Goal: Task Accomplishment & Management: Manage account settings

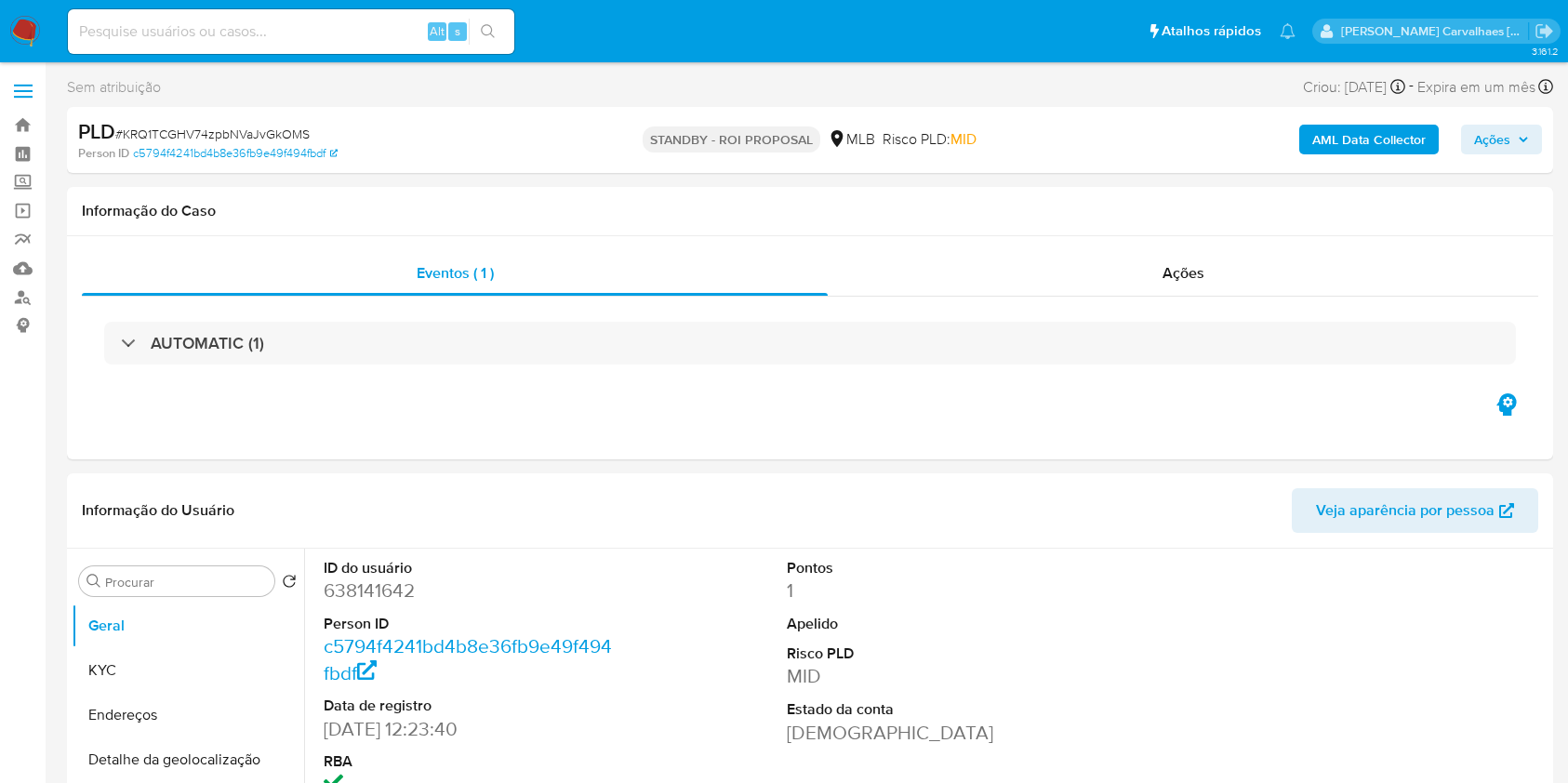
select select "10"
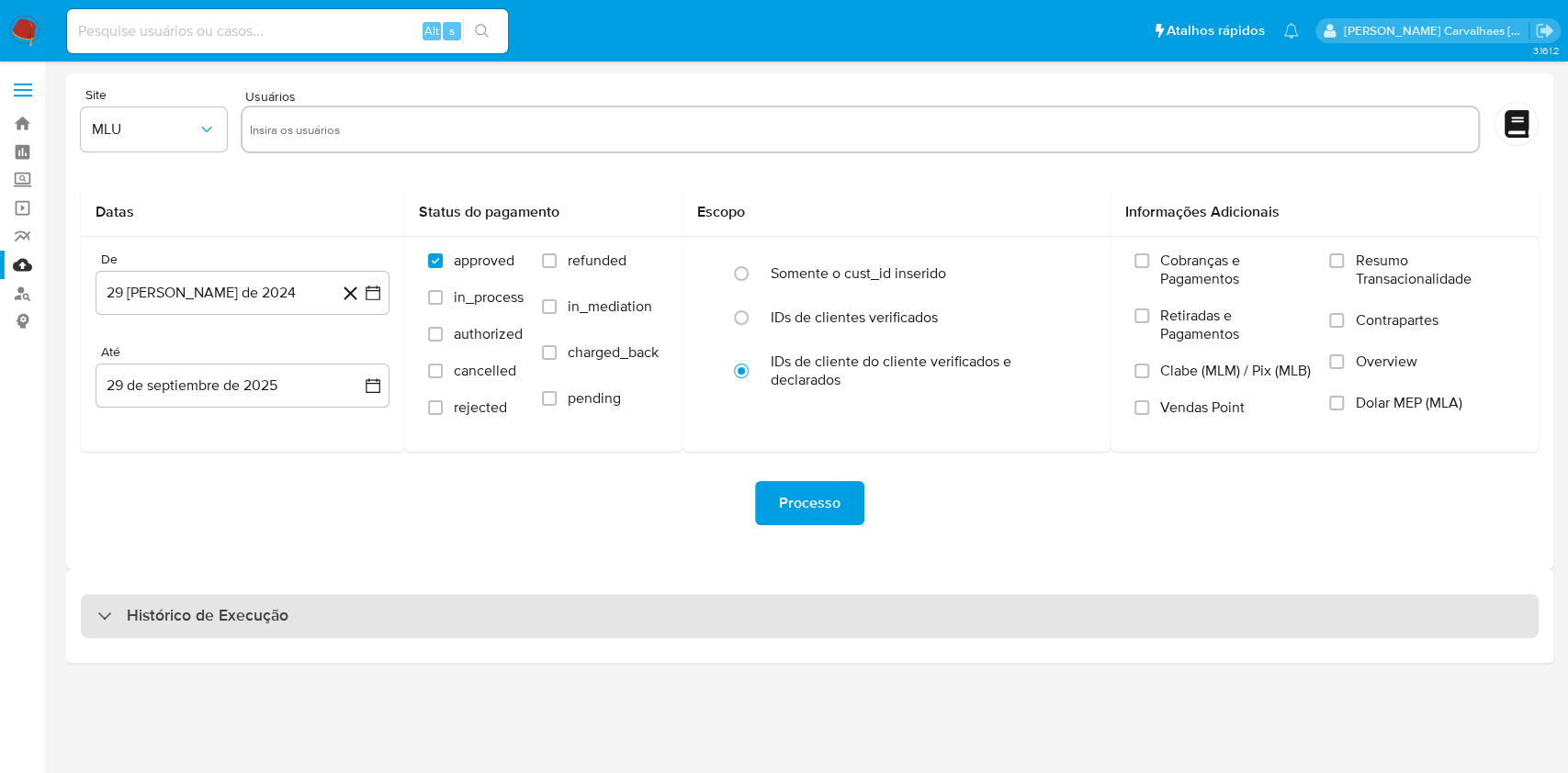
click at [235, 617] on h3 "Histórico de Execução" at bounding box center [207, 615] width 161 height 22
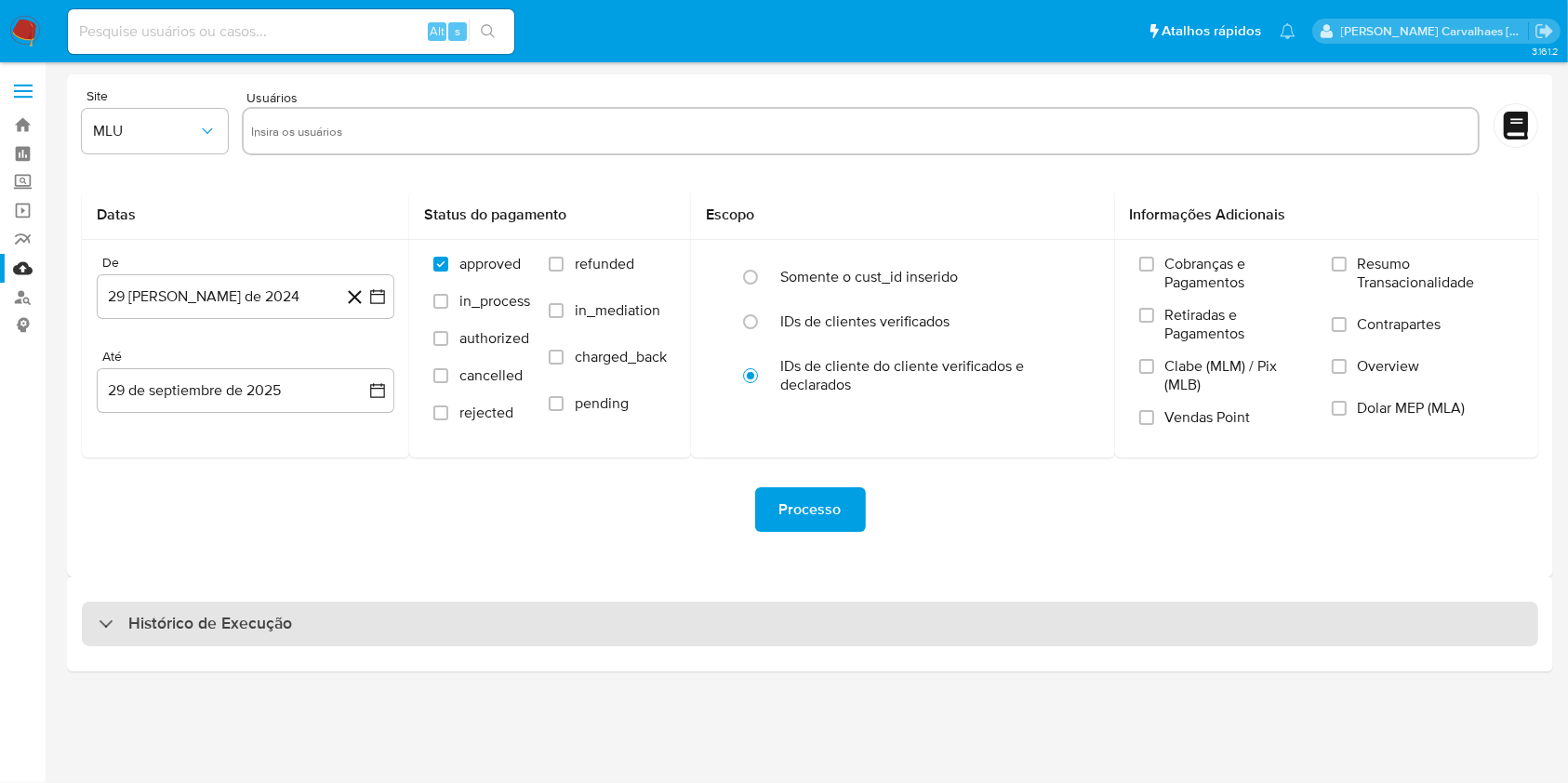
select select "10"
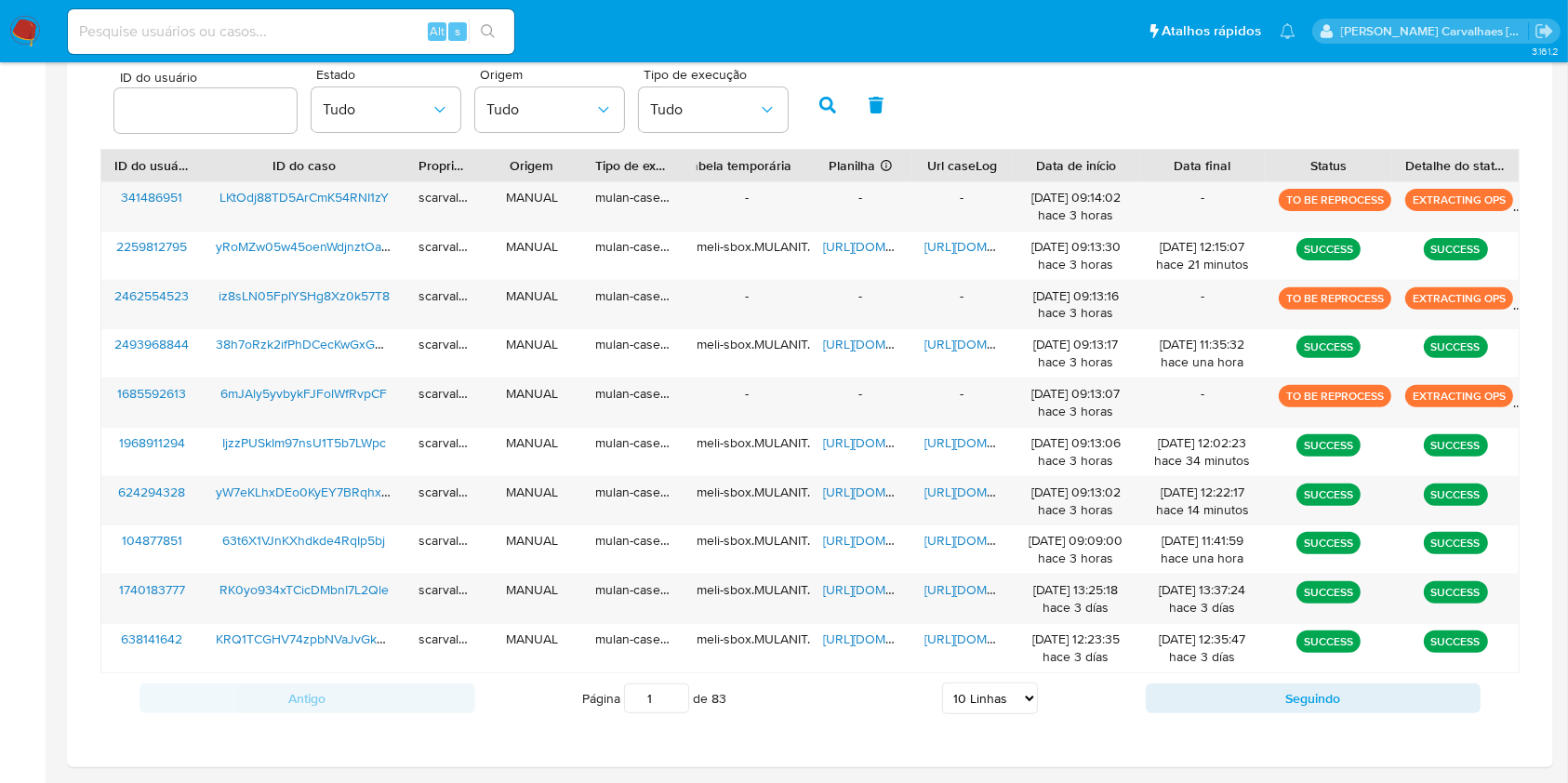
scroll to position [619, 0]
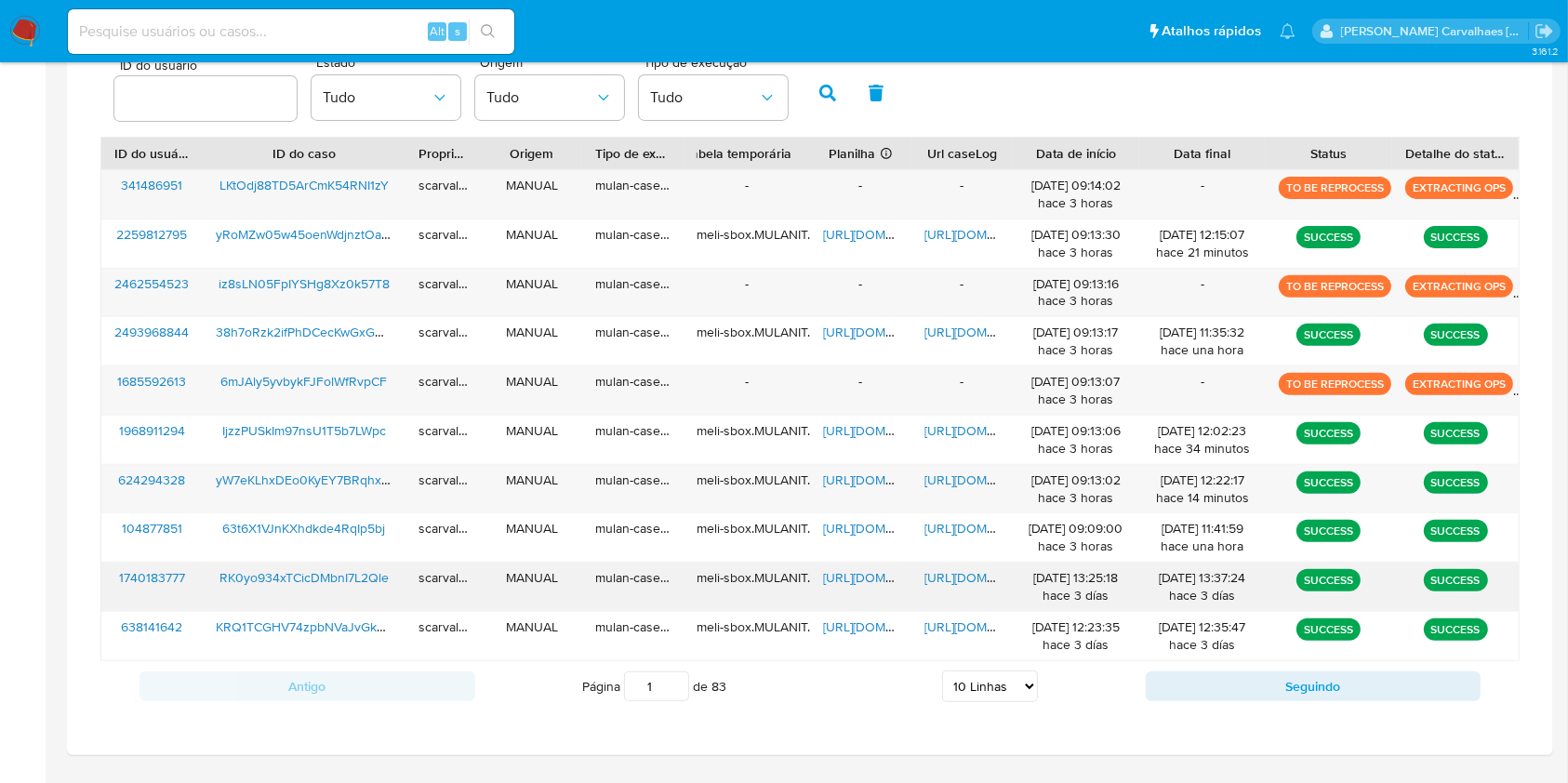
click at [966, 583] on span "[URL][DOMAIN_NAME]" at bounding box center [988, 577] width 129 height 18
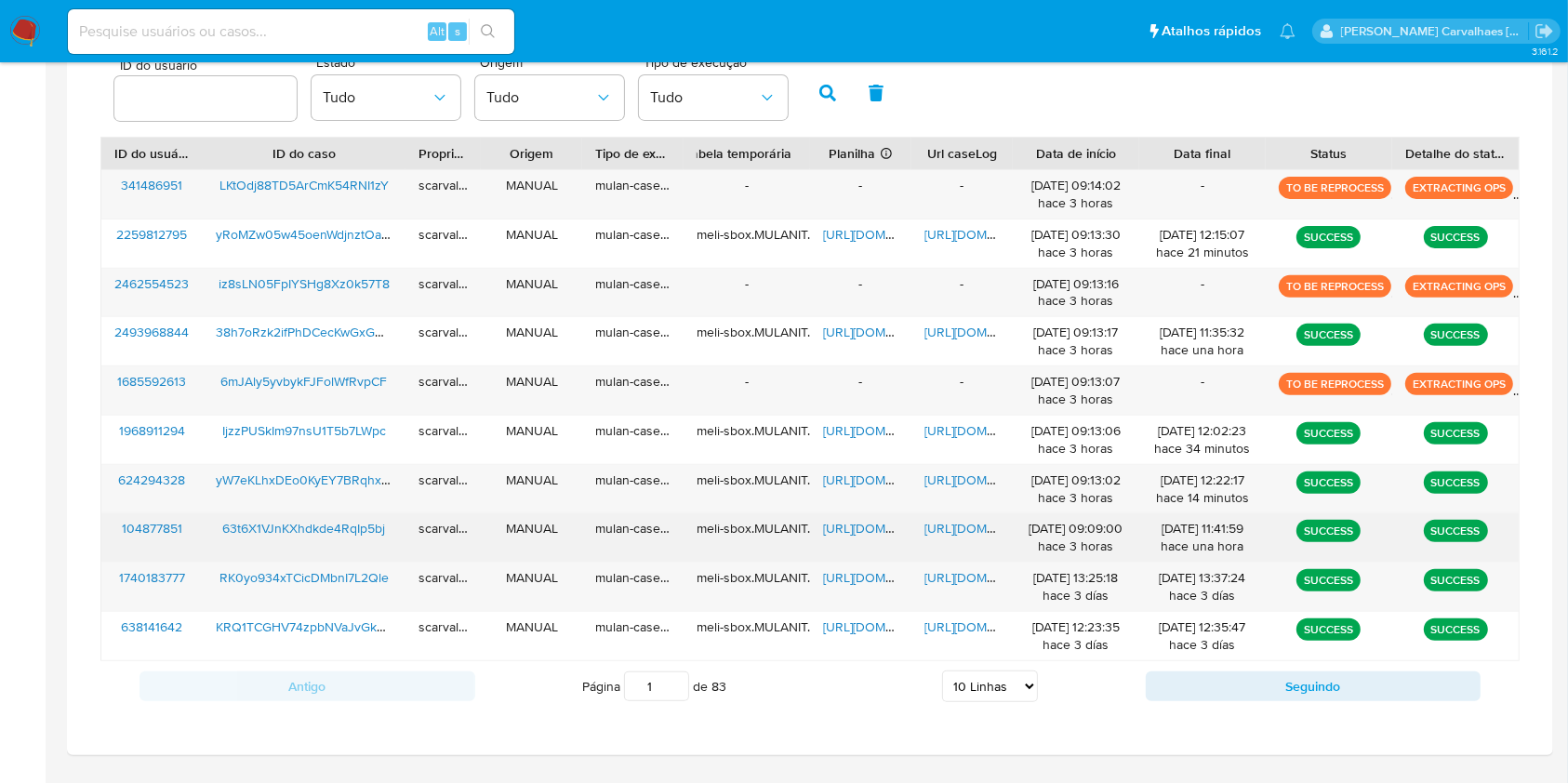
click at [941, 530] on span "https://docs.google.com/document/d/1sVuyCgMNlDWbBsrPXiwF7vLziN4KmVp2S-5wgqSzAKQ…" at bounding box center [988, 527] width 129 height 18
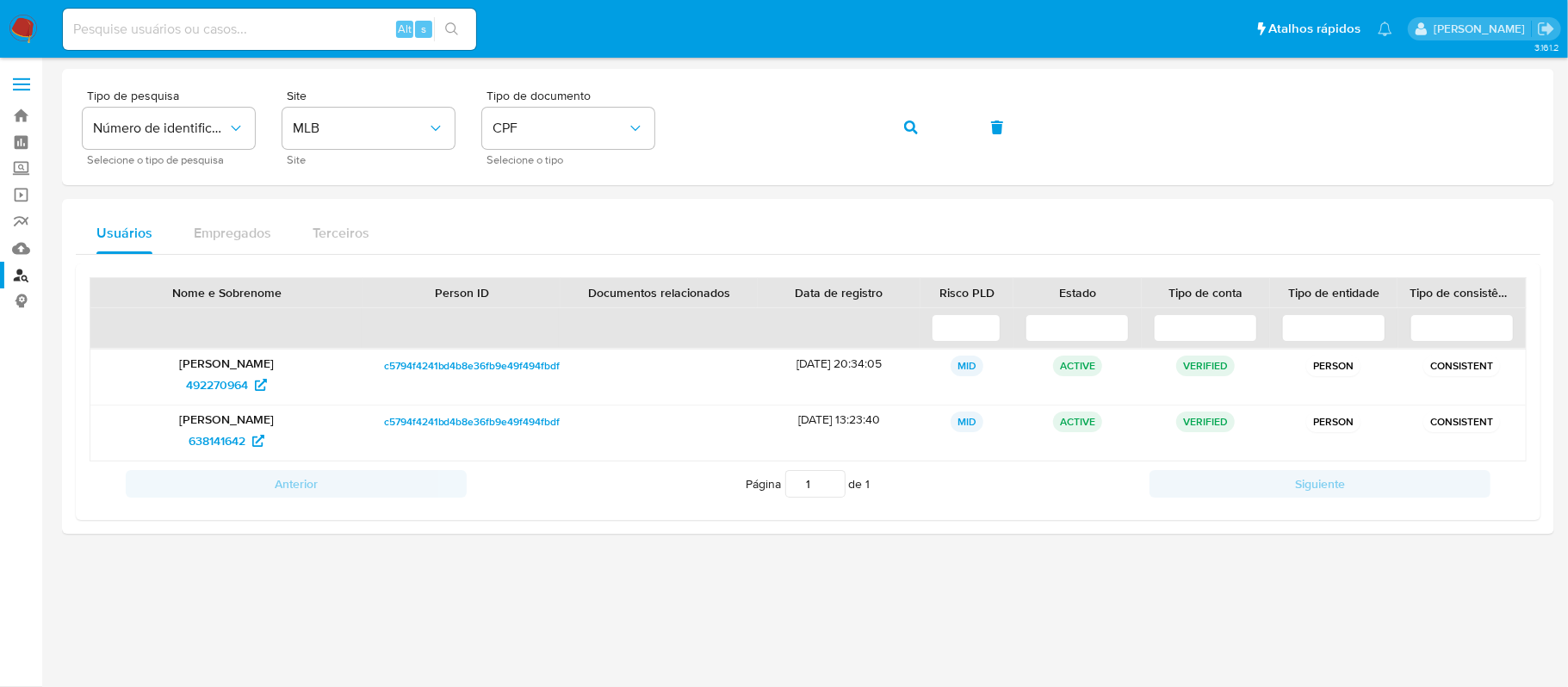
click at [307, 31] on input at bounding box center [269, 29] width 413 height 22
paste input "63t6X1VJnKXhdkde4RqIp5bj"
type input "63t6X1VJnKXhdkde4RqIp5bj"
click at [446, 29] on icon "search-icon" at bounding box center [452, 29] width 13 height 13
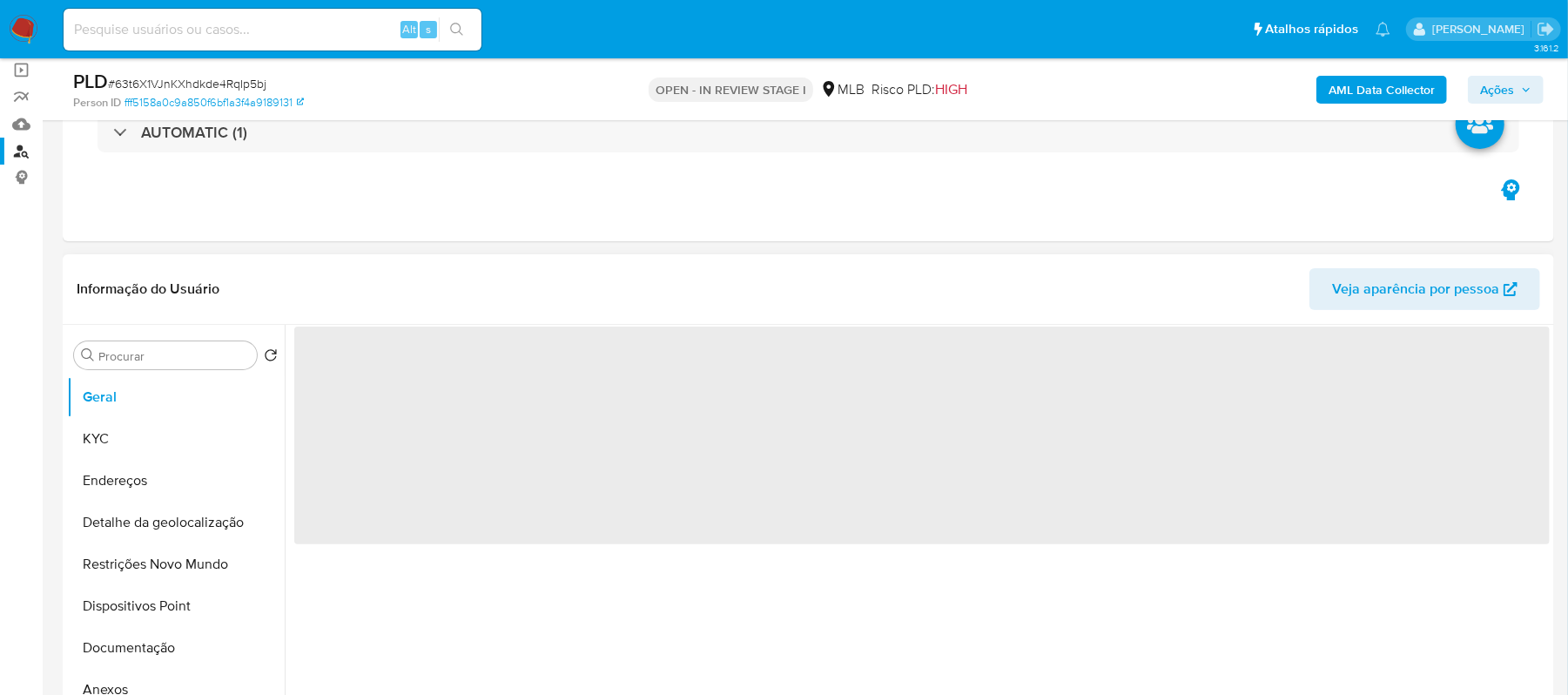
scroll to position [348, 0]
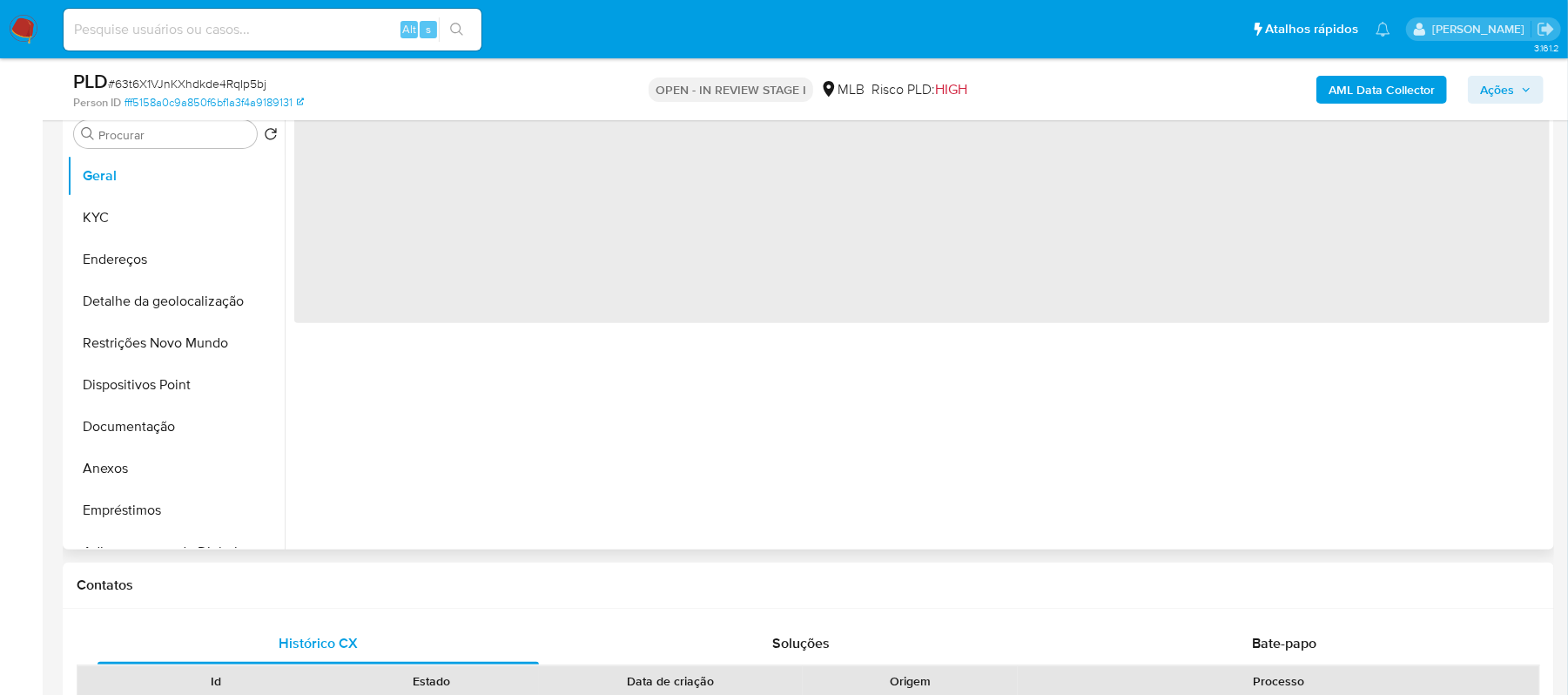
select select "10"
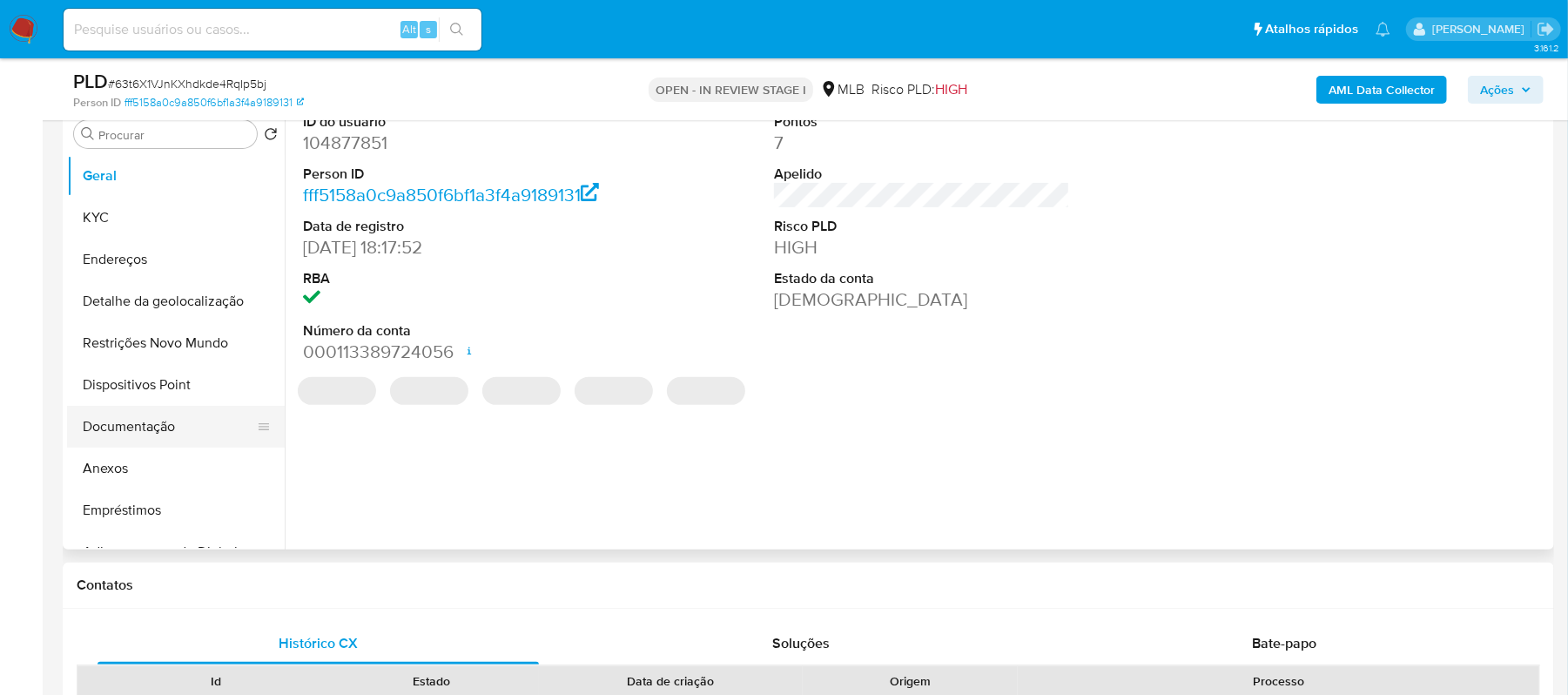
click at [154, 432] on button "Documentação" at bounding box center [168, 427] width 204 height 42
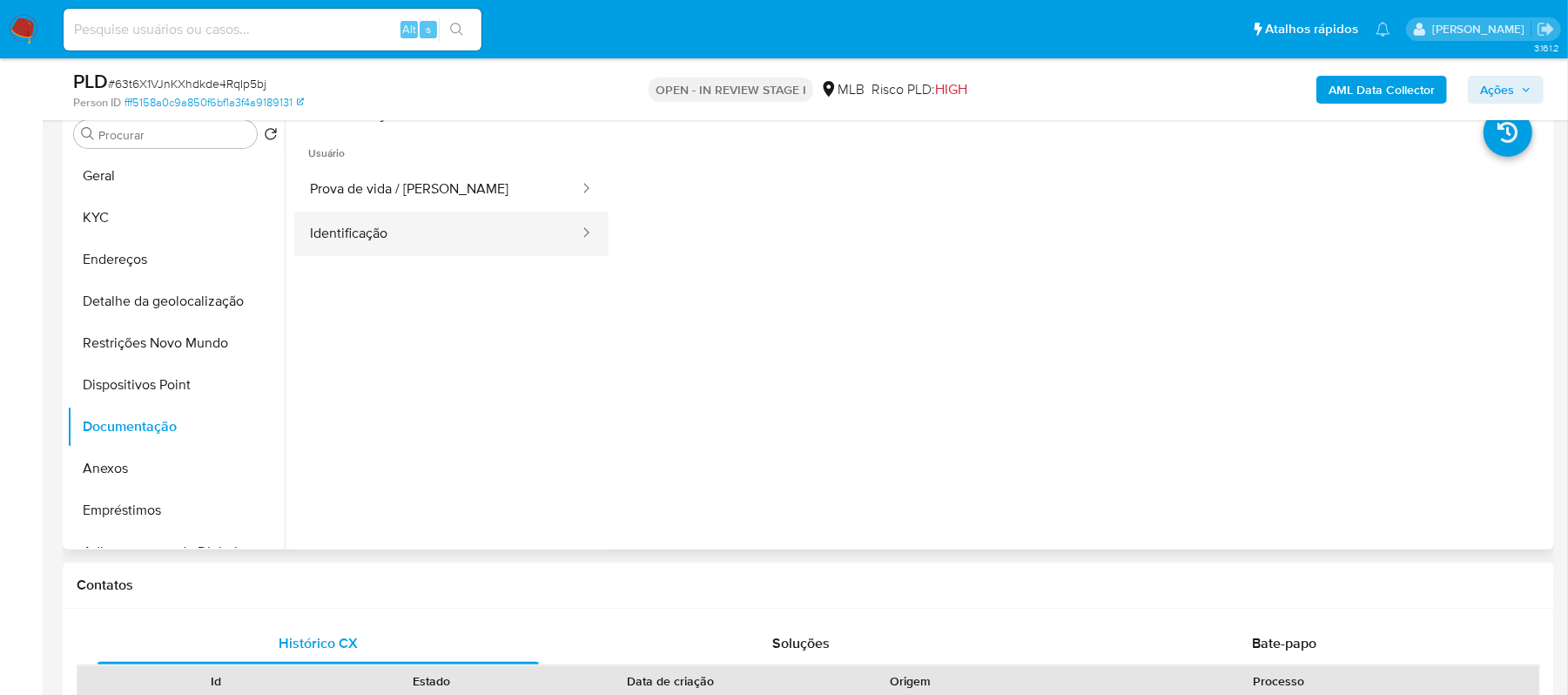
click at [355, 221] on button "Identificação" at bounding box center [438, 234] width 286 height 44
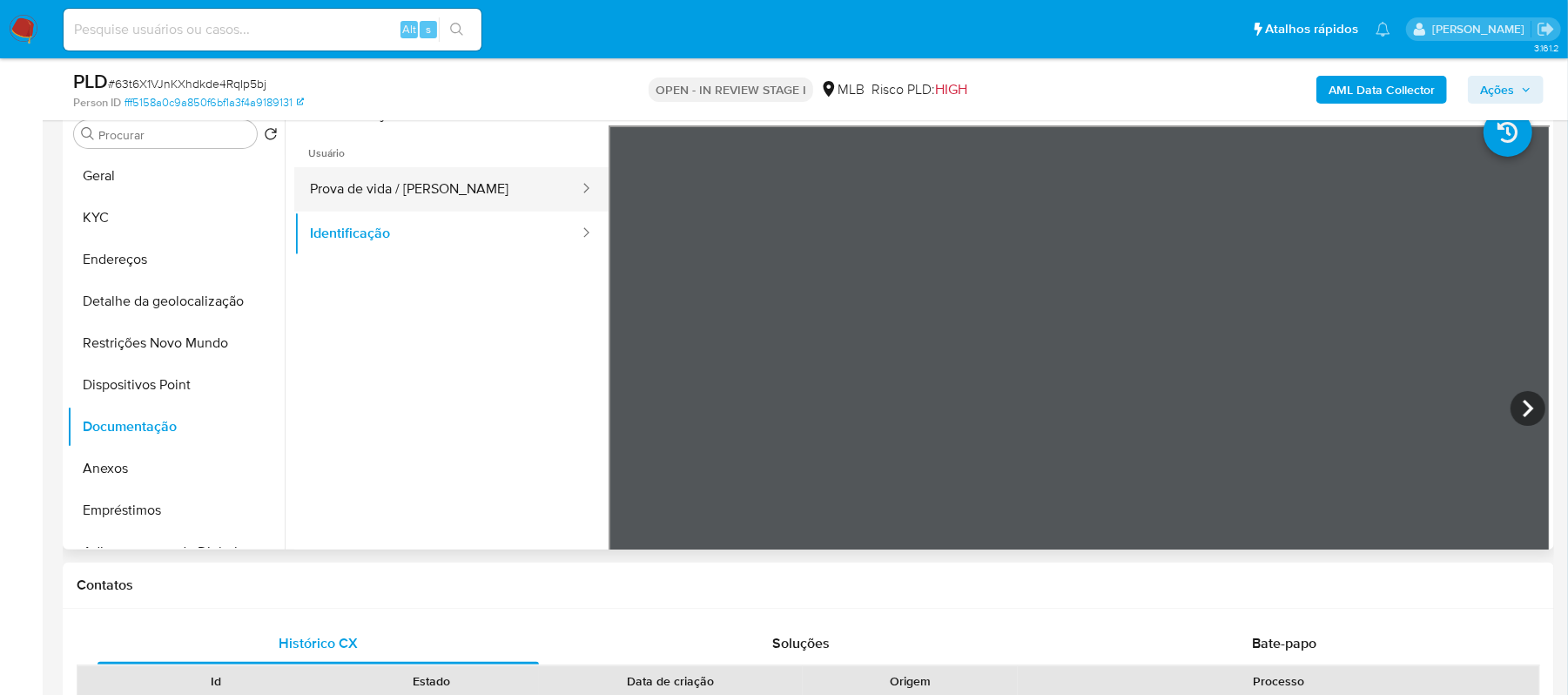
click at [370, 196] on button "Prova de vida / Selfie" at bounding box center [438, 189] width 286 height 44
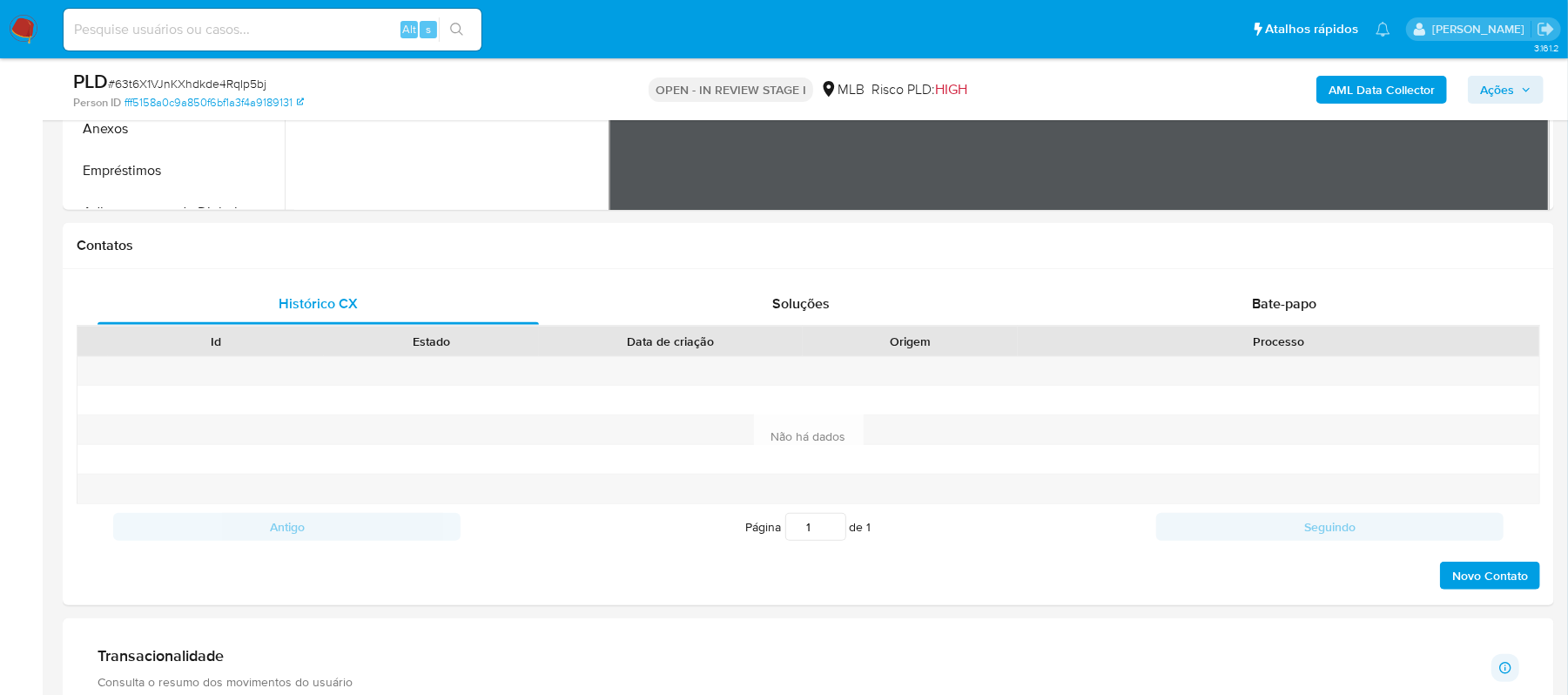
scroll to position [697, 0]
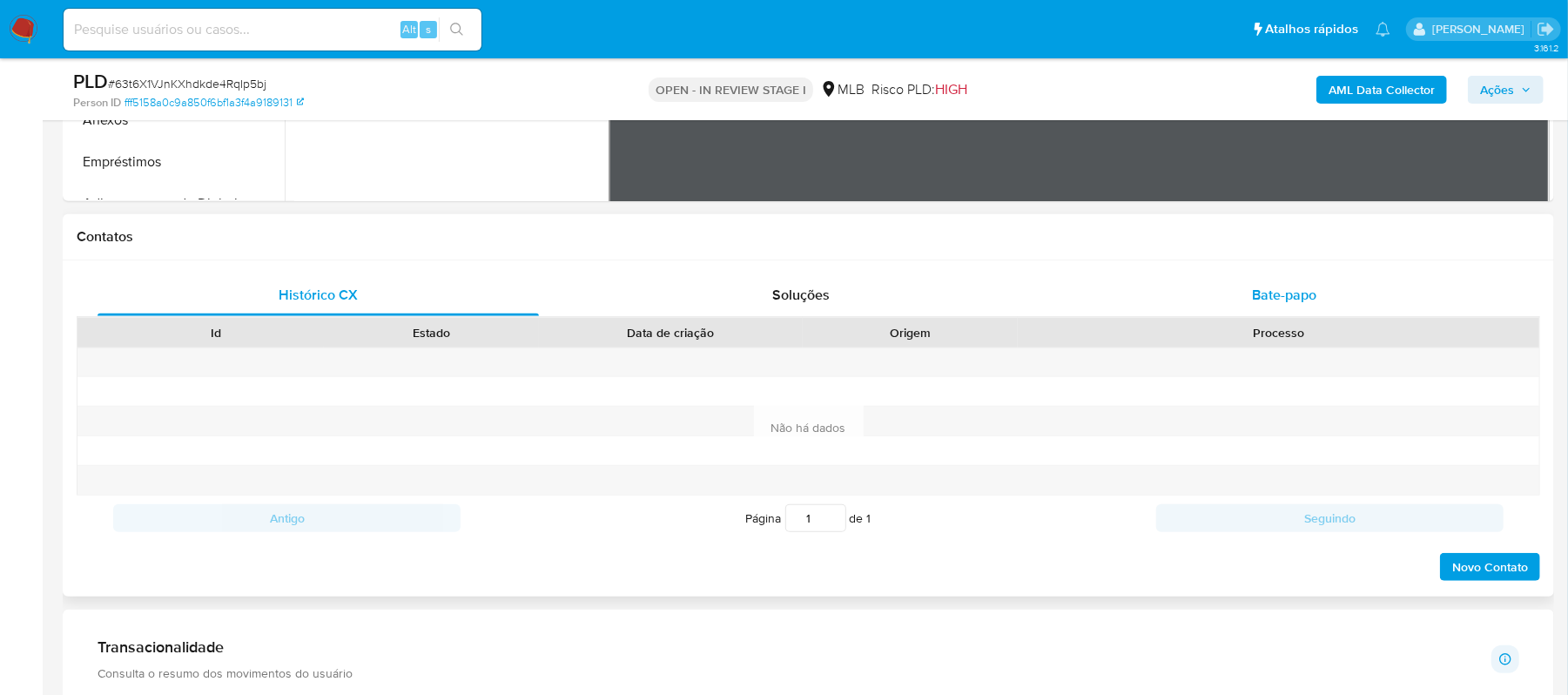
click at [1275, 297] on span "Bate-papo" at bounding box center [1284, 294] width 64 height 20
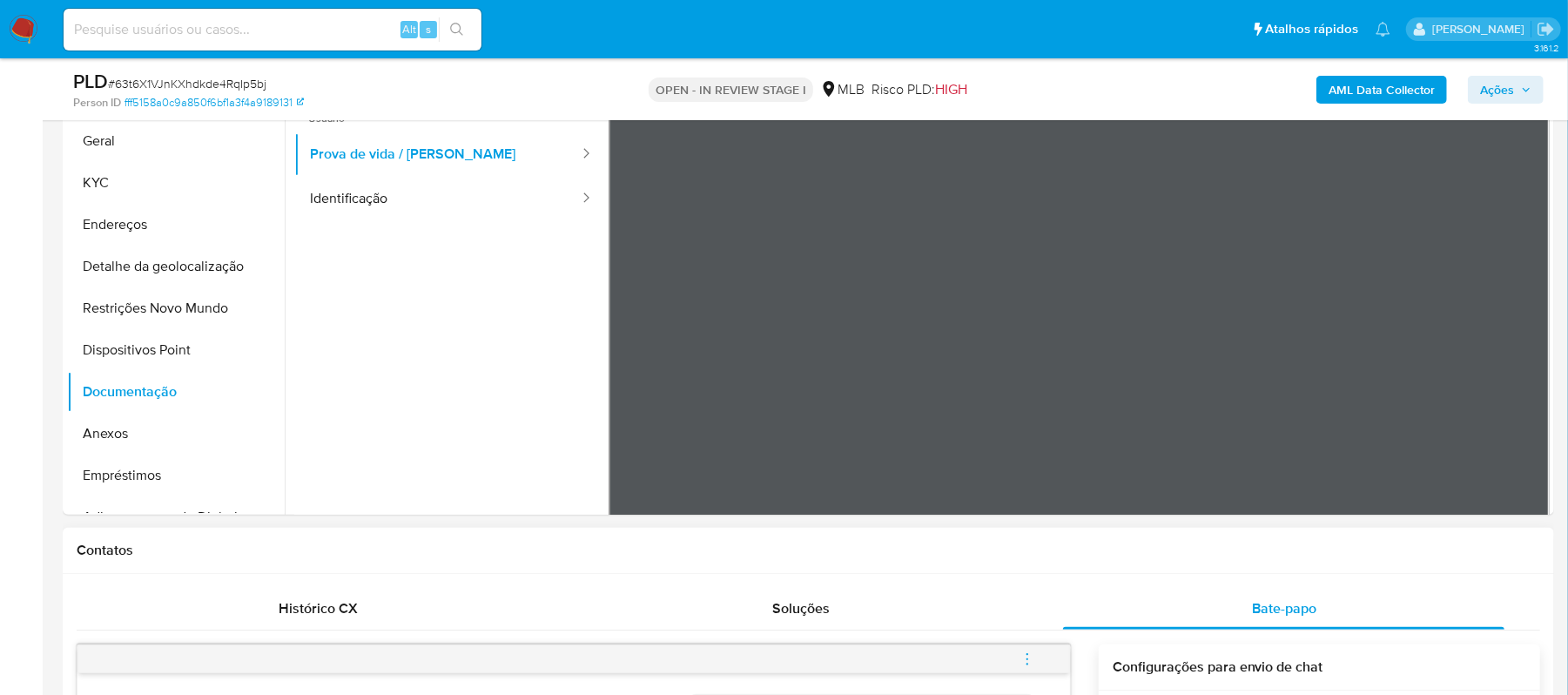
scroll to position [232, 0]
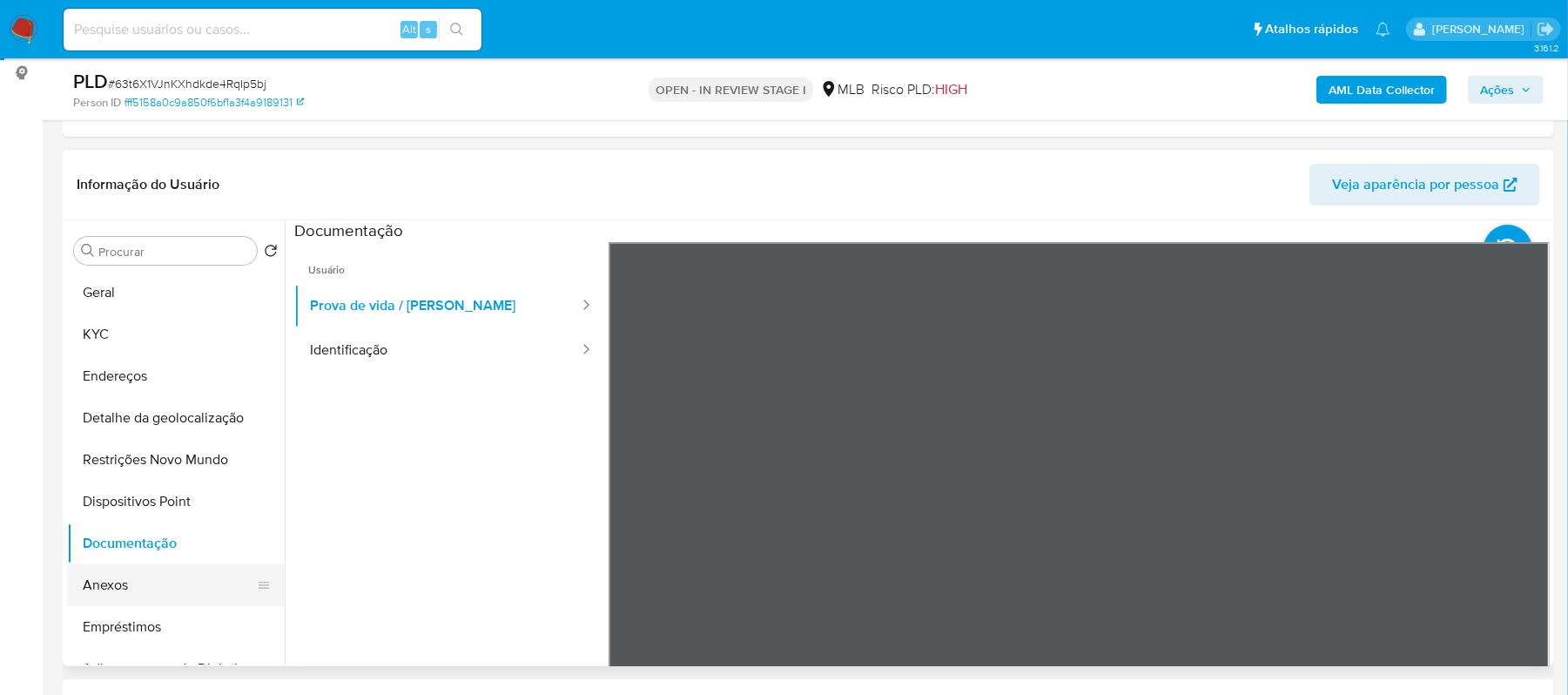
click at [133, 594] on button "Anexos" at bounding box center [168, 585] width 204 height 42
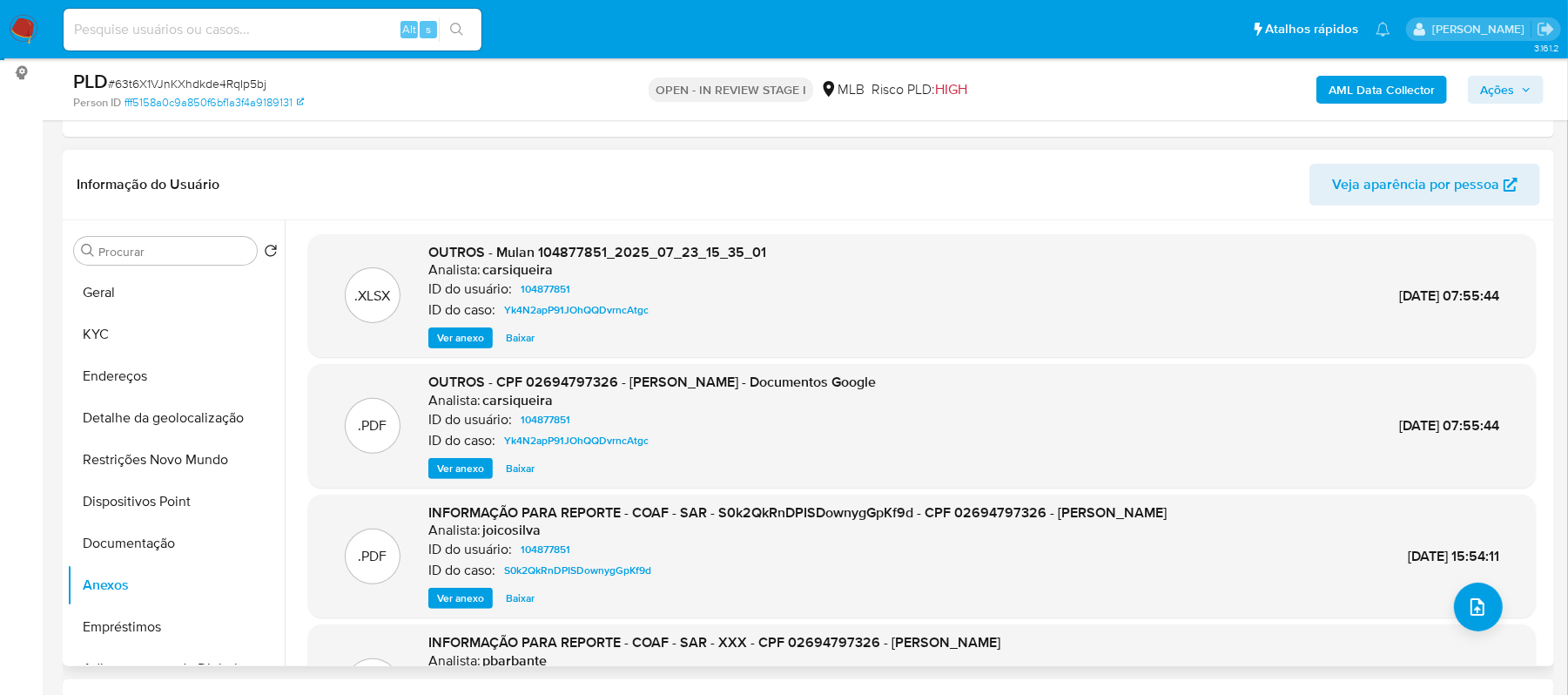
click at [453, 600] on span "Ver anexo" at bounding box center [461, 598] width 47 height 17
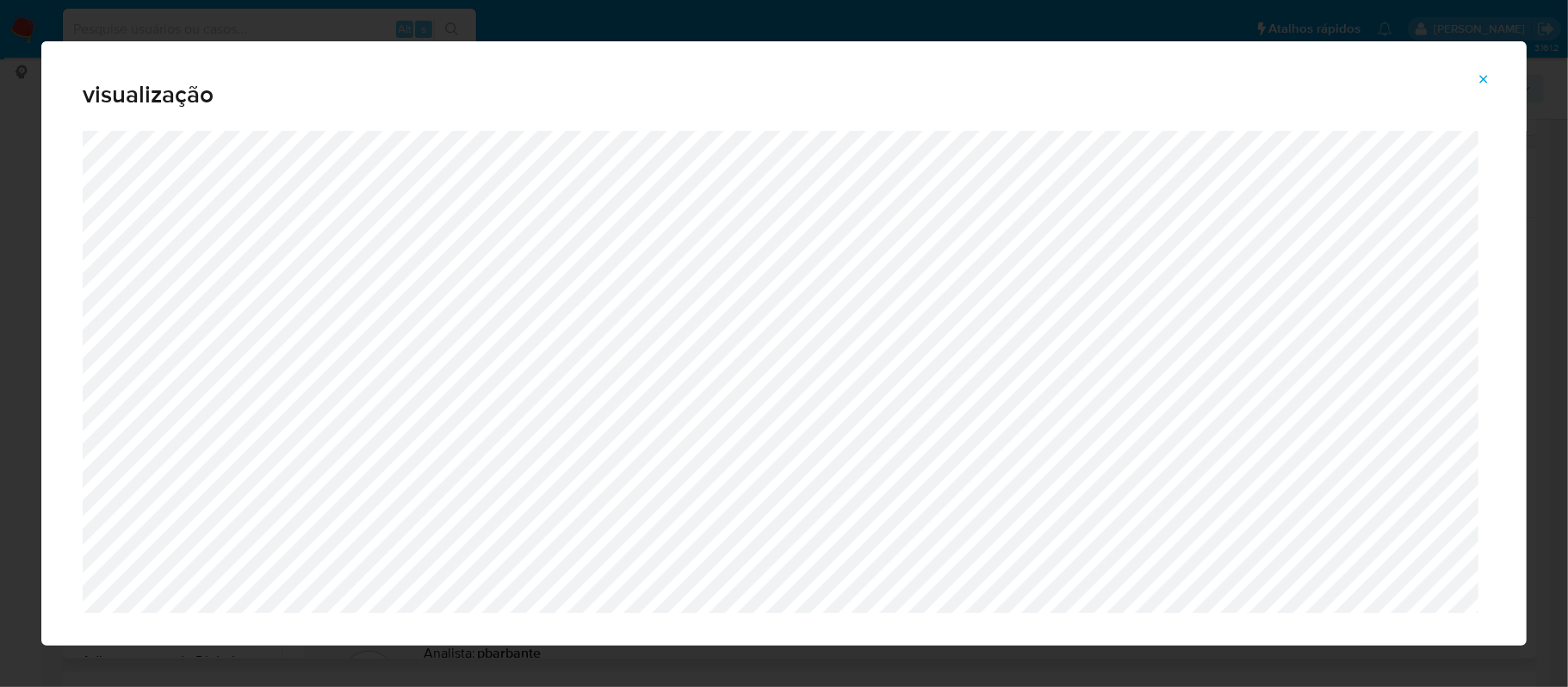
click at [1485, 78] on icon "Attachment preview" at bounding box center [1484, 79] width 13 height 13
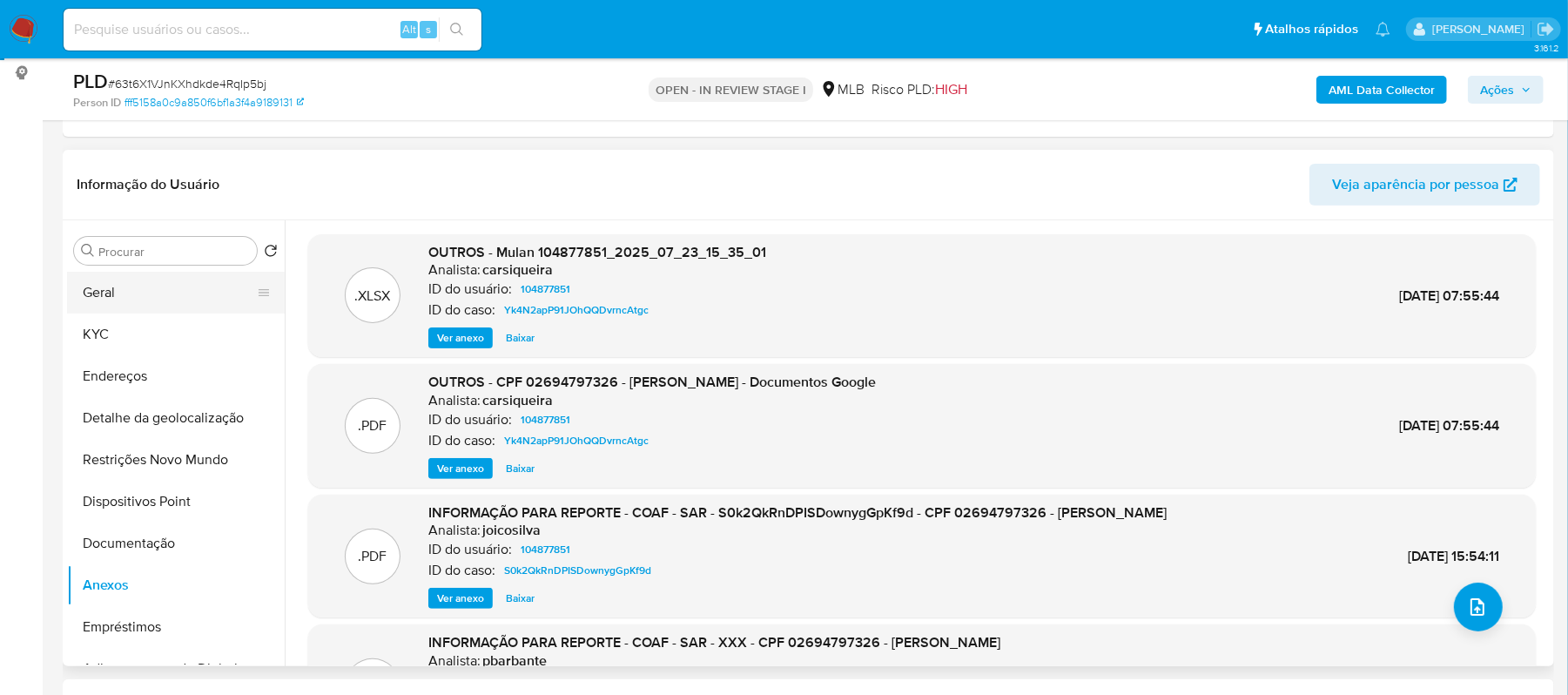
click at [168, 294] on button "Geral" at bounding box center [168, 293] width 204 height 42
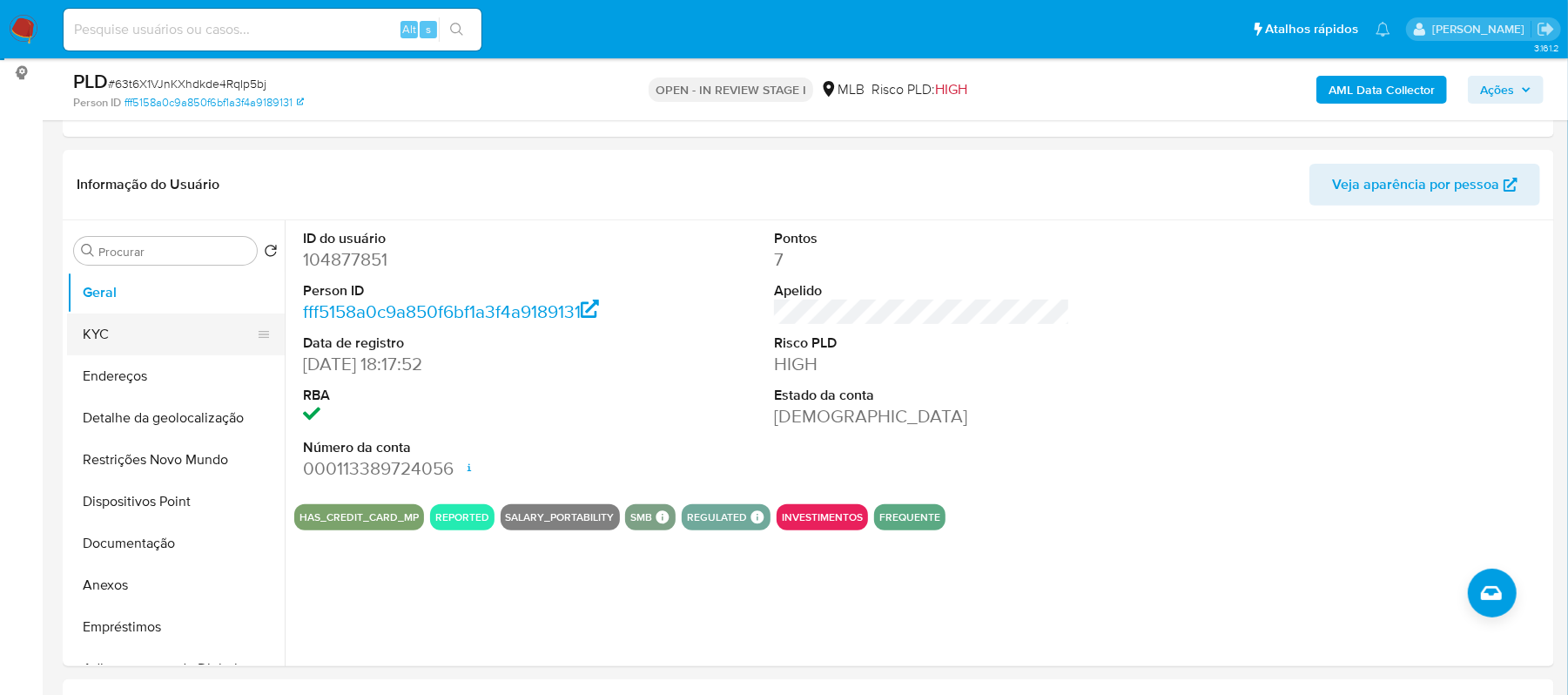
click at [136, 336] on button "KYC" at bounding box center [168, 334] width 204 height 42
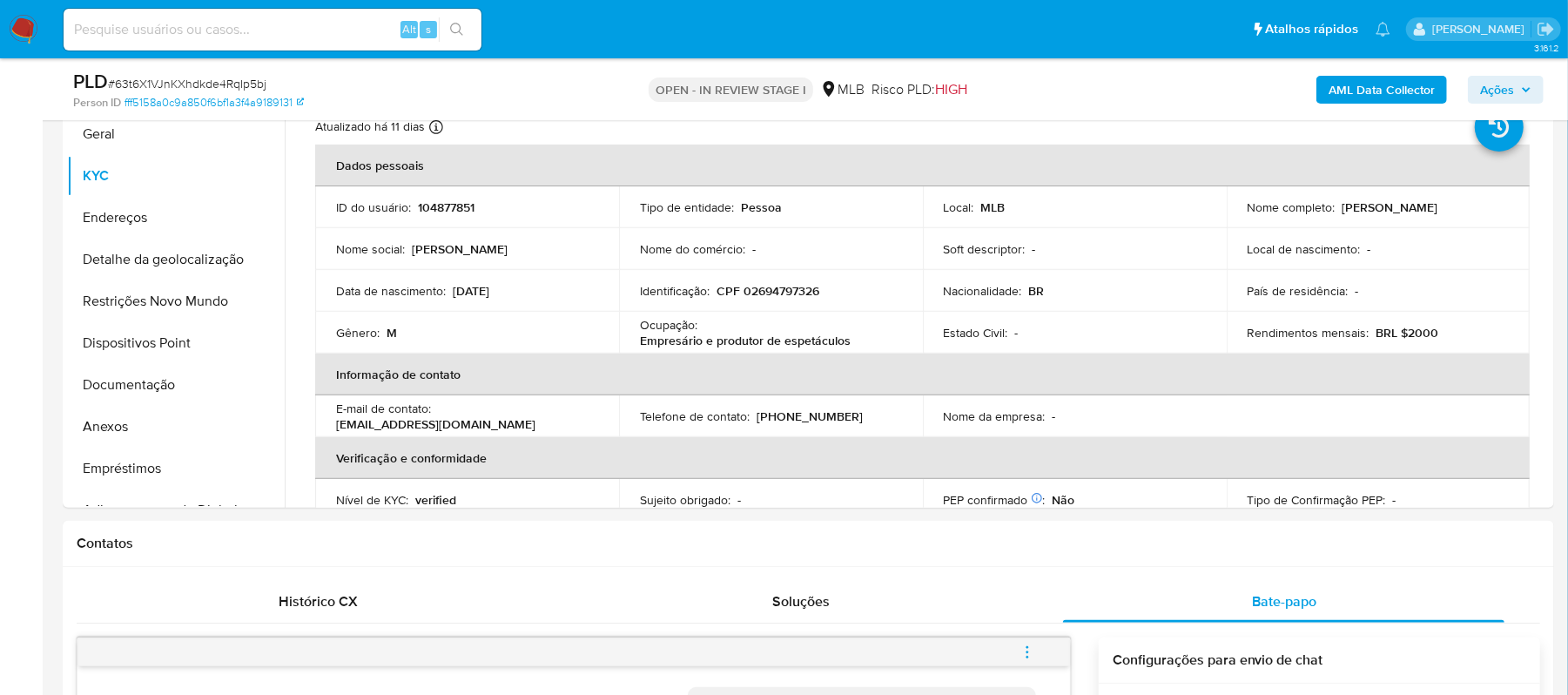
scroll to position [401, 0]
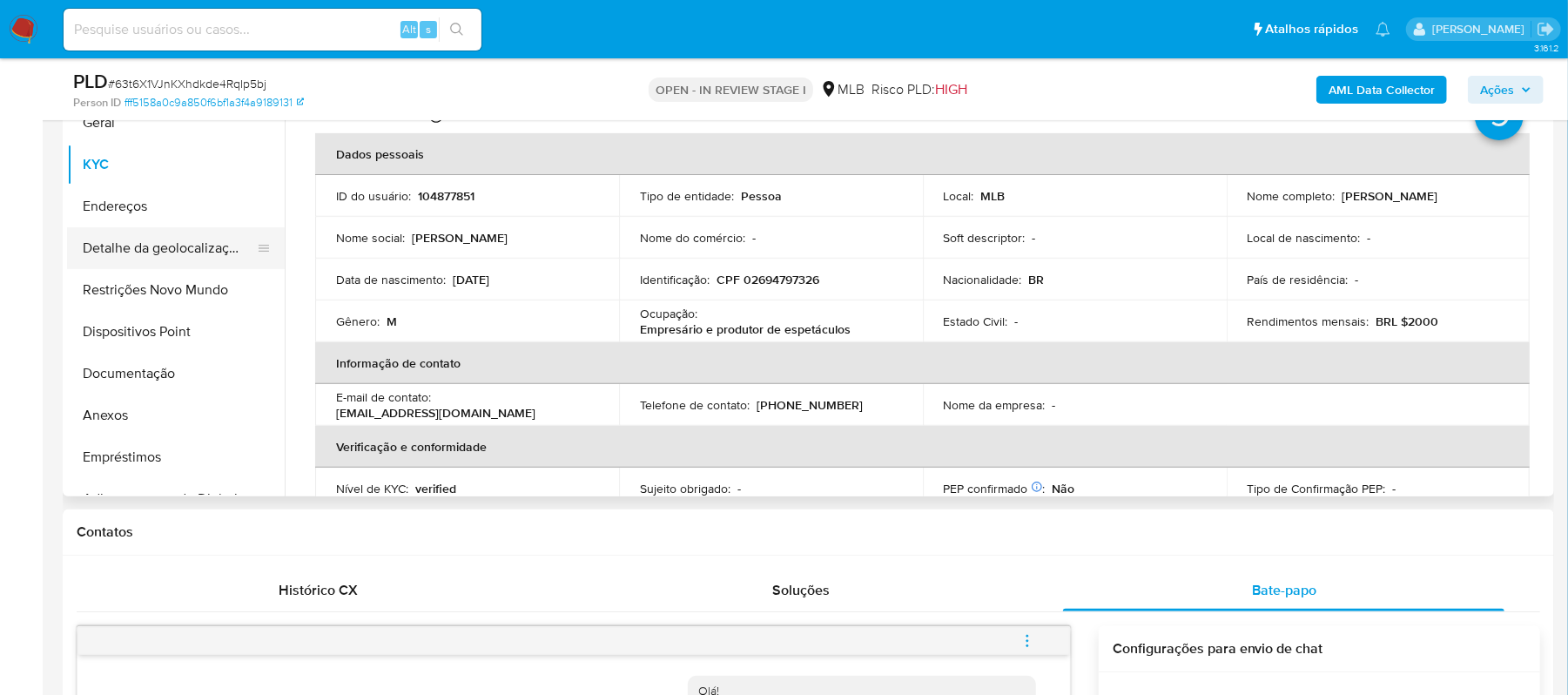
click at [187, 231] on button "Detalhe da geolocalização" at bounding box center [168, 248] width 204 height 42
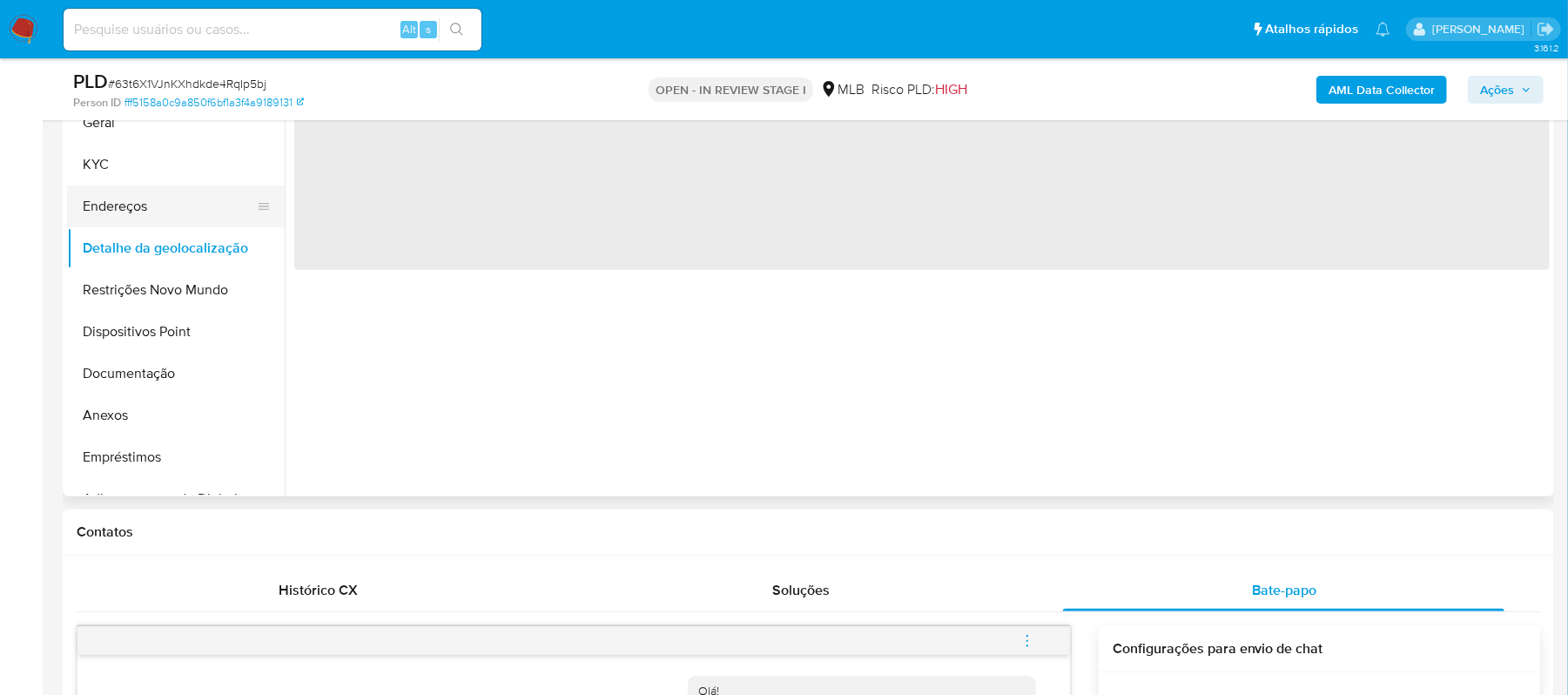
click at [183, 210] on button "Endereços" at bounding box center [168, 207] width 204 height 42
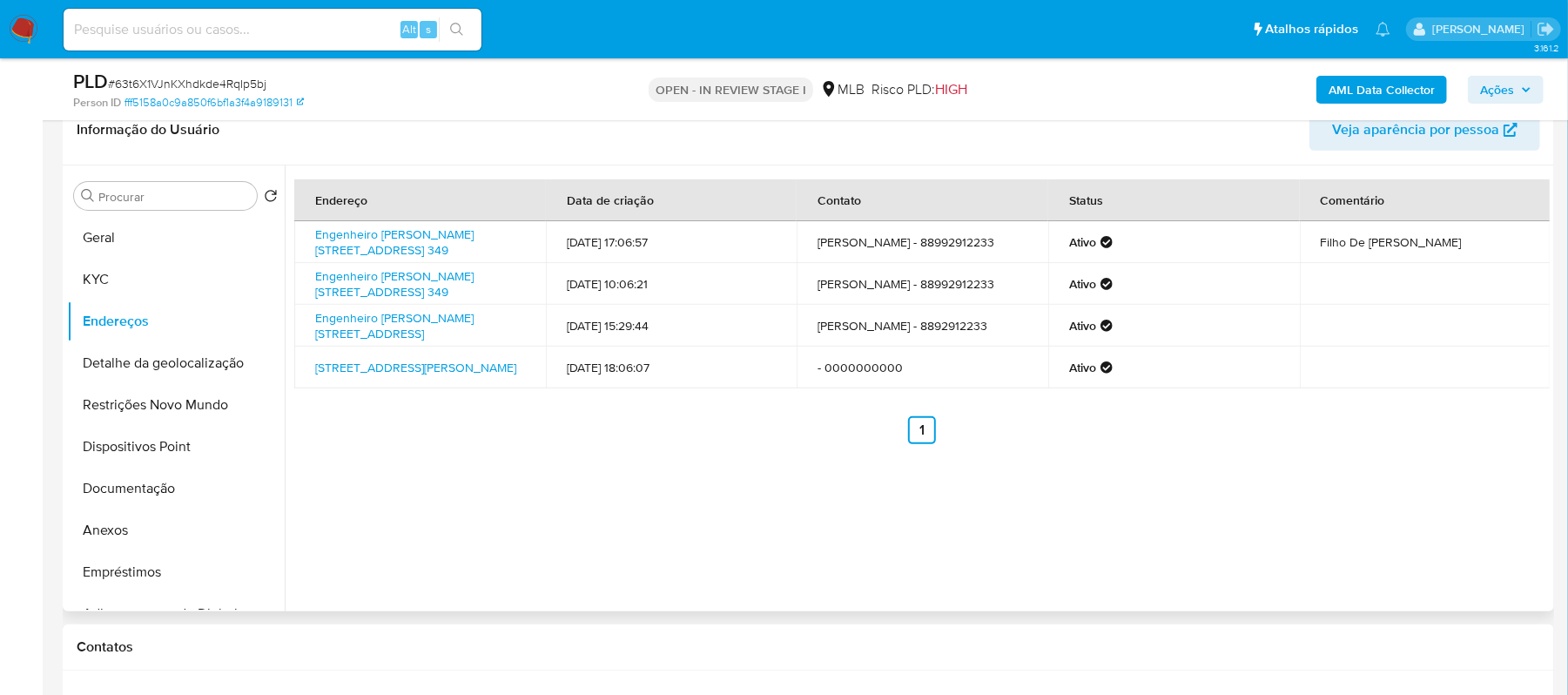
scroll to position [285, 0]
click at [206, 377] on button "Detalhe da geolocalização" at bounding box center [168, 364] width 204 height 42
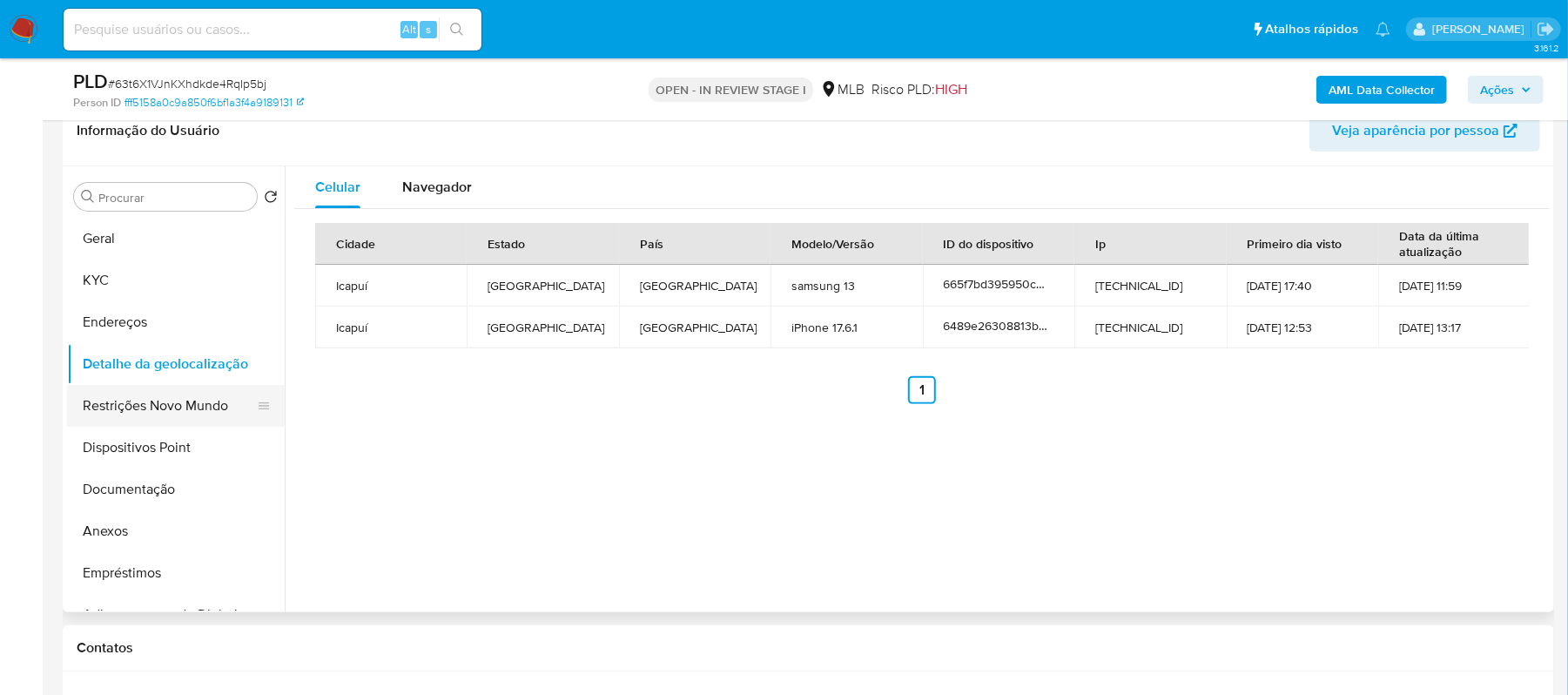
click at [136, 405] on button "Restrições Novo Mundo" at bounding box center [168, 406] width 204 height 42
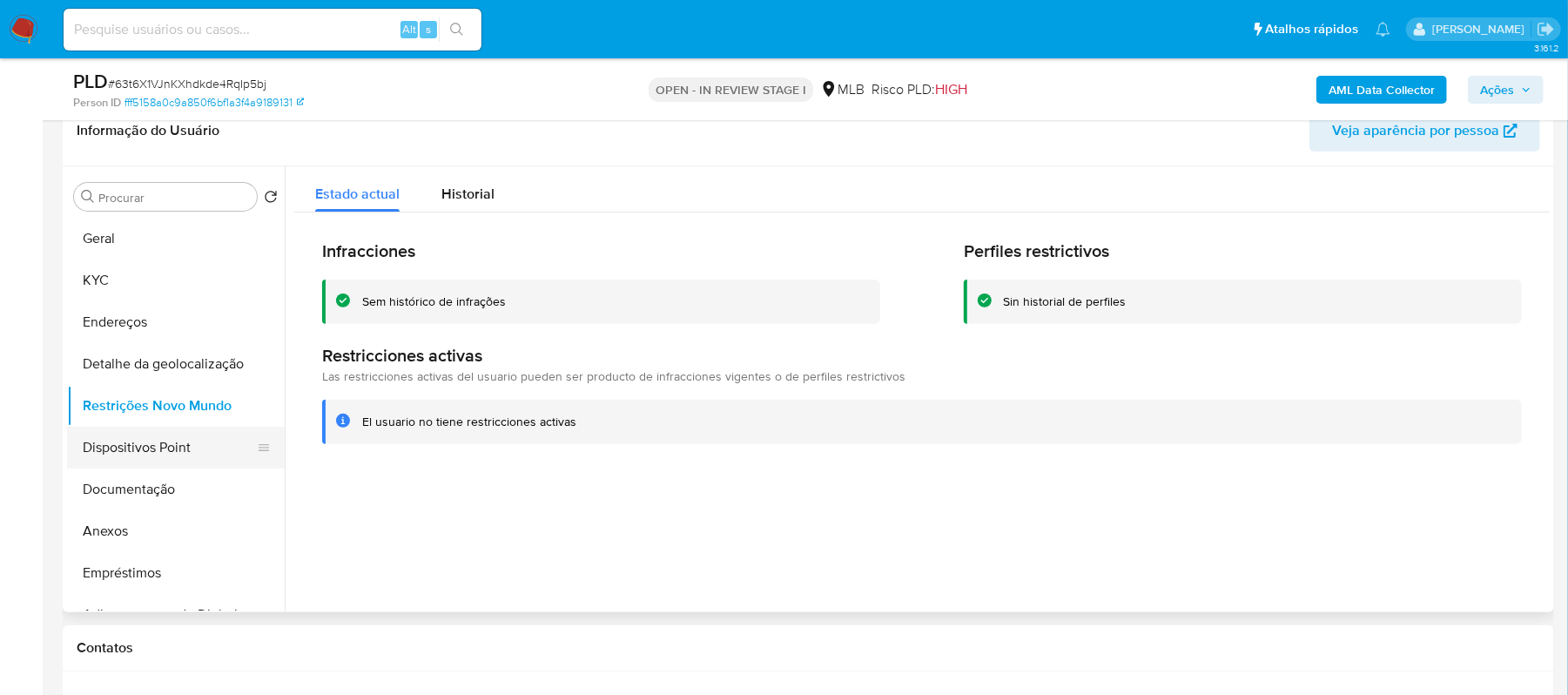
click at [101, 449] on button "Dispositivos Point" at bounding box center [168, 448] width 204 height 42
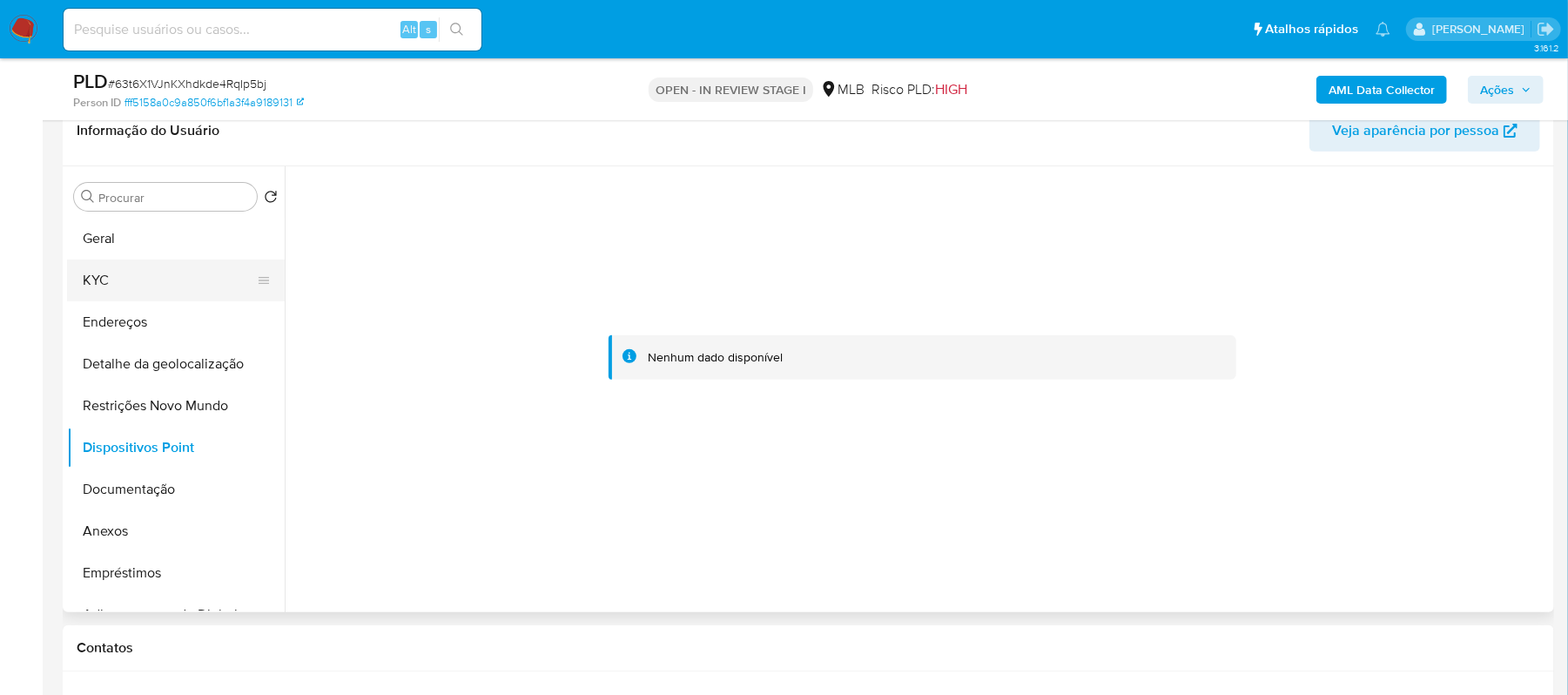
click at [104, 276] on button "KYC" at bounding box center [168, 280] width 204 height 42
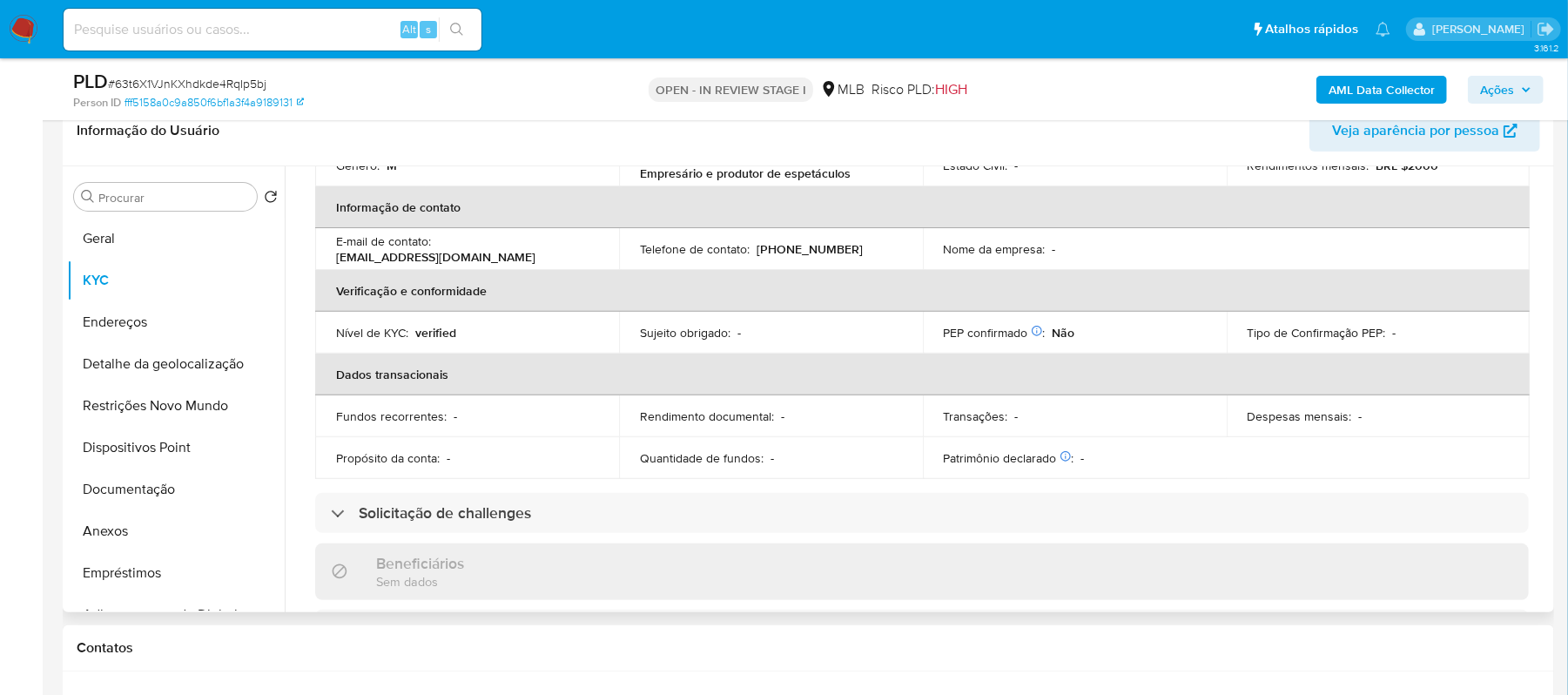
scroll to position [45, 0]
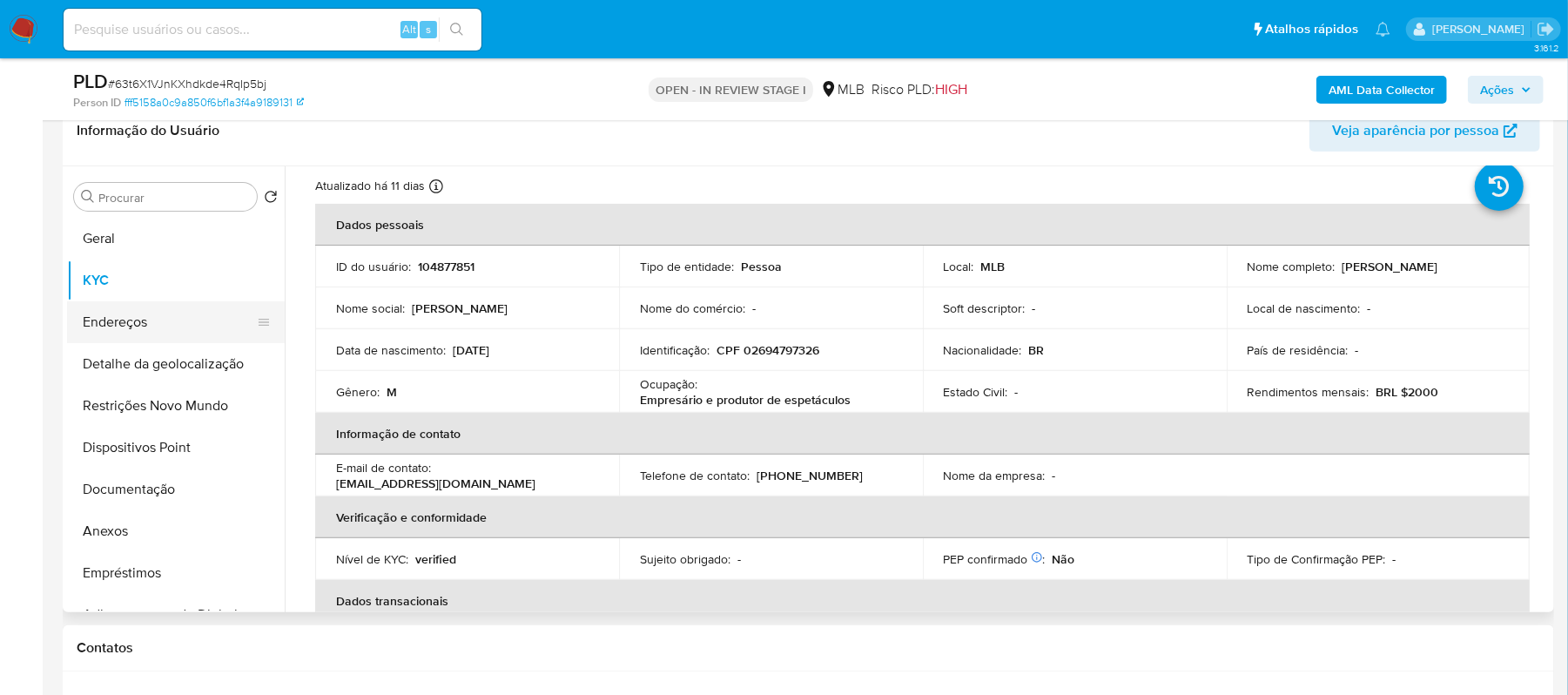
click at [130, 319] on button "Endereços" at bounding box center [168, 323] width 204 height 42
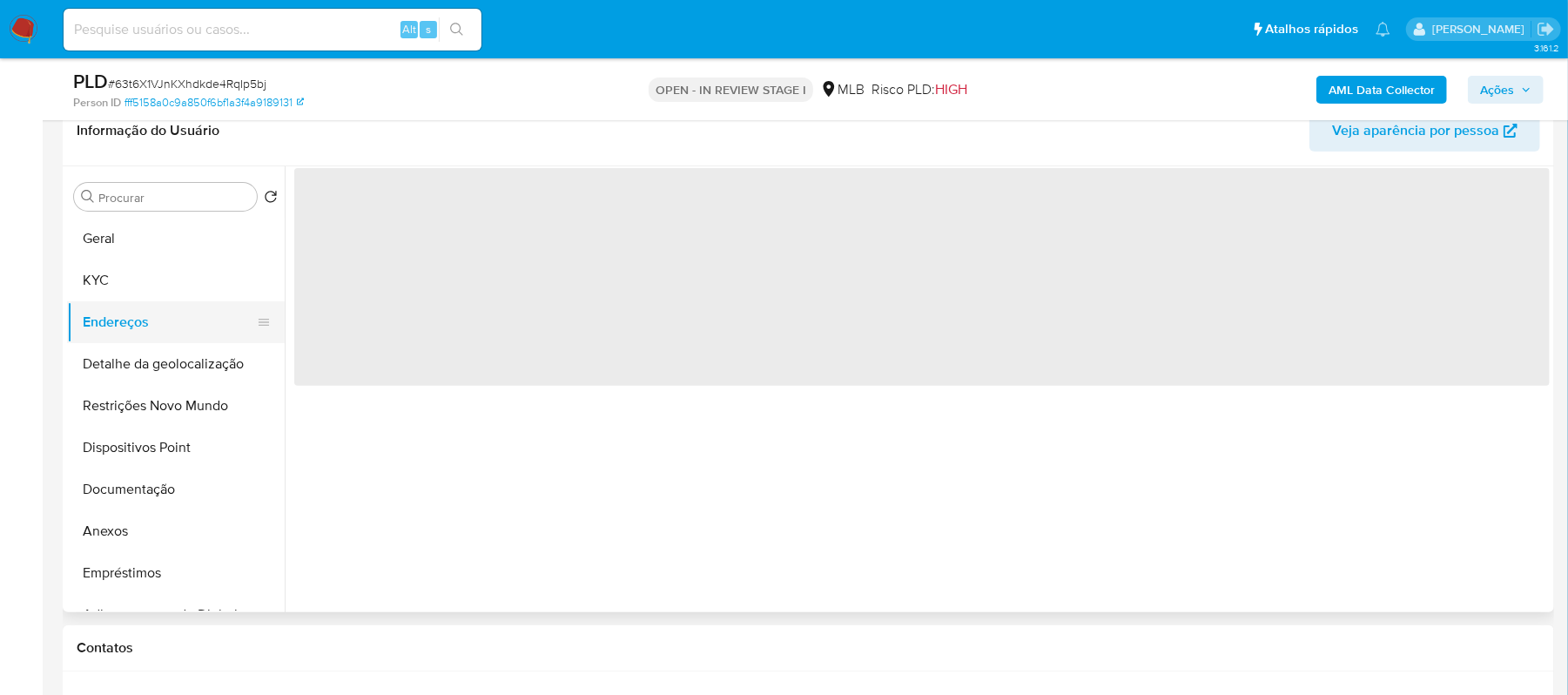
scroll to position [0, 0]
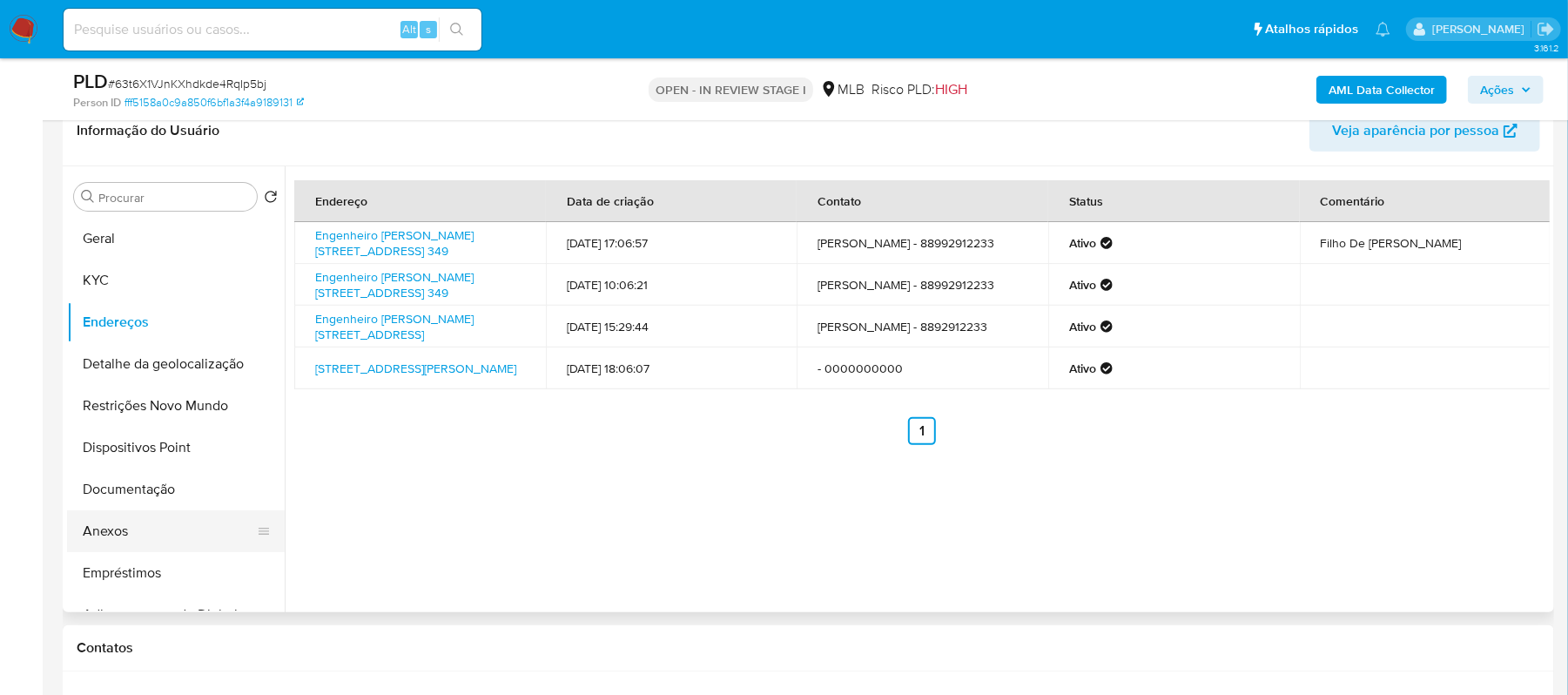
click at [119, 531] on button "Anexos" at bounding box center [168, 531] width 204 height 42
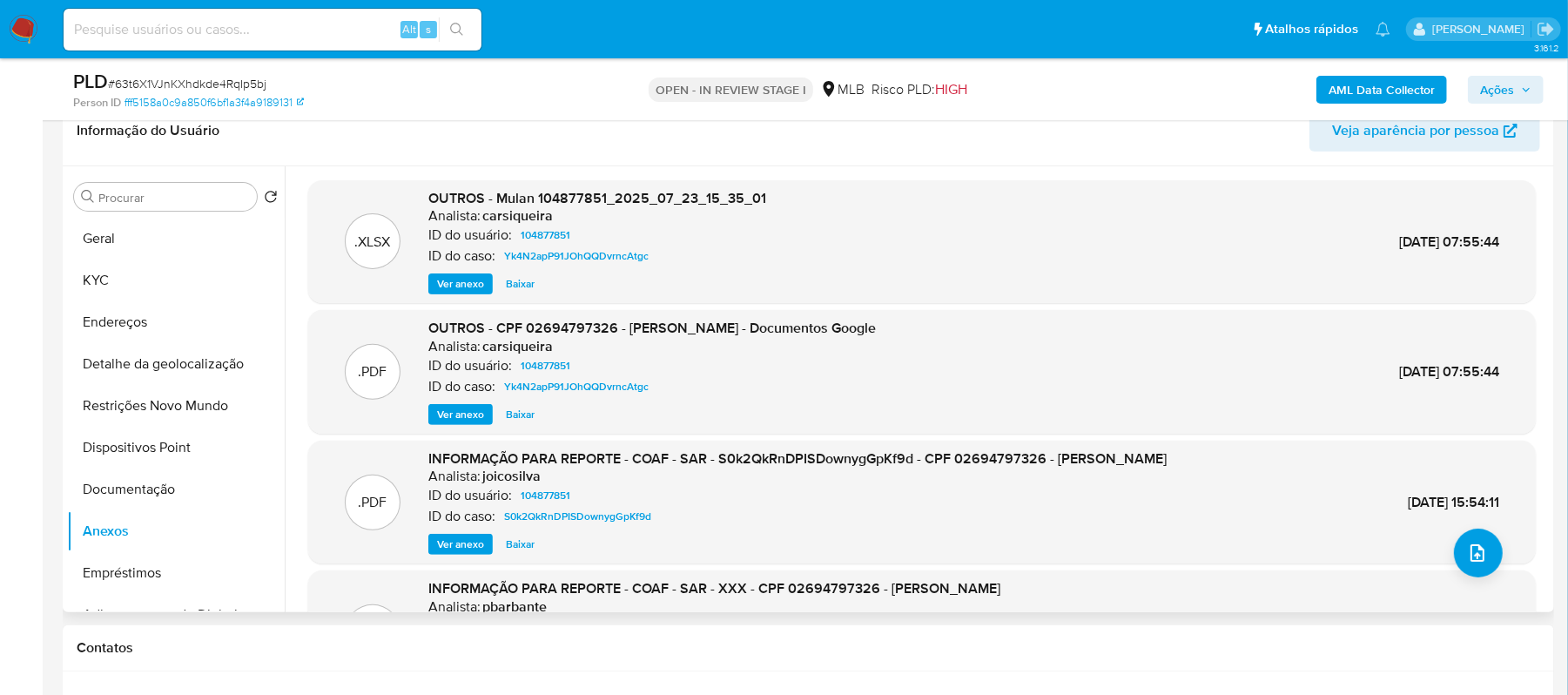
click at [464, 418] on span "Ver anexo" at bounding box center [461, 414] width 47 height 17
click at [464, 418] on div "Ver anexo Ver anexo Baixar" at bounding box center [652, 414] width 447 height 21
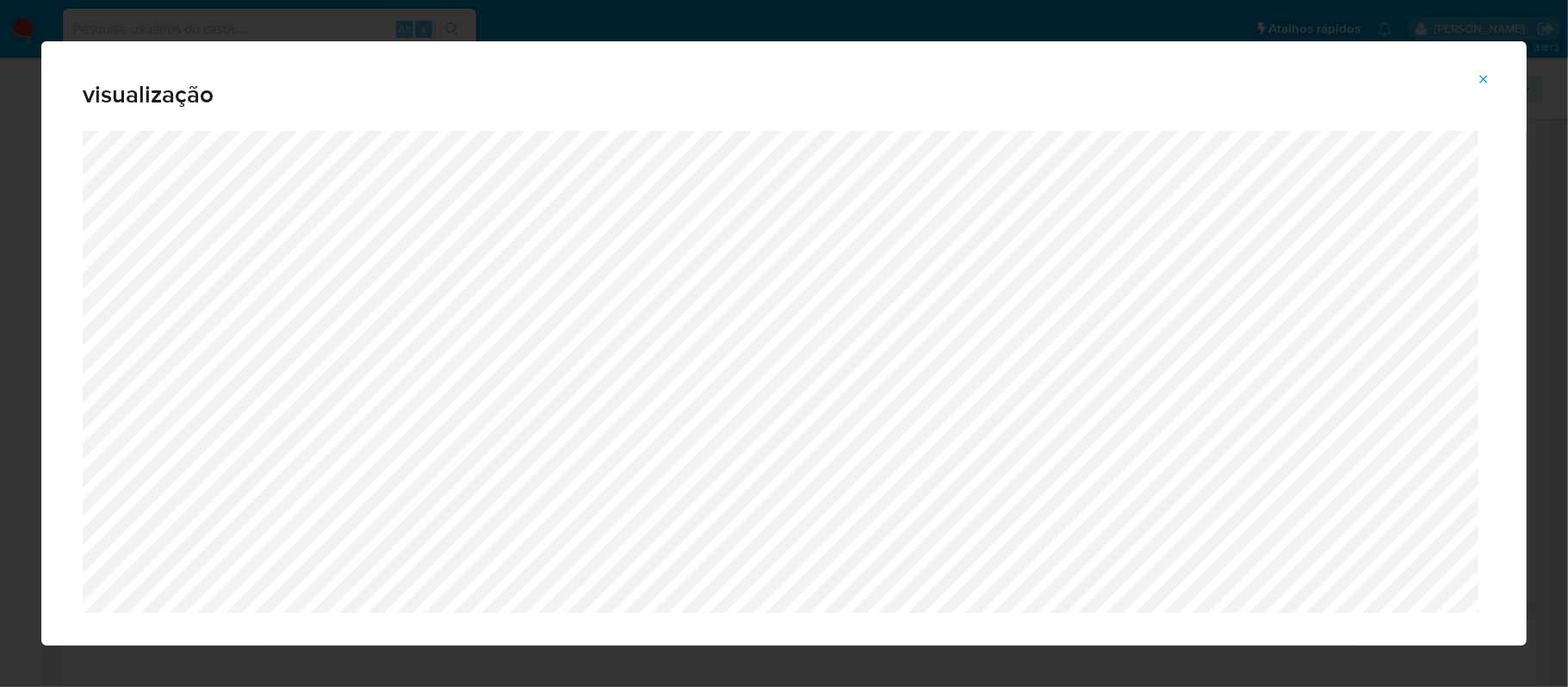
click at [1478, 73] on icon "Attachment preview" at bounding box center [1484, 79] width 13 height 13
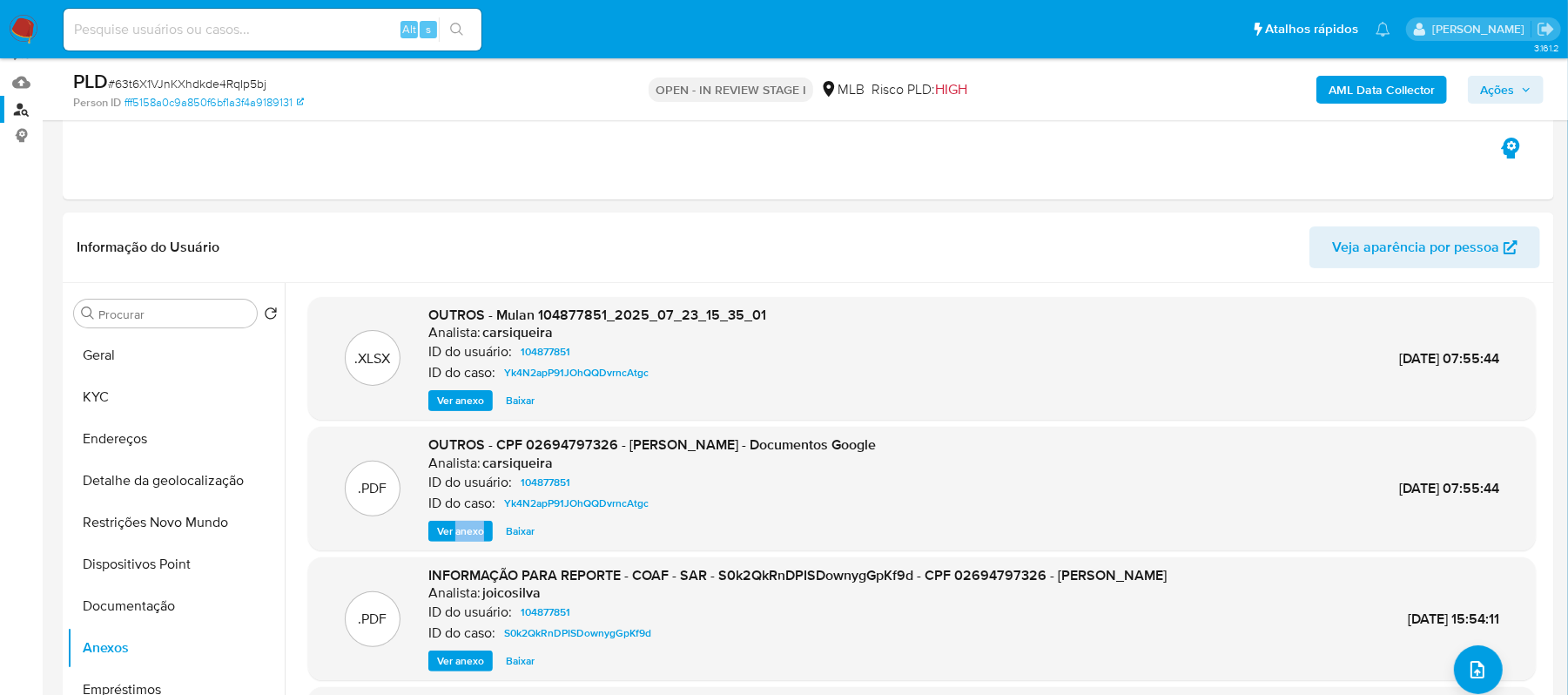
click at [463, 527] on span "Ver anexo" at bounding box center [461, 531] width 47 height 17
click at [463, 527] on div "Ver anexo Baixar" at bounding box center [652, 531] width 447 height 21
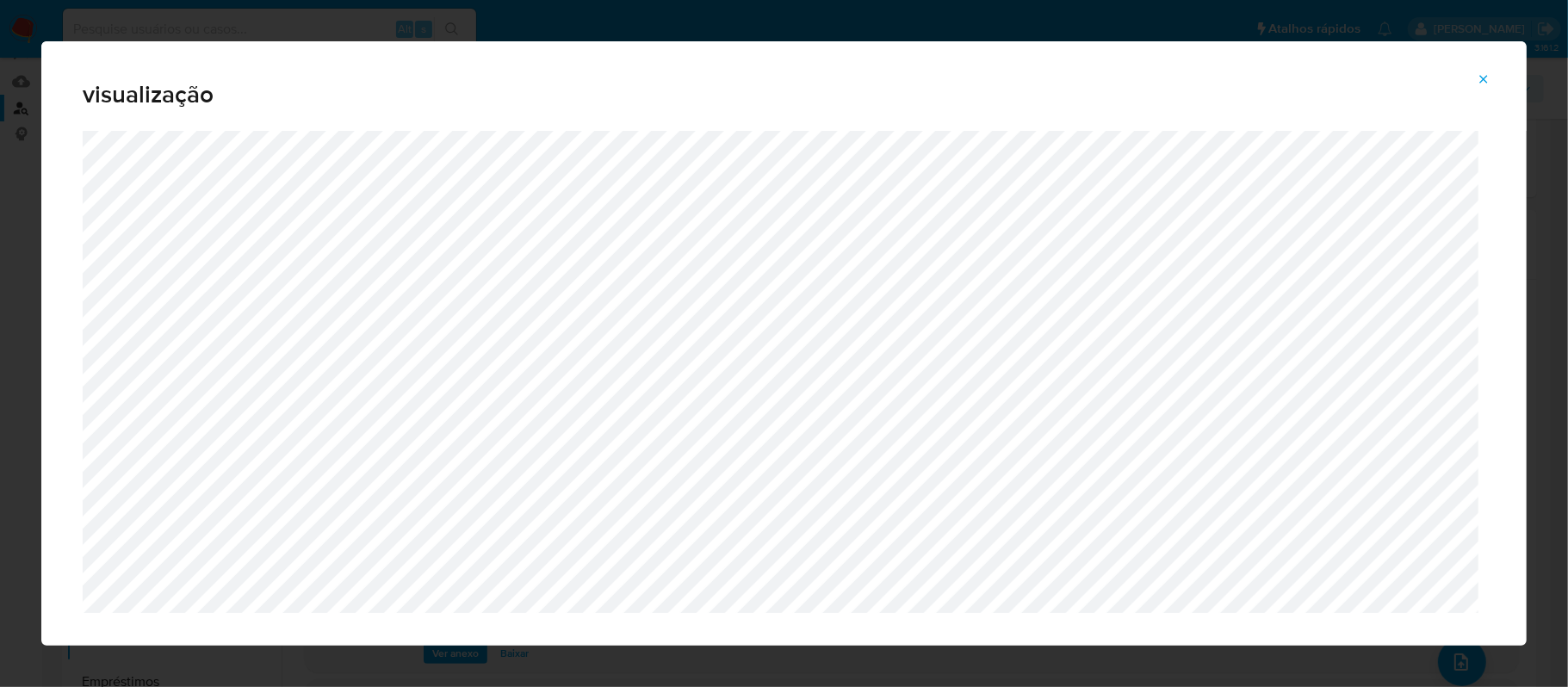
click at [1479, 82] on icon "Attachment preview" at bounding box center [1484, 79] width 13 height 13
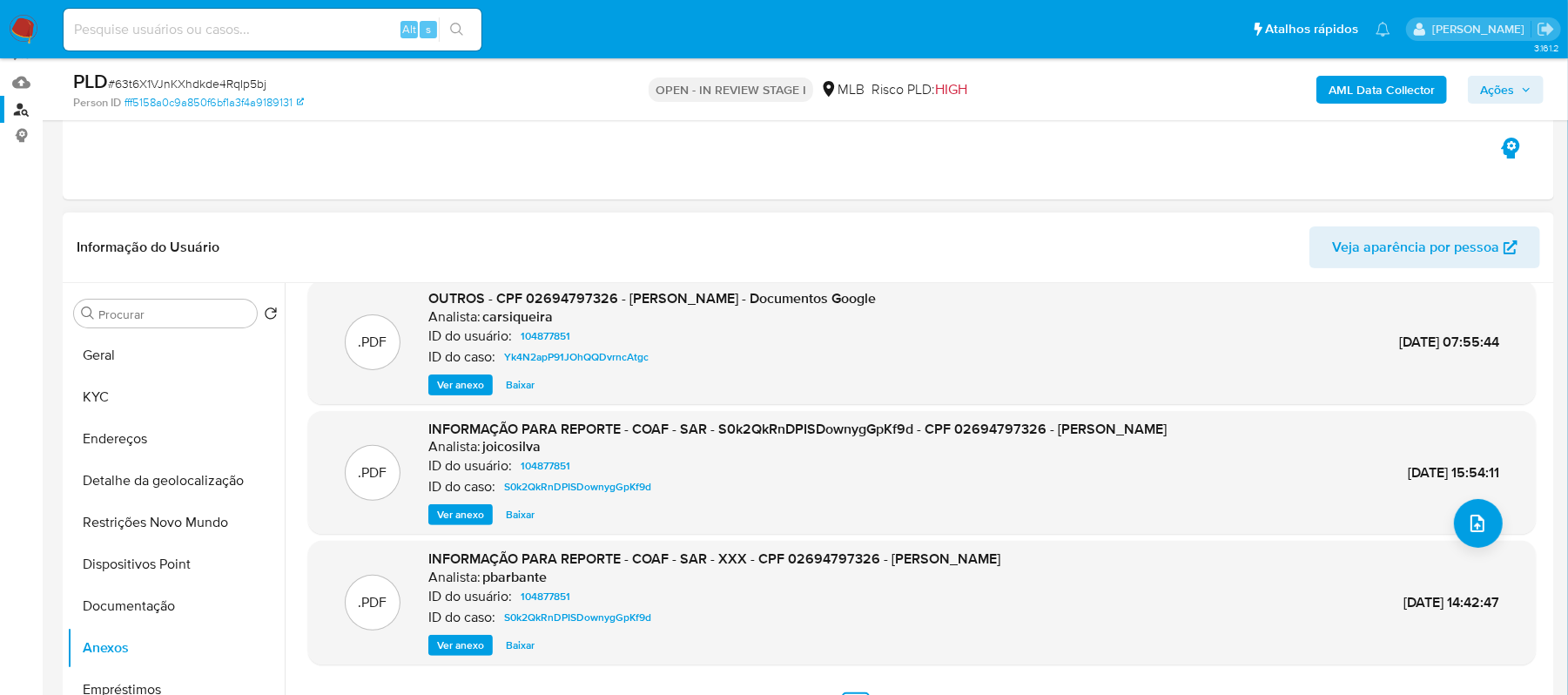
scroll to position [285, 0]
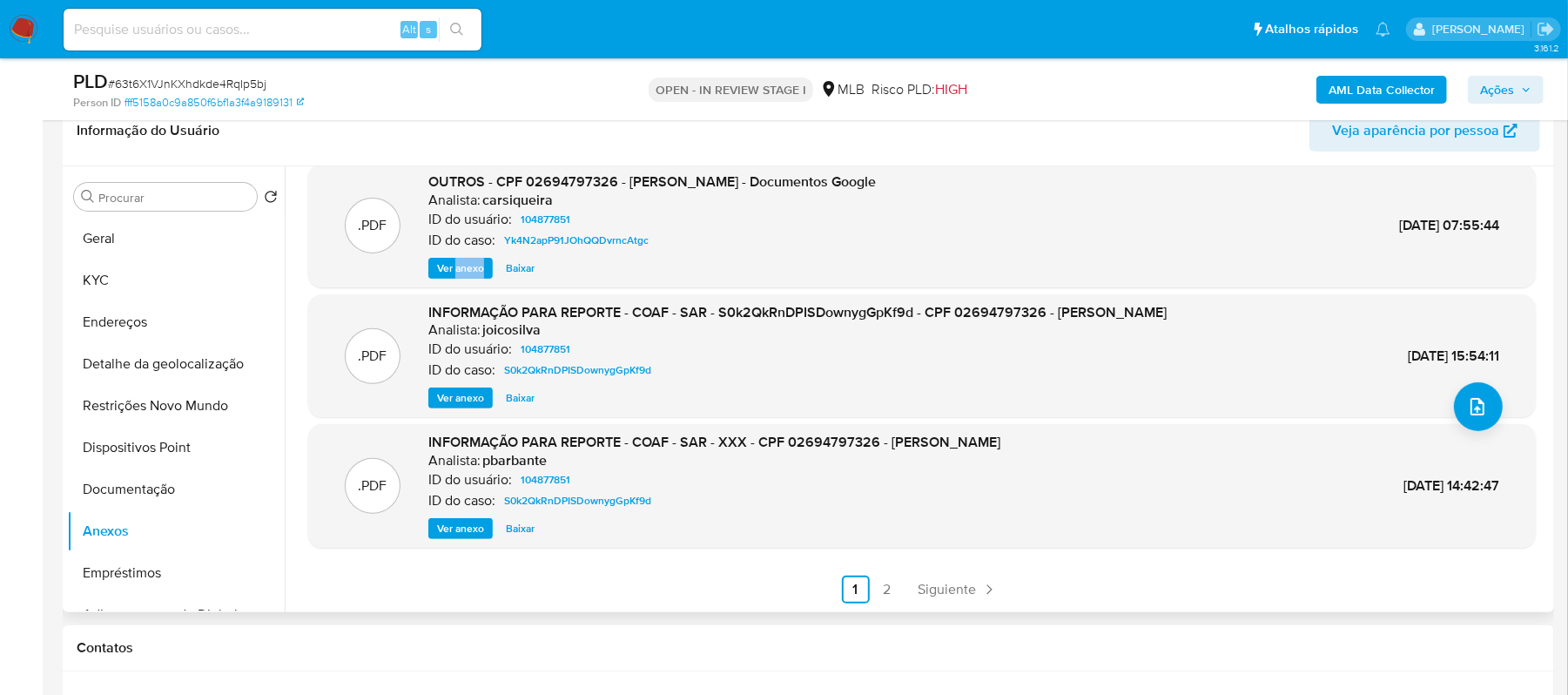
click at [460, 531] on span "Ver anexo" at bounding box center [461, 528] width 47 height 17
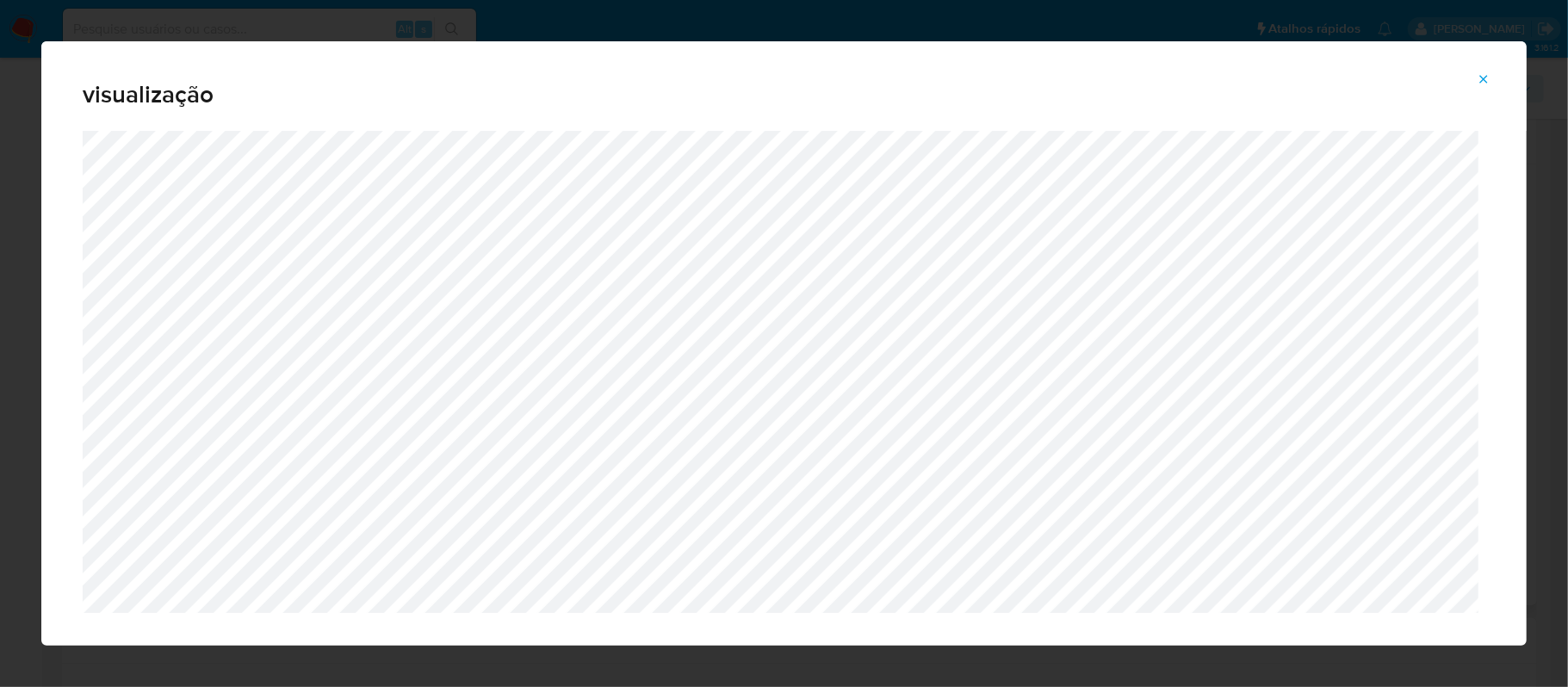
click at [1483, 78] on icon "Attachment preview" at bounding box center [1484, 79] width 8 height 8
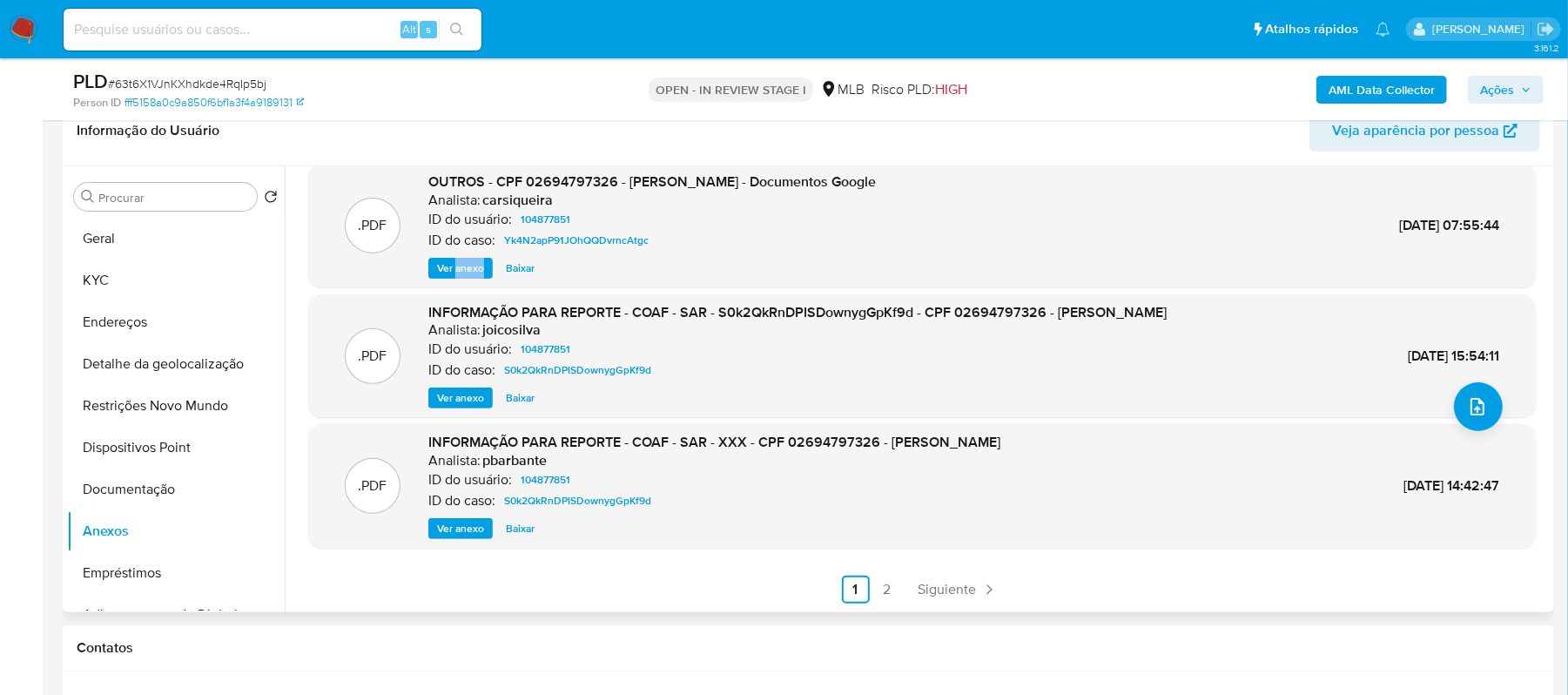
click at [436, 272] on button "Ver anexo" at bounding box center [460, 268] width 64 height 21
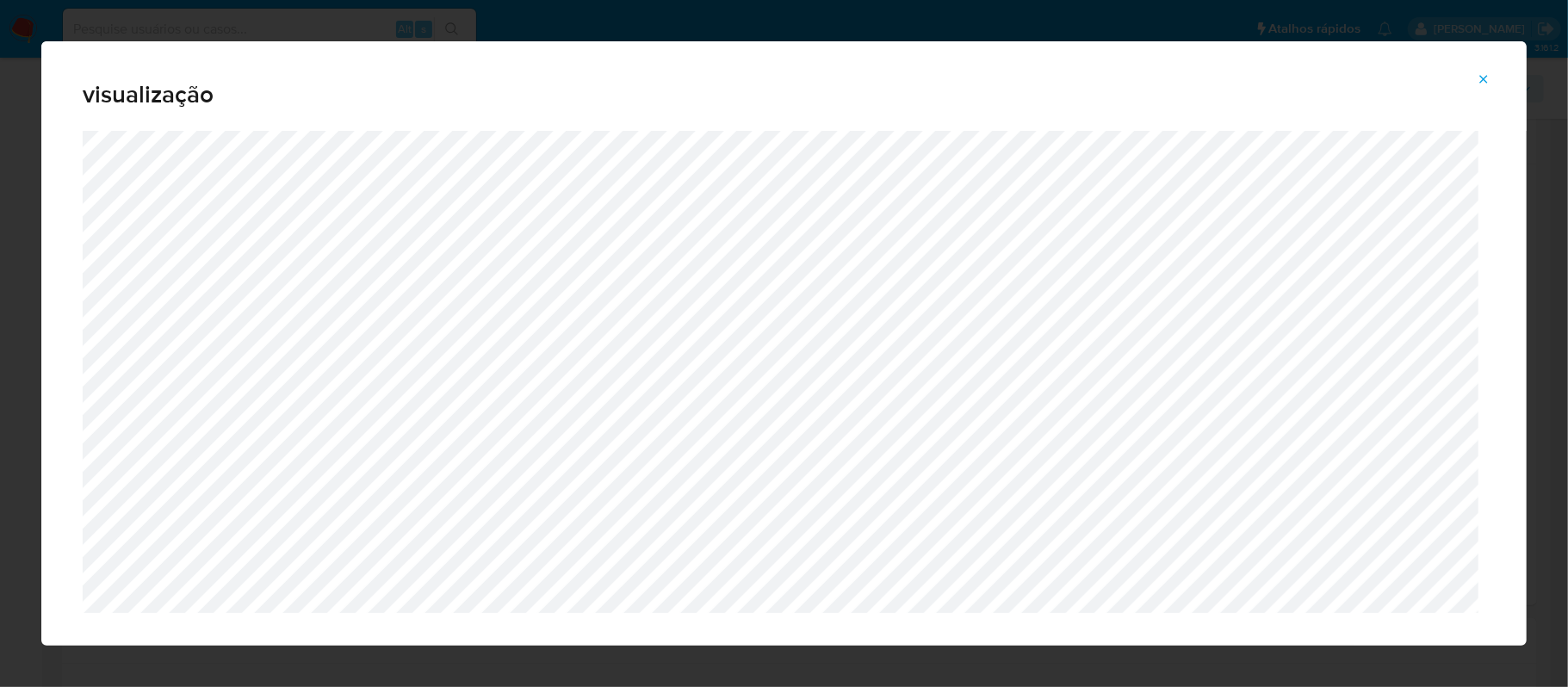
click at [1493, 73] on button "Attachment preview" at bounding box center [1484, 79] width 38 height 28
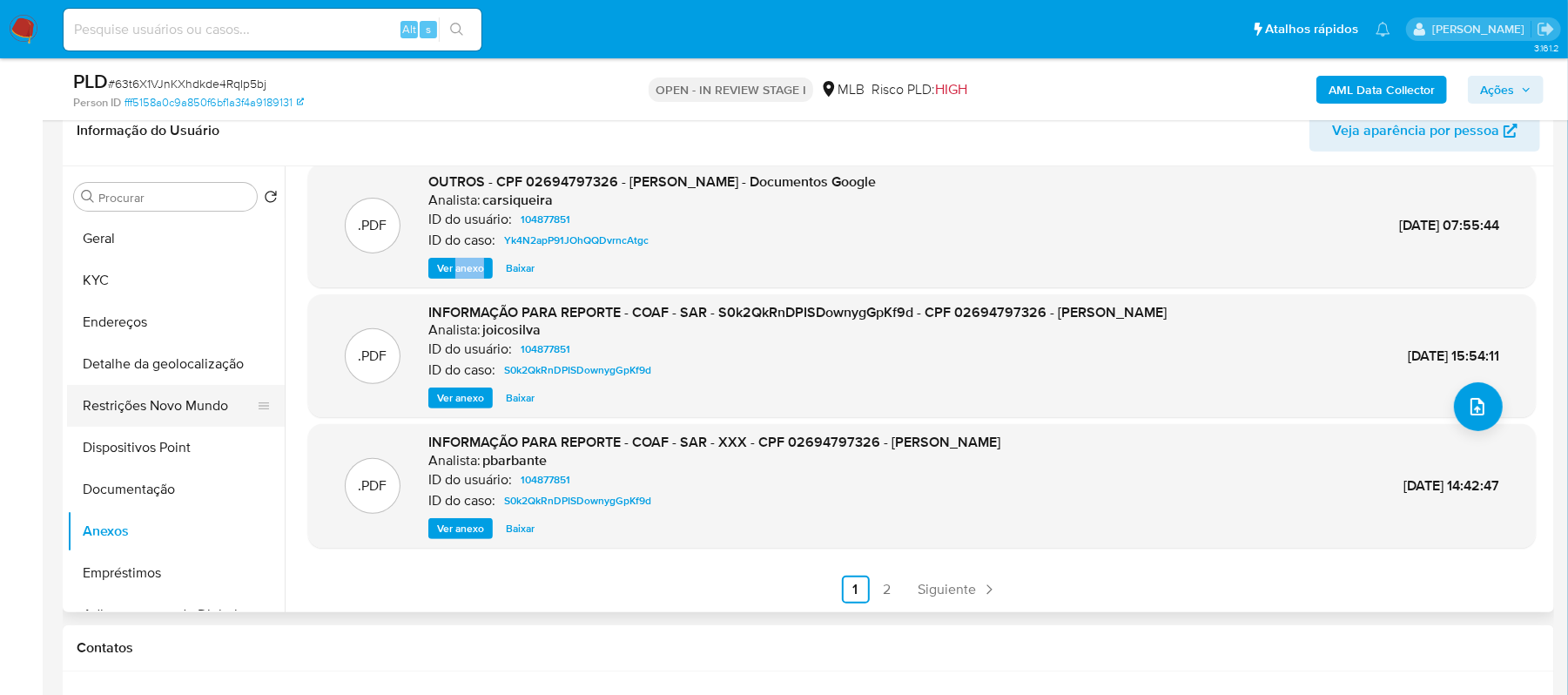
click at [147, 412] on button "Restrições Novo Mundo" at bounding box center [168, 406] width 204 height 42
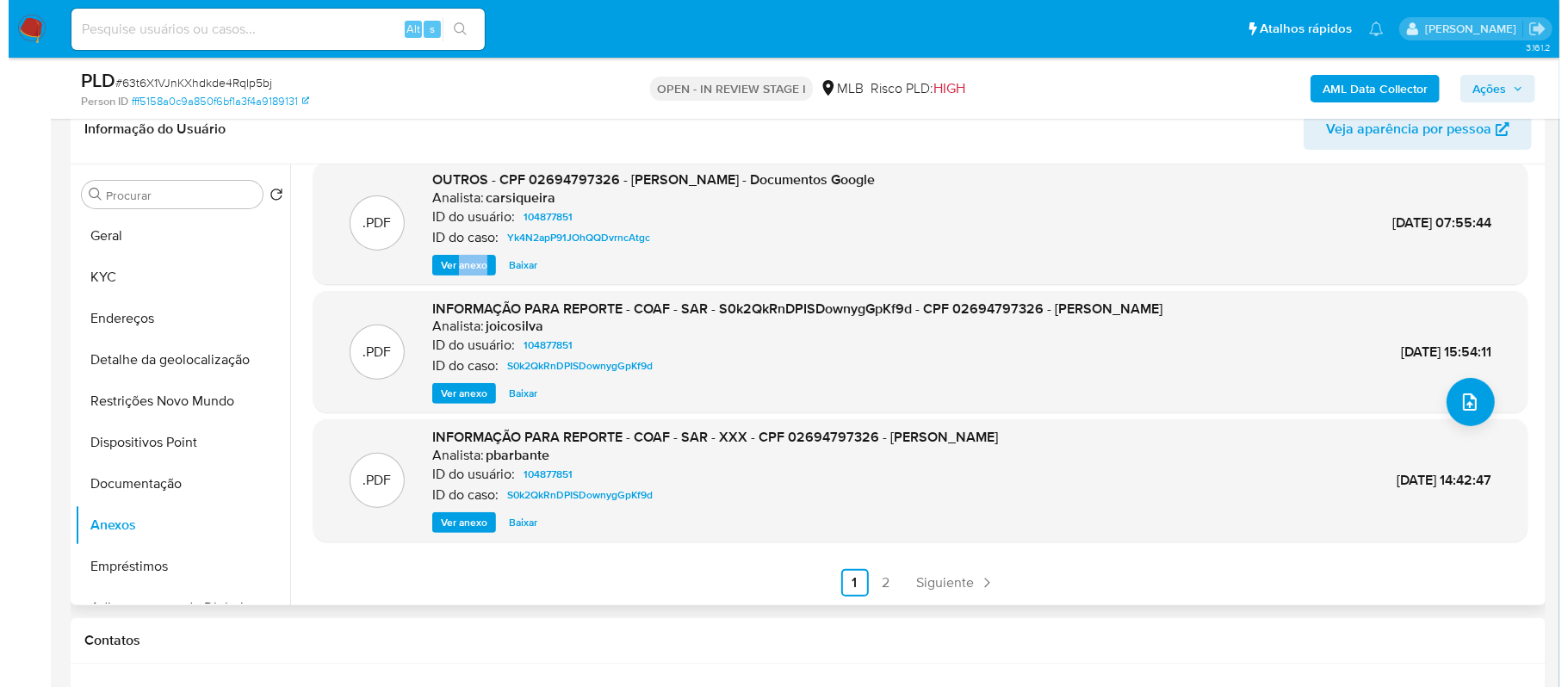
scroll to position [0, 0]
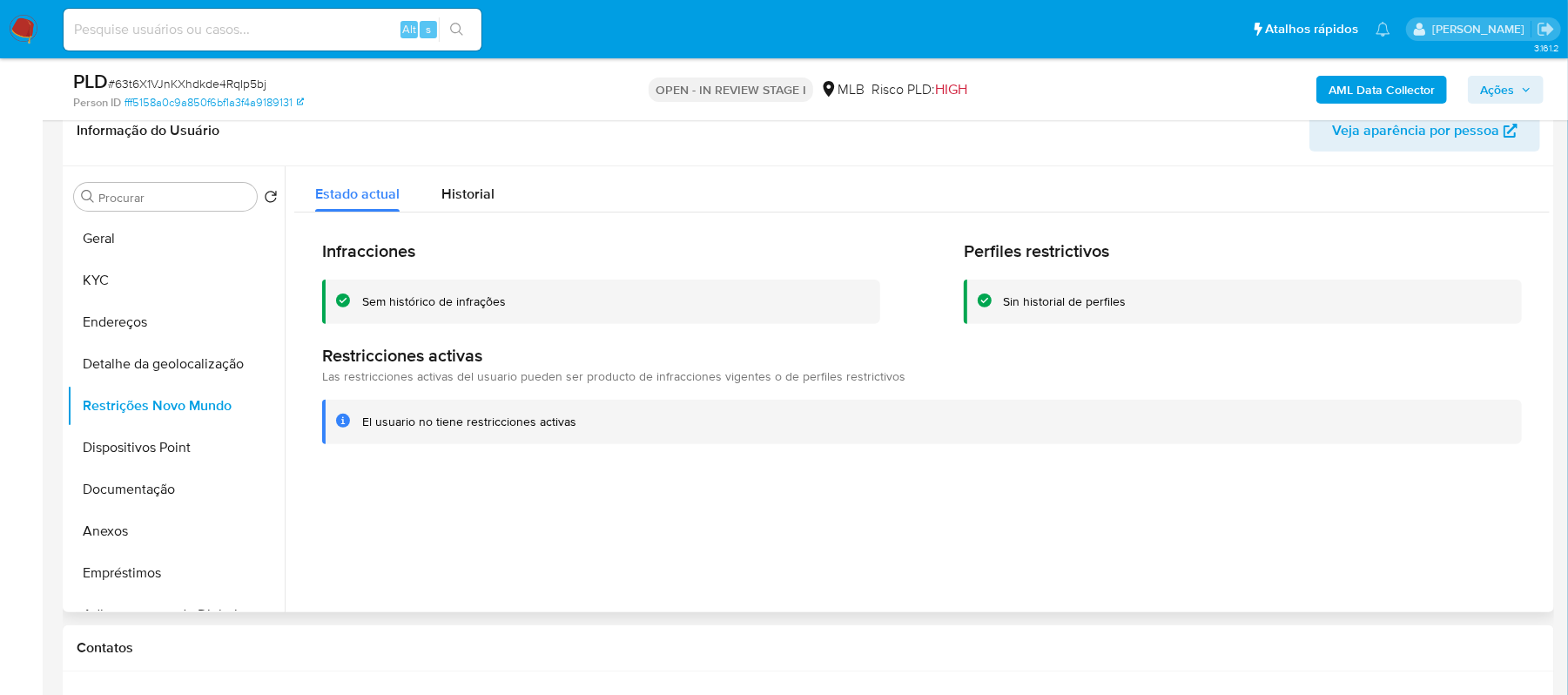
drag, startPoint x: 360, startPoint y: 301, endPoint x: 516, endPoint y: 302, distance: 156.0
click at [516, 302] on div "Sem histórico de infrações" at bounding box center [601, 302] width 558 height 44
drag, startPoint x: 360, startPoint y: 418, endPoint x: 608, endPoint y: 430, distance: 248.3
click at [608, 430] on div "El usuario no tiene restricciones activas" at bounding box center [922, 421] width 1200 height 44
click at [158, 526] on button "Anexos" at bounding box center [168, 531] width 204 height 42
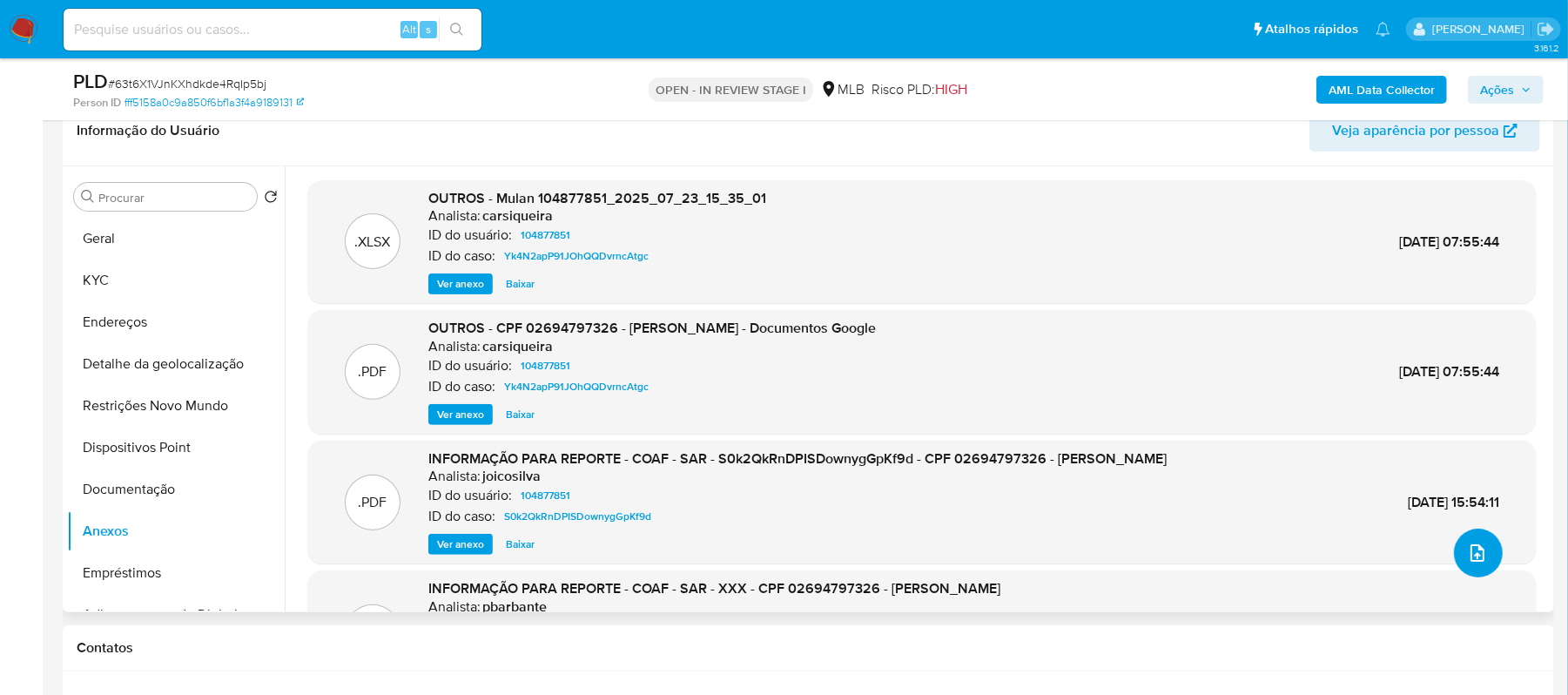
click at [1470, 551] on icon "upload-file" at bounding box center [1477, 553] width 21 height 21
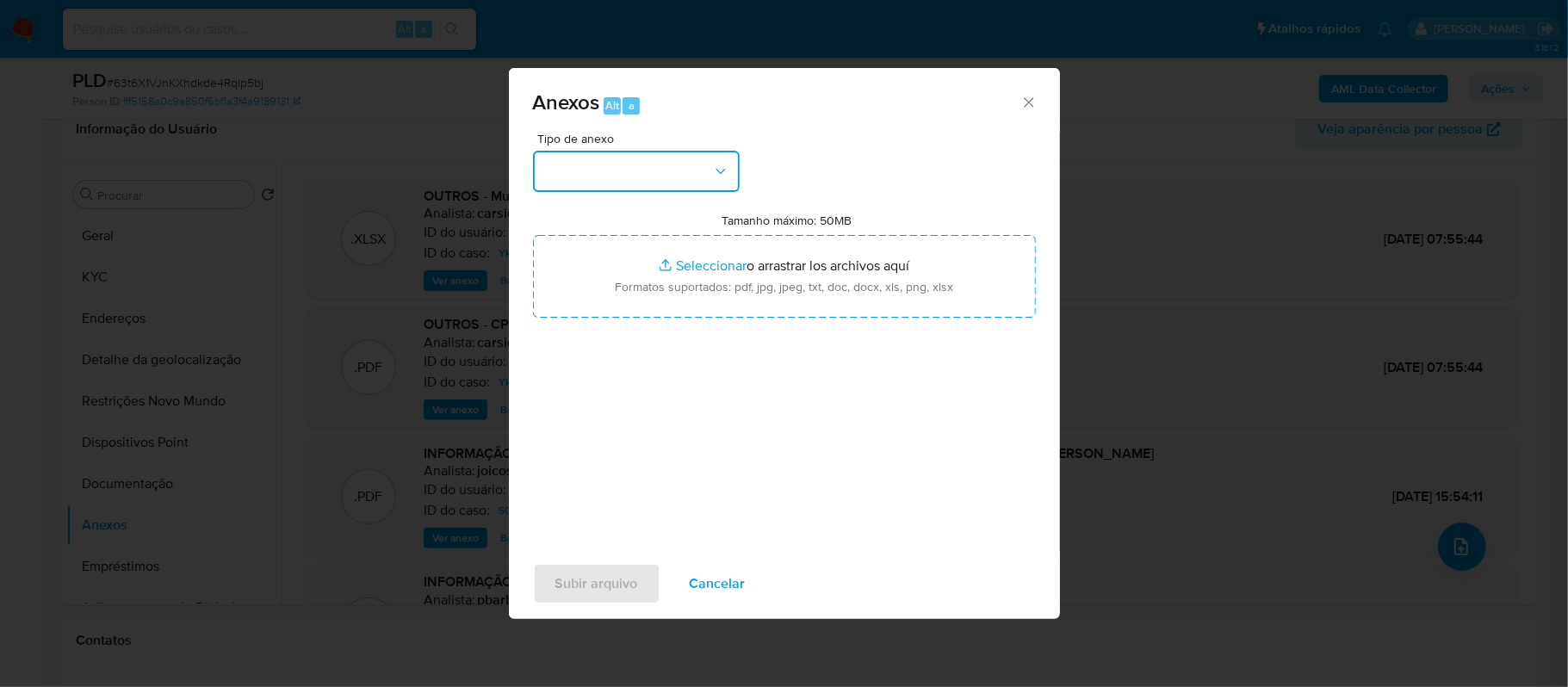
click at [686, 174] on button "button" at bounding box center [636, 171] width 207 height 41
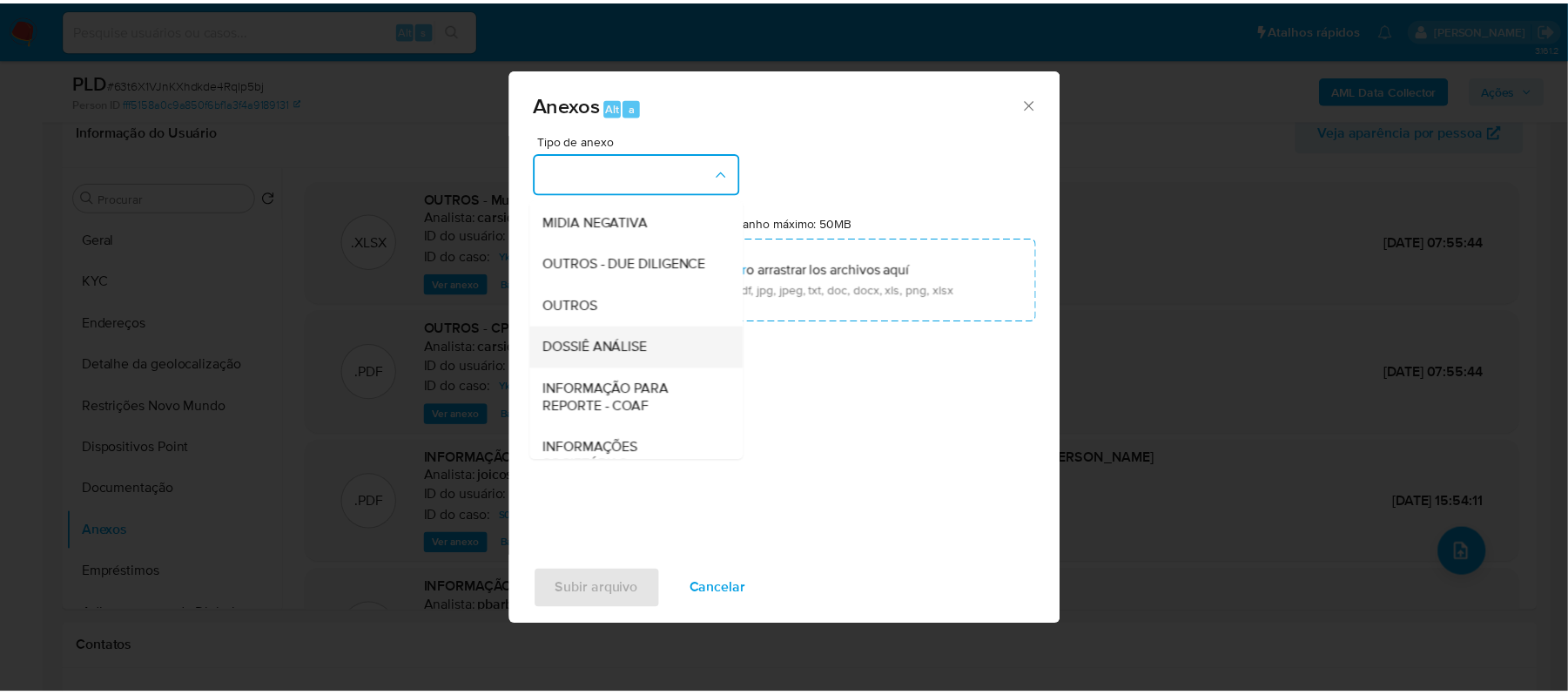
scroll to position [232, 0]
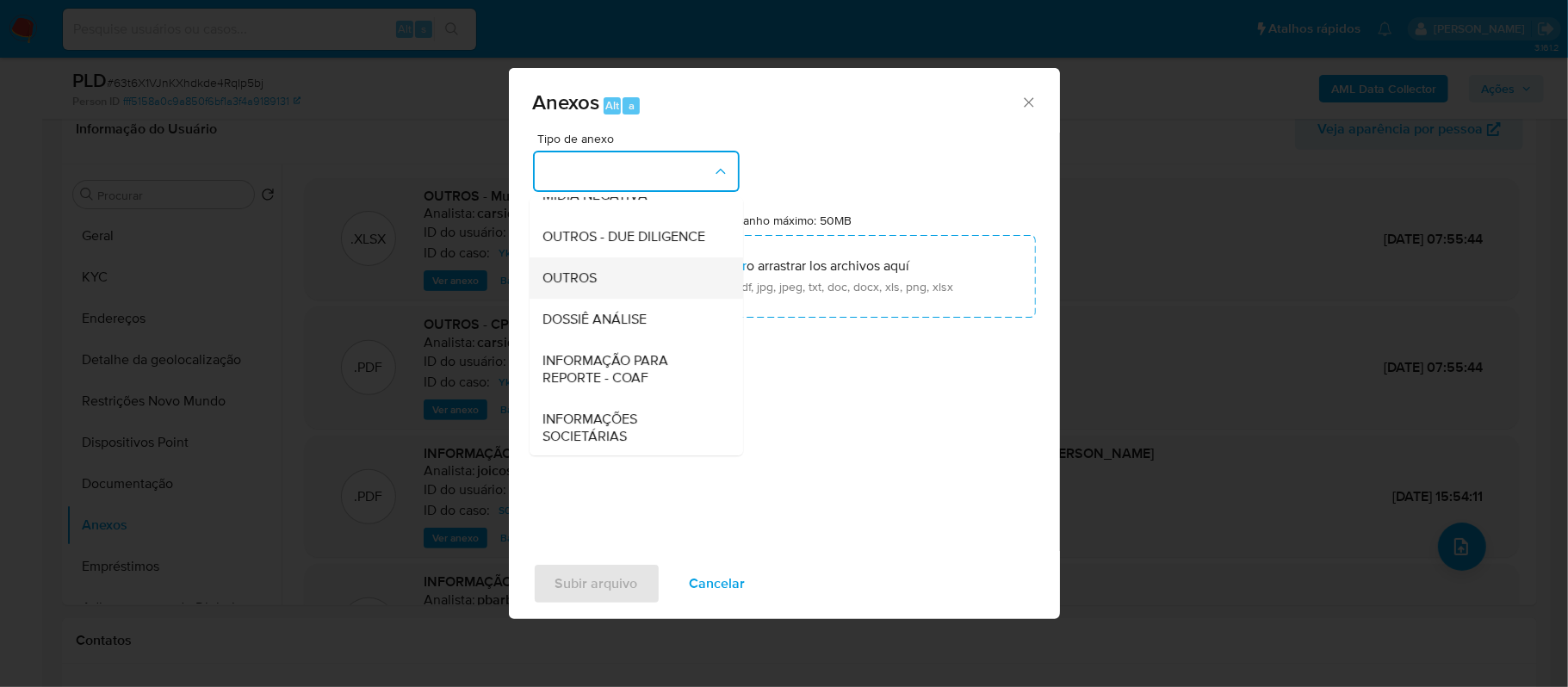
click at [620, 299] on div "OUTROS" at bounding box center [632, 278] width 176 height 41
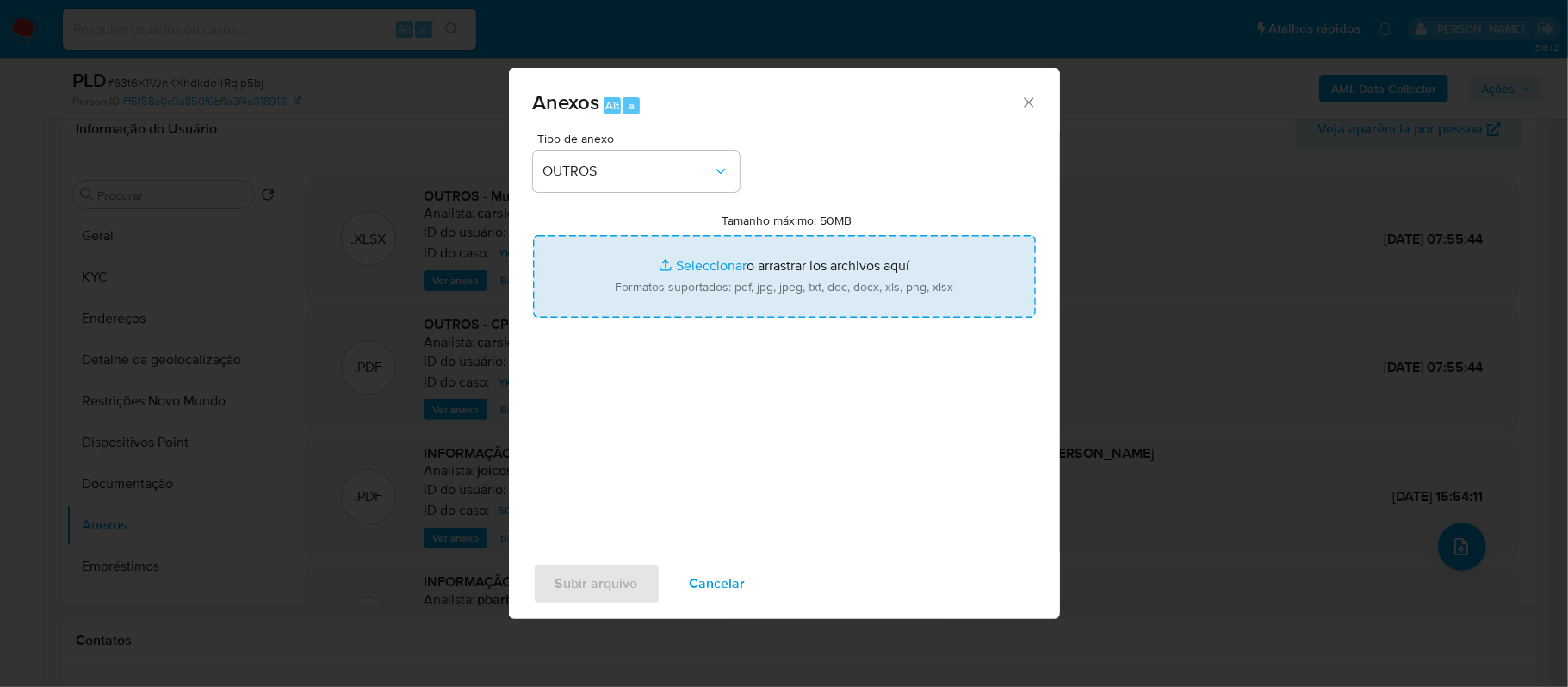
click at [686, 269] on input "Tamanho máximo: 50MB Seleccionar archivos" at bounding box center [784, 276] width 503 height 82
type input "C:\fakepath\2oSAR - xxxxx- CPF 02694797326 - VICENTE ELIZIO DE ASSIS JUNIOR.pdf"
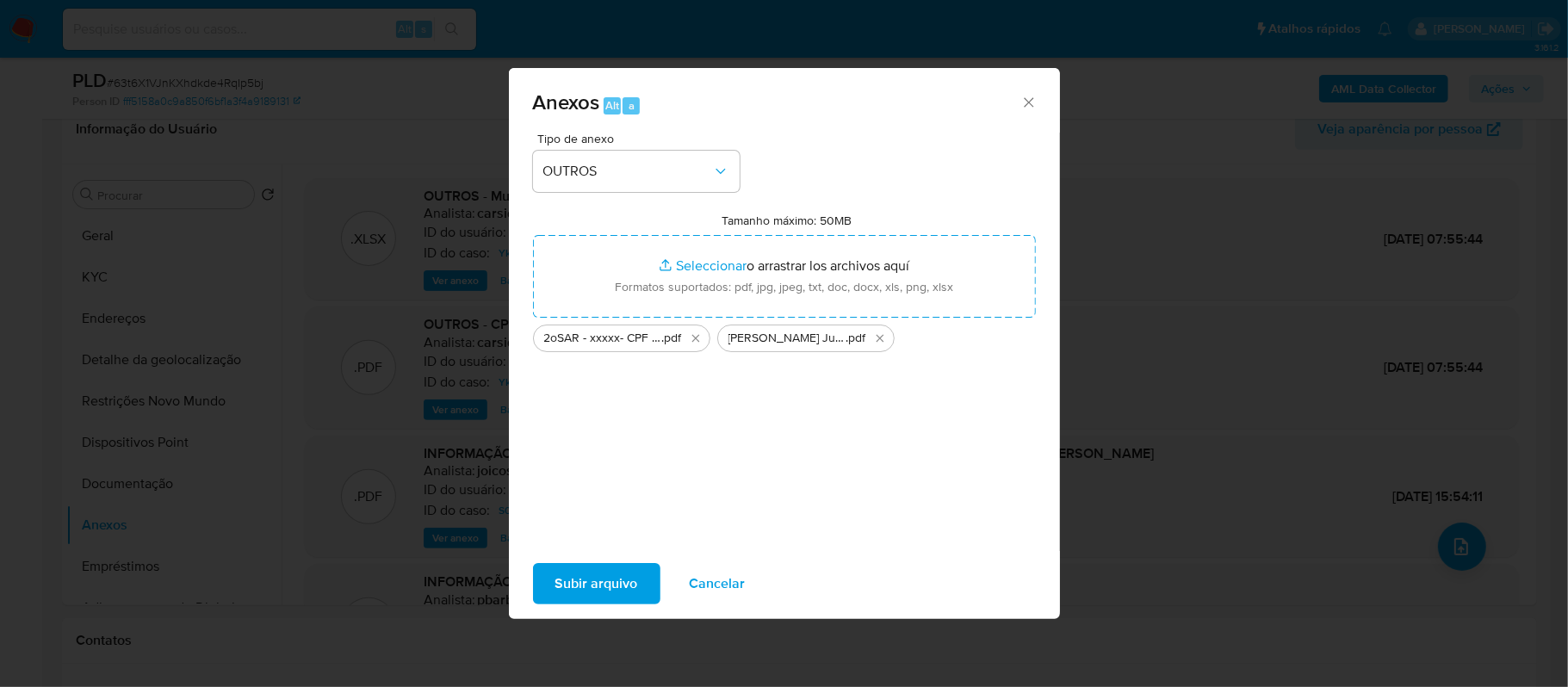
click at [614, 596] on span "Subir arquivo" at bounding box center [597, 584] width 82 height 38
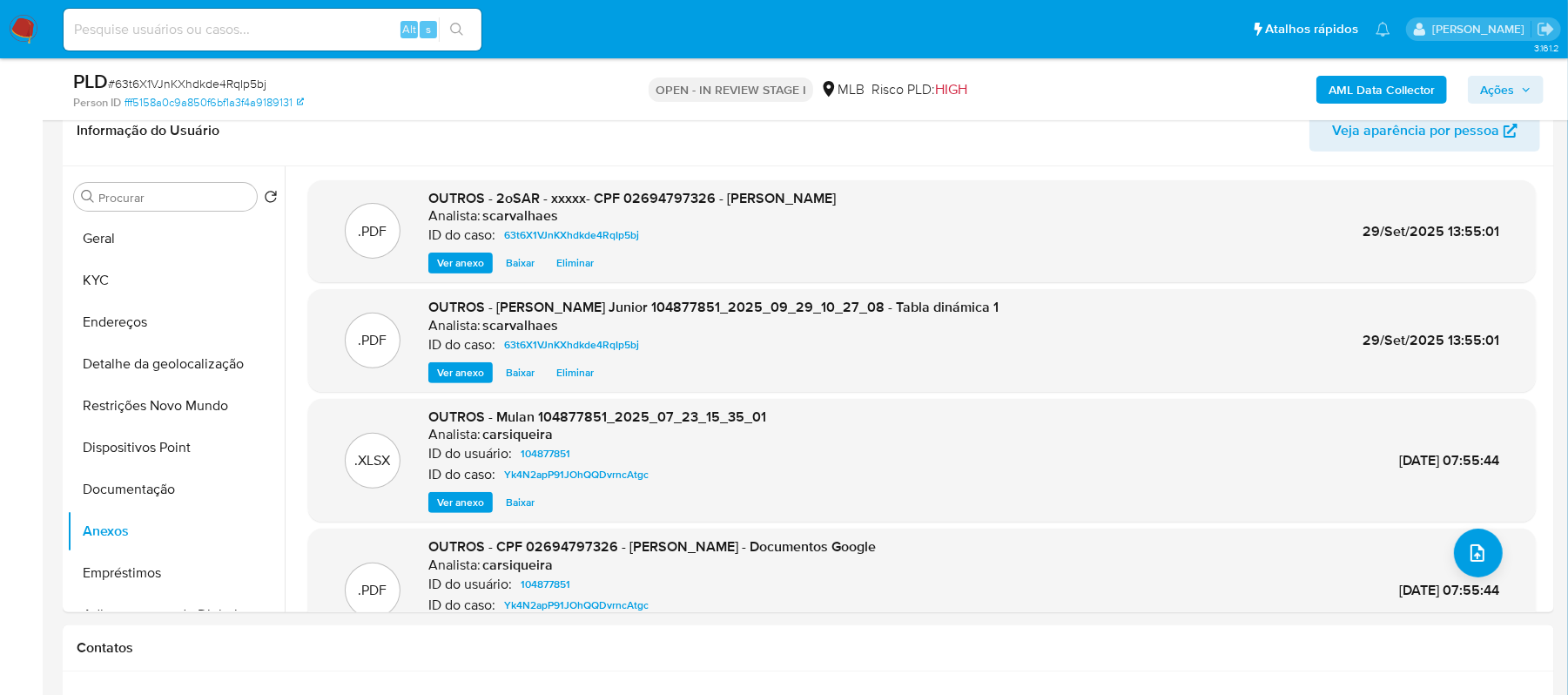
click at [1495, 84] on span "Ações" at bounding box center [1496, 90] width 34 height 28
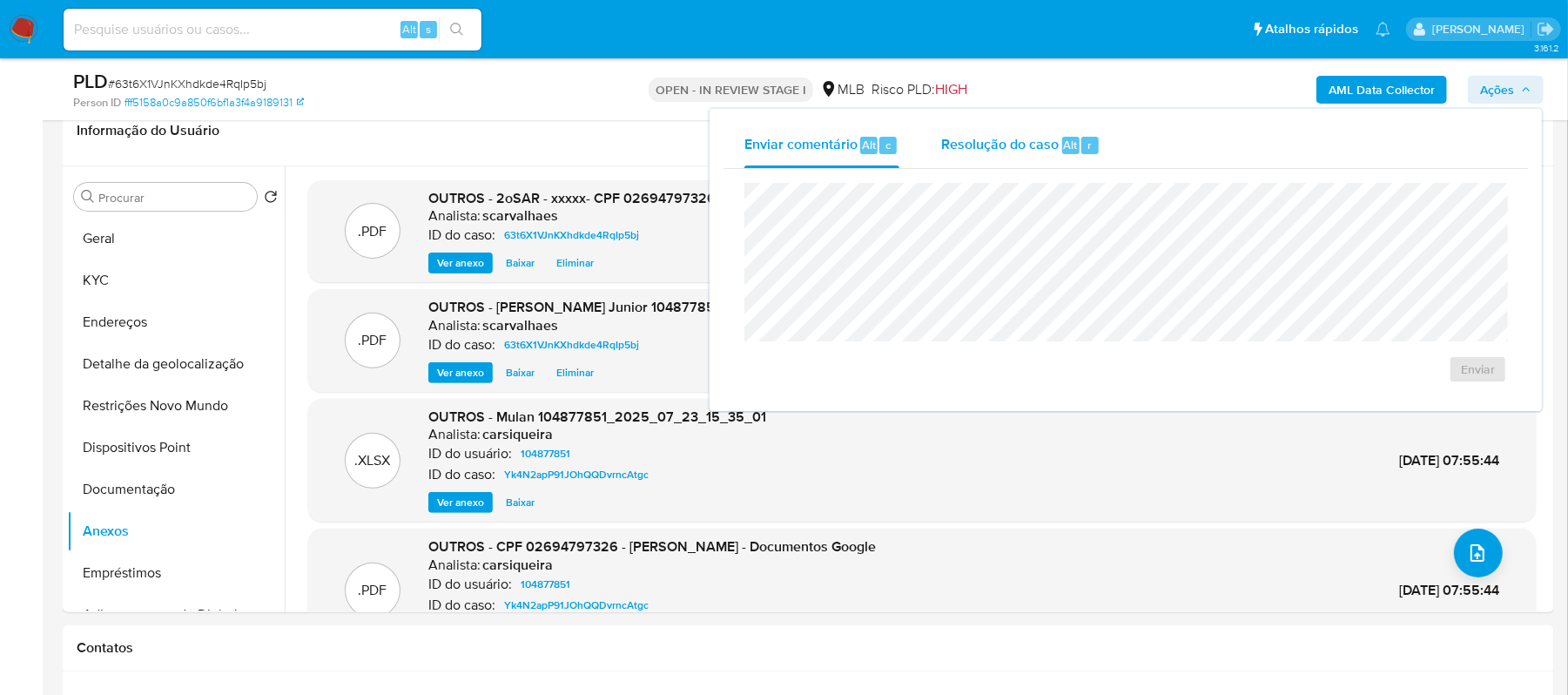
click at [986, 144] on span "Resolução do caso" at bounding box center [1000, 144] width 118 height 20
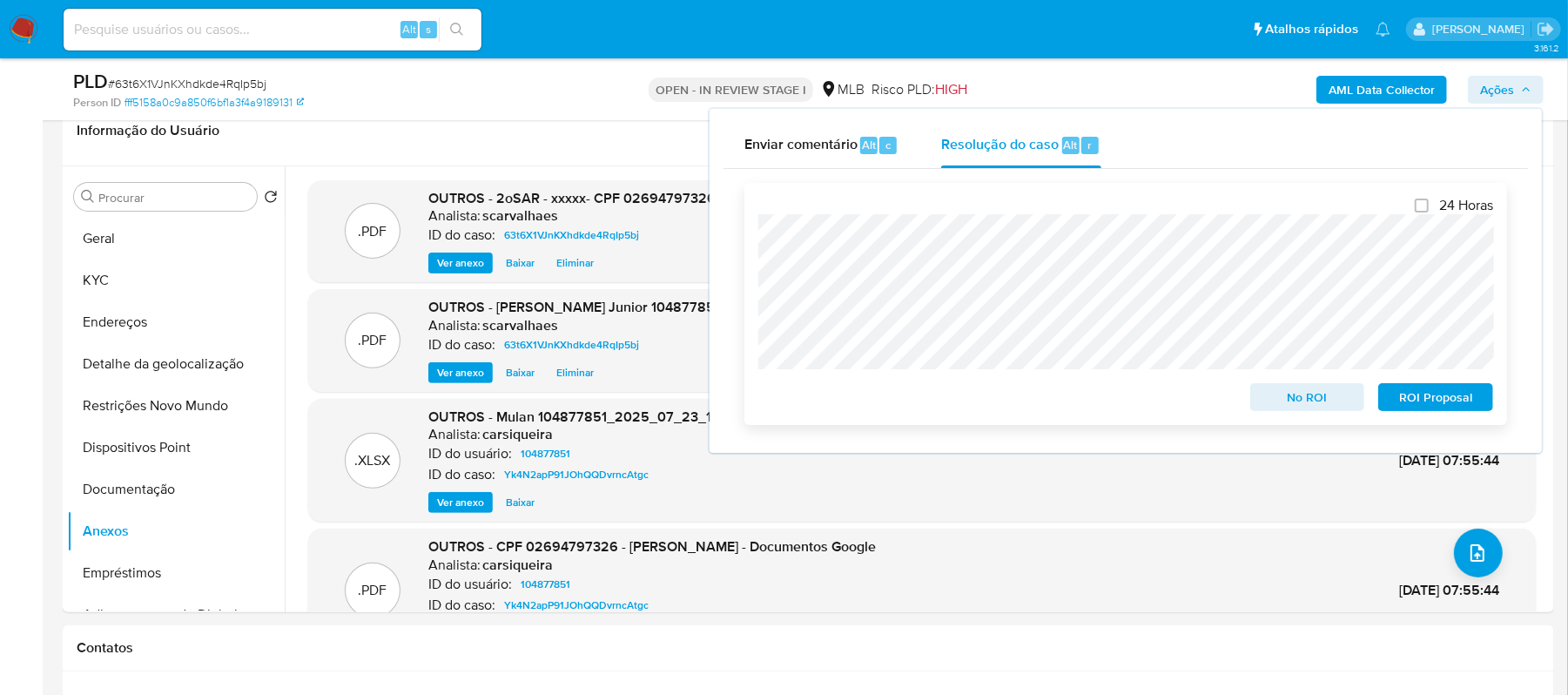
click at [1419, 406] on span "ROI Proposal" at bounding box center [1436, 397] width 91 height 24
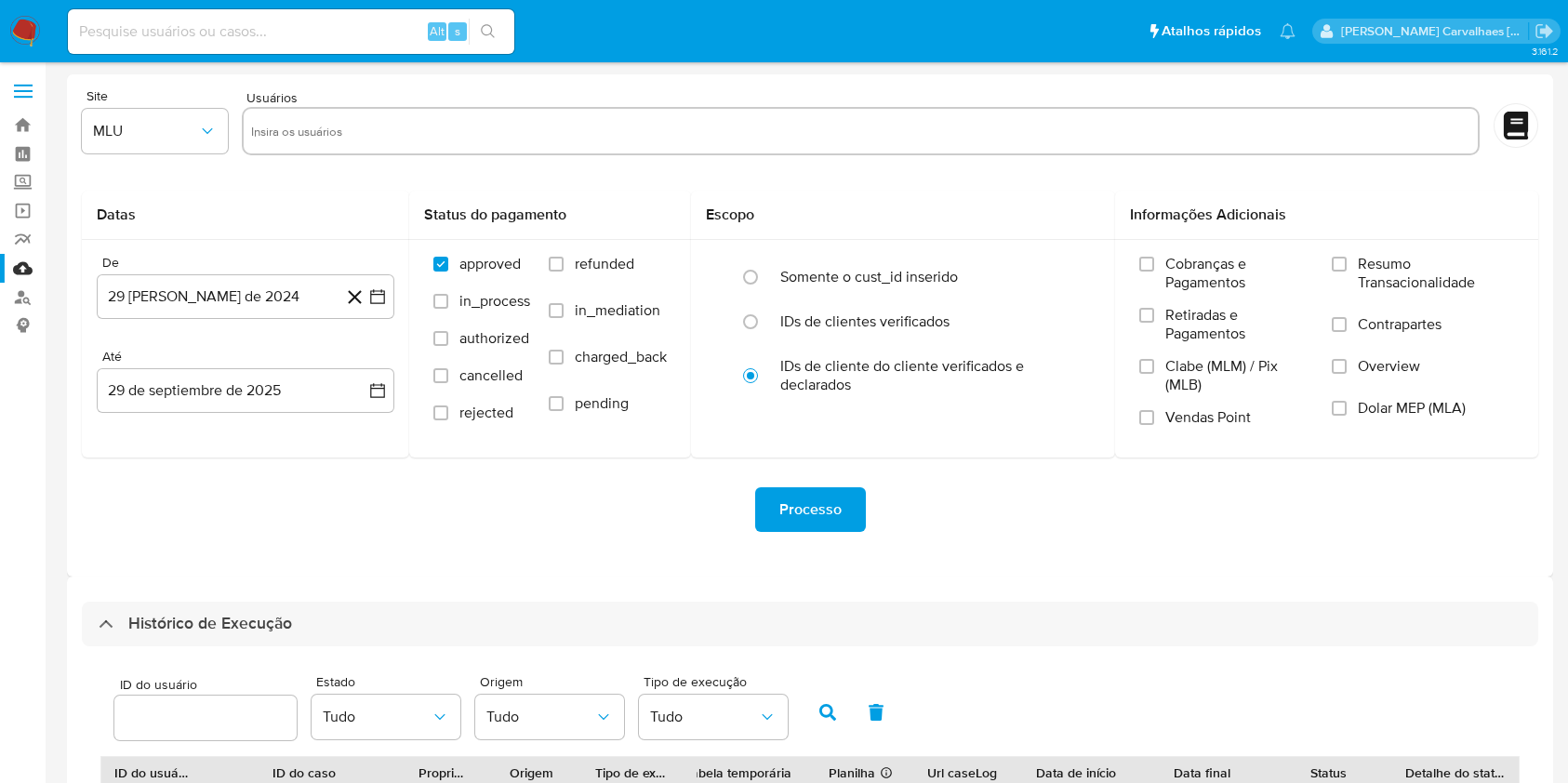
select select "10"
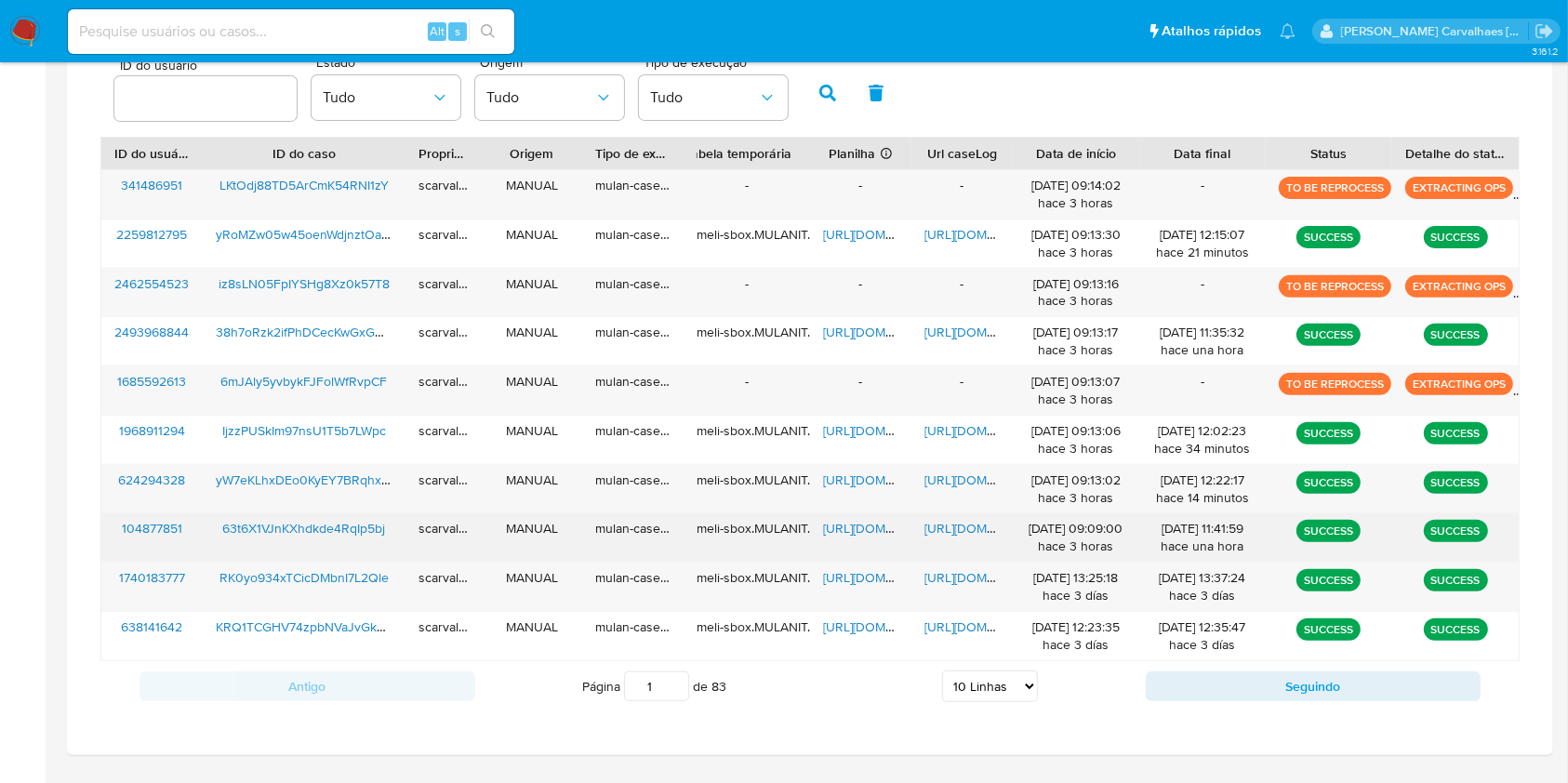
click at [851, 533] on span "https://docs.google.com/spreadsheets/d/1O11AllCNHYUeNV0_hP09Nd-kn8g0-1ppPc9r9e7…" at bounding box center [887, 527] width 129 height 18
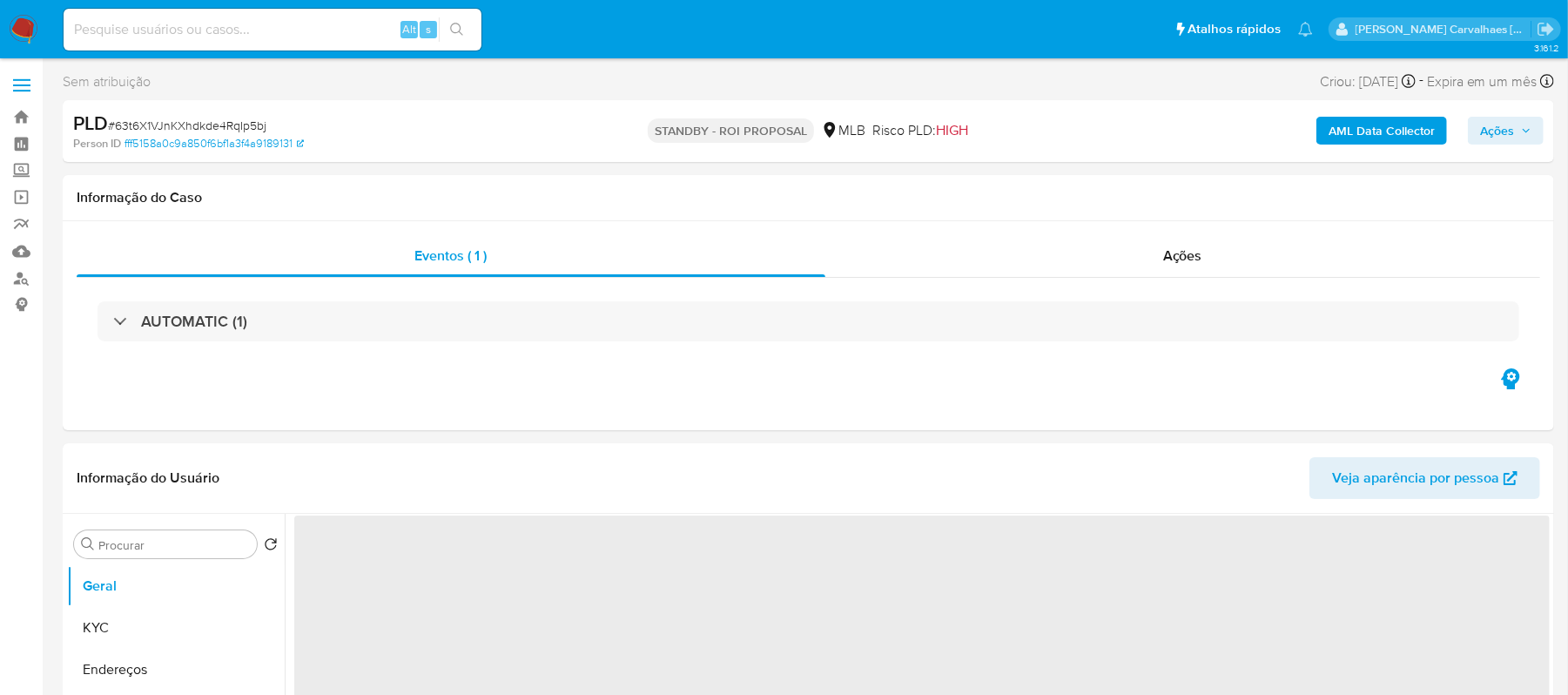
select select "10"
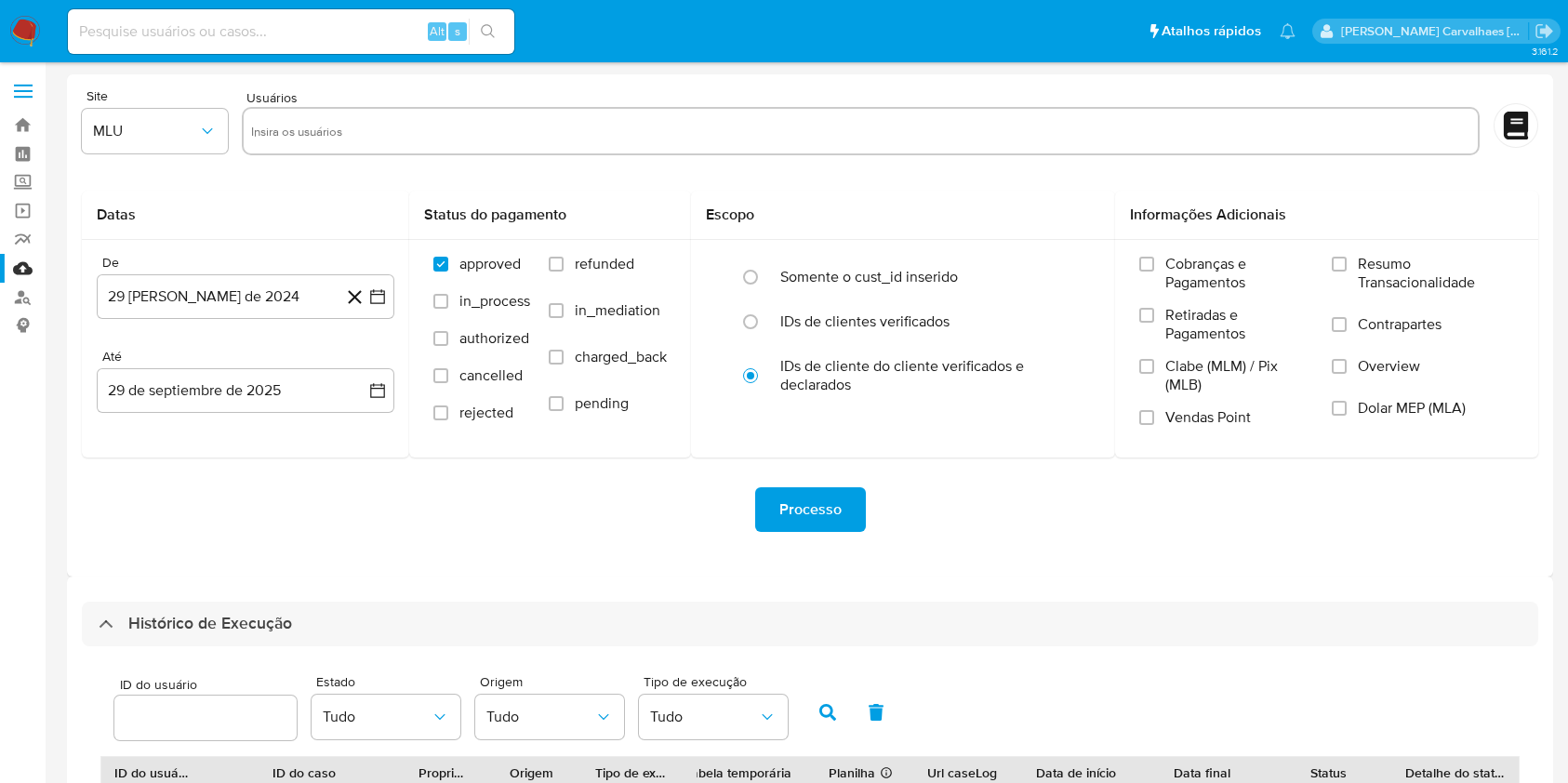
select select "10"
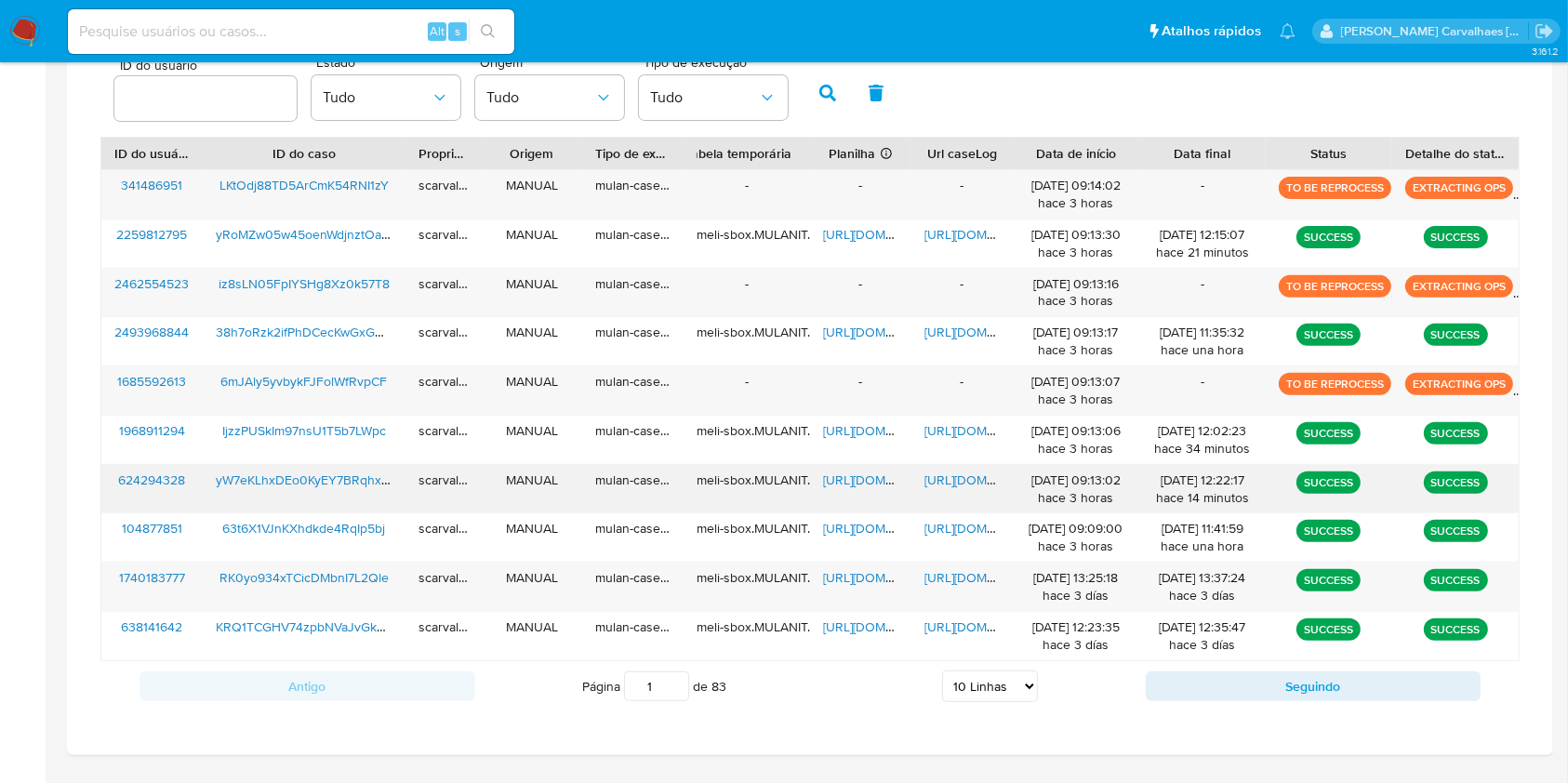
click at [942, 472] on span "https://docs.google.com/document/d/1k_V1ZTYURW3bSEw8DnWNj-YMpauuy_UJMeZwEIaf5EQ…" at bounding box center [988, 479] width 129 height 18
click at [845, 480] on span "https://docs.google.com/spreadsheets/d/1f0PtJFnh9w9Muju5j5VABarq_RGa6dkX4WrePJ9…" at bounding box center [887, 479] width 129 height 18
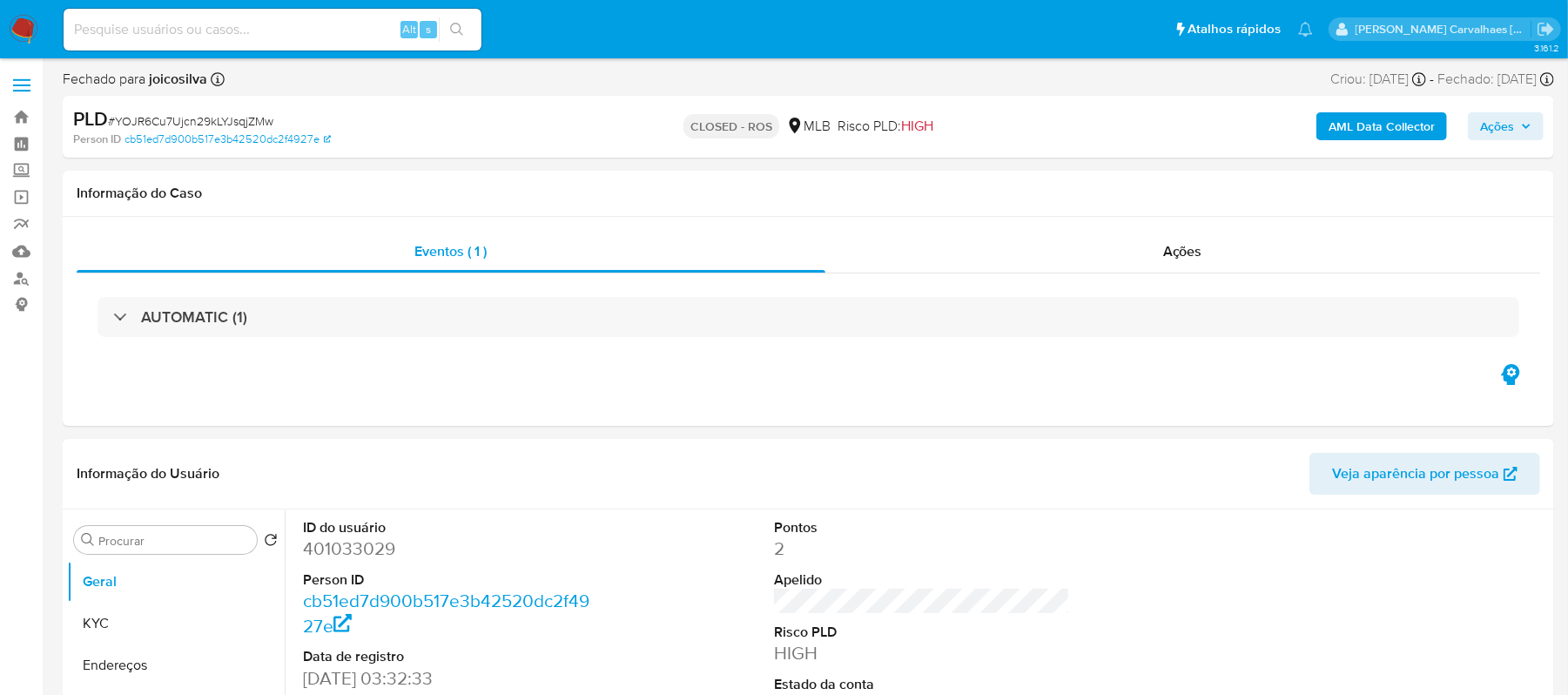
select select "10"
click at [23, 275] on link "Localizador de pessoas" at bounding box center [103, 278] width 207 height 27
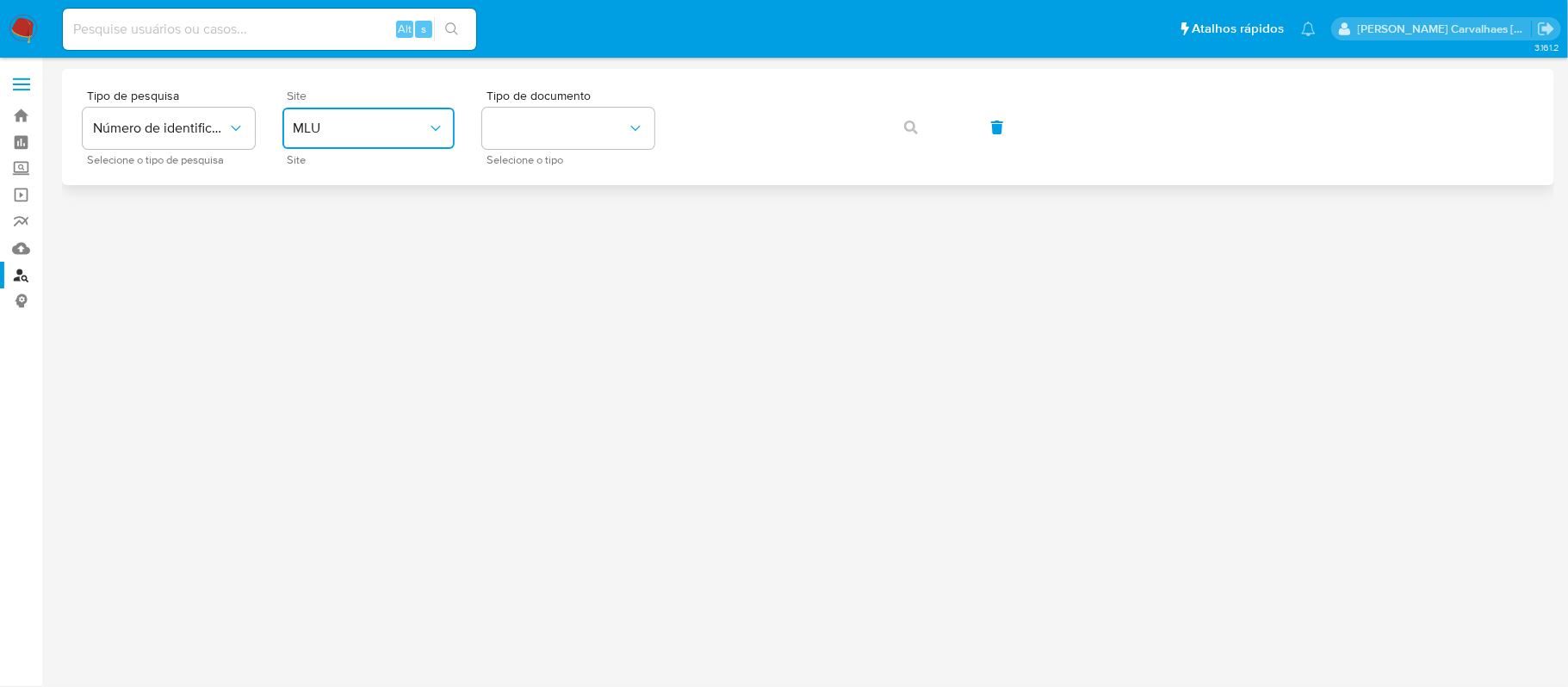
click at [334, 140] on button "MLU" at bounding box center [368, 128] width 172 height 41
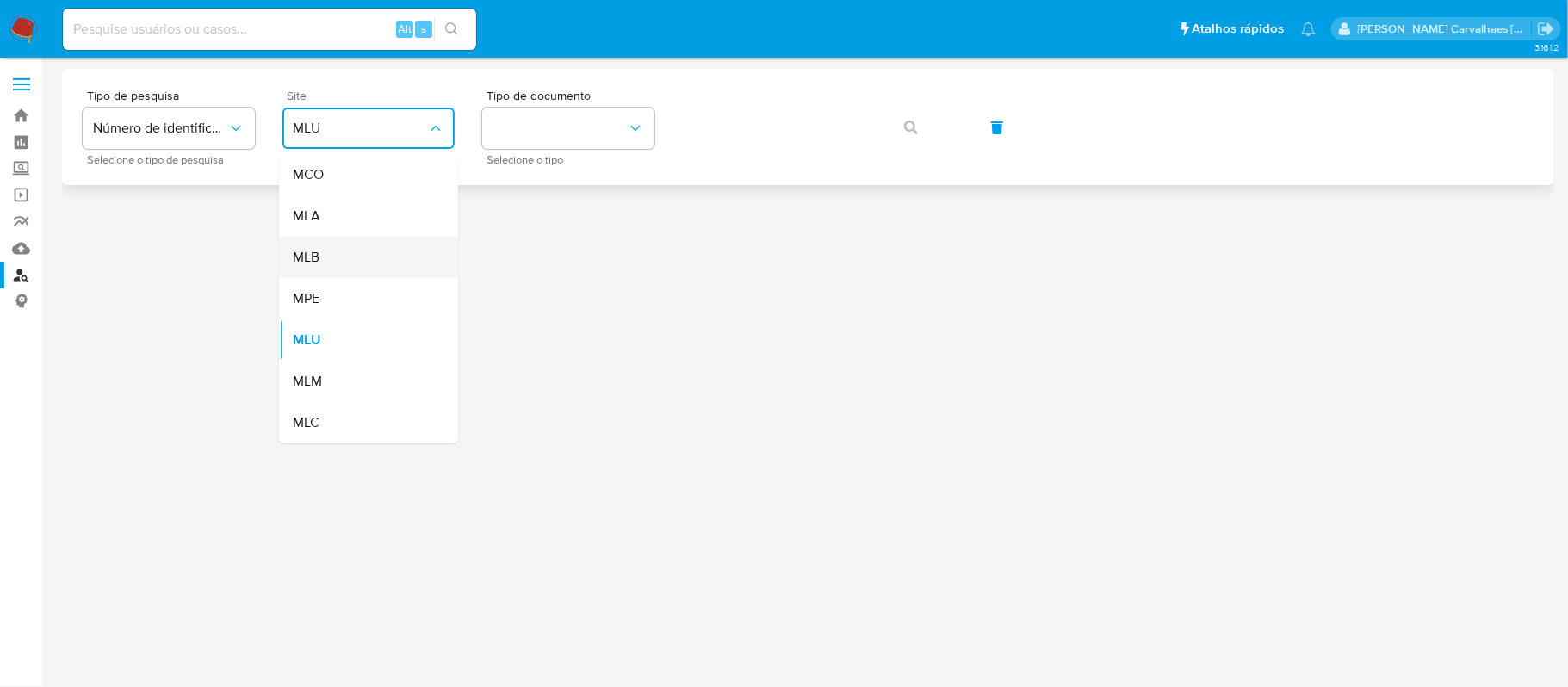
click at [323, 256] on div "MLB" at bounding box center [364, 257] width 142 height 41
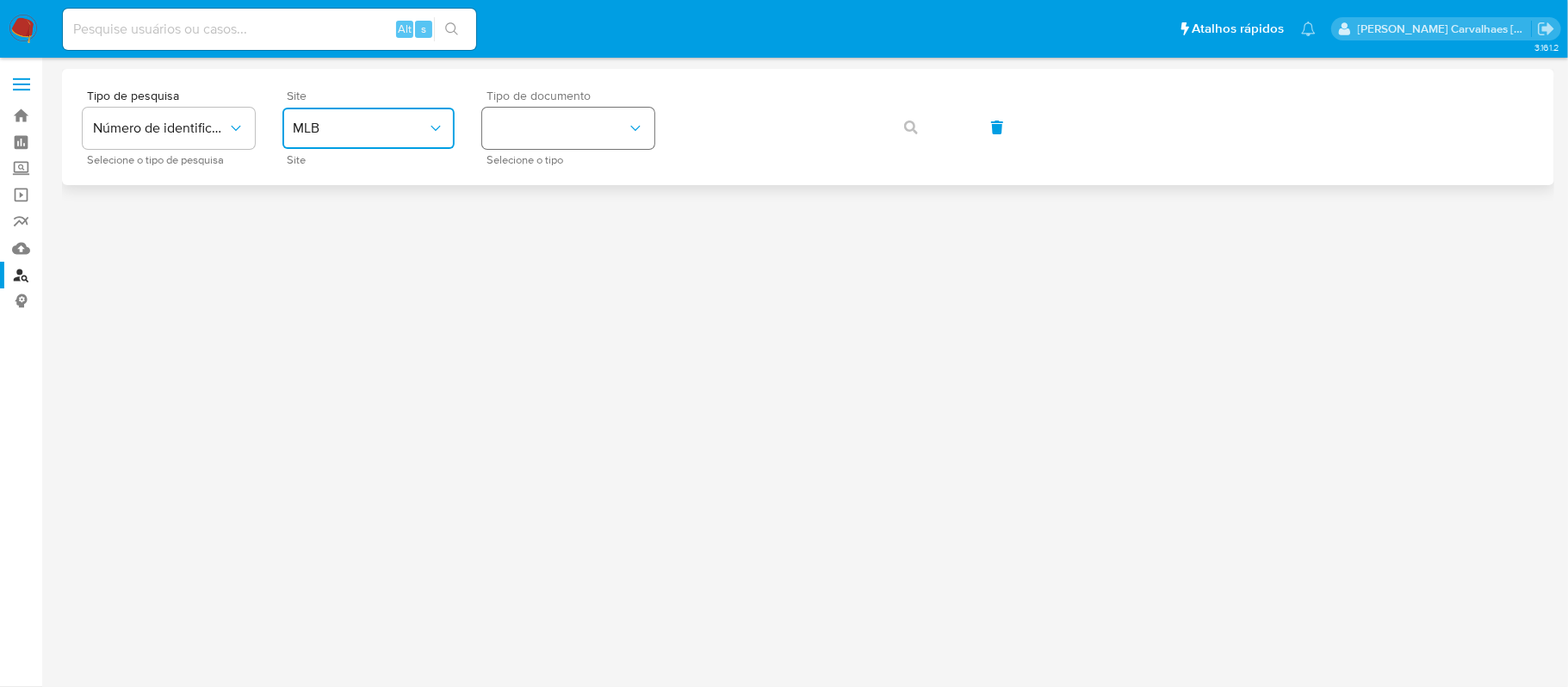
click at [527, 139] on button "identificationType" at bounding box center [568, 128] width 172 height 41
click at [534, 229] on div "CPF CPF" at bounding box center [564, 241] width 142 height 58
click at [909, 131] on icon "button" at bounding box center [910, 127] width 13 height 13
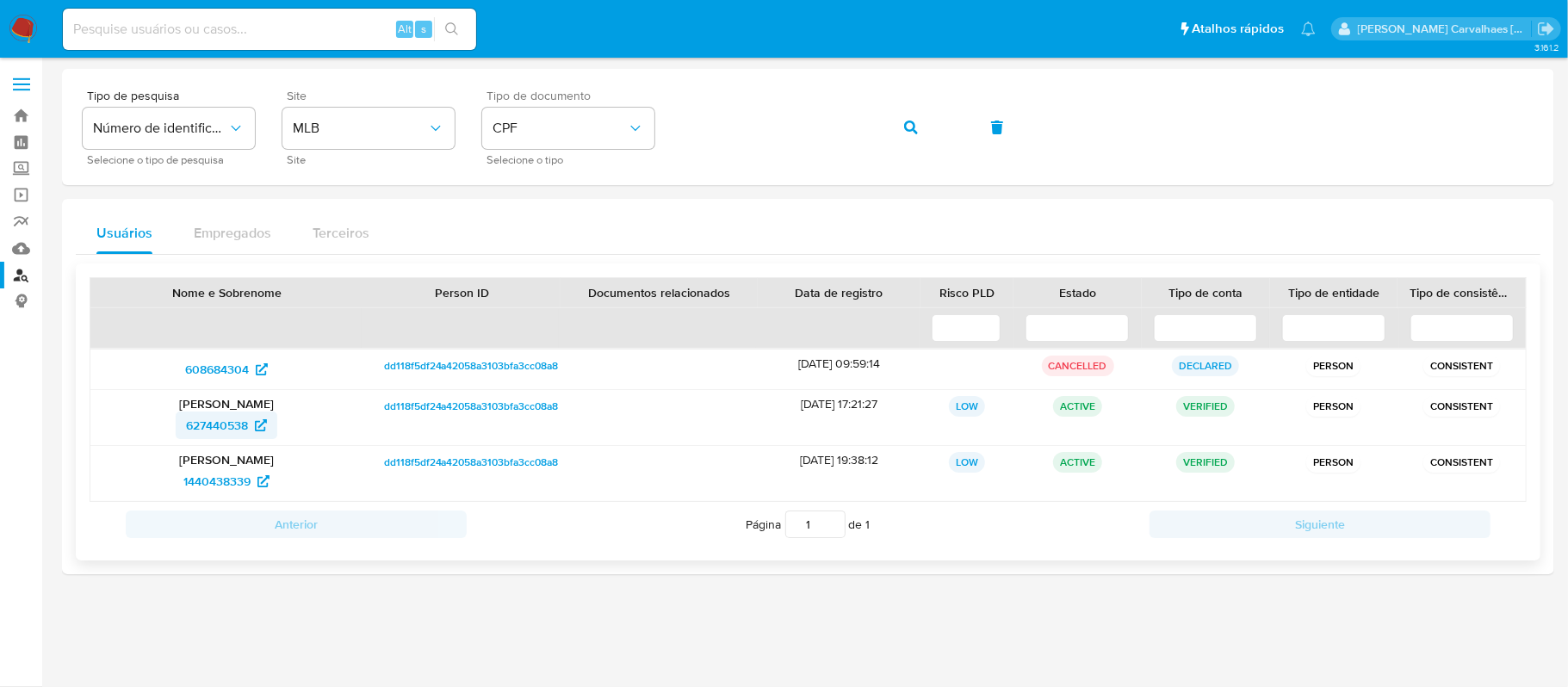
click at [213, 425] on span "627440538" at bounding box center [217, 425] width 62 height 28
click at [225, 366] on span "608684304" at bounding box center [217, 369] width 64 height 28
click at [234, 493] on span "1440438339" at bounding box center [217, 481] width 67 height 28
click at [601, 139] on div "Tipo de pesquisa Número de identificação Selecione o tipo de pesquisa Site MLB …" at bounding box center [808, 127] width 1452 height 75
click at [904, 118] on span "button" at bounding box center [910, 127] width 13 height 38
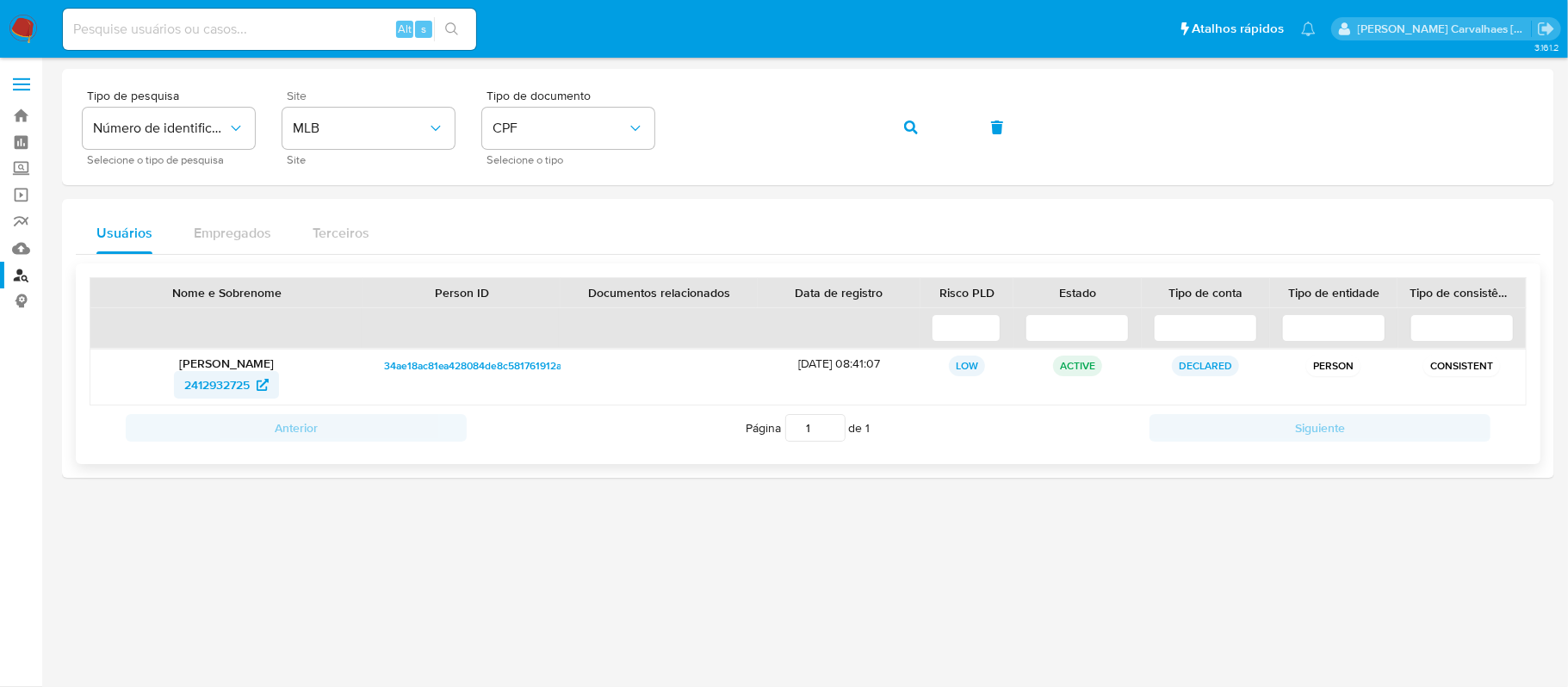
click at [245, 381] on span "2412932725" at bounding box center [217, 384] width 65 height 28
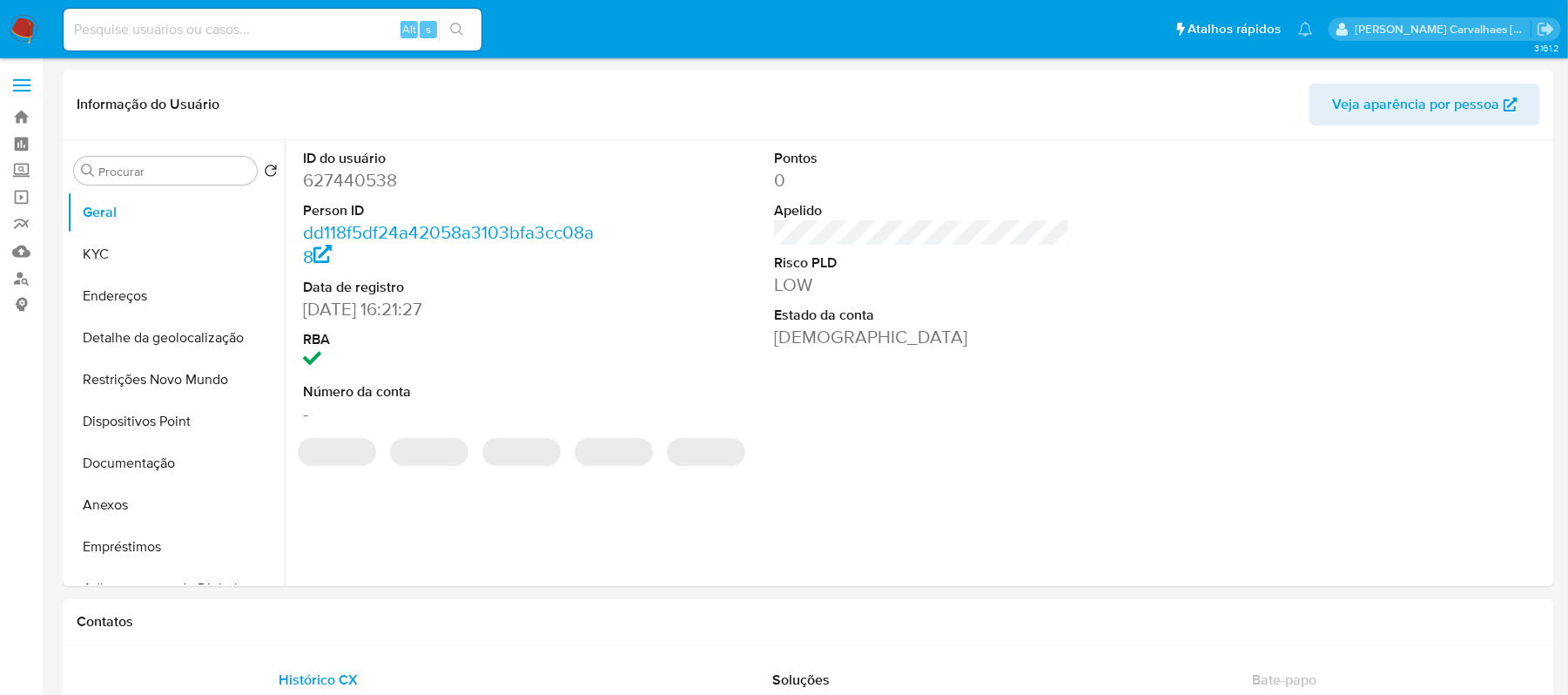
select select "10"
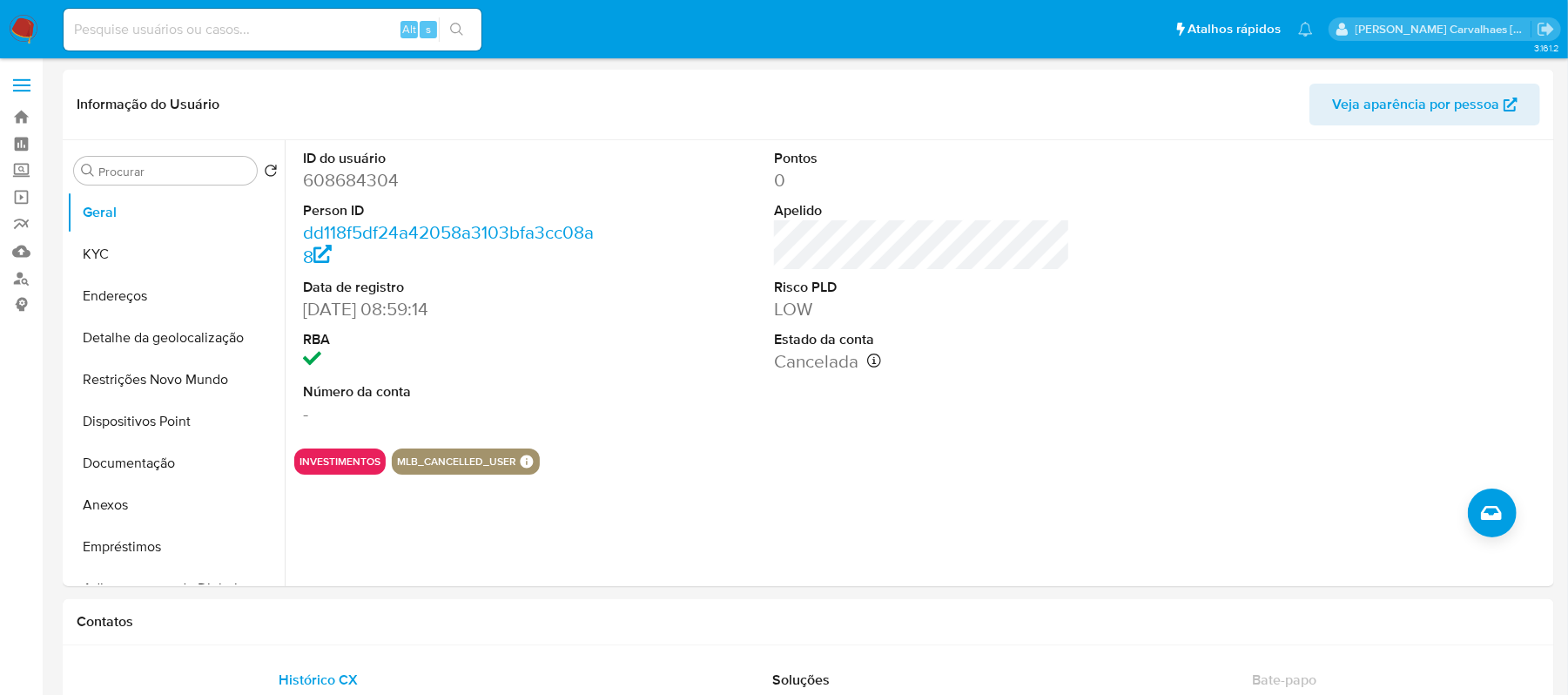
select select "10"
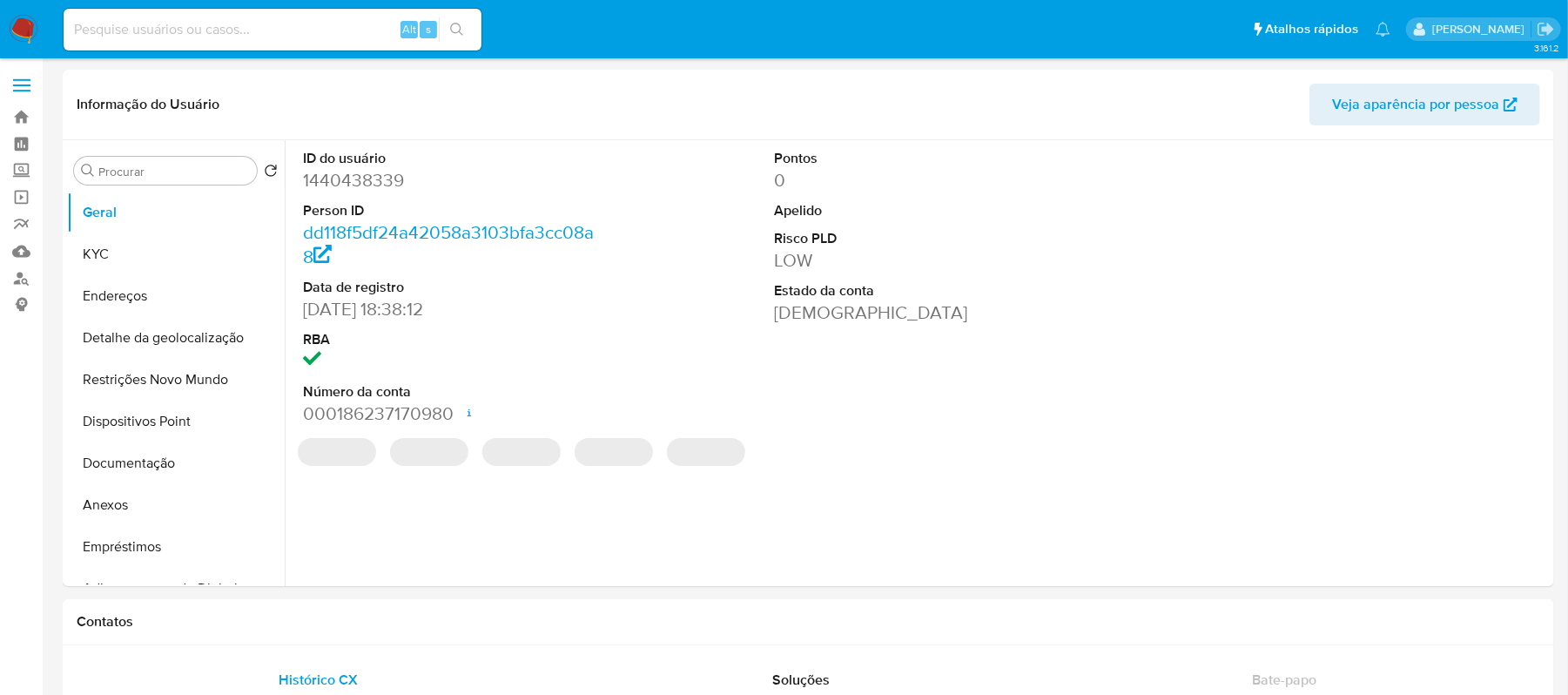
select select "10"
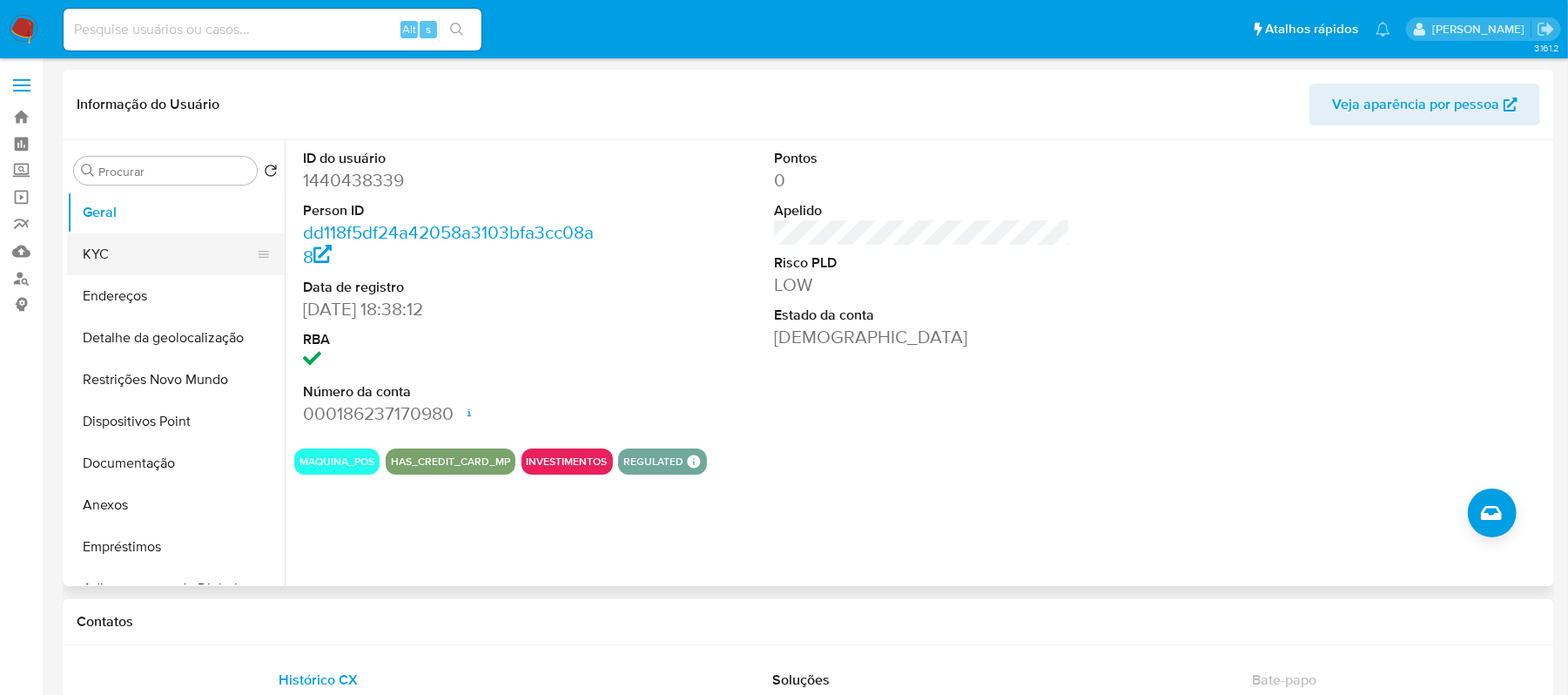
click at [116, 258] on button "KYC" at bounding box center [168, 255] width 204 height 42
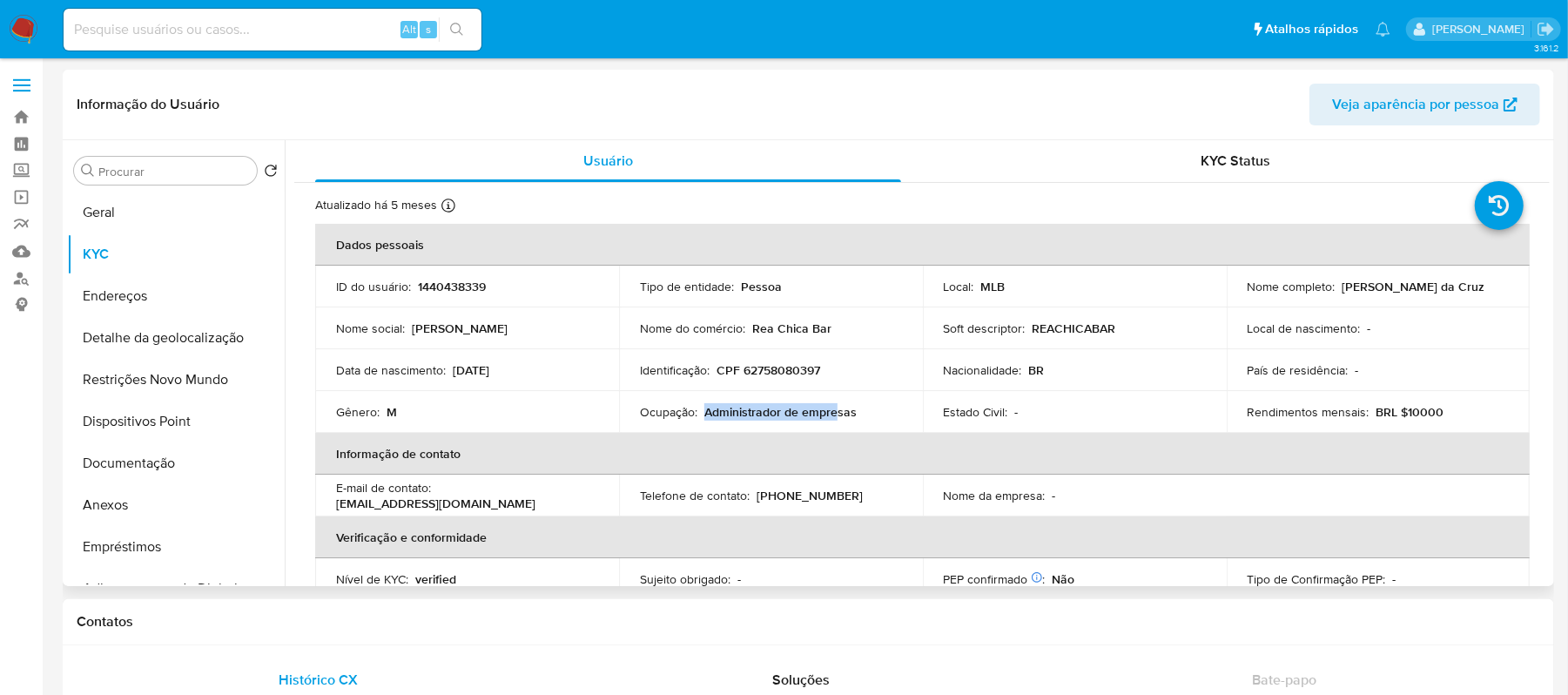
drag, startPoint x: 705, startPoint y: 416, endPoint x: 827, endPoint y: 419, distance: 122.0
click at [831, 419] on p "Administrador de empresas" at bounding box center [781, 411] width 152 height 15
drag, startPoint x: 855, startPoint y: 419, endPoint x: 820, endPoint y: 420, distance: 35.0
click at [854, 419] on div "Ocupação : Administrador de empresas" at bounding box center [771, 411] width 262 height 15
click at [157, 489] on button "Anexos" at bounding box center [168, 505] width 204 height 42
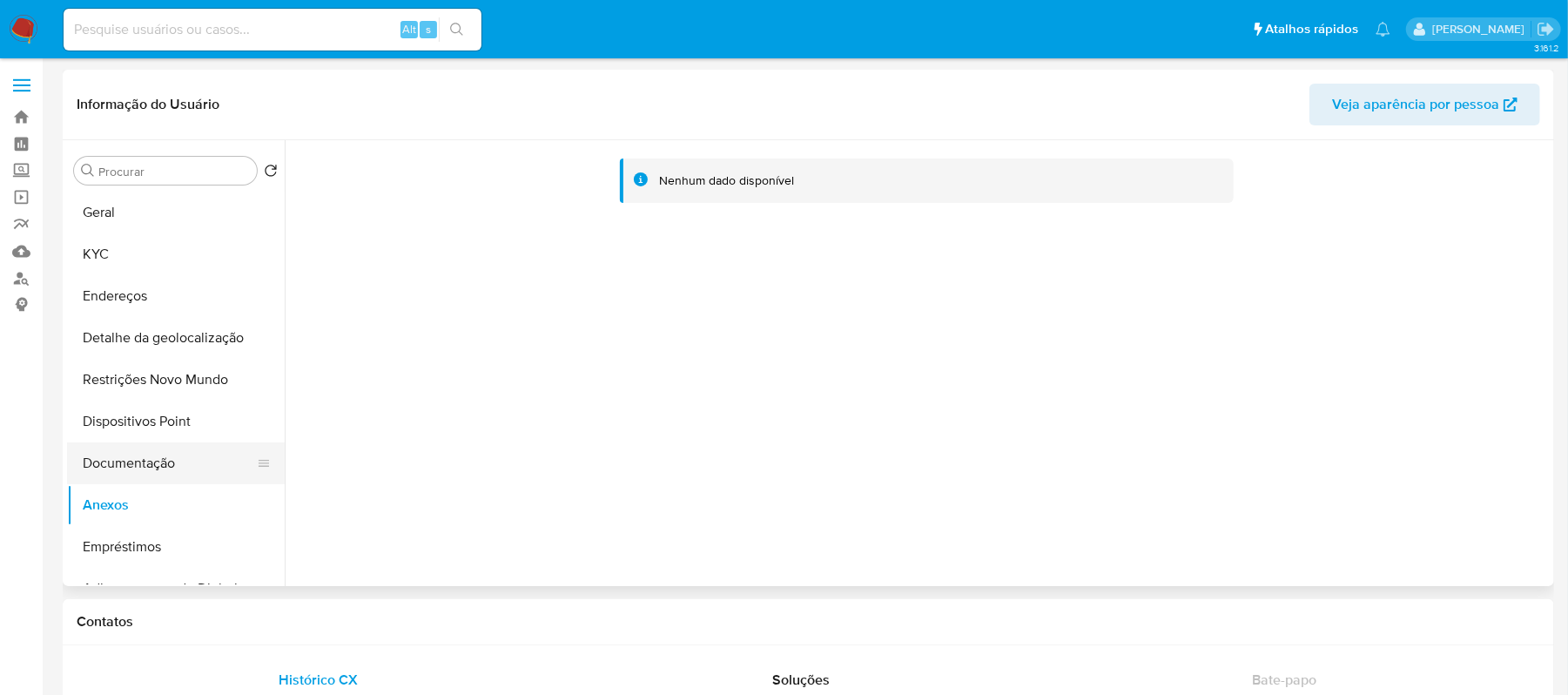
click at [150, 460] on button "Documentação" at bounding box center [168, 463] width 204 height 42
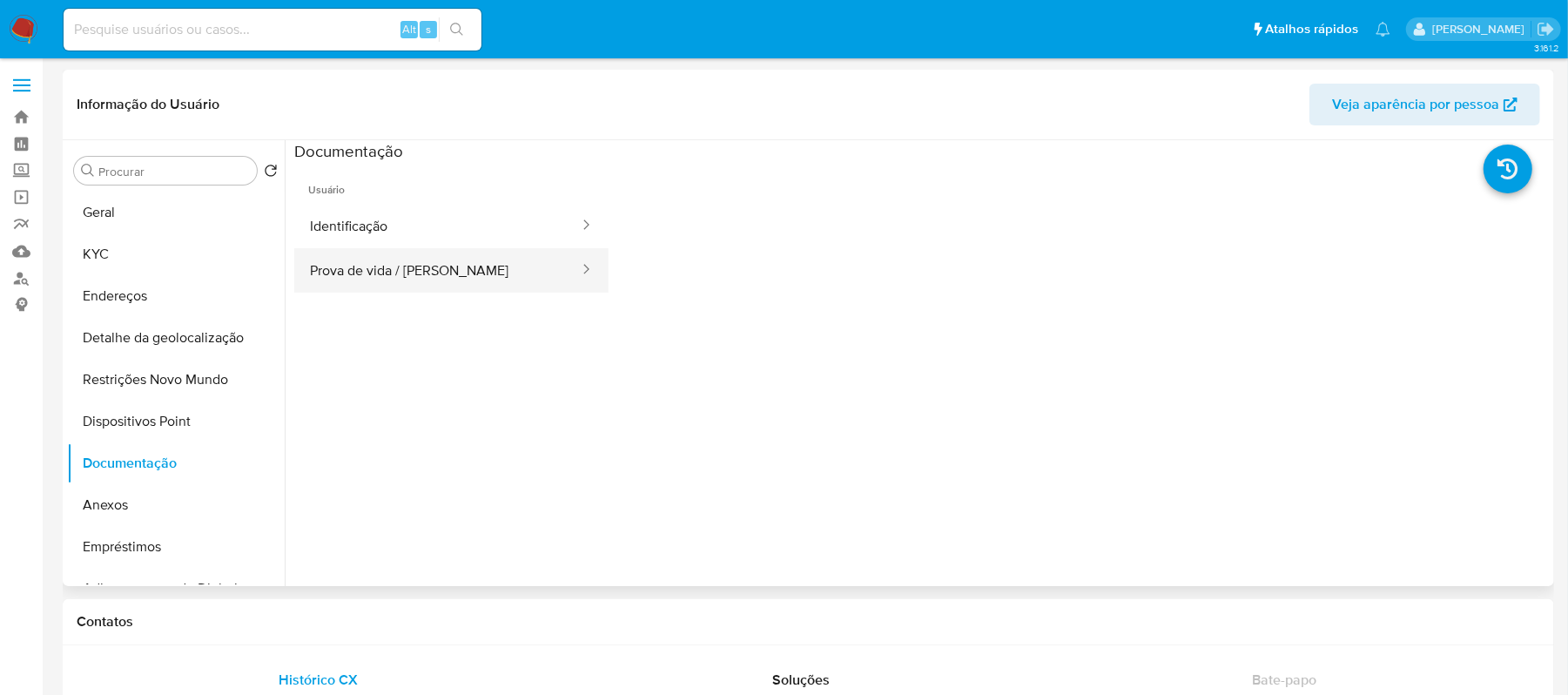
click at [422, 270] on button "Prova de vida / Selfie" at bounding box center [438, 270] width 286 height 44
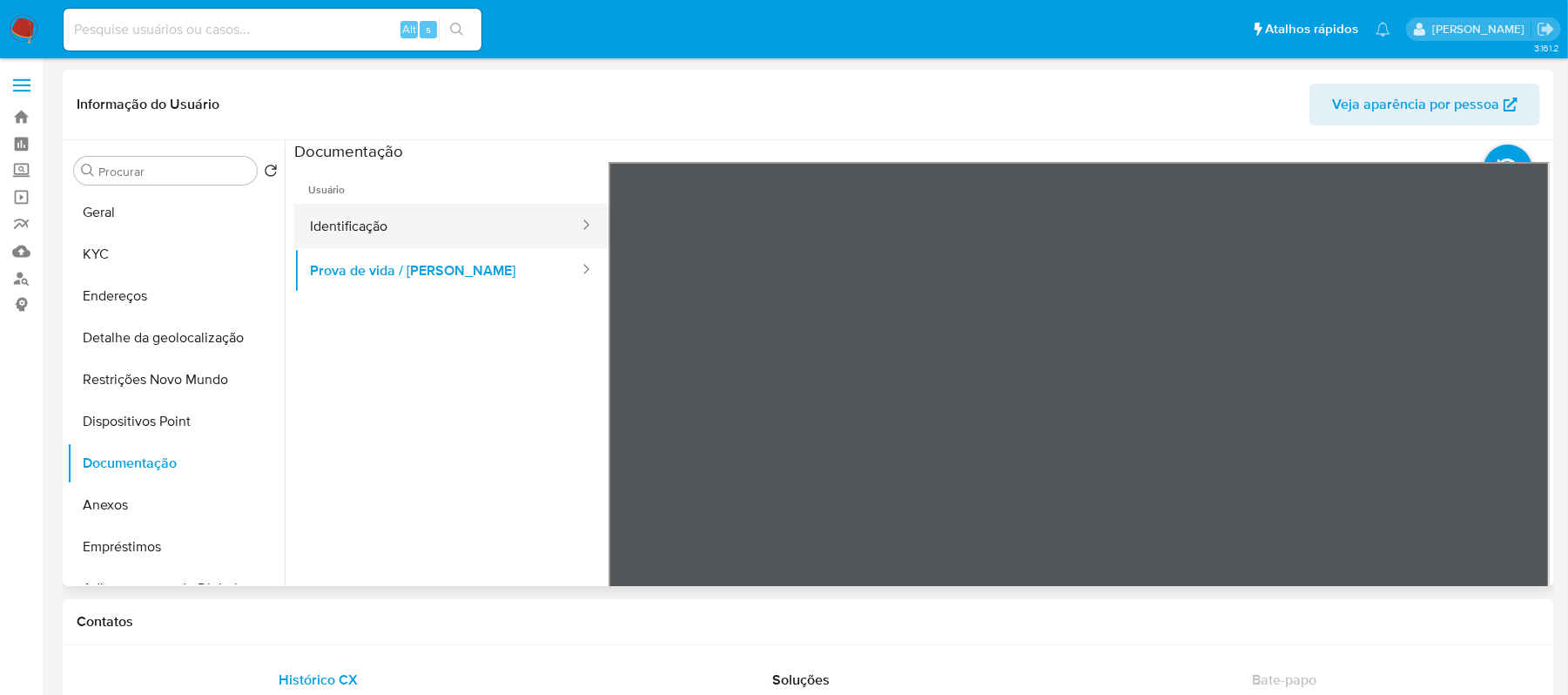
click at [392, 236] on button "Identificação" at bounding box center [438, 226] width 286 height 44
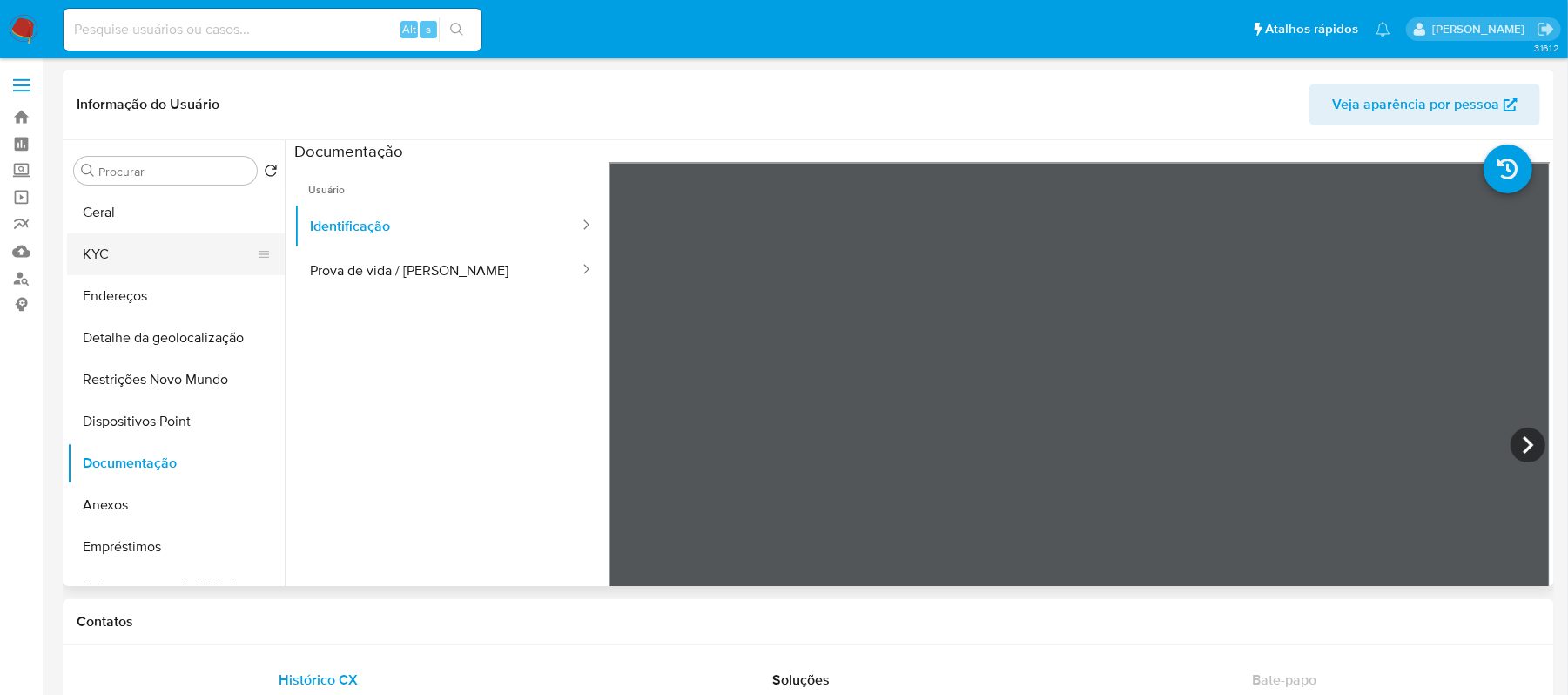
click at [119, 253] on button "KYC" at bounding box center [168, 255] width 204 height 42
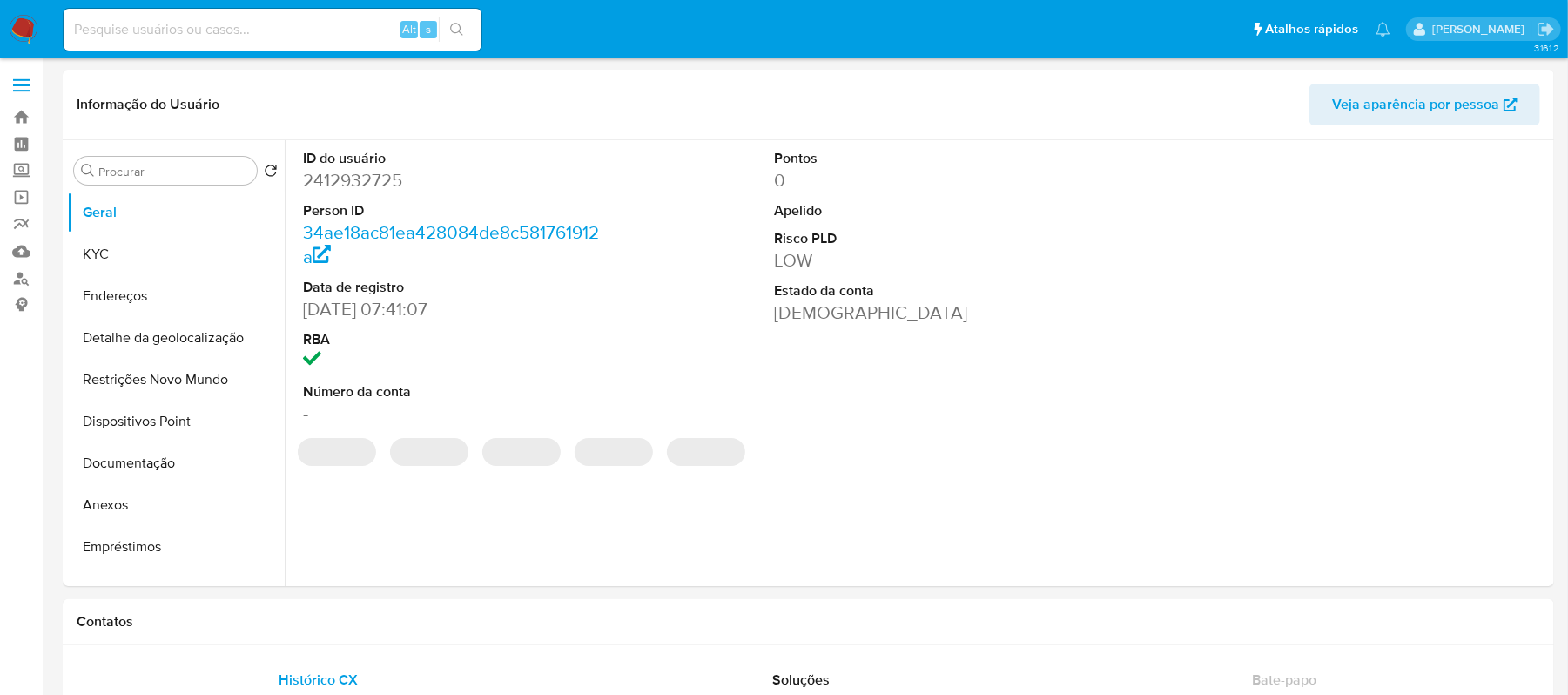
select select "10"
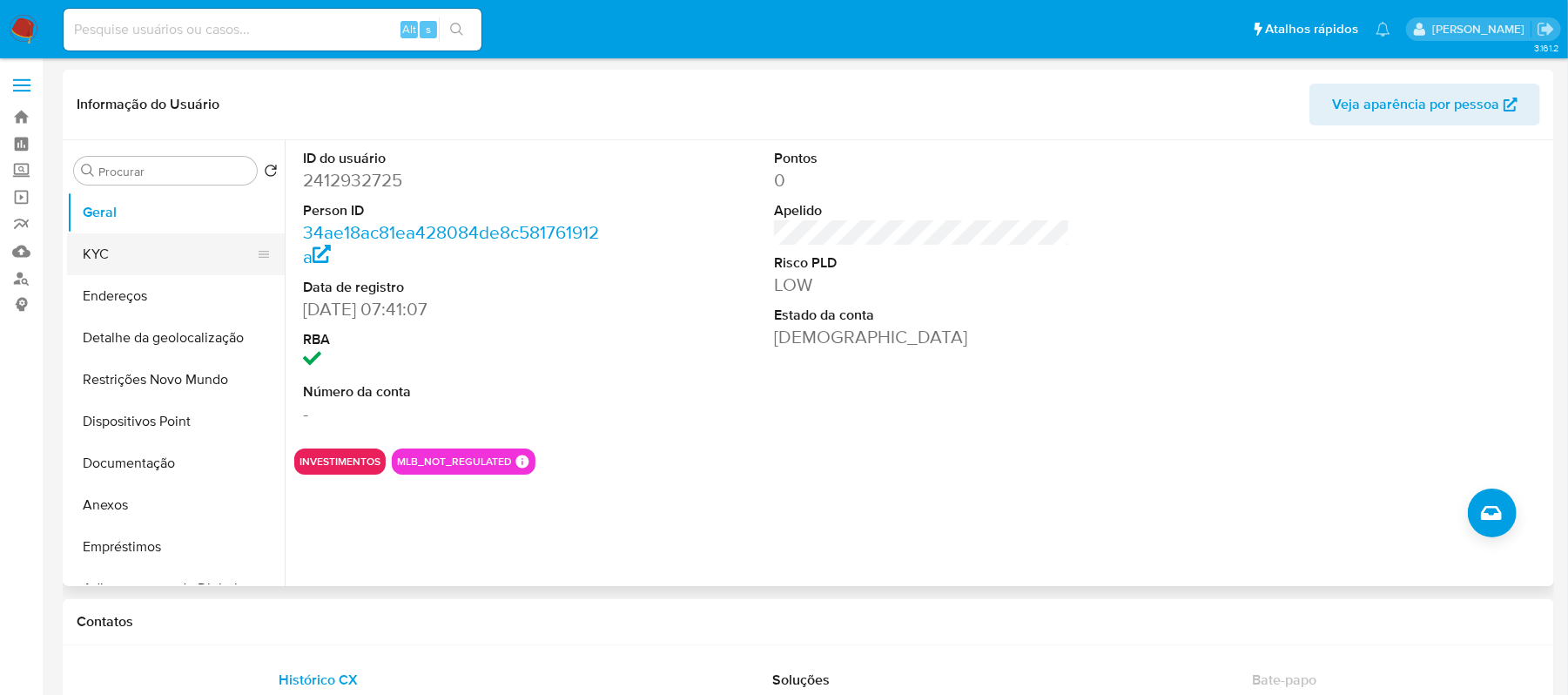
click at [137, 261] on button "KYC" at bounding box center [168, 255] width 204 height 42
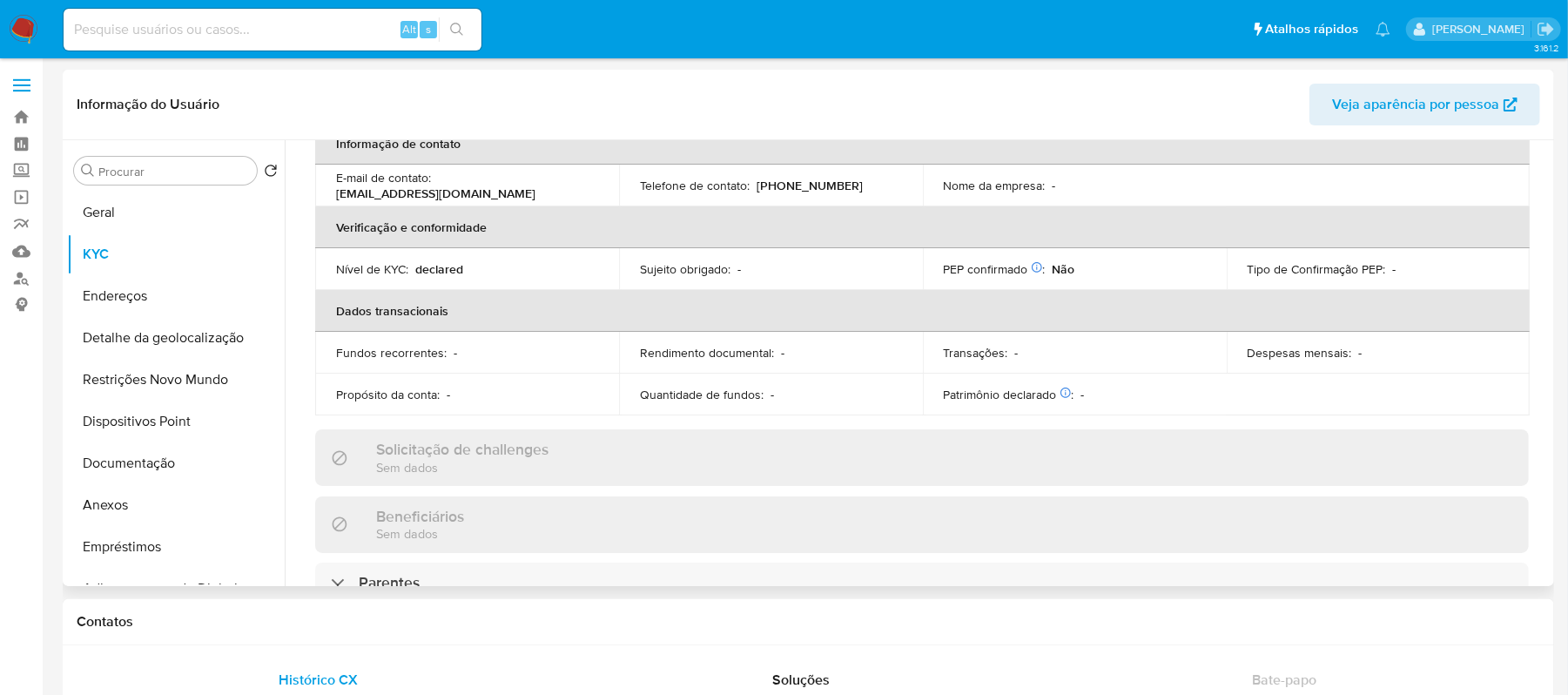
scroll to position [183, 0]
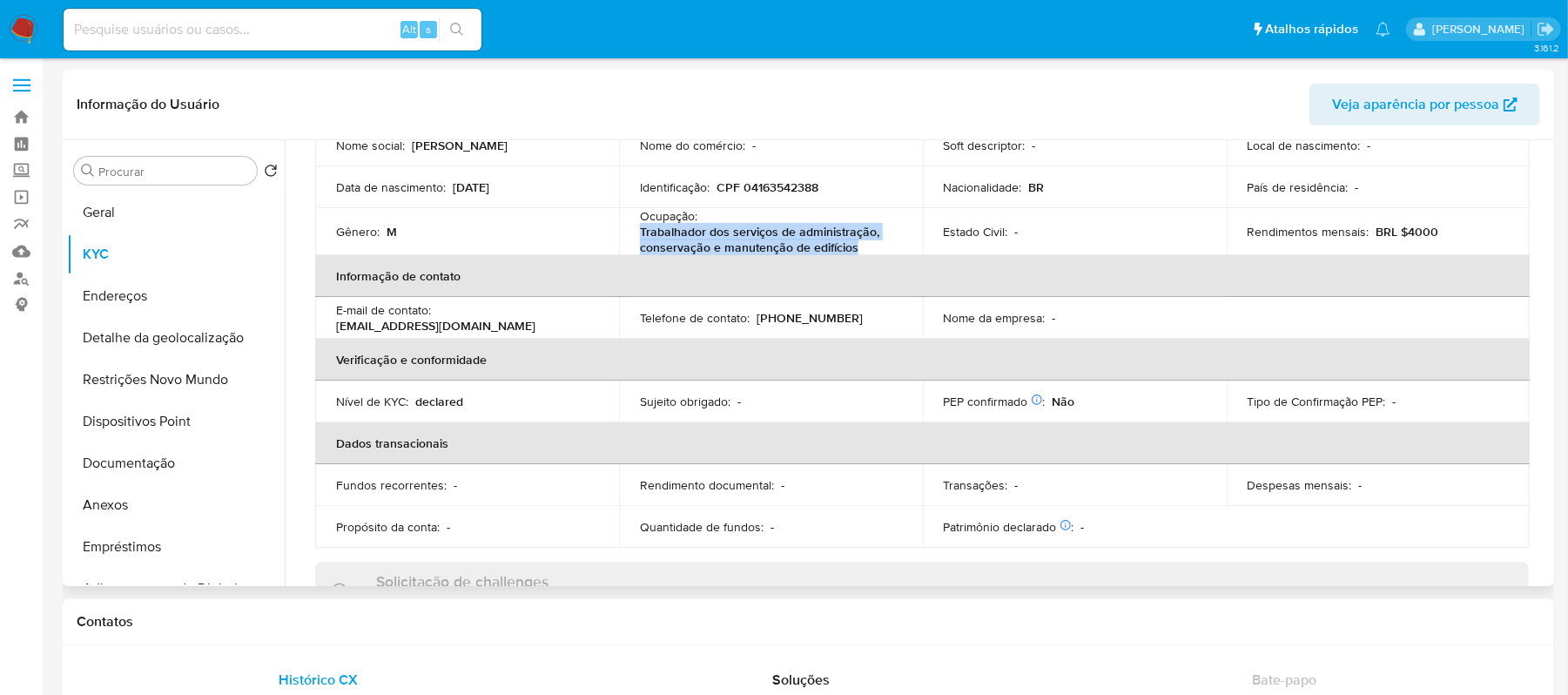
drag, startPoint x: 630, startPoint y: 224, endPoint x: 867, endPoint y: 247, distance: 238.1
click at [867, 247] on td "Ocupação : Trabalhador dos serviços de administração, conservação e manutenção …" at bounding box center [770, 232] width 303 height 47
copy p "Trabalhador dos serviços de administração, conservação e manutenção de edifícios"
paste input "yW7eKLhxDEo0KyEY7BRqhxwR"
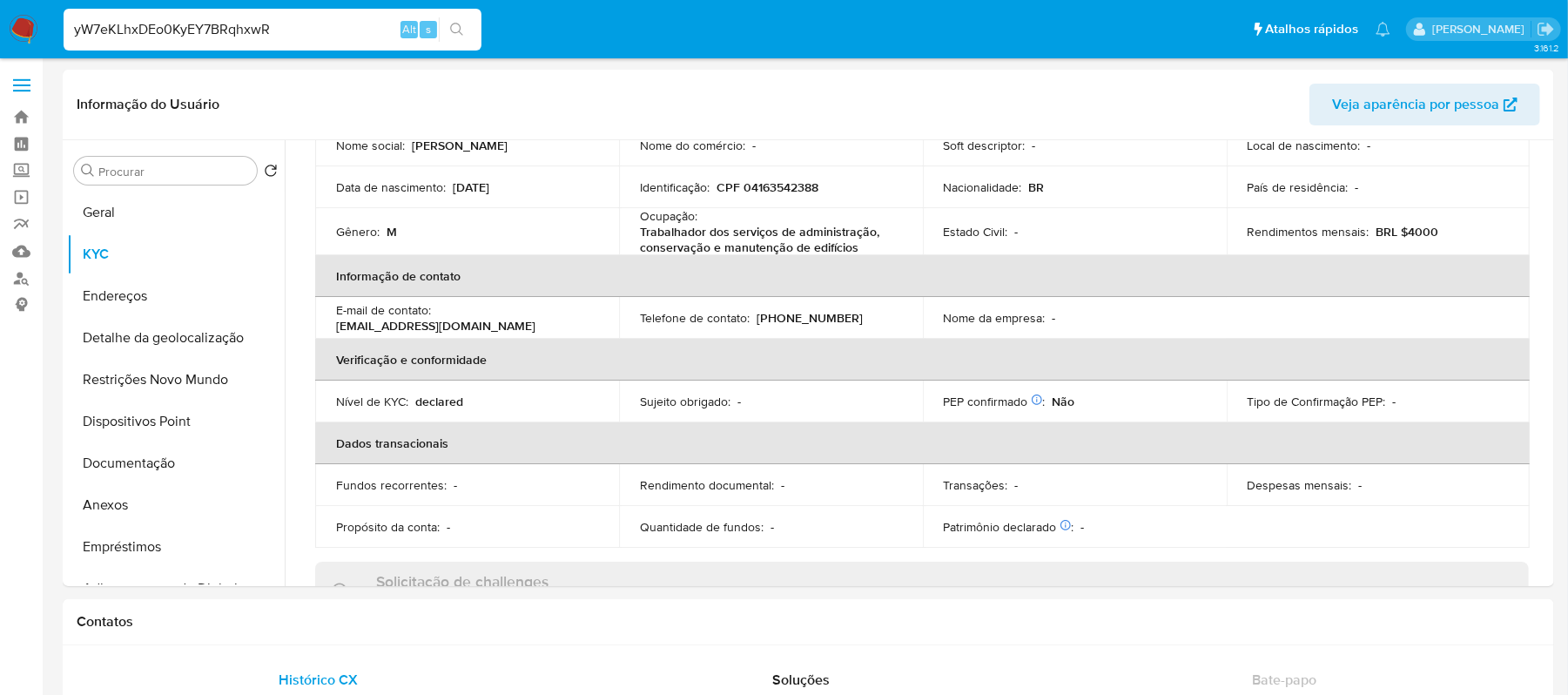
type input "yW7eKLhxDEo0KyEY7BRqhxwR"
click at [455, 34] on icon "search-icon" at bounding box center [457, 29] width 14 height 14
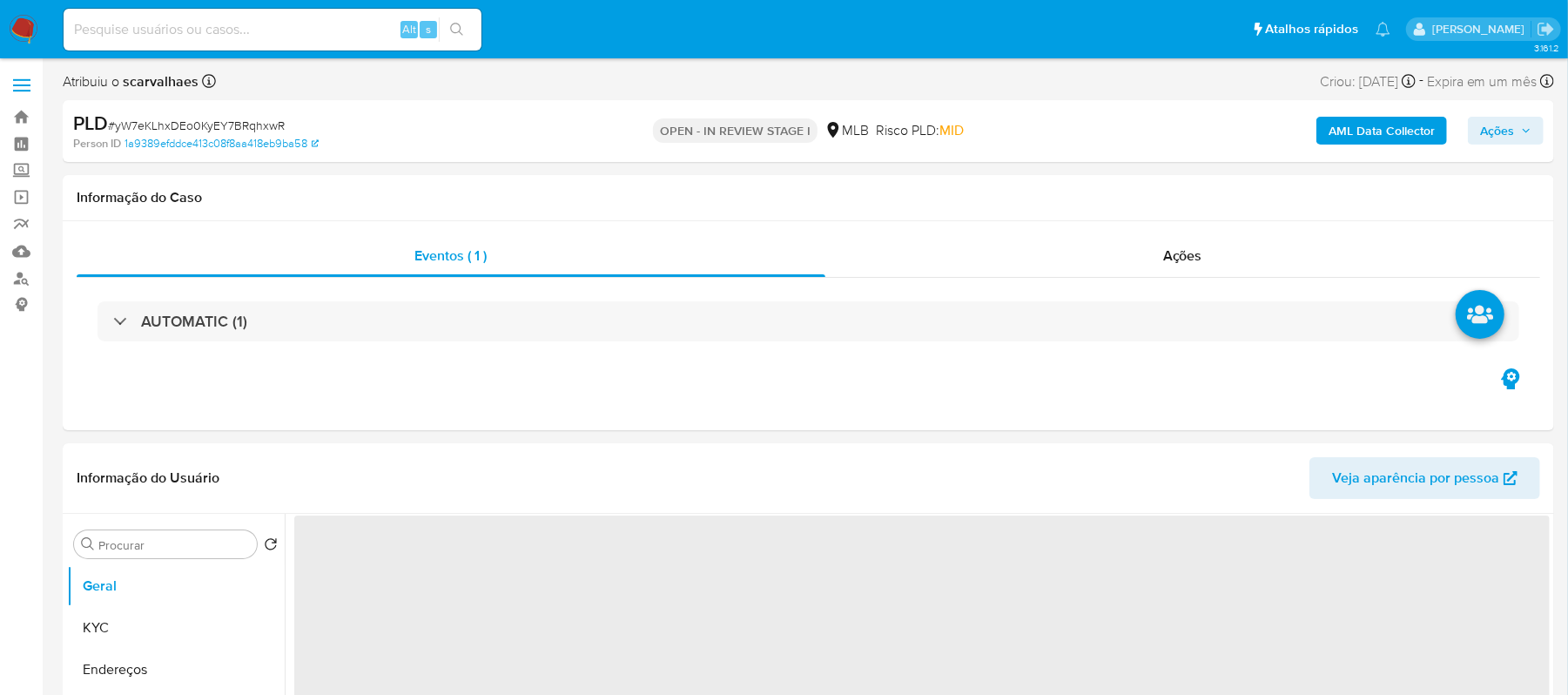
select select "10"
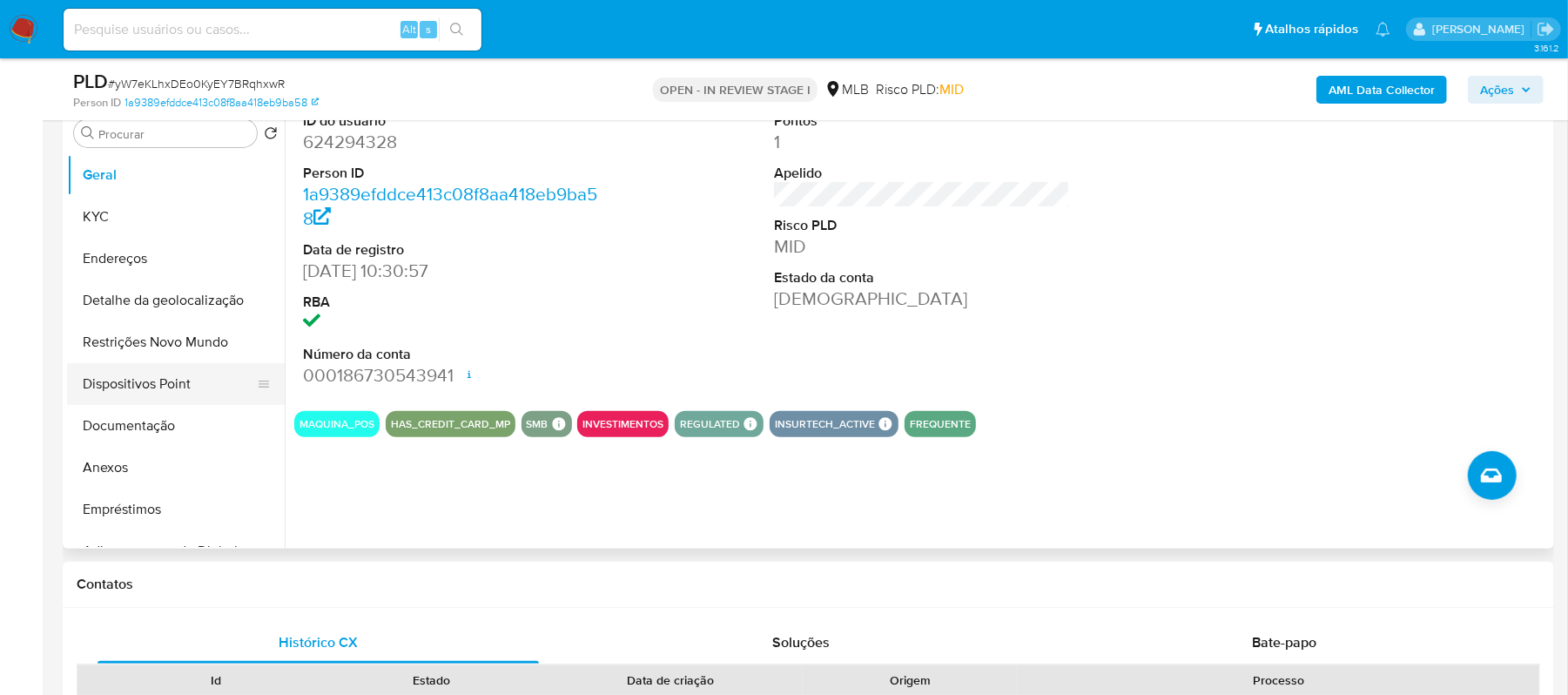
scroll to position [348, 0]
click at [174, 427] on button "Documentação" at bounding box center [168, 427] width 204 height 42
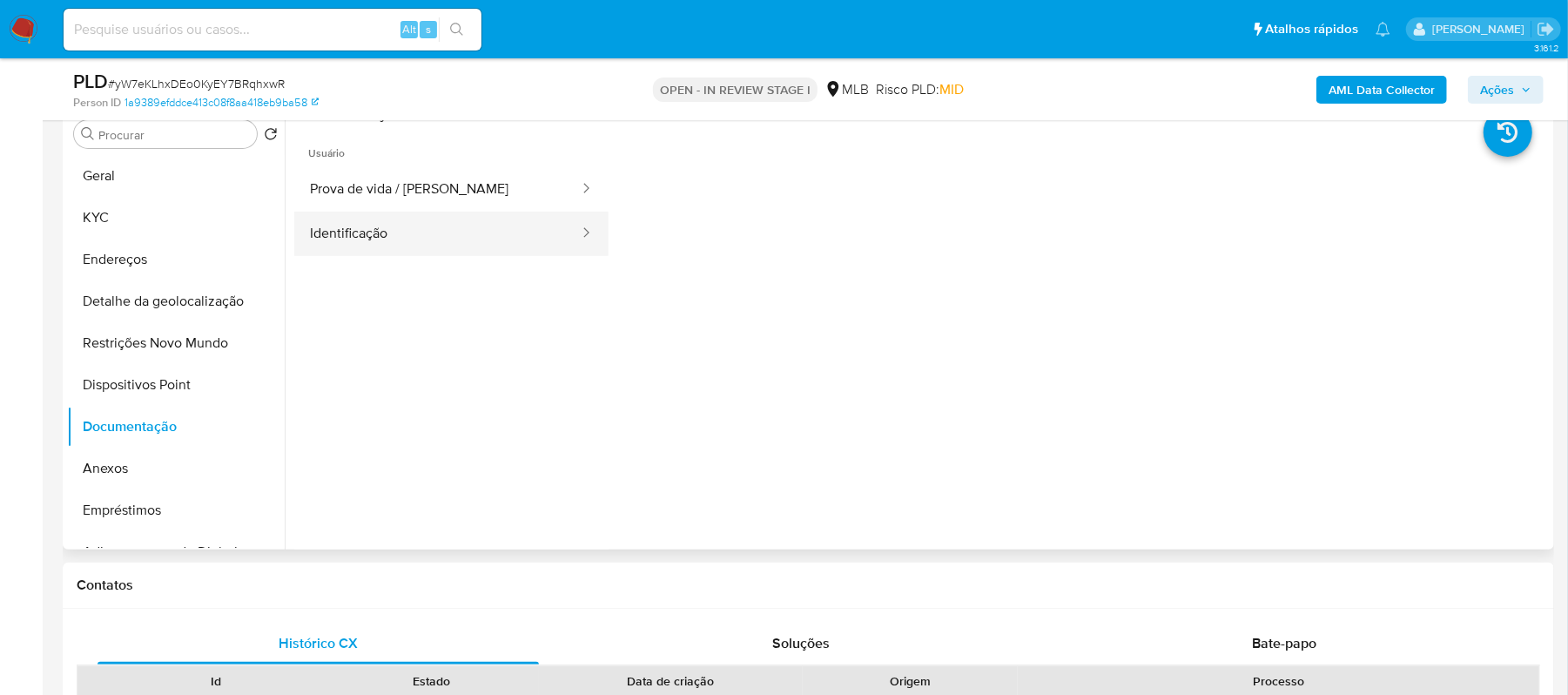
click at [416, 238] on button "Identificação" at bounding box center [438, 234] width 286 height 44
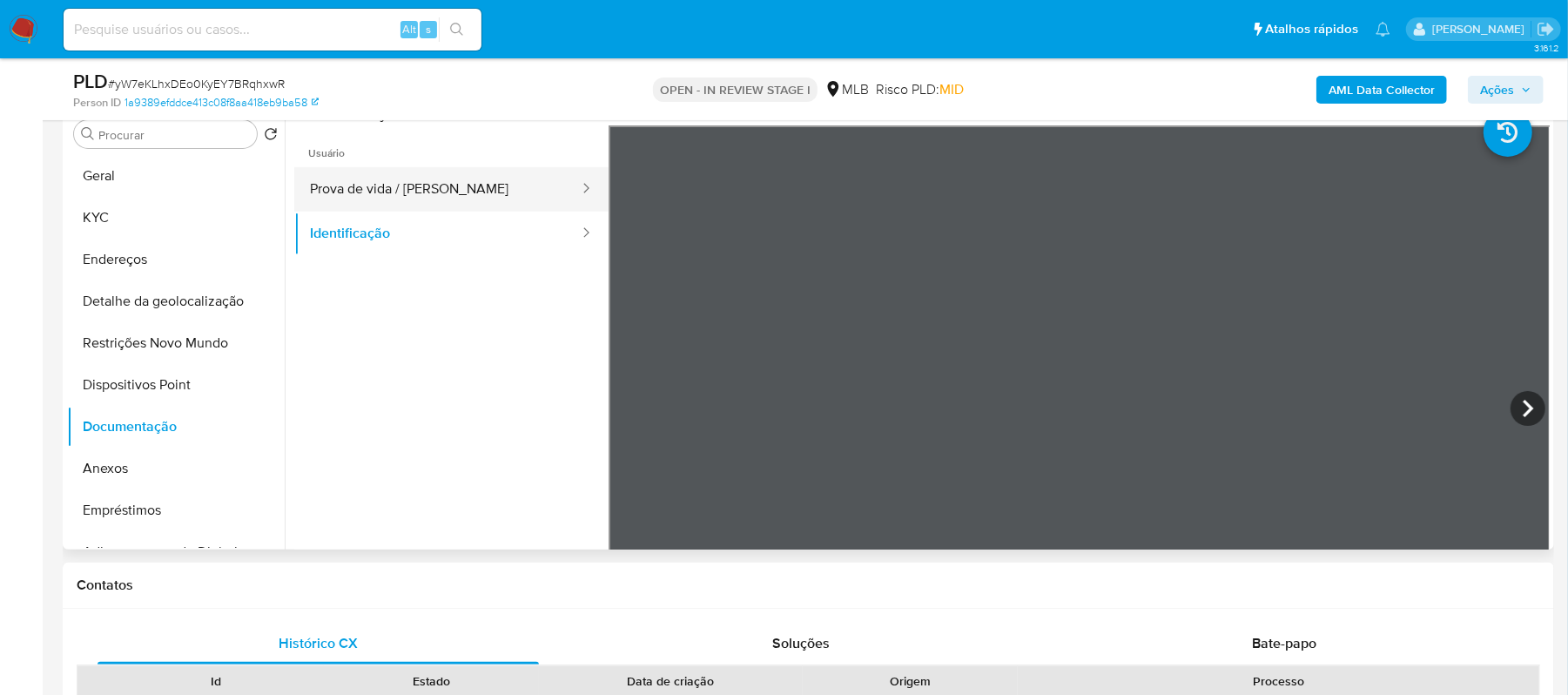
click at [440, 185] on button "Prova de vida / Selfie" at bounding box center [438, 189] width 286 height 44
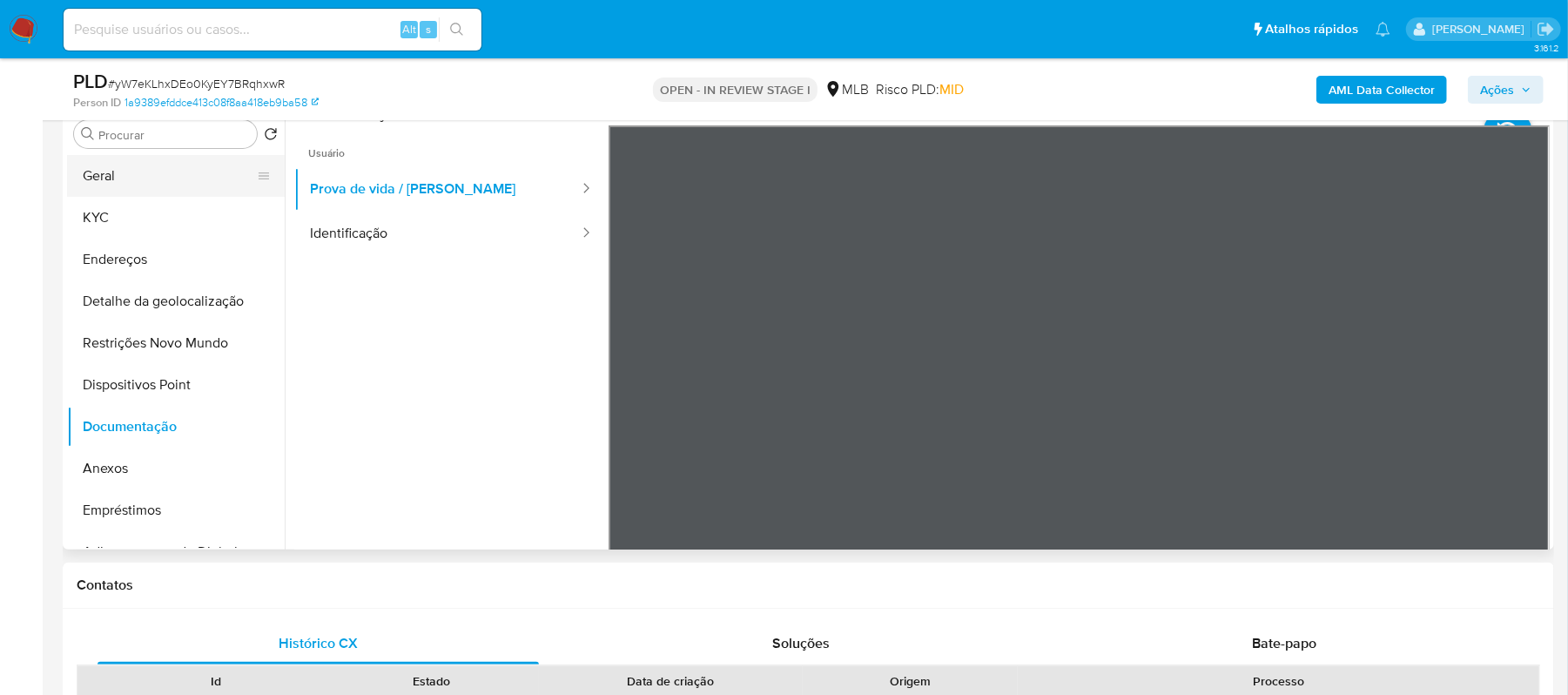
click at [148, 176] on button "Geral" at bounding box center [168, 176] width 204 height 42
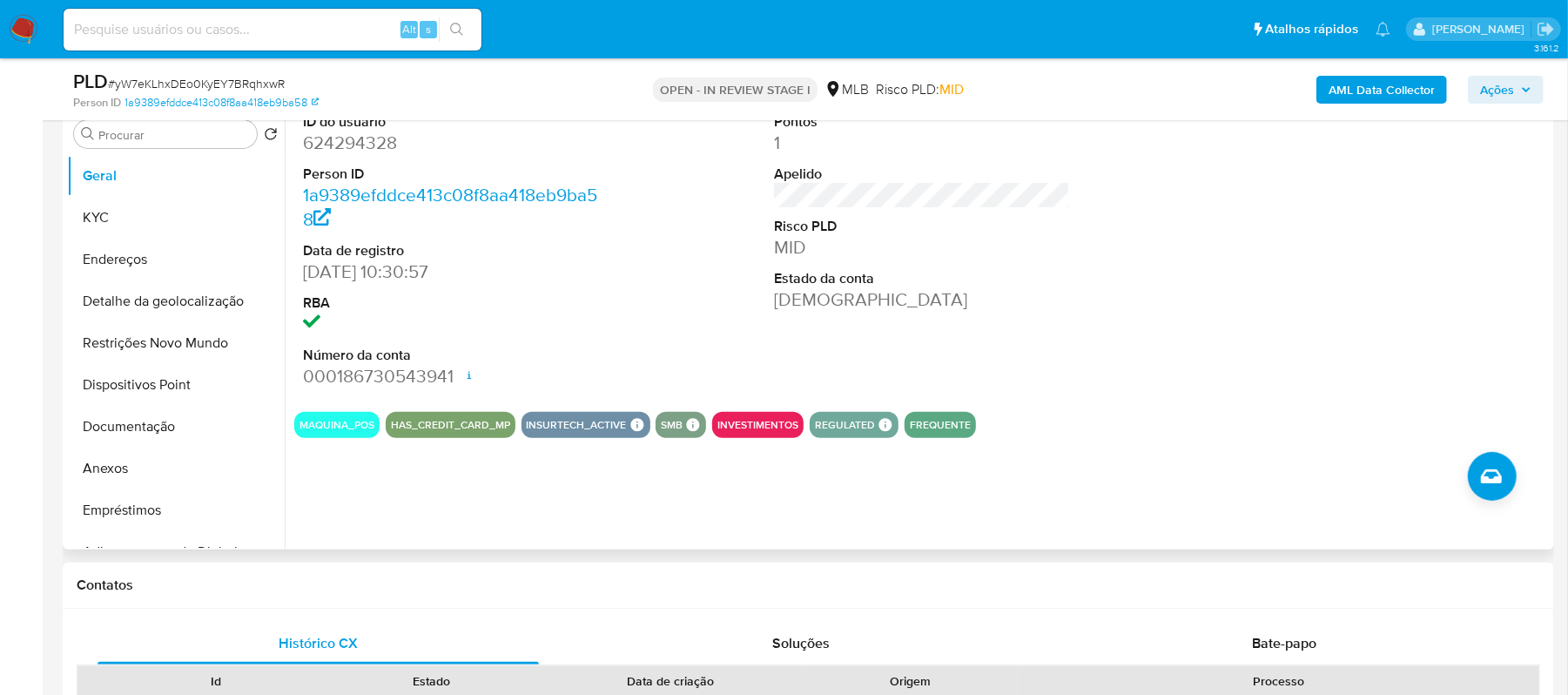
scroll to position [232, 0]
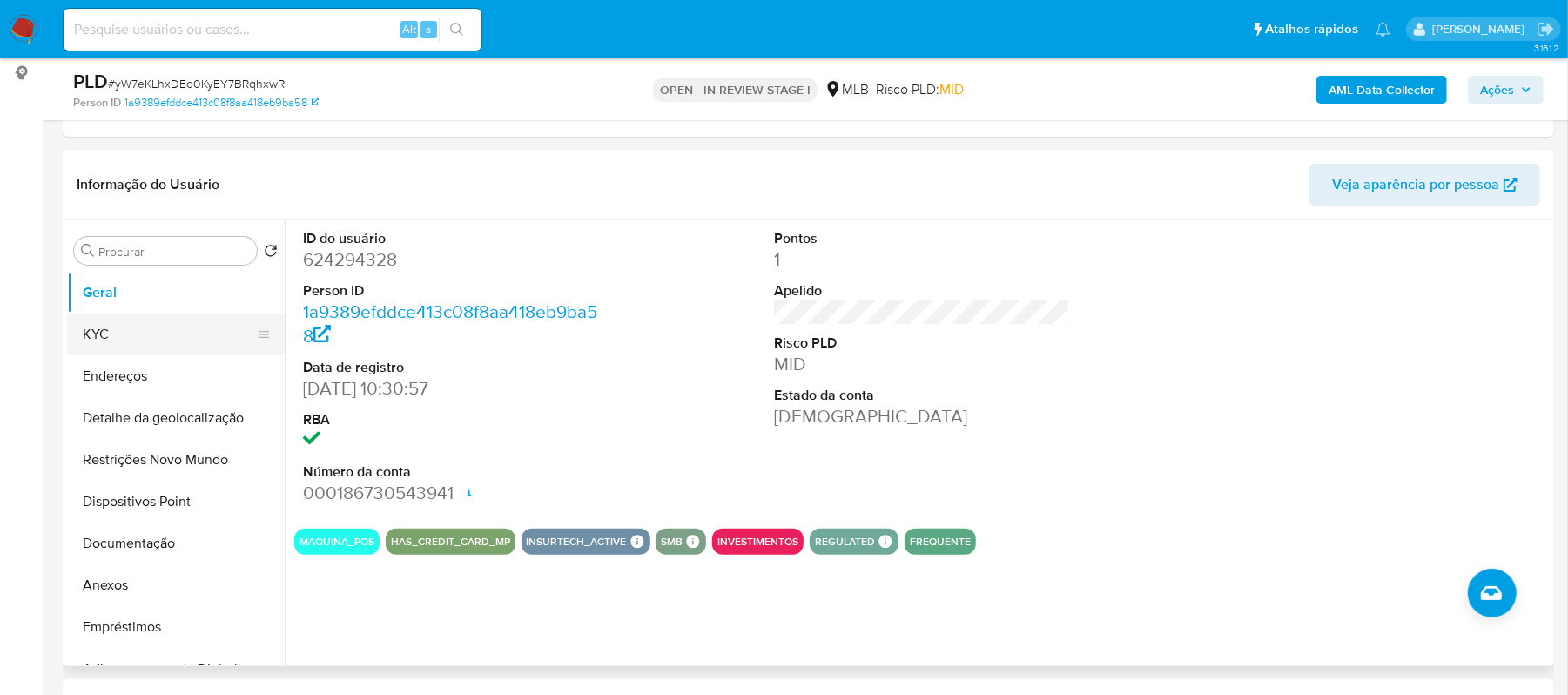
click at [122, 319] on button "KYC" at bounding box center [168, 334] width 204 height 42
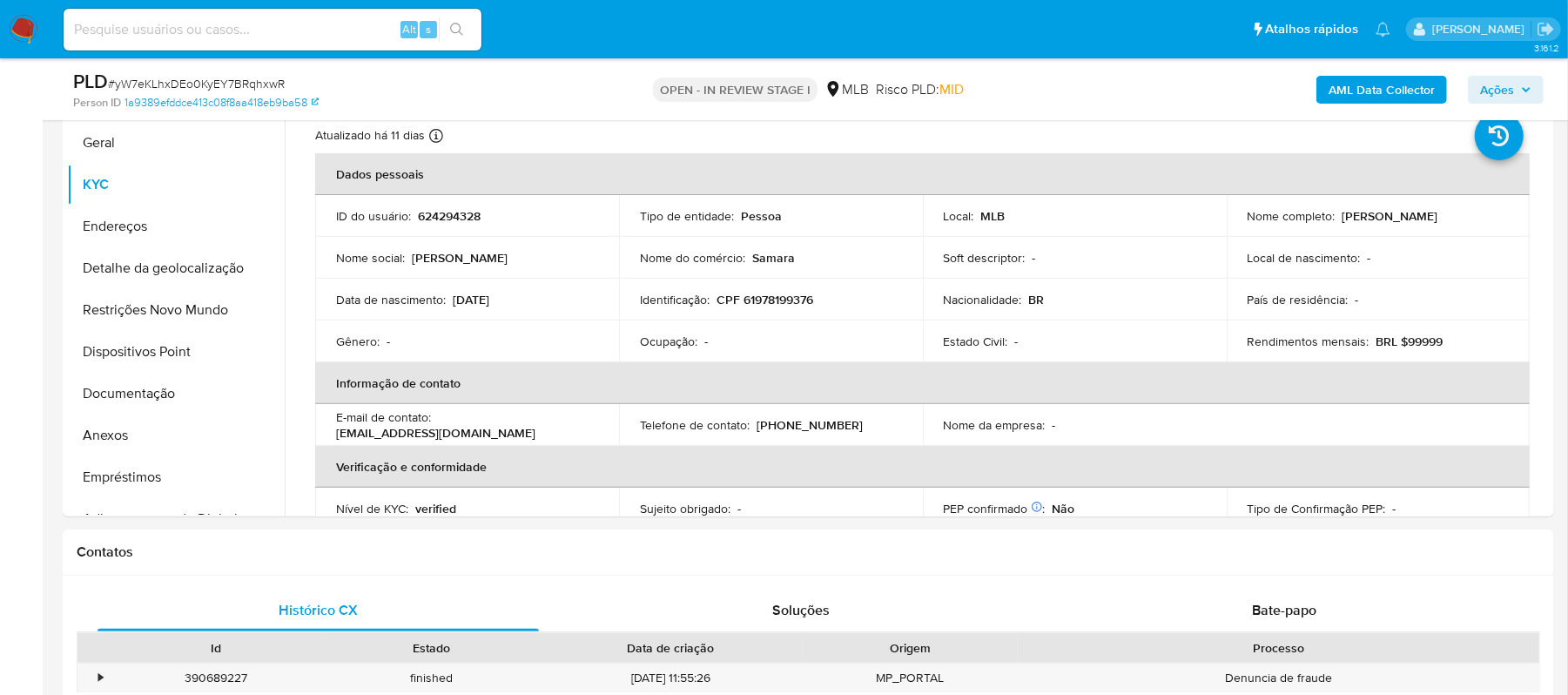
scroll to position [392, 0]
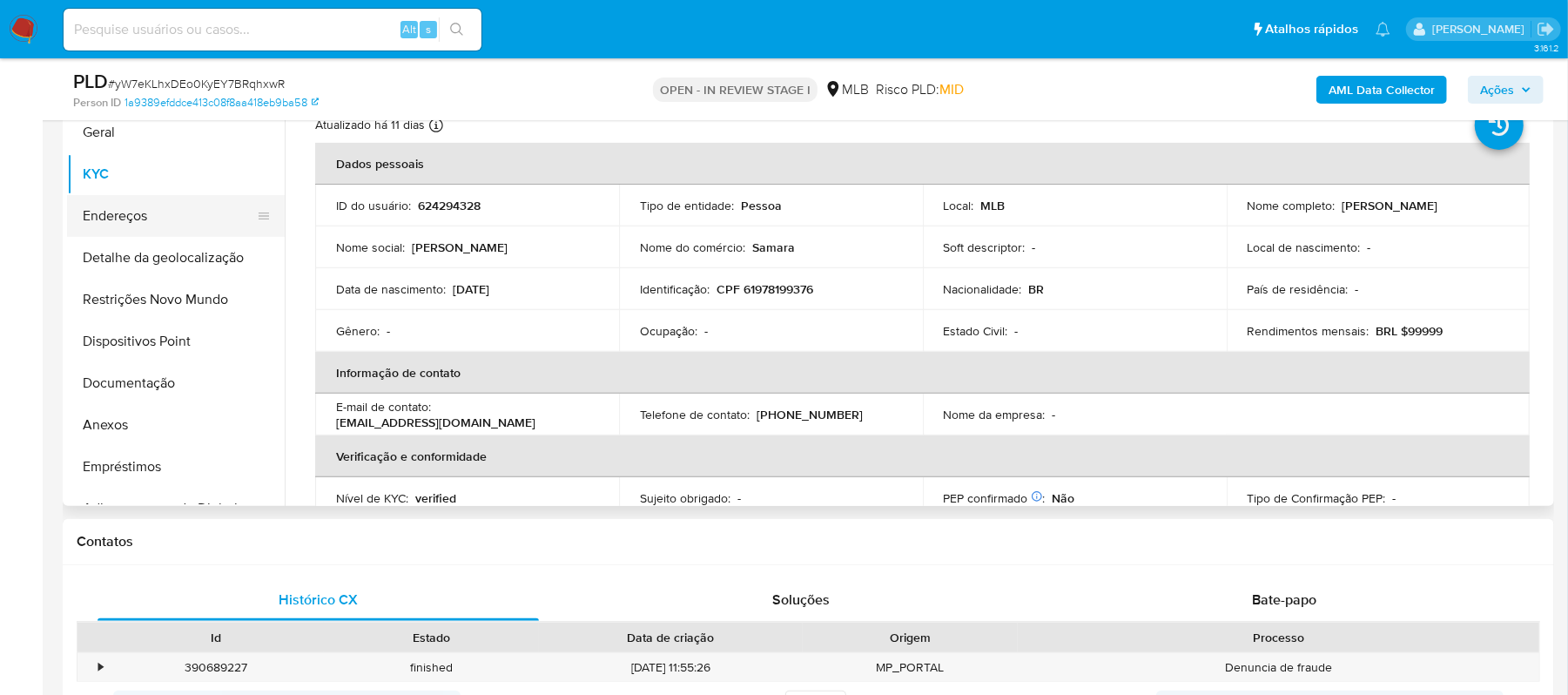
click at [153, 208] on button "Endereços" at bounding box center [168, 216] width 204 height 42
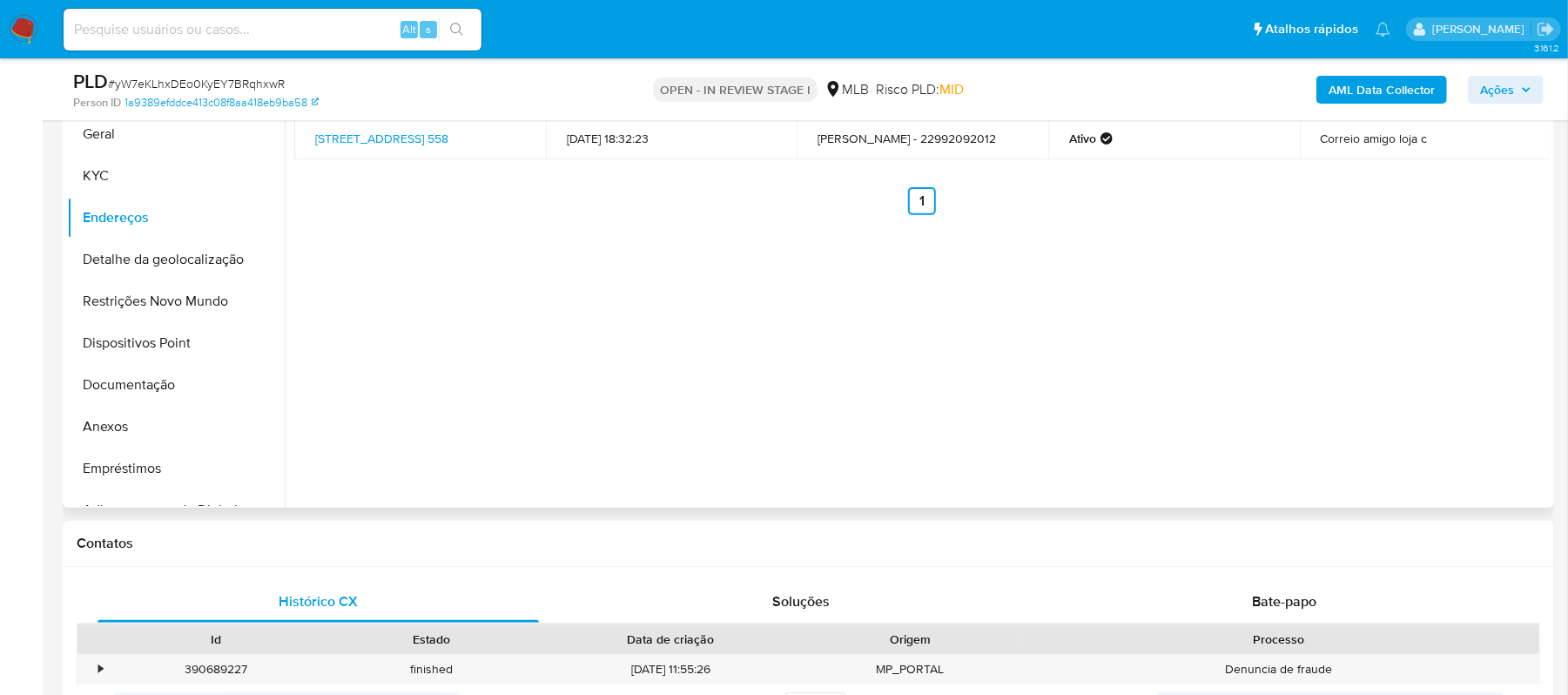
scroll to position [276, 0]
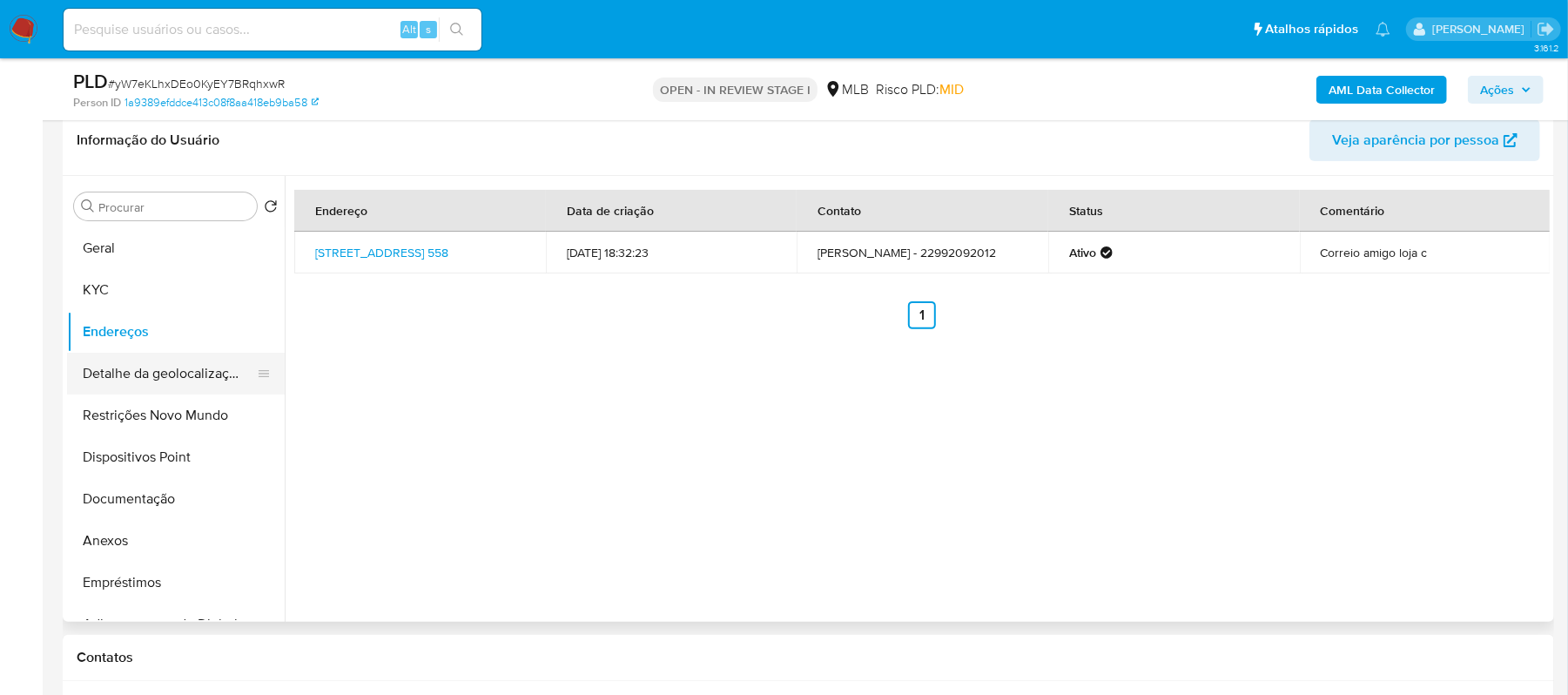
click at [155, 370] on button "Detalhe da geolocalização" at bounding box center [168, 373] width 204 height 42
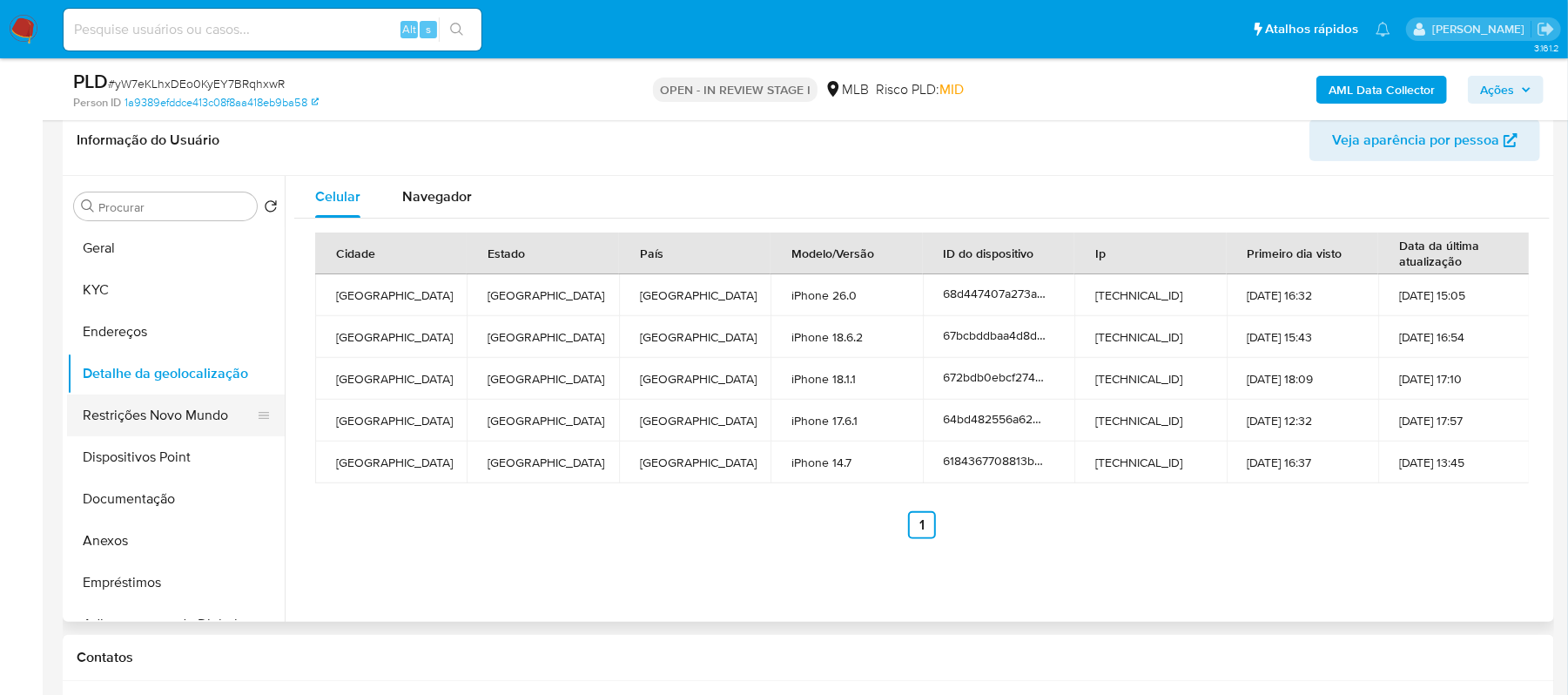
click at [171, 425] on button "Restrições Novo Mundo" at bounding box center [168, 415] width 204 height 42
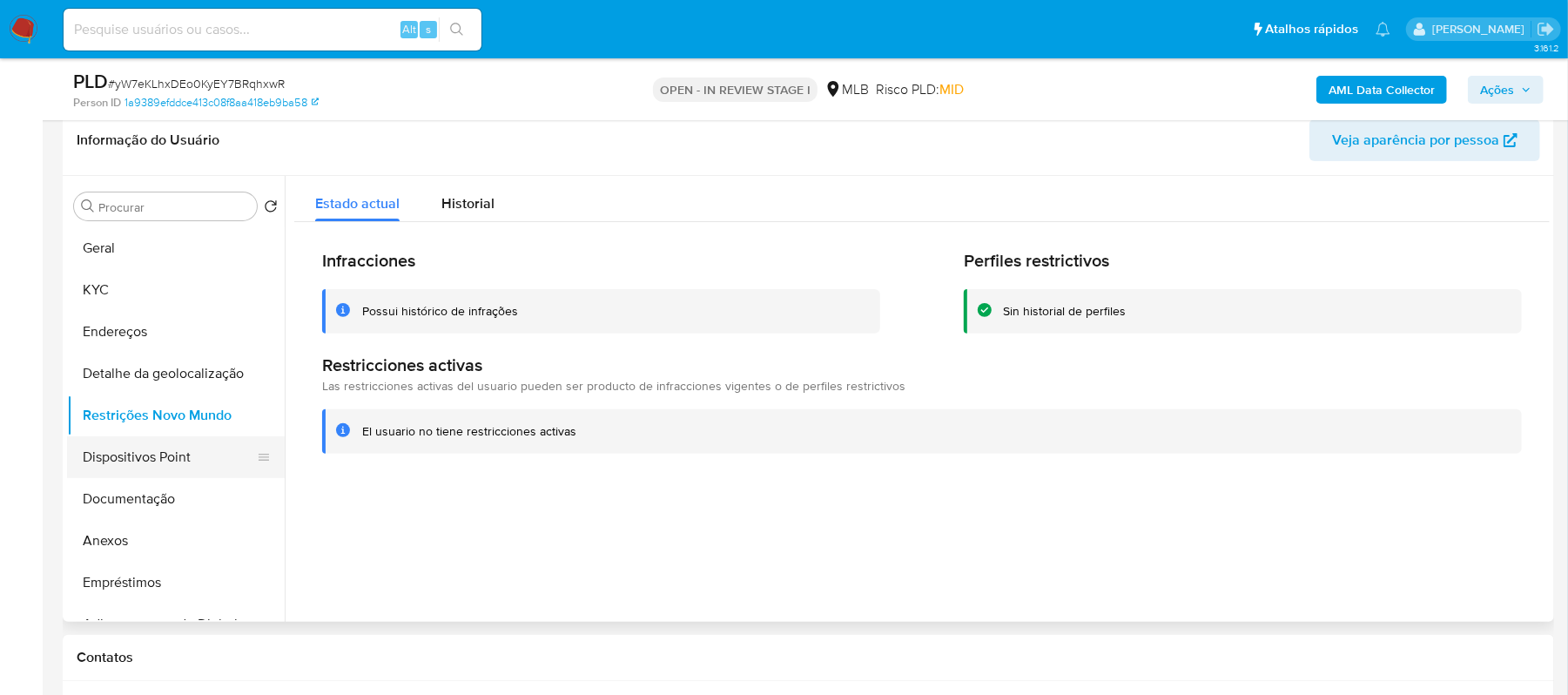
click at [147, 463] on button "Dispositivos Point" at bounding box center [168, 458] width 204 height 42
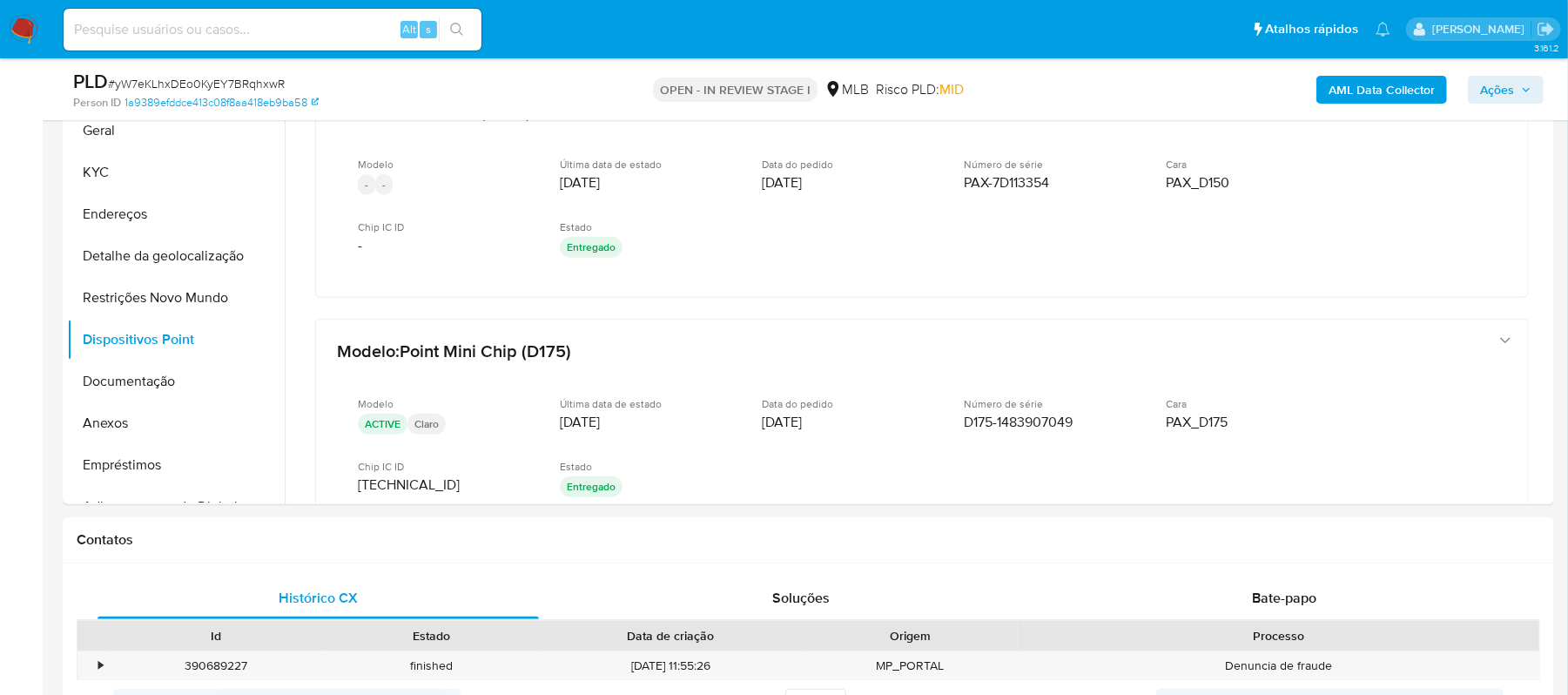
scroll to position [340, 0]
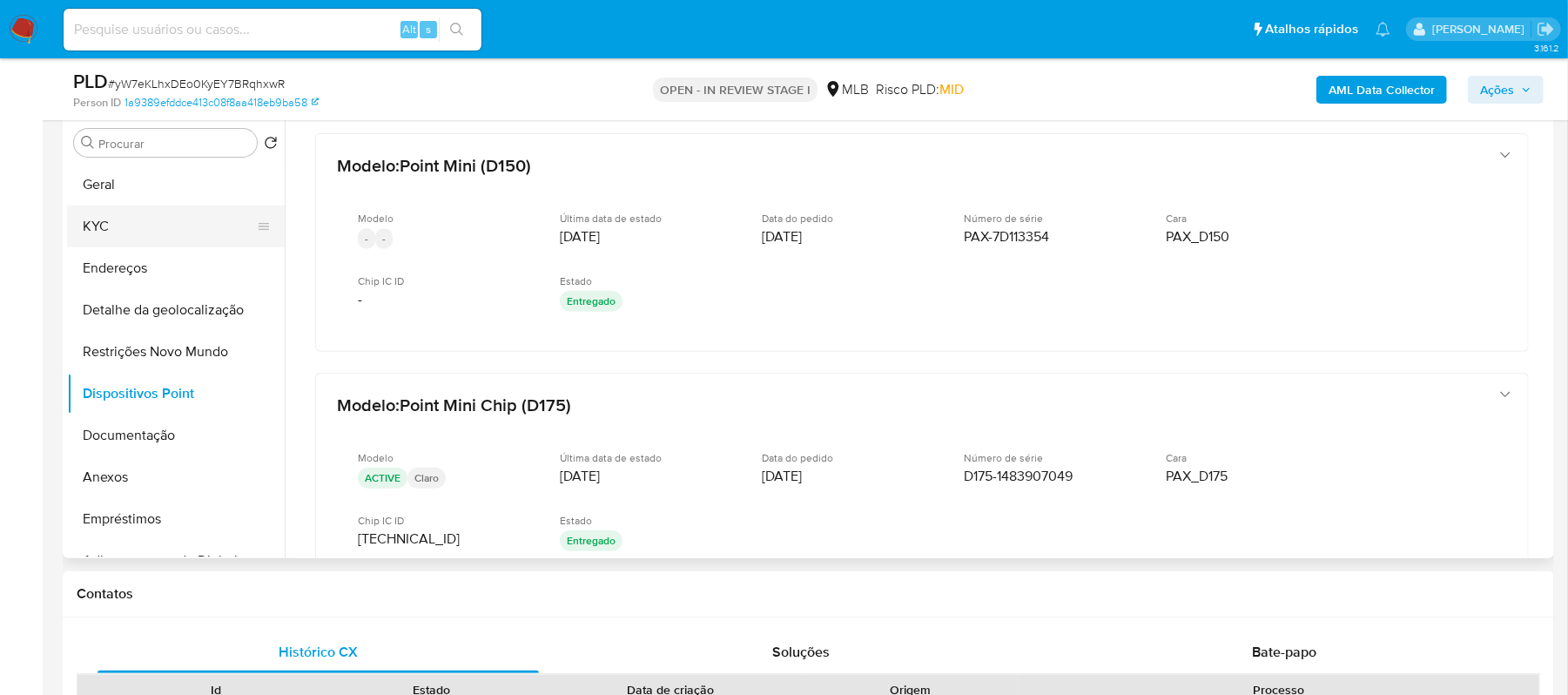
click at [115, 225] on button "KYC" at bounding box center [168, 227] width 204 height 42
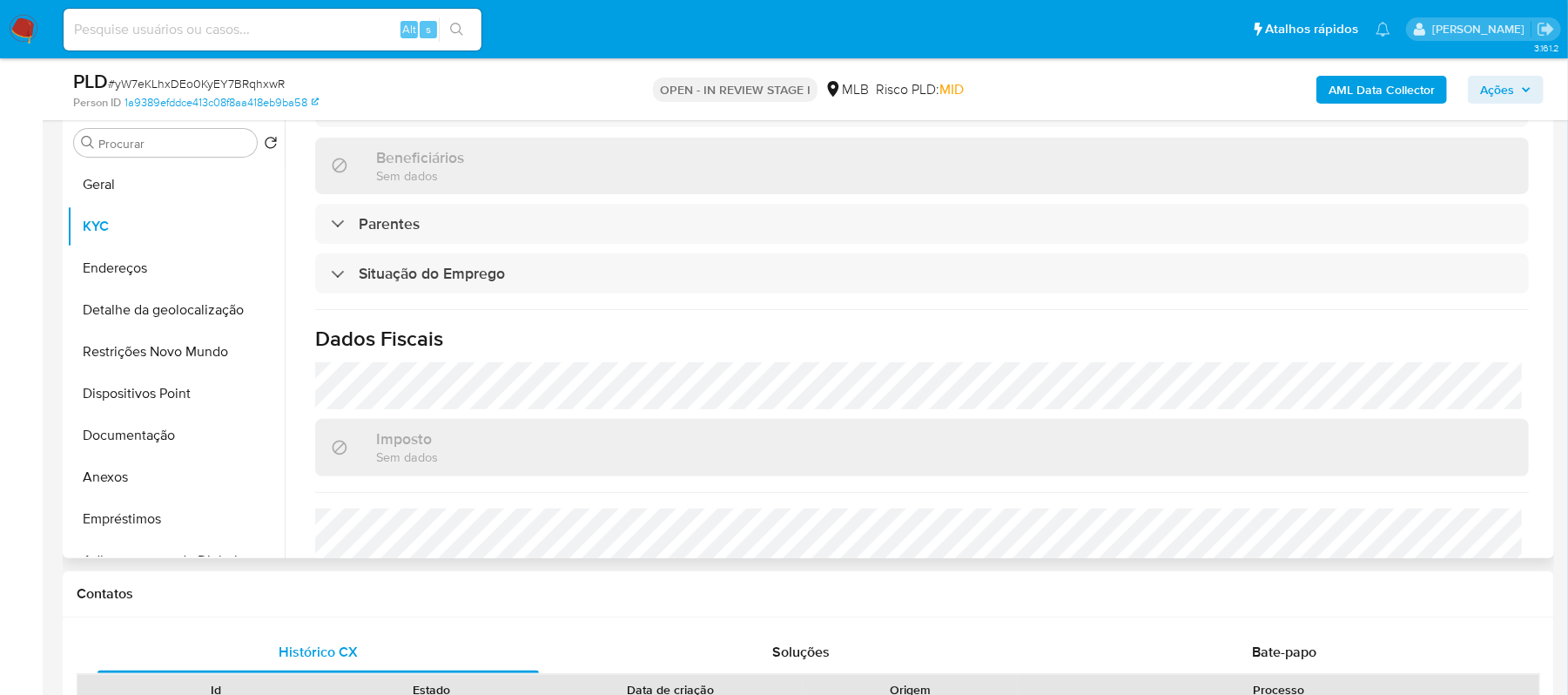
scroll to position [742, 0]
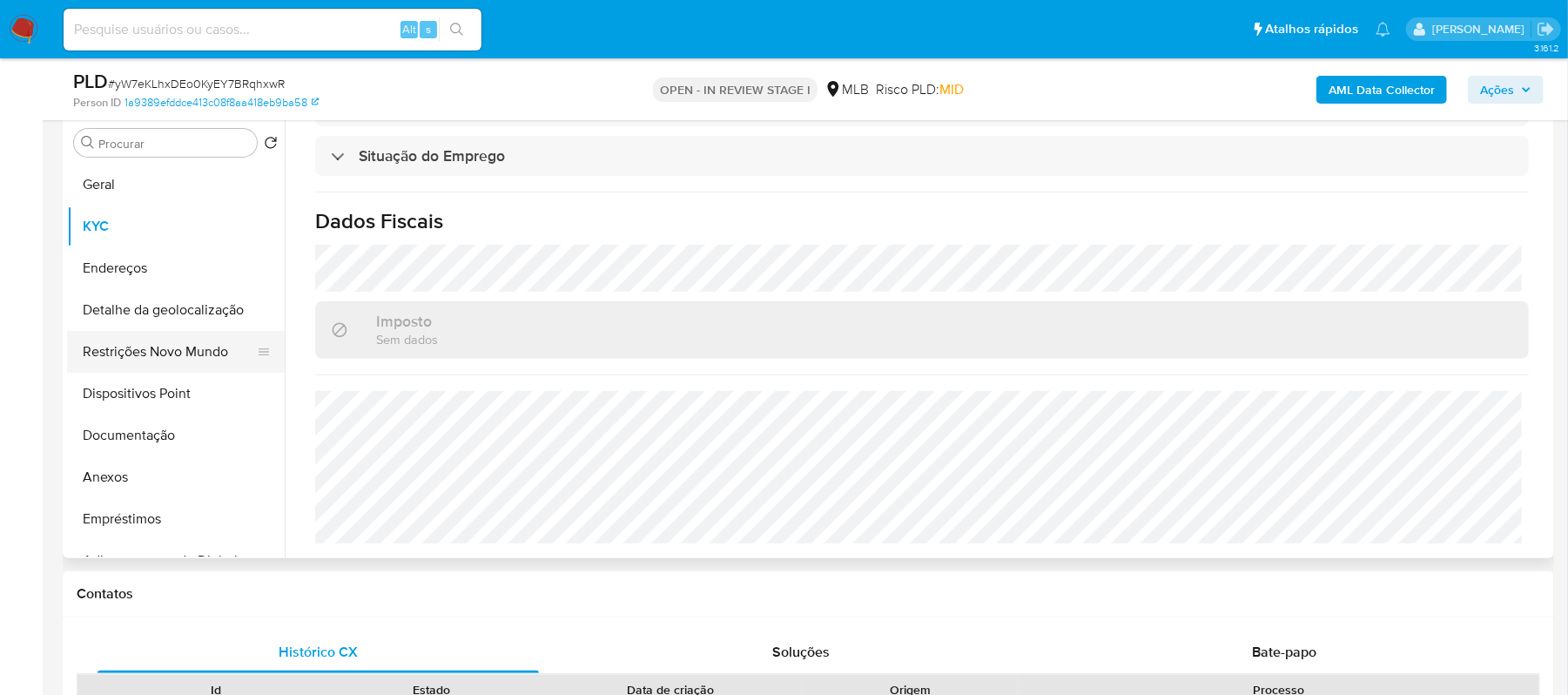
click at [162, 346] on button "Restrições Novo Mundo" at bounding box center [168, 352] width 204 height 42
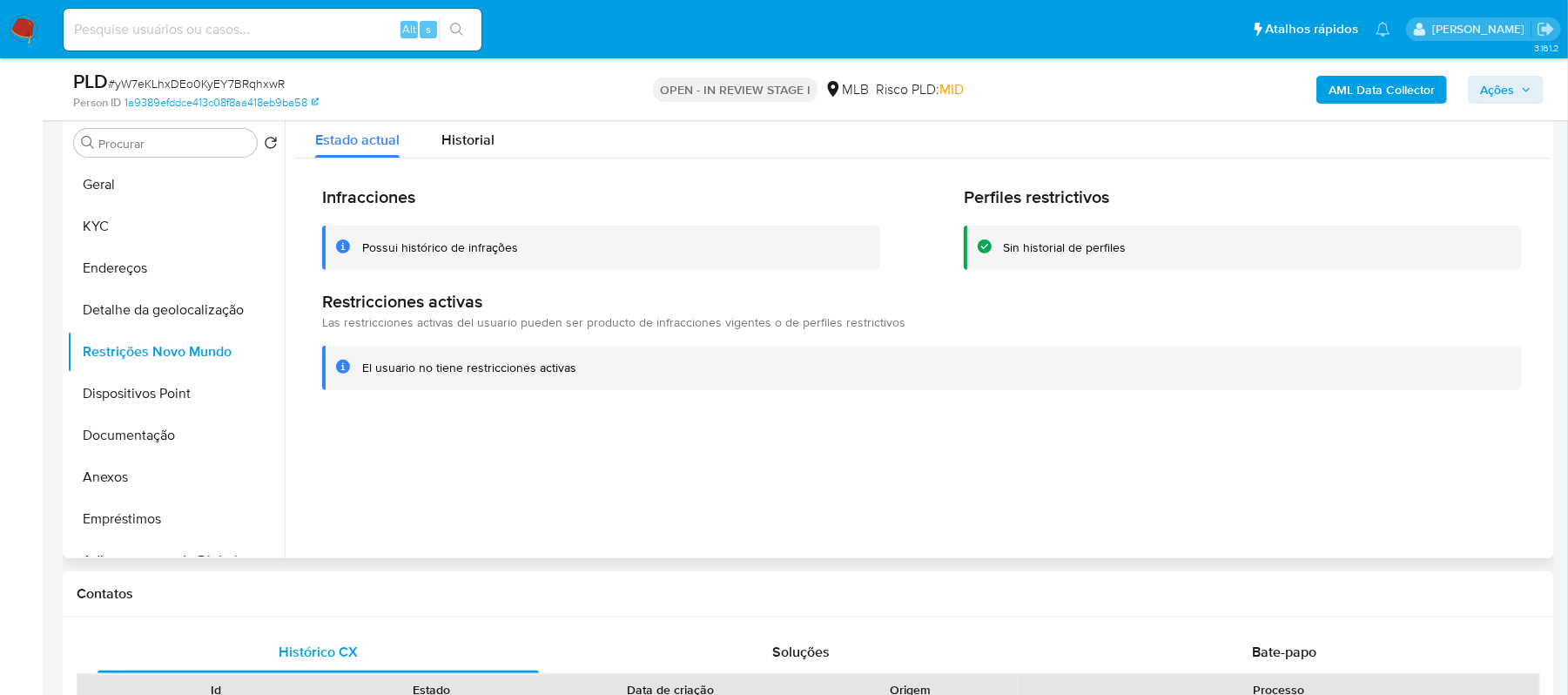
drag, startPoint x: 360, startPoint y: 246, endPoint x: 526, endPoint y: 247, distance: 166.0
click at [526, 247] on div "Possui histórico de infrações" at bounding box center [601, 247] width 558 height 44
drag, startPoint x: 361, startPoint y: 371, endPoint x: 541, endPoint y: 355, distance: 180.7
click at [541, 355] on div "El usuario no tiene restricciones activas" at bounding box center [922, 368] width 1200 height 44
click at [498, 418] on div at bounding box center [917, 335] width 1265 height 446
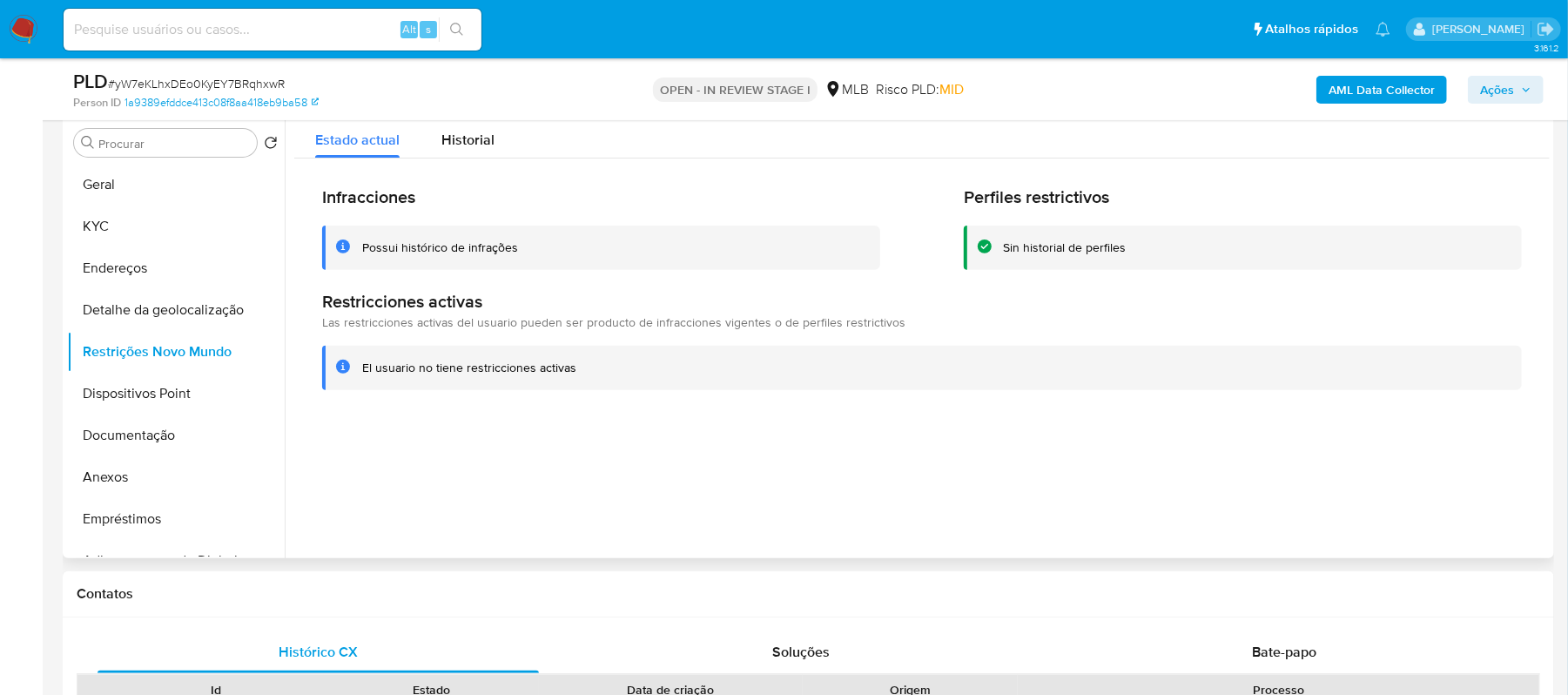
drag, startPoint x: 364, startPoint y: 364, endPoint x: 582, endPoint y: 370, distance: 218.1
click at [582, 370] on div "El usuario no tiene restricciones activas" at bounding box center [935, 368] width 1146 height 16
paste input "yW7eKLhxDEo0KyEY7BRqhxwR"
type input "yW7eKLhxDEo0KyEY7BRqhxwR"
click at [467, 23] on button "search-icon" at bounding box center [456, 29] width 35 height 24
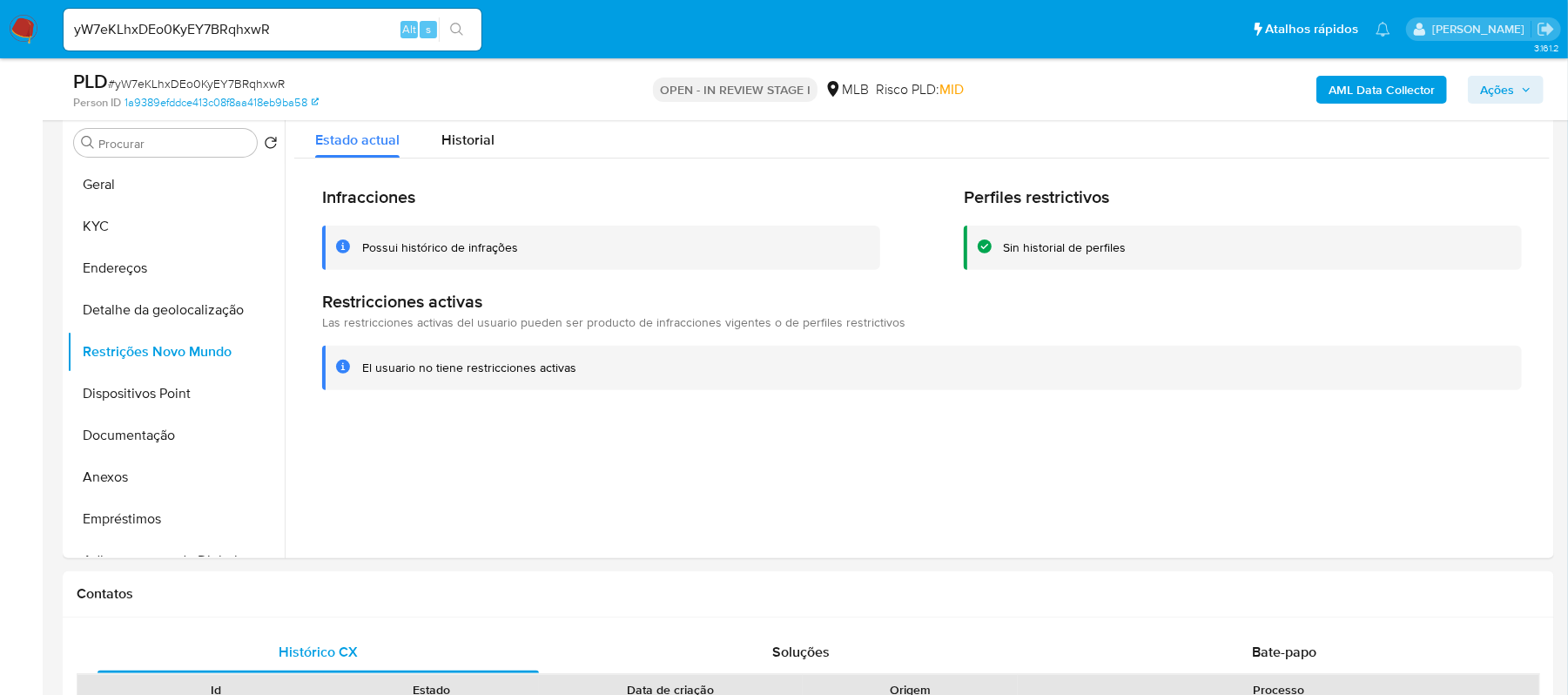
click at [460, 23] on icon "search-icon" at bounding box center [457, 29] width 14 height 14
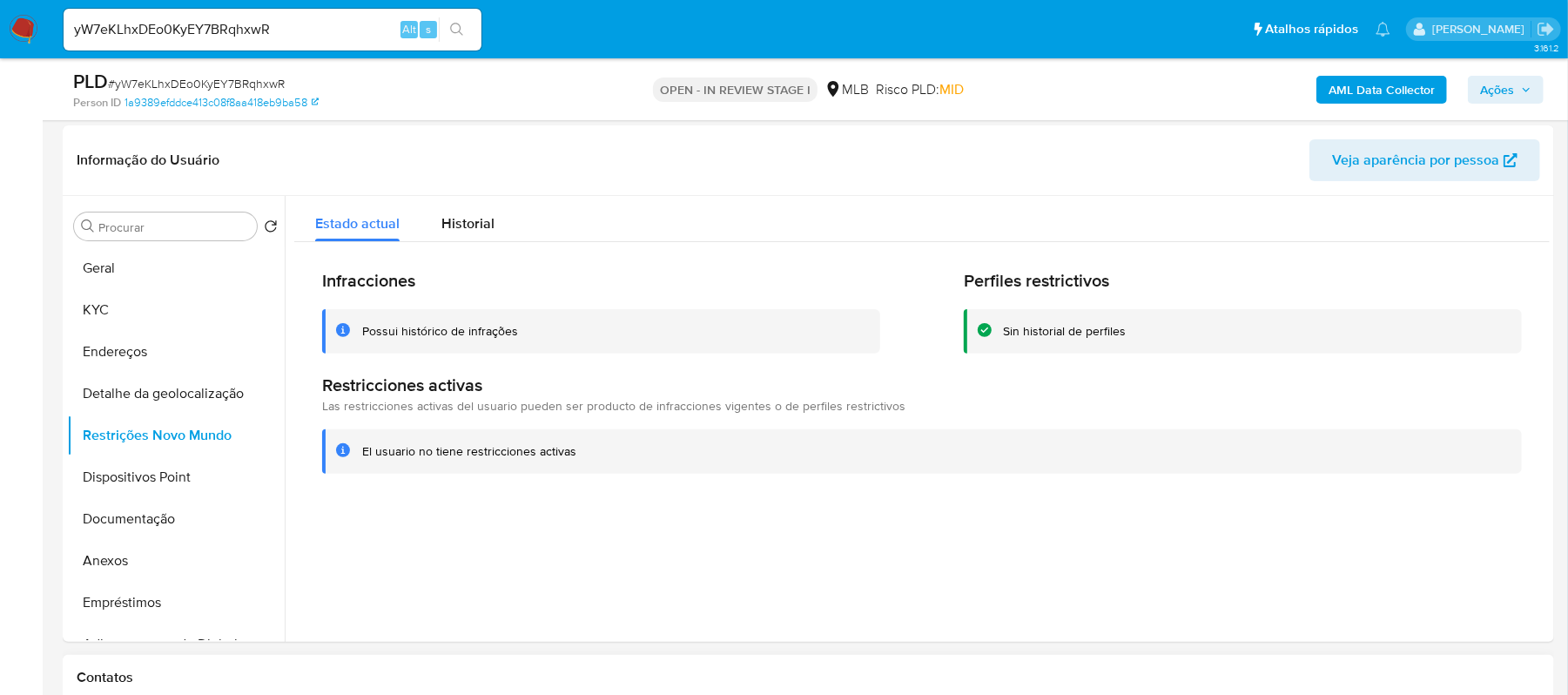
scroll to position [224, 0]
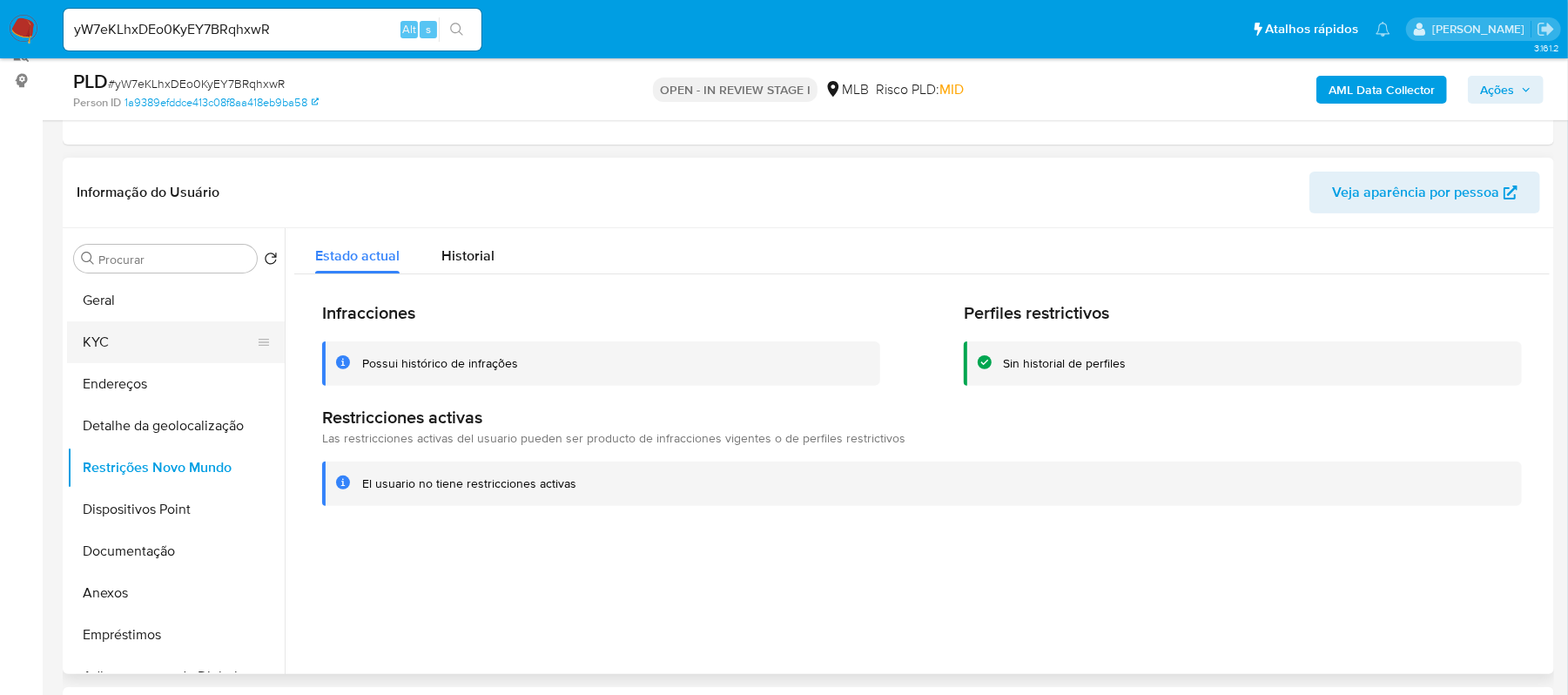
click at [139, 336] on button "KYC" at bounding box center [168, 343] width 204 height 42
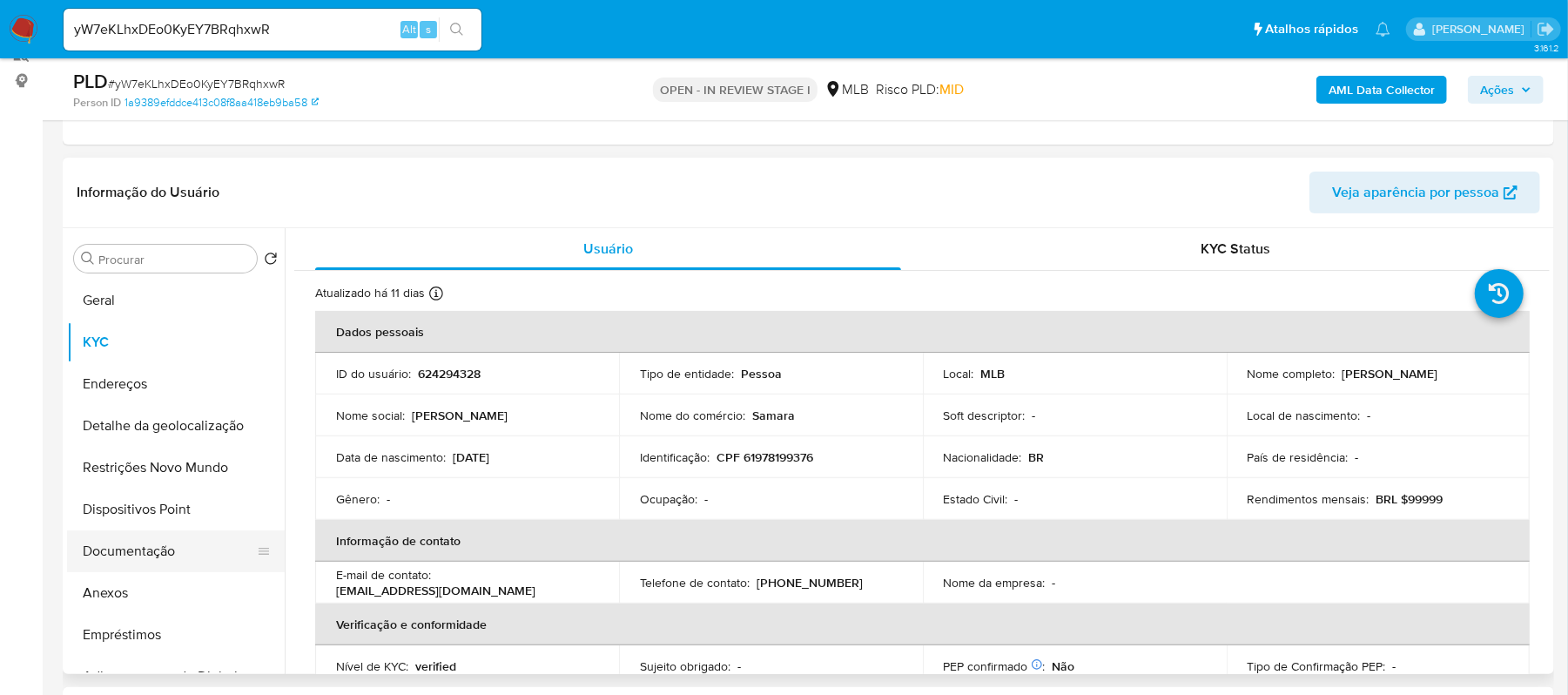
click at [134, 545] on button "Documentação" at bounding box center [168, 551] width 204 height 42
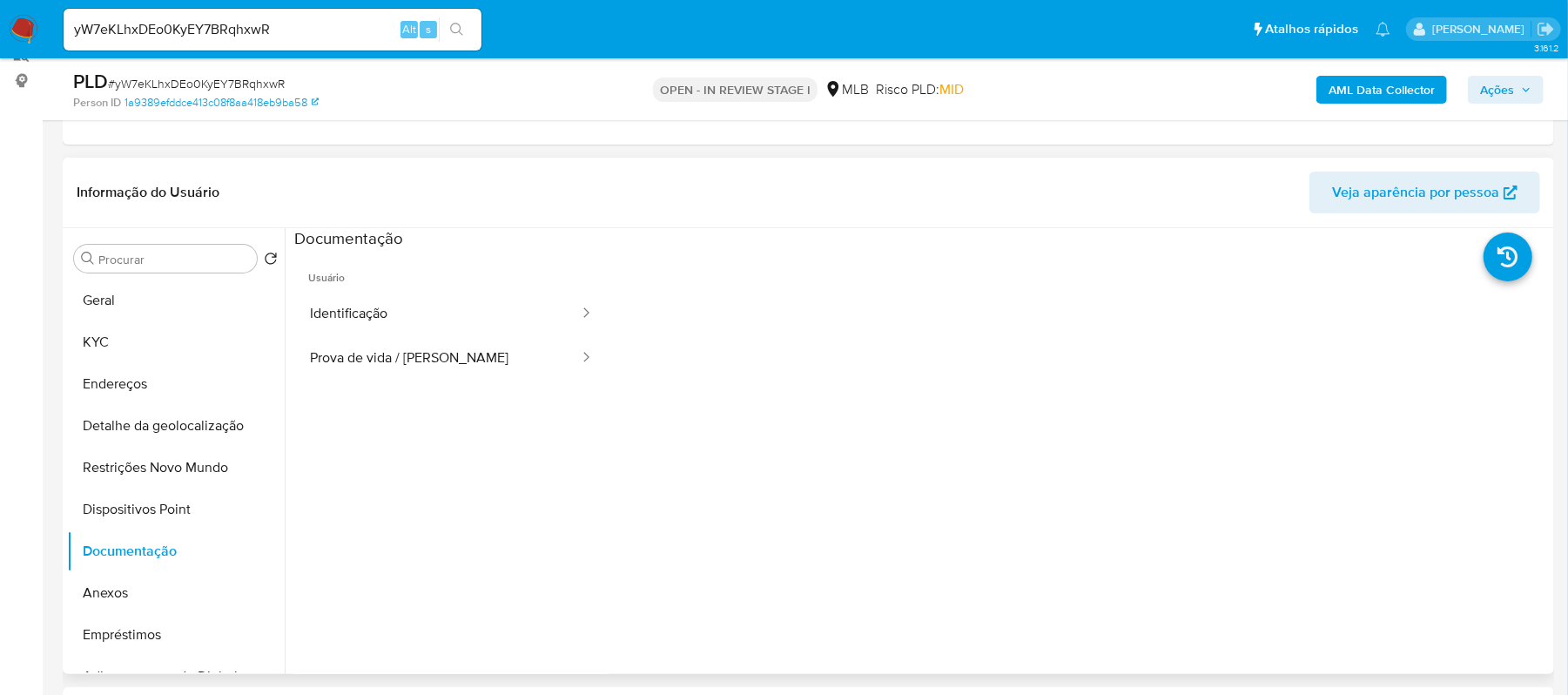
click at [470, 391] on ul "Usuário Identificação Prova de vida / Selfie" at bounding box center [451, 501] width 314 height 502
click at [460, 350] on button "Prova de vida / [PERSON_NAME]" at bounding box center [438, 358] width 286 height 44
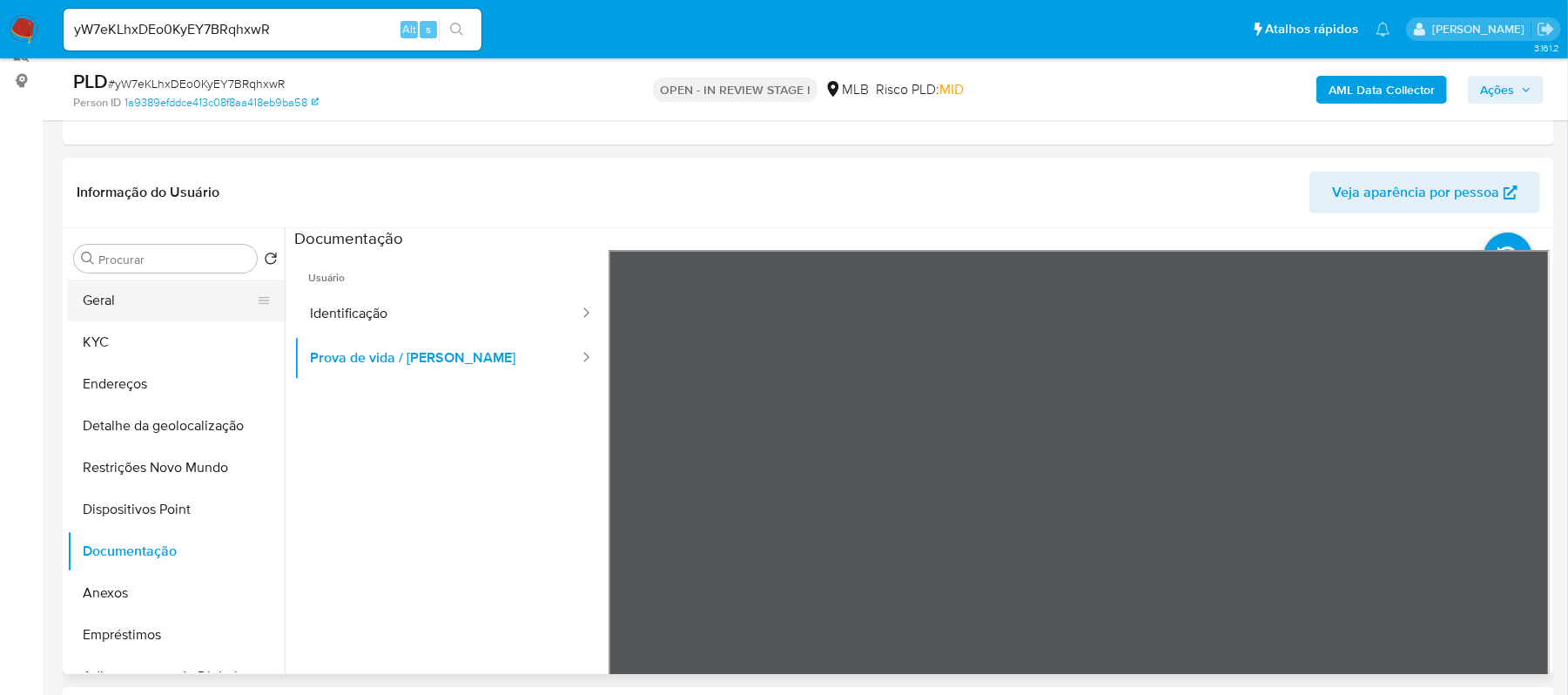
click at [132, 300] on button "Geral" at bounding box center [168, 301] width 204 height 42
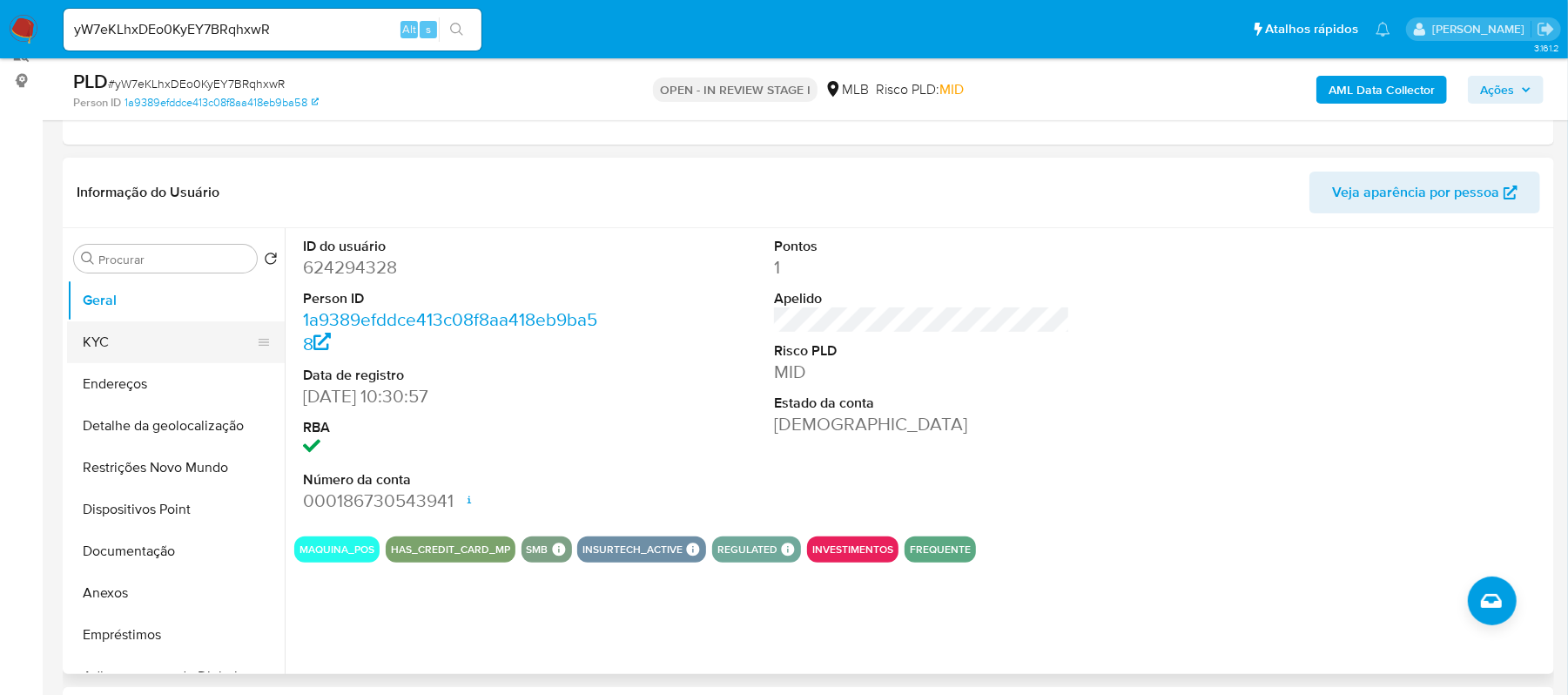
click at [122, 339] on button "KYC" at bounding box center [168, 343] width 204 height 42
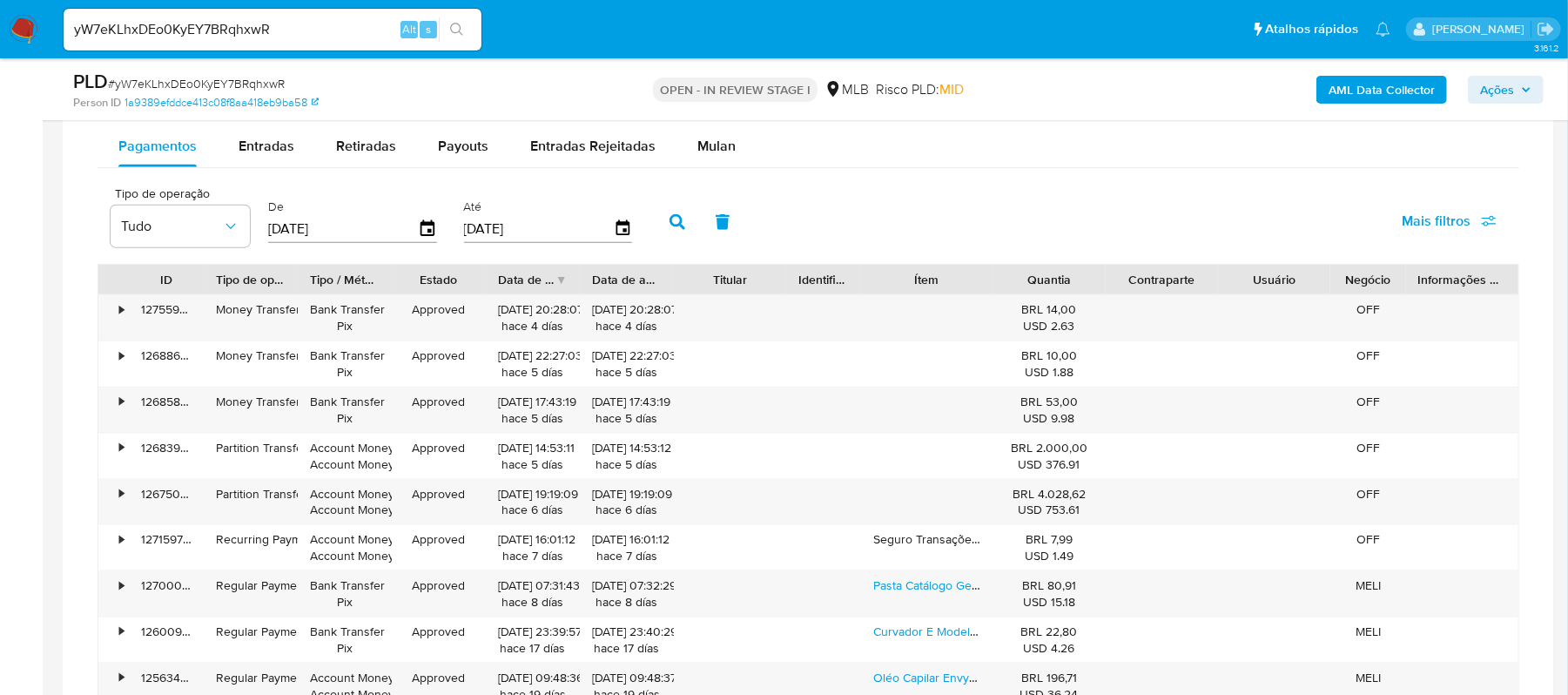
scroll to position [1501, 0]
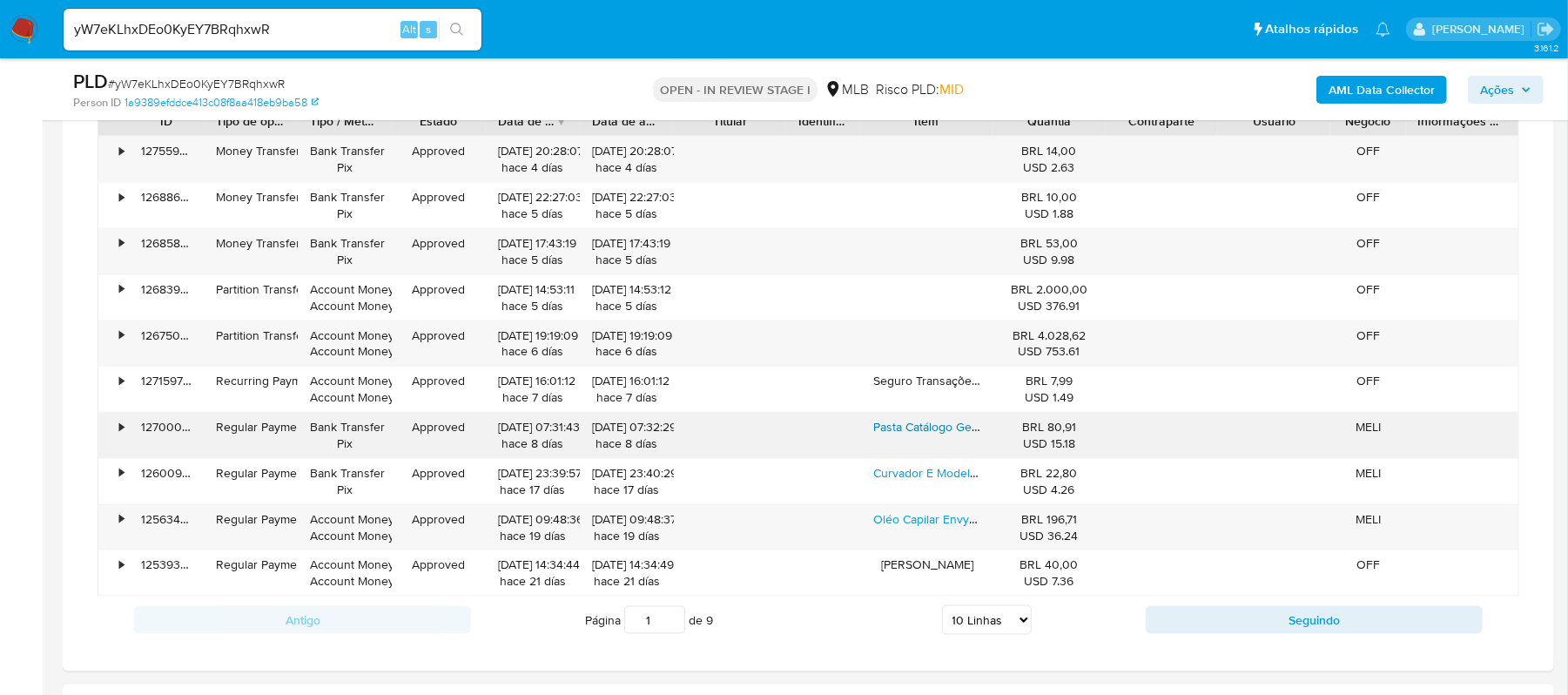
click at [920, 436] on link "Pasta Catálogo Gestante Personalizada" at bounding box center [978, 426] width 210 height 17
click at [942, 528] on link "Oléo Capilar Envy Hair Sérum De Crescimento" at bounding box center [998, 518] width 250 height 17
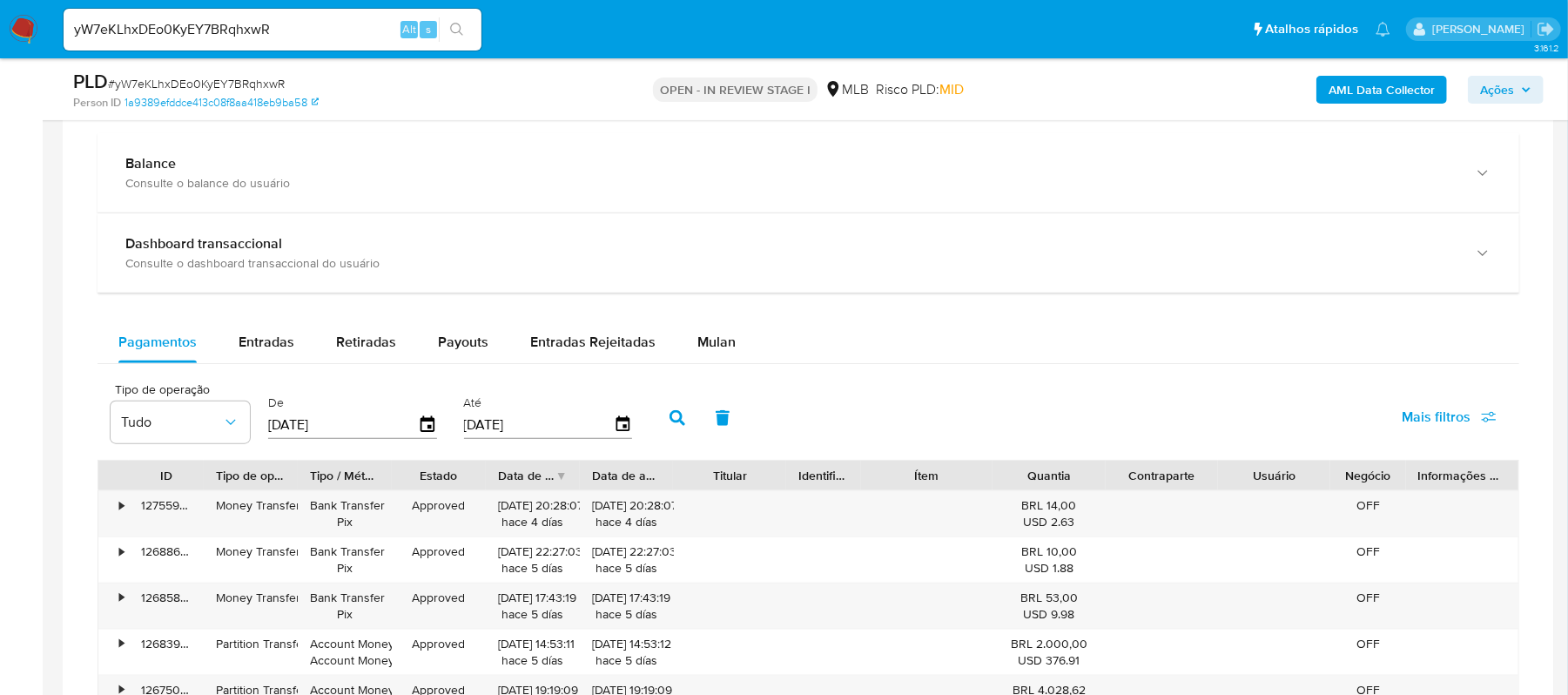
scroll to position [1037, 0]
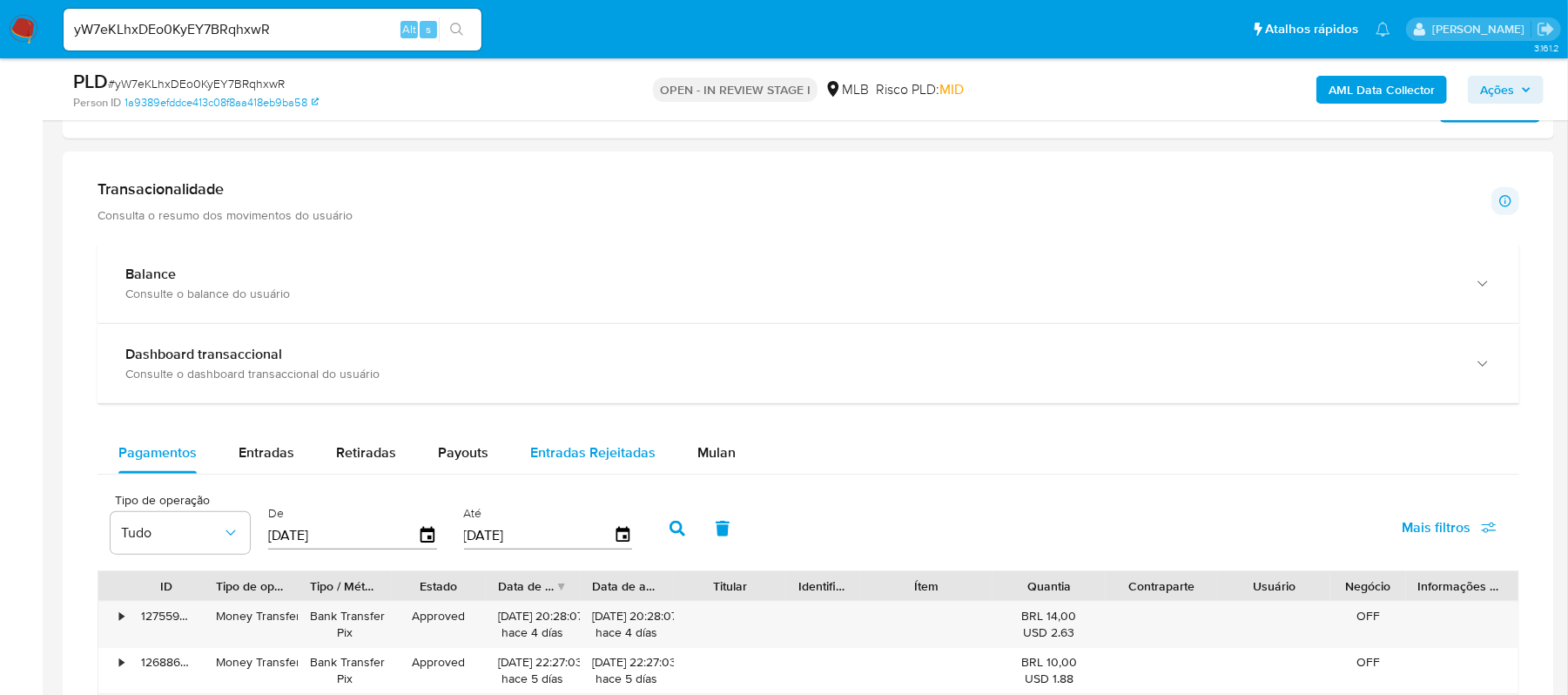
drag, startPoint x: 255, startPoint y: 451, endPoint x: 557, endPoint y: 471, distance: 302.7
click at [255, 451] on span "Entradas" at bounding box center [266, 452] width 56 height 20
select select "10"
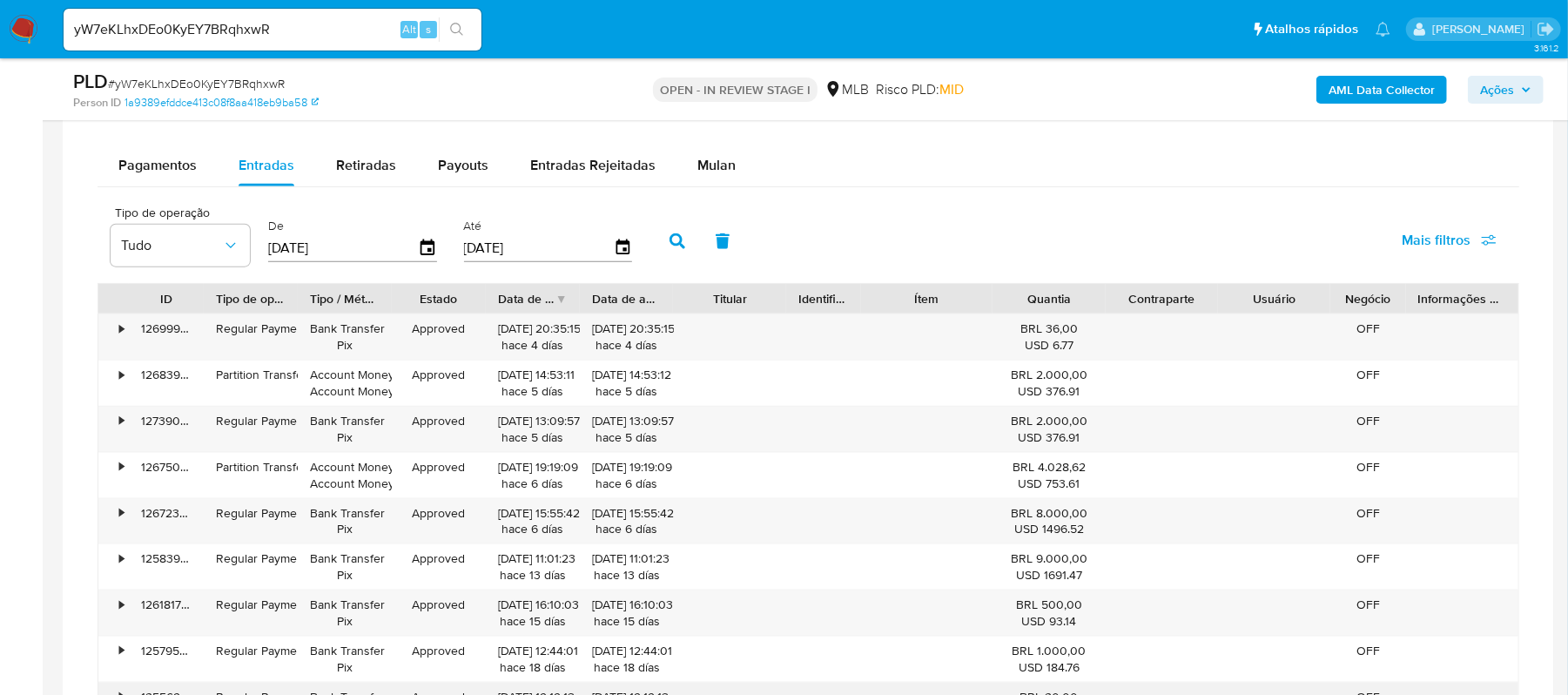
scroll to position [1269, 0]
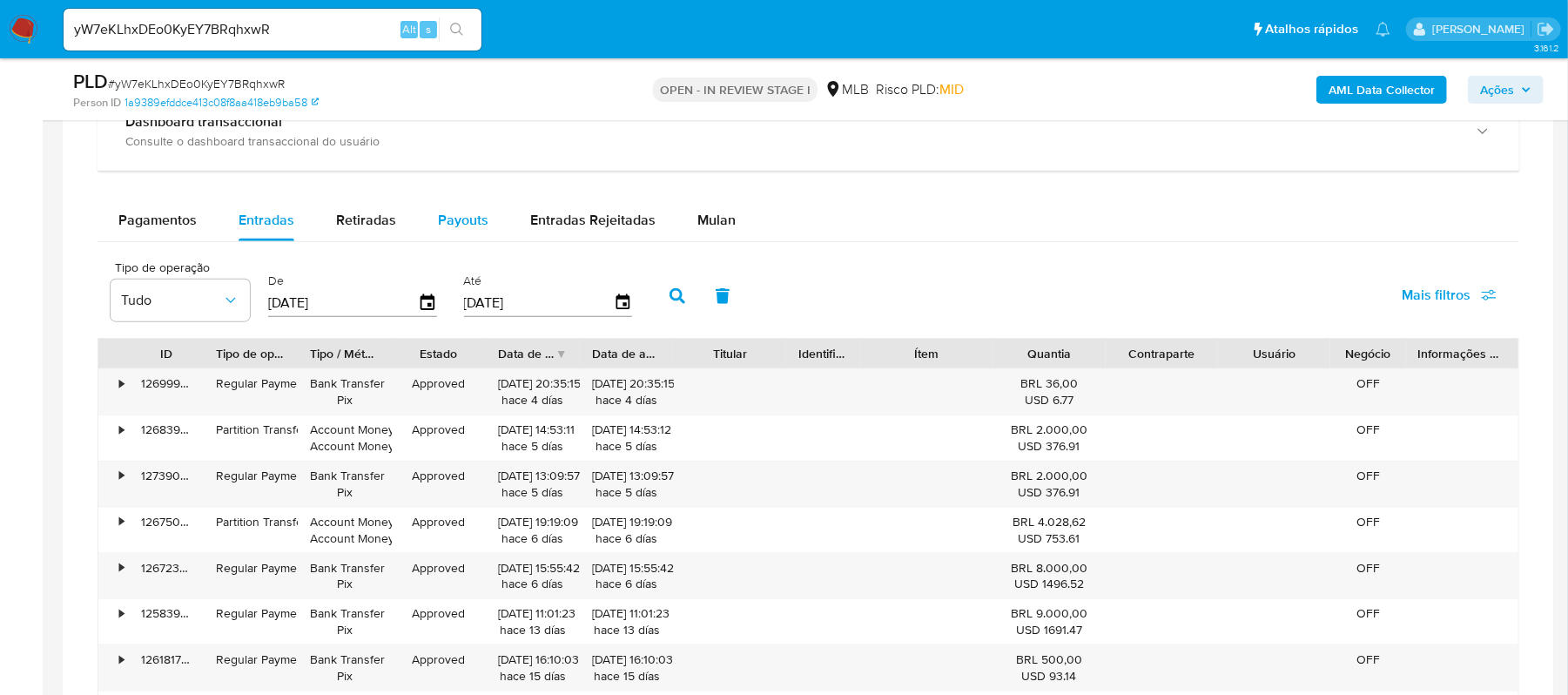
click at [454, 227] on span "Payouts" at bounding box center [463, 220] width 51 height 20
select select "10"
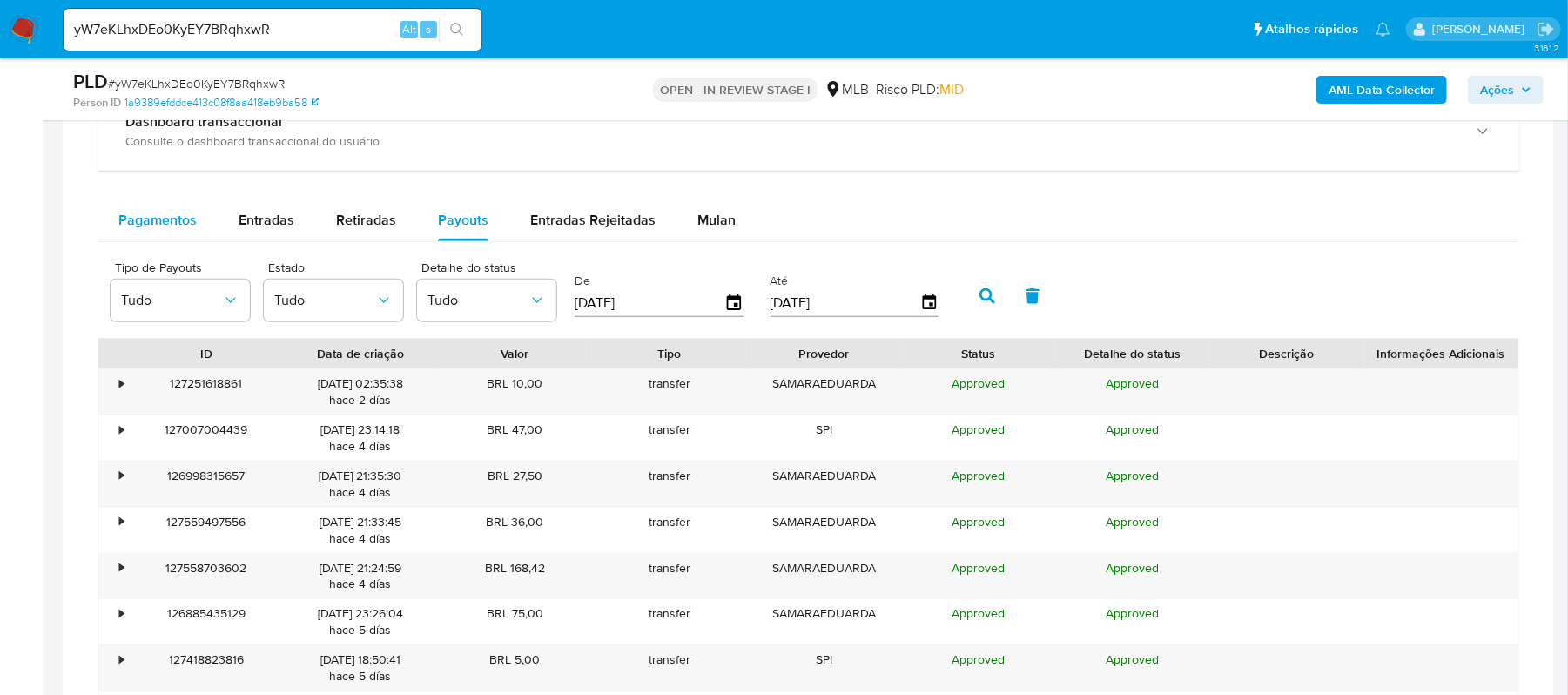
click at [139, 225] on span "Pagamentos" at bounding box center [158, 220] width 79 height 20
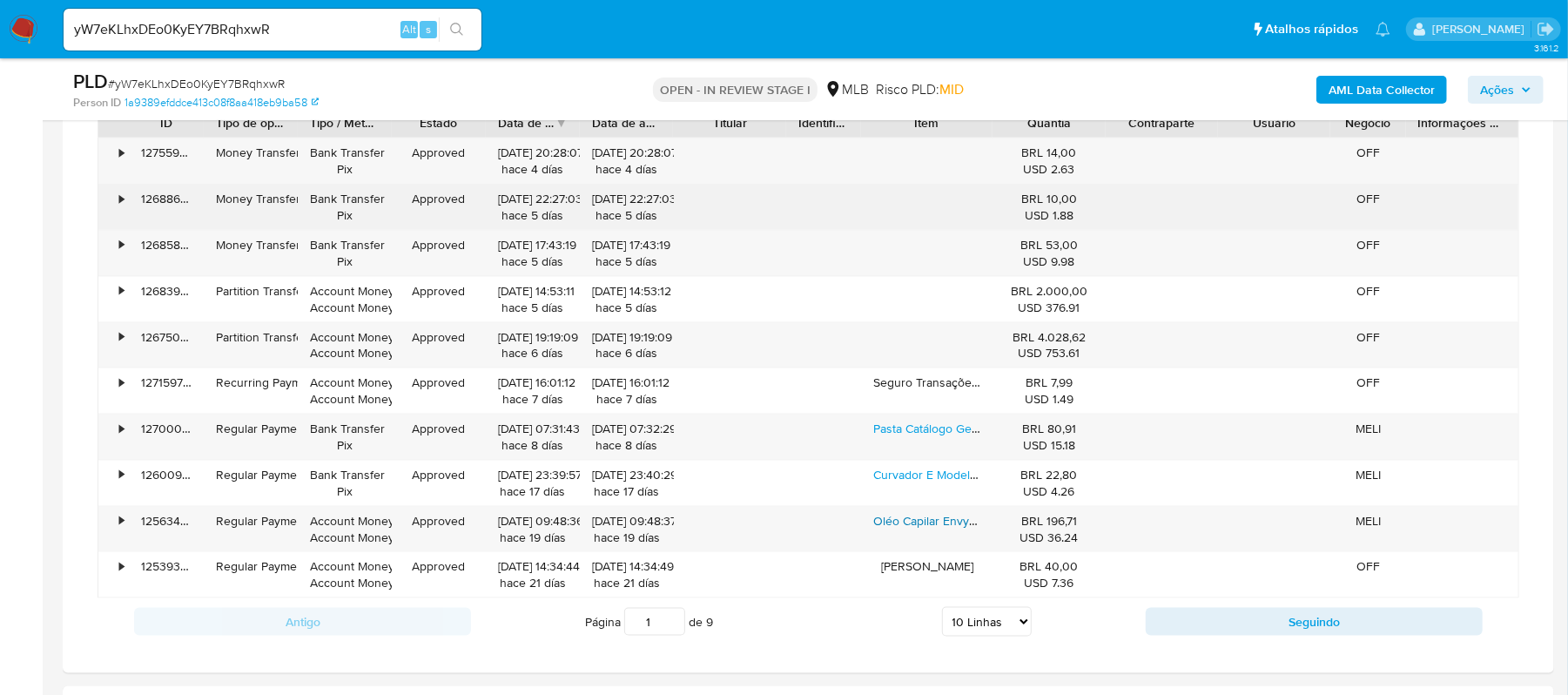
scroll to position [1501, 0]
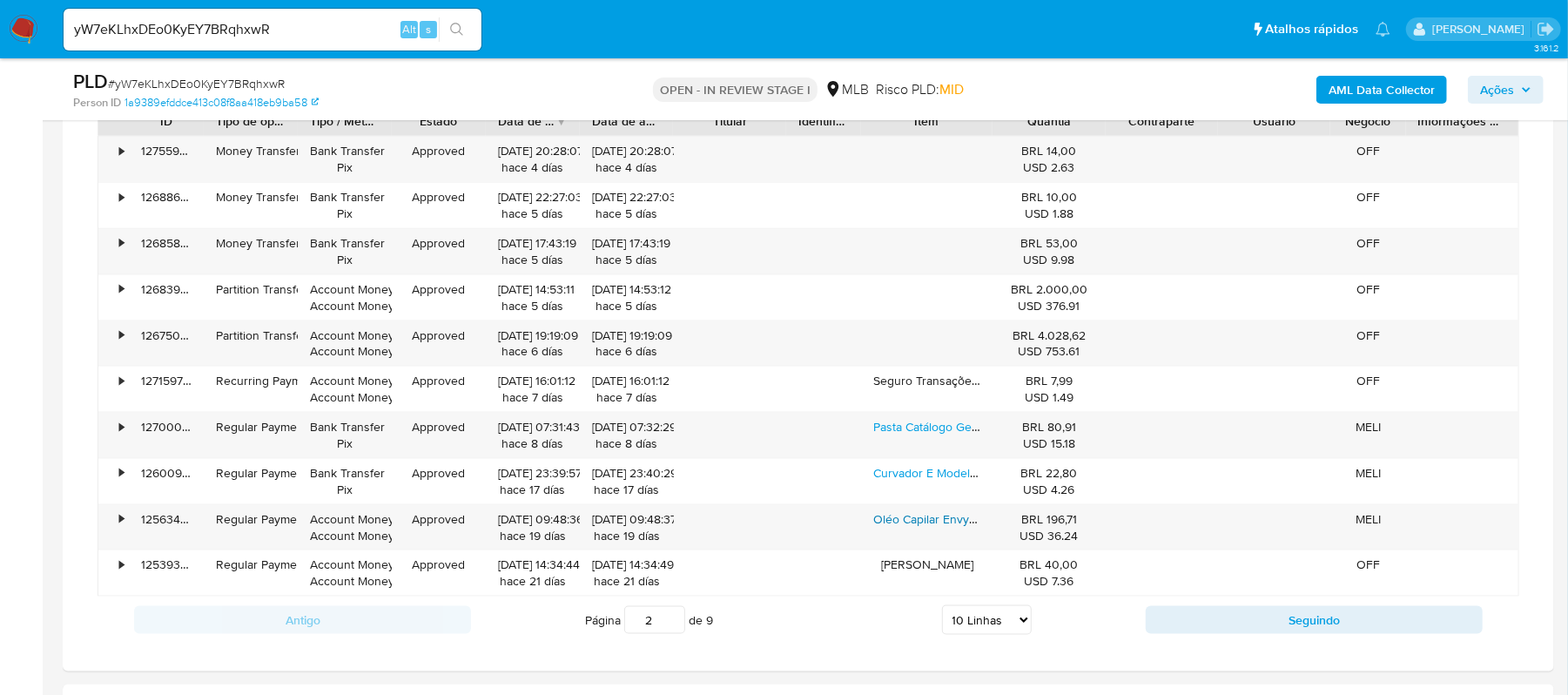
click at [673, 618] on input "2" at bounding box center [654, 620] width 61 height 28
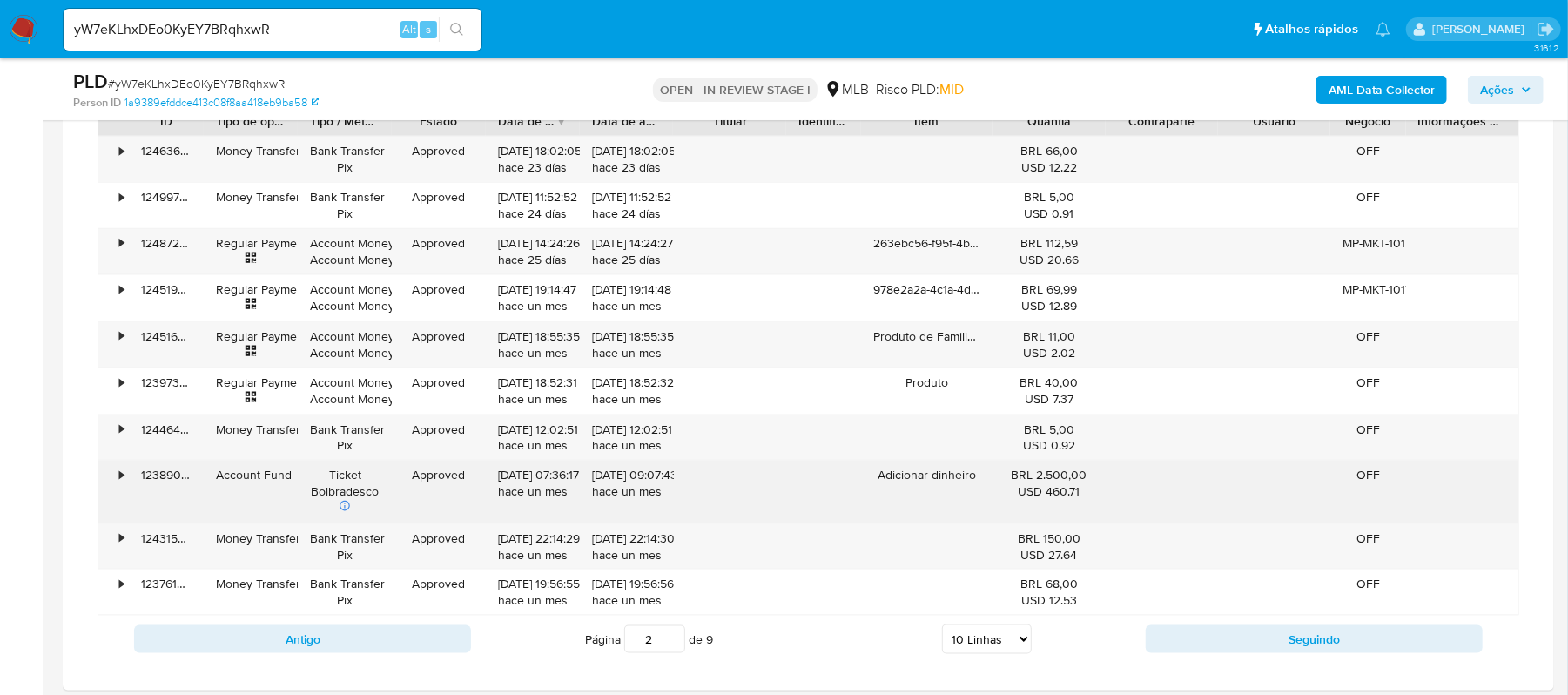
click at [891, 510] on div "Adicionar dinheiro" at bounding box center [927, 491] width 131 height 62
click at [896, 499] on div "Adicionar dinheiro" at bounding box center [927, 491] width 131 height 62
click at [899, 482] on div "Adicionar dinheiro" at bounding box center [927, 491] width 131 height 62
click at [120, 483] on div "•" at bounding box center [121, 475] width 5 height 16
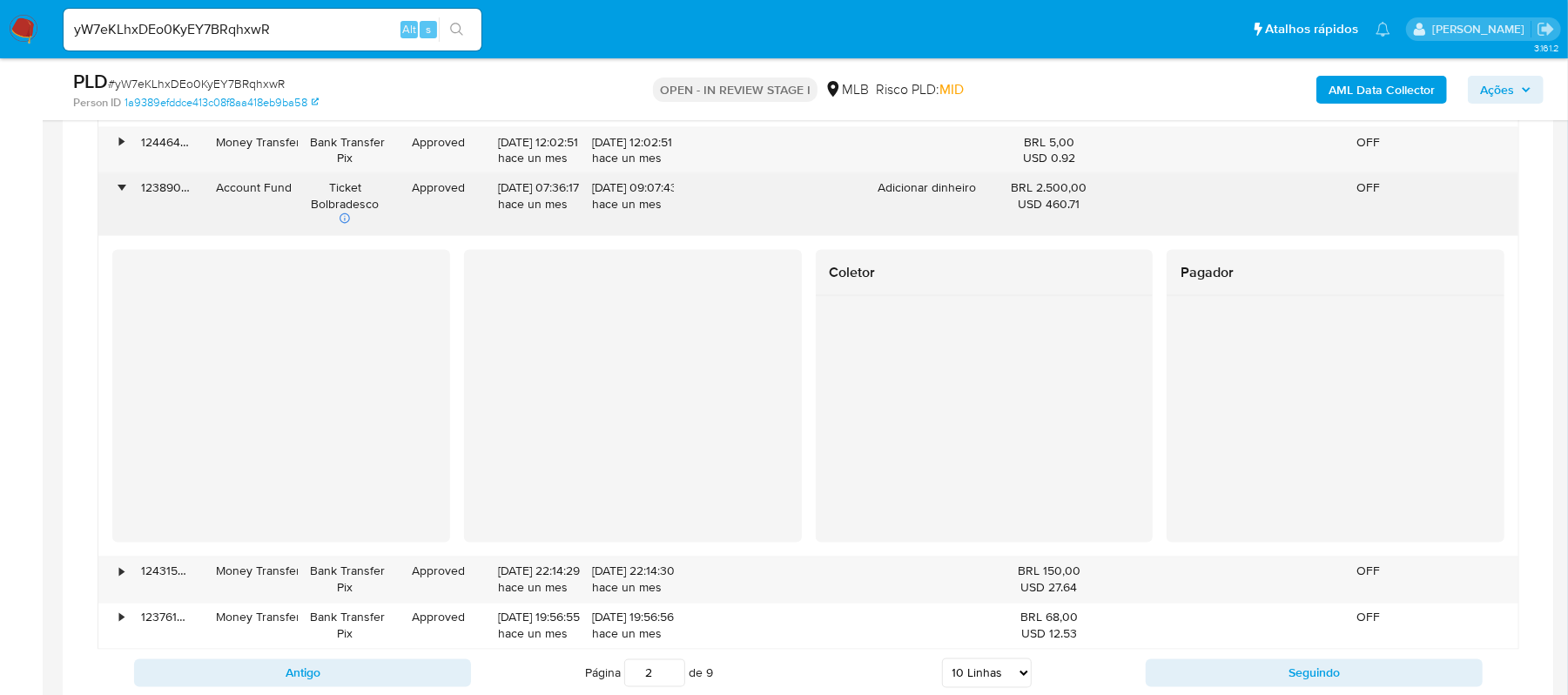
scroll to position [1733, 0]
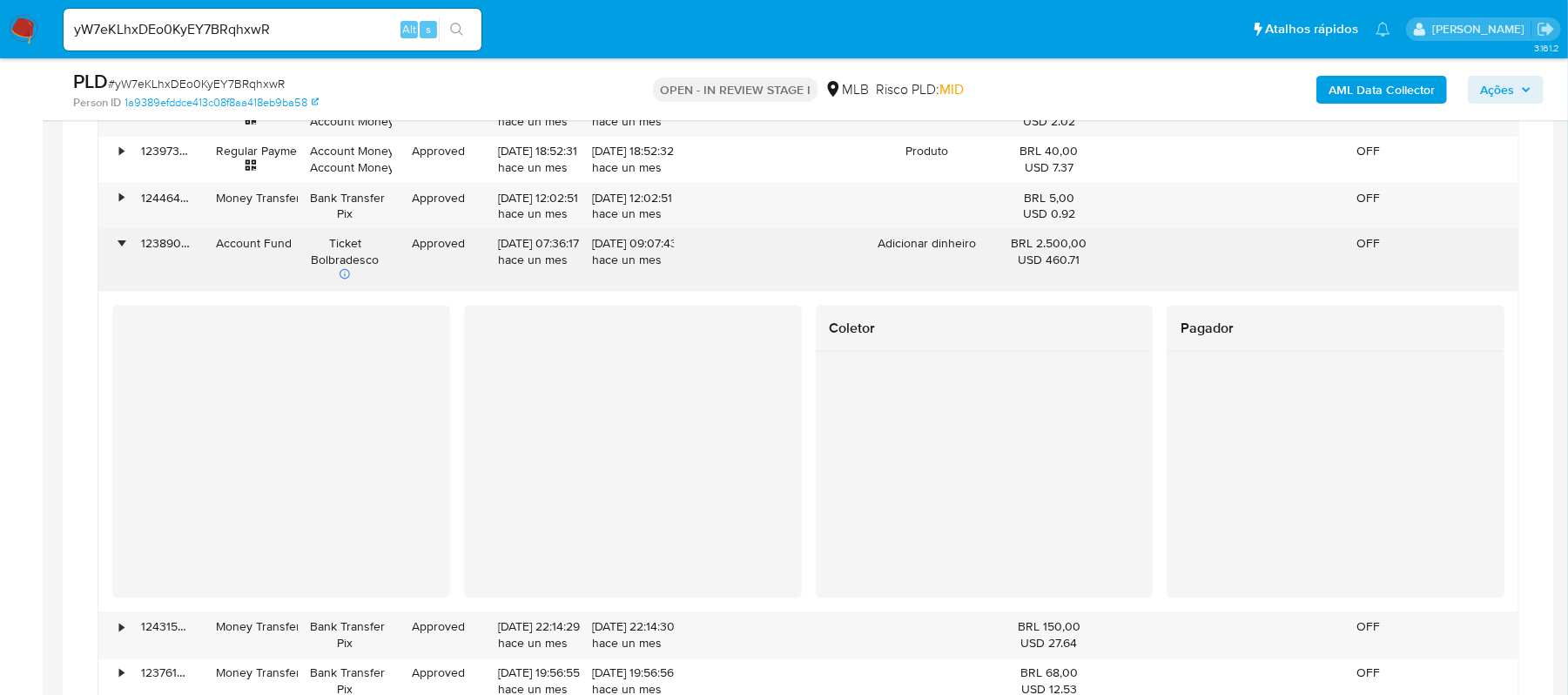
click at [123, 241] on div "•" at bounding box center [121, 244] width 5 height 16
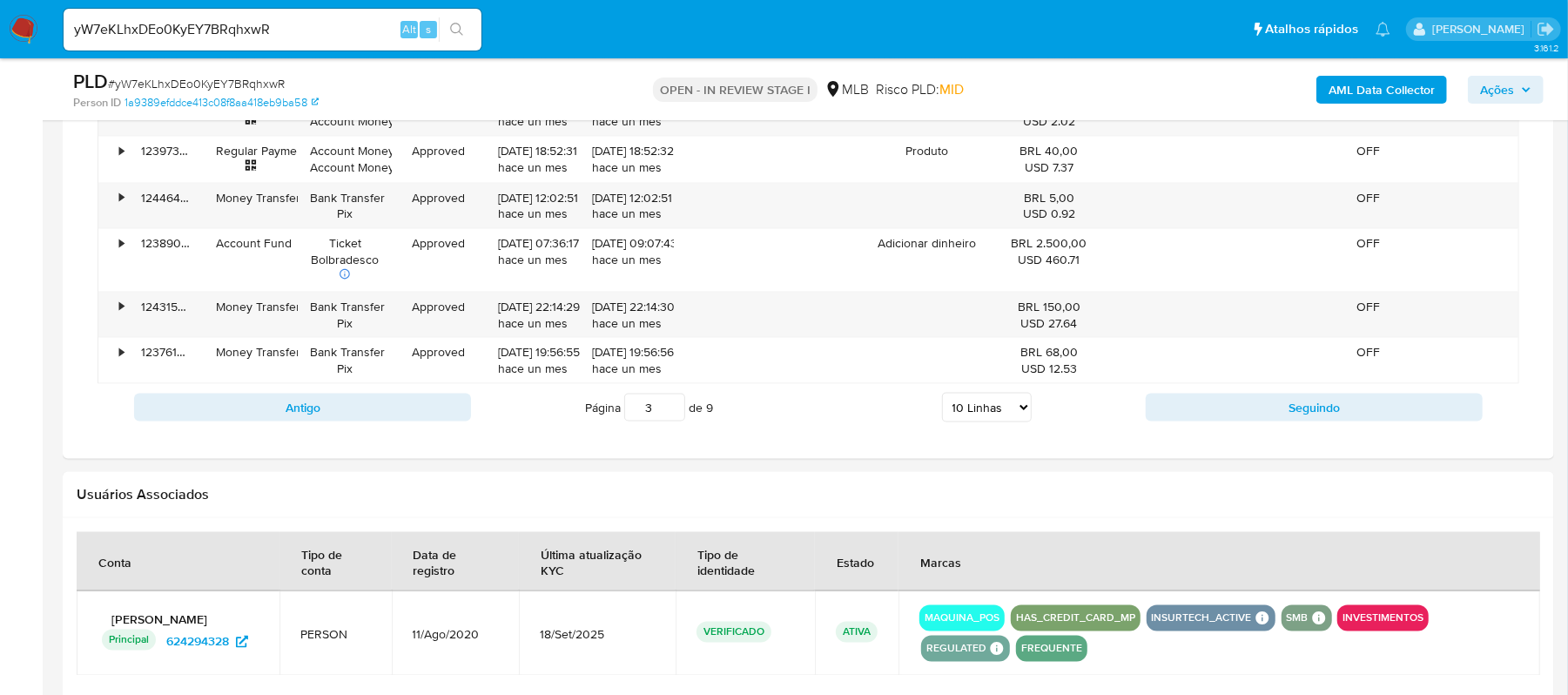
click at [670, 409] on input "3" at bounding box center [654, 407] width 61 height 28
type input "3"
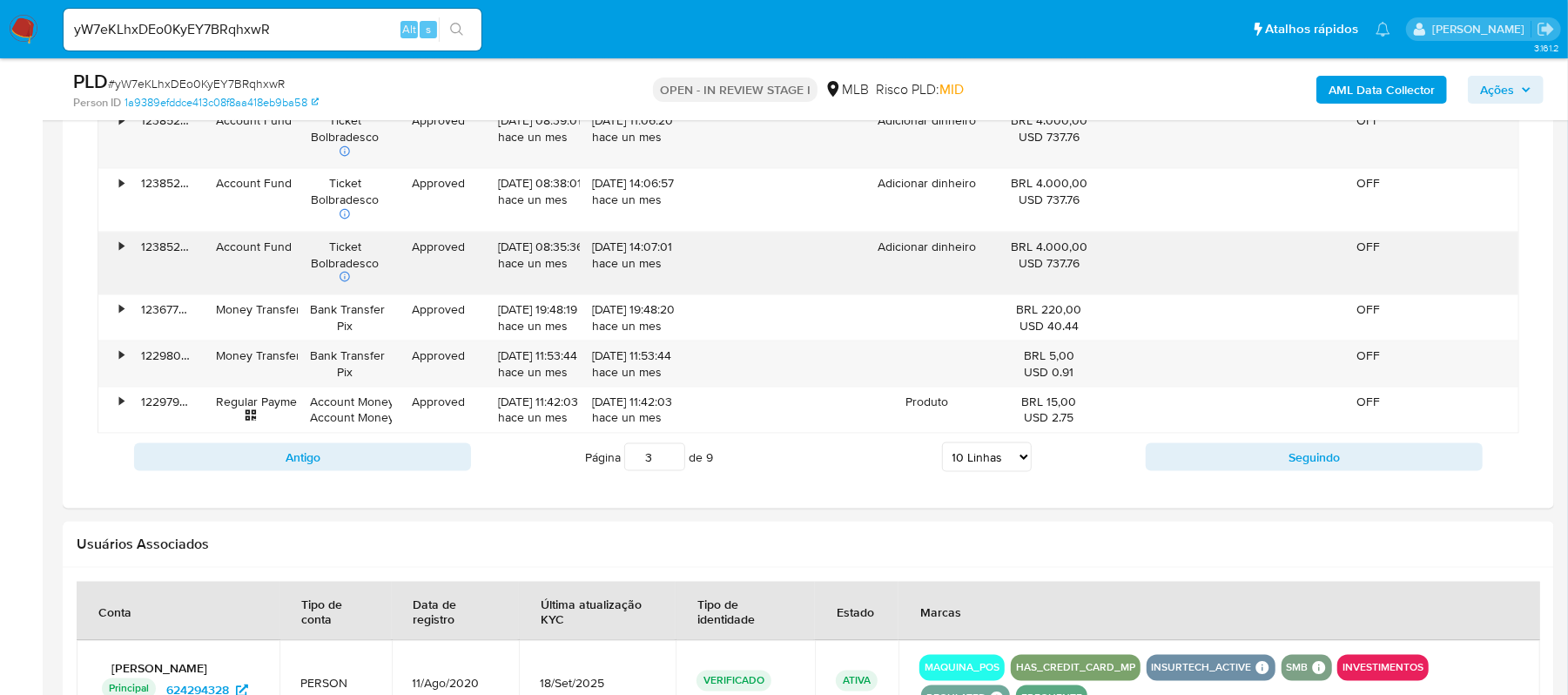
click at [120, 249] on div "•" at bounding box center [121, 246] width 5 height 16
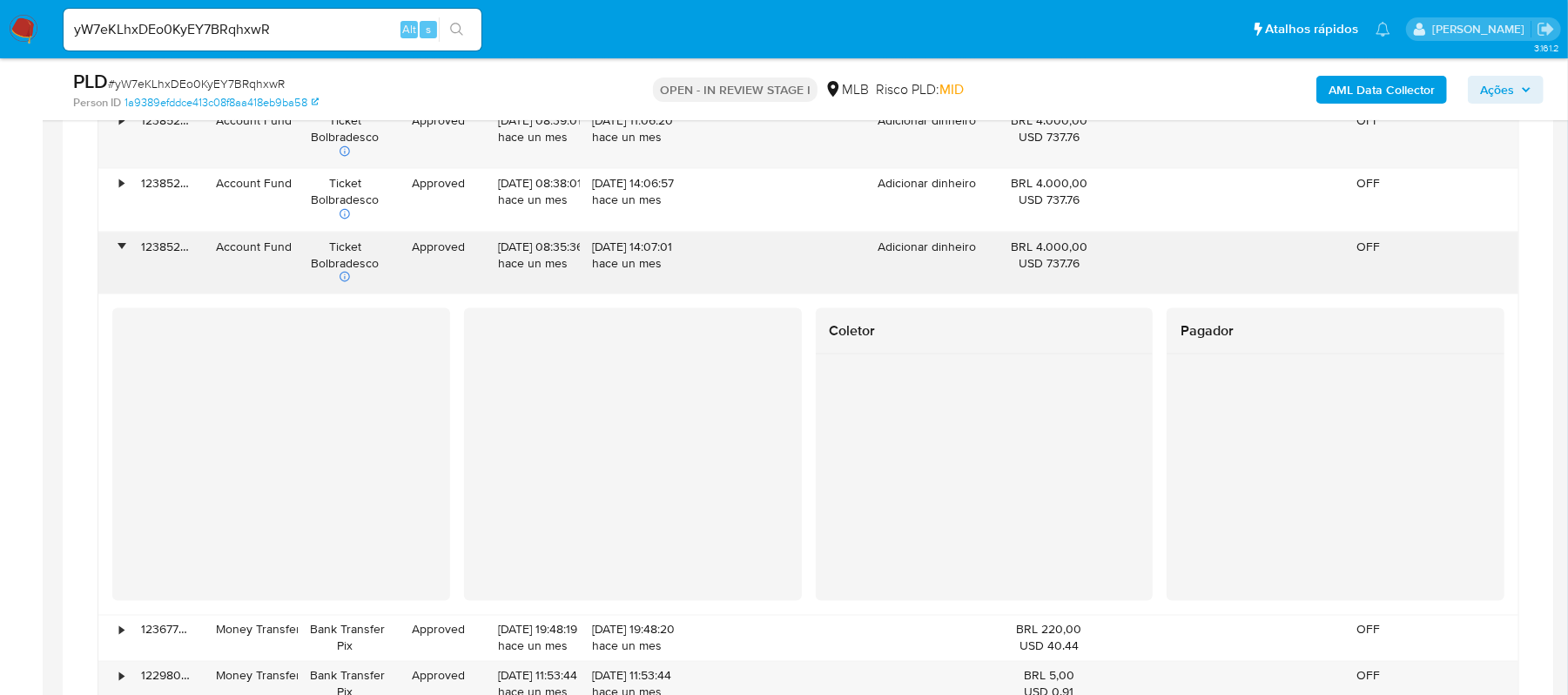
click at [120, 248] on div "•" at bounding box center [121, 246] width 5 height 16
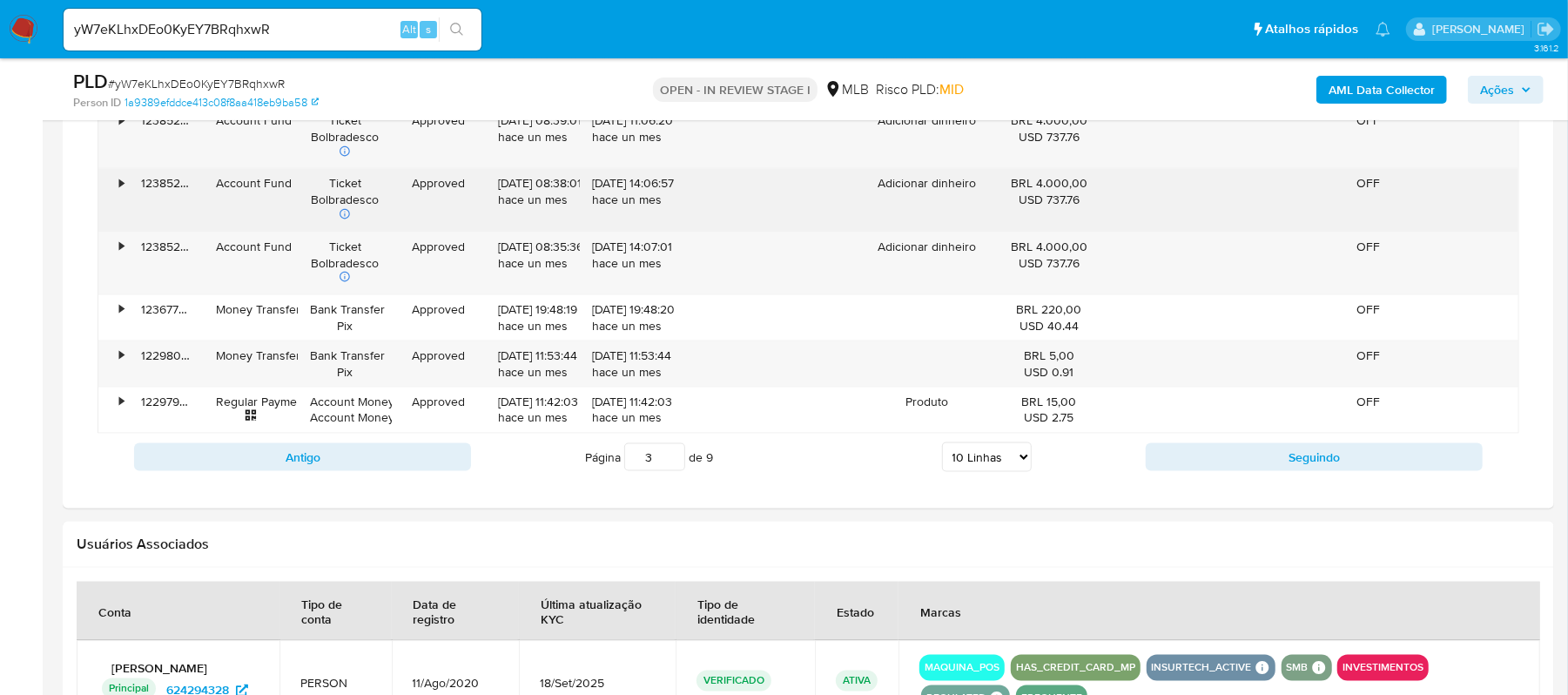
click at [119, 195] on div "•" at bounding box center [114, 199] width 31 height 62
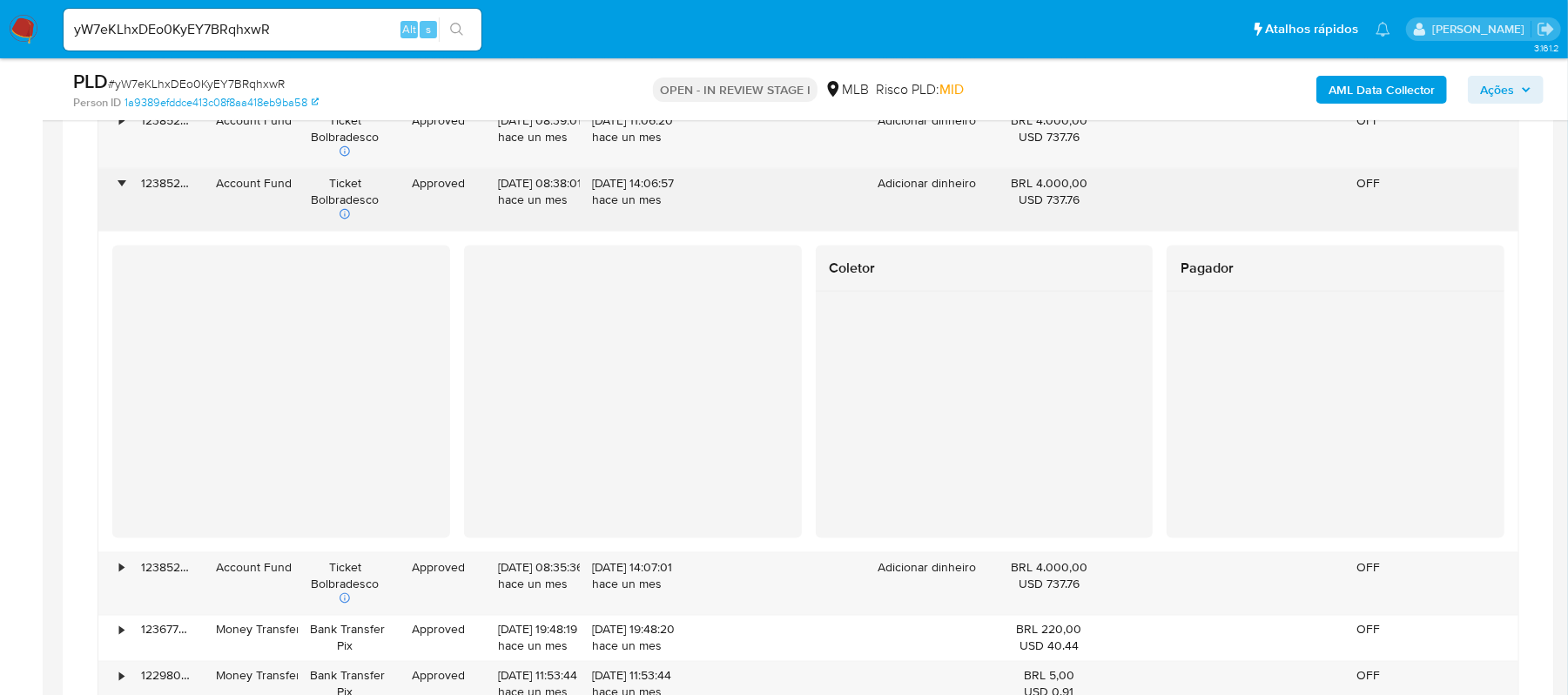
click at [125, 188] on div "•" at bounding box center [114, 199] width 31 height 62
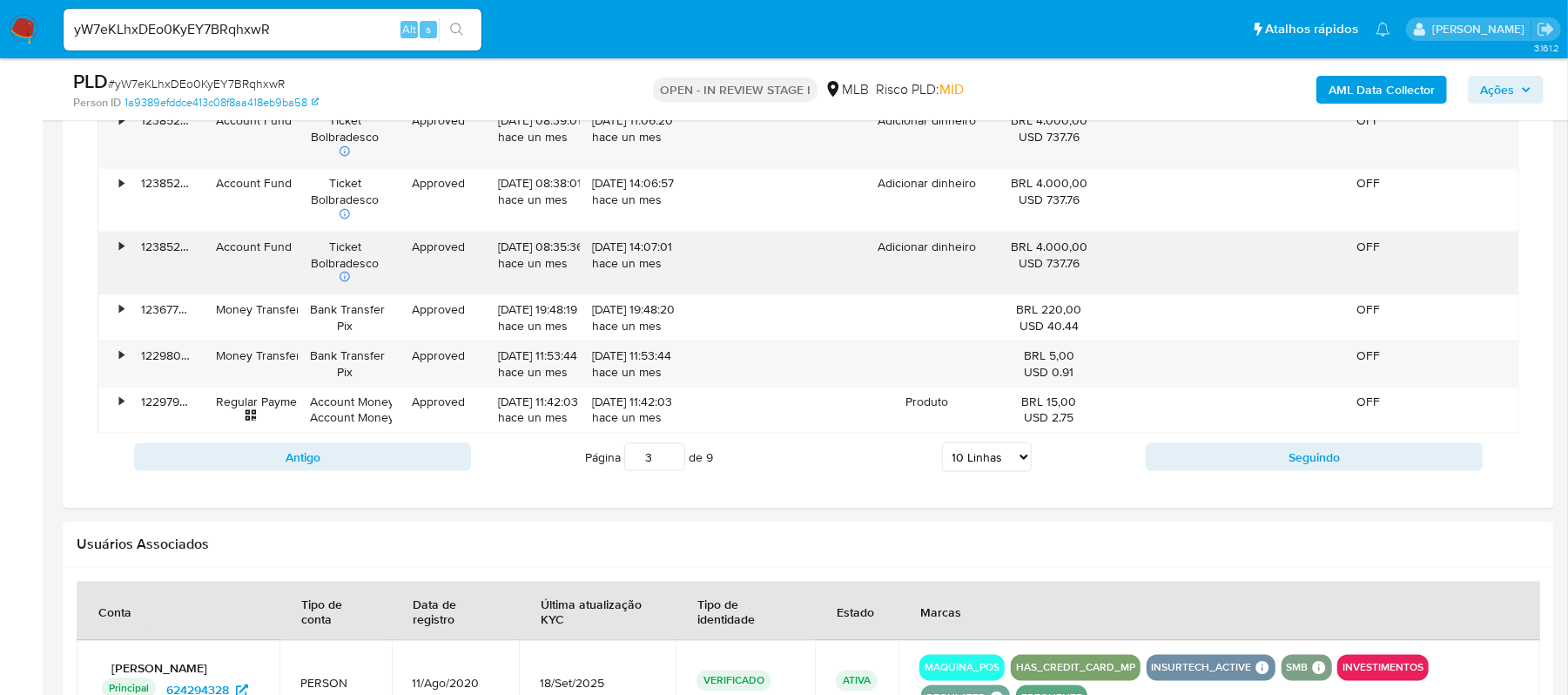
click at [106, 255] on div "•" at bounding box center [114, 264] width 31 height 62
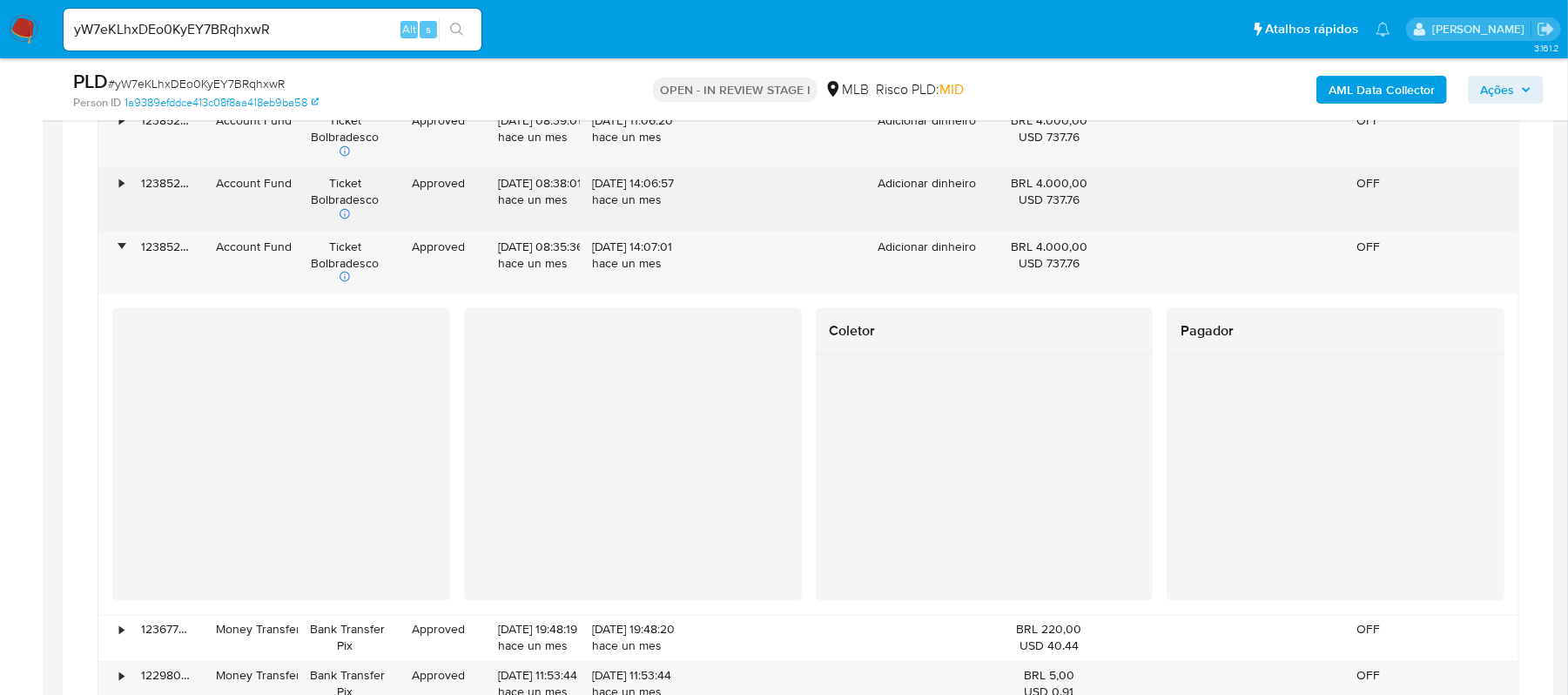
click at [123, 199] on div "•" at bounding box center [114, 199] width 31 height 62
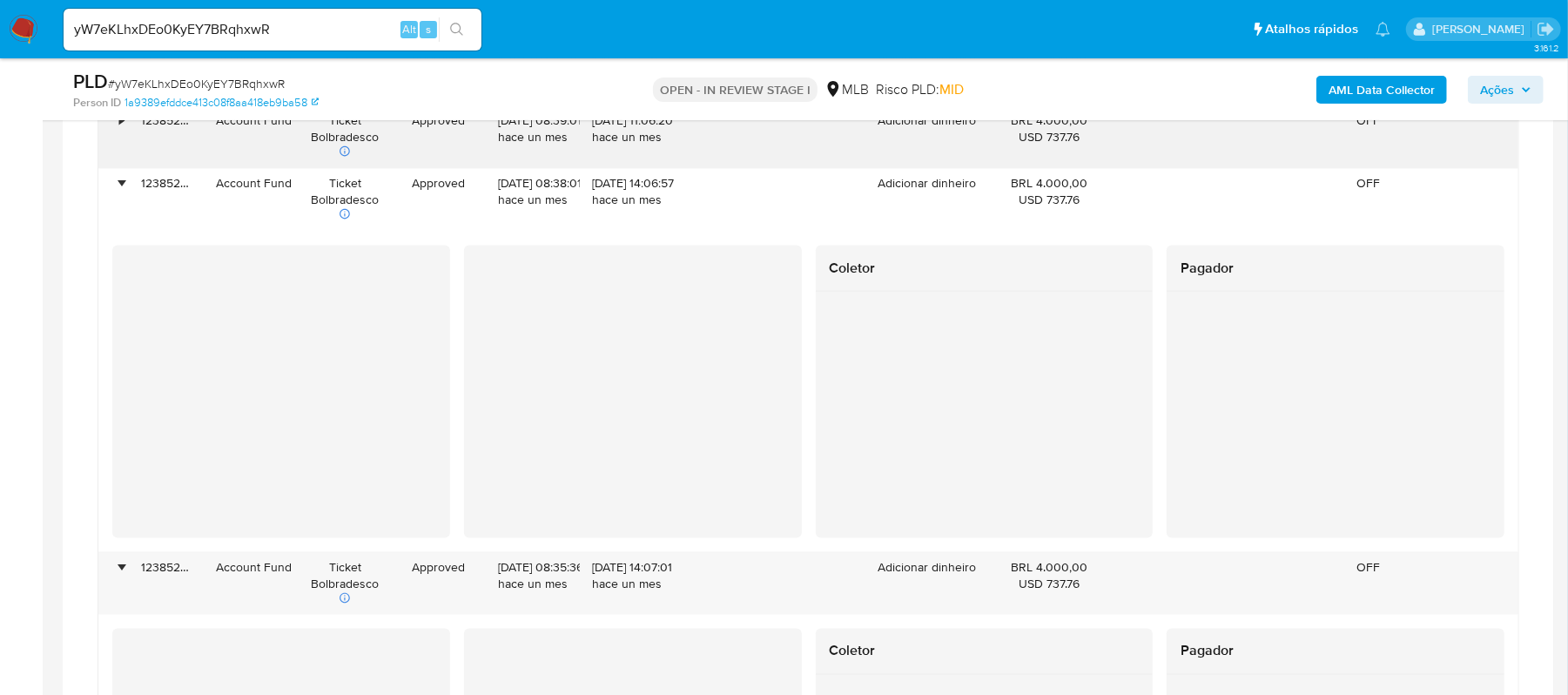
click at [120, 144] on div "•" at bounding box center [114, 137] width 31 height 62
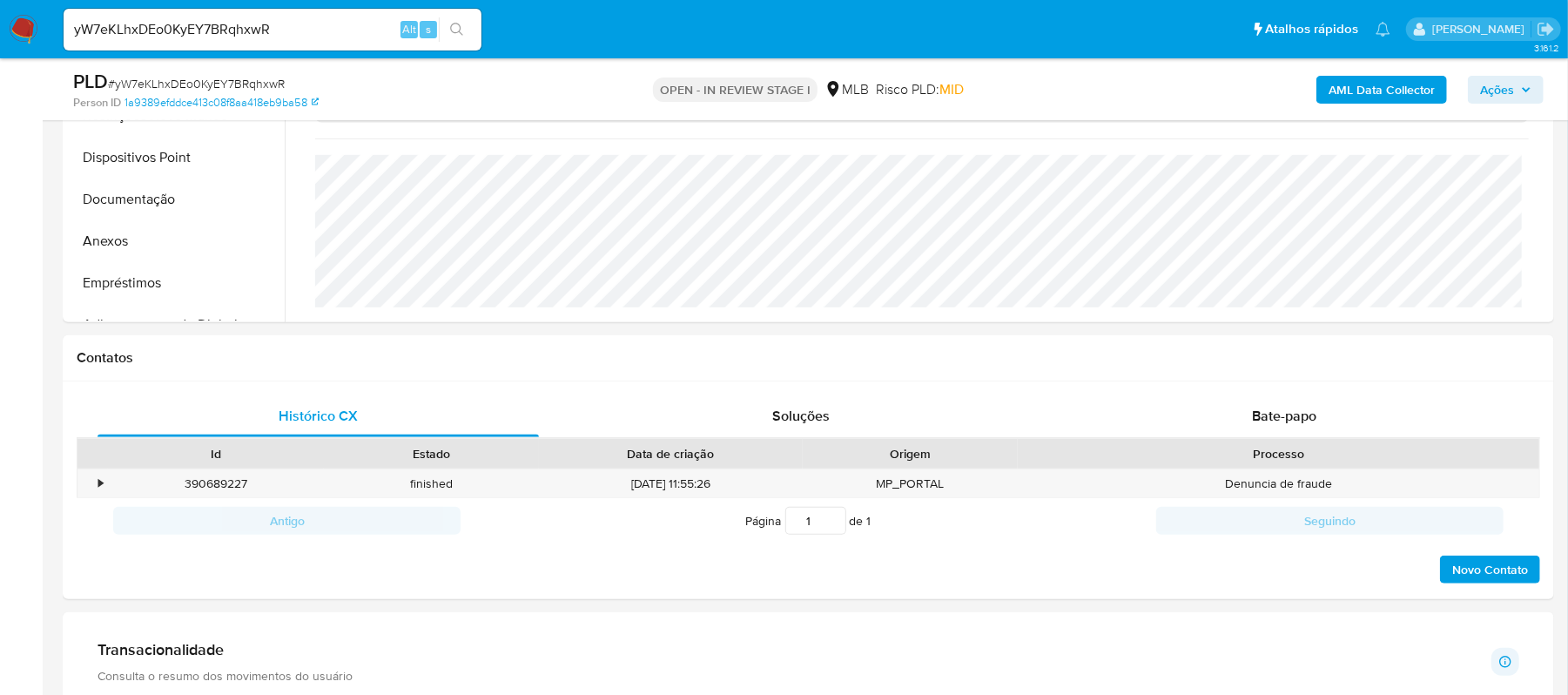
scroll to position [340, 0]
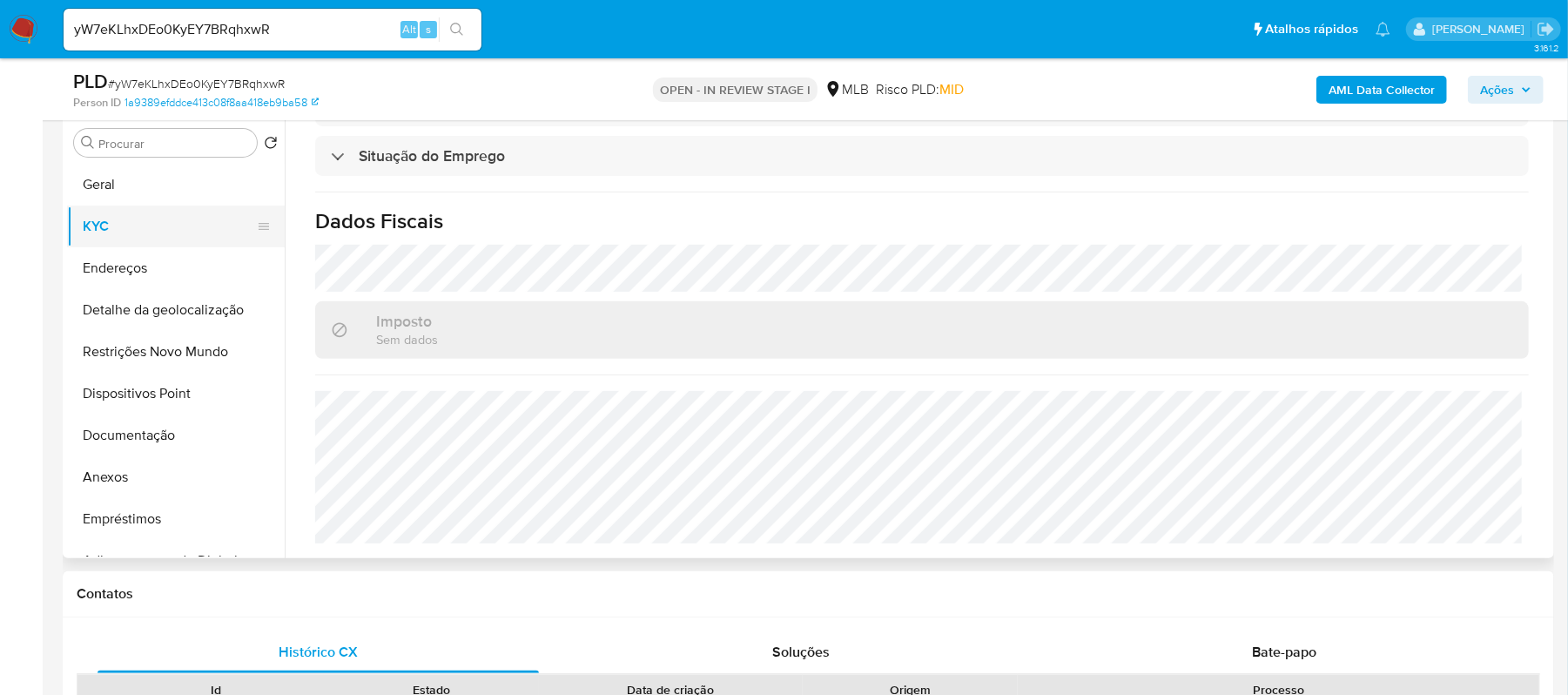
click at [137, 225] on button "KYC" at bounding box center [168, 227] width 204 height 42
click at [175, 258] on button "Endereços" at bounding box center [168, 268] width 204 height 42
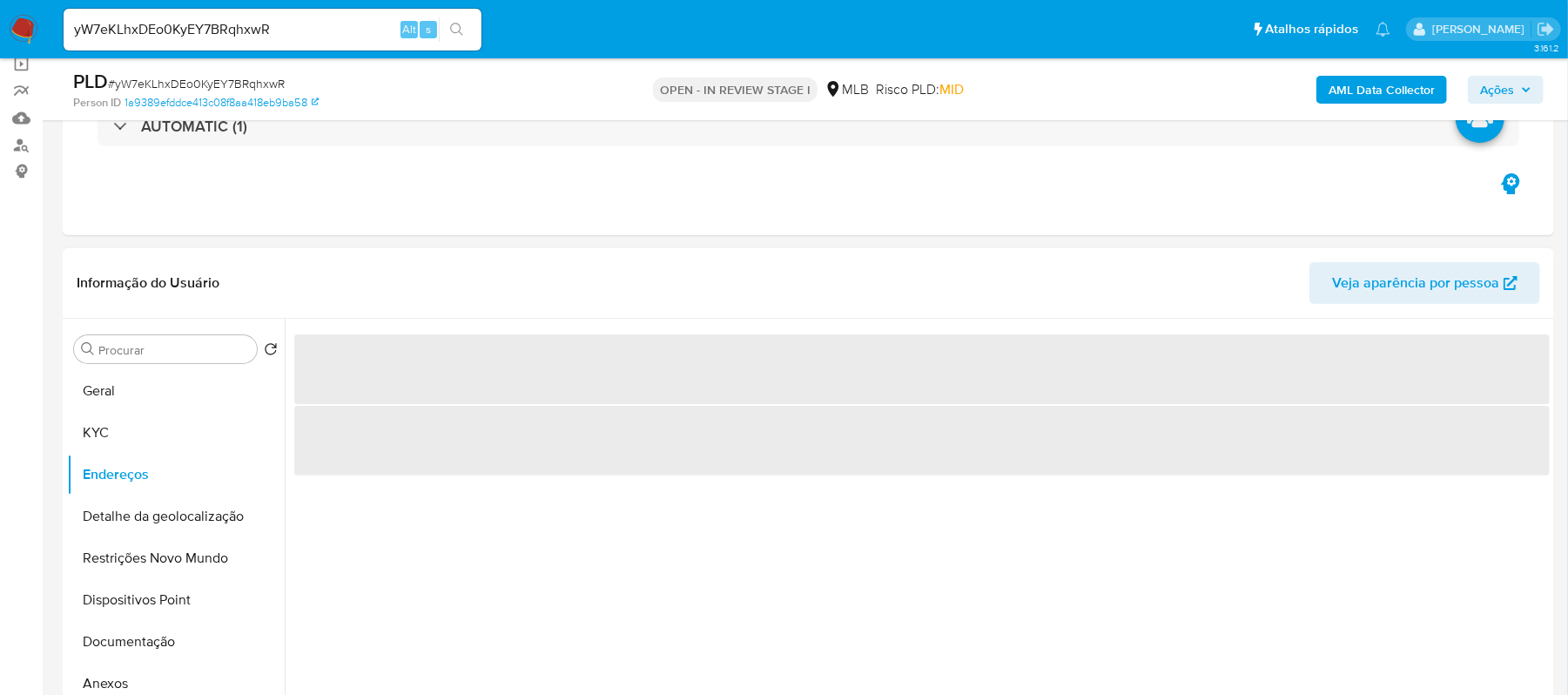
scroll to position [108, 0]
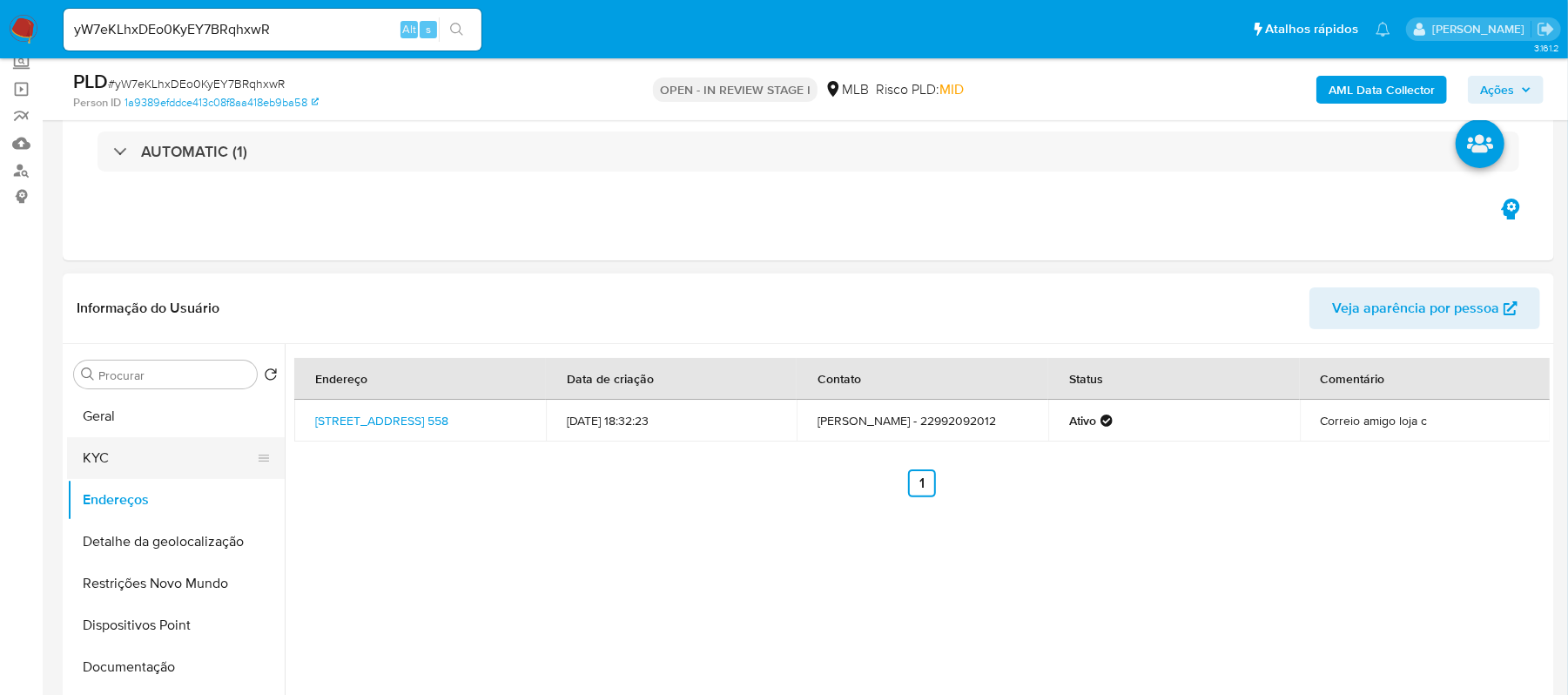
click at [157, 457] on button "KYC" at bounding box center [168, 459] width 204 height 42
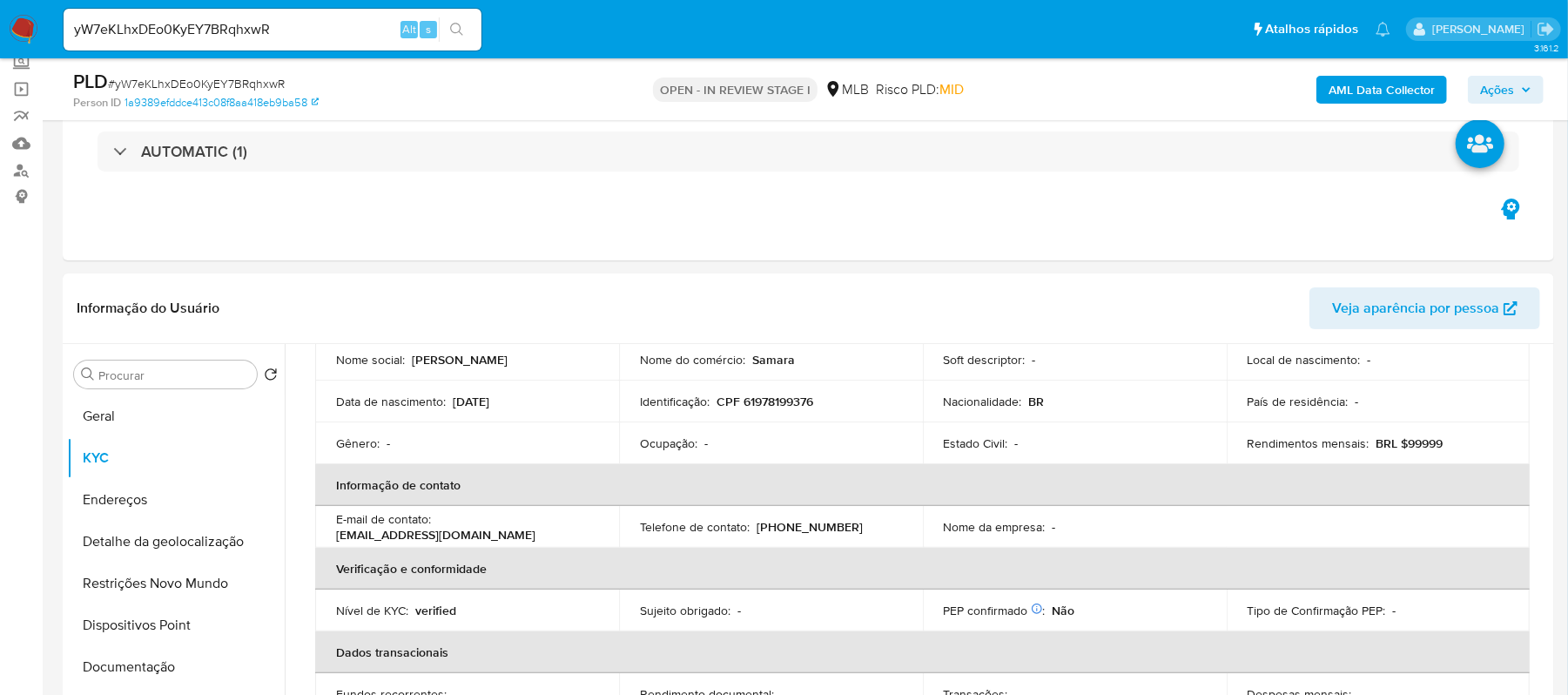
scroll to position [116, 0]
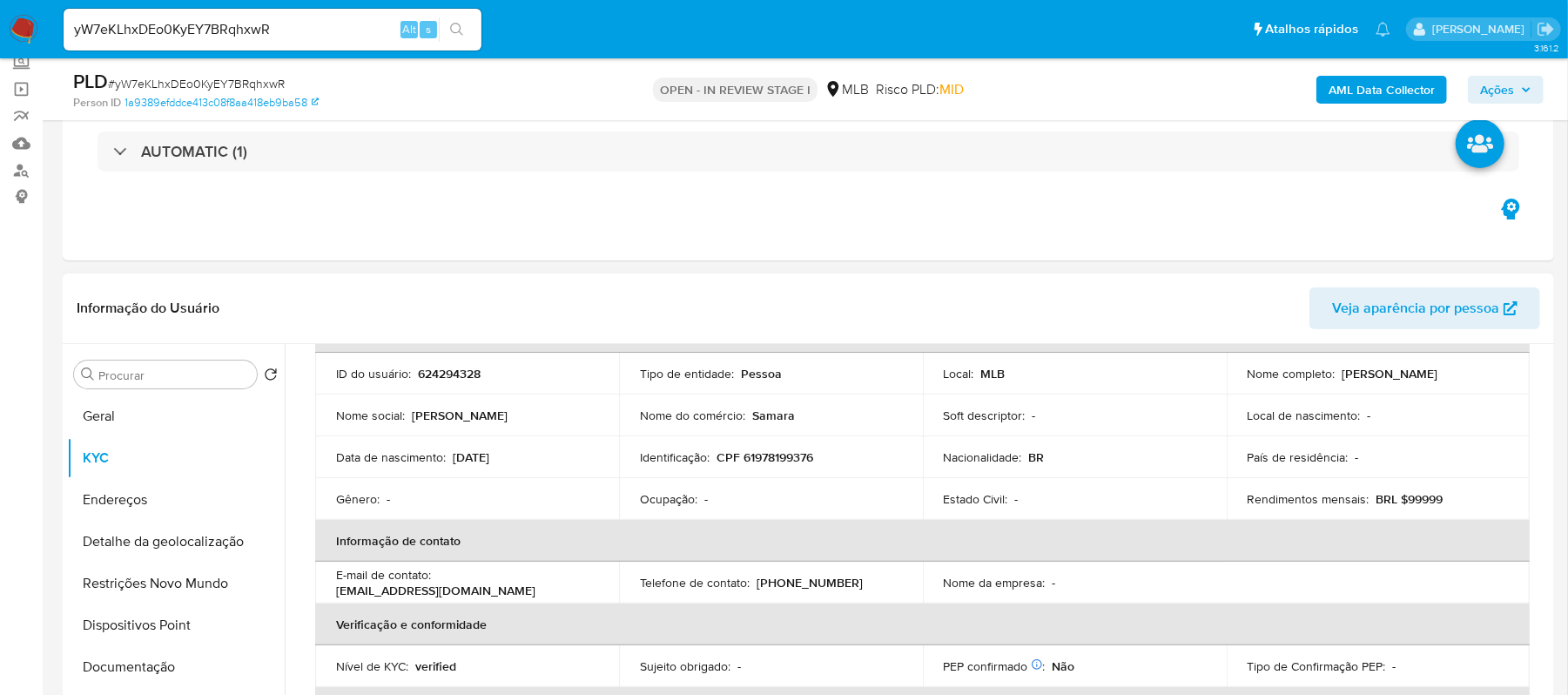
drag, startPoint x: 451, startPoint y: 460, endPoint x: 513, endPoint y: 458, distance: 62.0
click at [489, 458] on p "21/03/2001" at bounding box center [471, 457] width 36 height 15
copy p "21/03/2001"
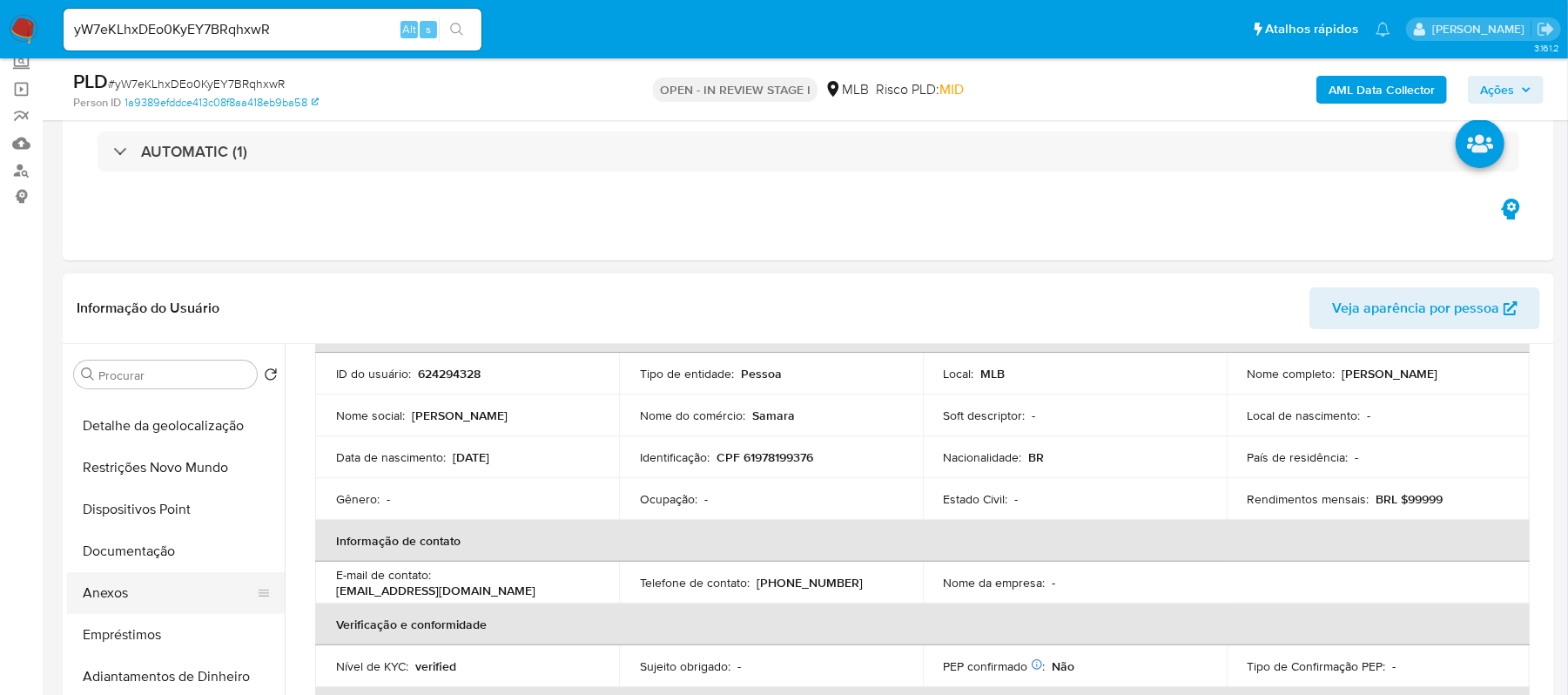
drag, startPoint x: 159, startPoint y: 600, endPoint x: 168, endPoint y: 600, distance: 9.0
click at [159, 600] on button "Anexos" at bounding box center [168, 594] width 204 height 42
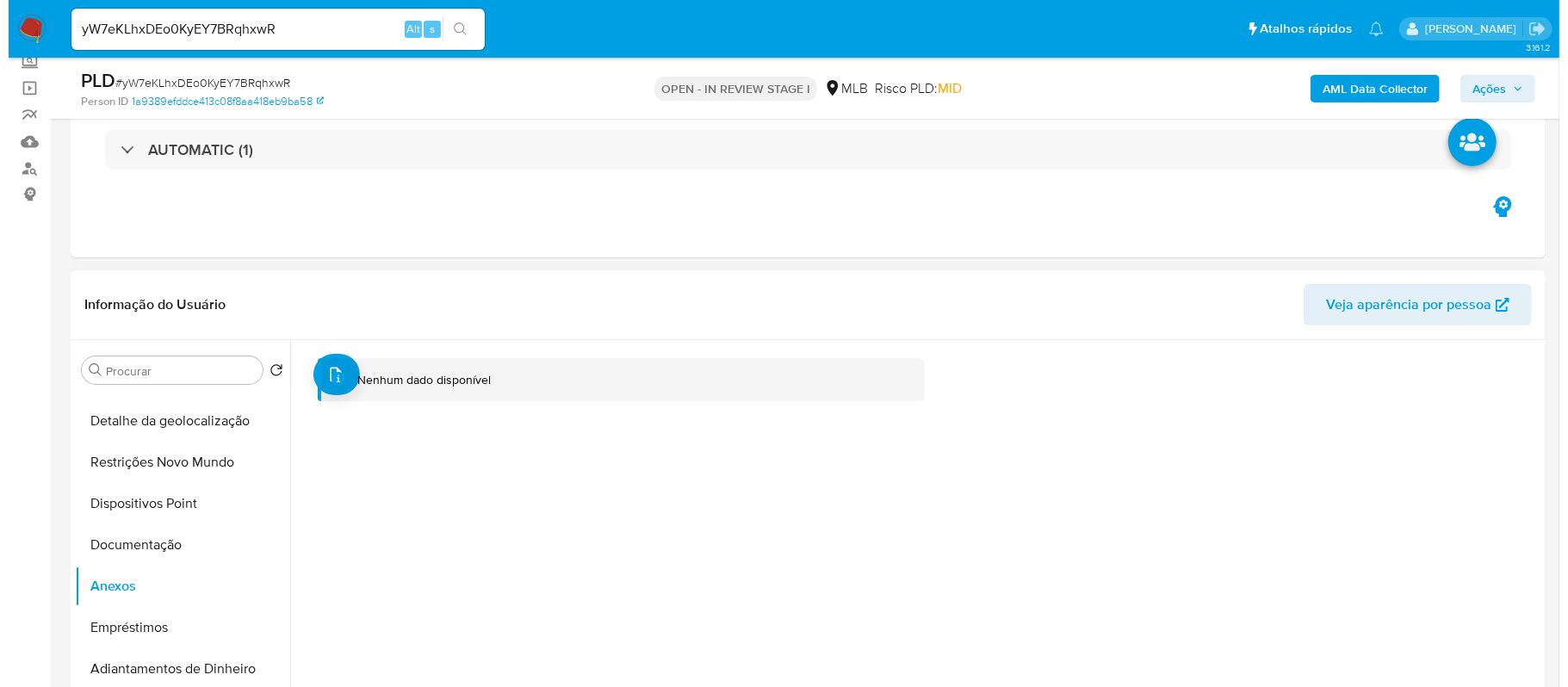
scroll to position [336, 0]
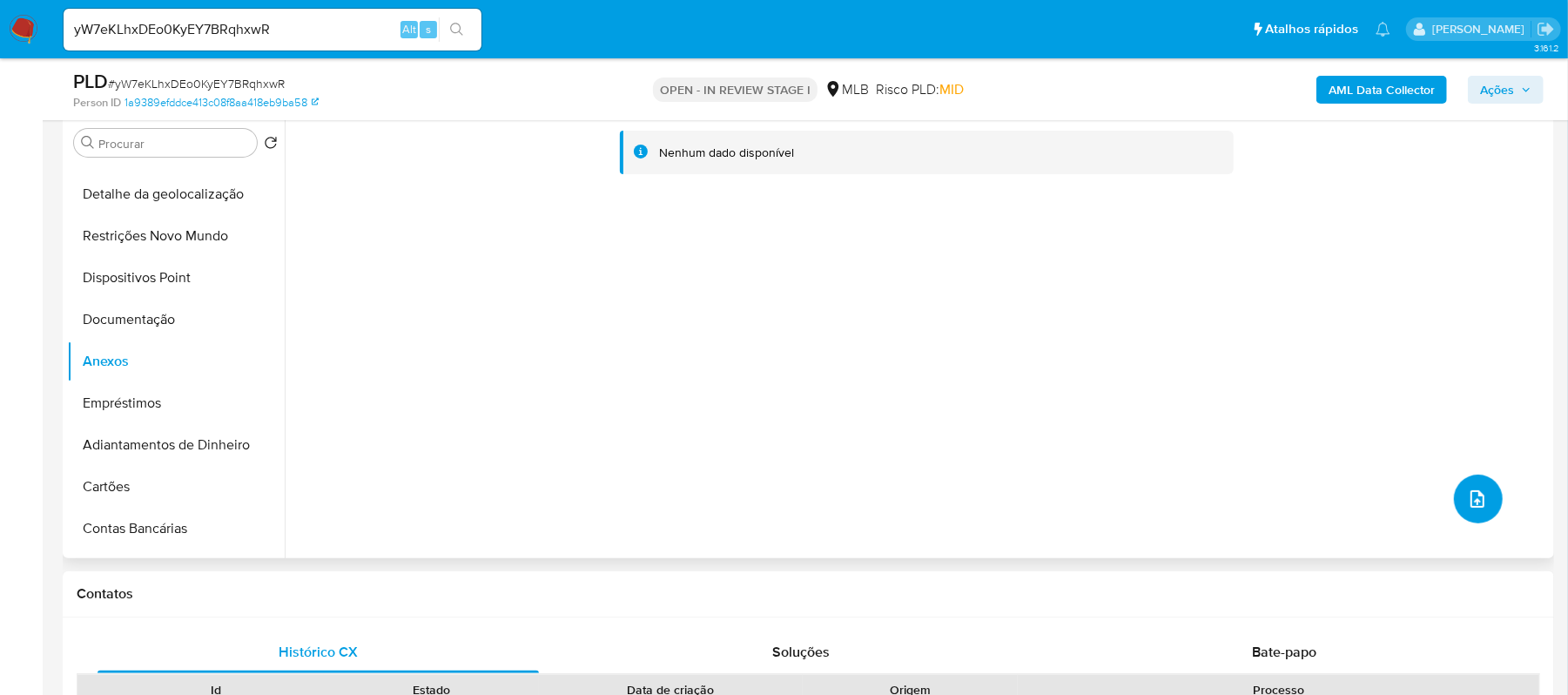
click at [1467, 507] on icon "upload-file" at bounding box center [1477, 498] width 21 height 21
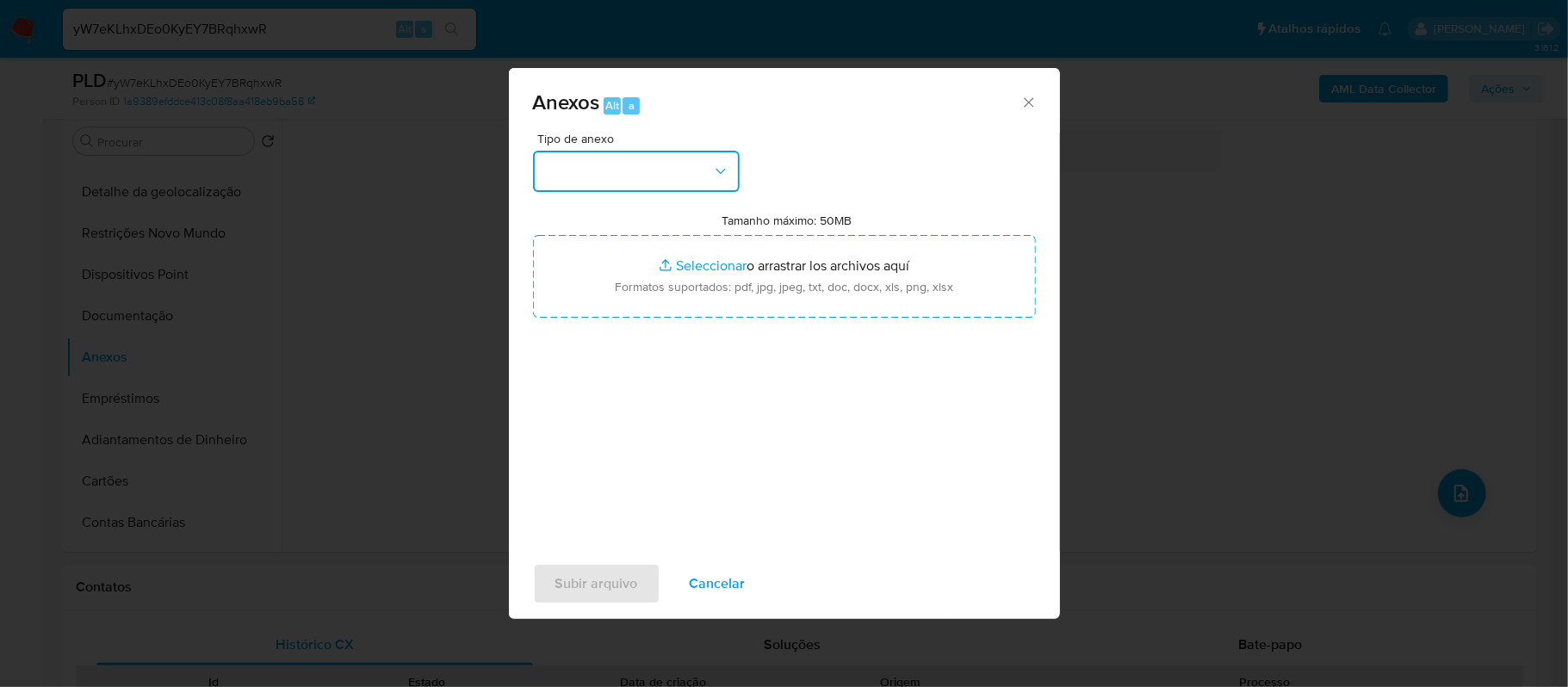
click at [714, 170] on icon "button" at bounding box center [720, 171] width 17 height 17
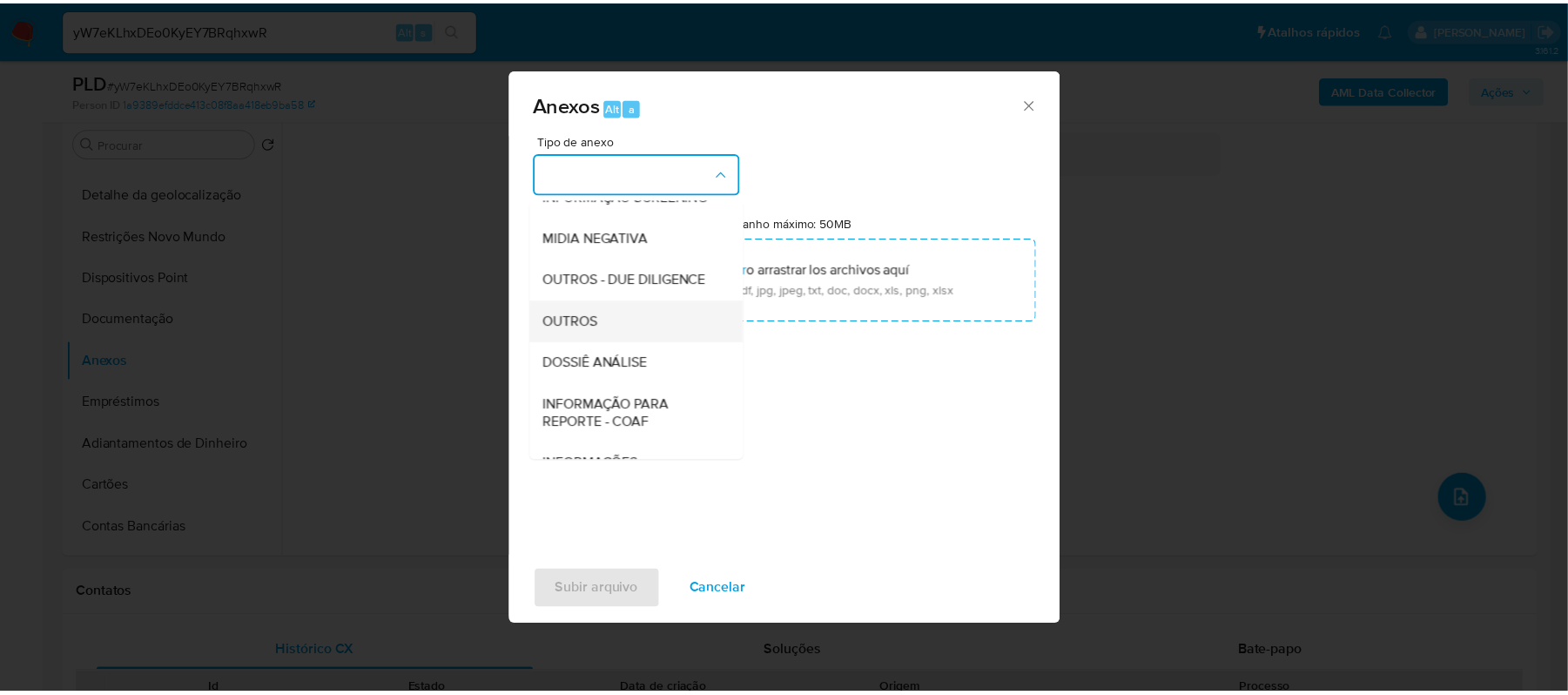
scroll to position [232, 0]
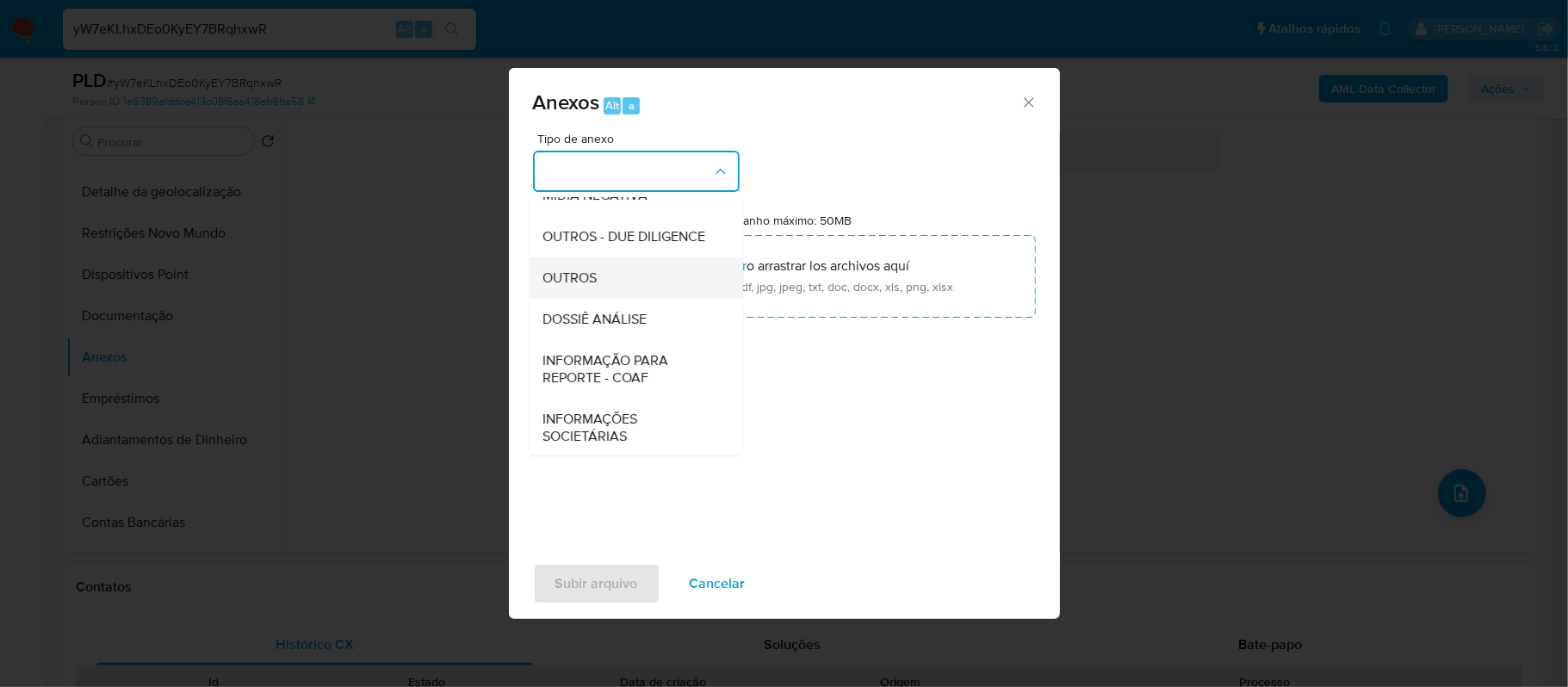
click at [597, 287] on span "OUTROS" at bounding box center [571, 278] width 55 height 17
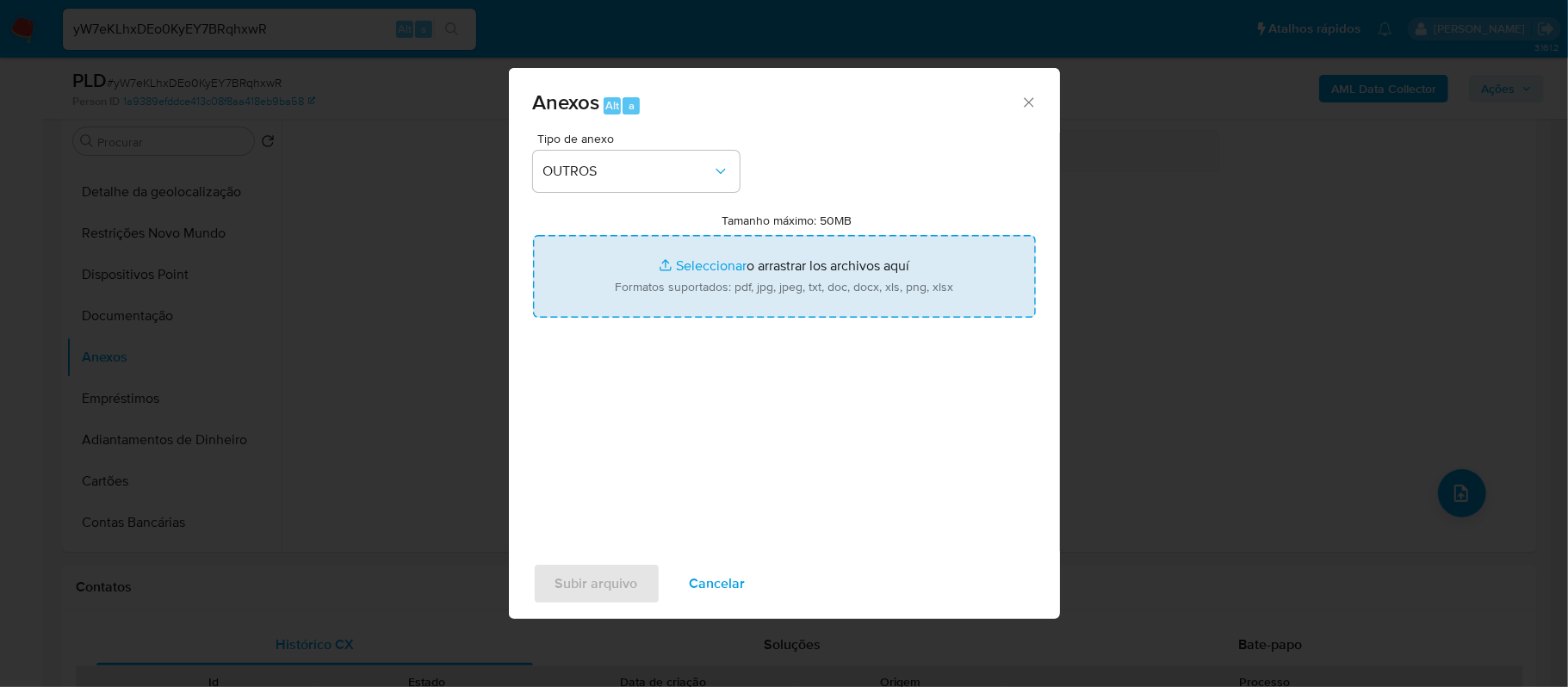
click at [706, 269] on input "Tamanho máximo: 50MB Seleccionar archivos" at bounding box center [784, 276] width 503 height 82
type input "C:\fakepath\SAR - xxxx - CPF 61978199376 - SAMARA EDUARDA DE OLIVEIRA BARROSO.p…"
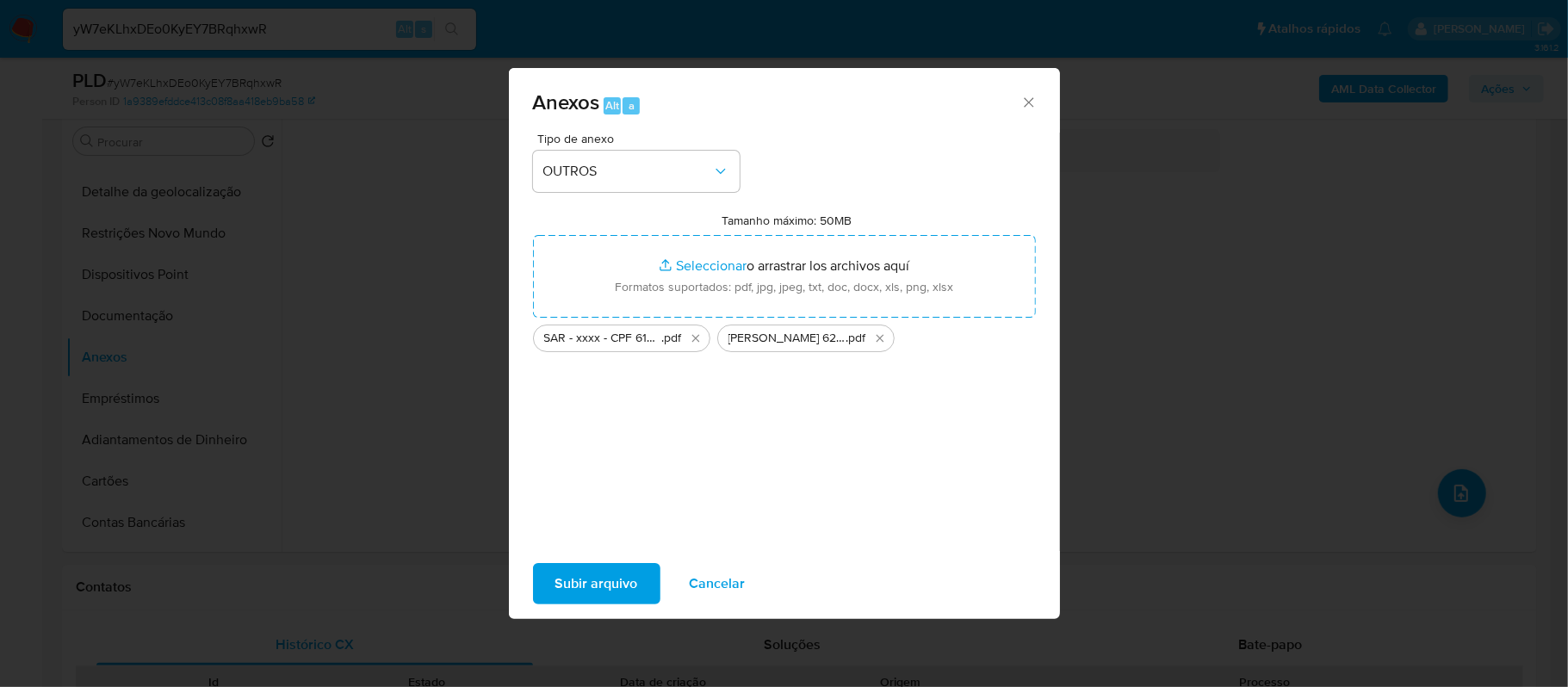
click at [564, 568] on span "Subir arquivo" at bounding box center [597, 584] width 82 height 38
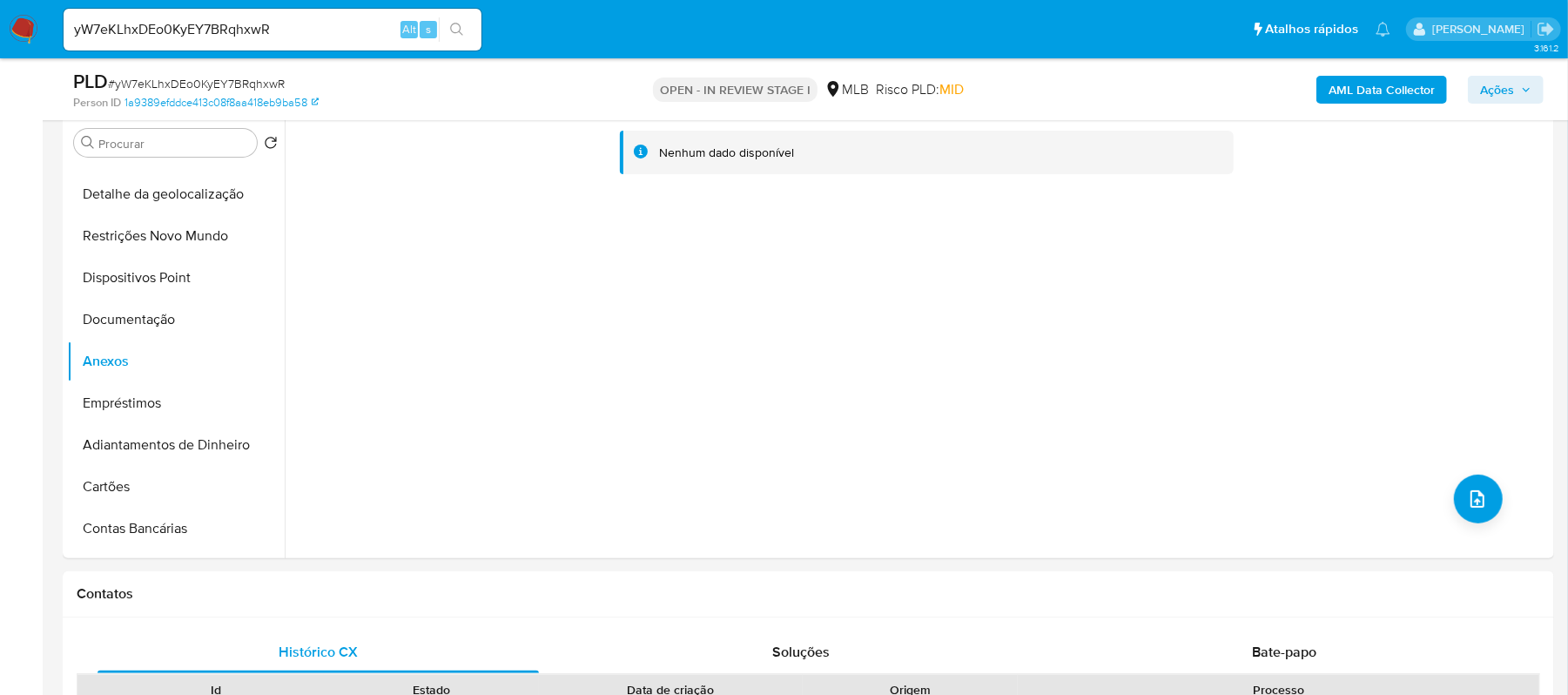
click at [1484, 99] on span "Ações" at bounding box center [1496, 90] width 34 height 28
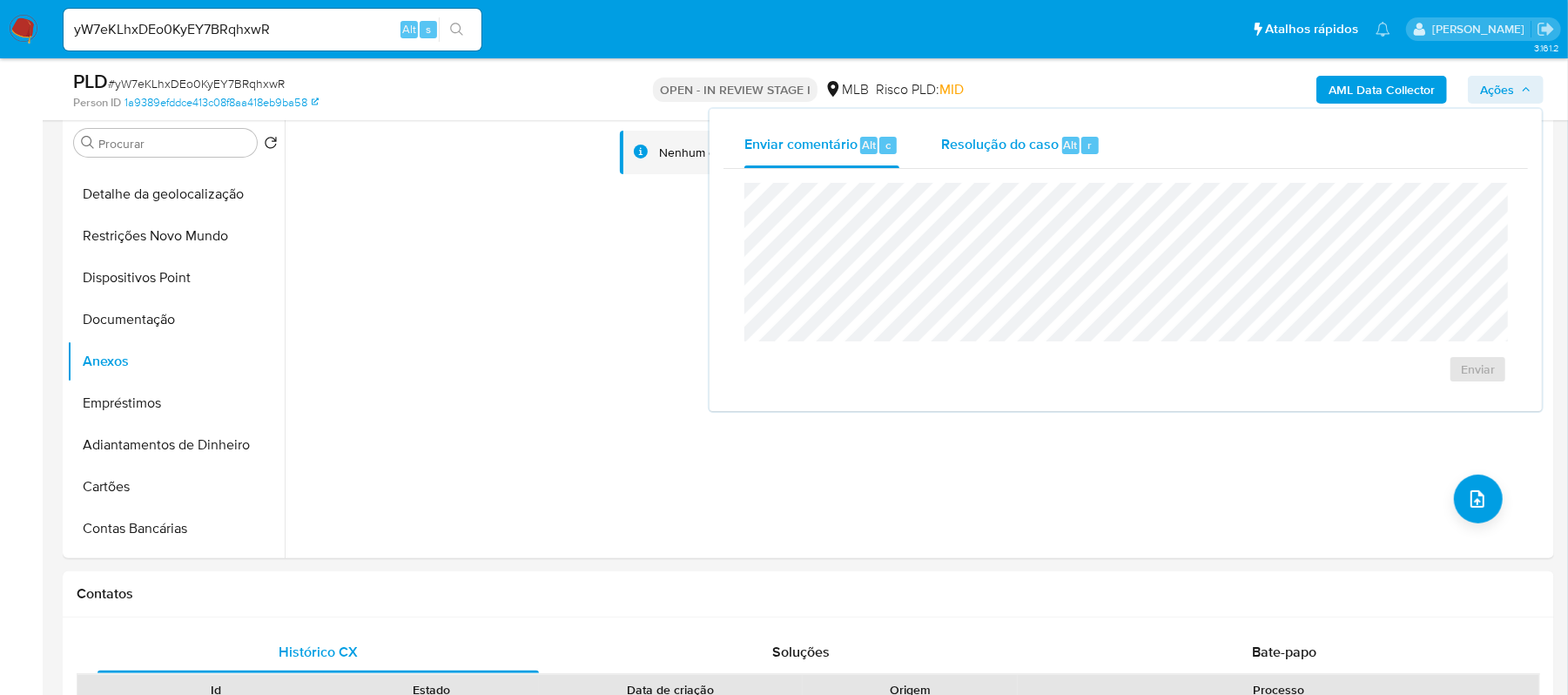
click at [979, 143] on span "Resolução do caso" at bounding box center [1000, 144] width 118 height 20
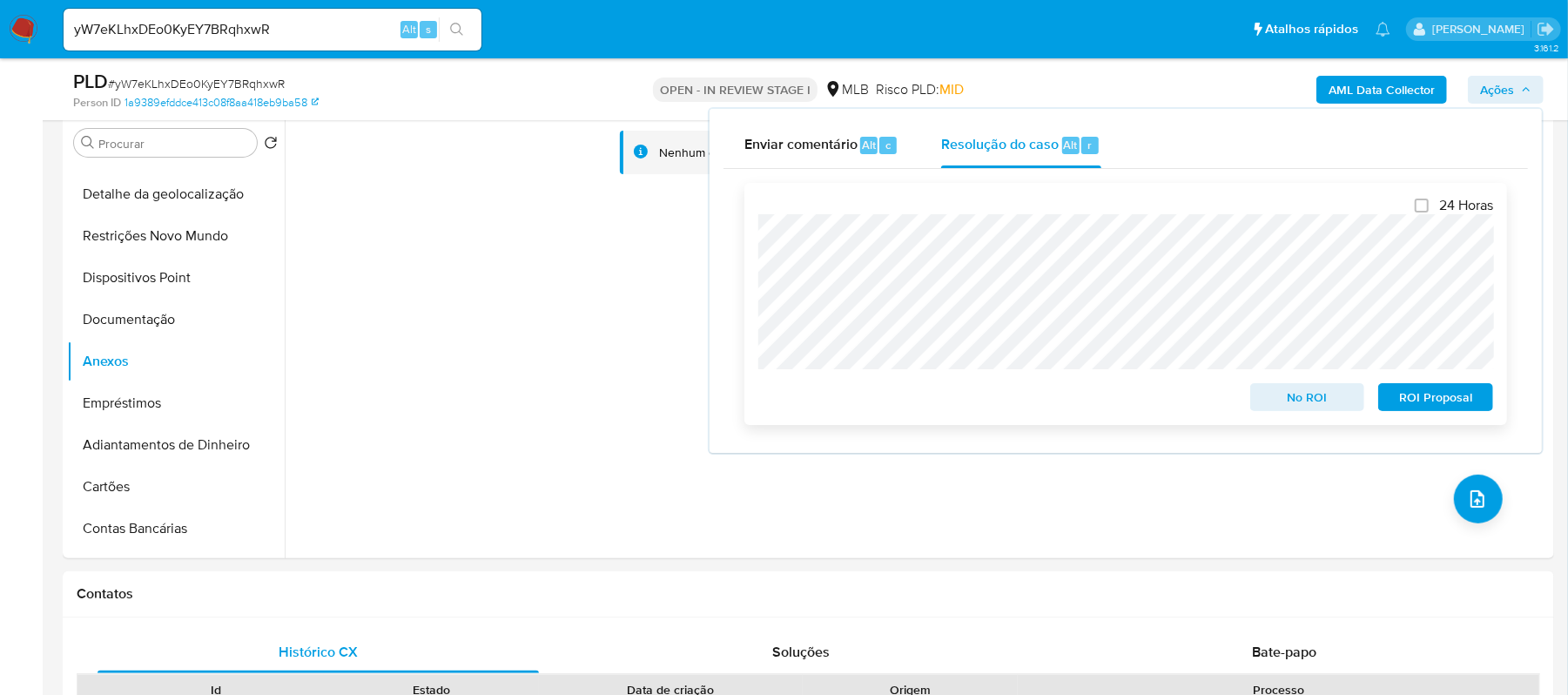
click at [1421, 405] on span "ROI Proposal" at bounding box center [1436, 397] width 91 height 24
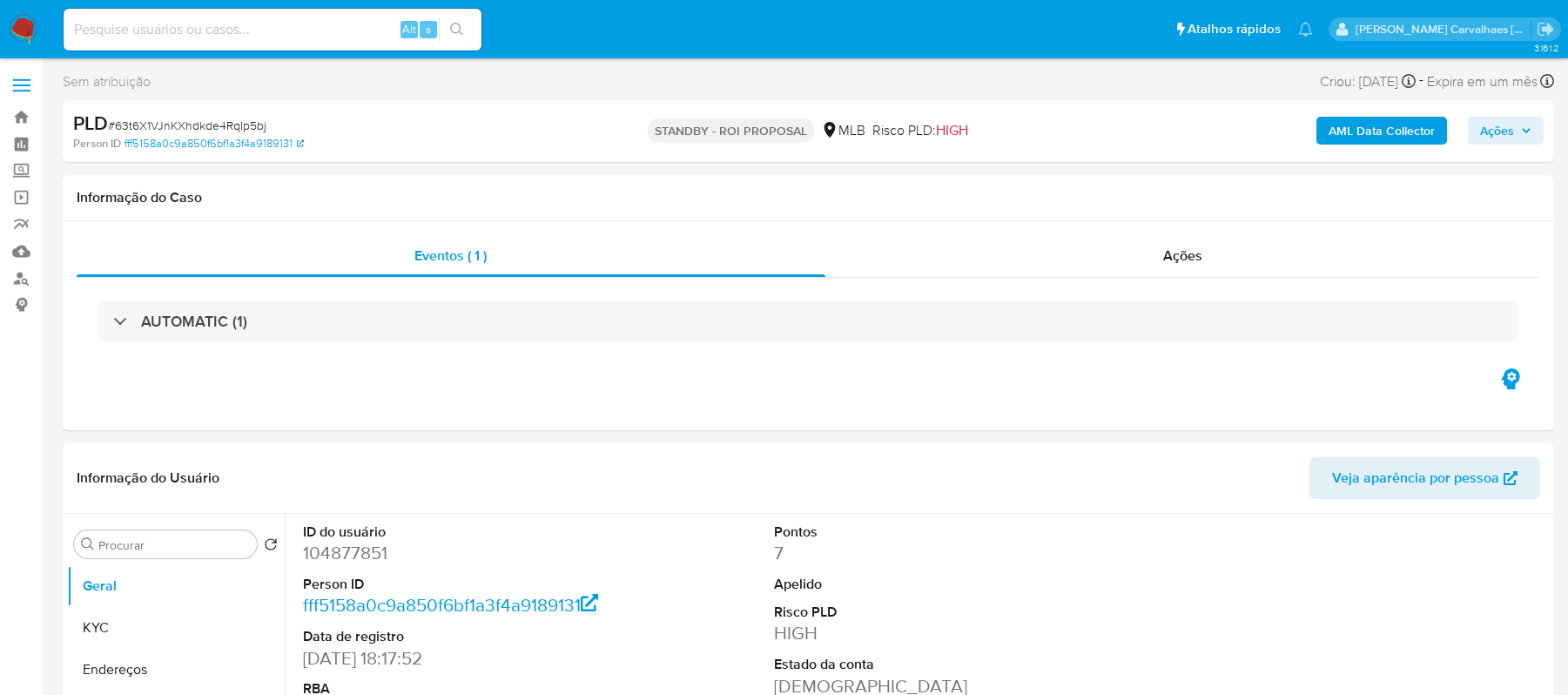
select select "10"
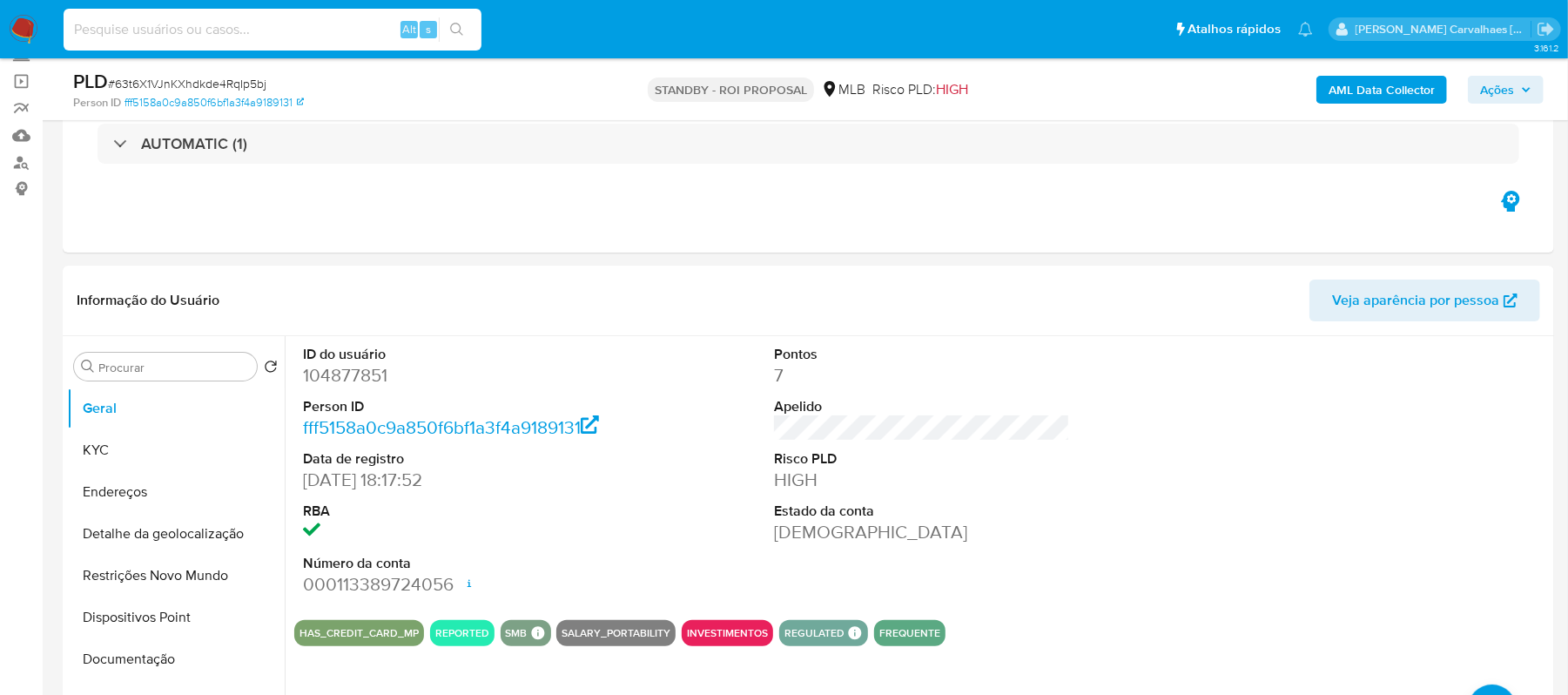
paste input "RK0yo934xTCicDMbnI7L2Qle"
type input "RK0yo934xTCicDMbnI7L2Qle"
click at [461, 17] on button "search-icon" at bounding box center [456, 29] width 35 height 24
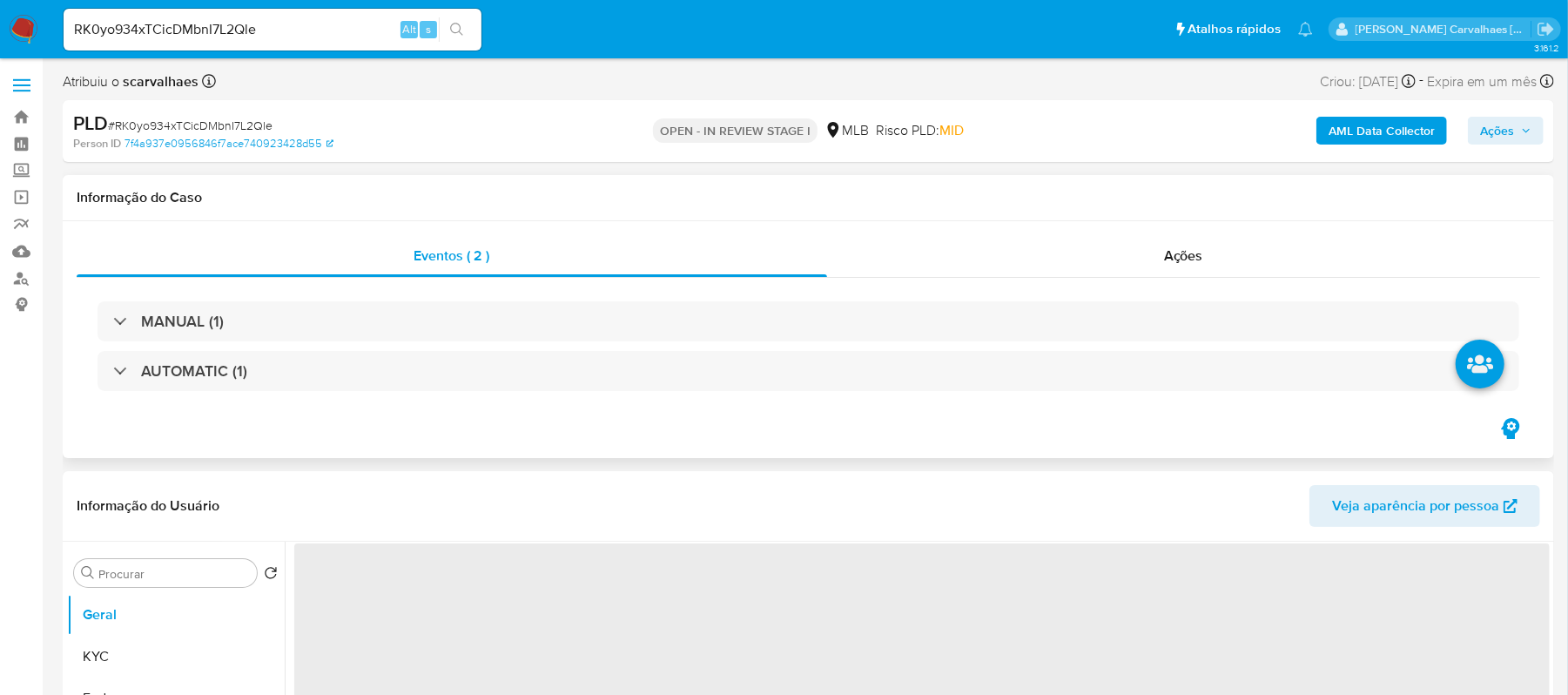
select select "10"
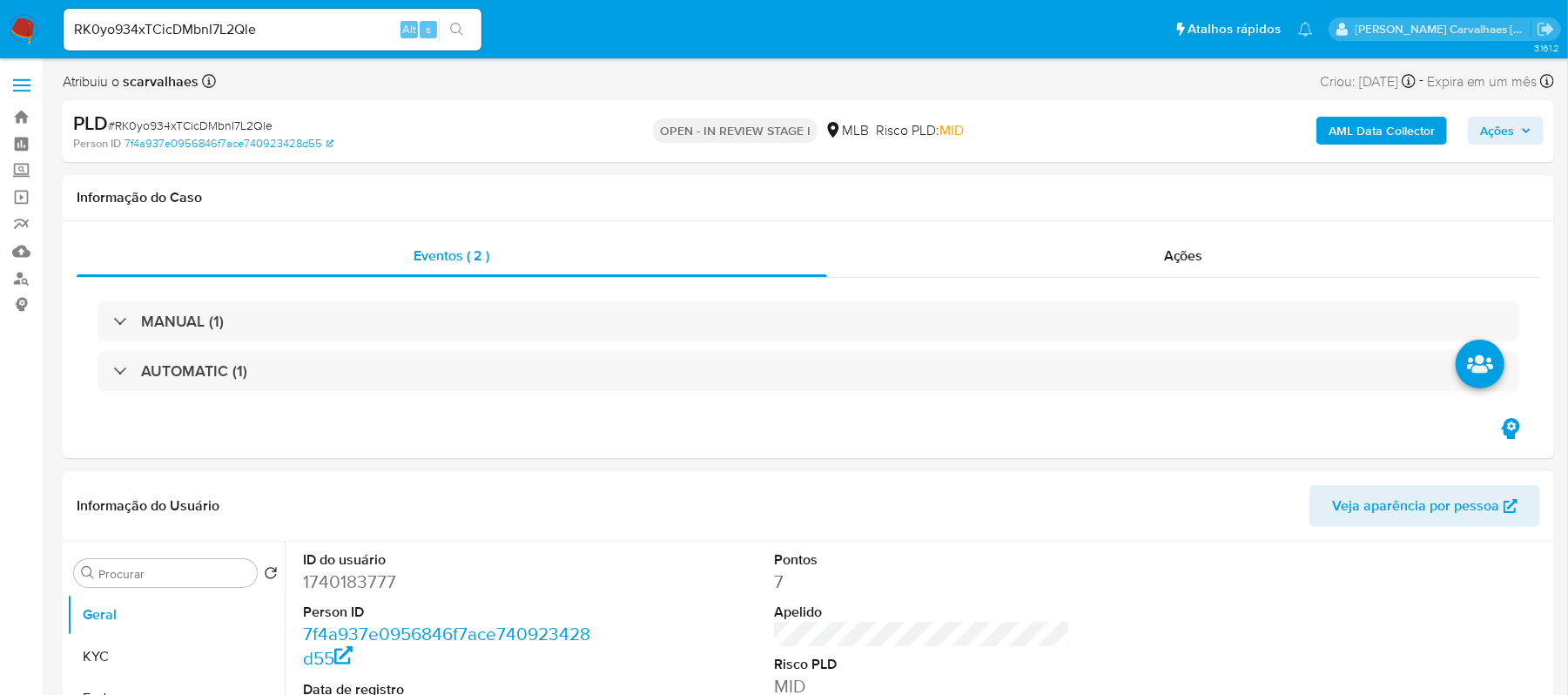
click at [1493, 121] on span "Ações" at bounding box center [1496, 130] width 34 height 28
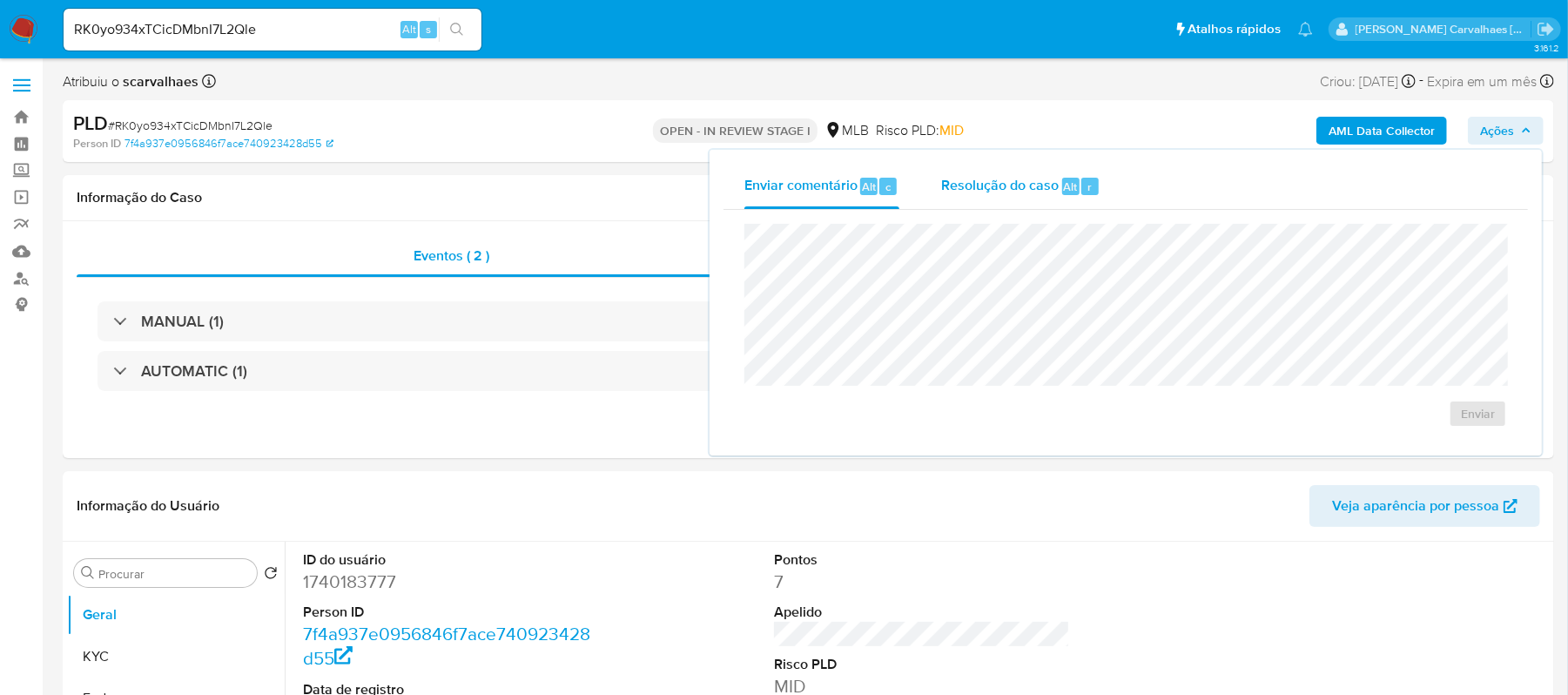
click at [1019, 186] on span "Resolução do caso" at bounding box center [1000, 186] width 118 height 20
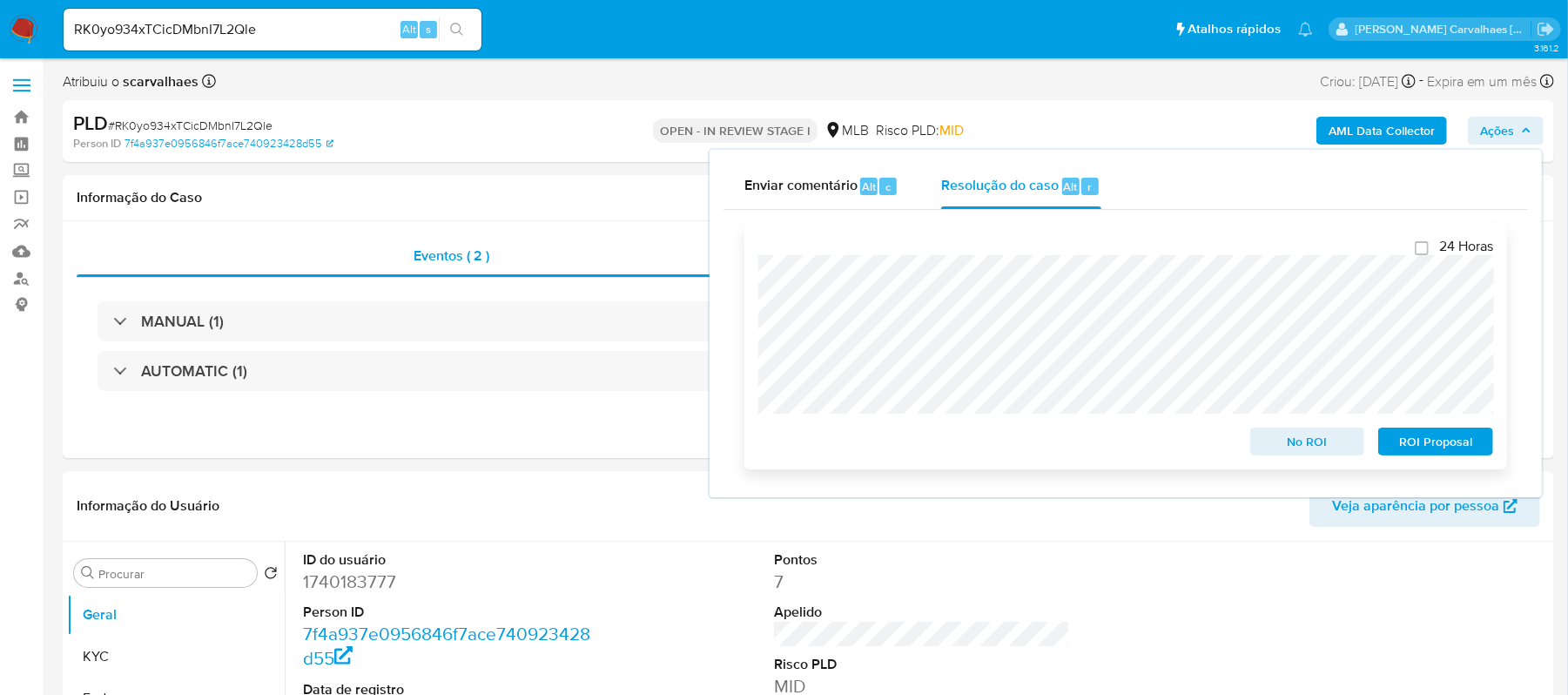
click at [1405, 444] on span "ROI Proposal" at bounding box center [1436, 441] width 91 height 24
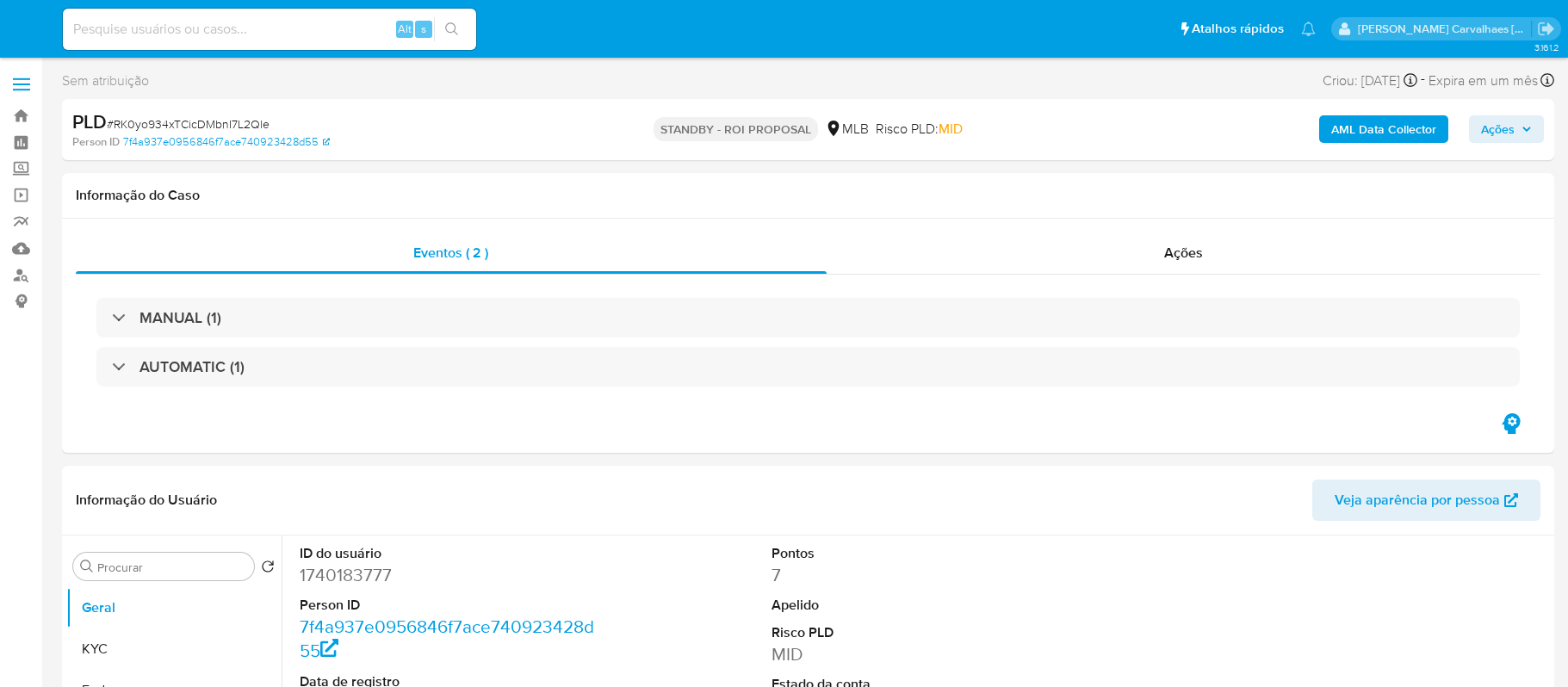
select select "10"
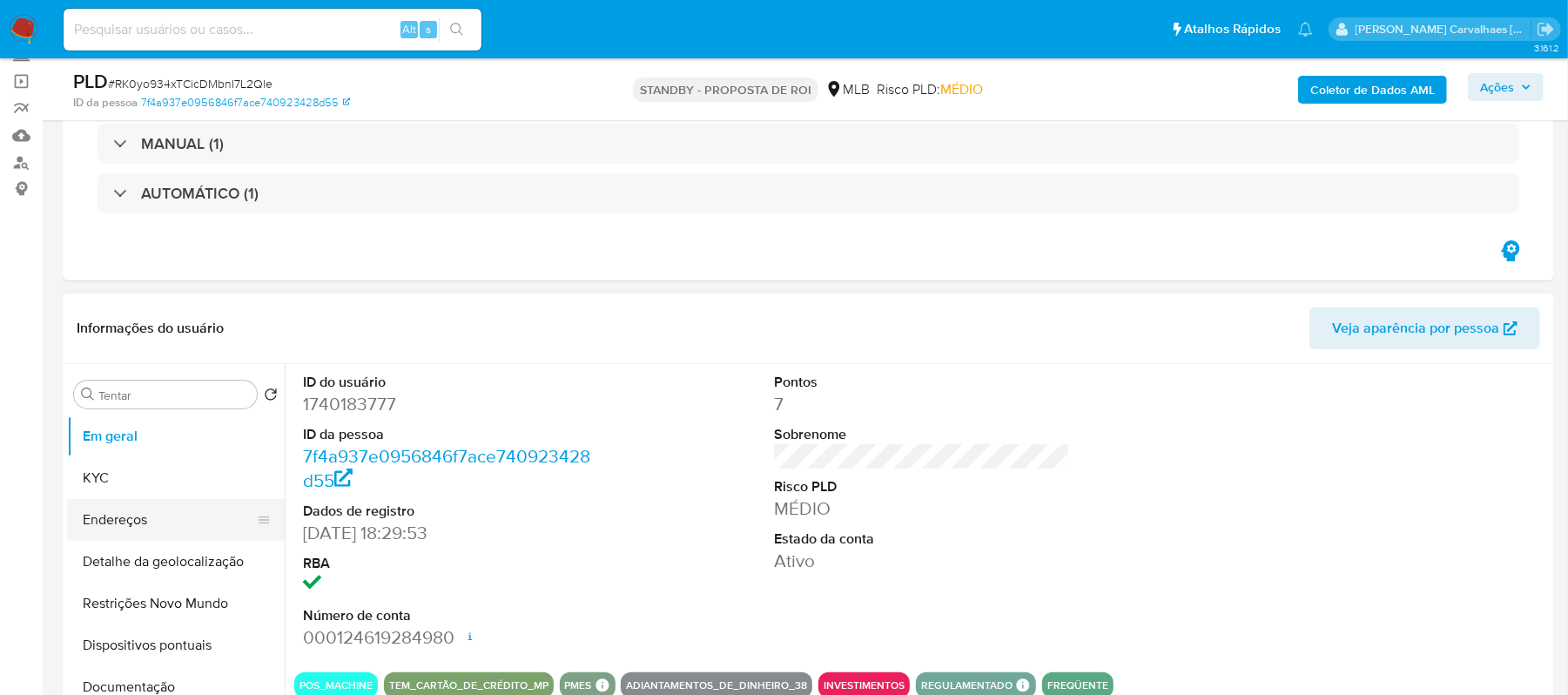
scroll to position [116, 0]
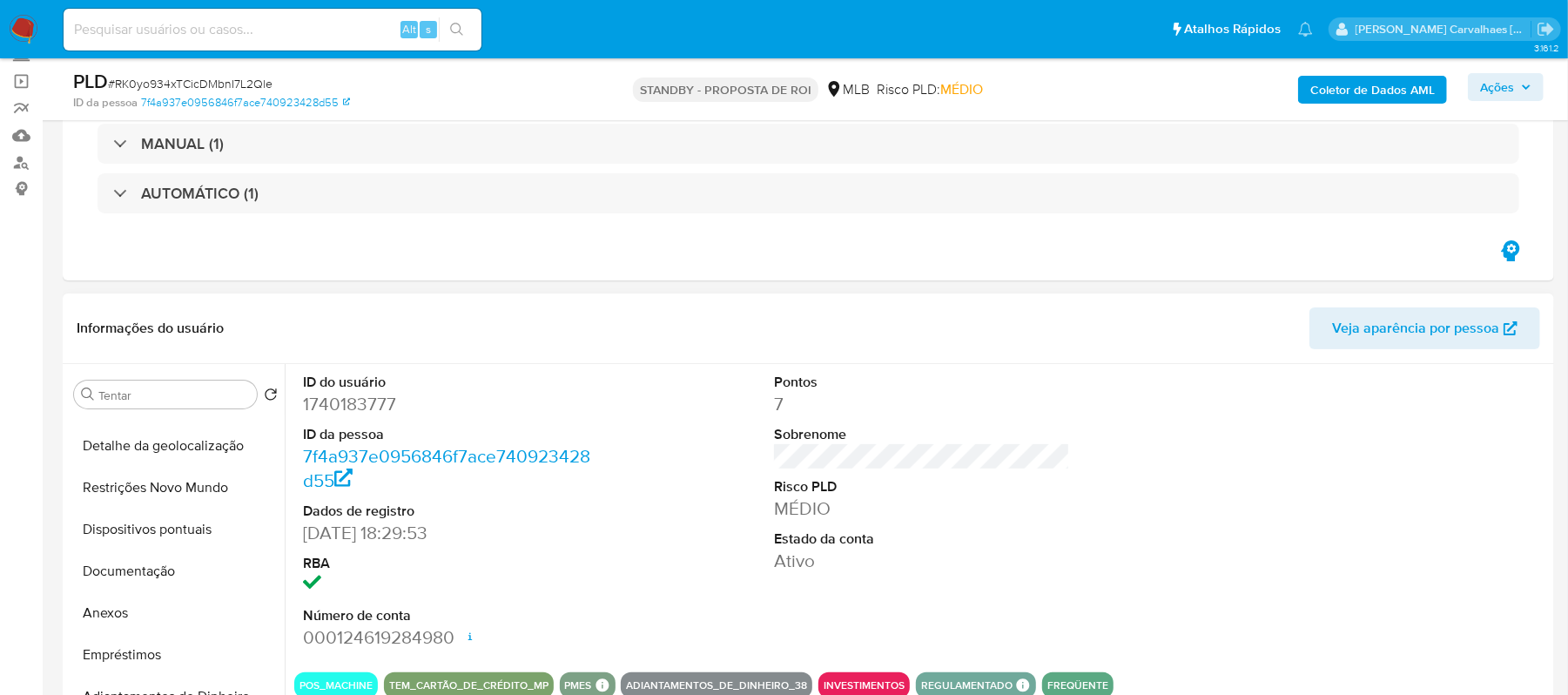
drag, startPoint x: 123, startPoint y: 575, endPoint x: 381, endPoint y: 507, distance: 266.8
click at [123, 575] on button "Documentação" at bounding box center [176, 571] width 217 height 42
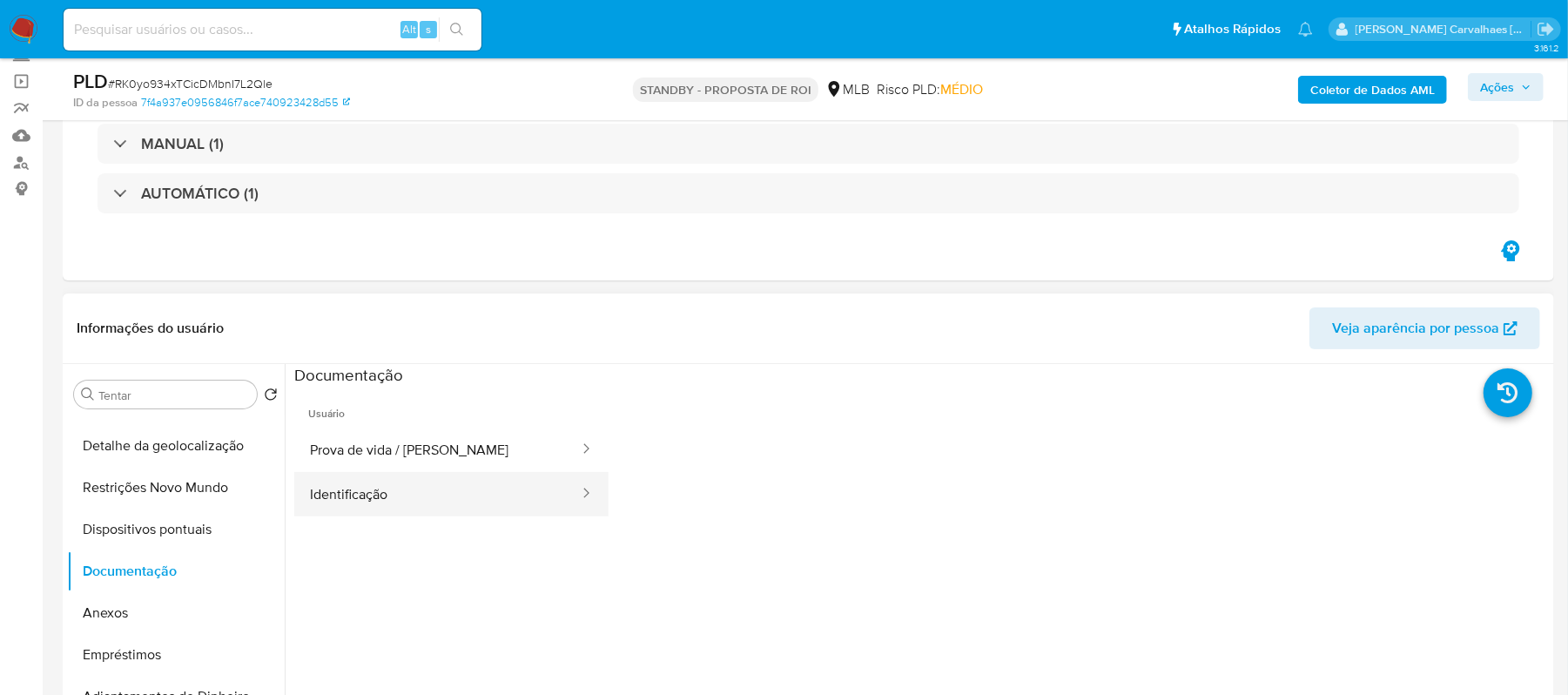
click at [510, 484] on button "Identificação" at bounding box center [438, 494] width 286 height 44
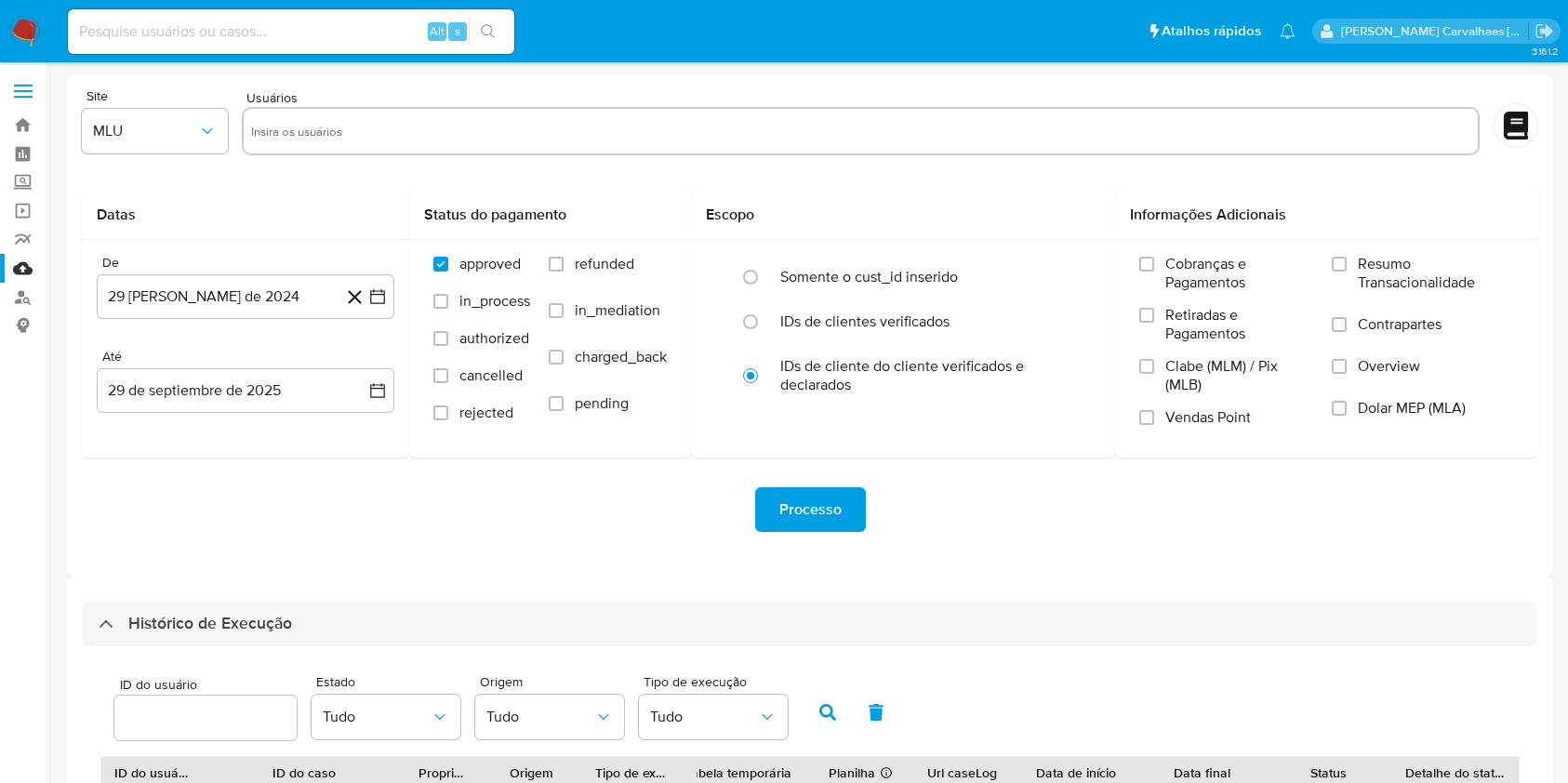
select select "10"
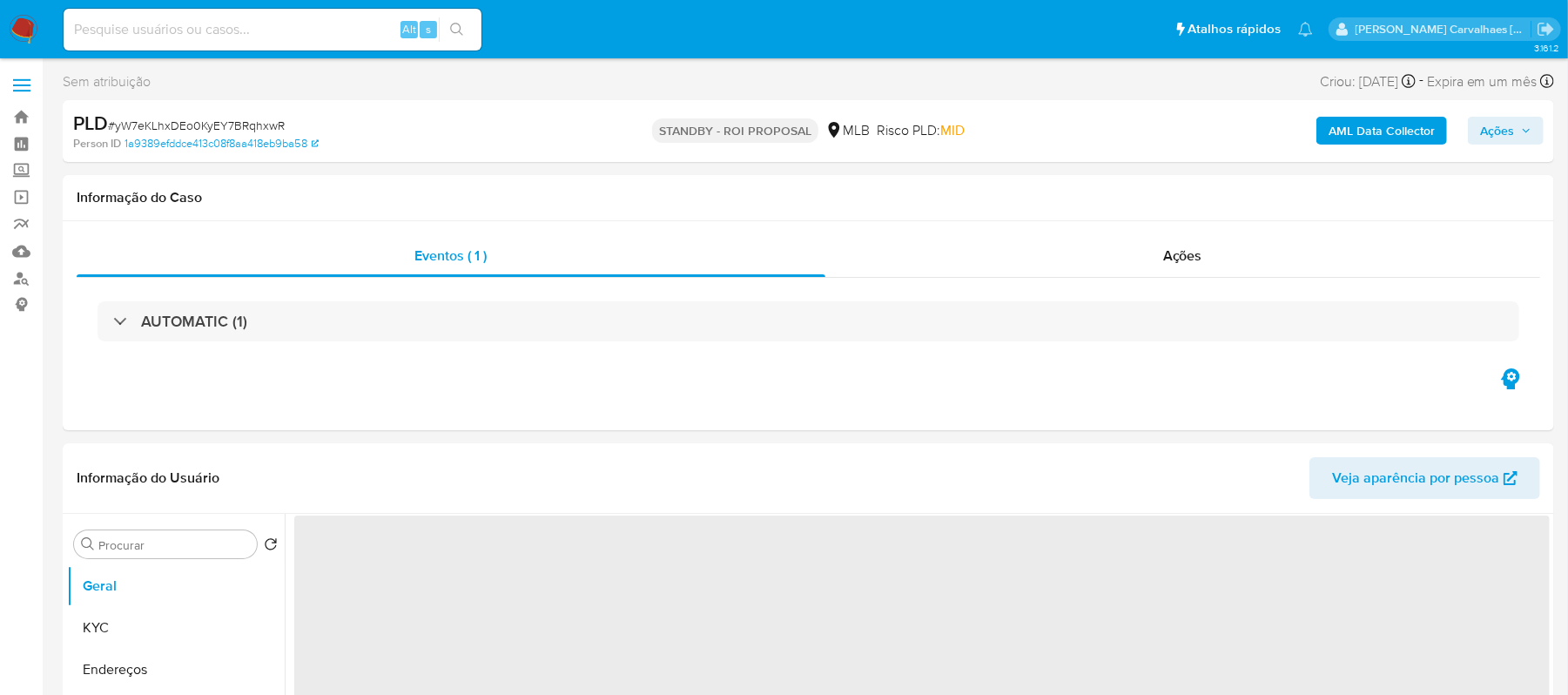
select select "10"
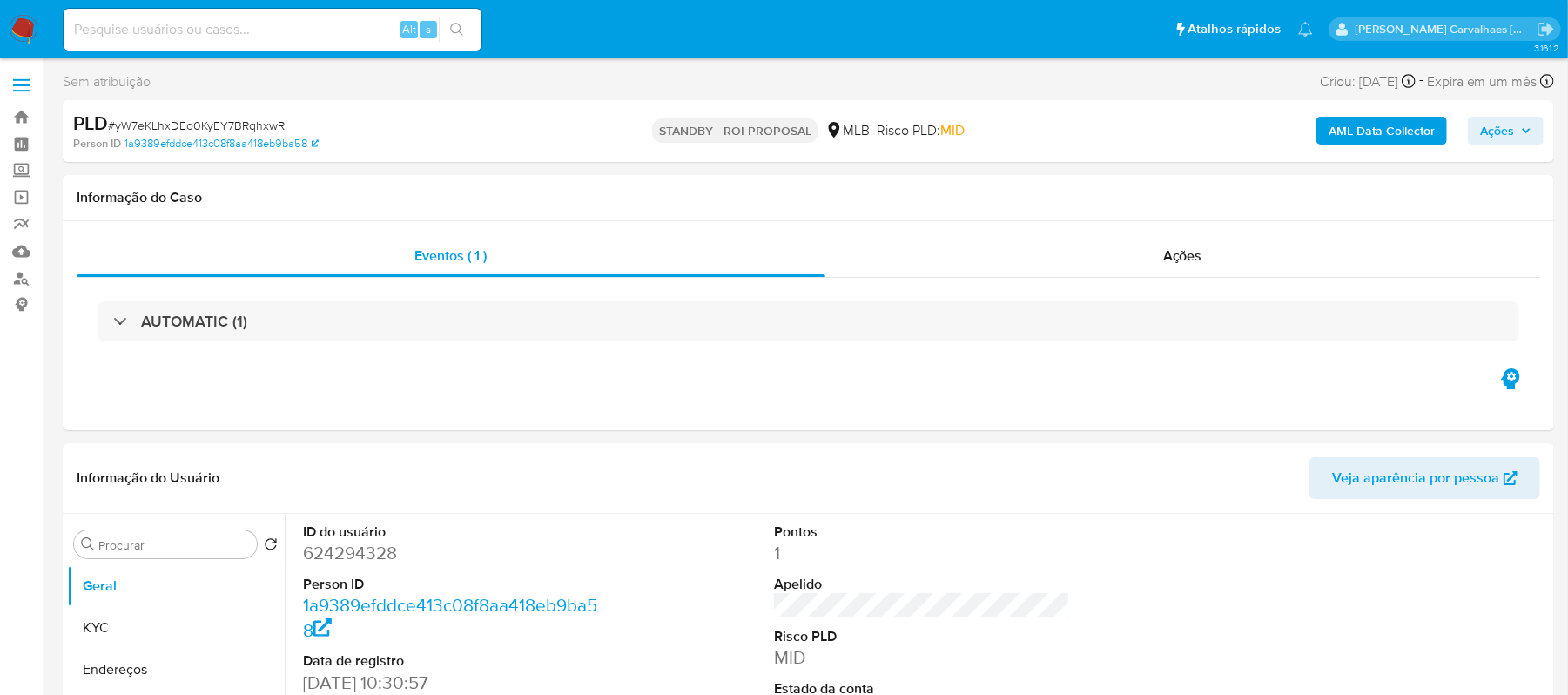
click at [185, 24] on input at bounding box center [272, 29] width 418 height 23
paste input "IjzzPUSkIm97nsU1T5b7LWpc"
type input "IjzzPUSkIm97nsU1T5b7LWpc"
click at [455, 21] on button "search-icon" at bounding box center [456, 29] width 35 height 24
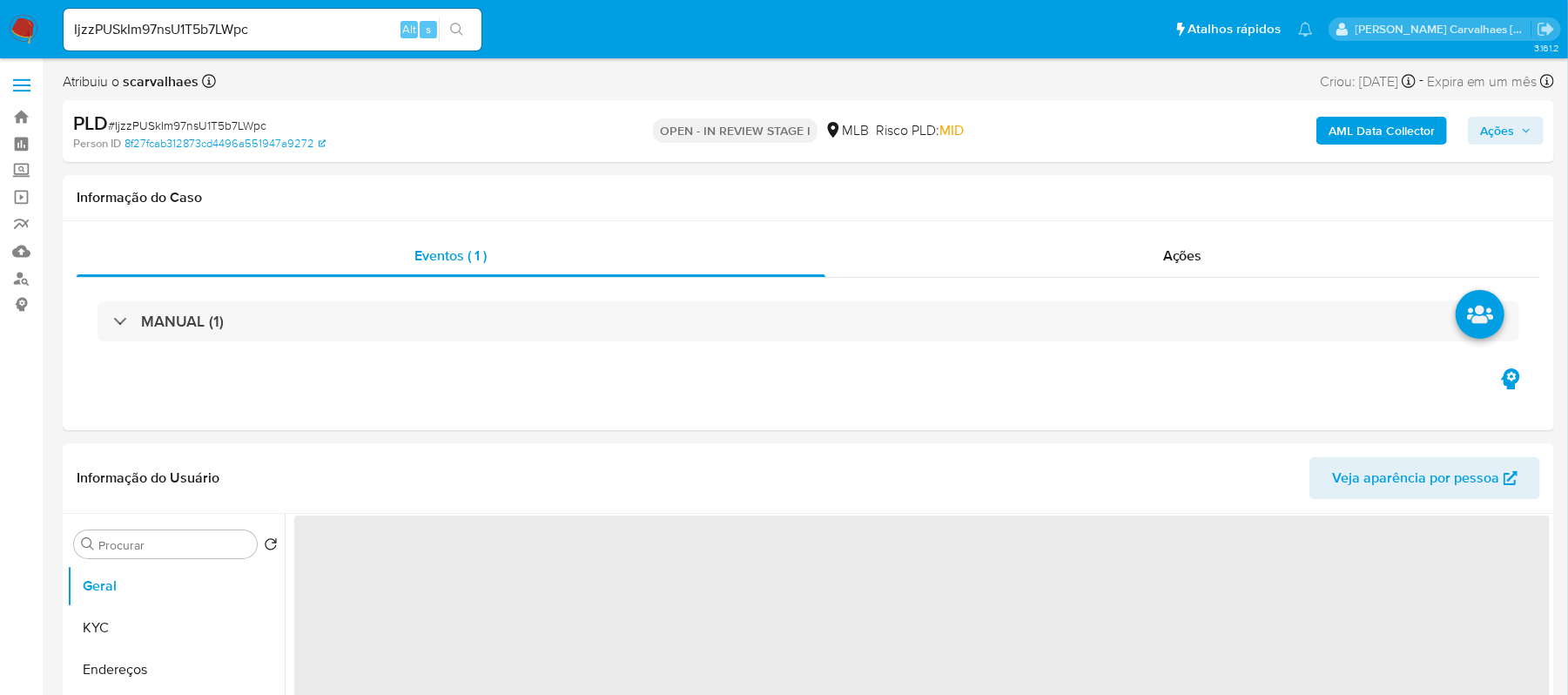
select select "10"
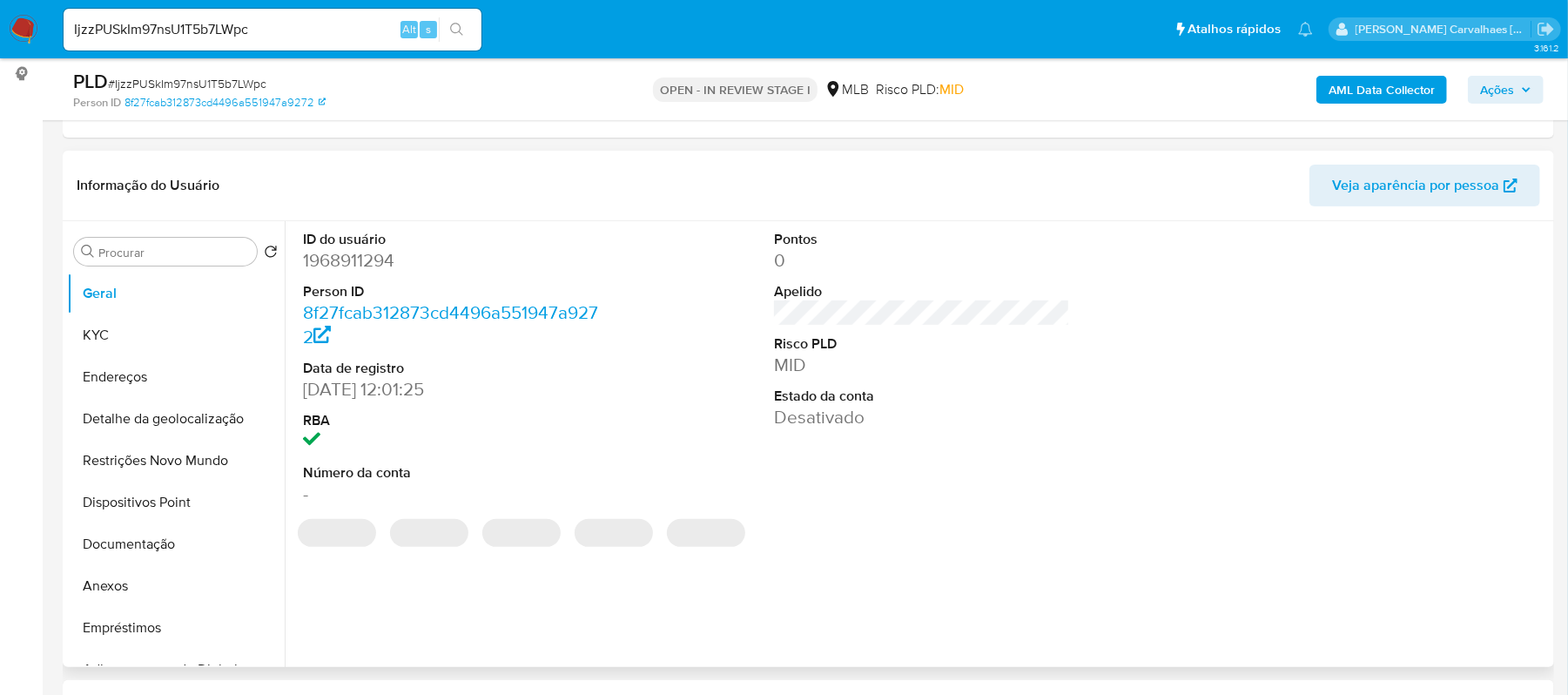
scroll to position [232, 0]
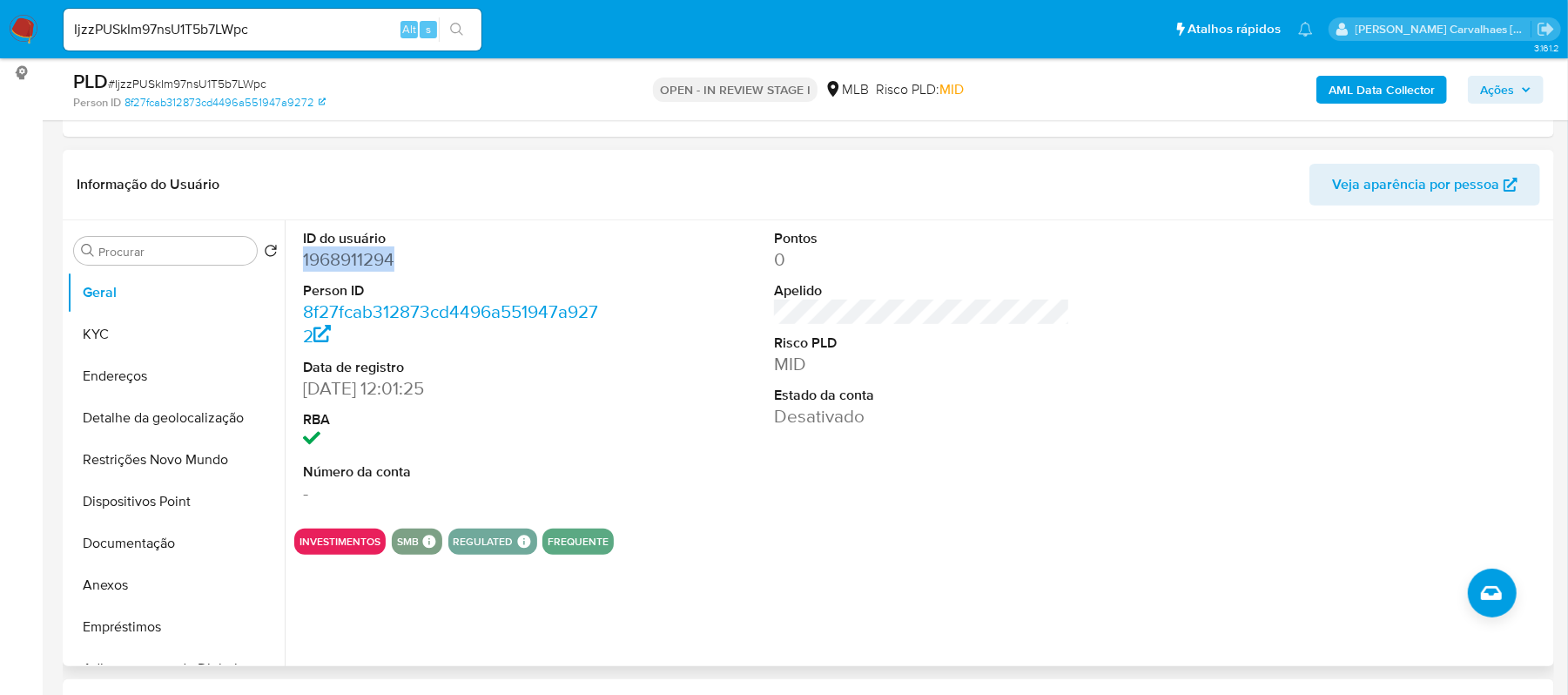
drag, startPoint x: 301, startPoint y: 259, endPoint x: 397, endPoint y: 258, distance: 96.0
click at [397, 258] on div "ID do usuário 1968911294 Person ID 8f27fcab312873cd4496a551947a9272 Data de reg…" at bounding box center [451, 367] width 314 height 294
click at [153, 535] on button "Documentação" at bounding box center [176, 544] width 217 height 42
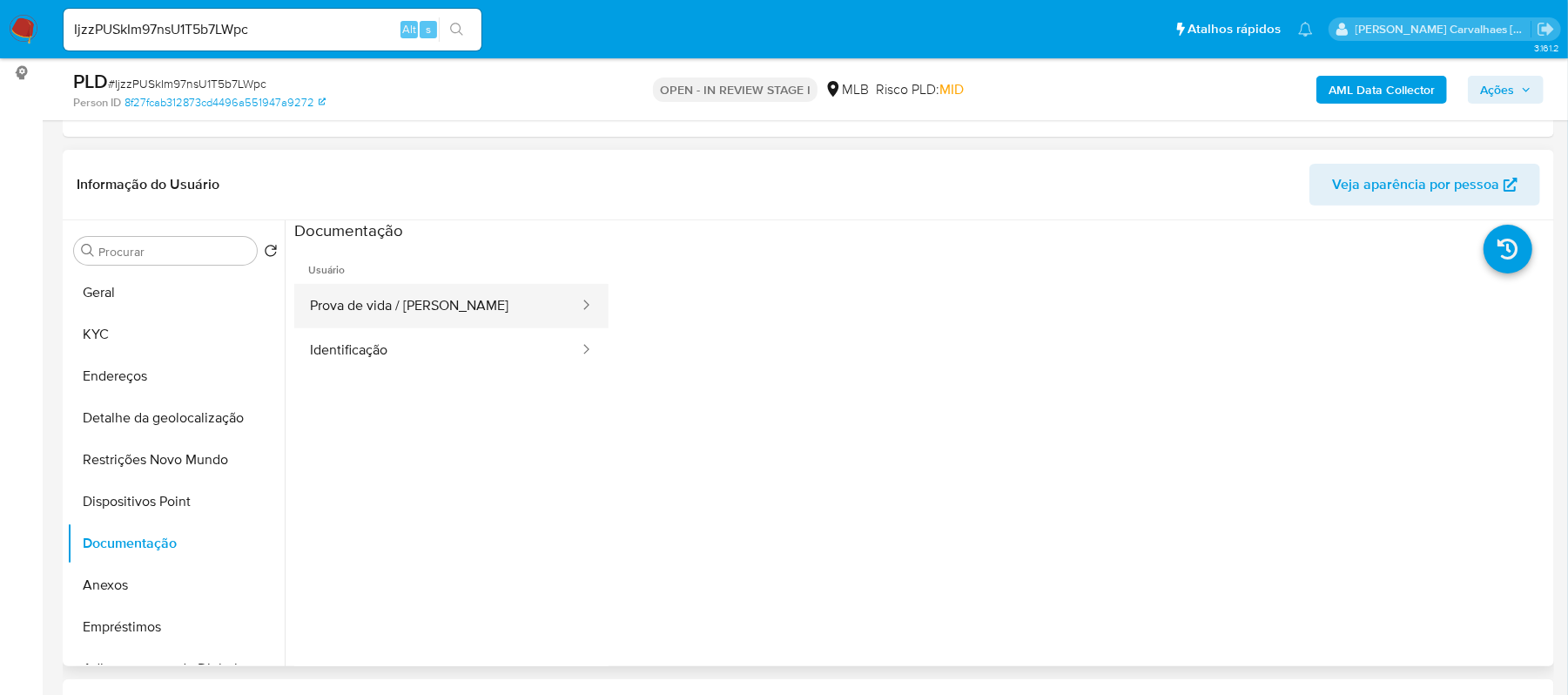
click at [474, 302] on button "Prova de vida / Selfie" at bounding box center [438, 305] width 286 height 44
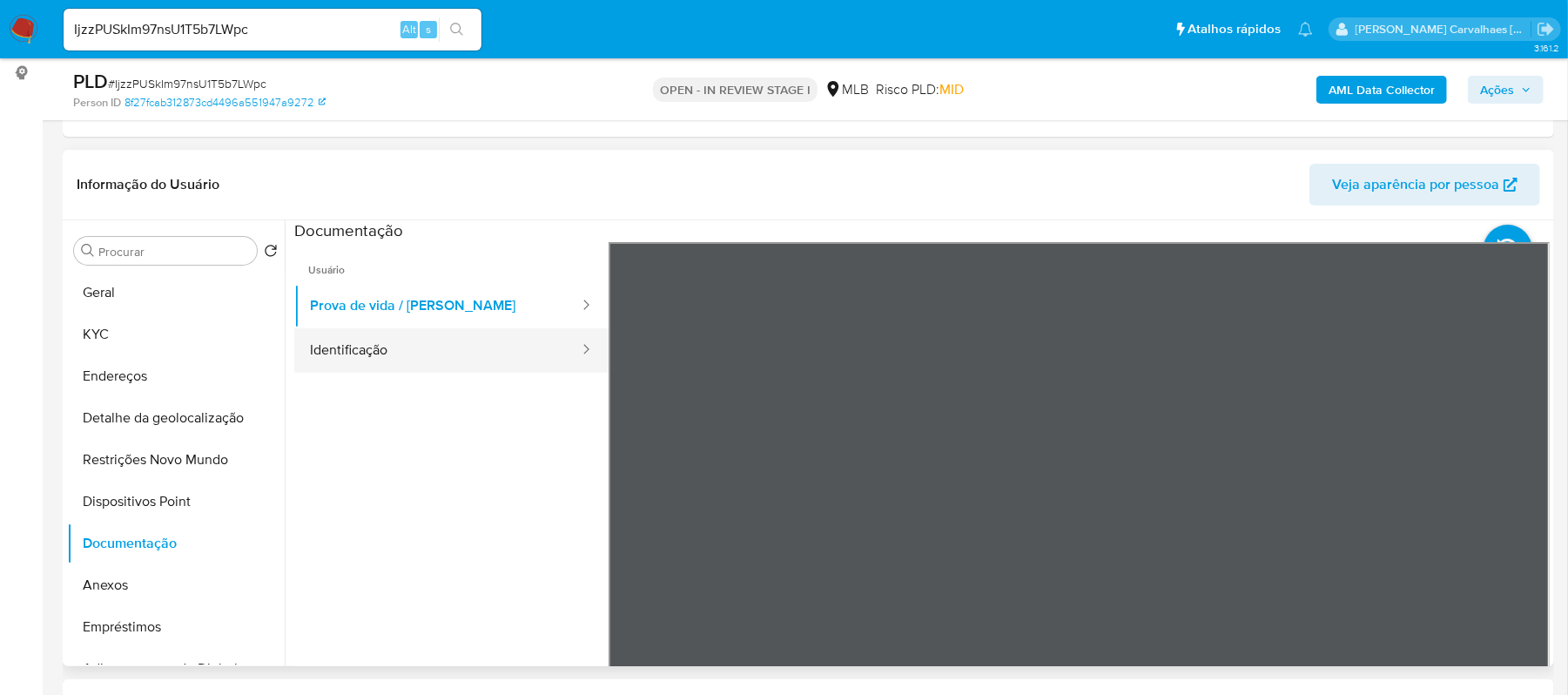
click at [378, 350] on button "Identificação" at bounding box center [438, 350] width 286 height 44
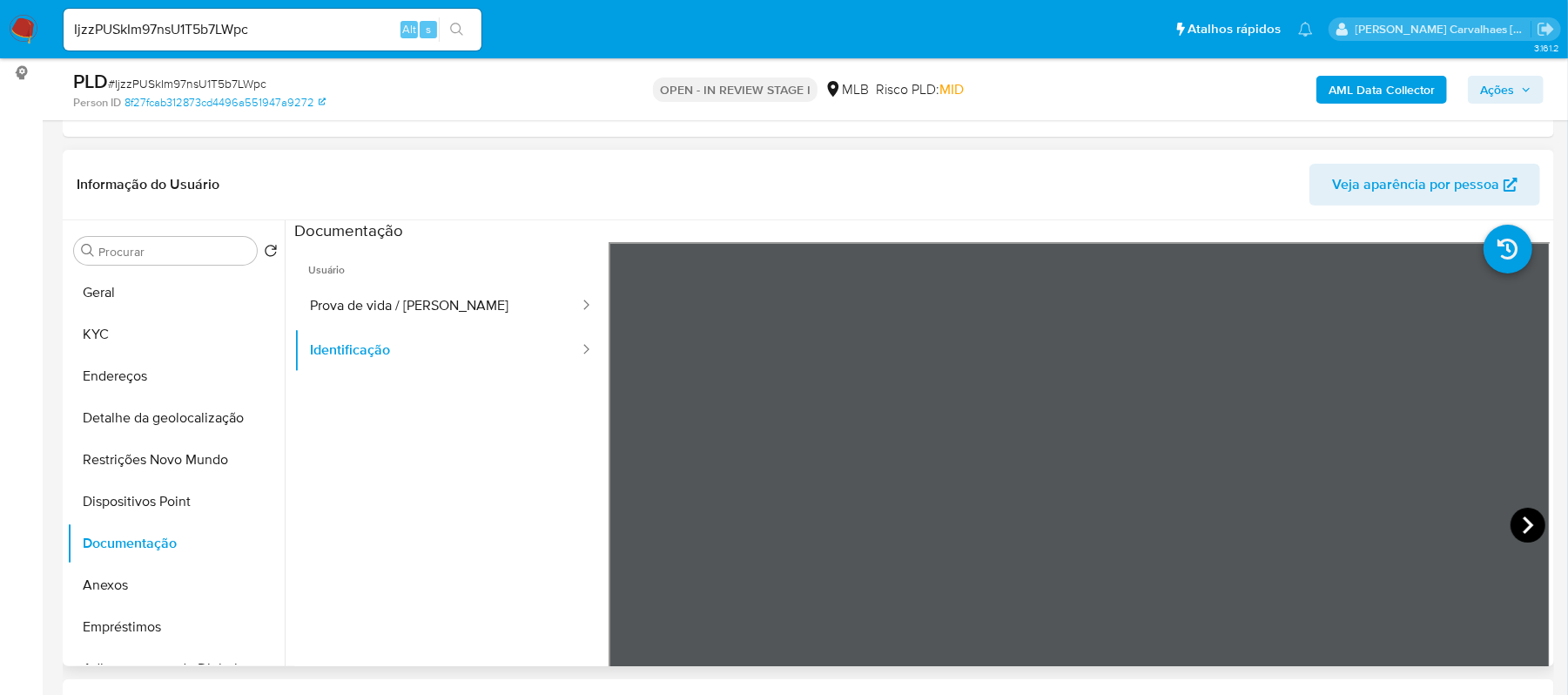
click at [1516, 519] on icon at bounding box center [1528, 525] width 34 height 34
click at [154, 286] on button "Geral" at bounding box center [168, 293] width 204 height 42
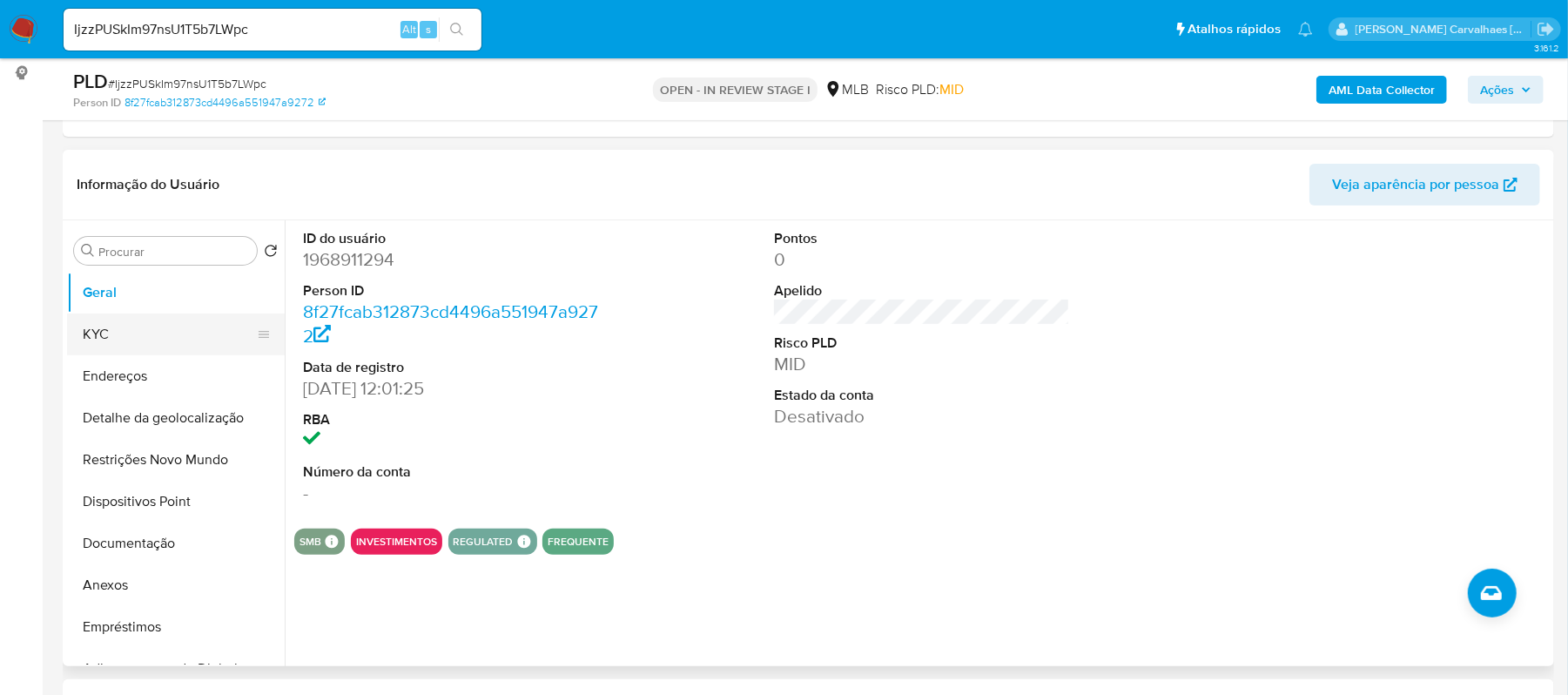
click at [79, 328] on button "KYC" at bounding box center [168, 334] width 204 height 42
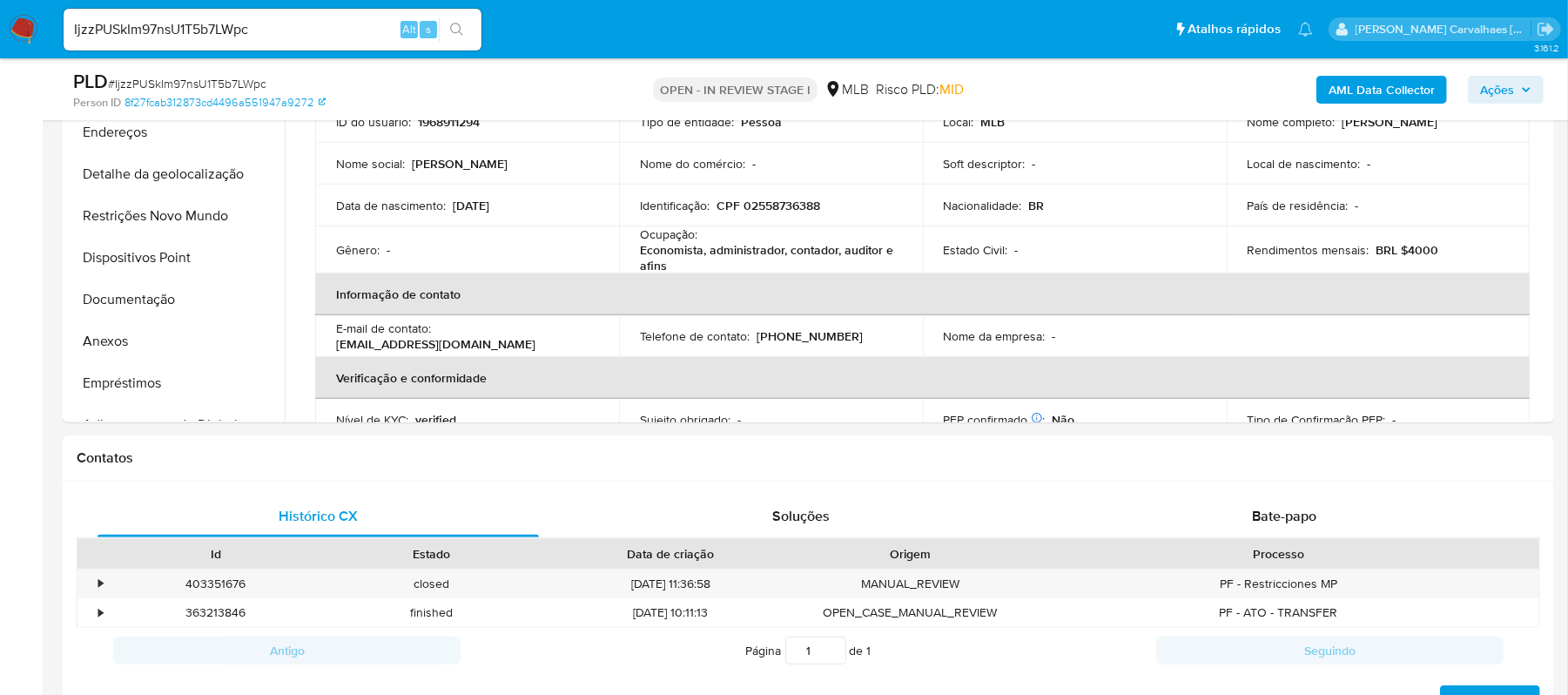
scroll to position [436, 0]
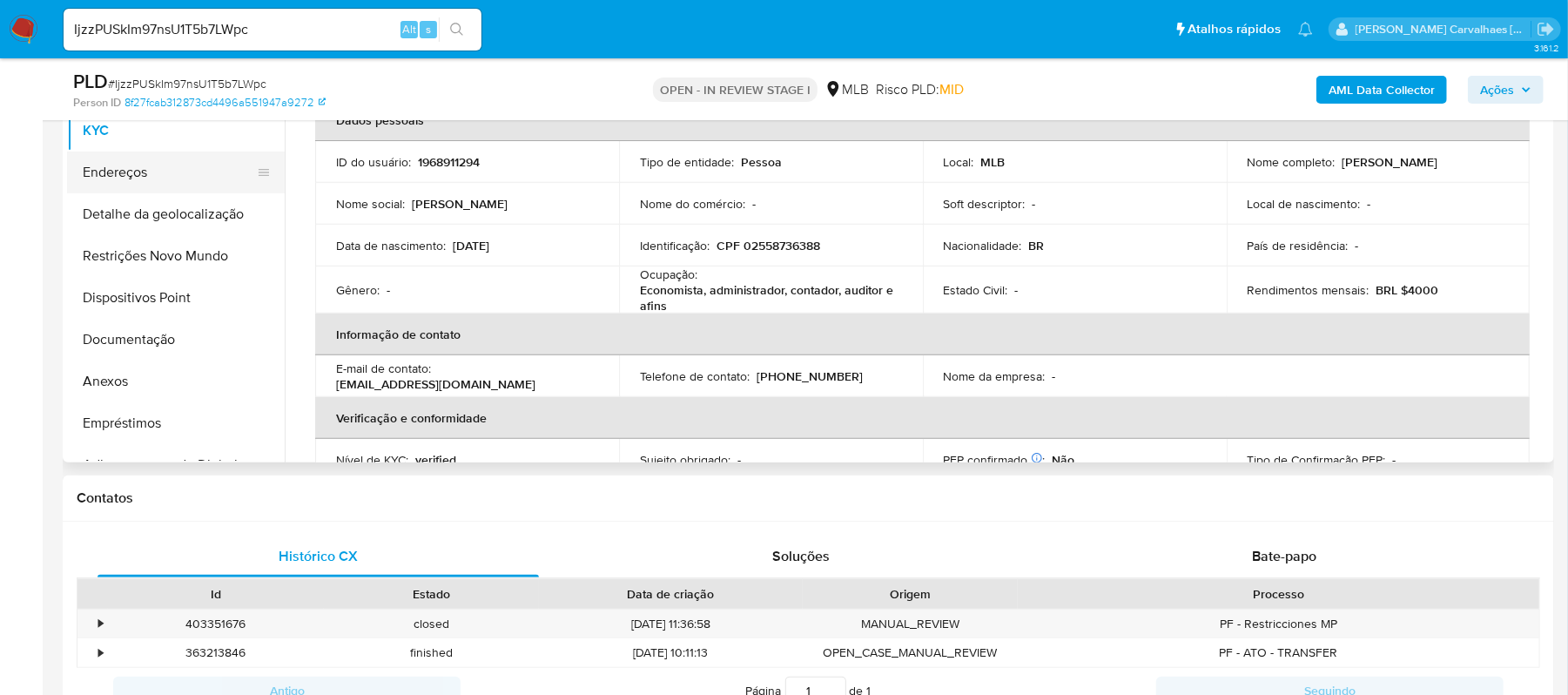
drag, startPoint x: 130, startPoint y: 165, endPoint x: 162, endPoint y: 166, distance: 32.0
click at [130, 165] on button "Endereços" at bounding box center [168, 172] width 204 height 42
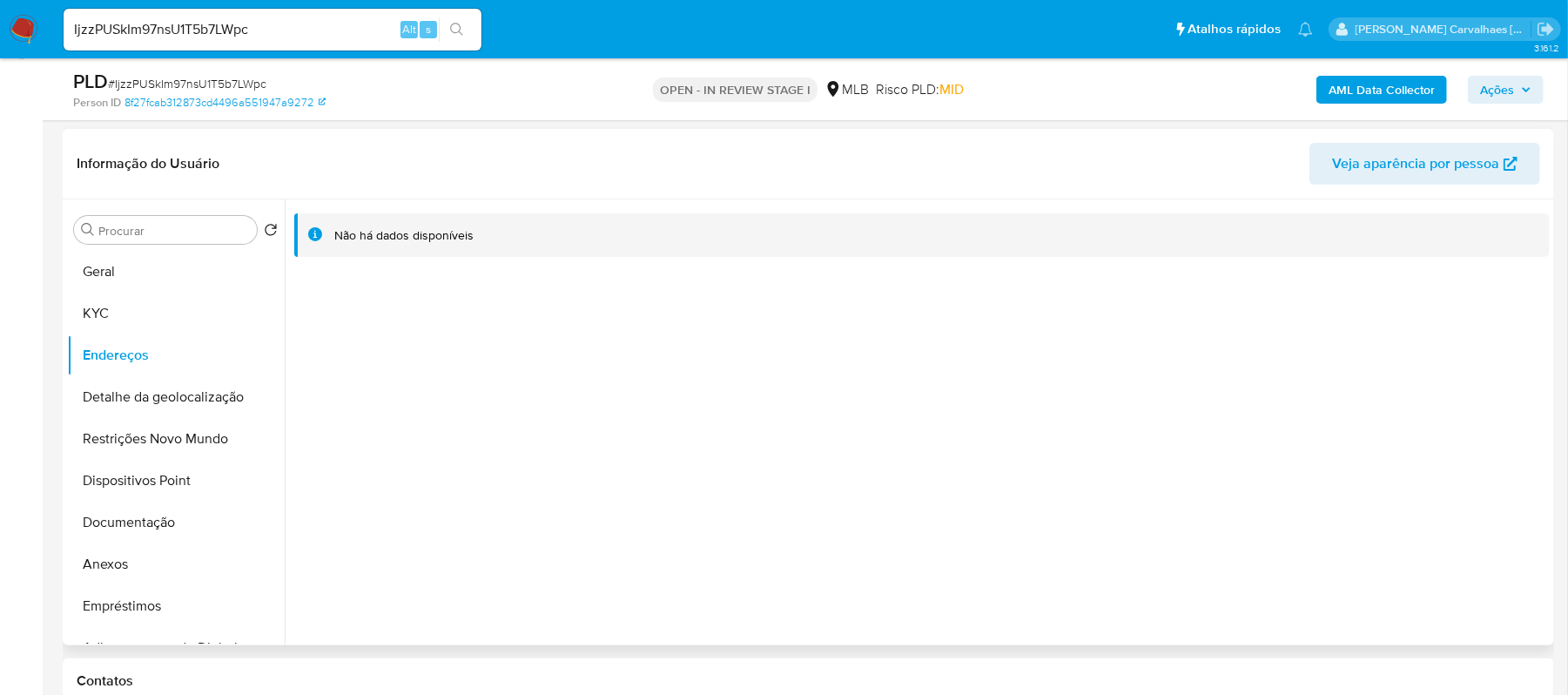
scroll to position [203, 0]
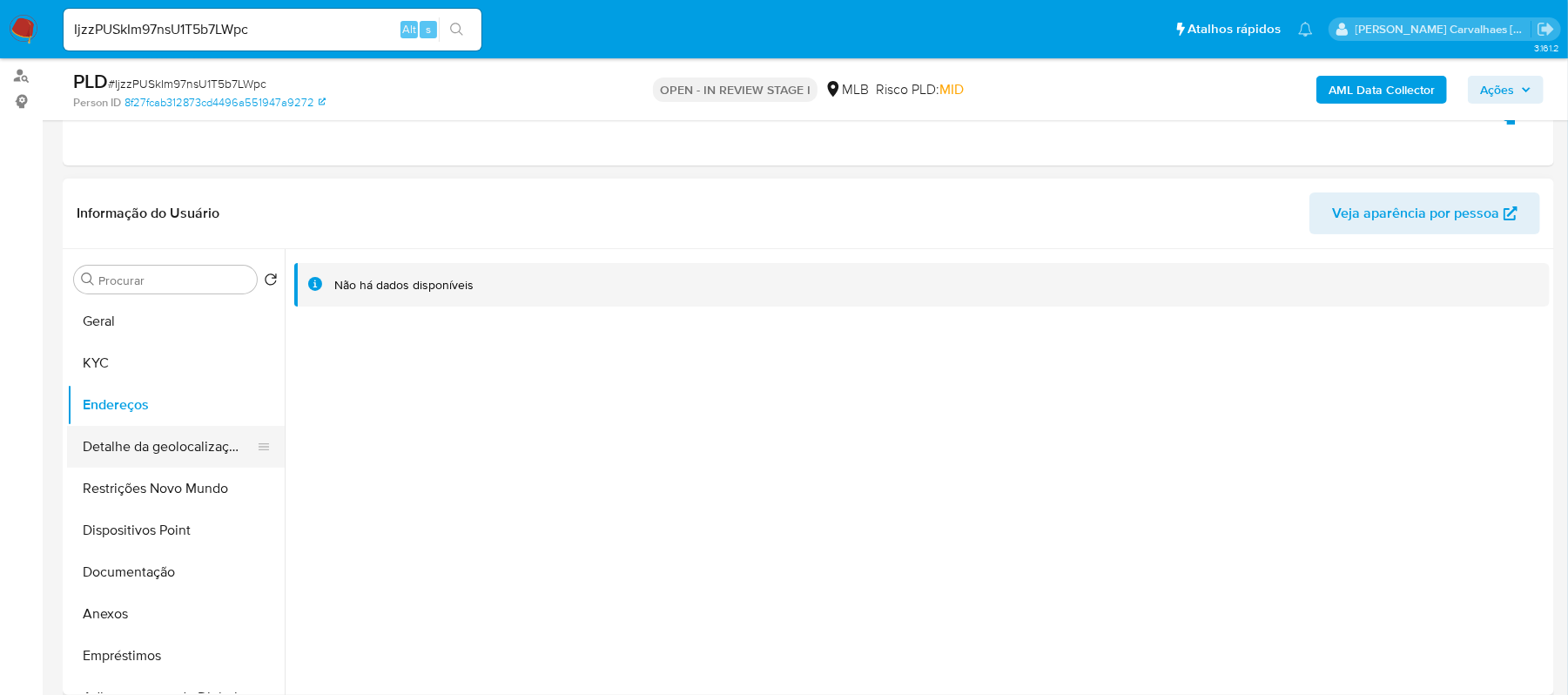
click at [203, 447] on button "Detalhe da geolocalização" at bounding box center [168, 447] width 204 height 42
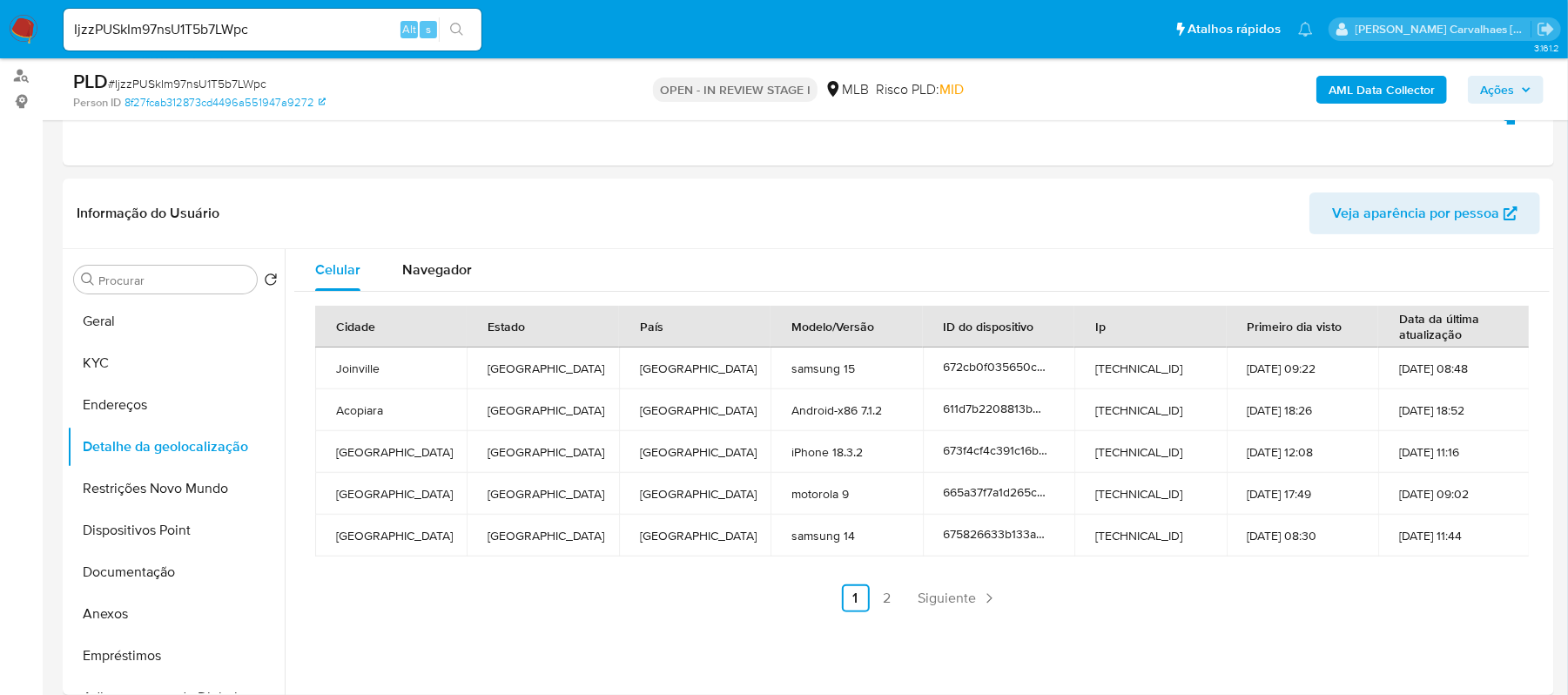
scroll to position [284, 0]
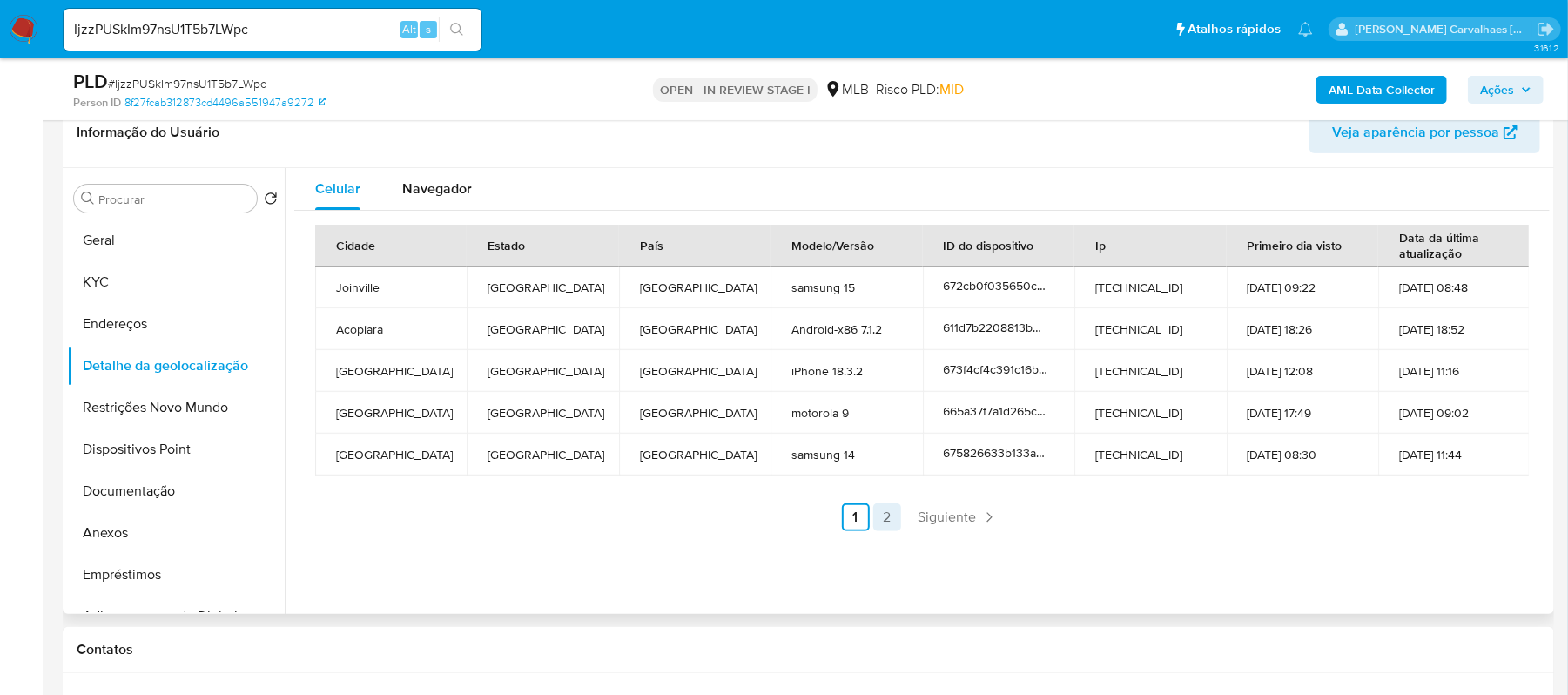
click at [885, 513] on link "2" at bounding box center [887, 517] width 28 height 28
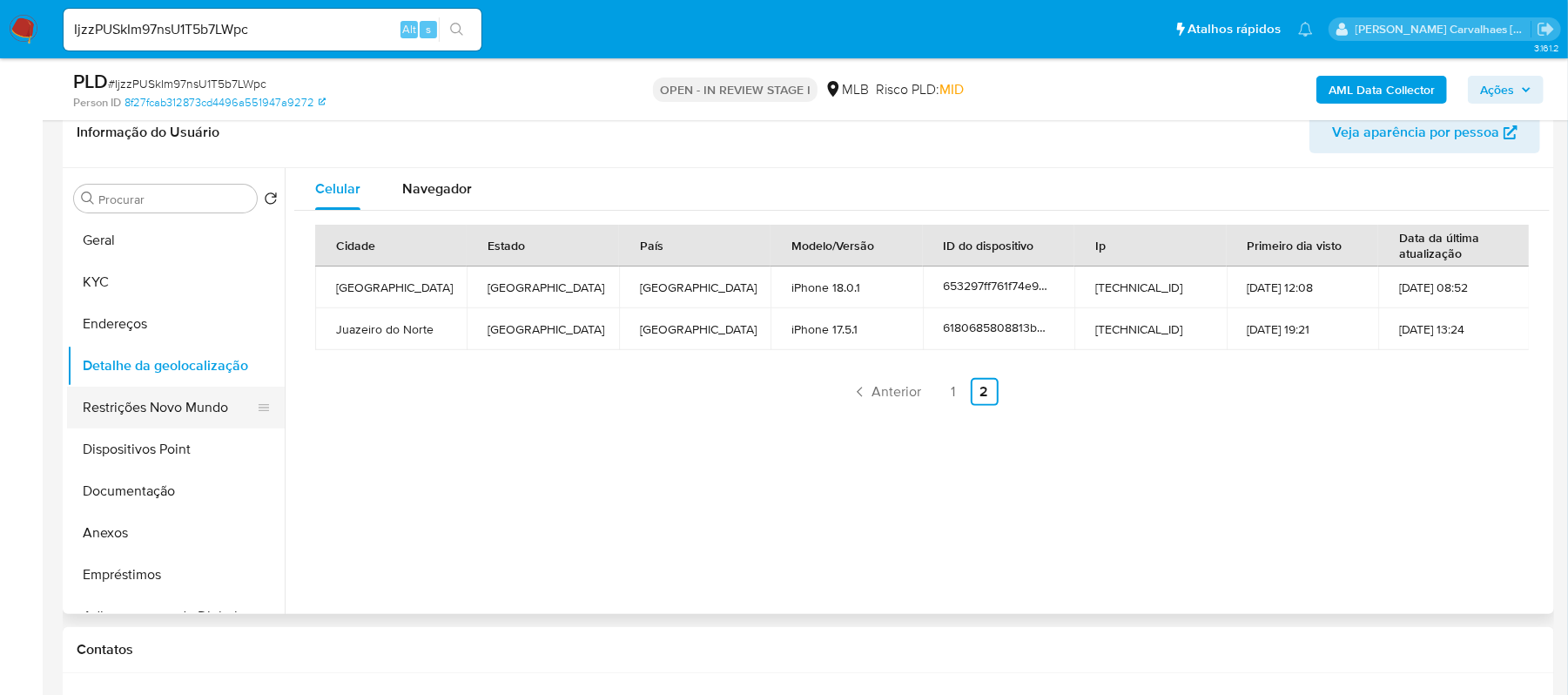
click at [137, 422] on button "Restrições Novo Mundo" at bounding box center [168, 408] width 204 height 42
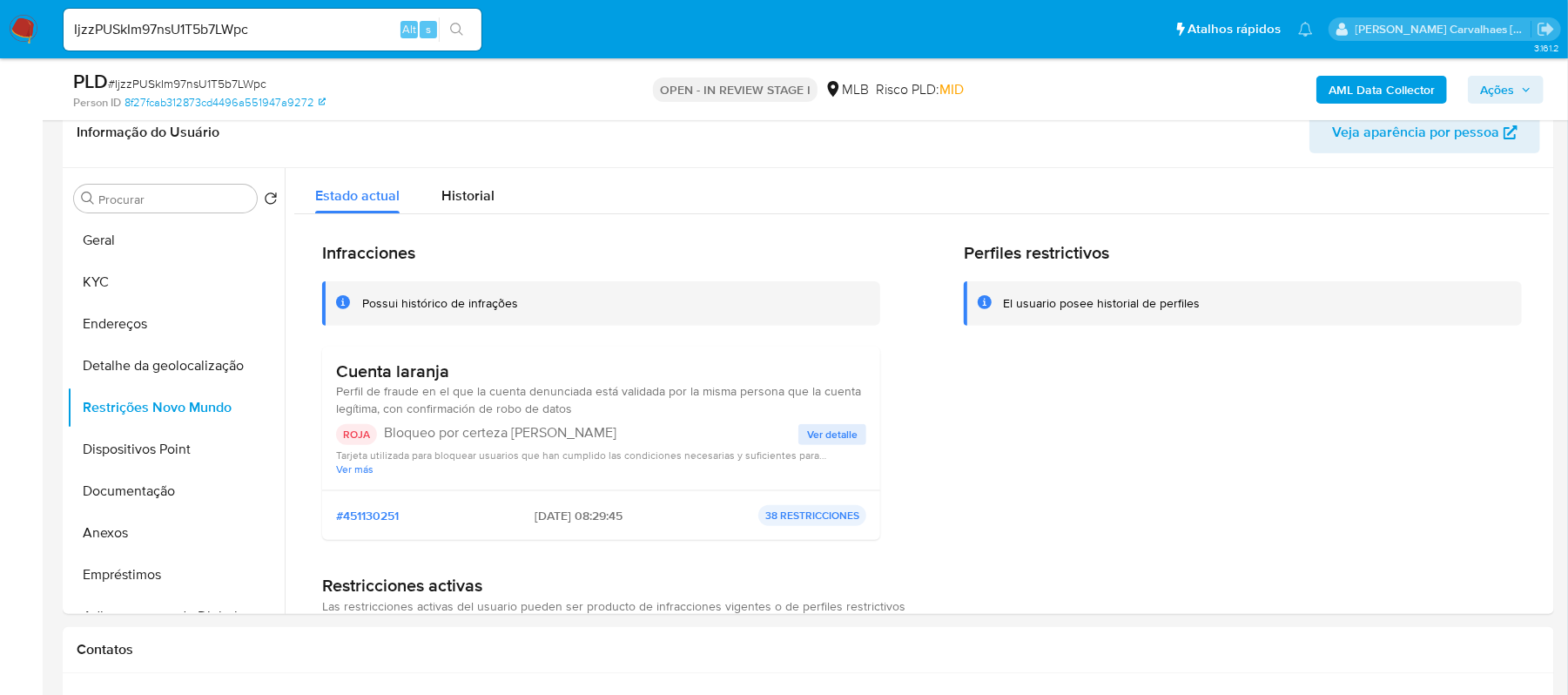
scroll to position [416, 0]
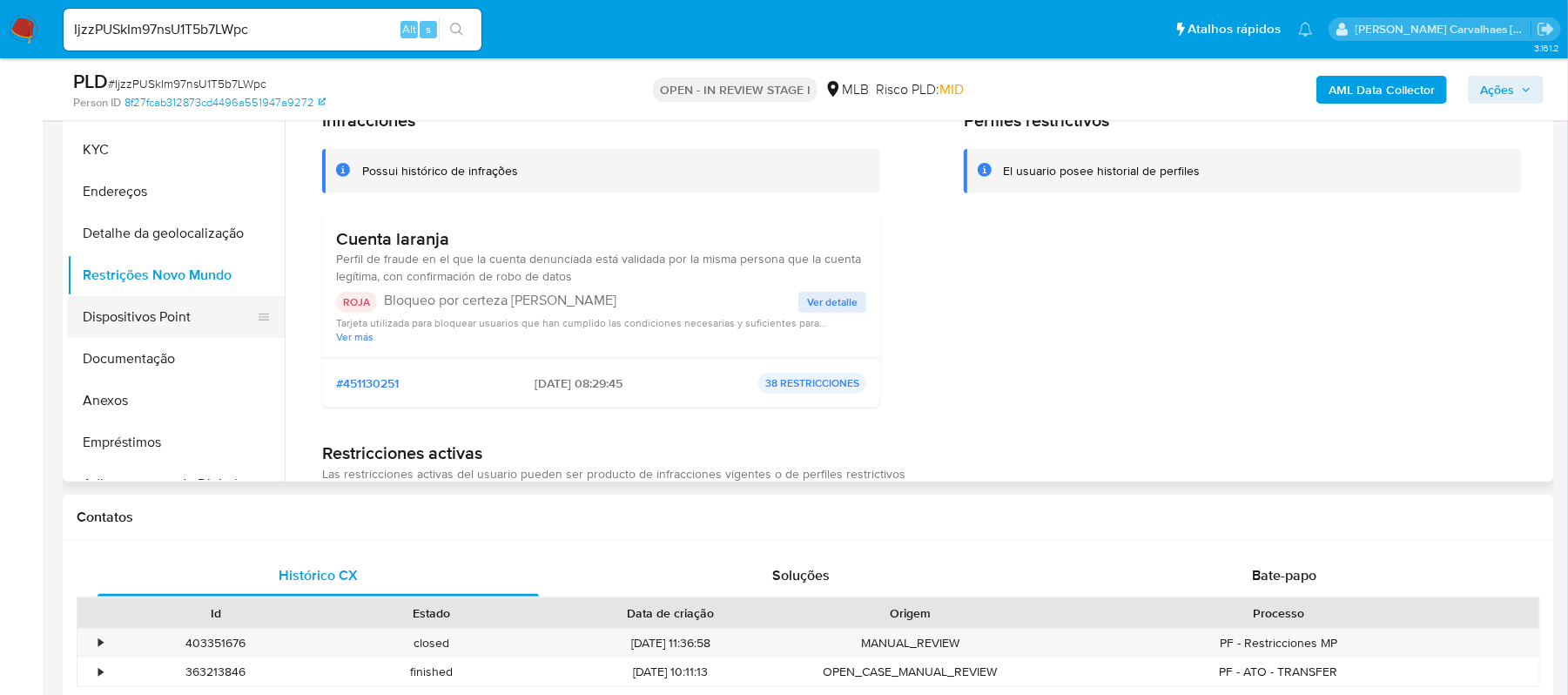
click at [178, 306] on button "Dispositivos Point" at bounding box center [168, 317] width 204 height 42
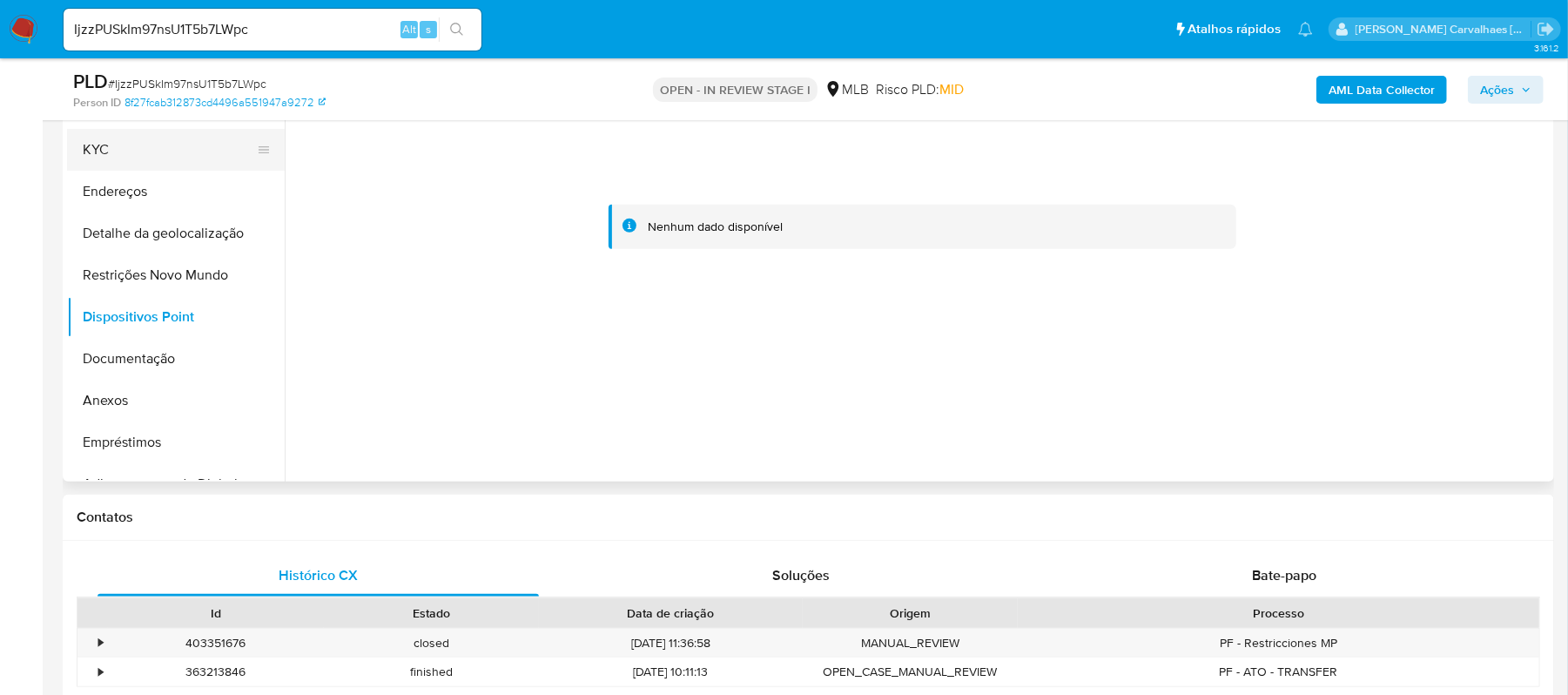
click at [109, 143] on button "KYC" at bounding box center [168, 150] width 204 height 42
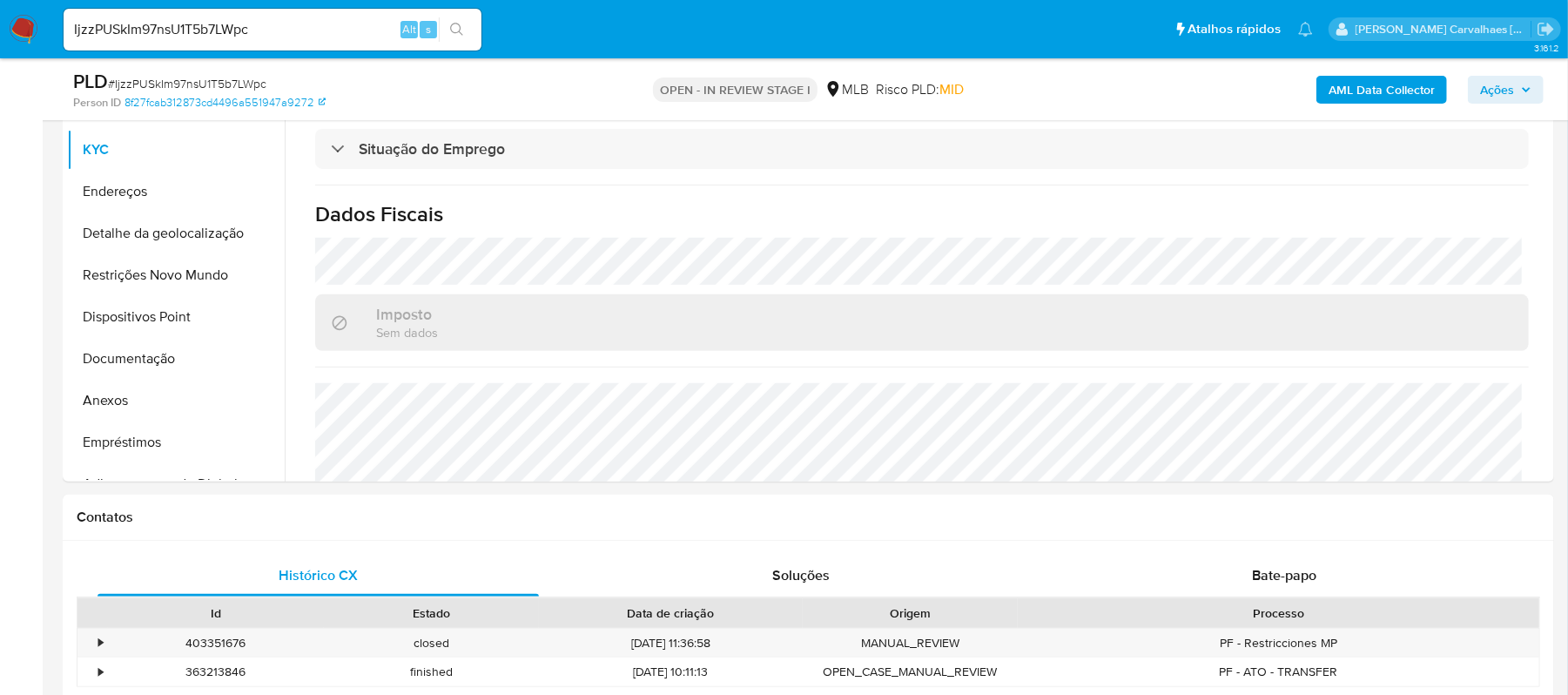
scroll to position [697, 0]
click at [136, 146] on button "KYC" at bounding box center [168, 150] width 204 height 42
click at [123, 154] on button "KYC" at bounding box center [168, 150] width 204 height 42
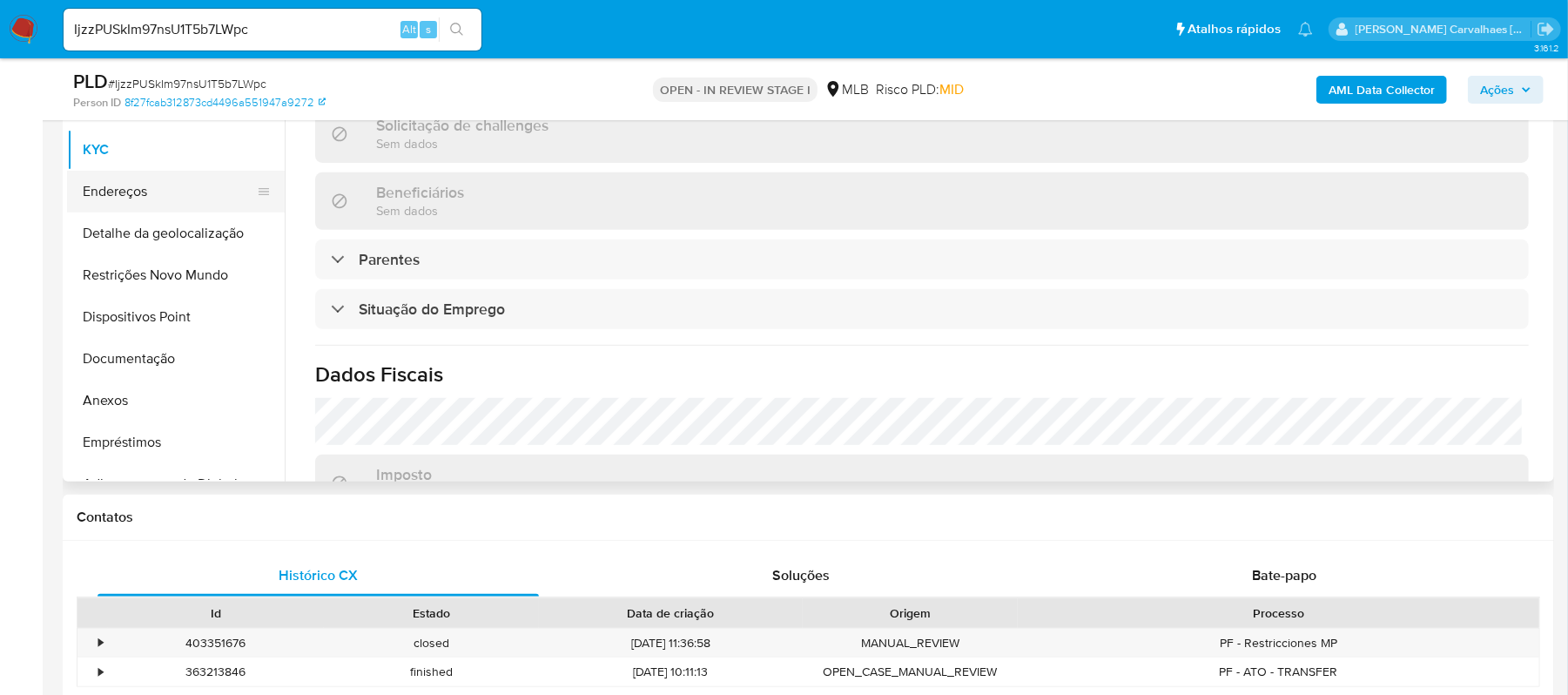
scroll to position [531, 0]
click at [91, 153] on button "KYC" at bounding box center [168, 150] width 204 height 42
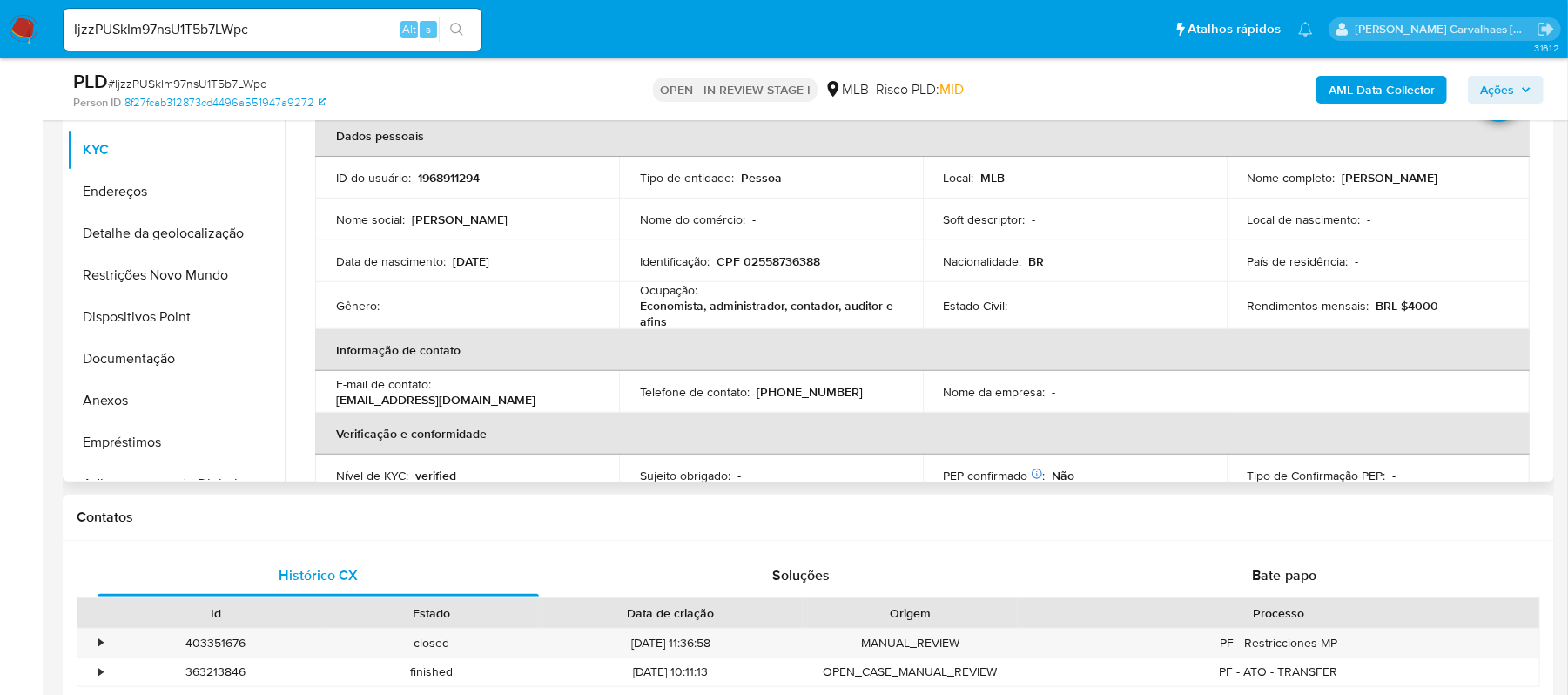
scroll to position [0, 0]
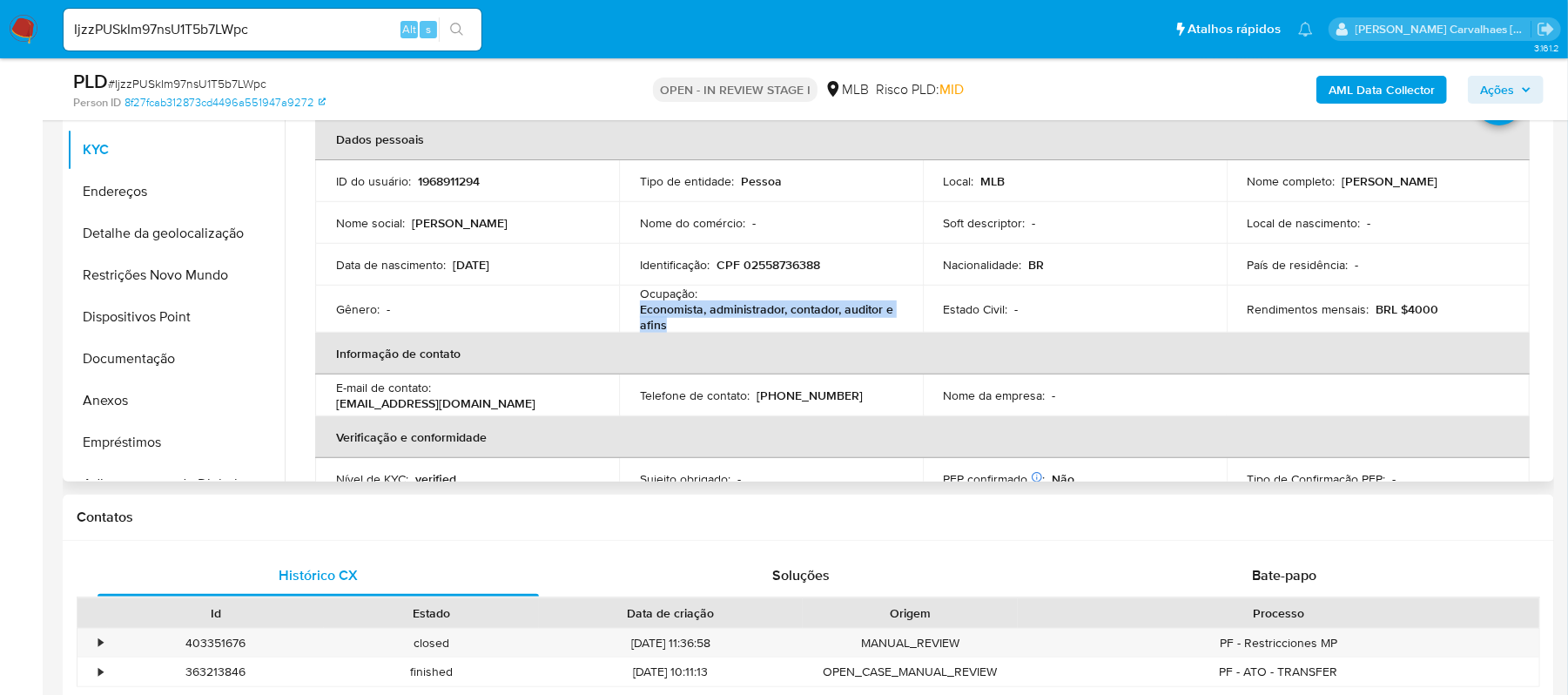
drag, startPoint x: 621, startPoint y: 314, endPoint x: 689, endPoint y: 323, distance: 68.6
click at [689, 323] on td "Ocupação : Economista, administrador, contador, auditor e afins" at bounding box center [770, 309] width 303 height 47
copy p "Economista, administrador, contador, auditor e afins"
click at [139, 356] on button "Documentação" at bounding box center [168, 359] width 204 height 42
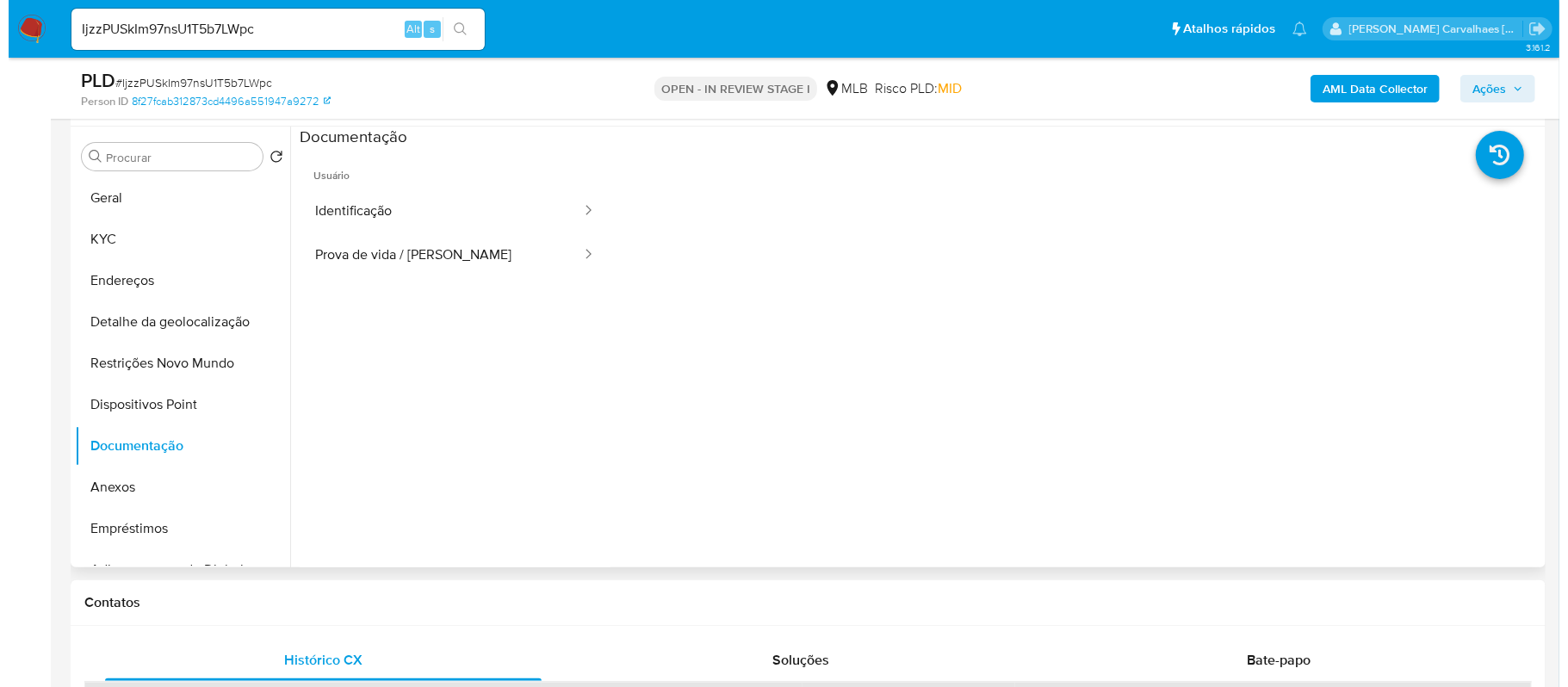
scroll to position [183, 0]
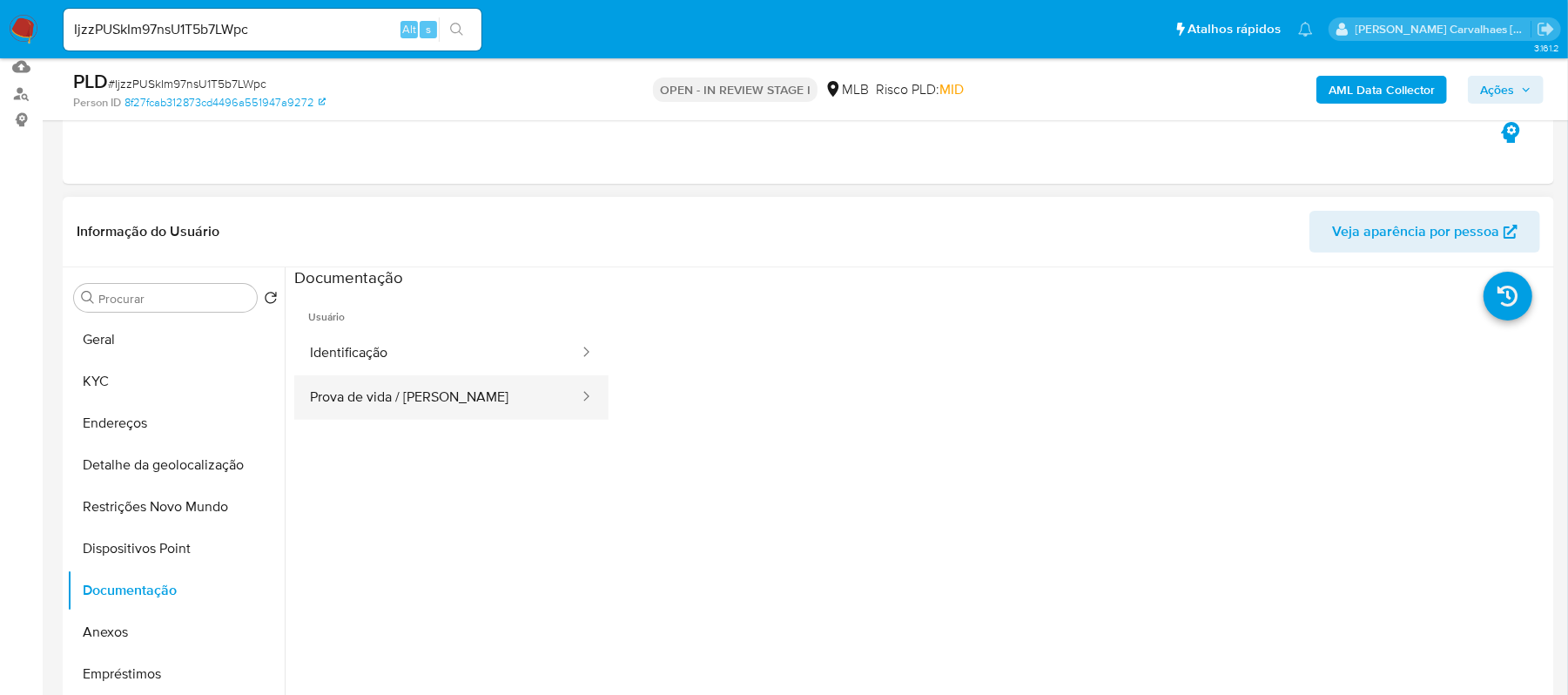
click at [470, 394] on button "Prova de vida / Selfie" at bounding box center [438, 397] width 286 height 44
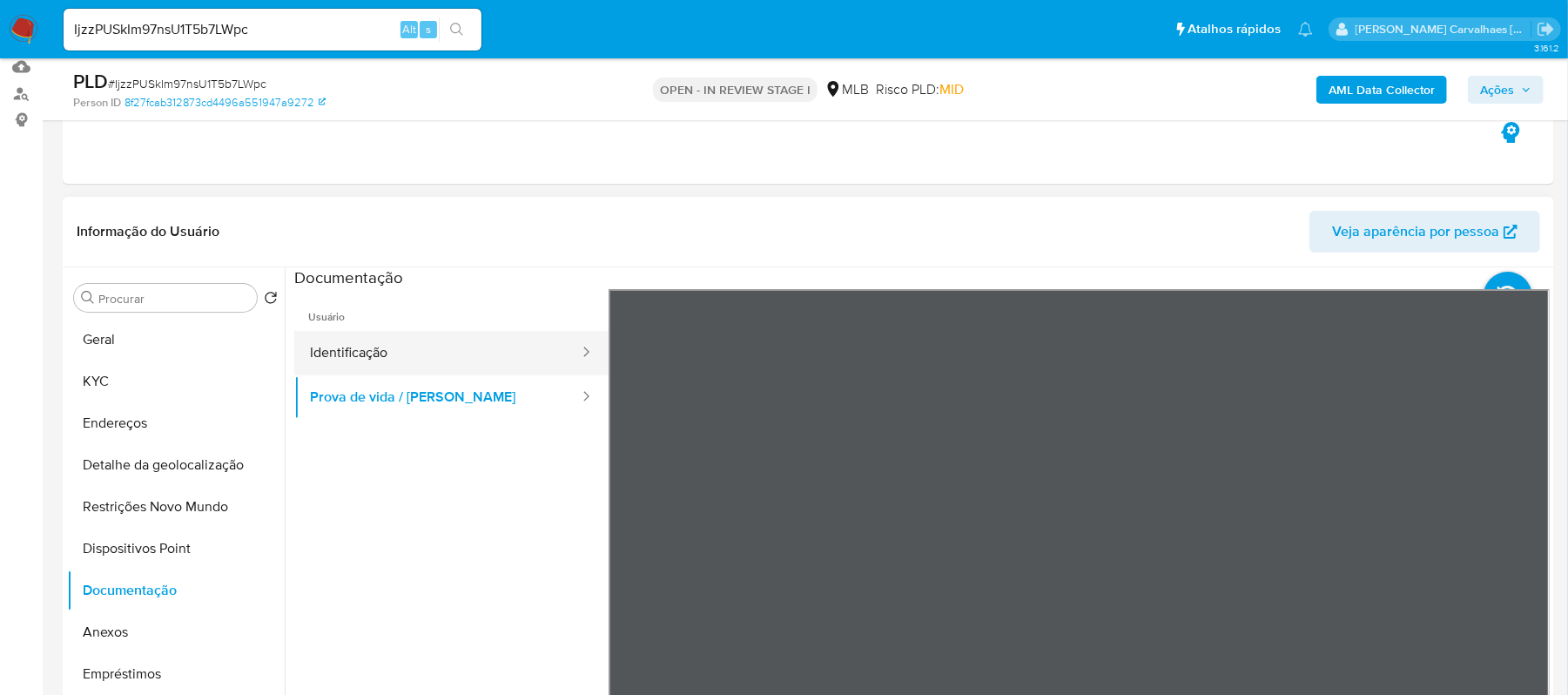
click at [405, 367] on button "Identificação" at bounding box center [438, 352] width 286 height 44
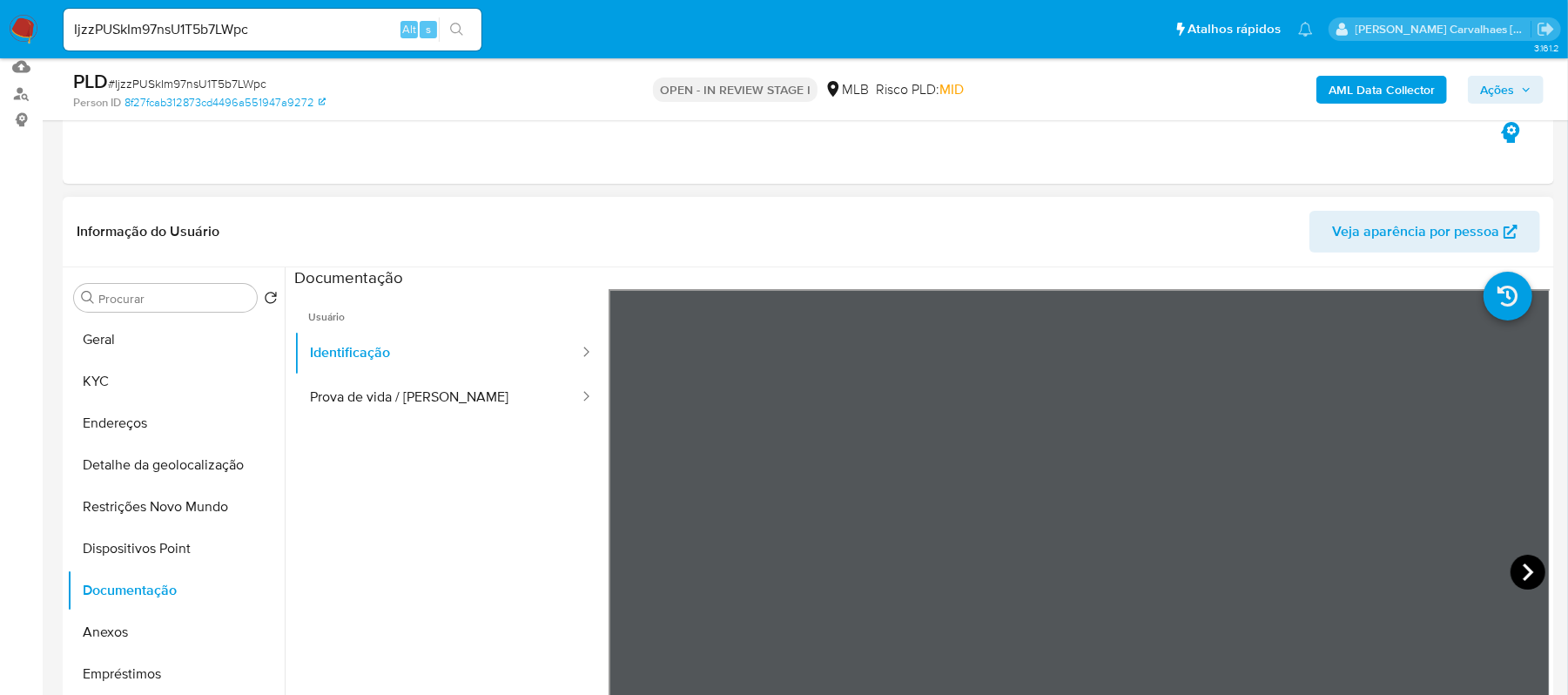
click at [1522, 572] on icon at bounding box center [1528, 572] width 34 height 34
click at [629, 565] on icon at bounding box center [630, 572] width 34 height 34
click at [148, 632] on button "Anexos" at bounding box center [168, 632] width 204 height 42
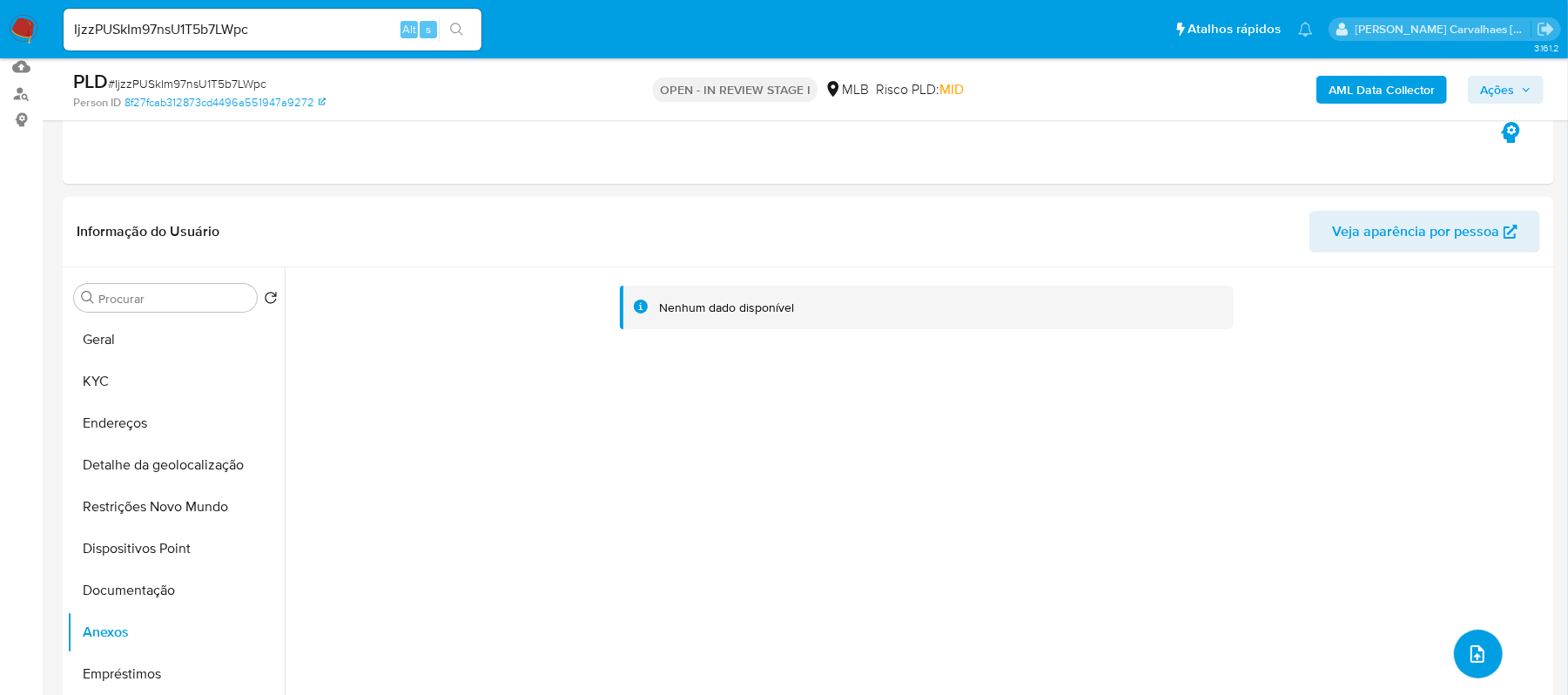
click at [1480, 643] on span "upload-file" at bounding box center [1477, 653] width 21 height 21
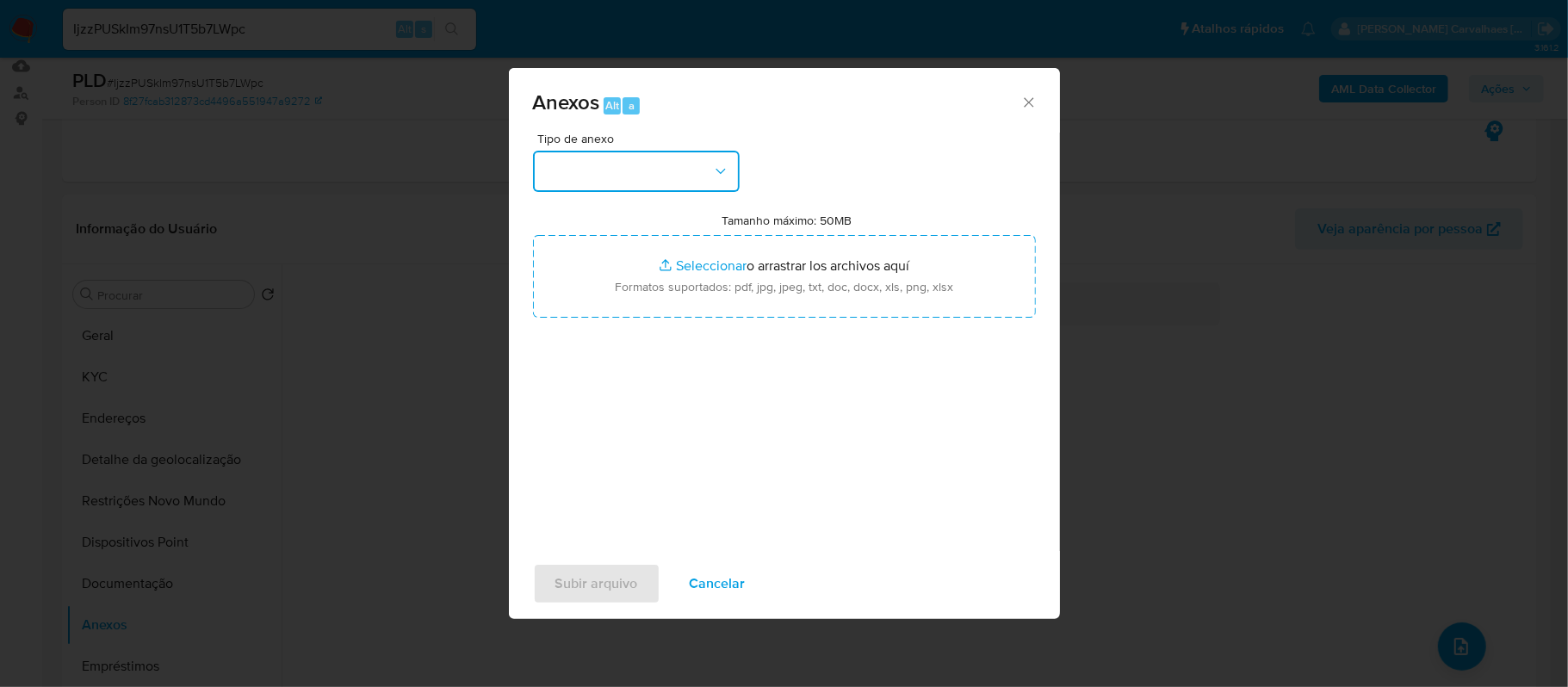
click at [722, 170] on icon "button" at bounding box center [720, 170] width 10 height 5
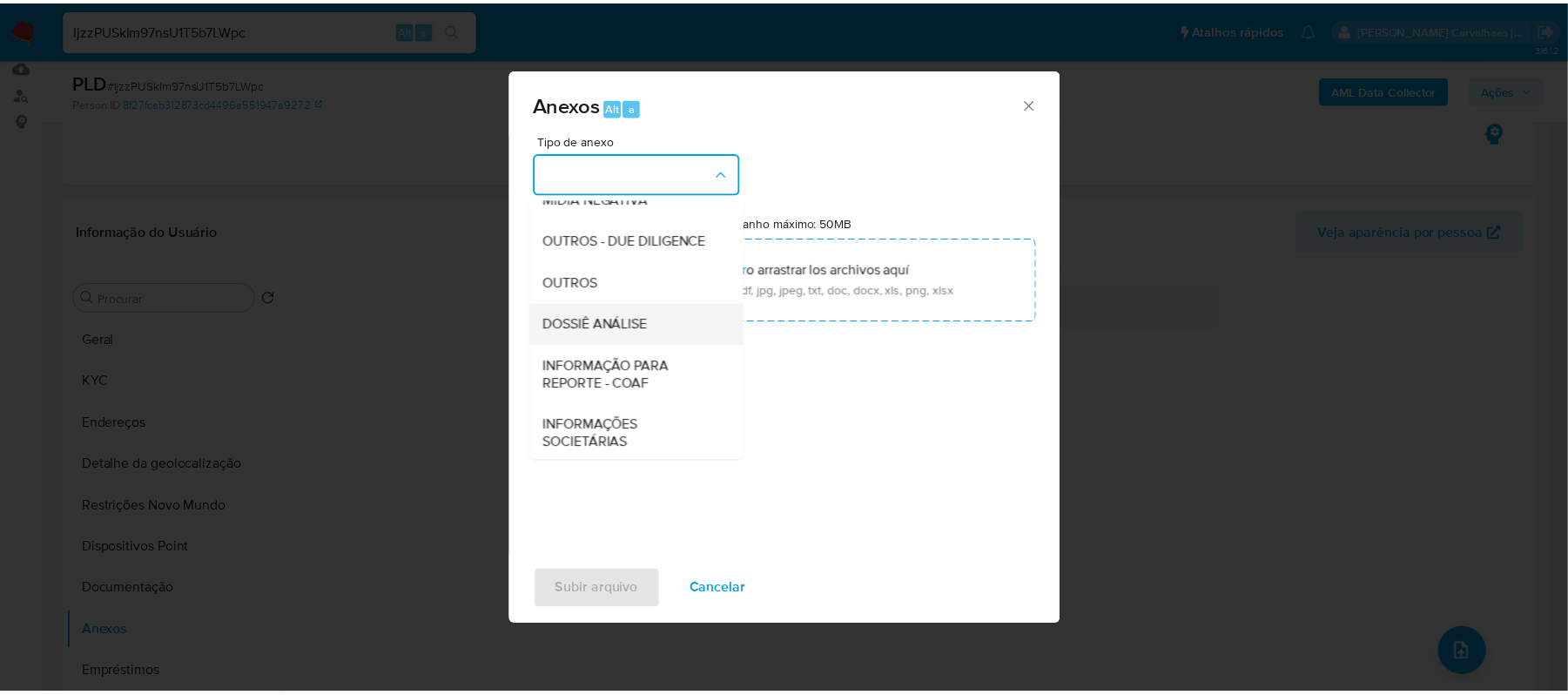
scroll to position [232, 0]
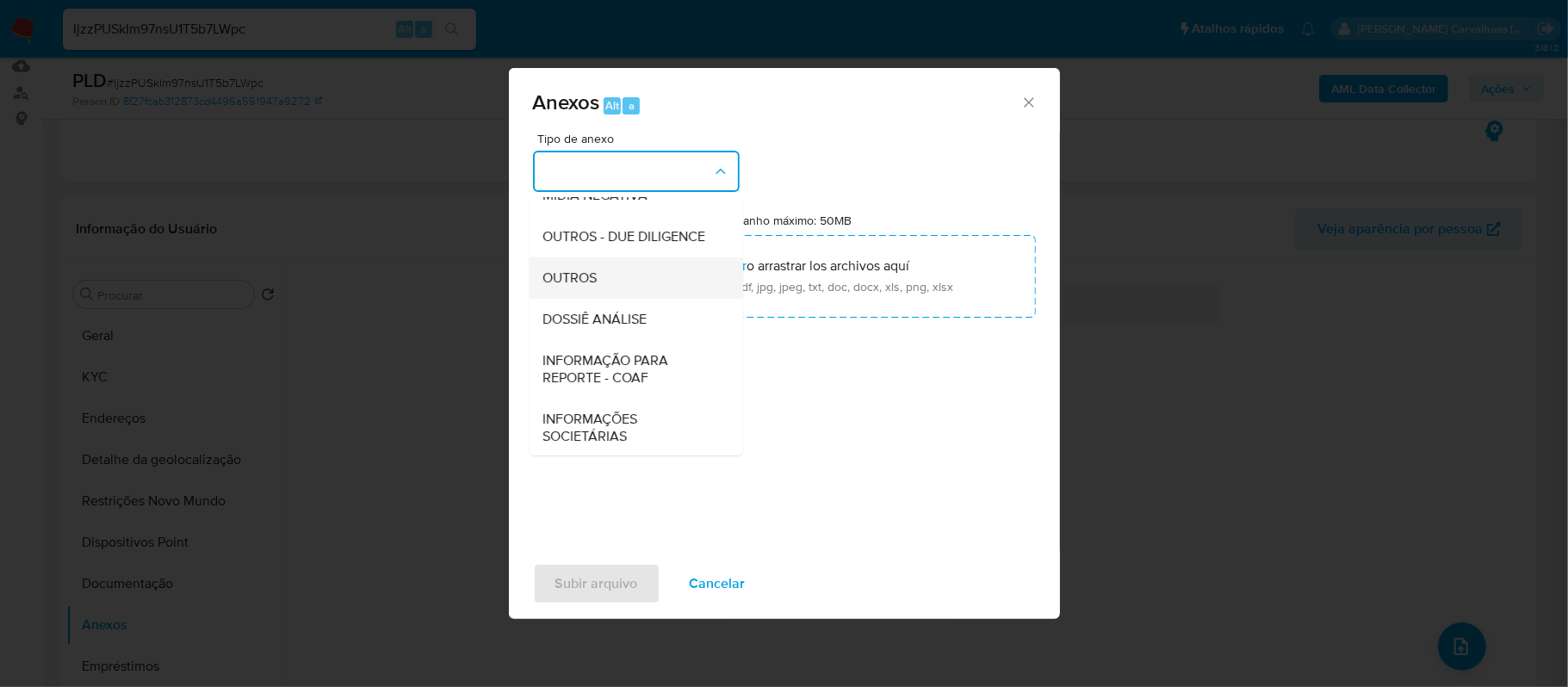
click at [570, 287] on span "OUTROS" at bounding box center [571, 278] width 55 height 17
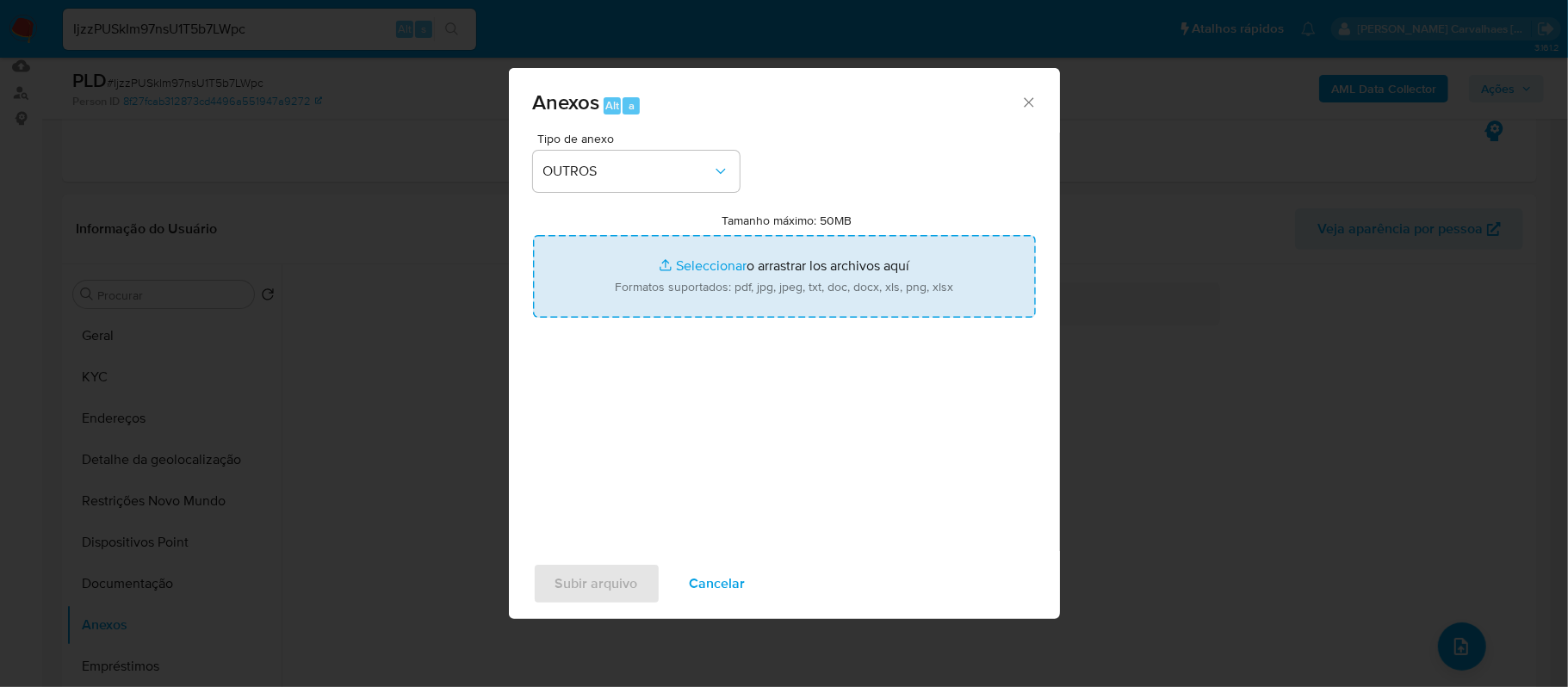
click at [686, 269] on input "Tamanho máximo: 50MB Seleccionar archivos" at bounding box center [784, 276] width 503 height 82
type input "C:\fakepath\SAR -xxxx - CPF 02558736388 - ROBERTA RODRIGUES MARINHO.pdf"
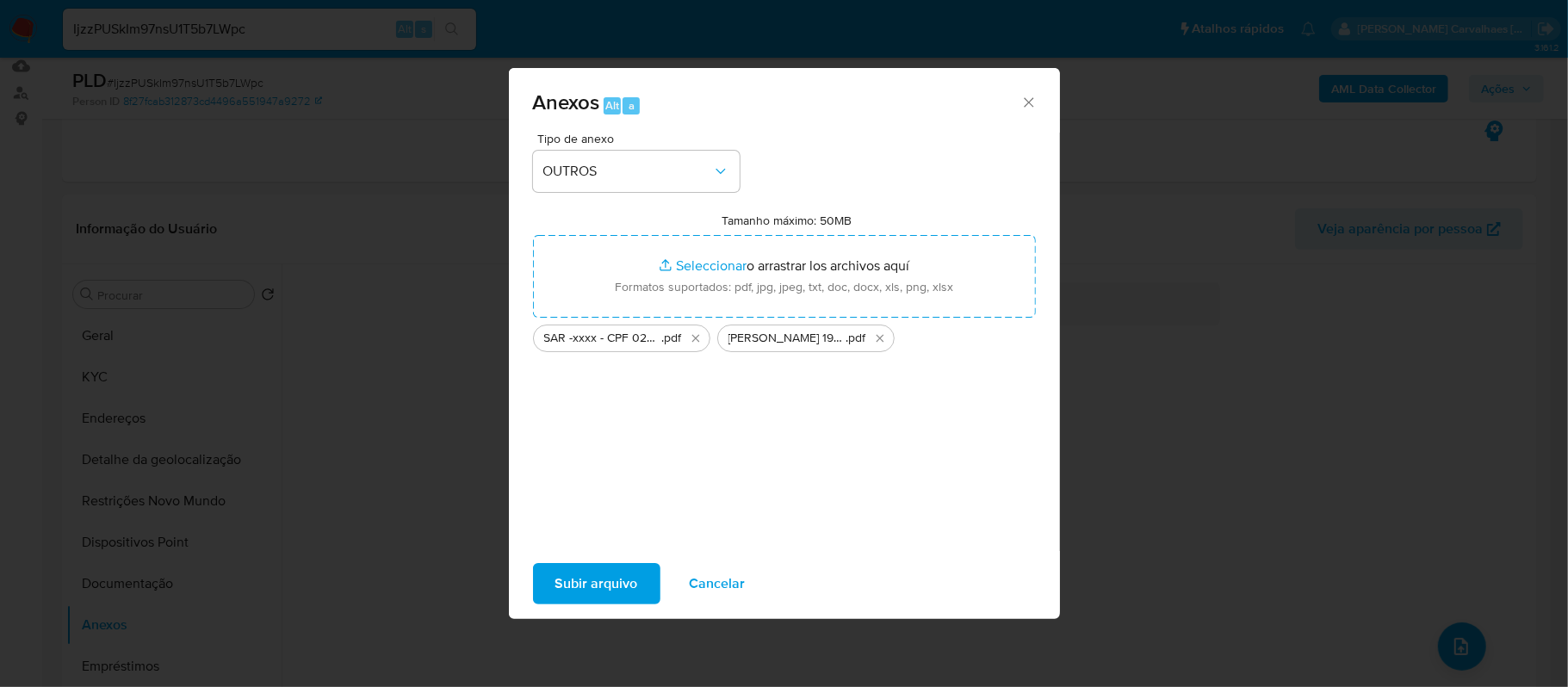
click at [573, 594] on span "Subir arquivo" at bounding box center [597, 584] width 82 height 38
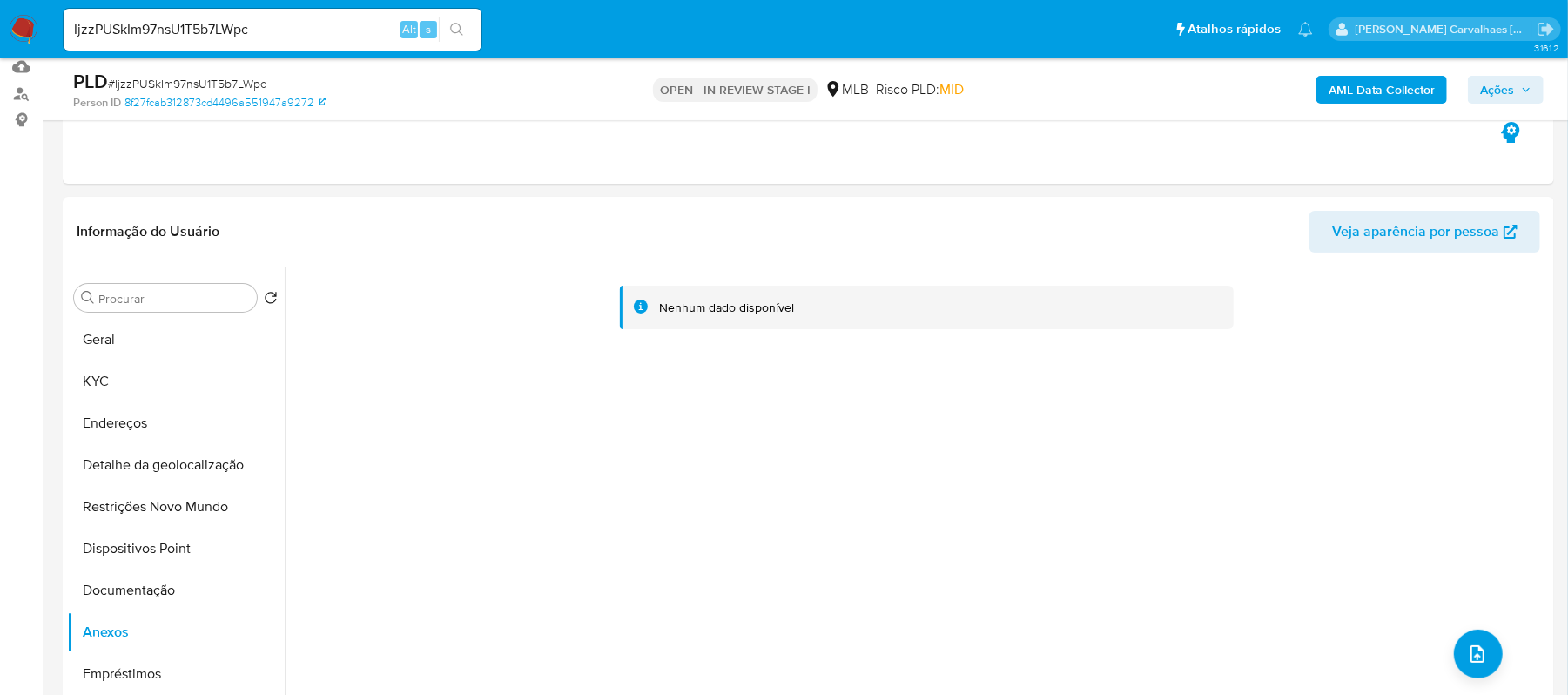
click at [1518, 81] on span "Ações" at bounding box center [1505, 90] width 52 height 24
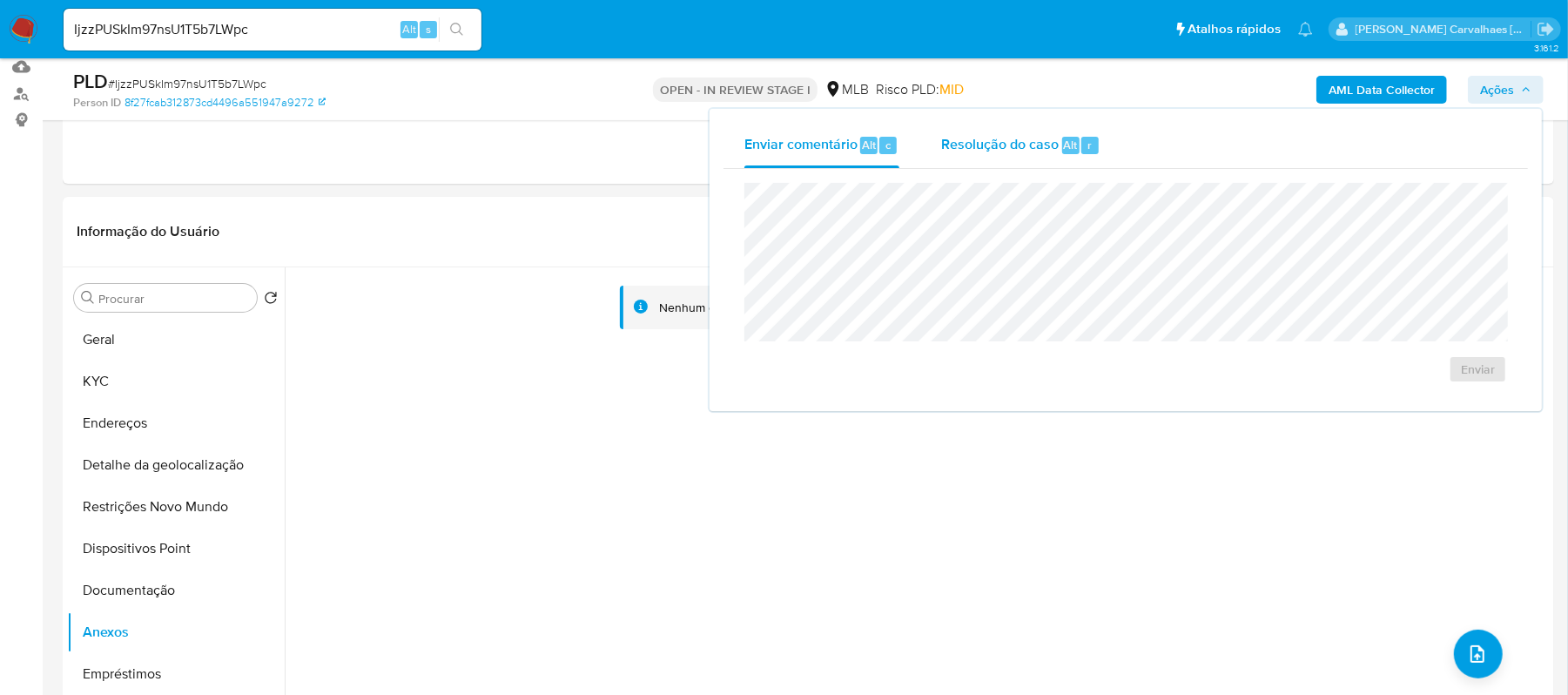
click at [1056, 136] on span "Resolução do caso" at bounding box center [1000, 144] width 118 height 20
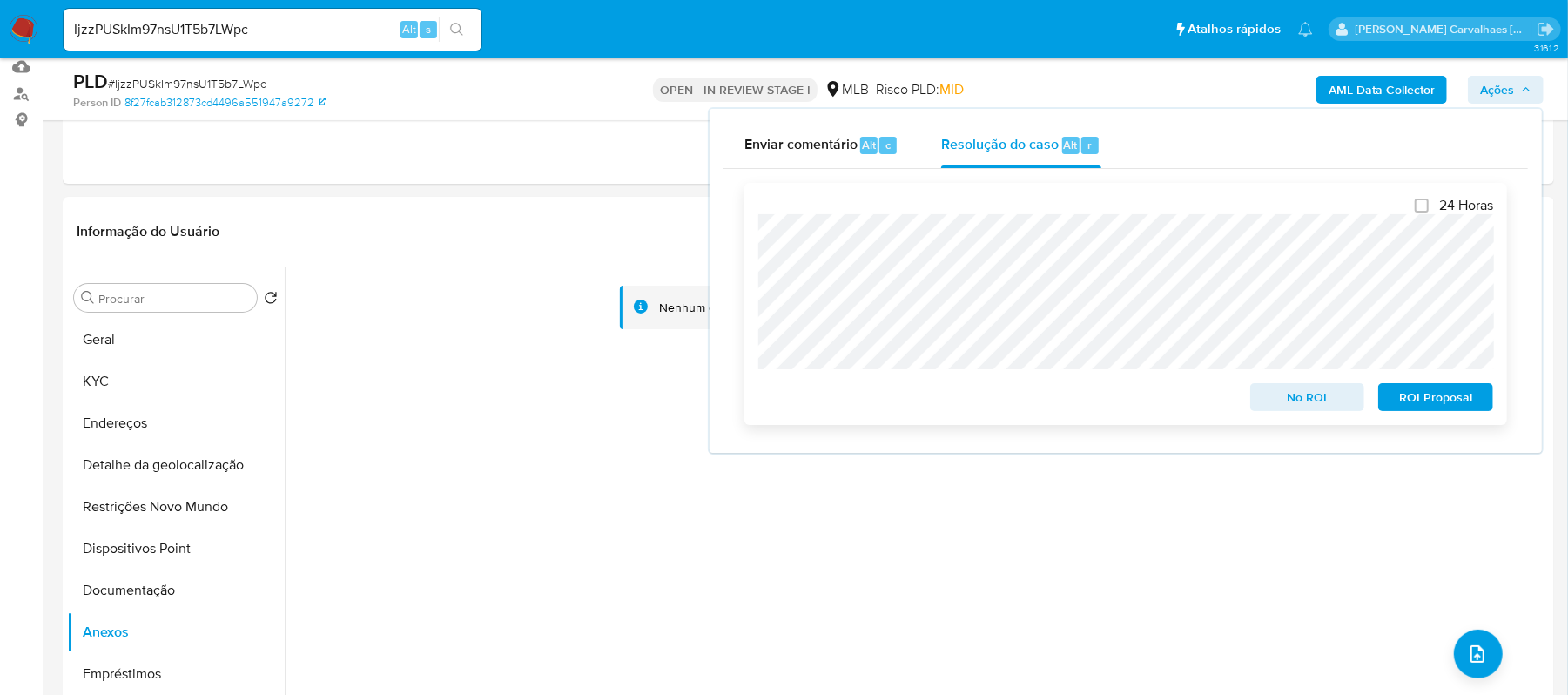
click at [1412, 394] on span "ROI Proposal" at bounding box center [1436, 397] width 91 height 24
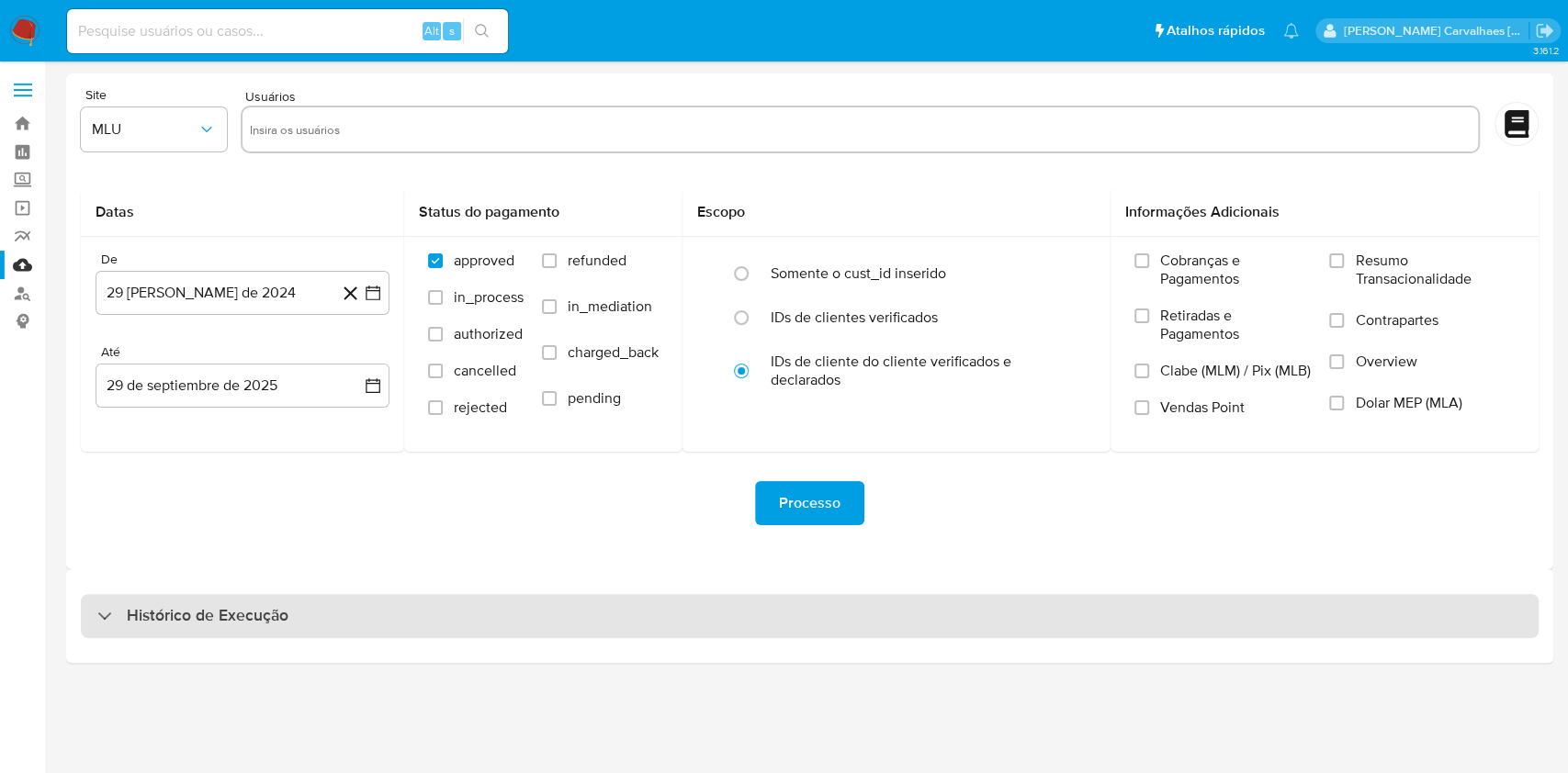
click at [221, 615] on h3 "Histórico de Execução" at bounding box center [207, 615] width 161 height 22
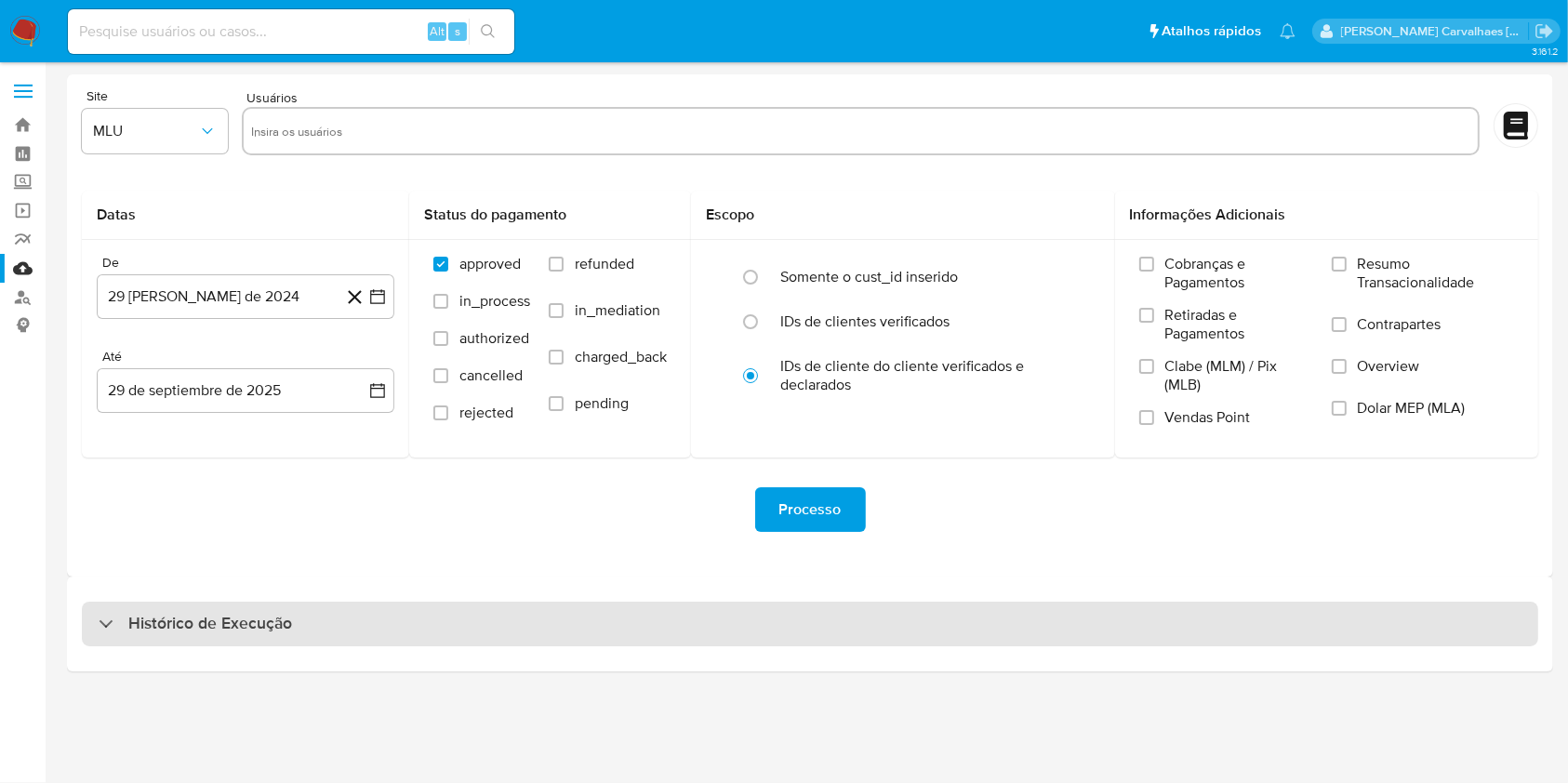
select select "10"
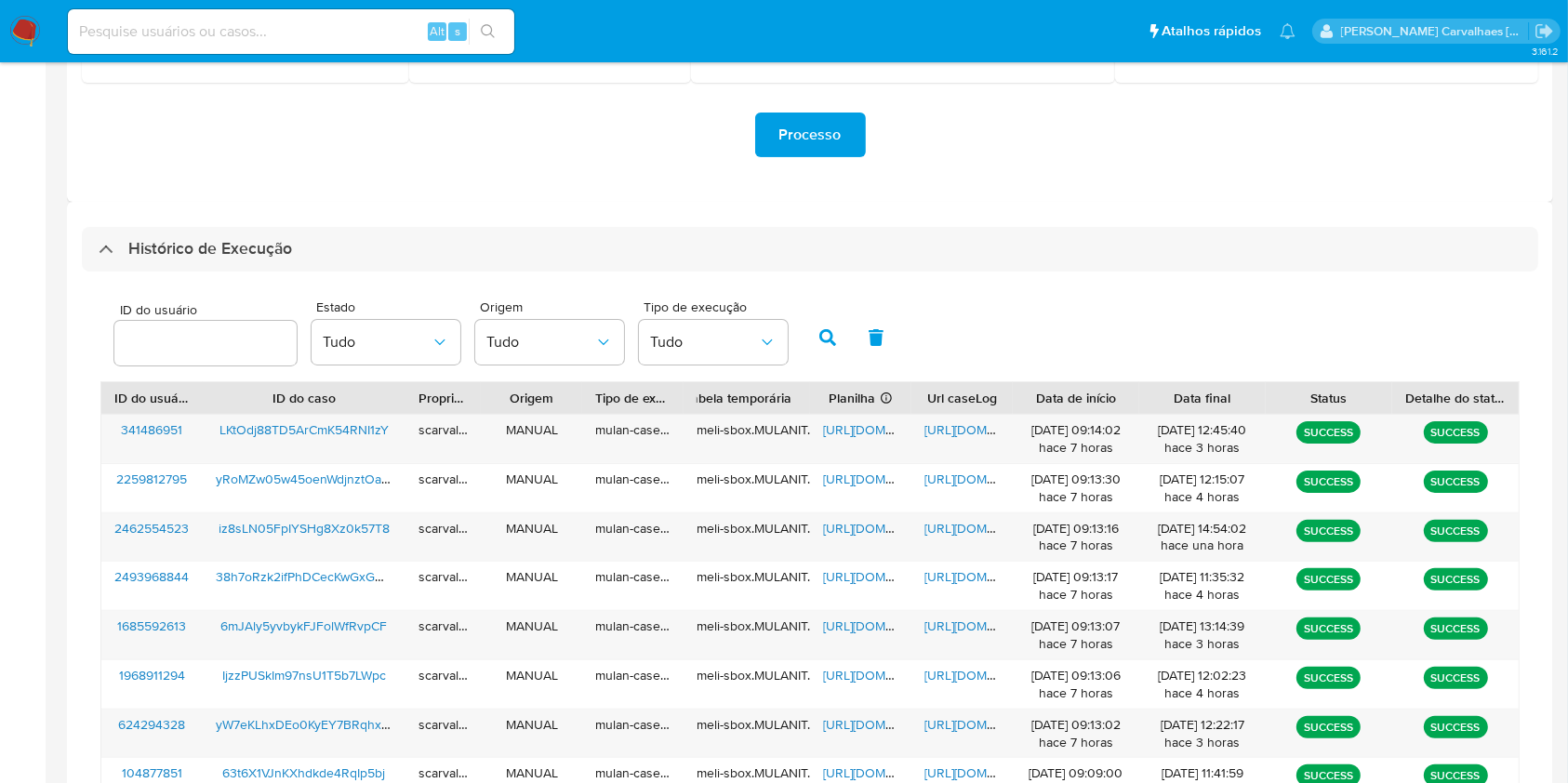
scroll to position [619, 0]
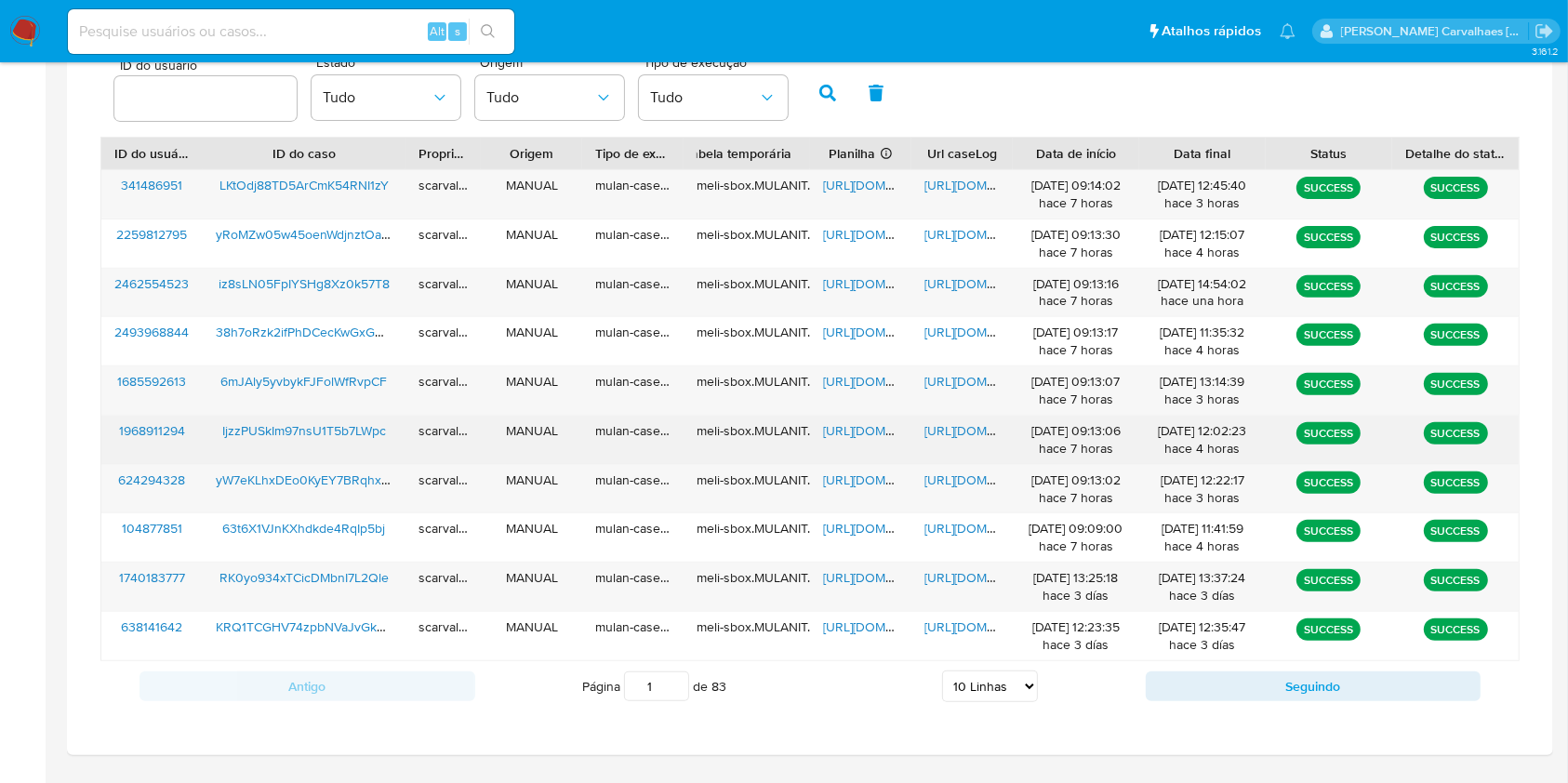
click at [951, 428] on span "[URL][DOMAIN_NAME]" at bounding box center [988, 430] width 129 height 18
click at [841, 426] on span "[URL][DOMAIN_NAME]" at bounding box center [887, 430] width 129 height 18
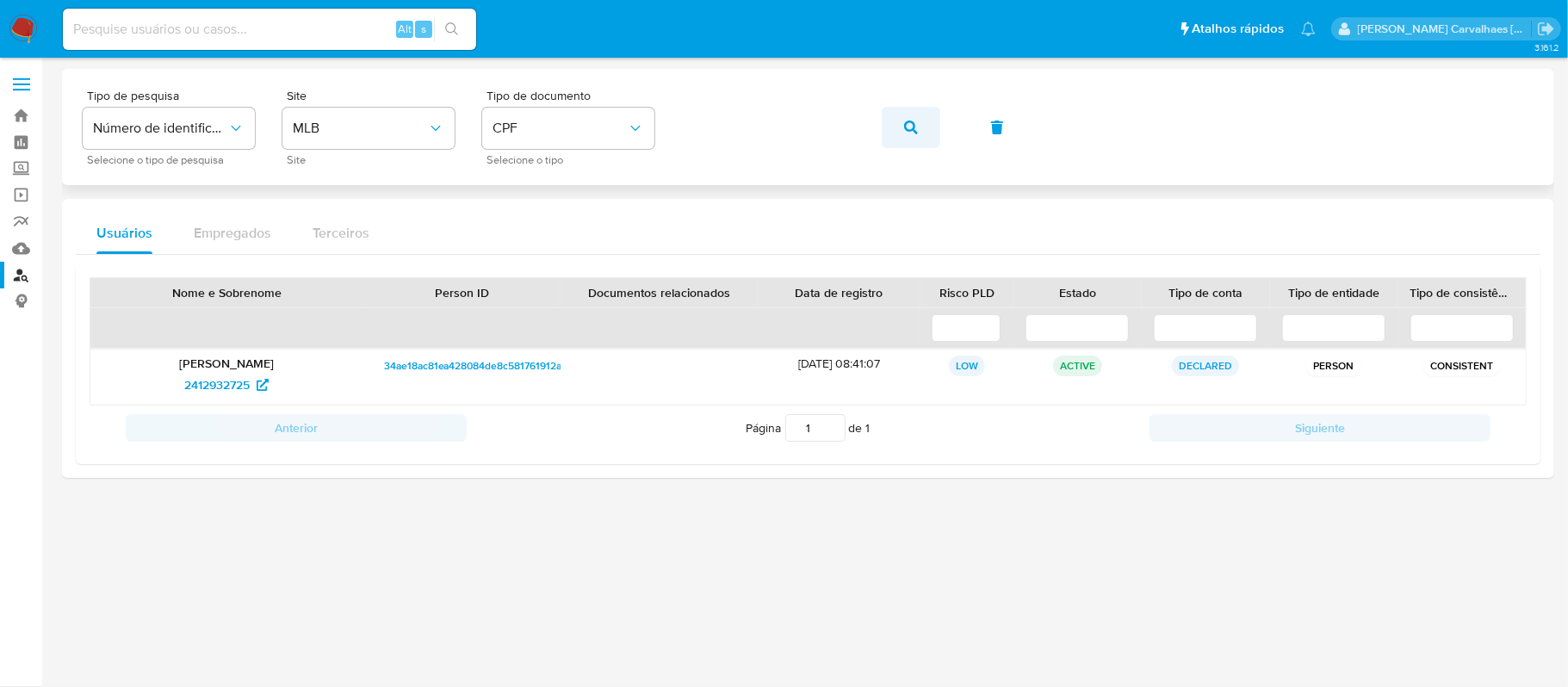
click at [911, 129] on icon "button" at bounding box center [910, 127] width 13 height 13
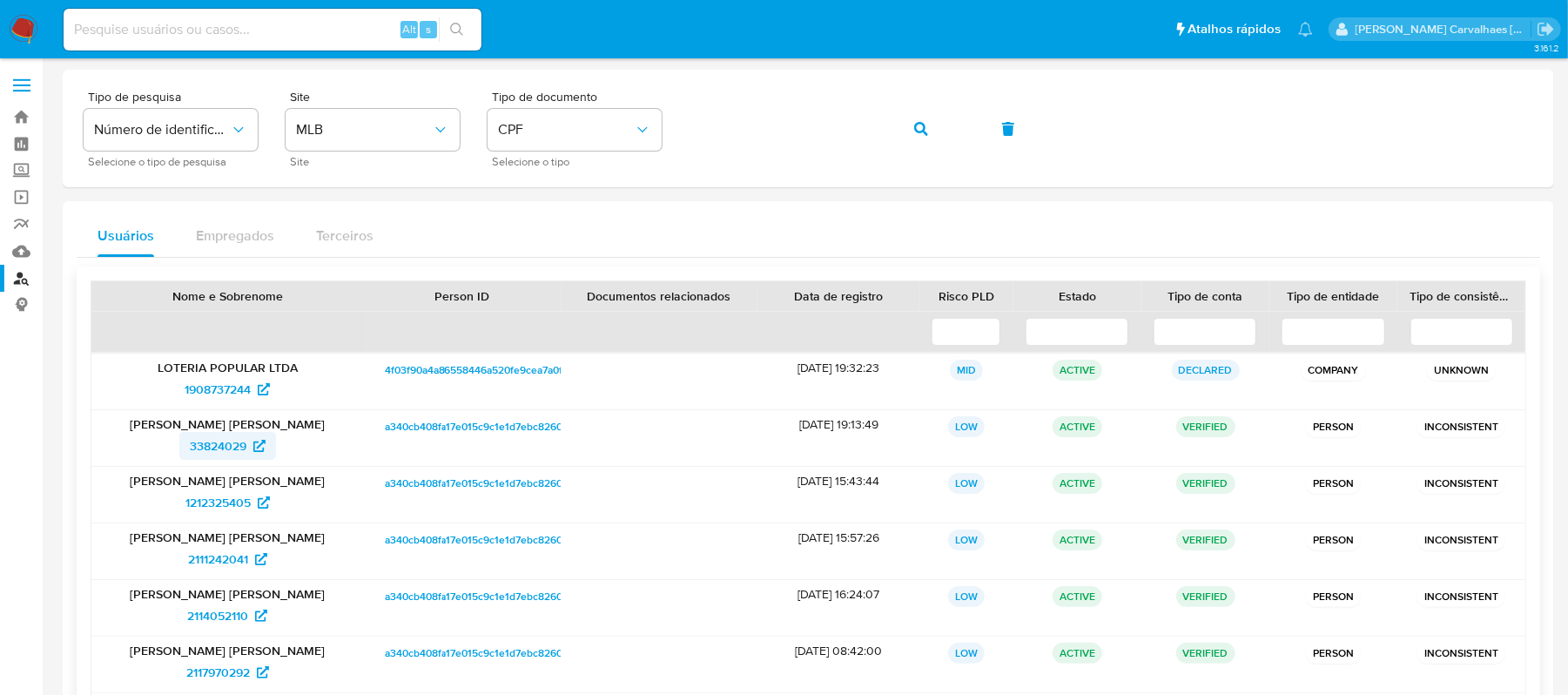
click at [240, 448] on span "33824029" at bounding box center [218, 446] width 56 height 28
click at [251, 387] on span "1908737244" at bounding box center [217, 389] width 66 height 28
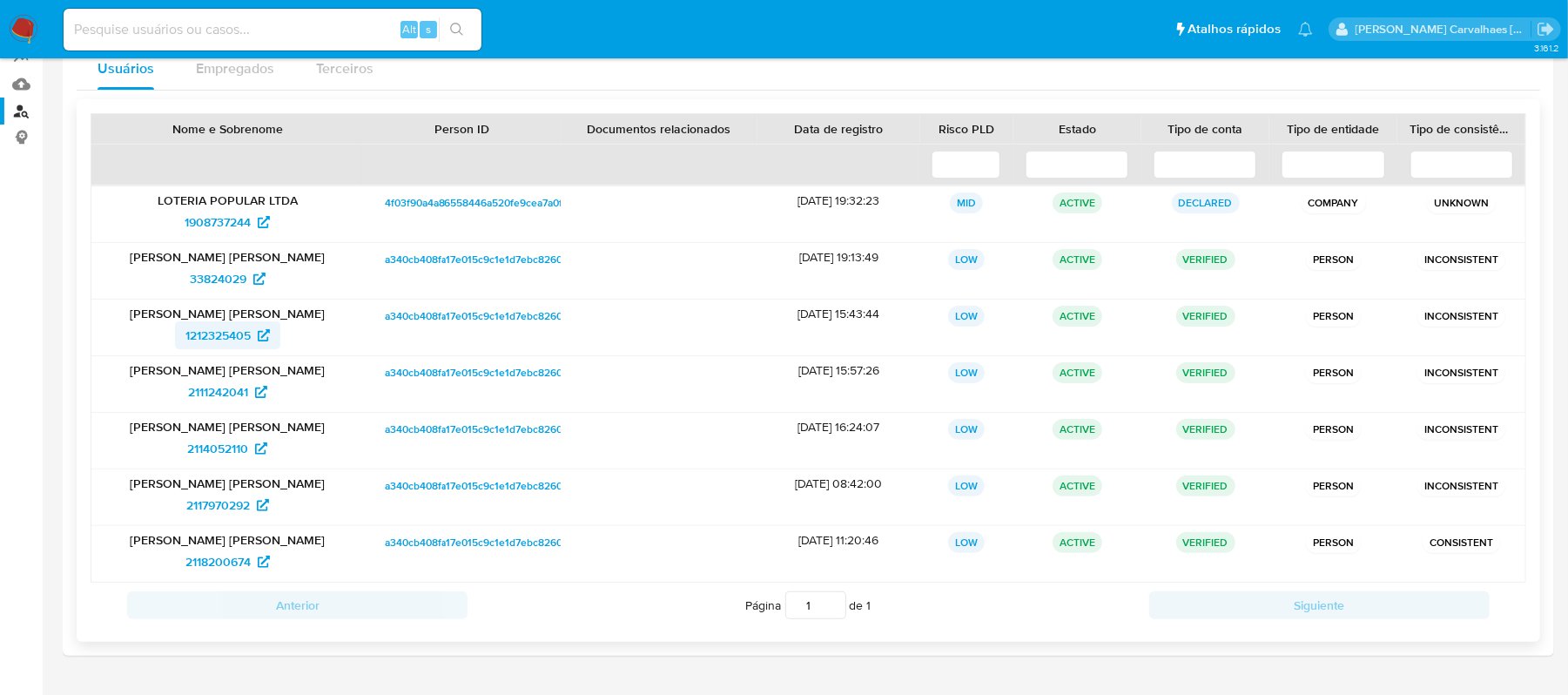
scroll to position [219, 0]
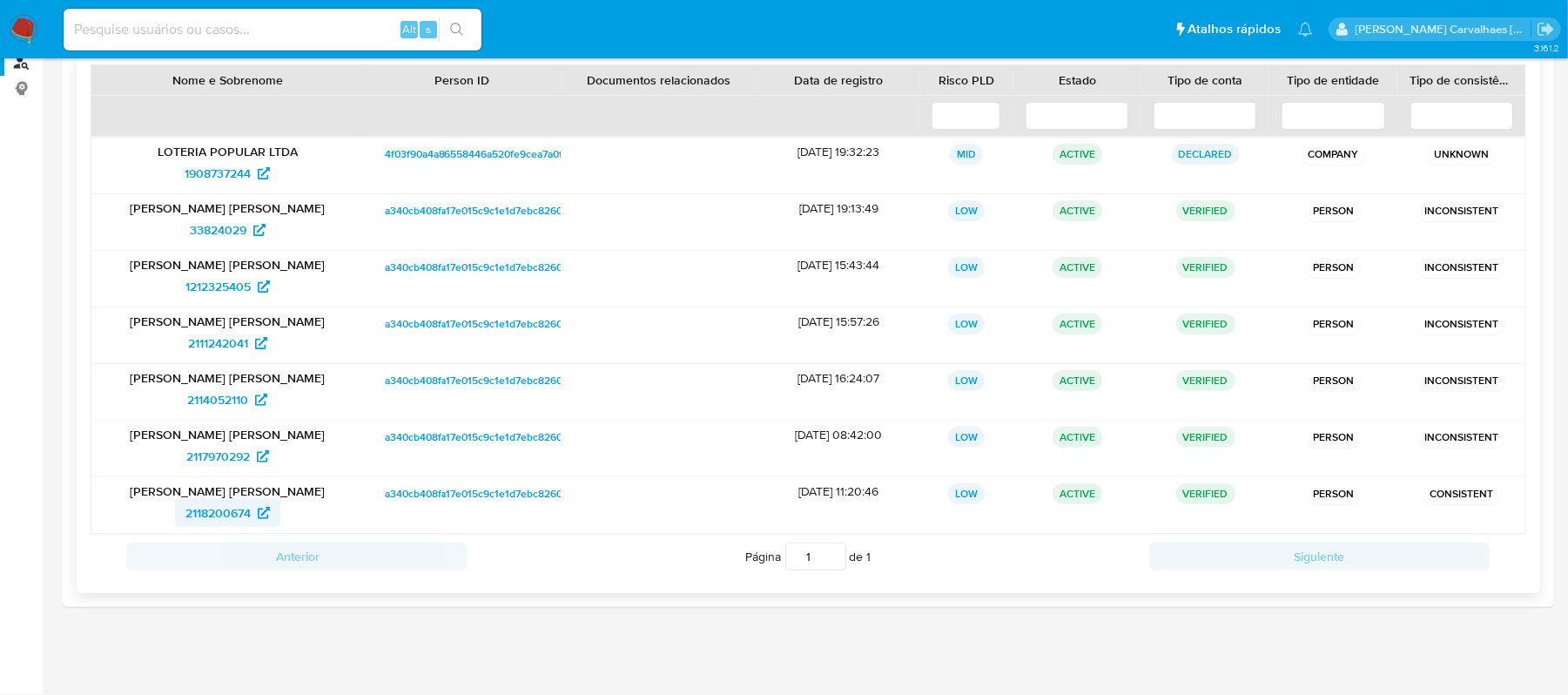
click at [230, 513] on span "2118200674" at bounding box center [218, 513] width 65 height 28
click at [235, 347] on span "2111242041" at bounding box center [218, 343] width 60 height 28
click at [225, 281] on span "1212325405" at bounding box center [218, 286] width 65 height 28
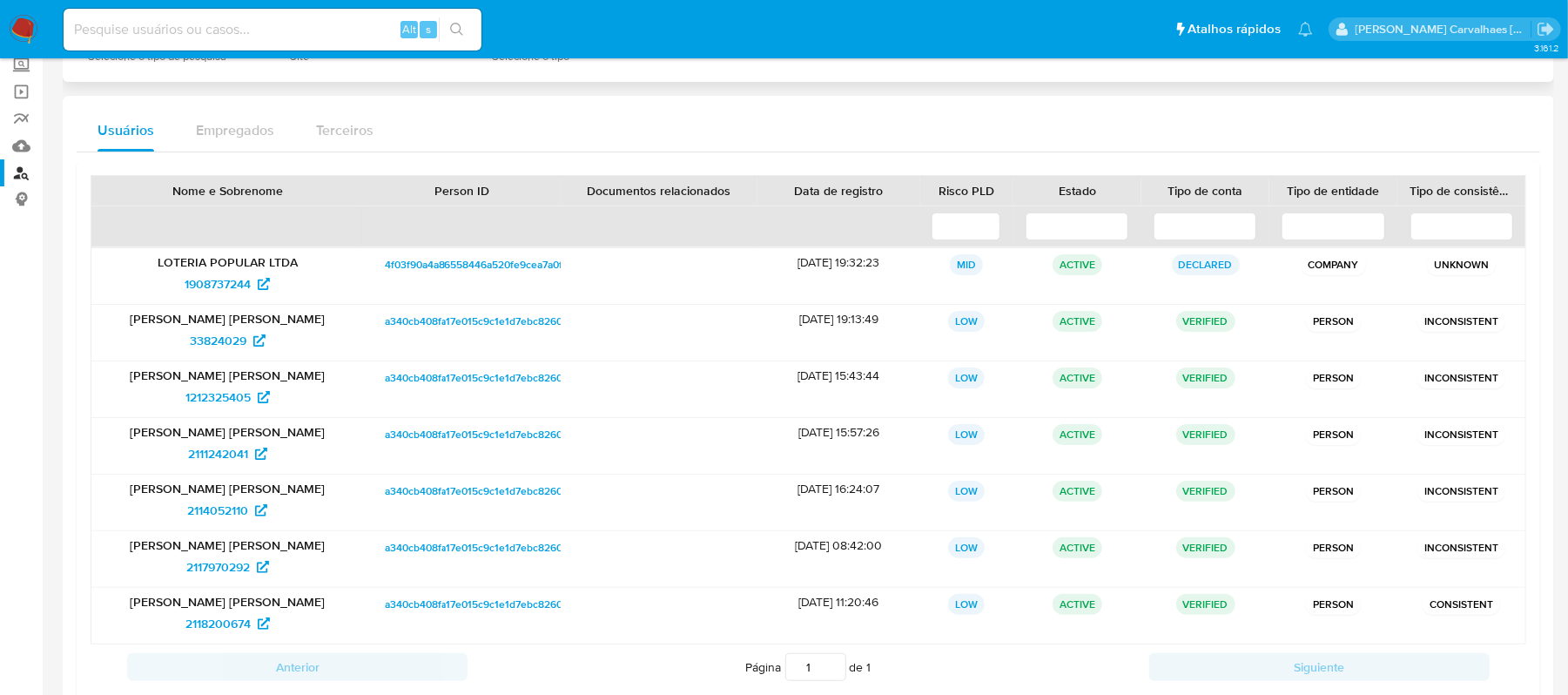
scroll to position [0, 0]
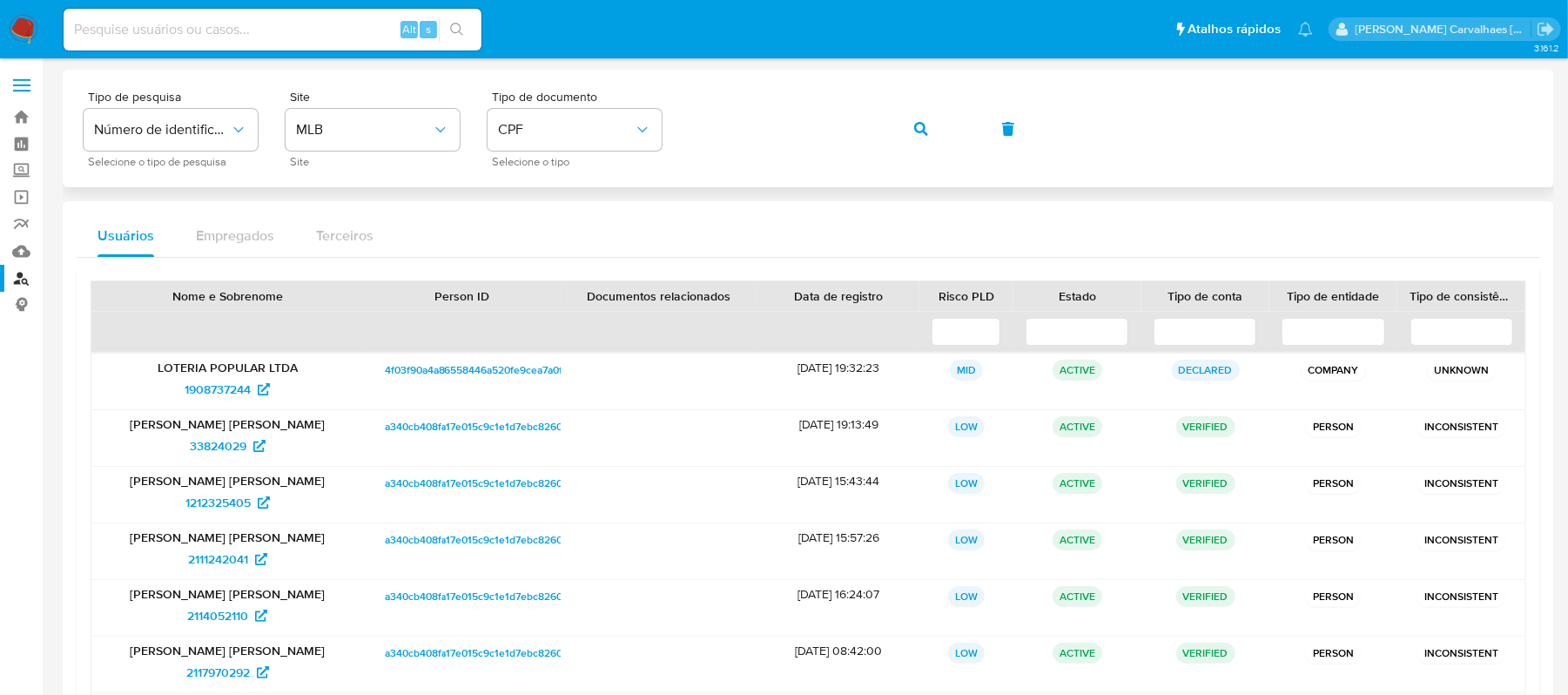
click at [687, 123] on div "Tipo de pesquisa Número de identificação Selecione o tipo de pesquisa Site MLB …" at bounding box center [808, 129] width 1449 height 76
click at [914, 122] on icon "button" at bounding box center [920, 129] width 14 height 14
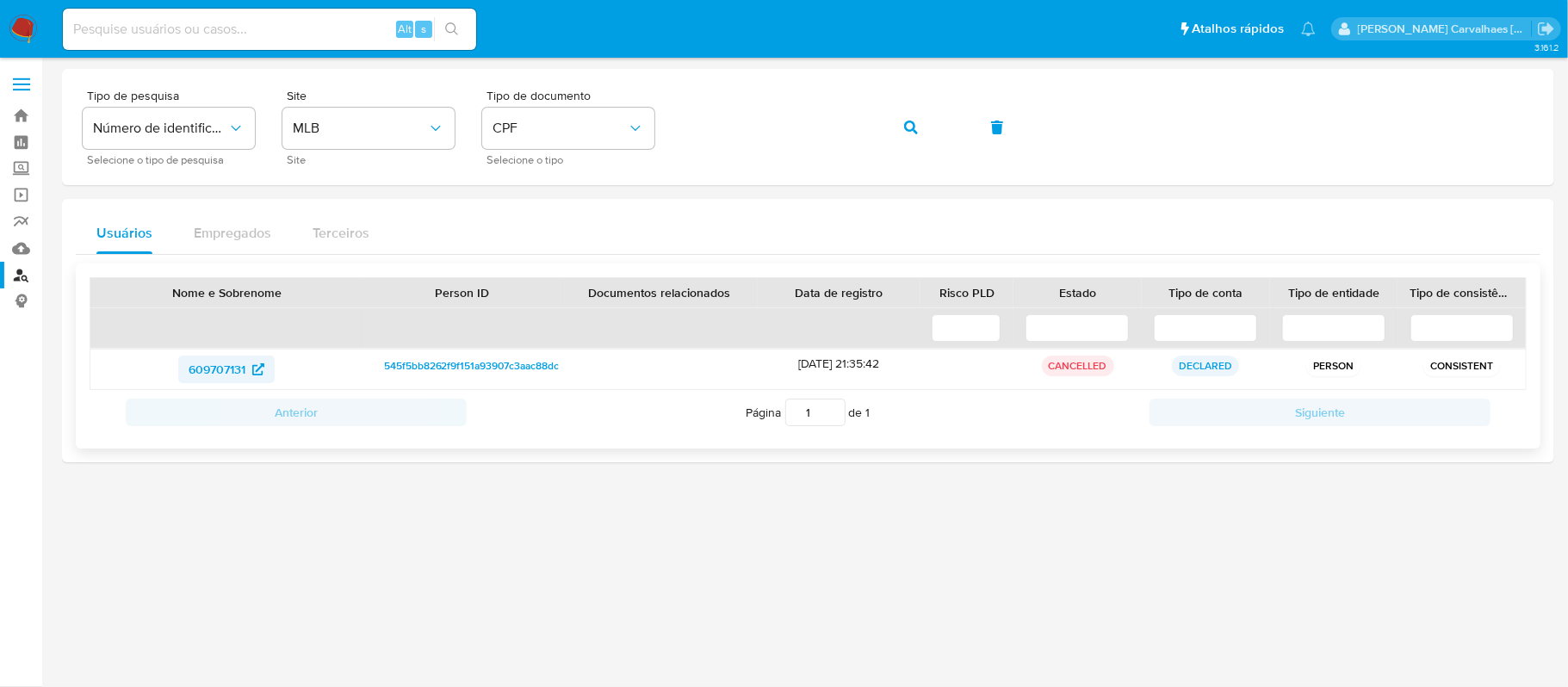
click at [236, 366] on span "609707131" at bounding box center [217, 369] width 56 height 28
click at [676, 131] on div "Tipo de pesquisa Número de identificação Selecione o tipo de pesquisa Site MLB …" at bounding box center [808, 127] width 1452 height 75
click at [917, 125] on icon "button" at bounding box center [910, 127] width 13 height 13
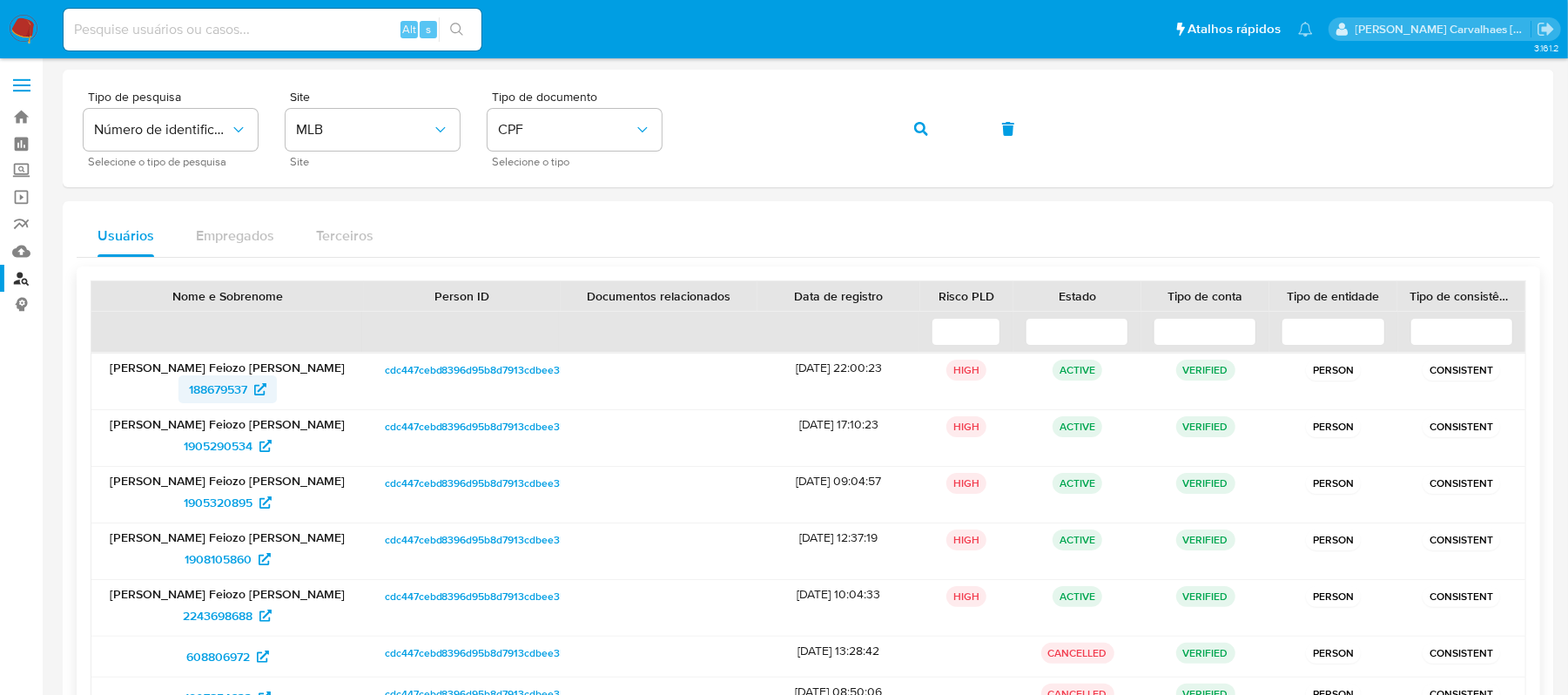
click at [236, 383] on span "188679537" at bounding box center [218, 389] width 58 height 28
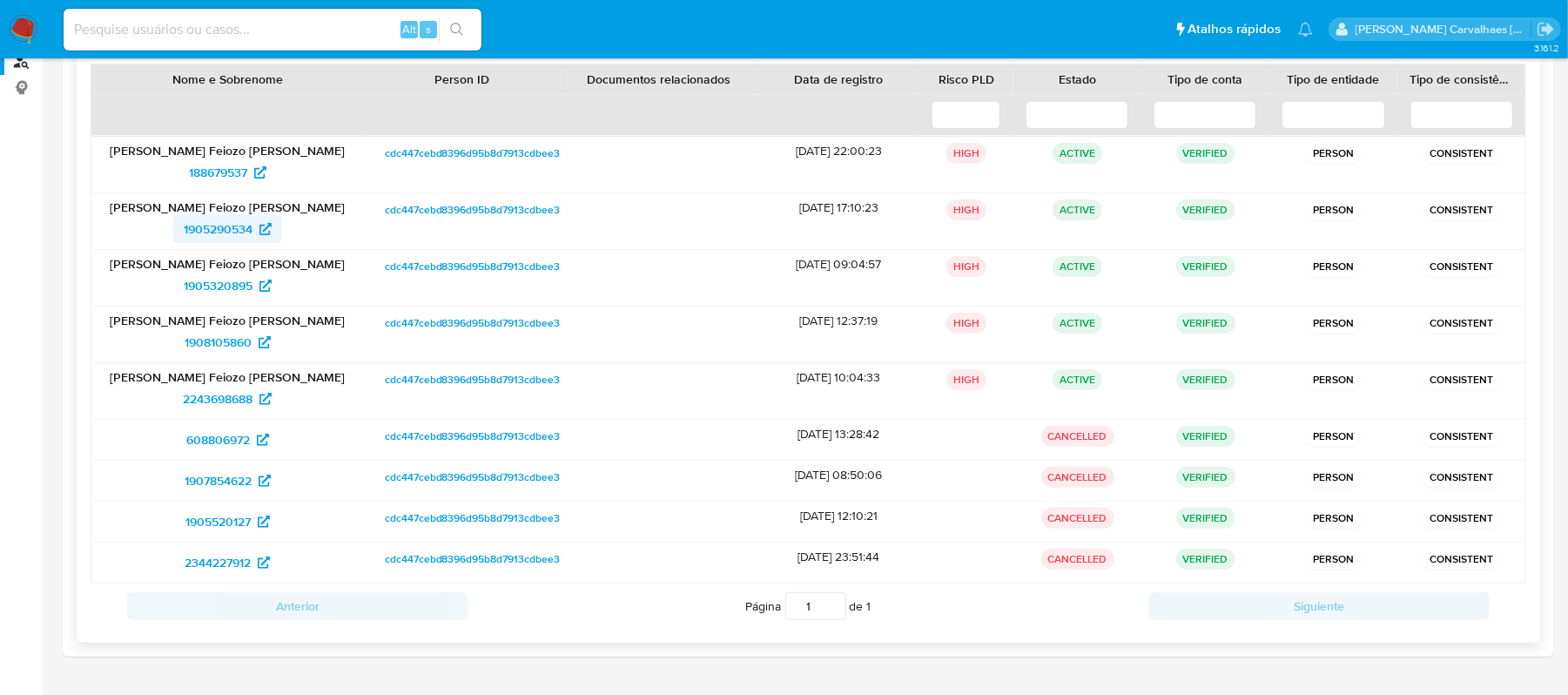
scroll to position [232, 0]
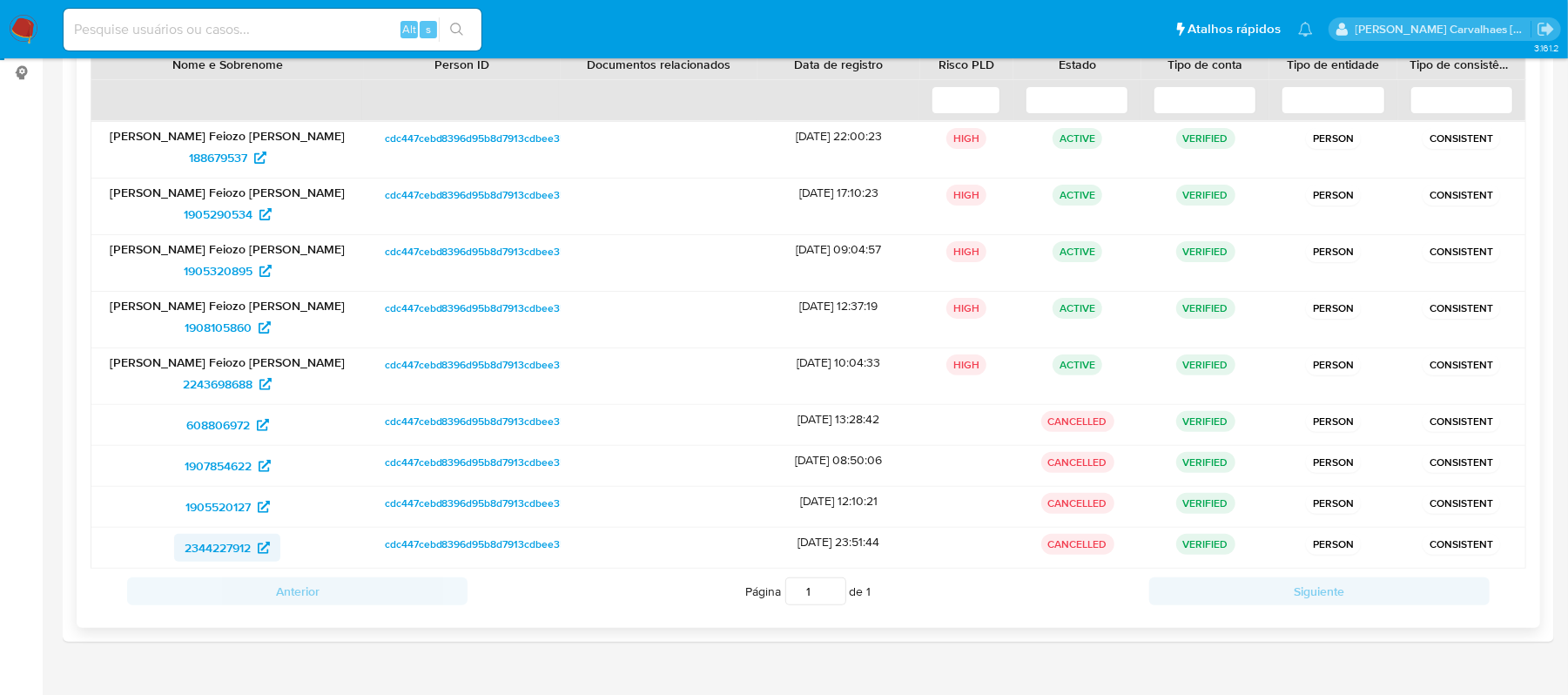
click at [217, 552] on span "2344227912" at bounding box center [217, 547] width 66 height 28
click at [211, 318] on span "1908105860" at bounding box center [218, 327] width 67 height 28
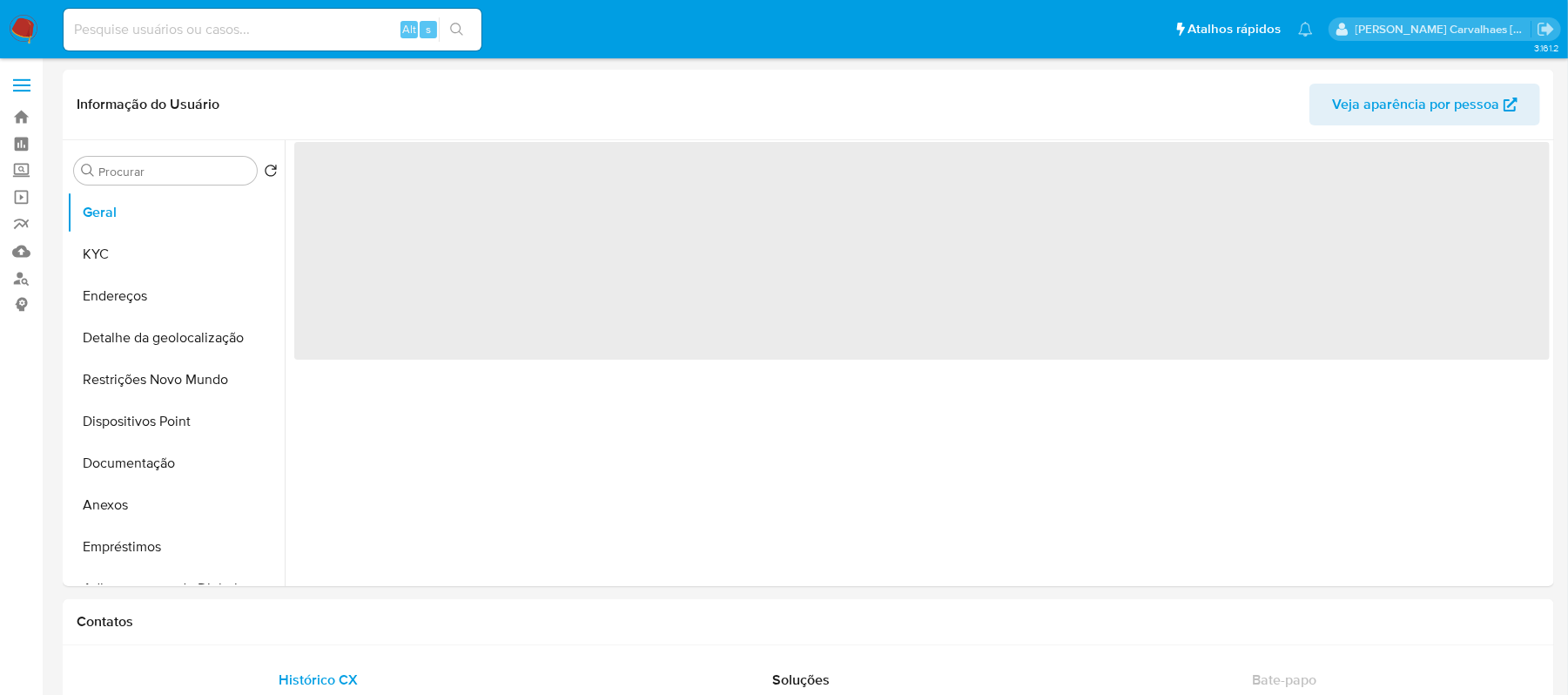
select select "10"
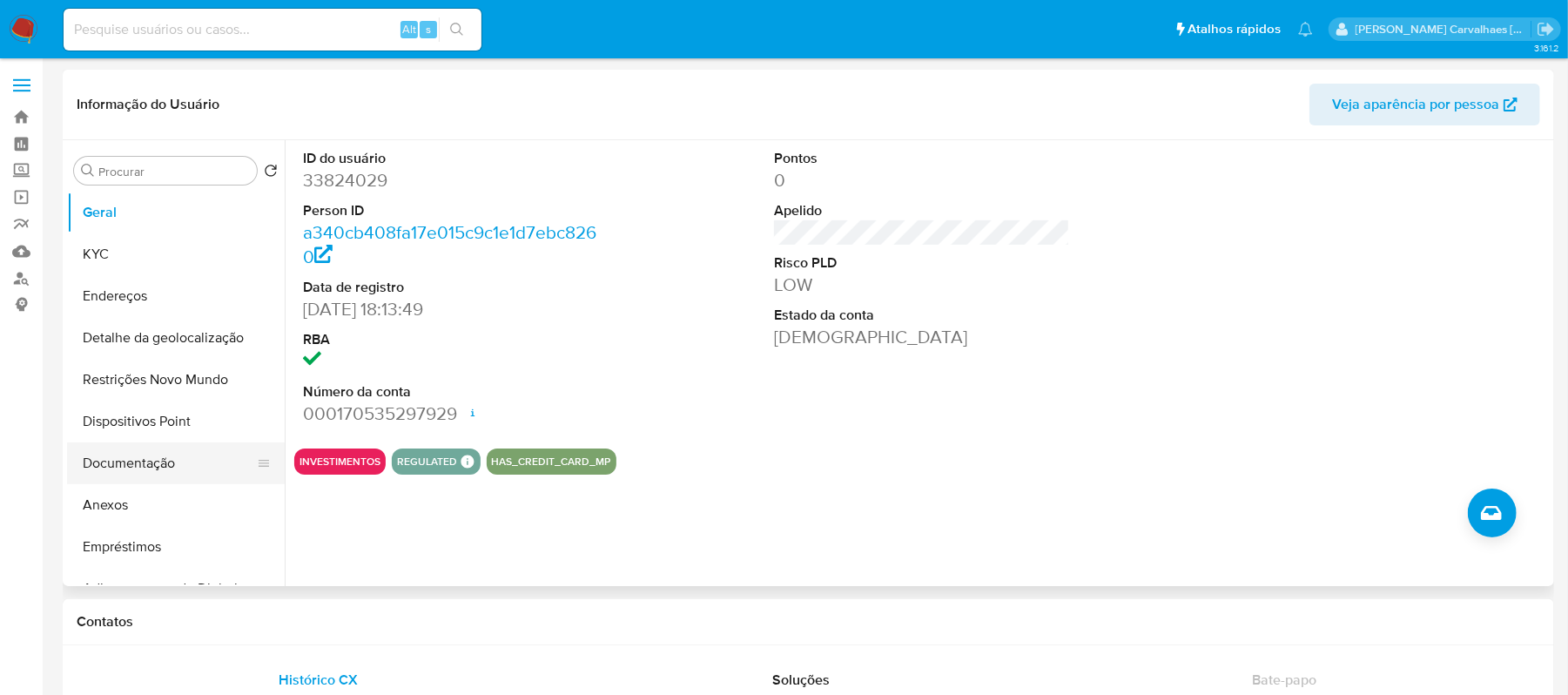
click at [145, 461] on button "Documentação" at bounding box center [168, 463] width 204 height 42
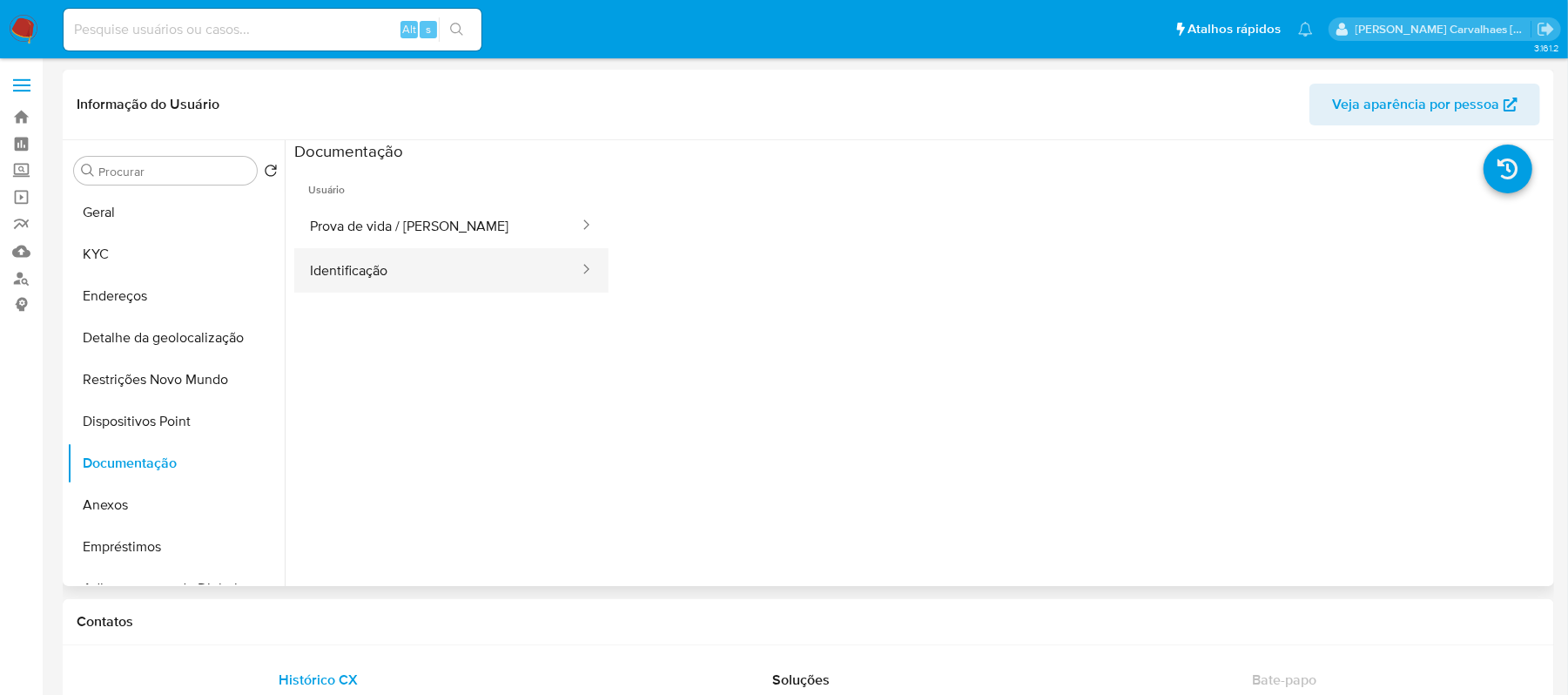
click at [374, 273] on button "Identificação" at bounding box center [438, 270] width 286 height 44
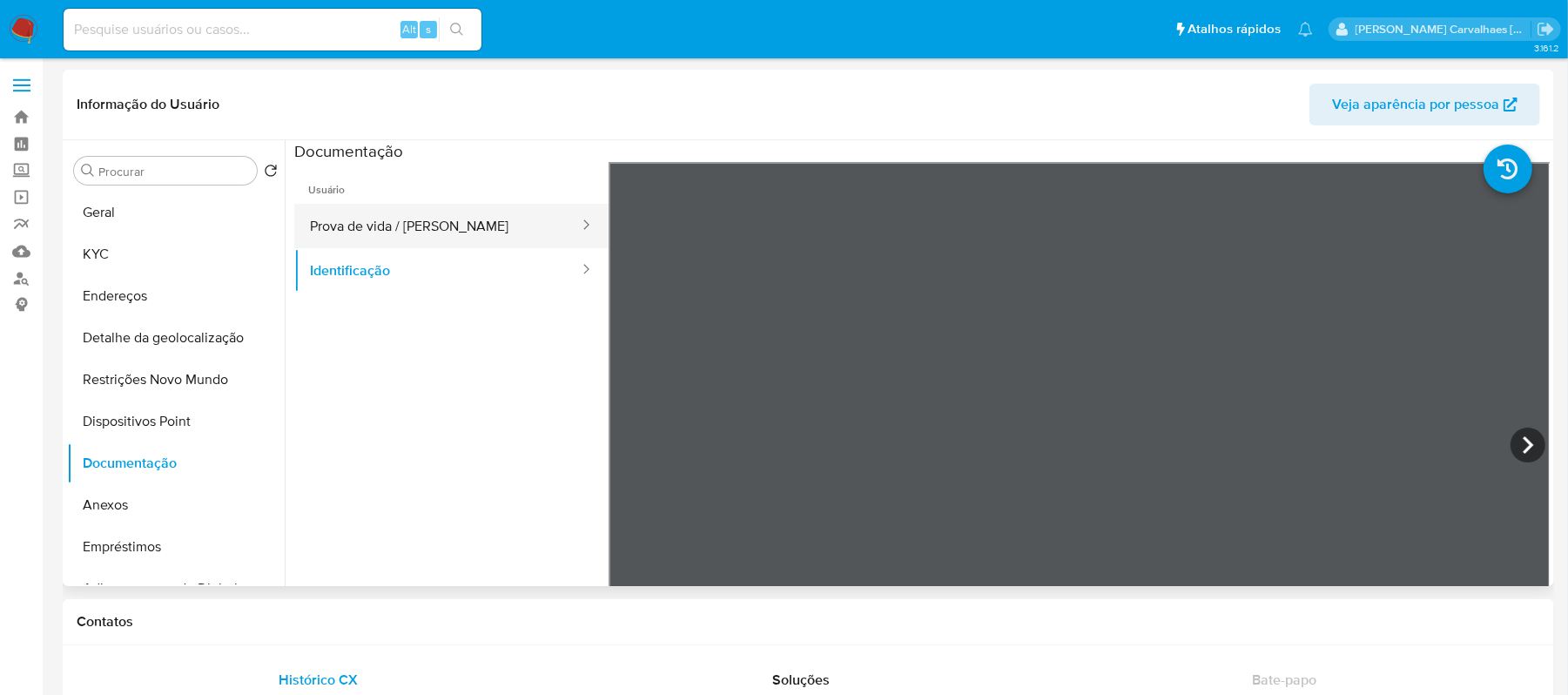
click at [423, 238] on button "Prova de vida / [PERSON_NAME]" at bounding box center [438, 226] width 286 height 44
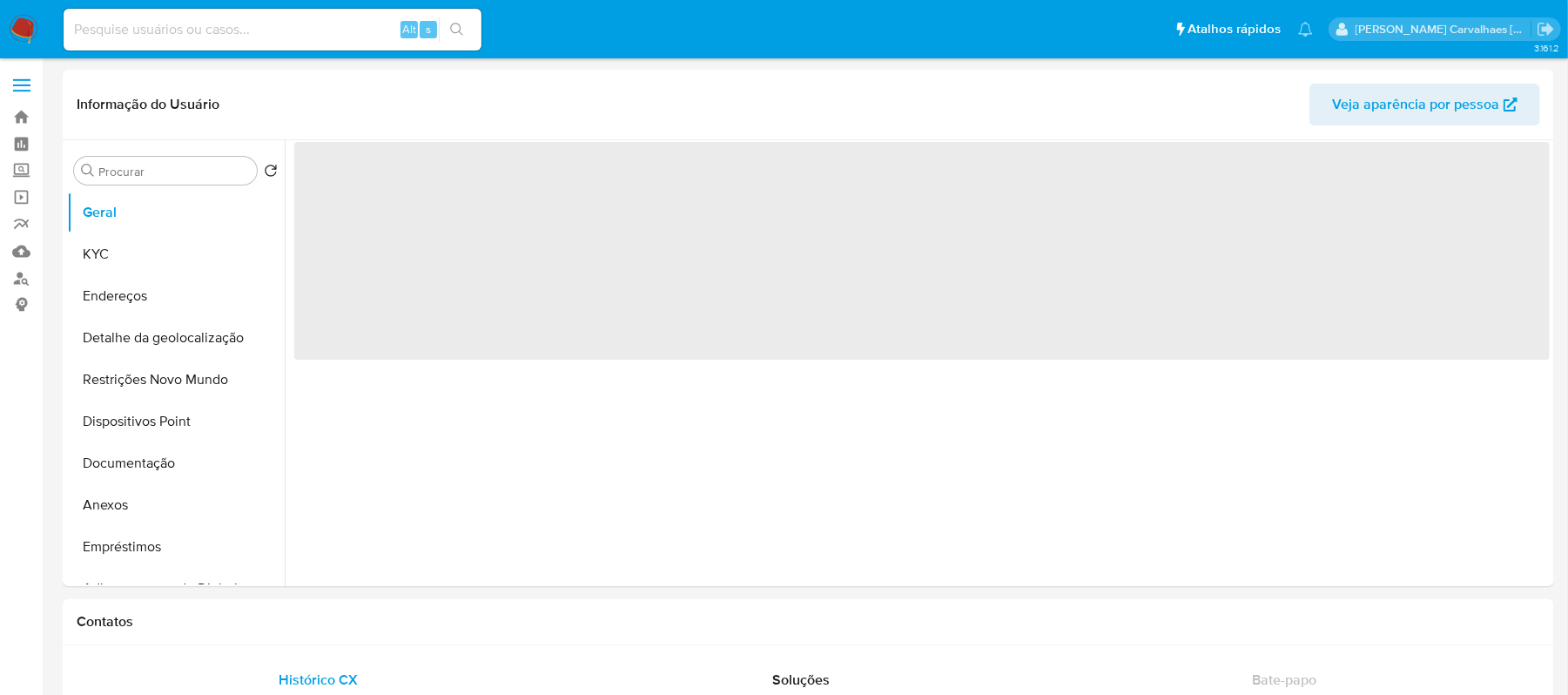
select select "10"
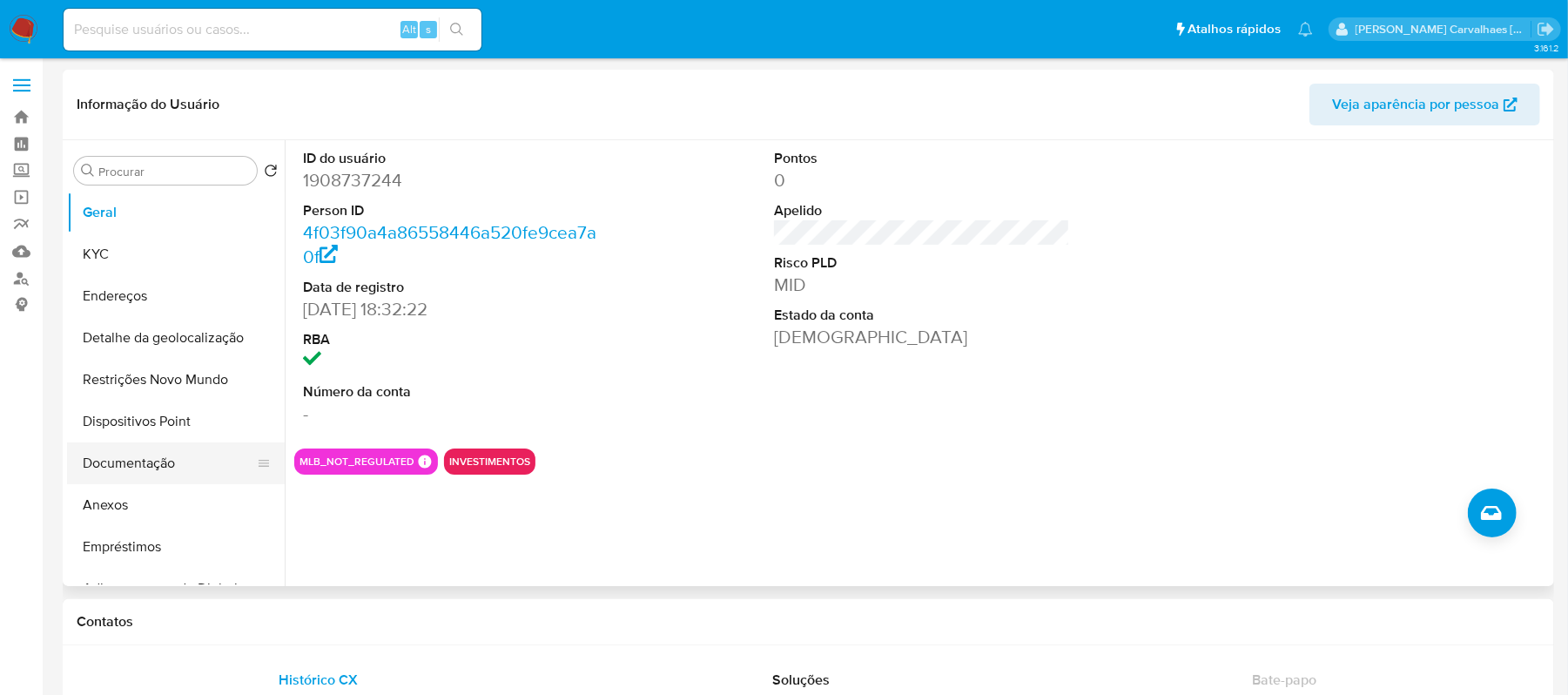
click at [155, 460] on button "Documentação" at bounding box center [168, 463] width 204 height 42
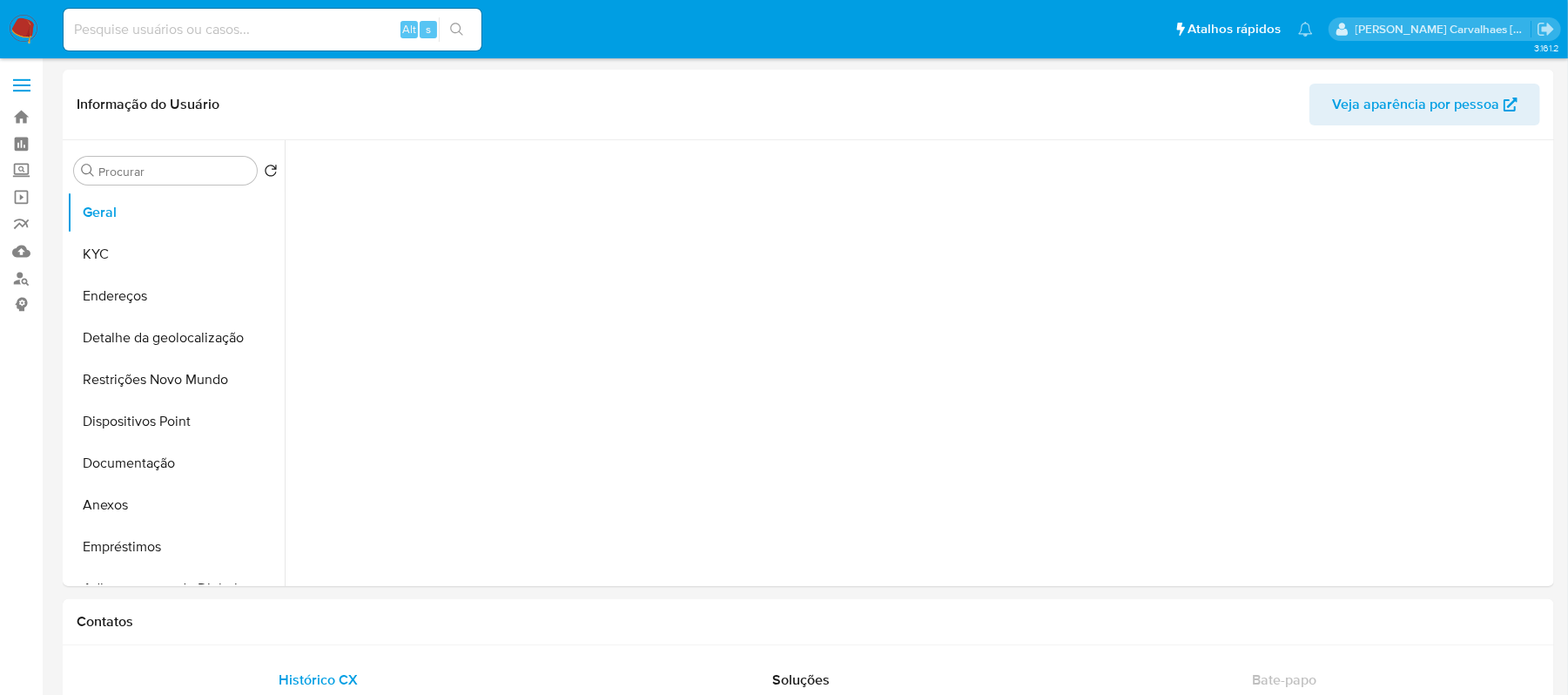
select select "10"
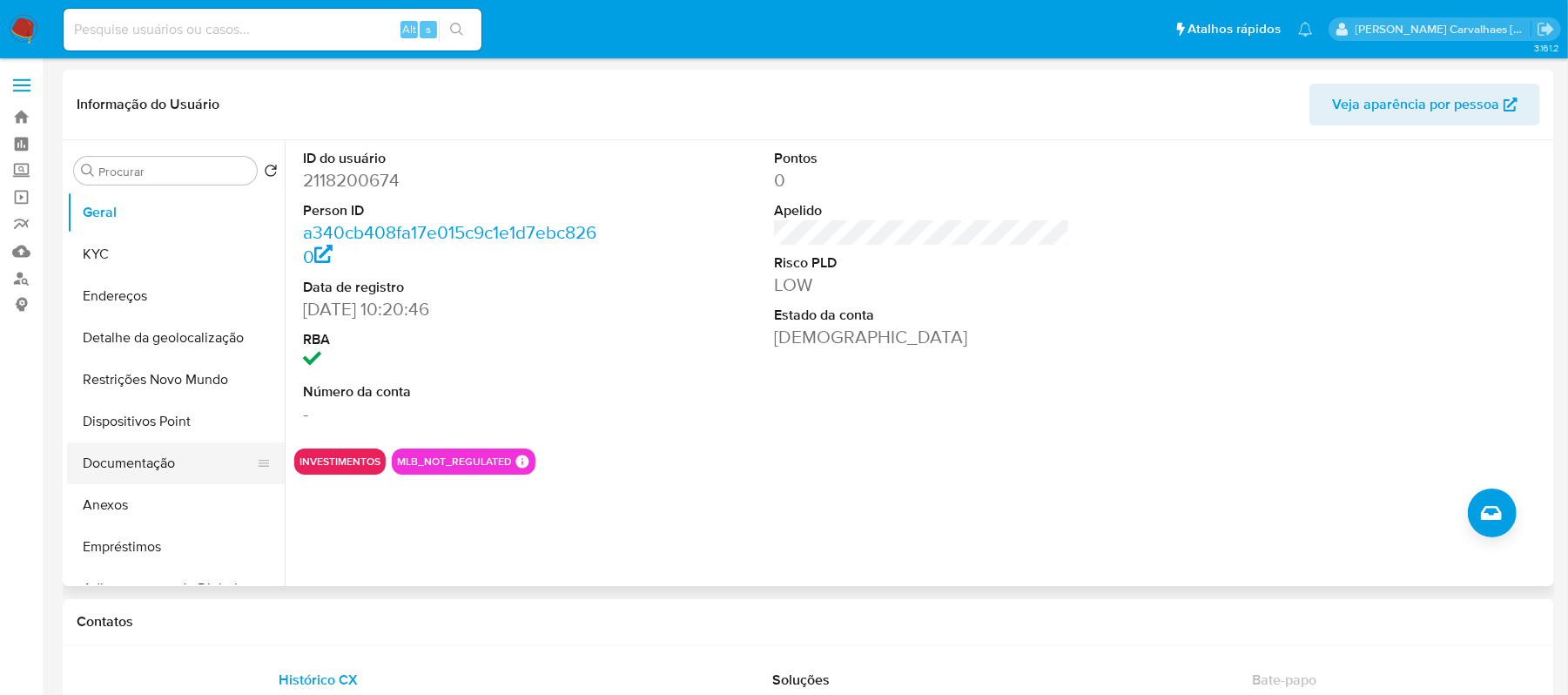
click at [130, 465] on button "Documentação" at bounding box center [168, 463] width 204 height 42
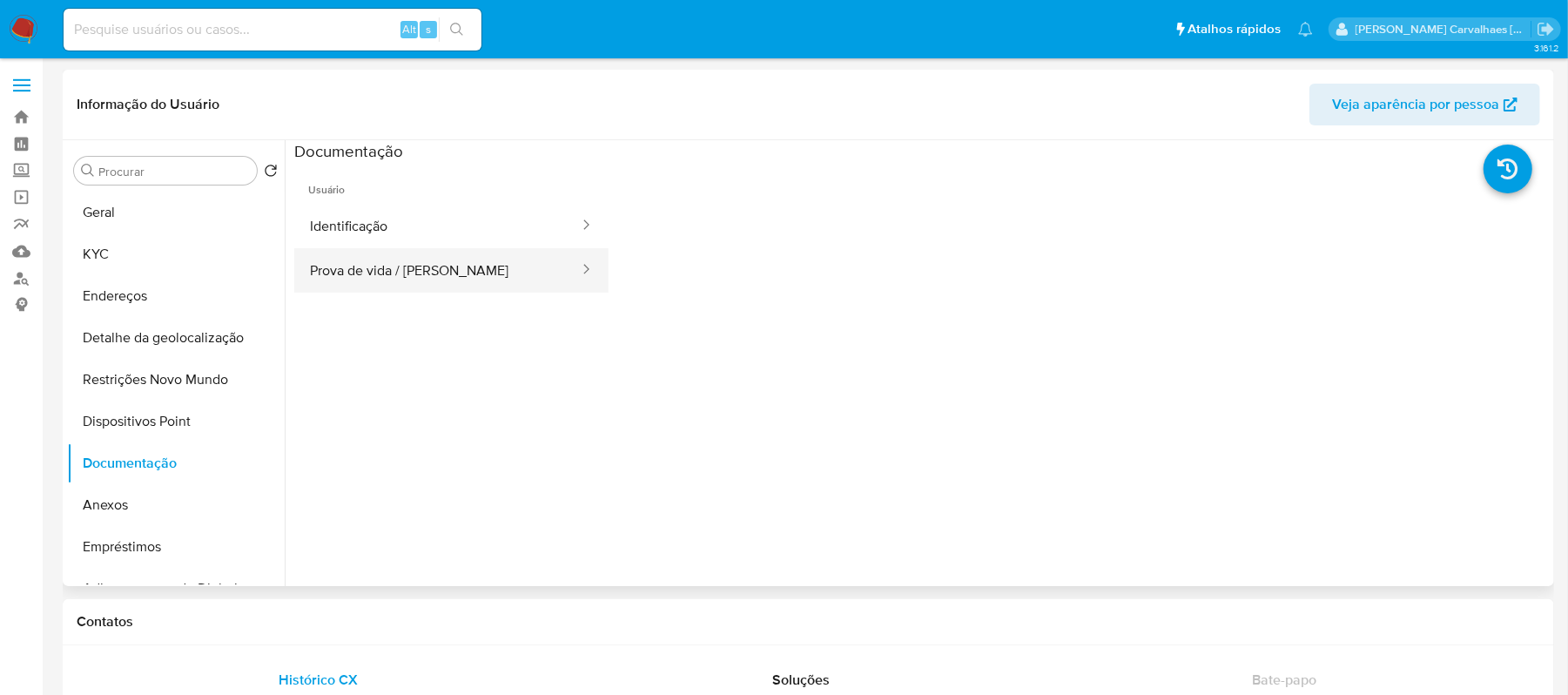
click at [394, 258] on button "Prova de vida / [PERSON_NAME]" at bounding box center [438, 270] width 286 height 44
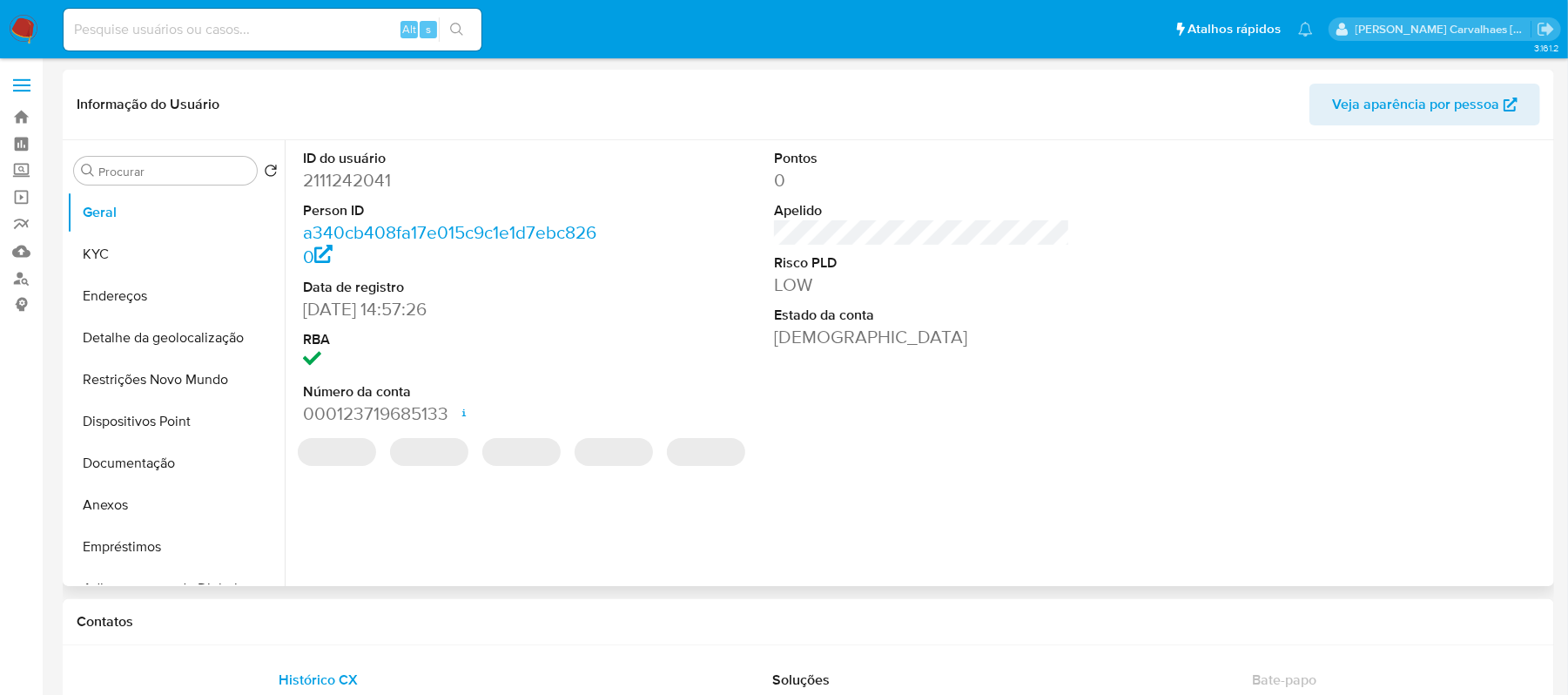
select select "10"
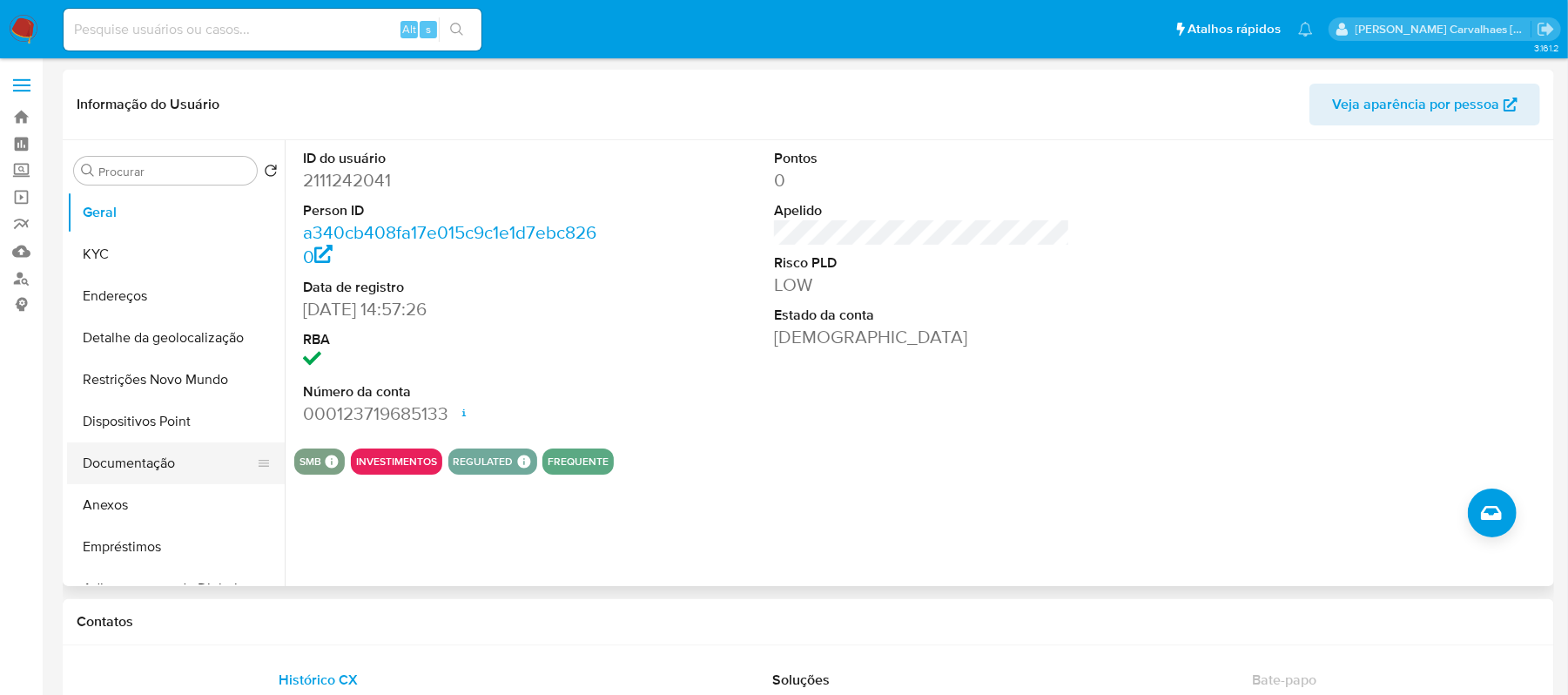
click at [144, 472] on button "Documentação" at bounding box center [168, 463] width 204 height 42
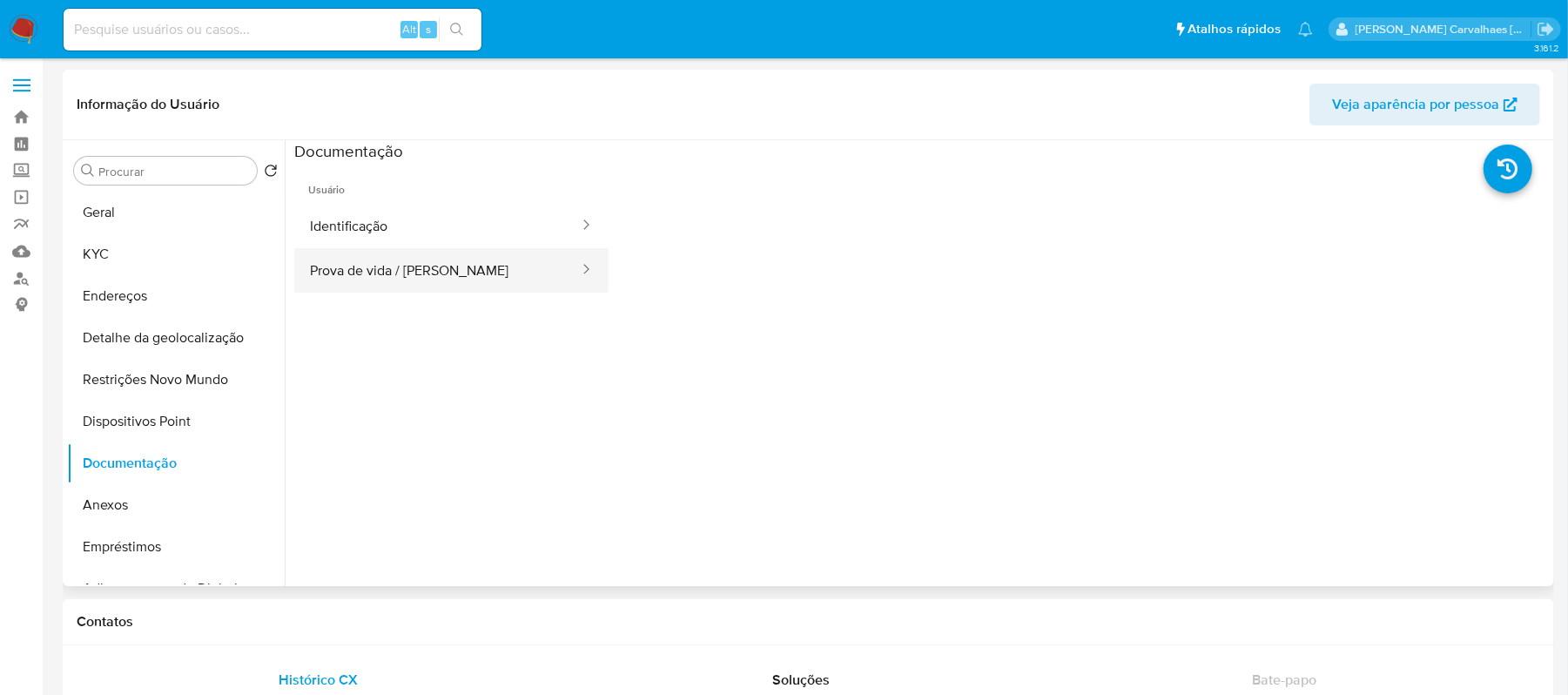
click at [401, 277] on button "Prova de vida / [PERSON_NAME]" at bounding box center [438, 270] width 286 height 44
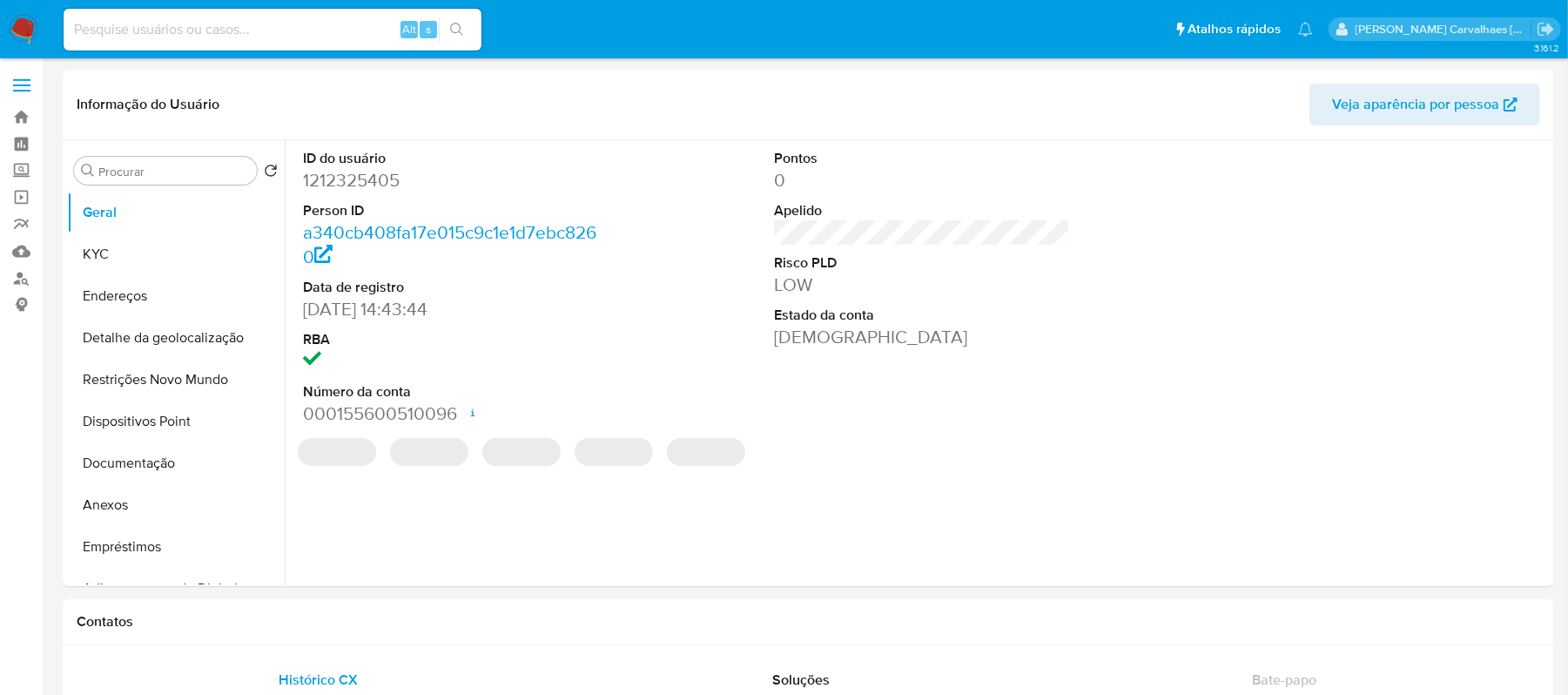
select select "10"
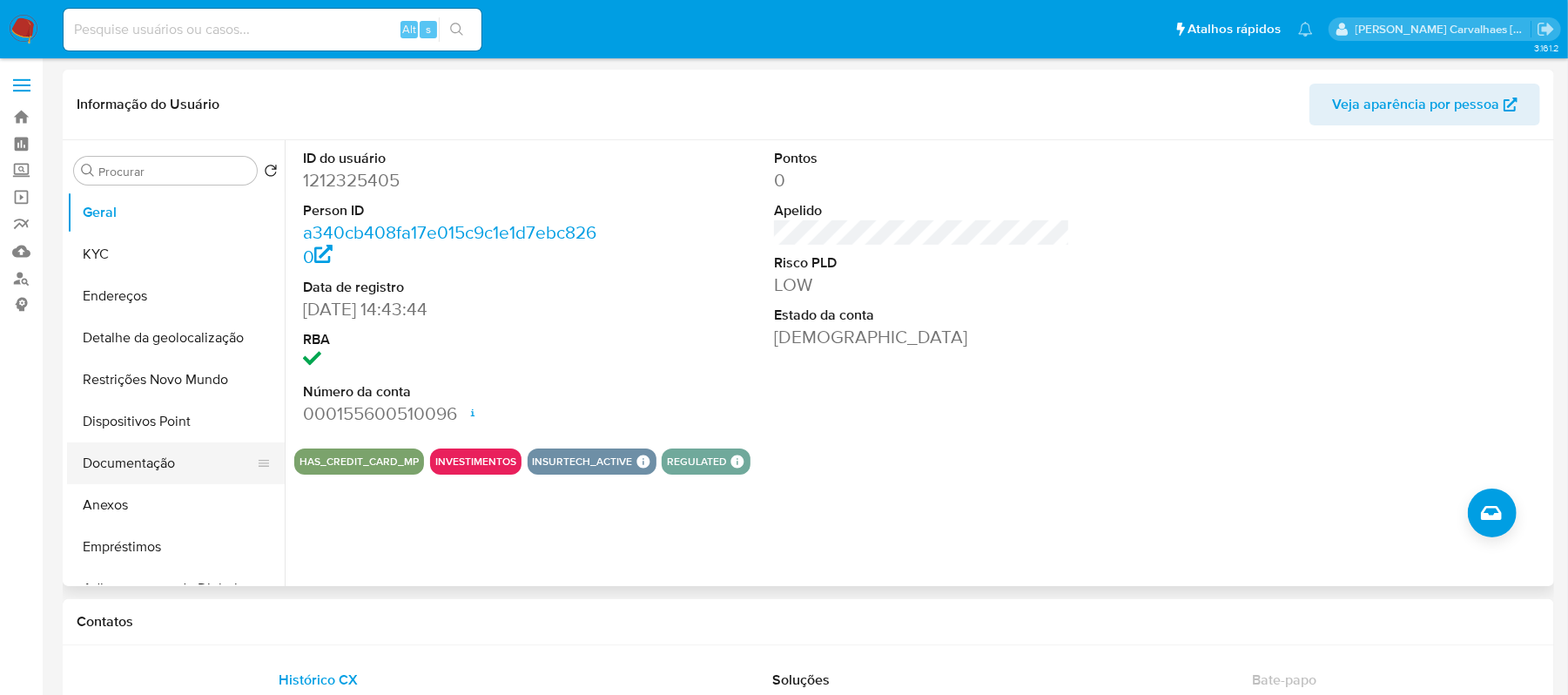
click at [154, 451] on button "Documentação" at bounding box center [168, 463] width 204 height 42
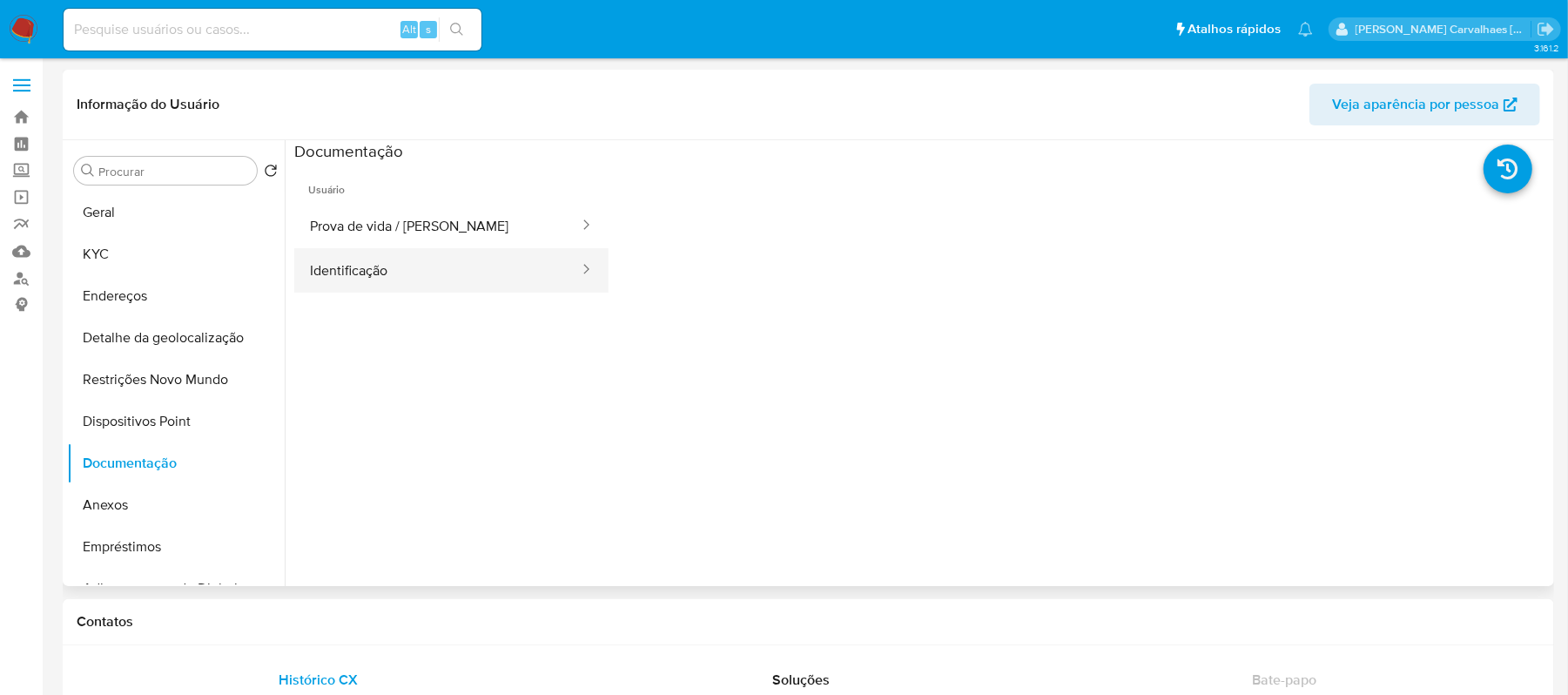
click at [395, 275] on button "Identificação" at bounding box center [438, 270] width 286 height 44
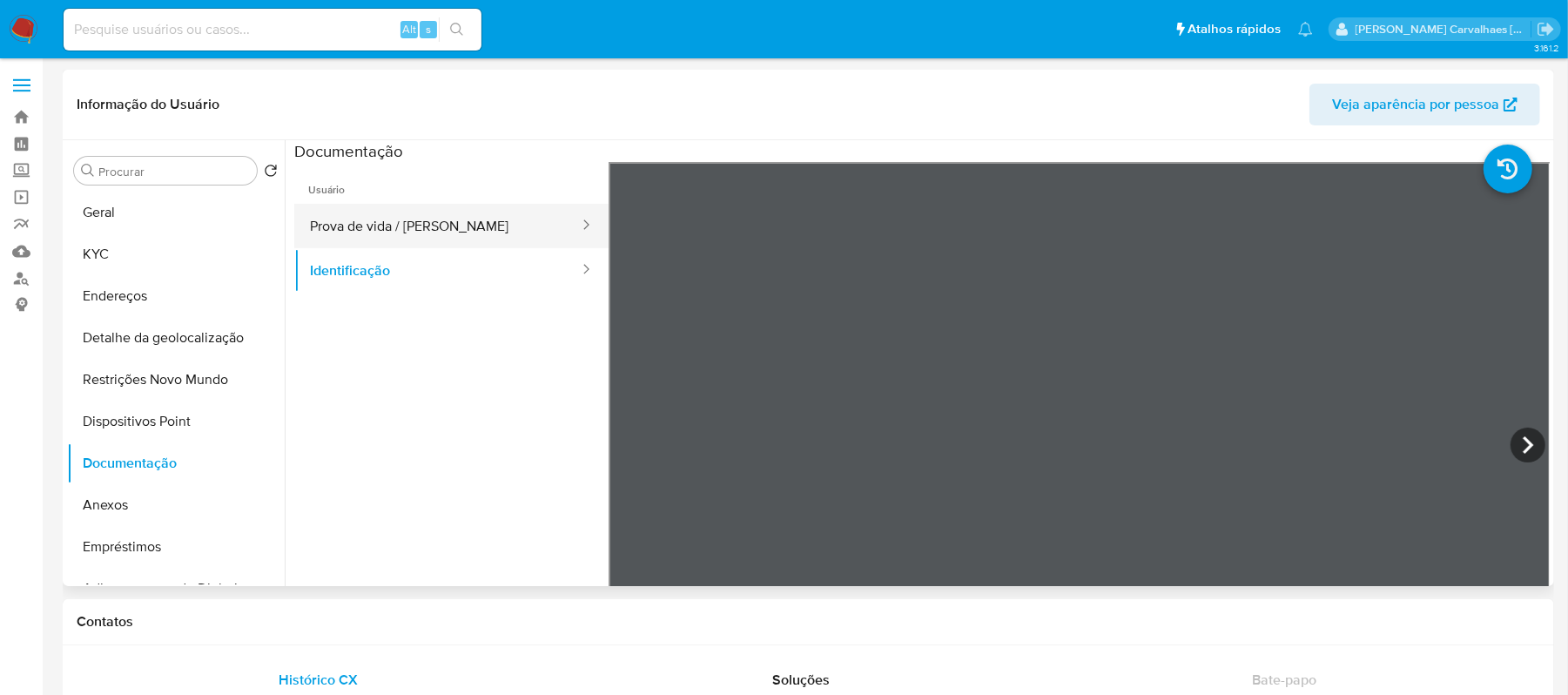
click at [393, 214] on button "Prova de vida / Selfie" at bounding box center [438, 226] width 286 height 44
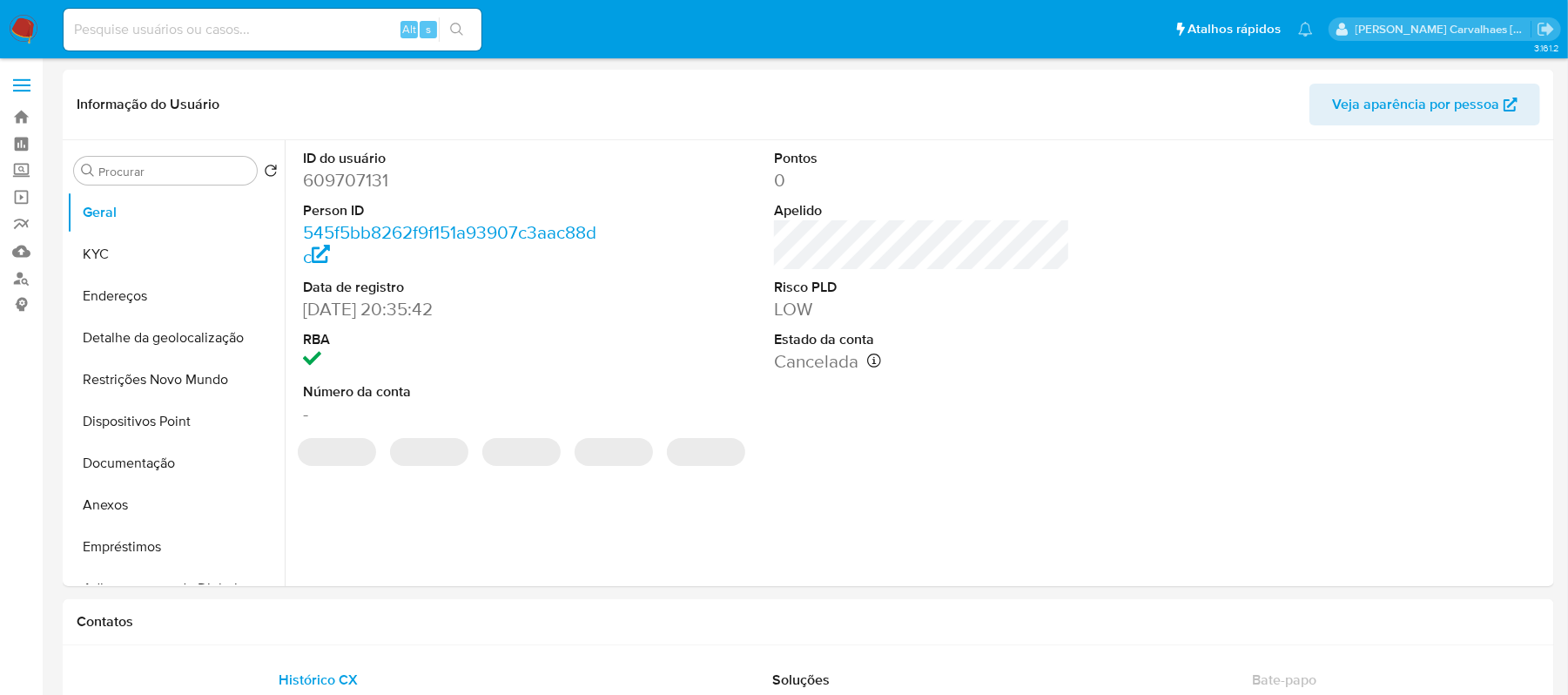
select select "10"
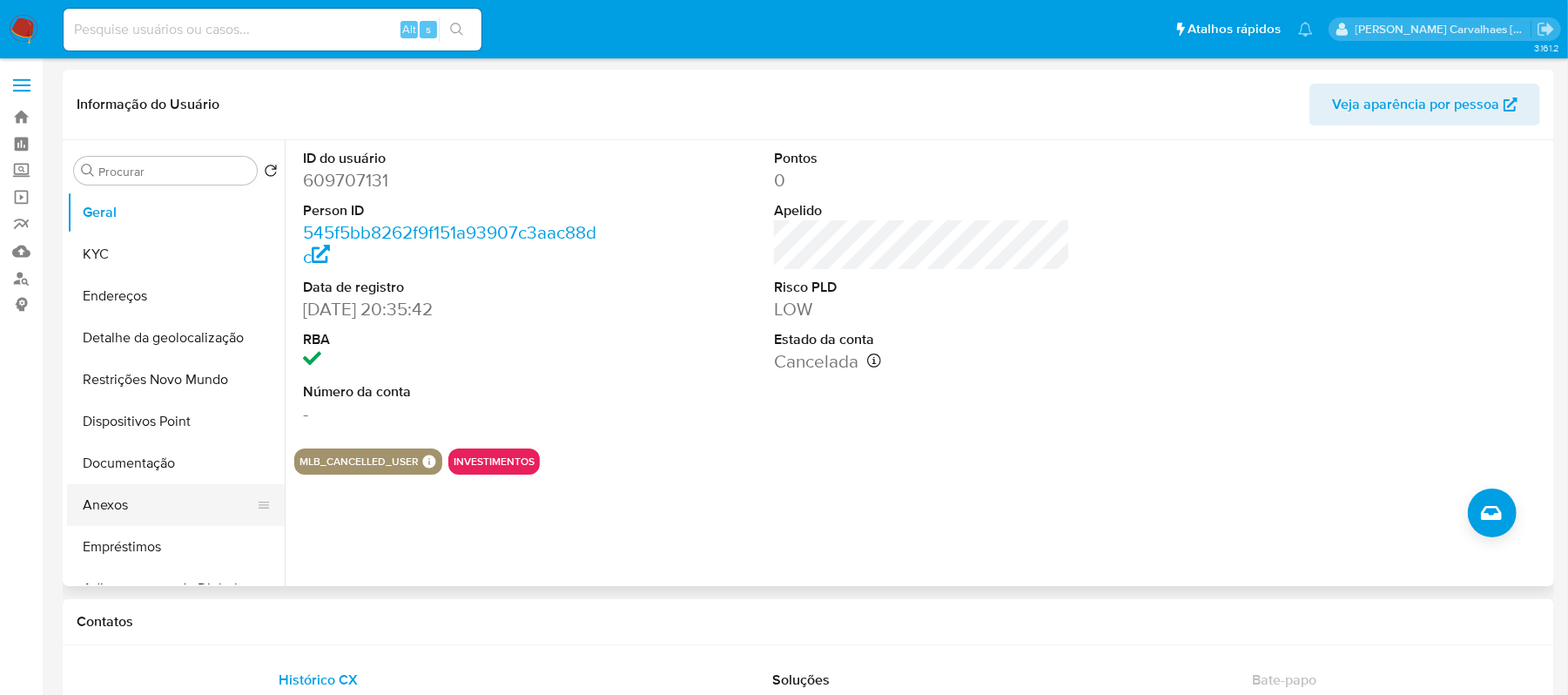
click at [164, 512] on button "Anexos" at bounding box center [168, 505] width 204 height 42
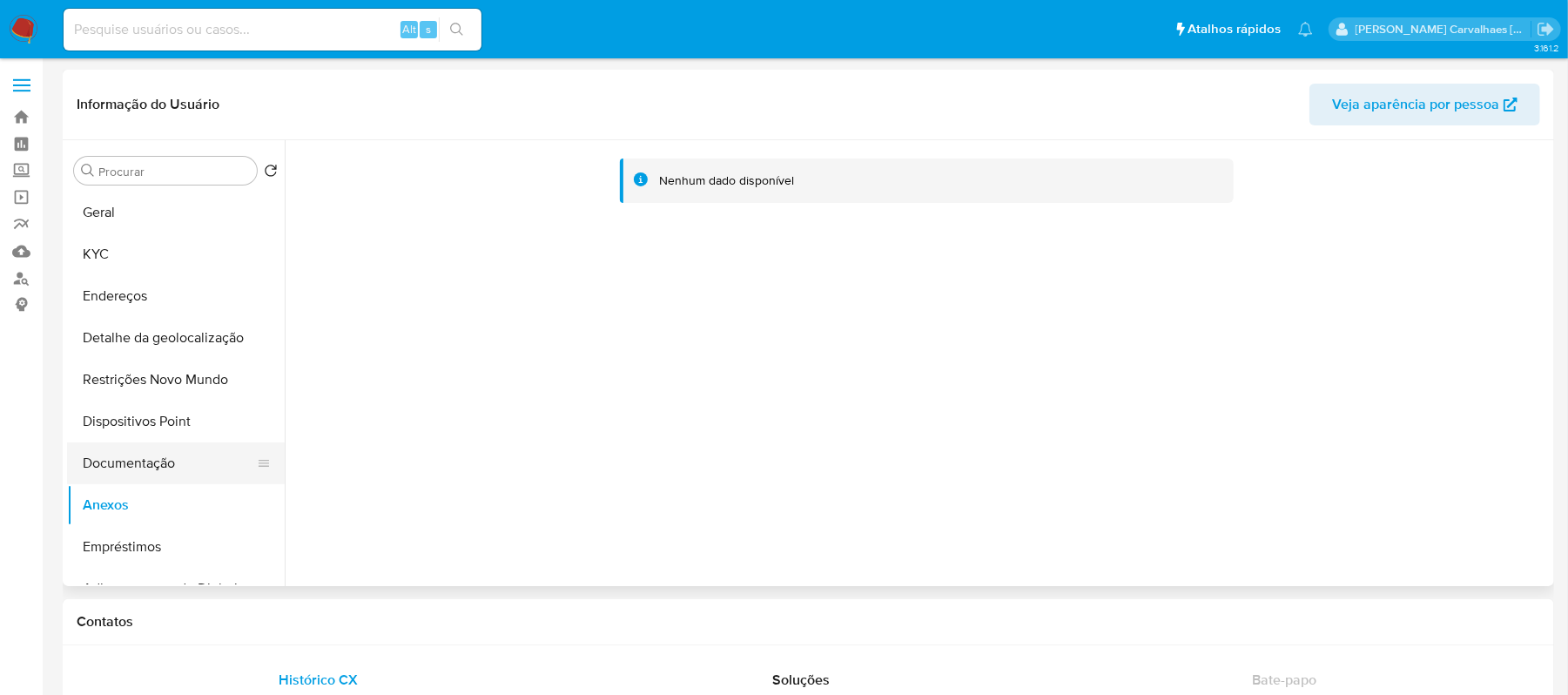
click at [158, 464] on button "Documentação" at bounding box center [168, 463] width 204 height 42
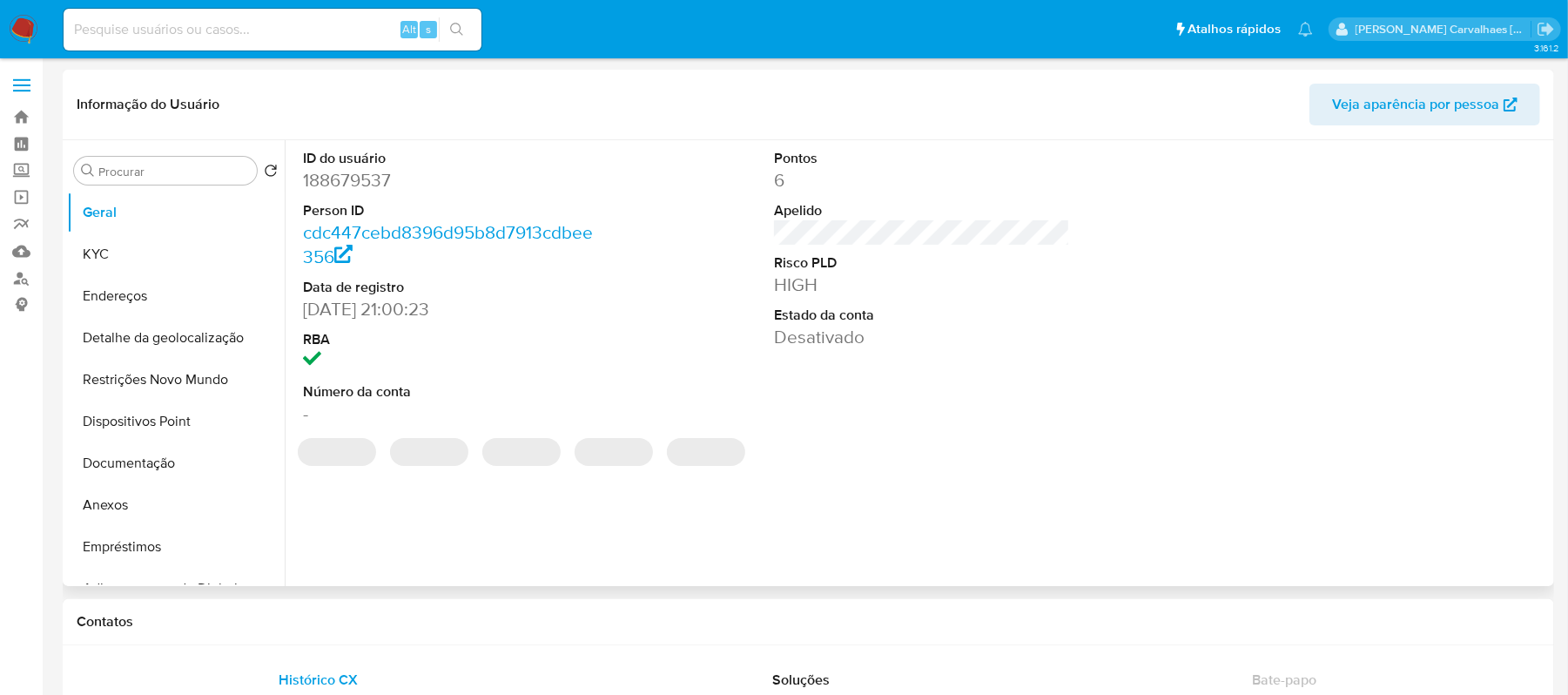
select select "10"
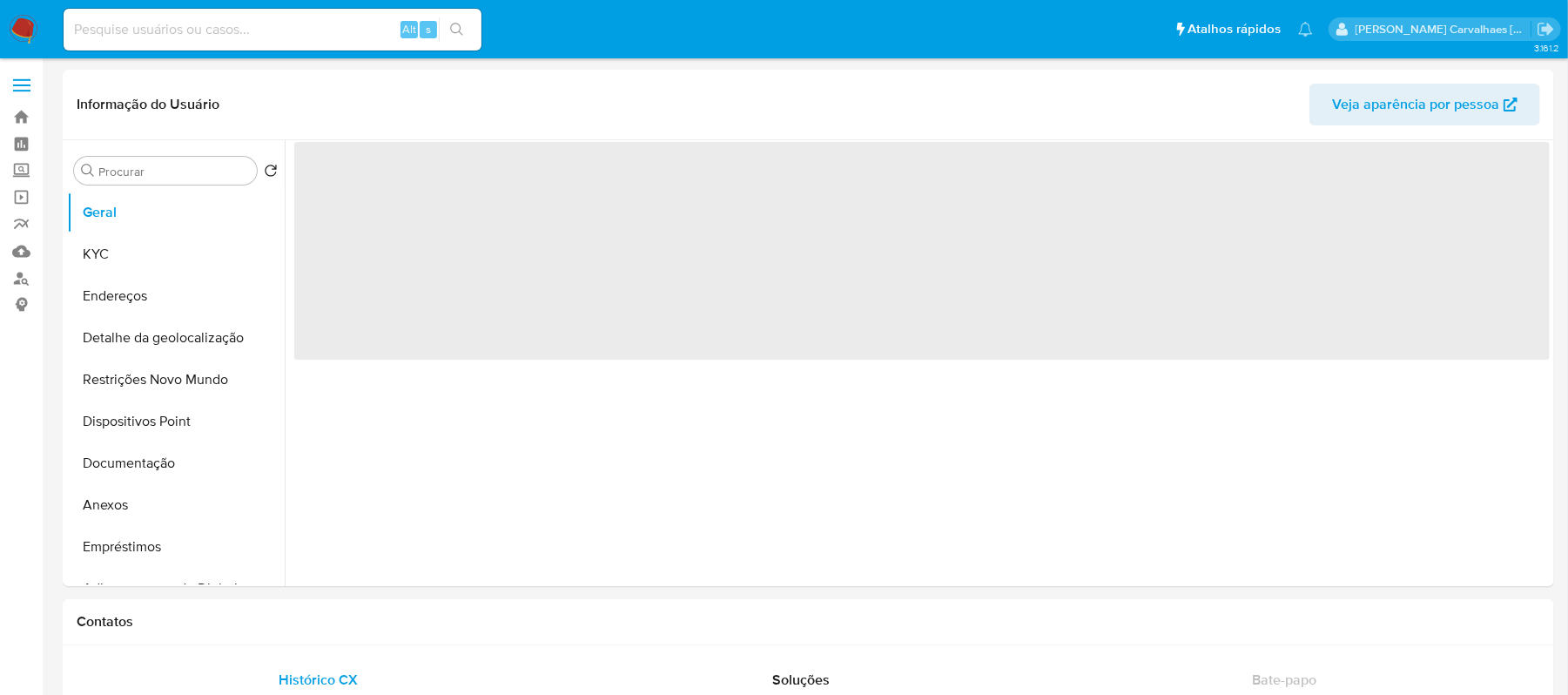
select select "10"
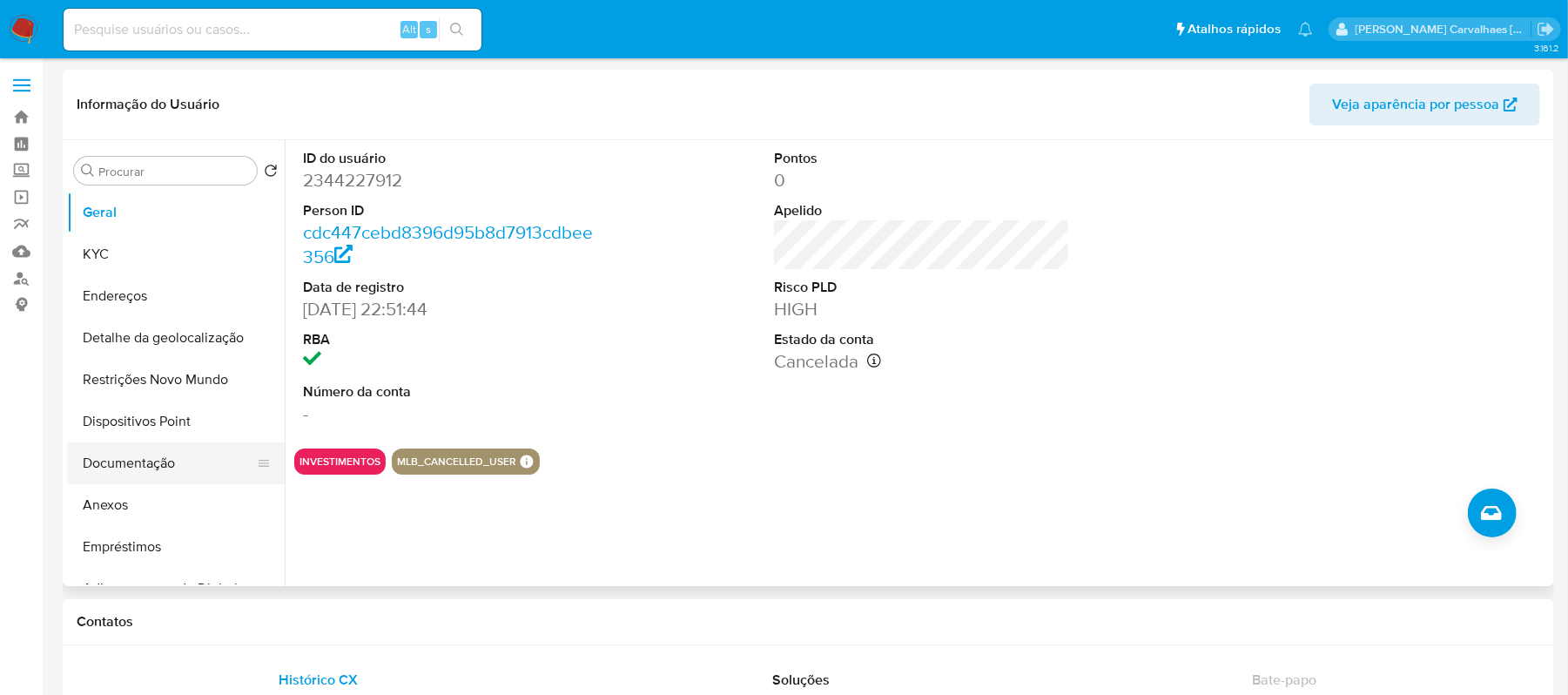
click at [151, 459] on button "Documentação" at bounding box center [168, 463] width 204 height 42
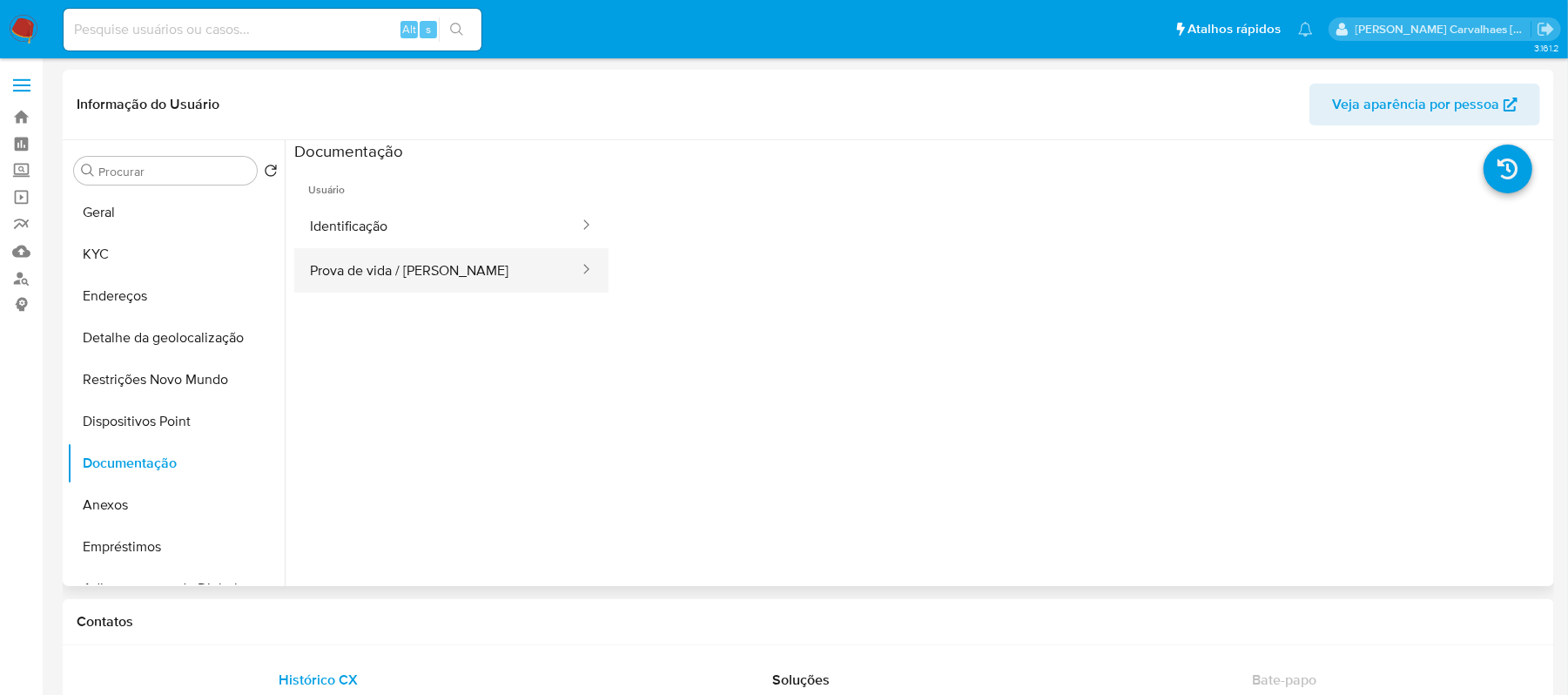
click at [401, 256] on button "Prova de vida / [PERSON_NAME]" at bounding box center [438, 270] width 286 height 44
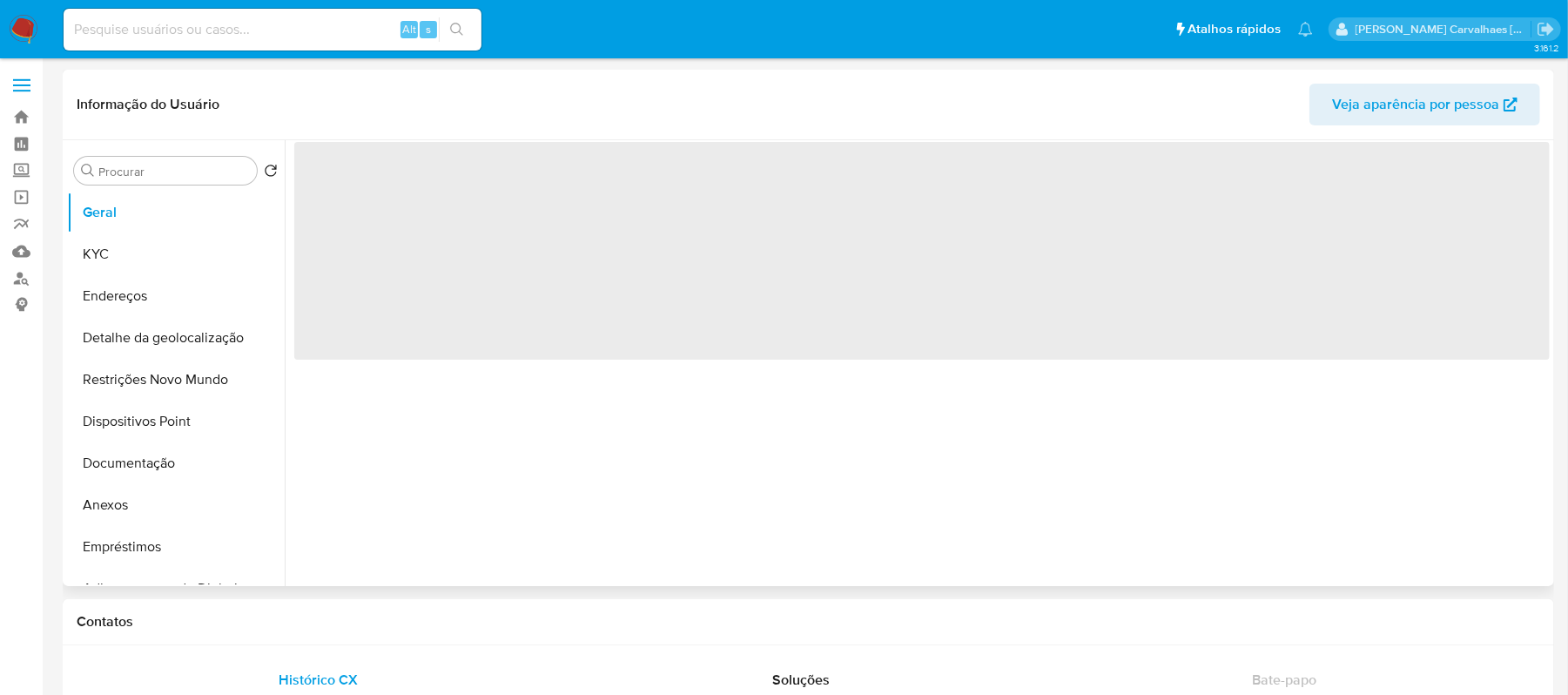
select select "10"
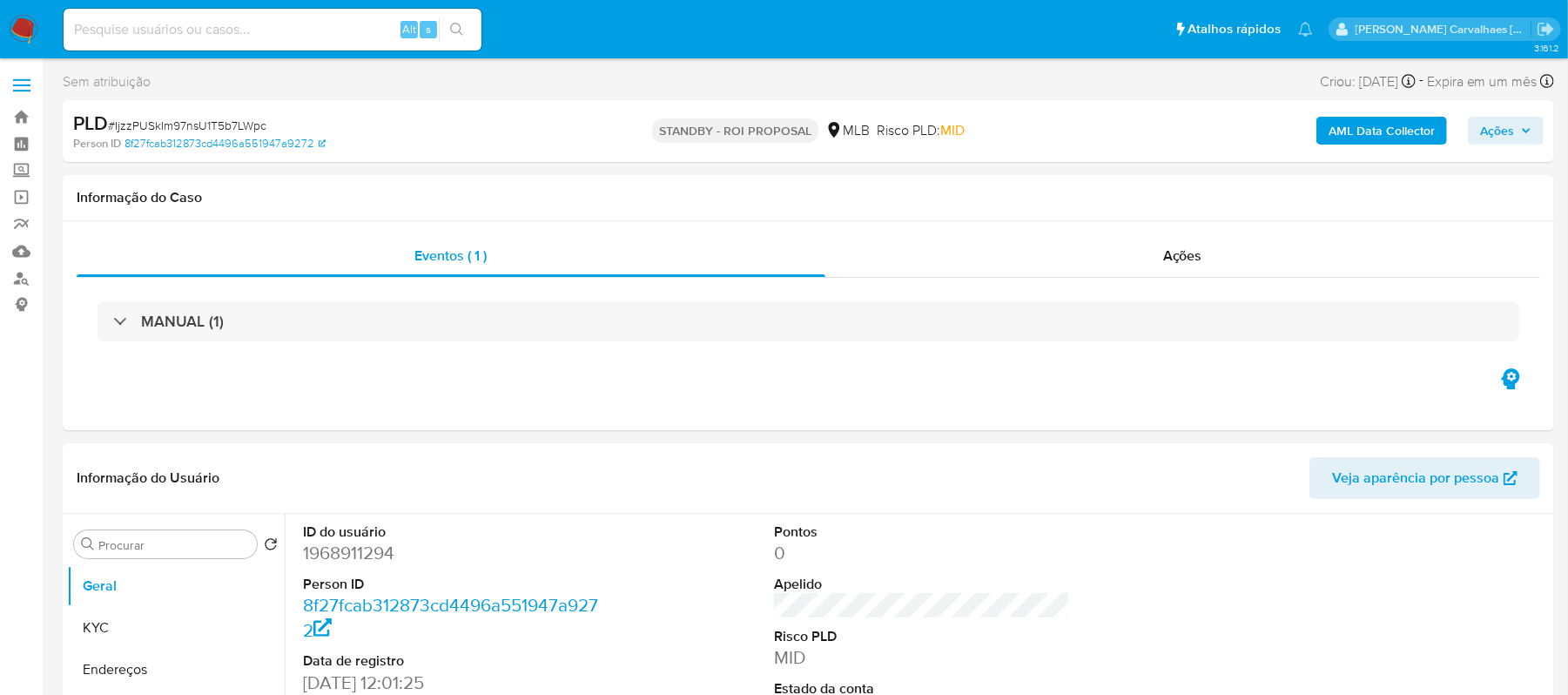
select select "10"
click at [151, 23] on input at bounding box center [272, 29] width 418 height 23
paste input "6mJAly5yvbykFJFolWfRvpCF"
type input "6mJAly5yvbykFJFolWfRvpCF"
click at [458, 17] on button "search-icon" at bounding box center [456, 29] width 35 height 24
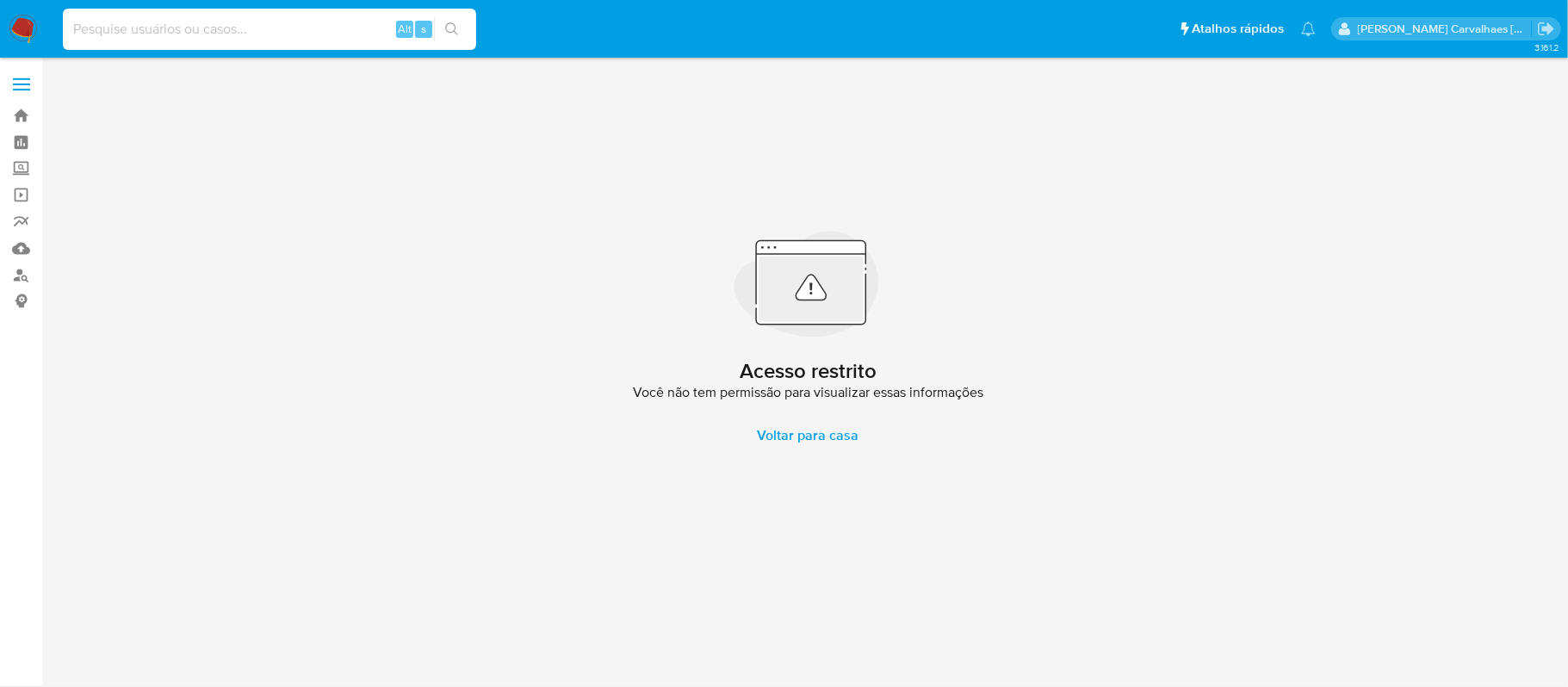
paste input "6mJAly5yvbykFJFolWfRvpCF"
click at [450, 24] on icon "search-icon" at bounding box center [452, 29] width 13 height 13
click at [67, 26] on input "6mJAly5yvbykFJFolWfRvpCF" at bounding box center [269, 29] width 413 height 22
type input "6mJAly5yvbykFJFolWfRvpCF"
click at [461, 34] on button "search-icon" at bounding box center [451, 29] width 35 height 24
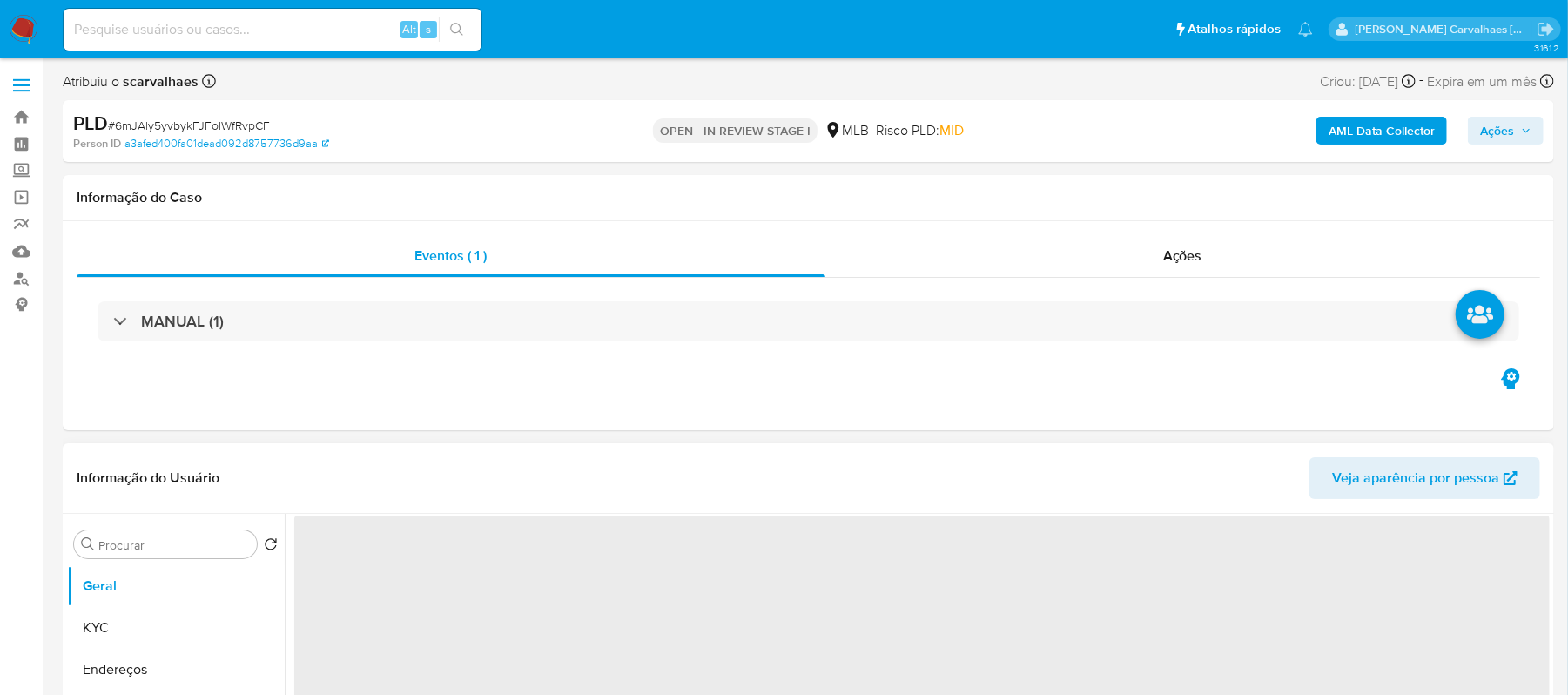
select select "10"
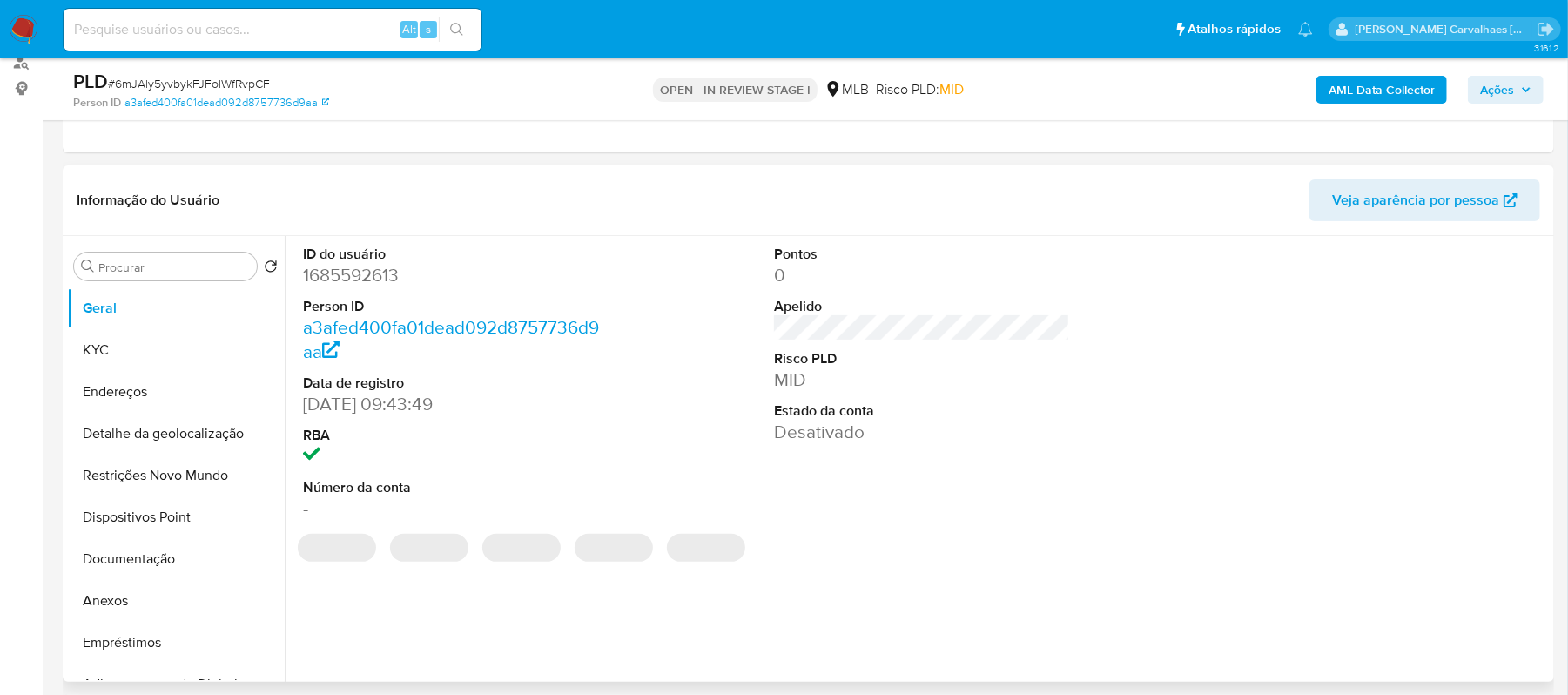
scroll to position [232, 0]
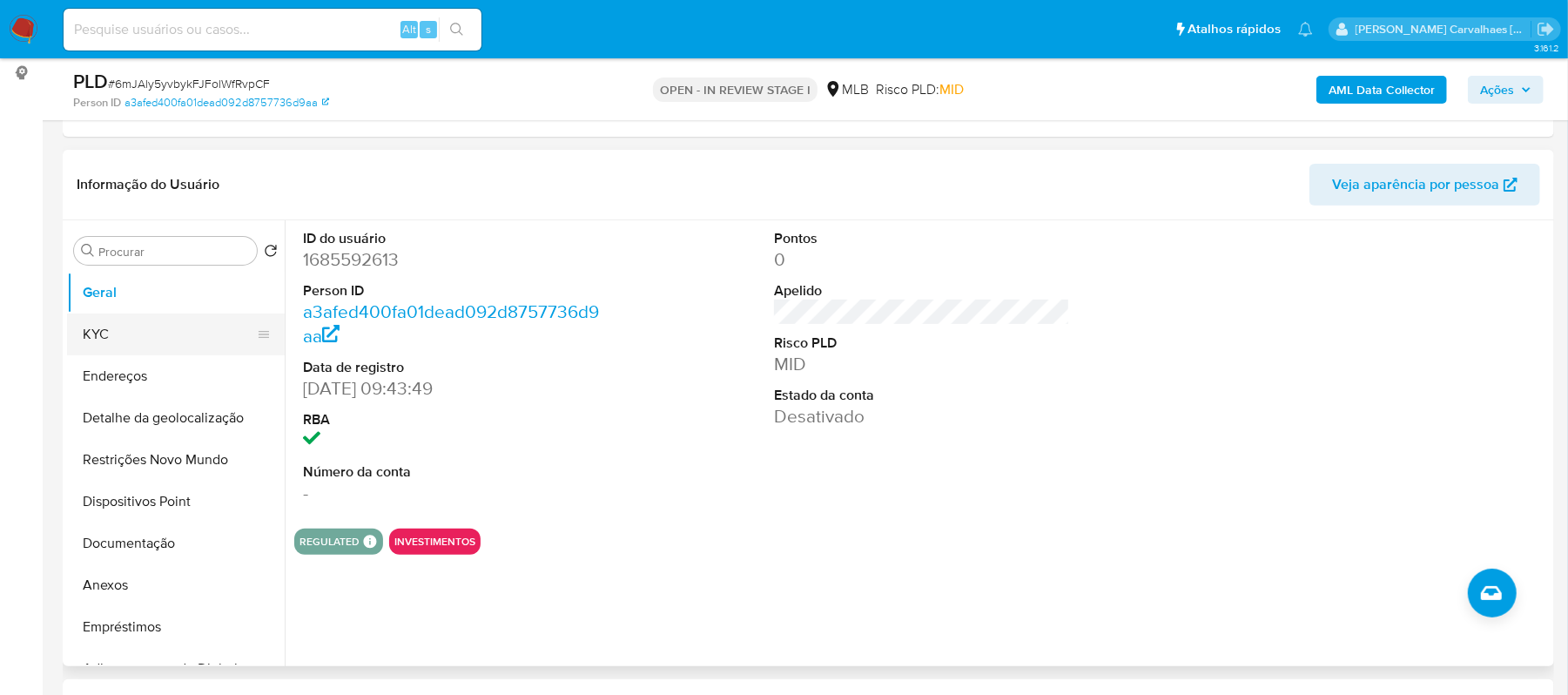
click at [165, 343] on button "KYC" at bounding box center [168, 334] width 204 height 42
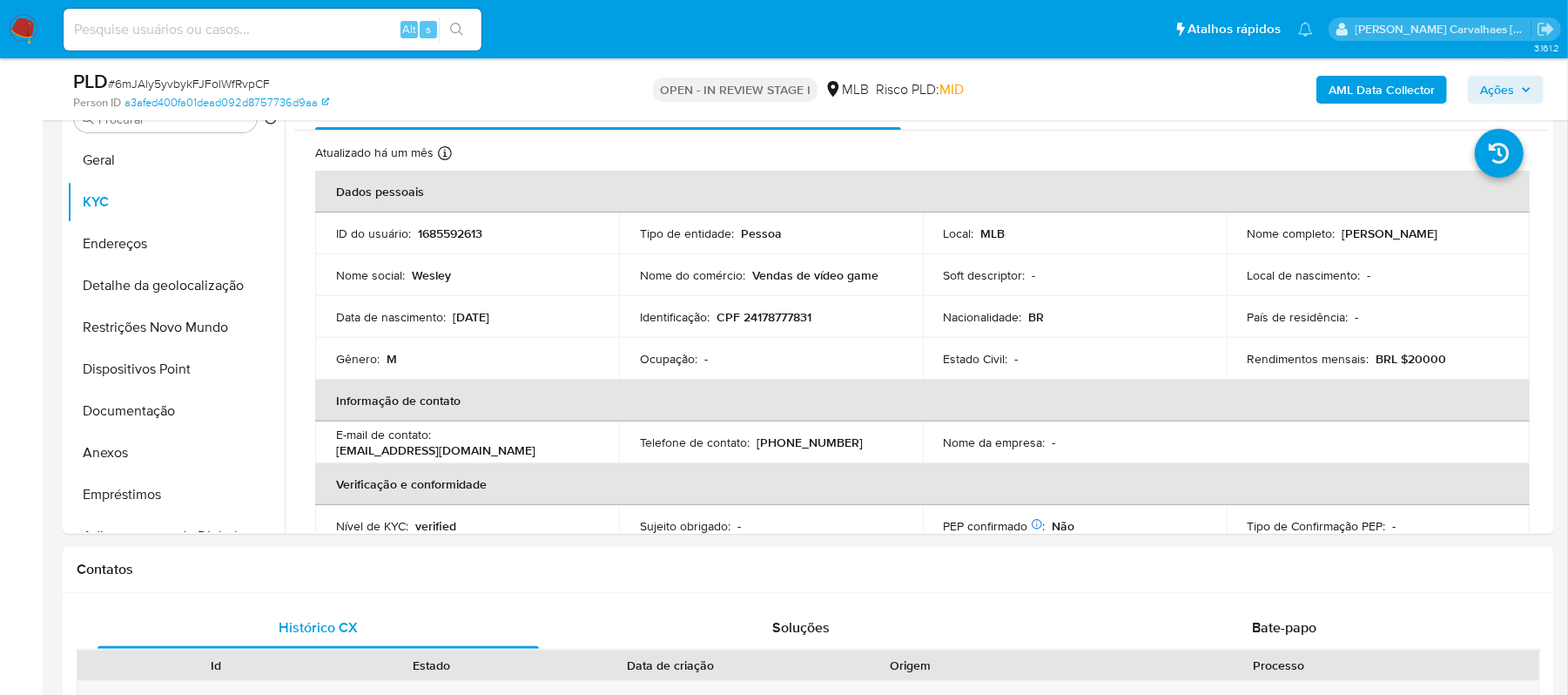
scroll to position [409, 0]
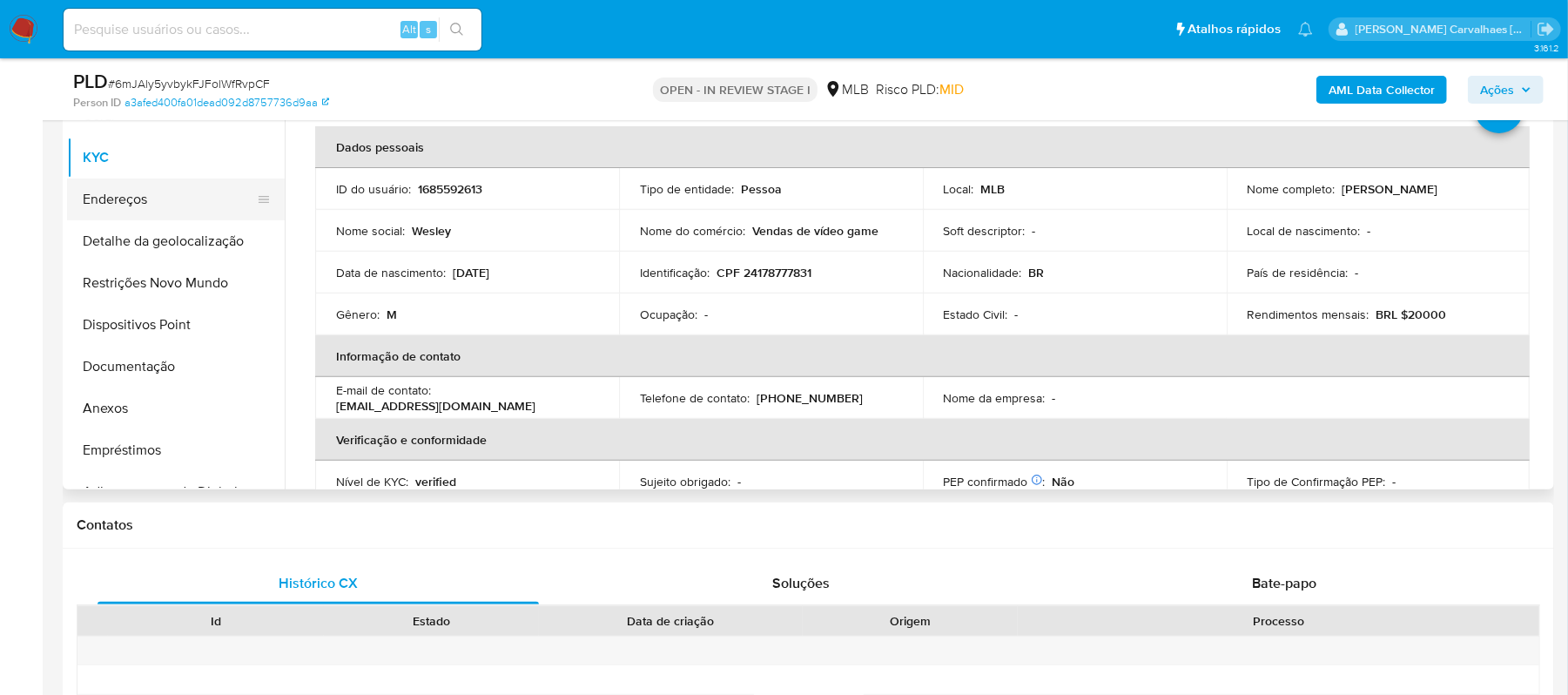
drag, startPoint x: 140, startPoint y: 195, endPoint x: 193, endPoint y: 209, distance: 54.8
click at [140, 195] on button "Endereços" at bounding box center [168, 199] width 204 height 42
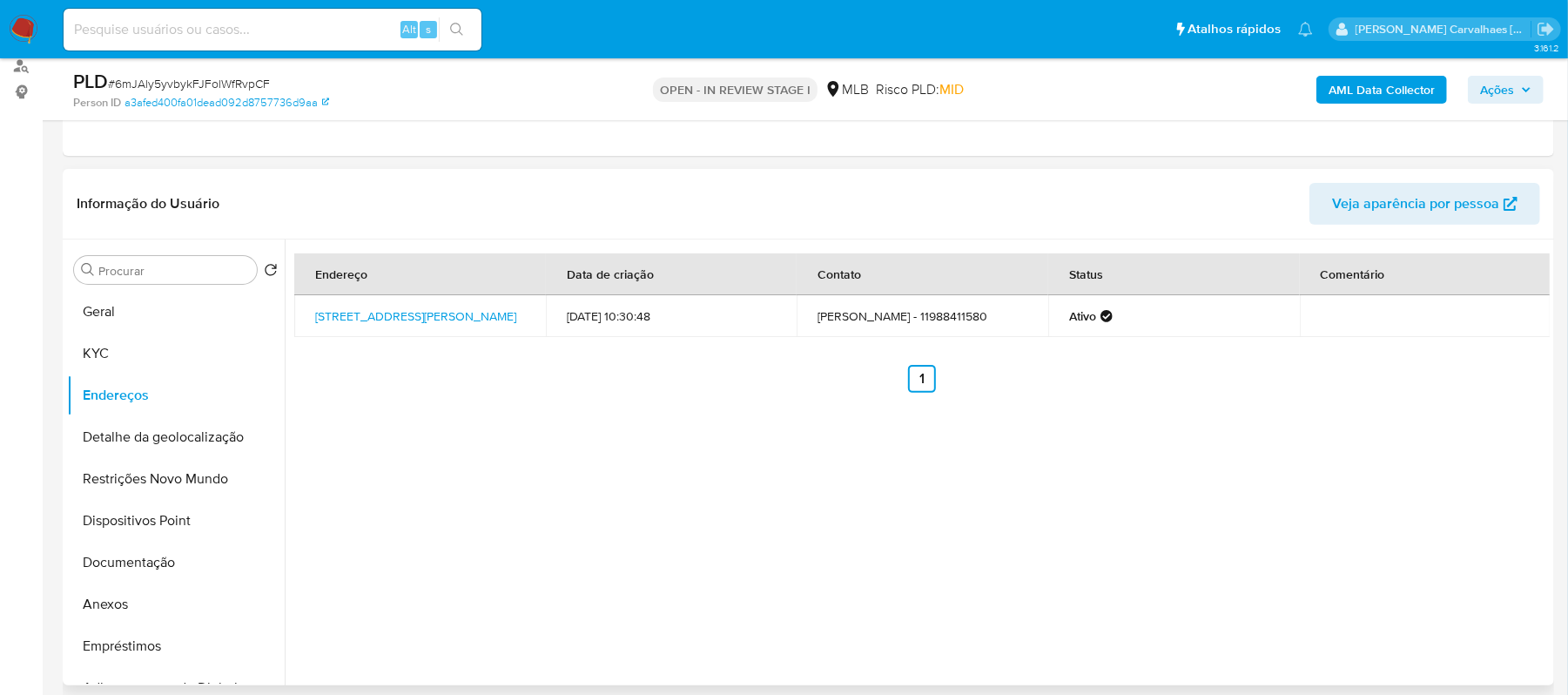
scroll to position [176, 0]
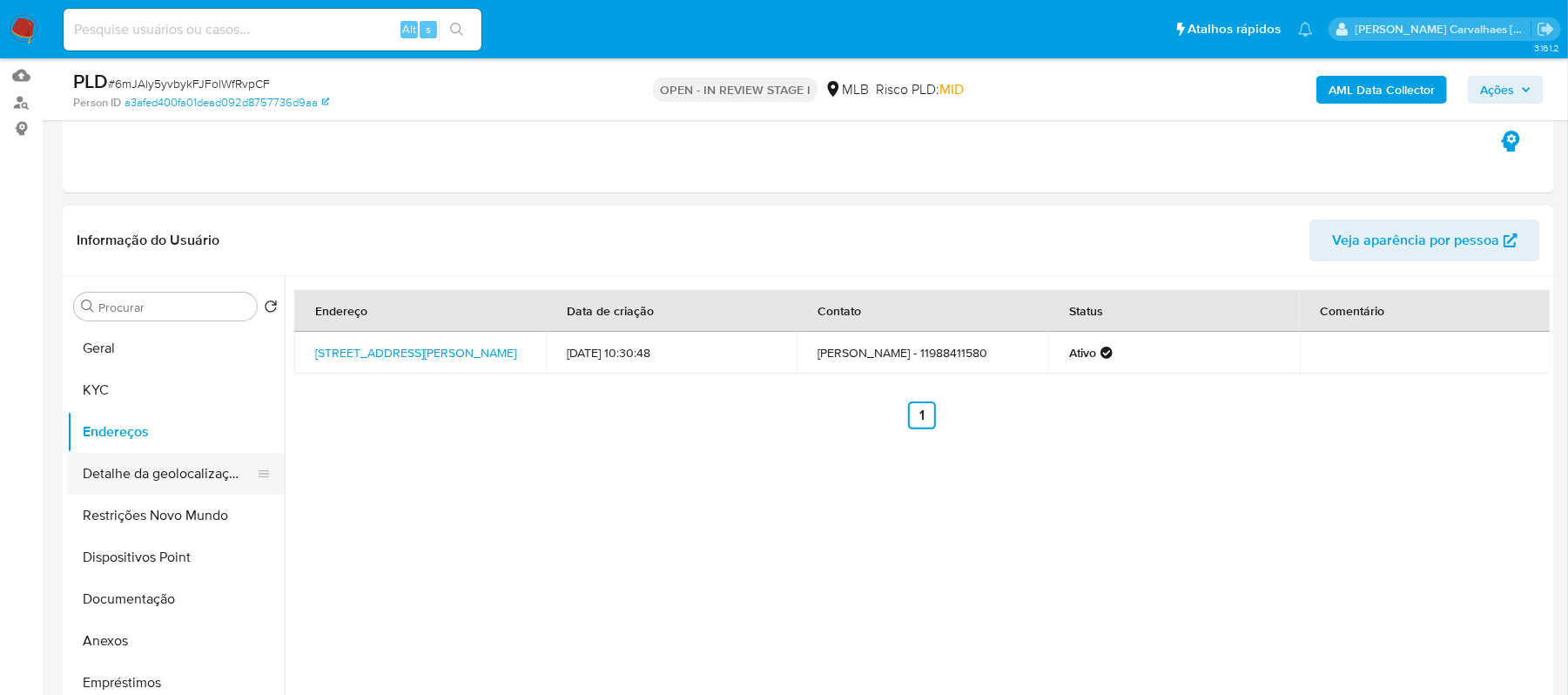
click at [172, 481] on button "Detalhe da geolocalização" at bounding box center [168, 474] width 204 height 42
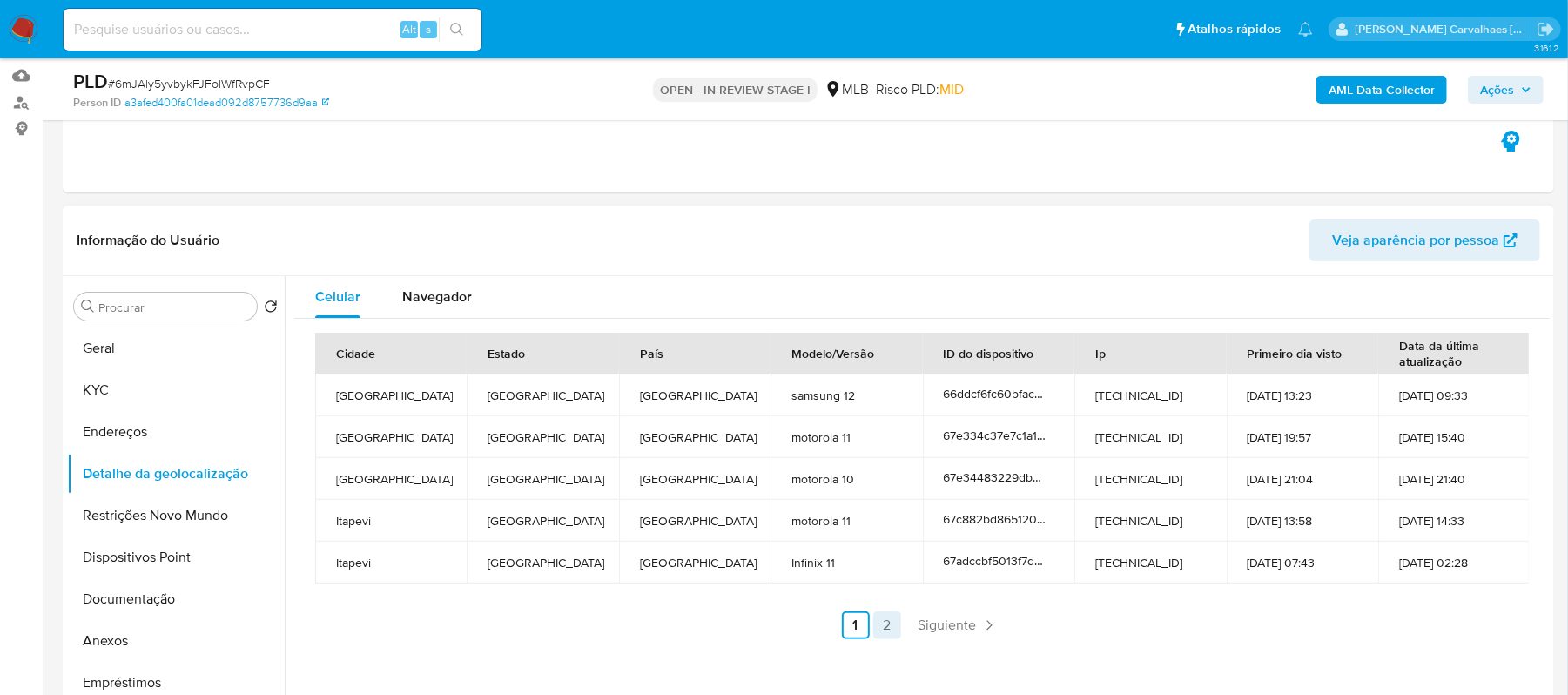
click at [886, 618] on link "2" at bounding box center [887, 625] width 28 height 28
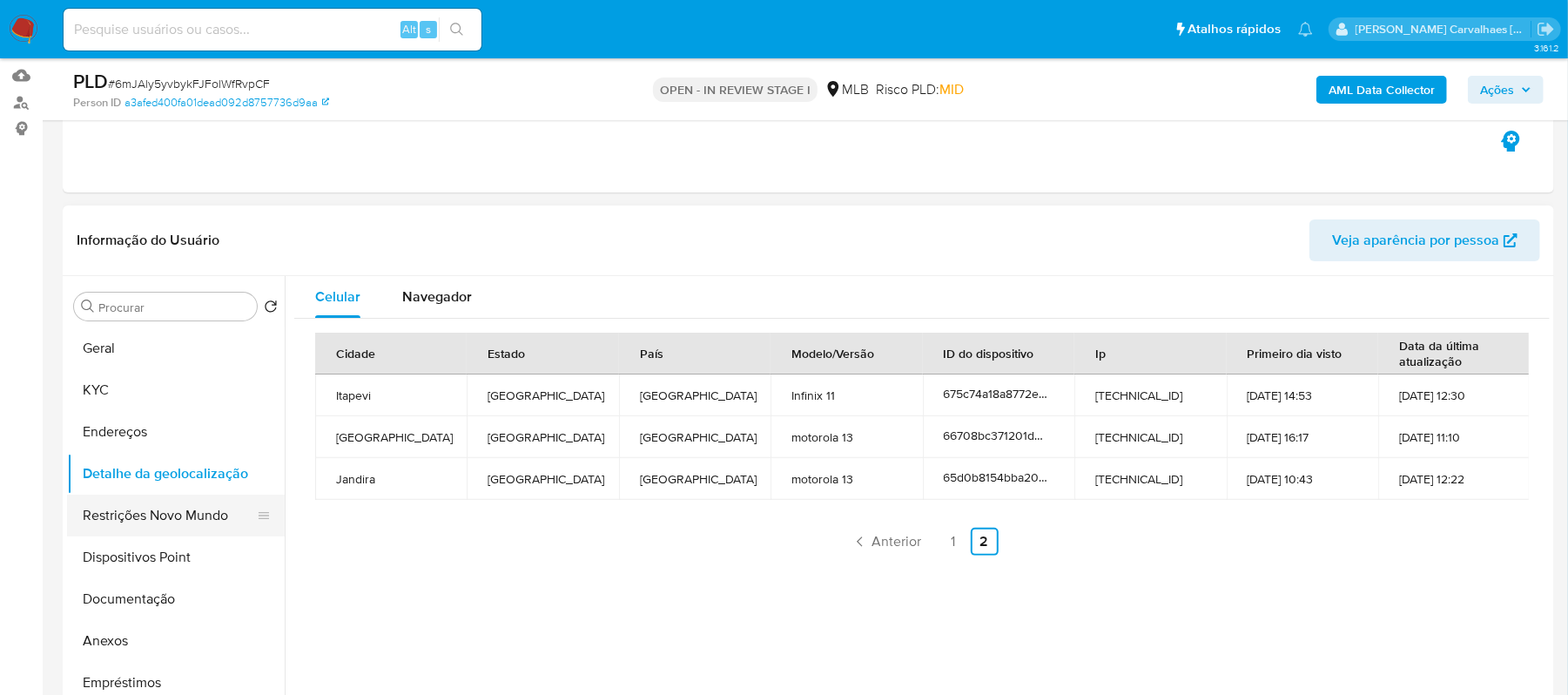
click at [166, 516] on button "Restrições Novo Mundo" at bounding box center [168, 516] width 204 height 42
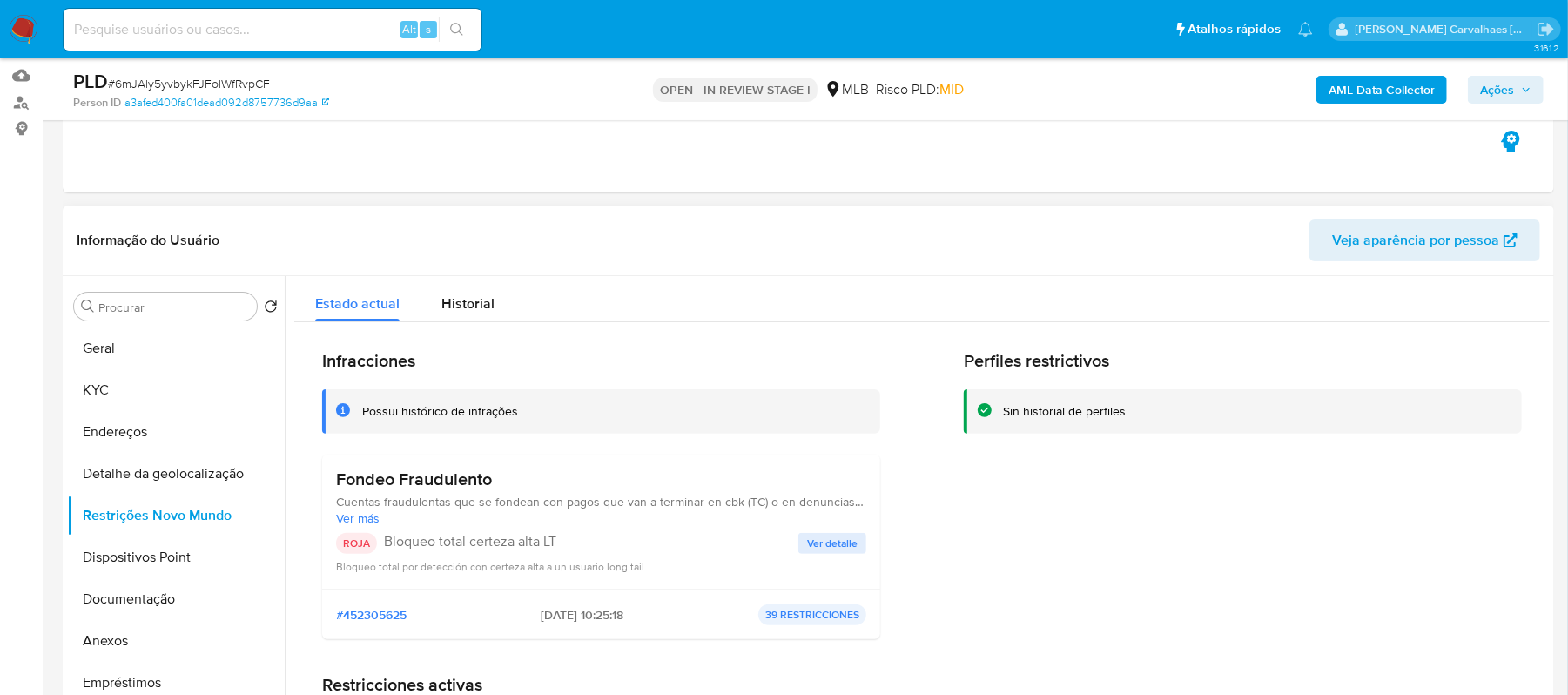
scroll to position [116, 0]
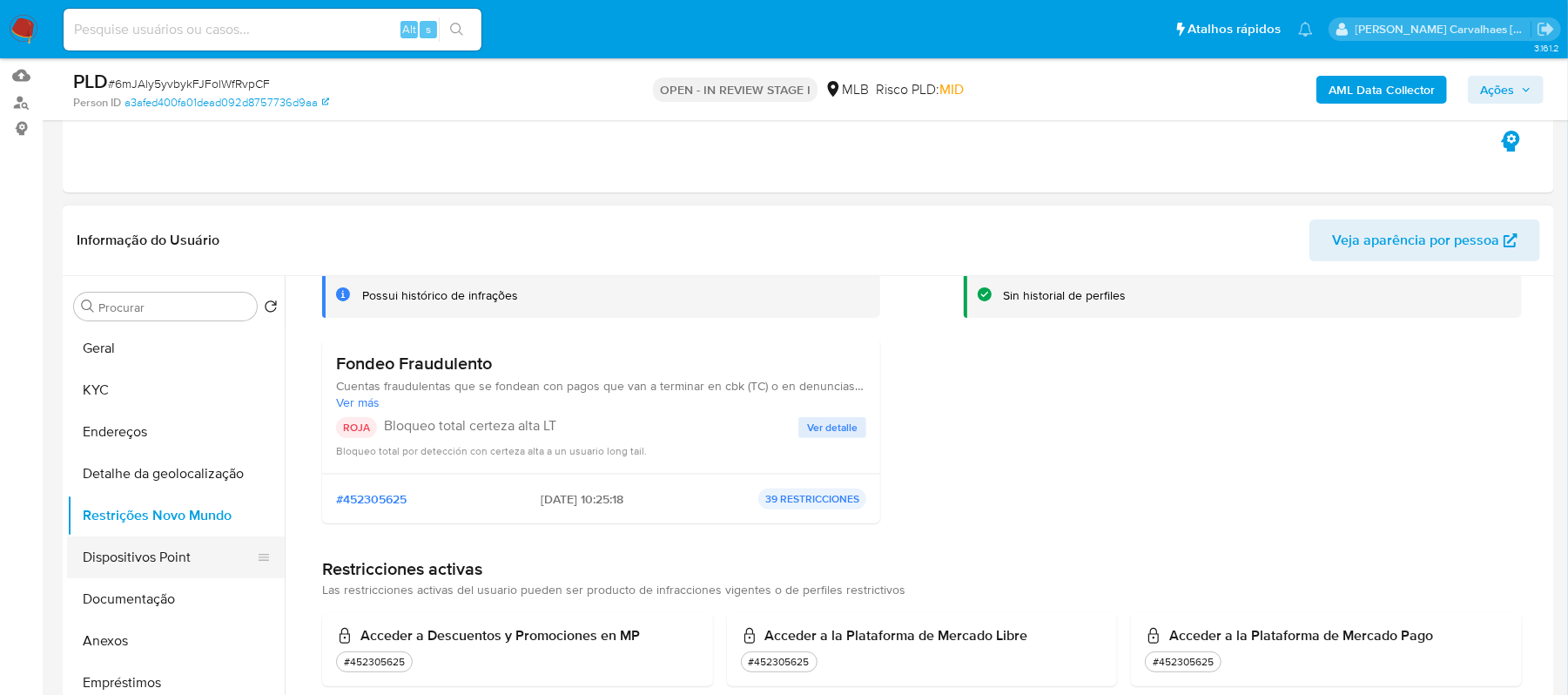
click at [146, 562] on button "Dispositivos Point" at bounding box center [168, 557] width 204 height 42
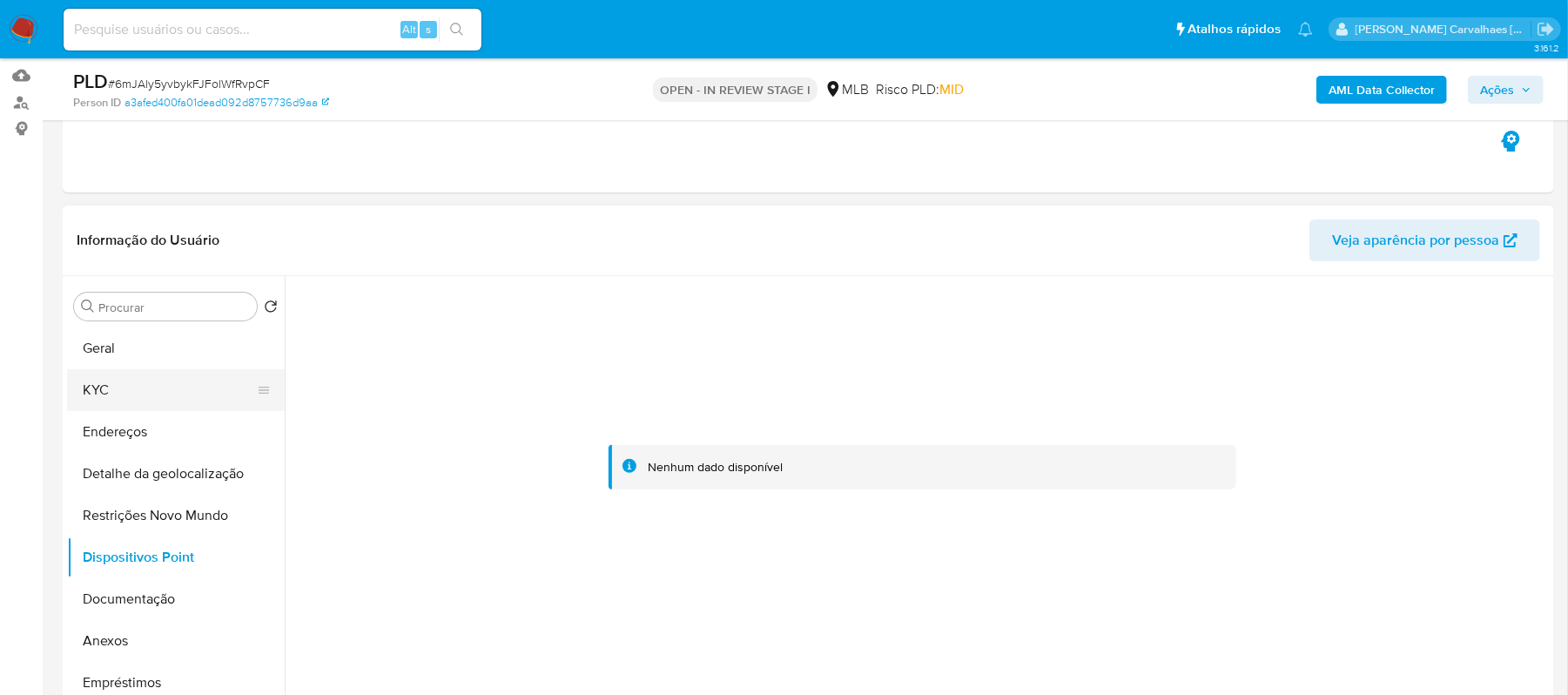
click at [154, 391] on button "KYC" at bounding box center [168, 391] width 204 height 42
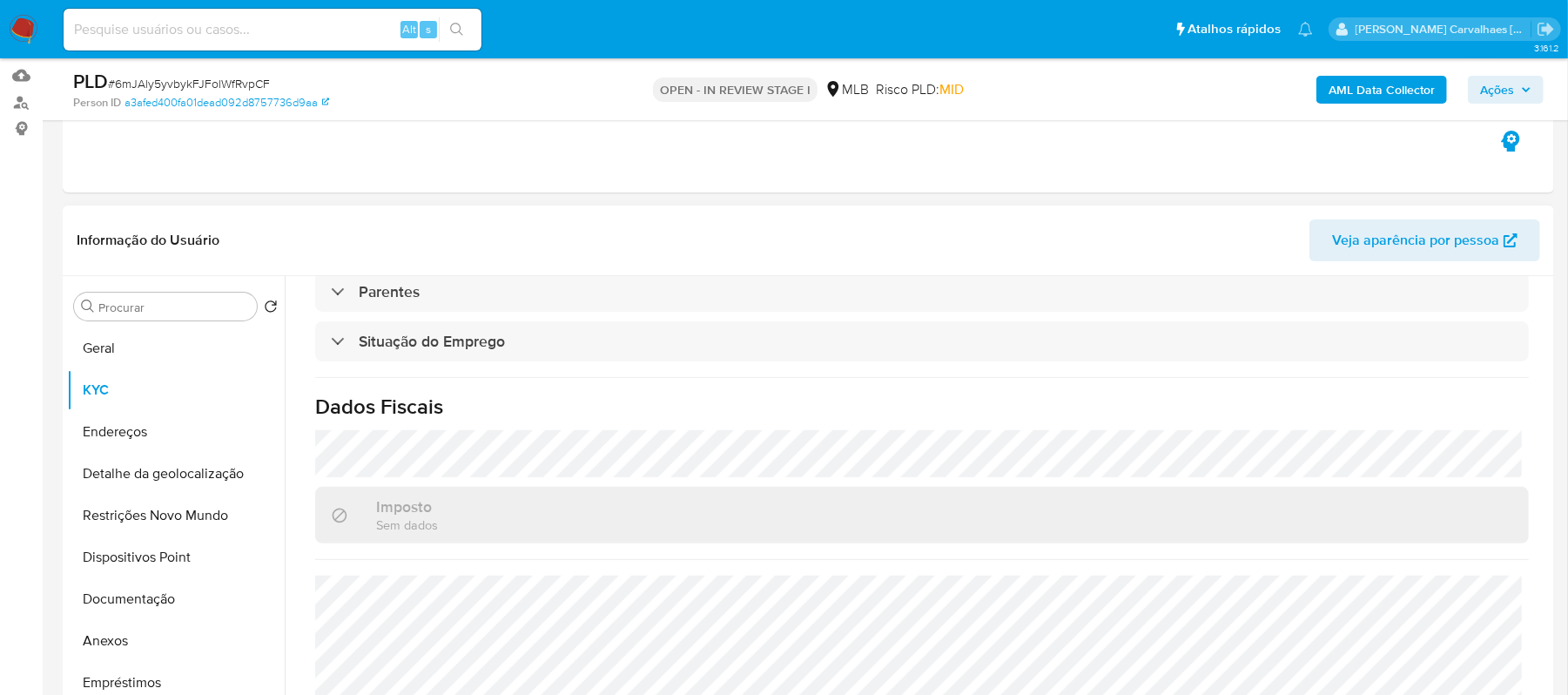
scroll to position [758, 0]
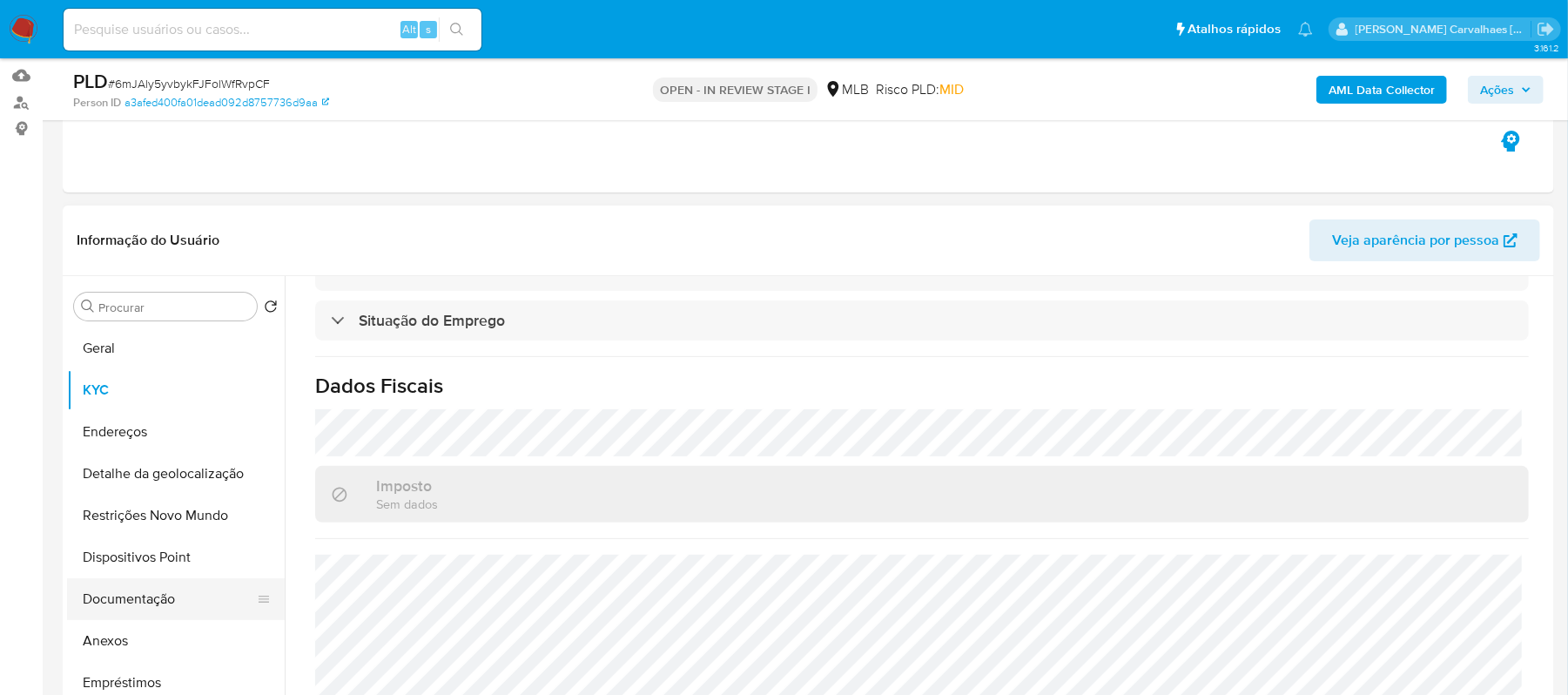
click at [160, 600] on button "Documentação" at bounding box center [168, 599] width 204 height 42
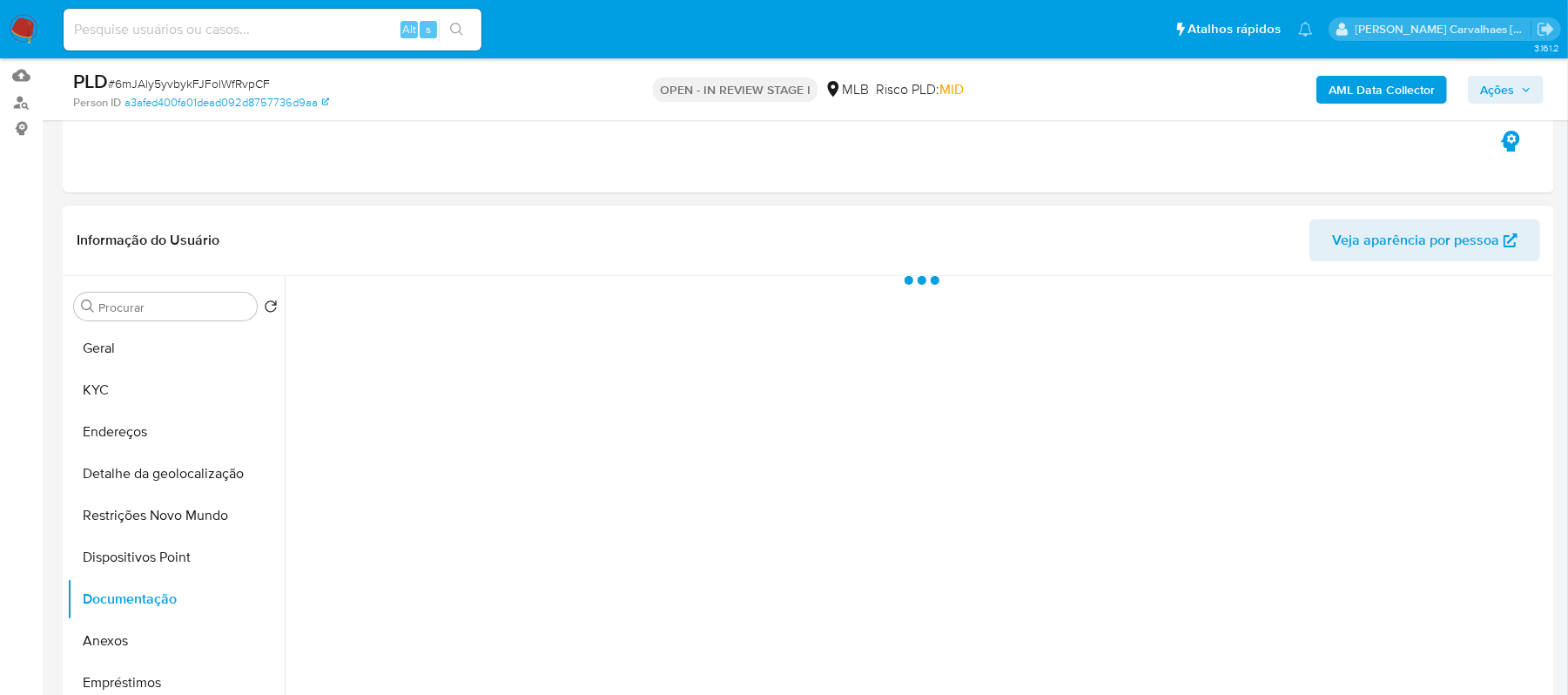
scroll to position [0, 0]
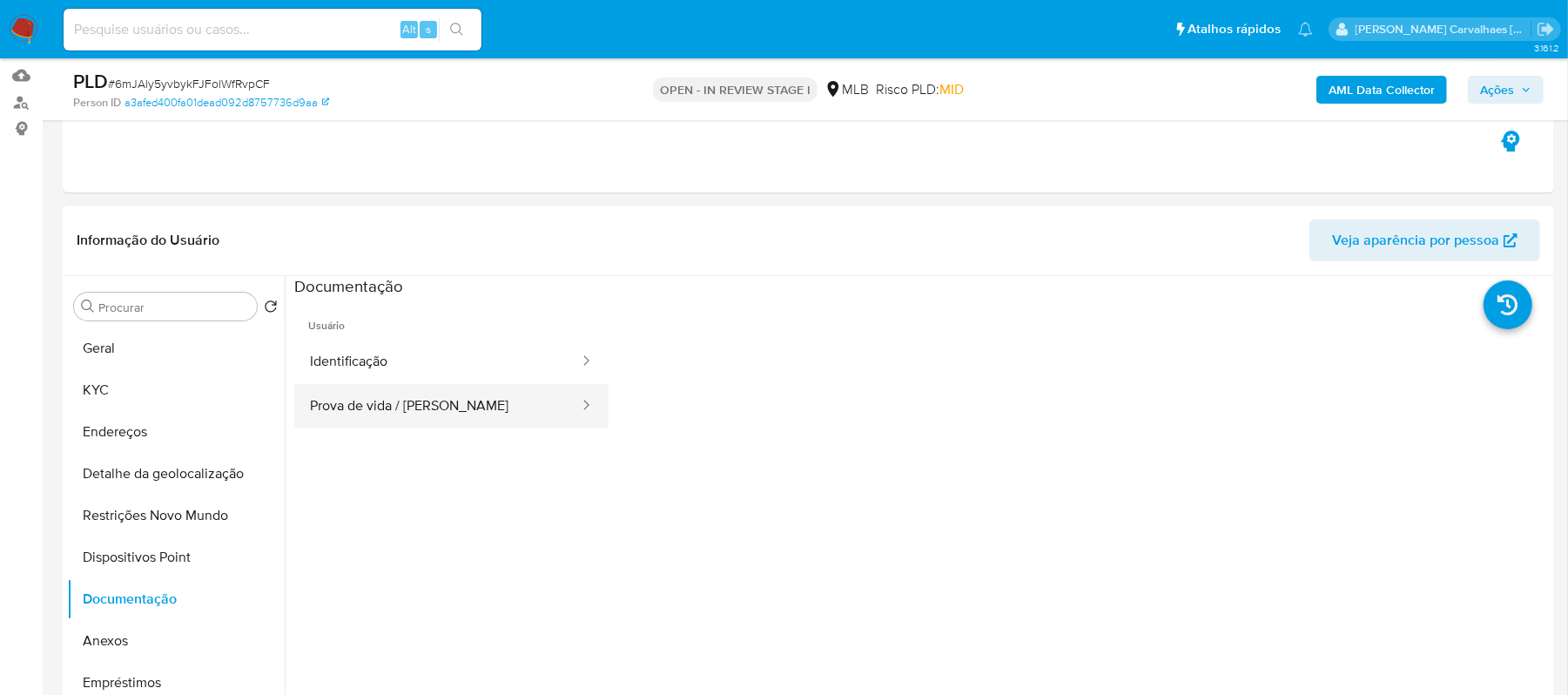
click at [506, 416] on button "Prova de vida / Selfie" at bounding box center [438, 406] width 286 height 44
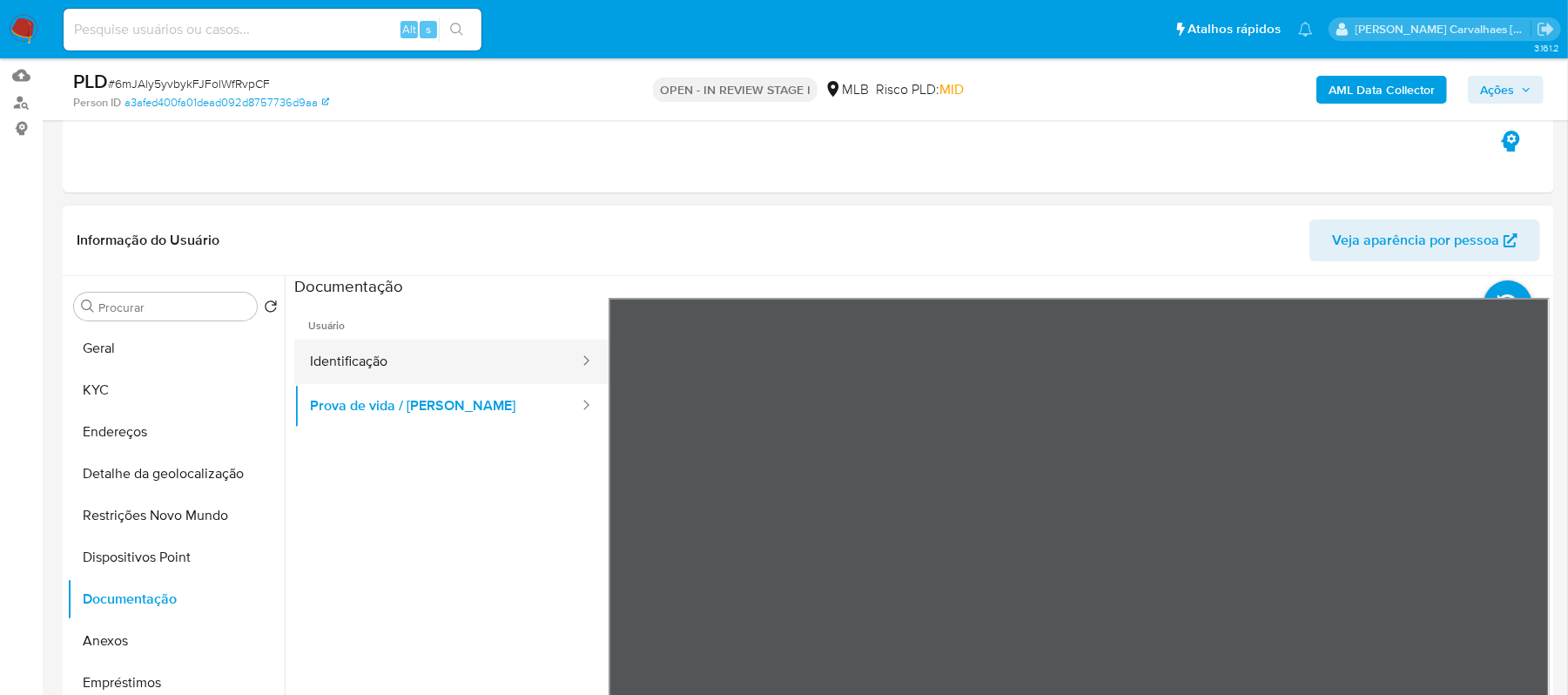
click at [484, 364] on button "Identificação" at bounding box center [438, 362] width 286 height 44
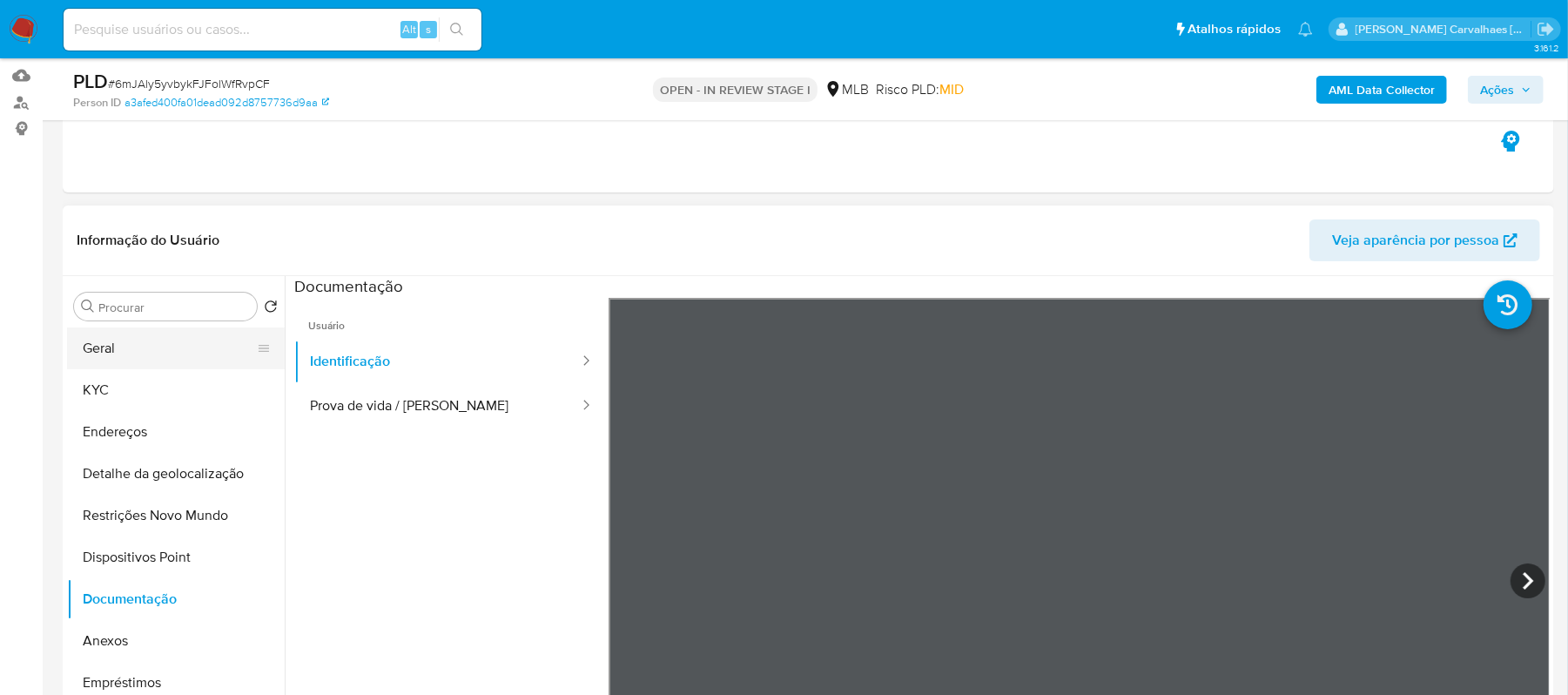
click at [106, 350] on button "Geral" at bounding box center [168, 348] width 204 height 42
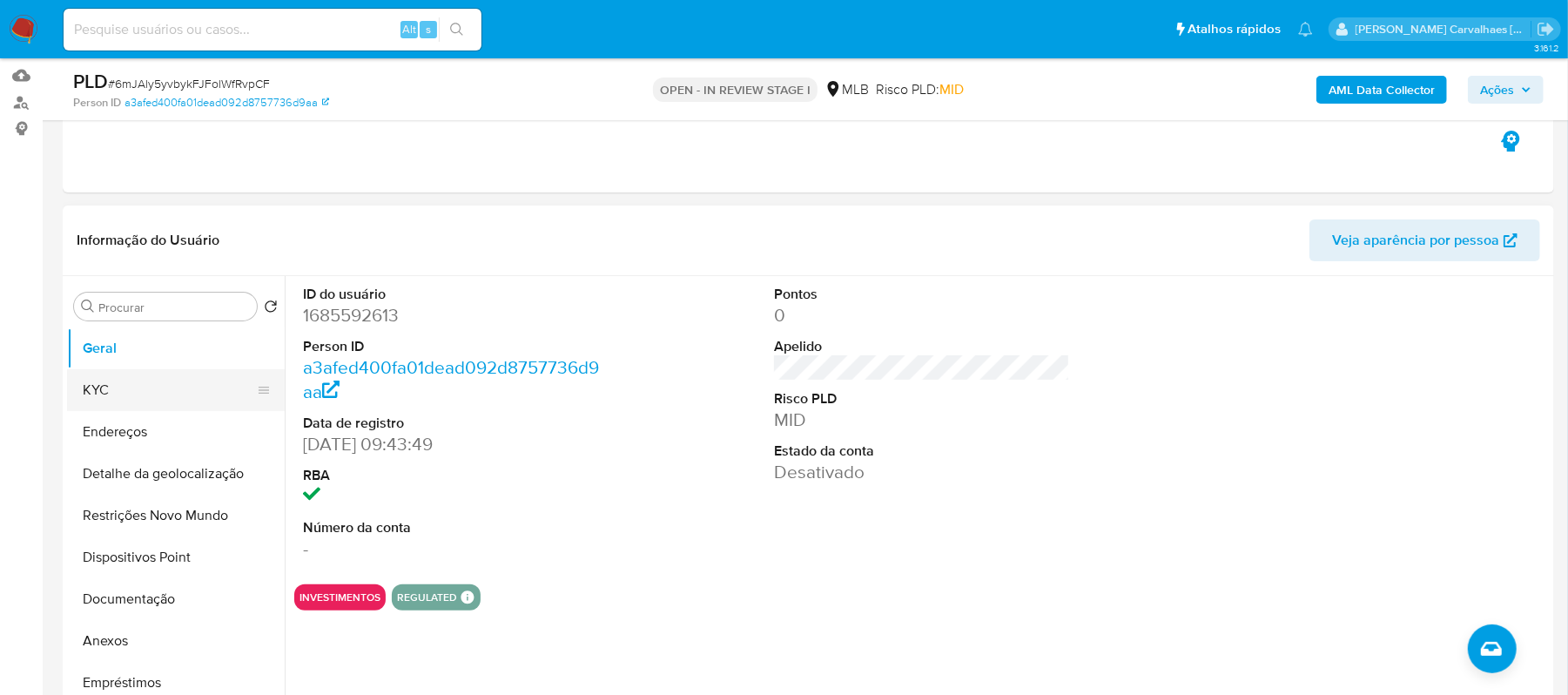
click at [123, 381] on button "KYC" at bounding box center [168, 391] width 204 height 42
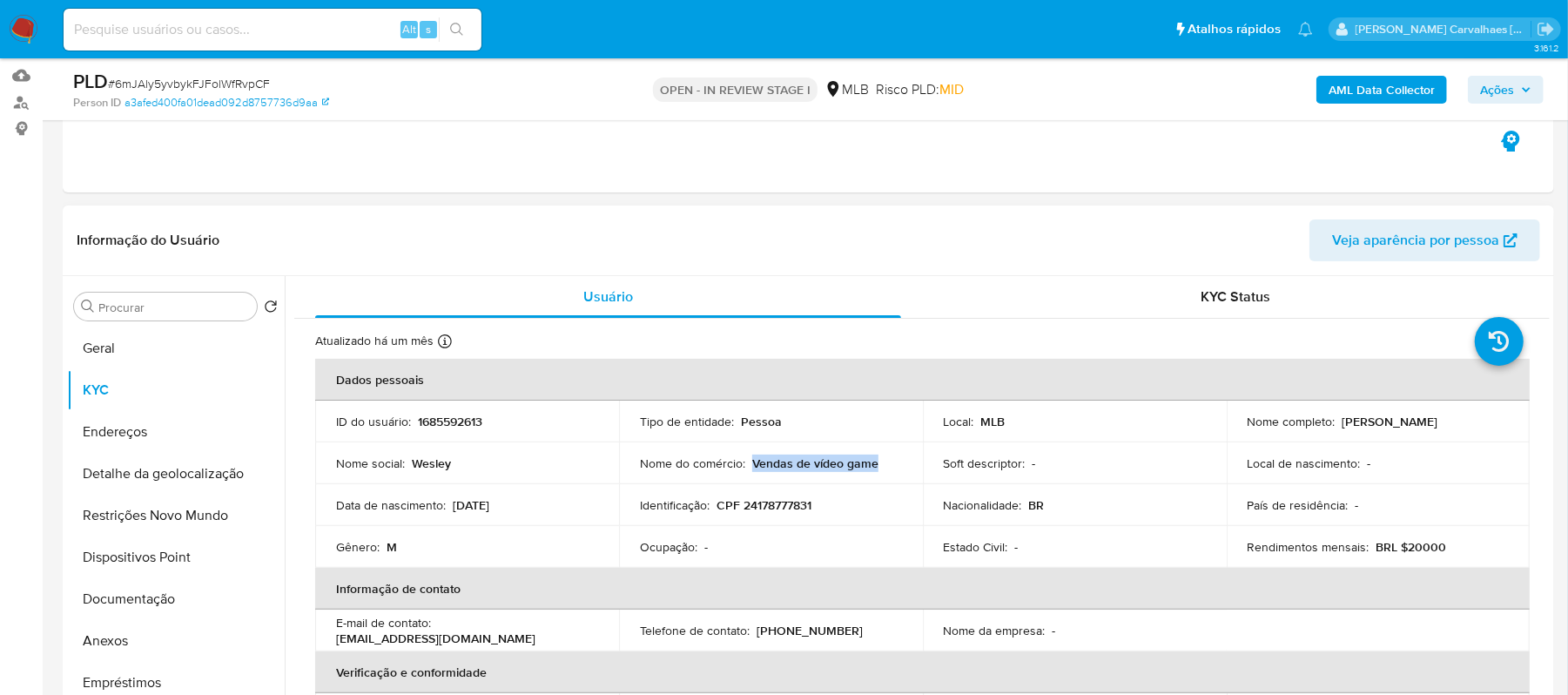
drag, startPoint x: 750, startPoint y: 464, endPoint x: 875, endPoint y: 460, distance: 125.1
click at [875, 460] on div "Nome do comércio : Vendas de vídeo game" at bounding box center [771, 463] width 262 height 15
copy p "Vendas de vídeo game"
click at [138, 608] on button "Documentação" at bounding box center [168, 599] width 204 height 42
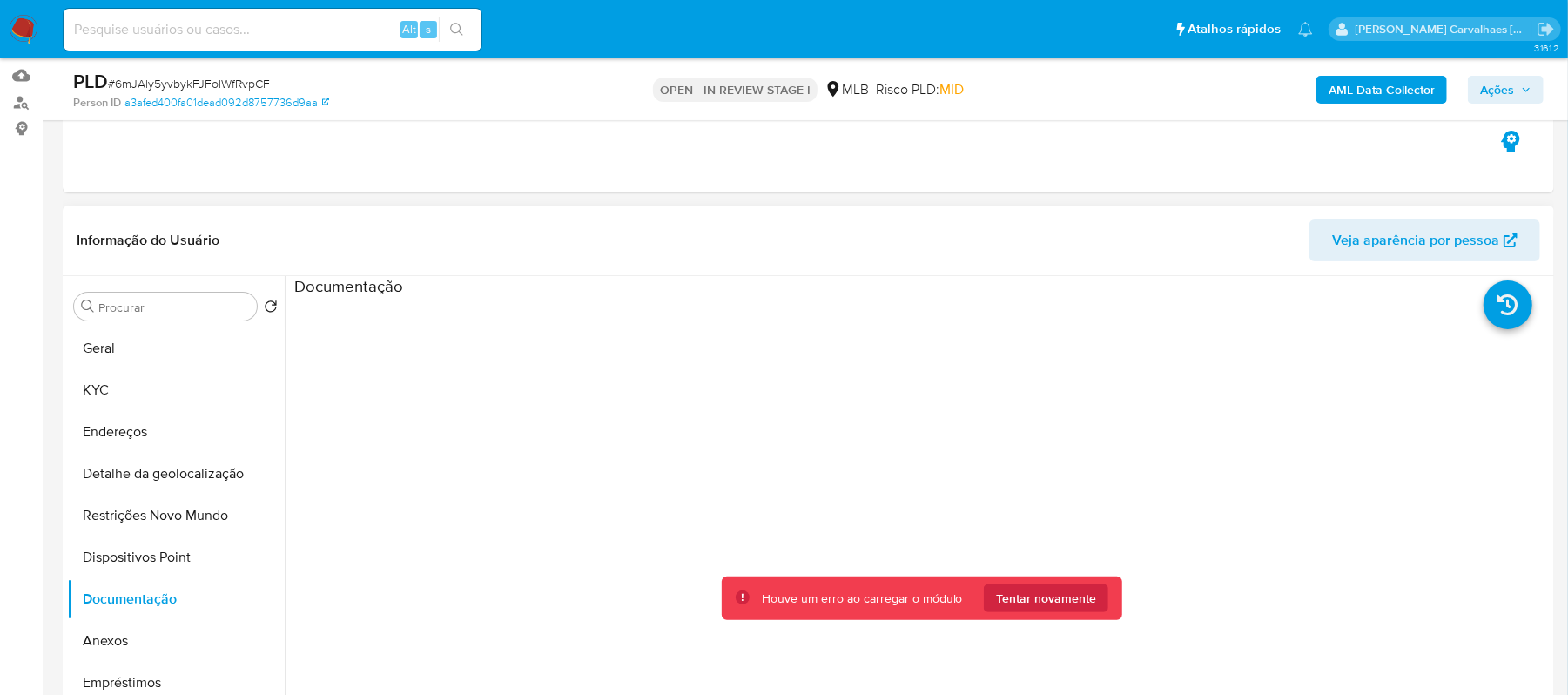
click at [639, 423] on div at bounding box center [922, 576] width 1255 height 557
click at [171, 524] on button "Restrições Novo Mundo" at bounding box center [168, 516] width 204 height 42
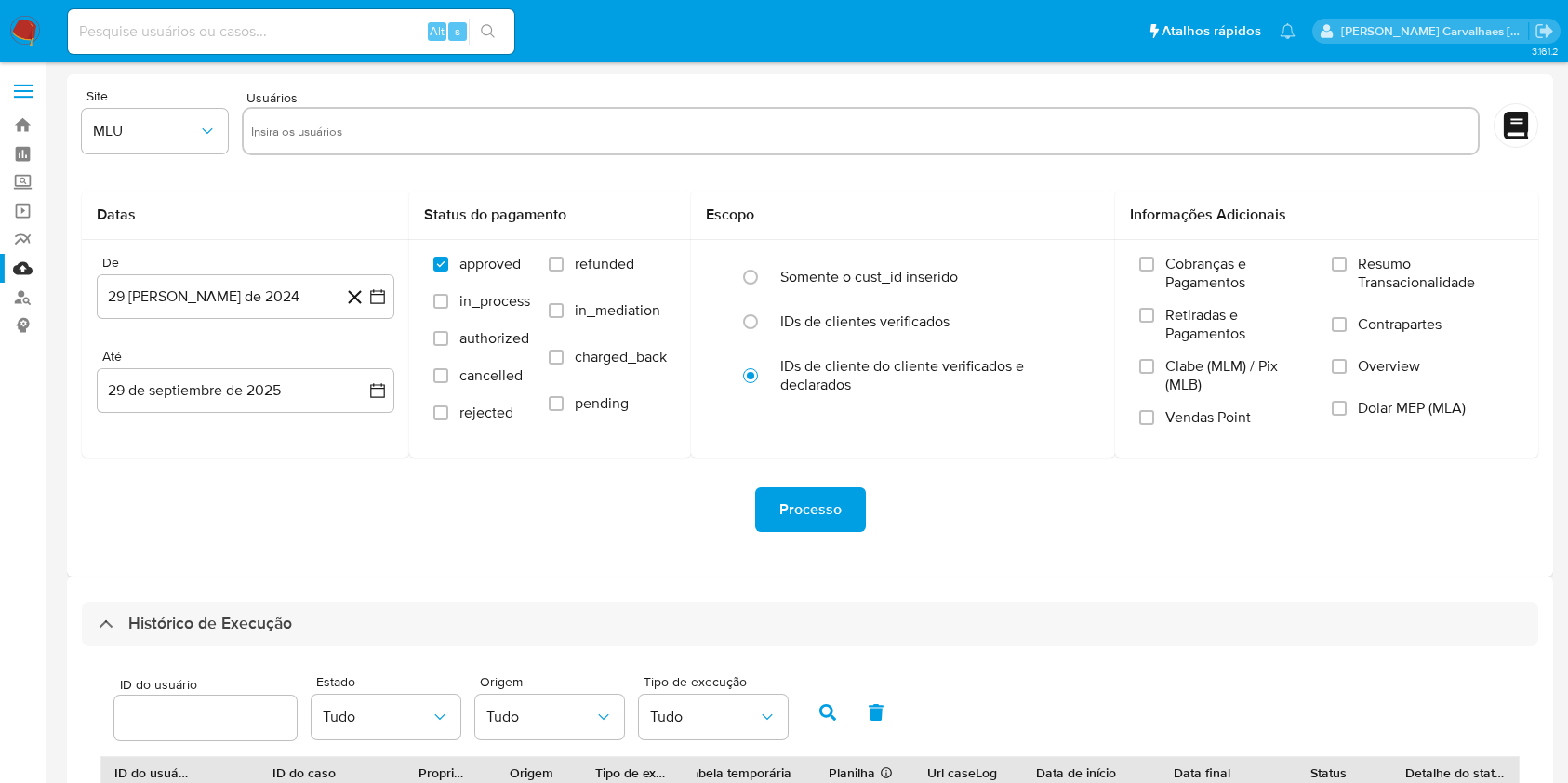
select select "10"
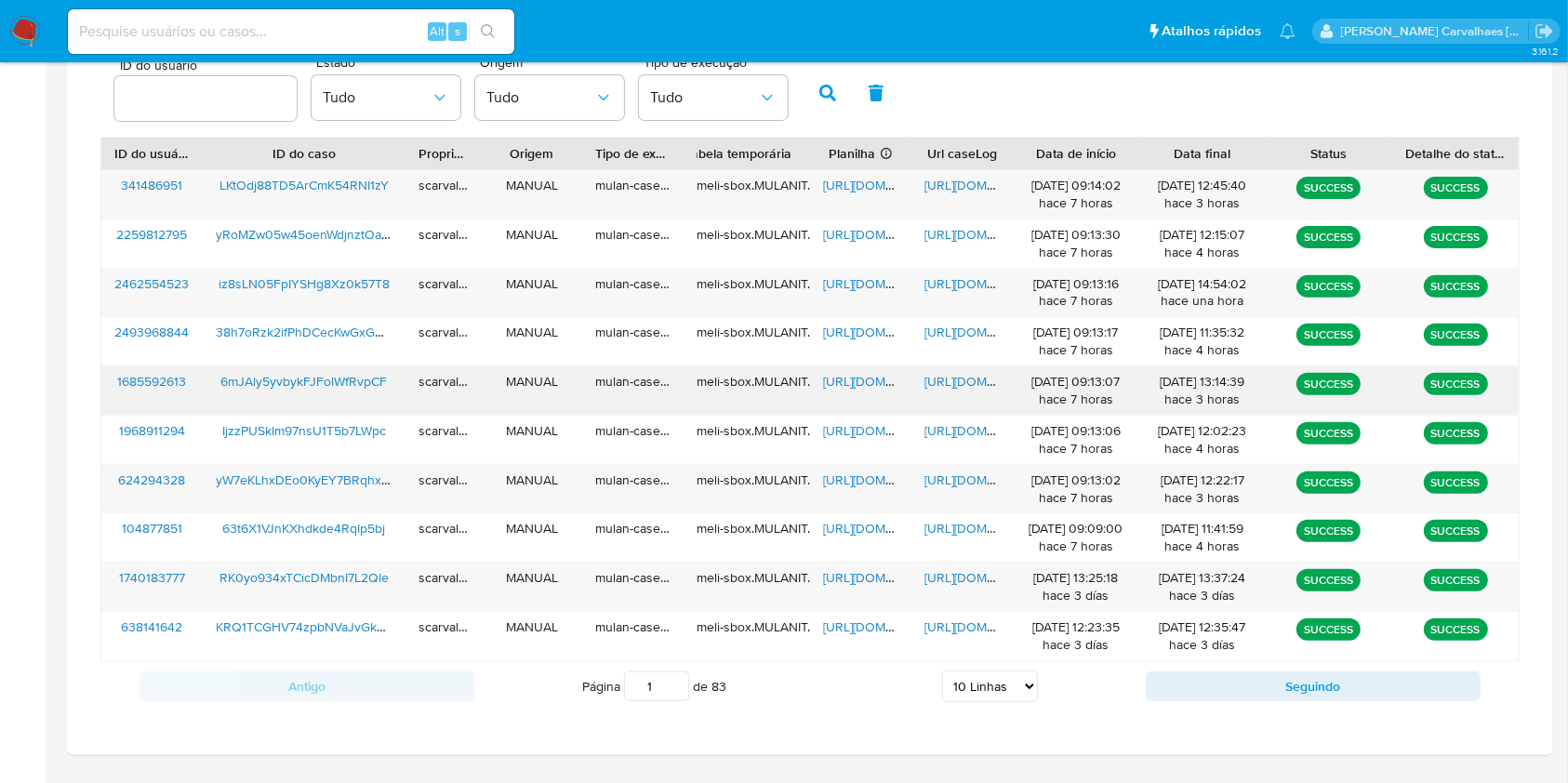
click at [957, 378] on span "[URL][DOMAIN_NAME]" at bounding box center [988, 380] width 129 height 18
click at [846, 373] on span "[URL][DOMAIN_NAME]" at bounding box center [887, 380] width 129 height 18
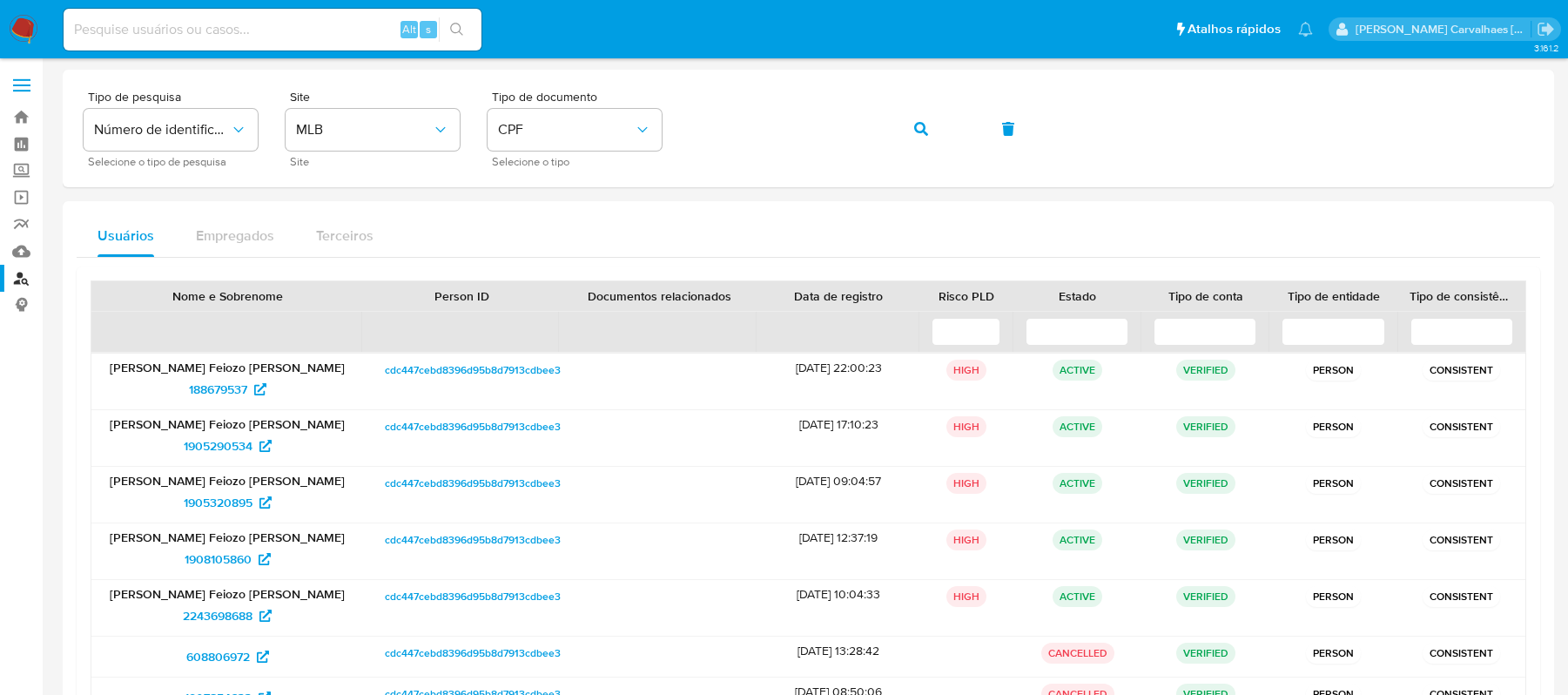
scroll to position [232, 0]
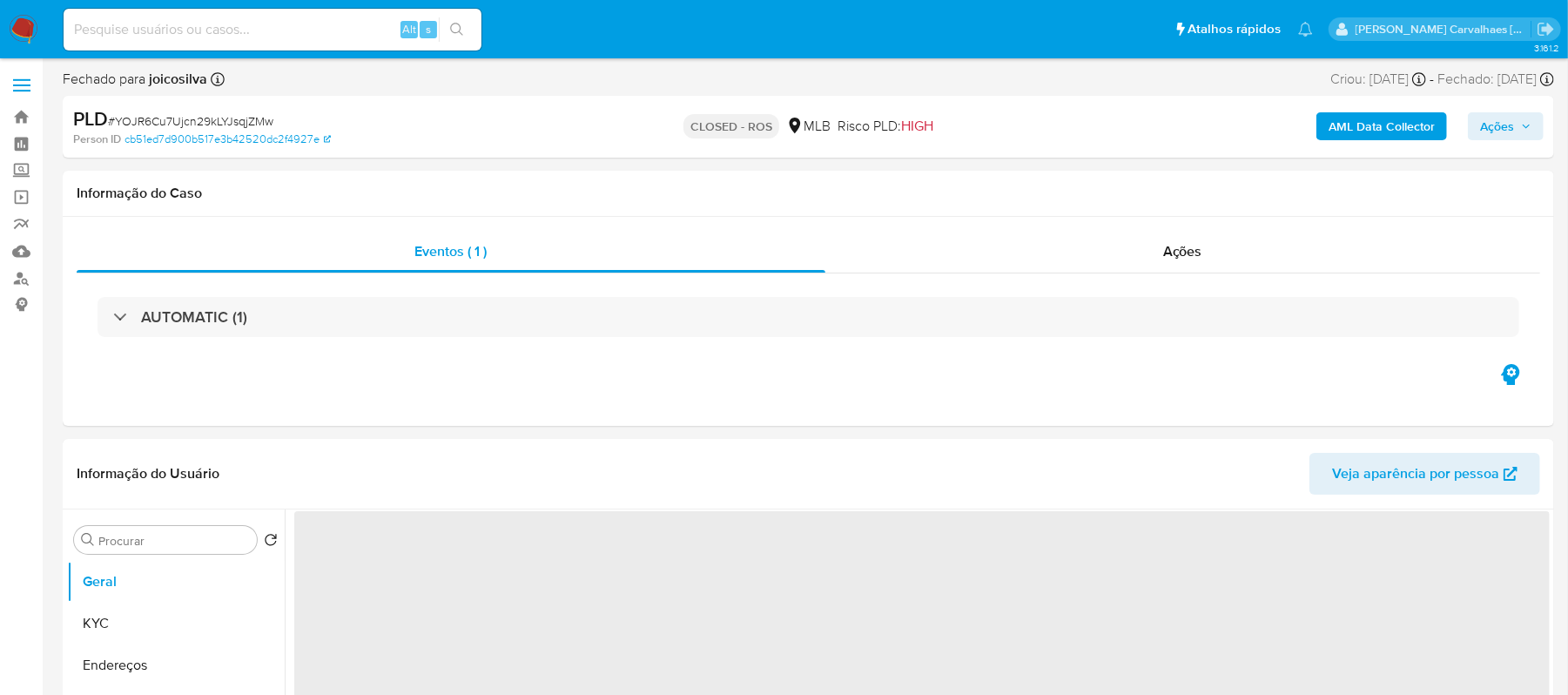
select select "10"
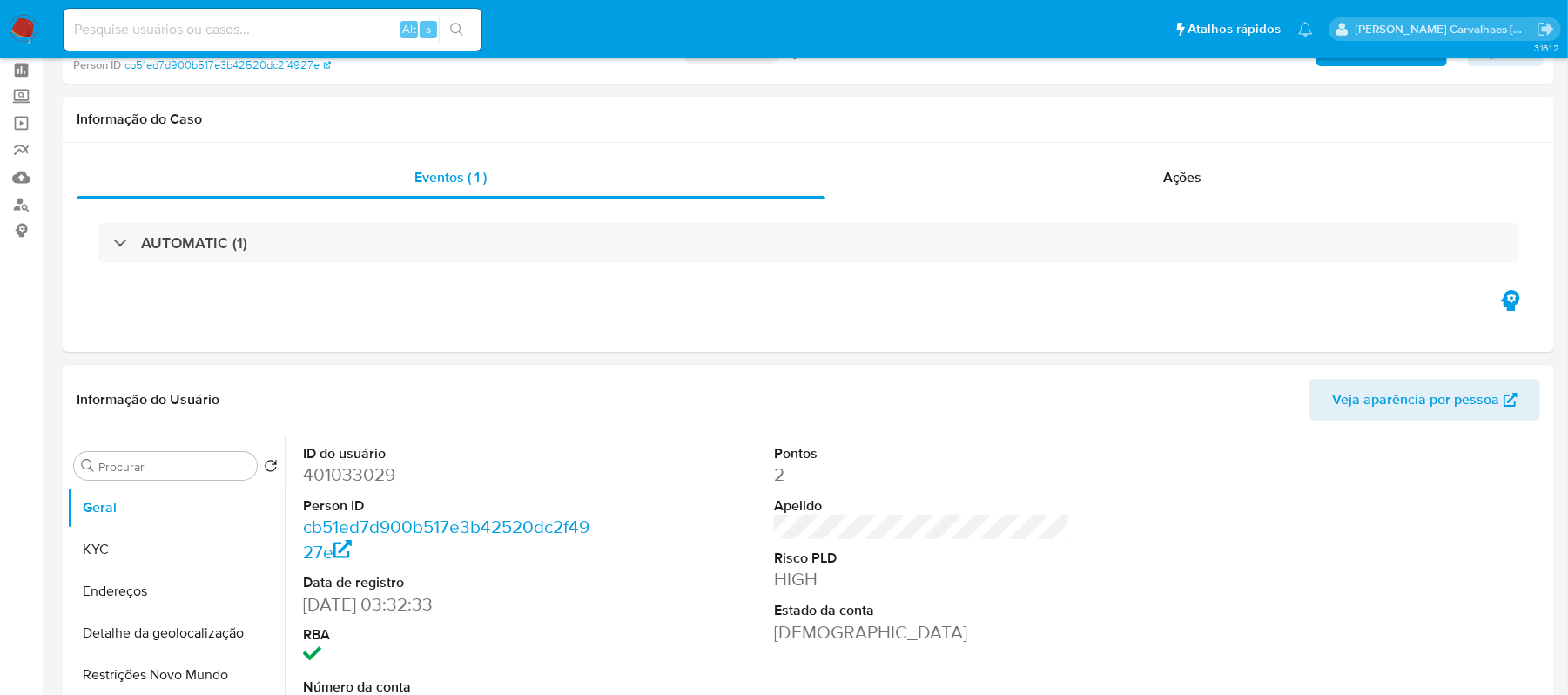
scroll to position [116, 0]
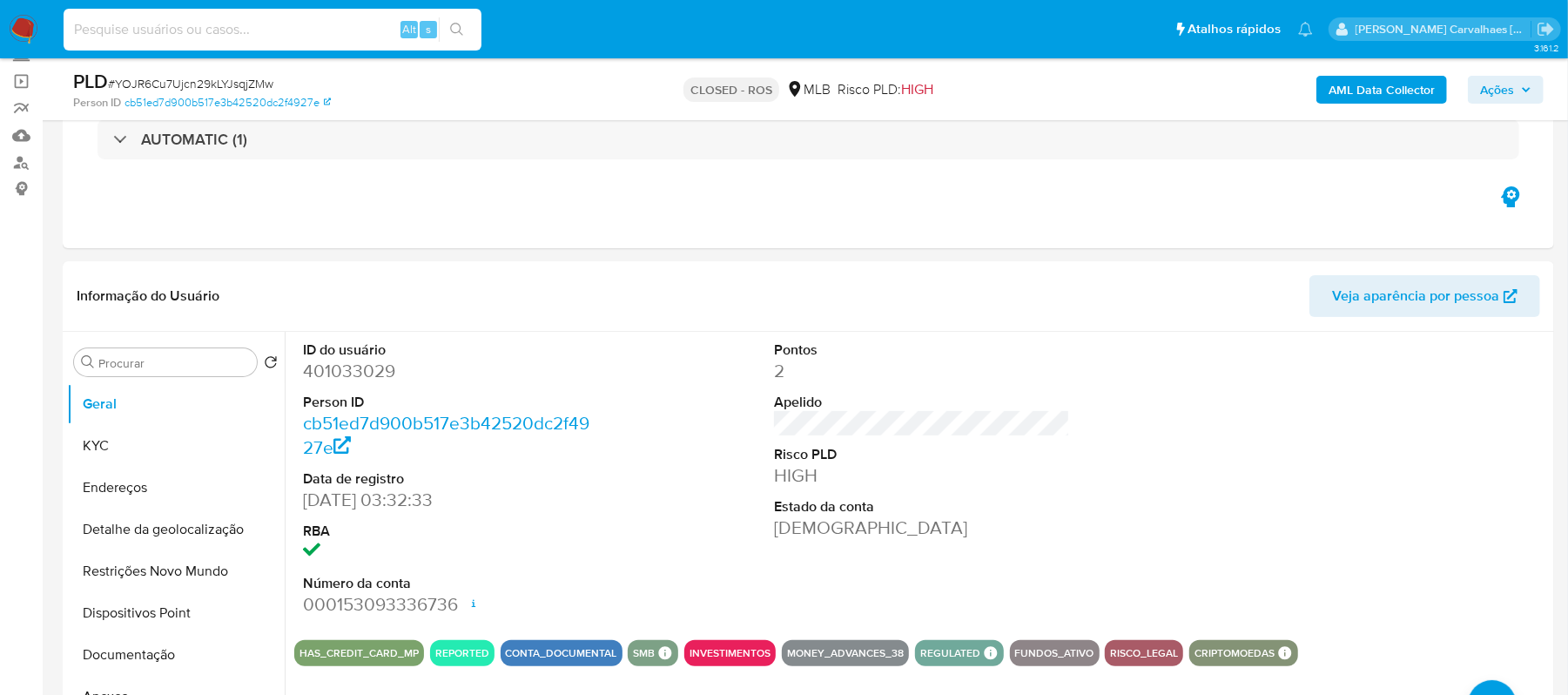
click at [198, 26] on input at bounding box center [272, 29] width 418 height 23
paste input "6mJAly5yvbykFJFolWfRvpCF"
type input "6mJAly5yvbykFJFolWfRvpCF"
click at [449, 36] on button "search-icon" at bounding box center [456, 29] width 35 height 24
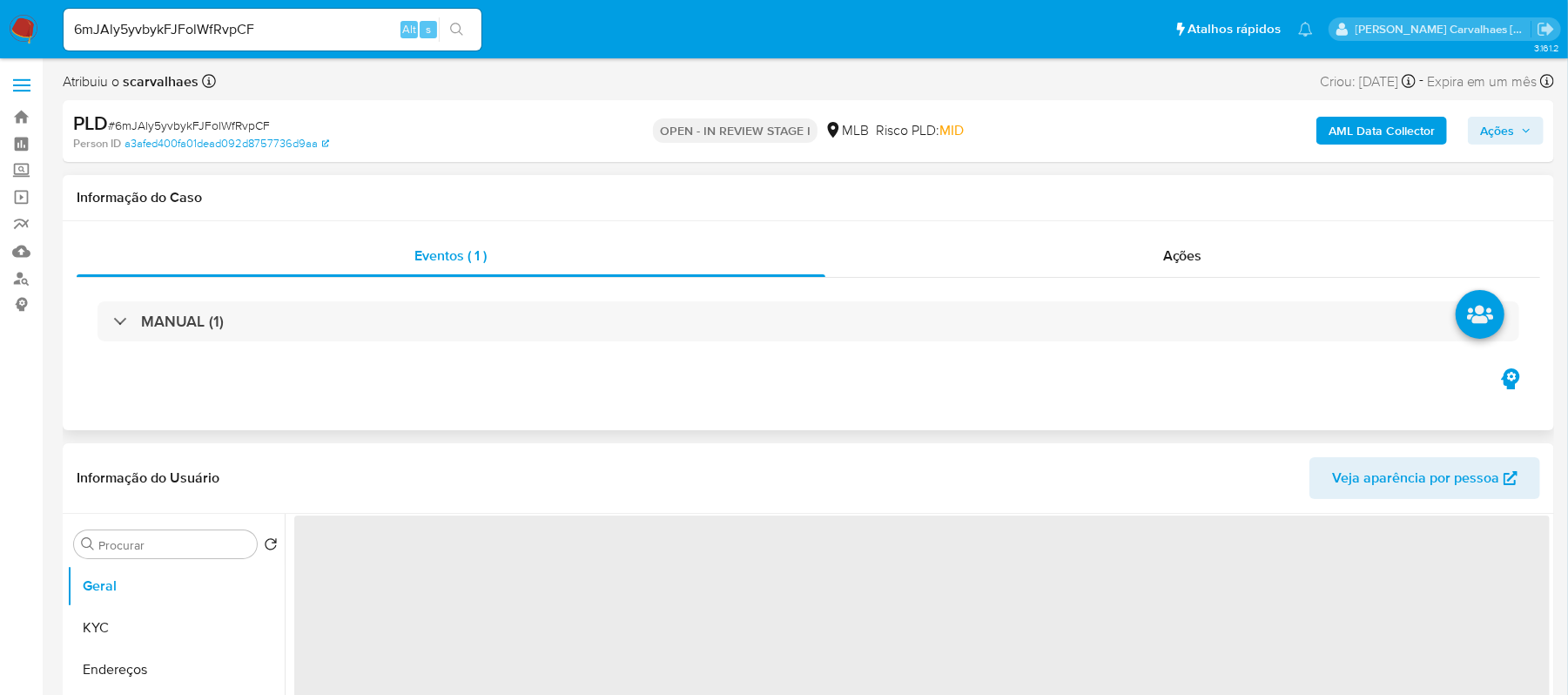
select select "10"
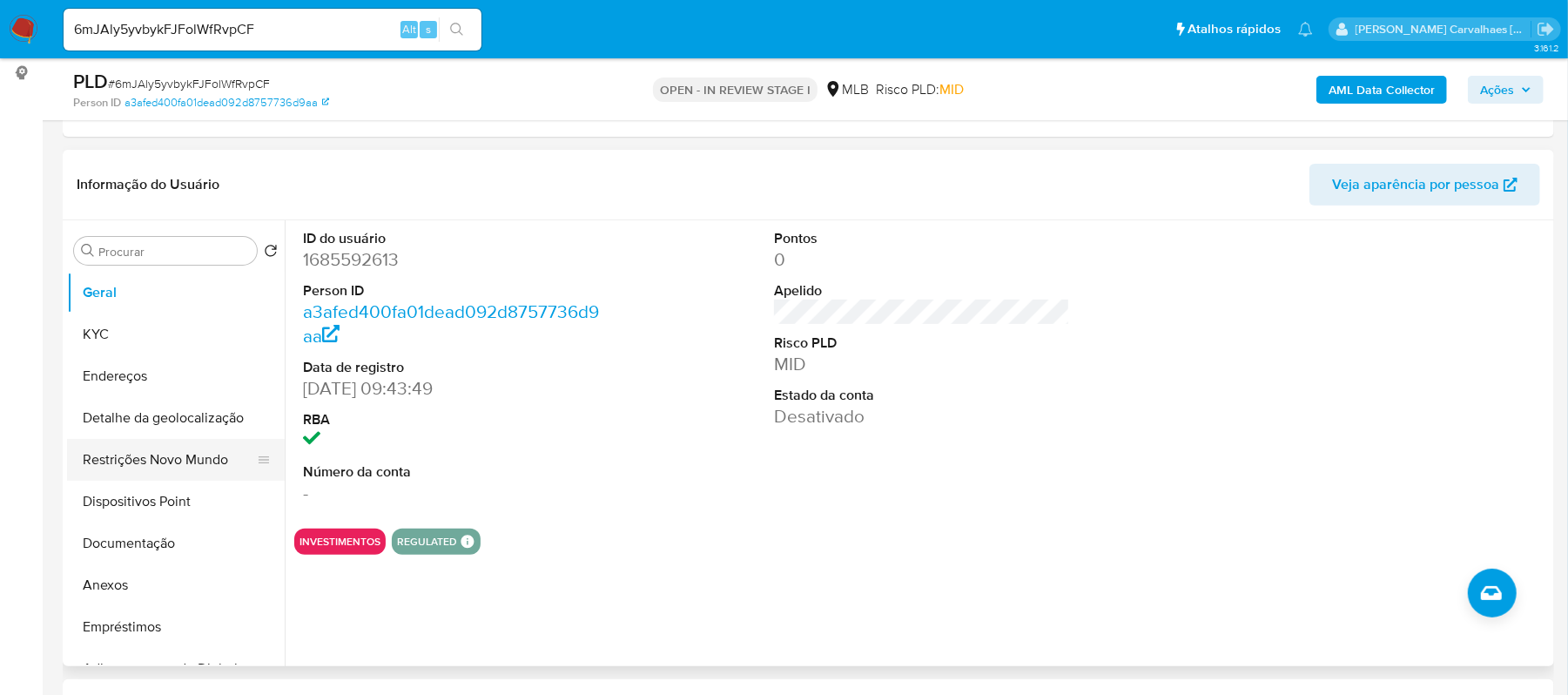
click at [187, 451] on button "Restrições Novo Mundo" at bounding box center [168, 459] width 204 height 42
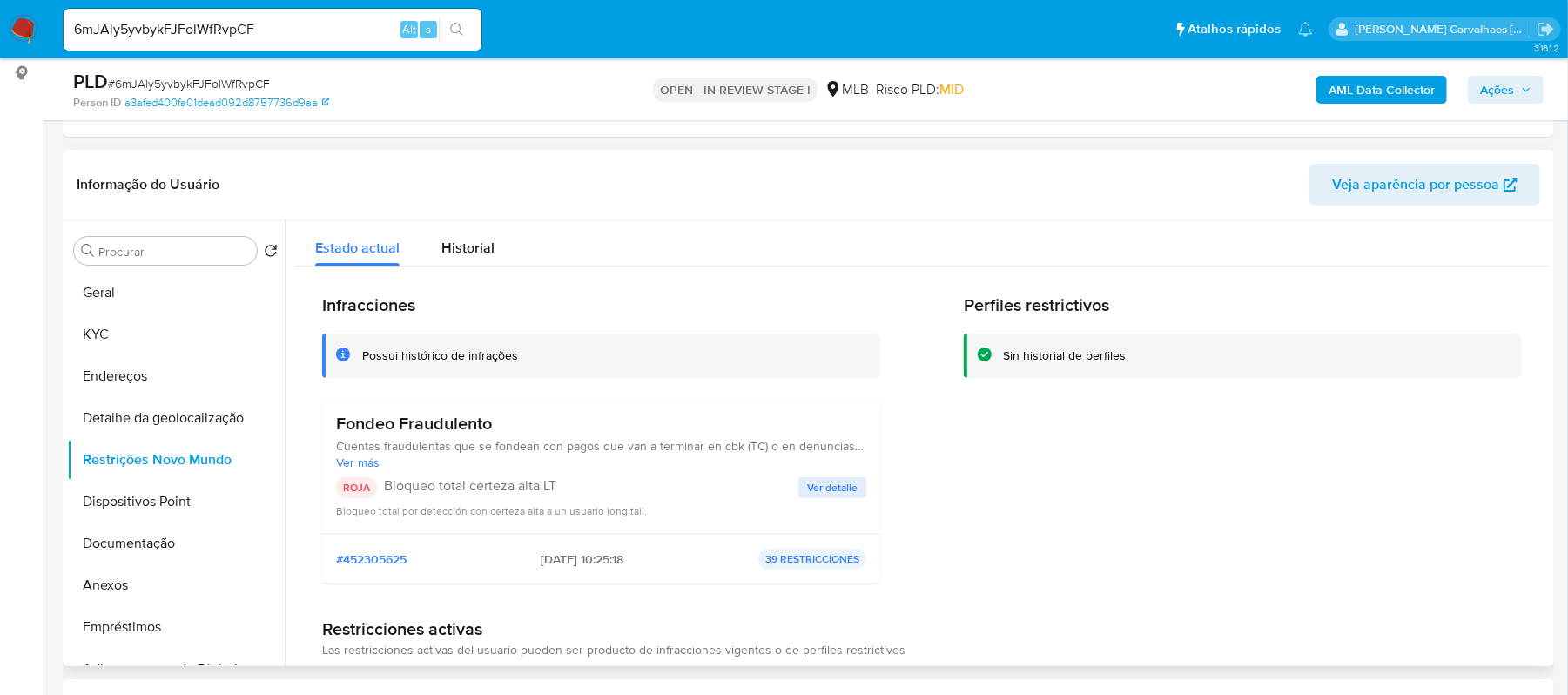
drag, startPoint x: 356, startPoint y: 359, endPoint x: 527, endPoint y: 361, distance: 171.0
click at [527, 361] on div "Possui histórico de infrações" at bounding box center [601, 355] width 558 height 44
click at [91, 347] on button "KYC" at bounding box center [168, 334] width 204 height 42
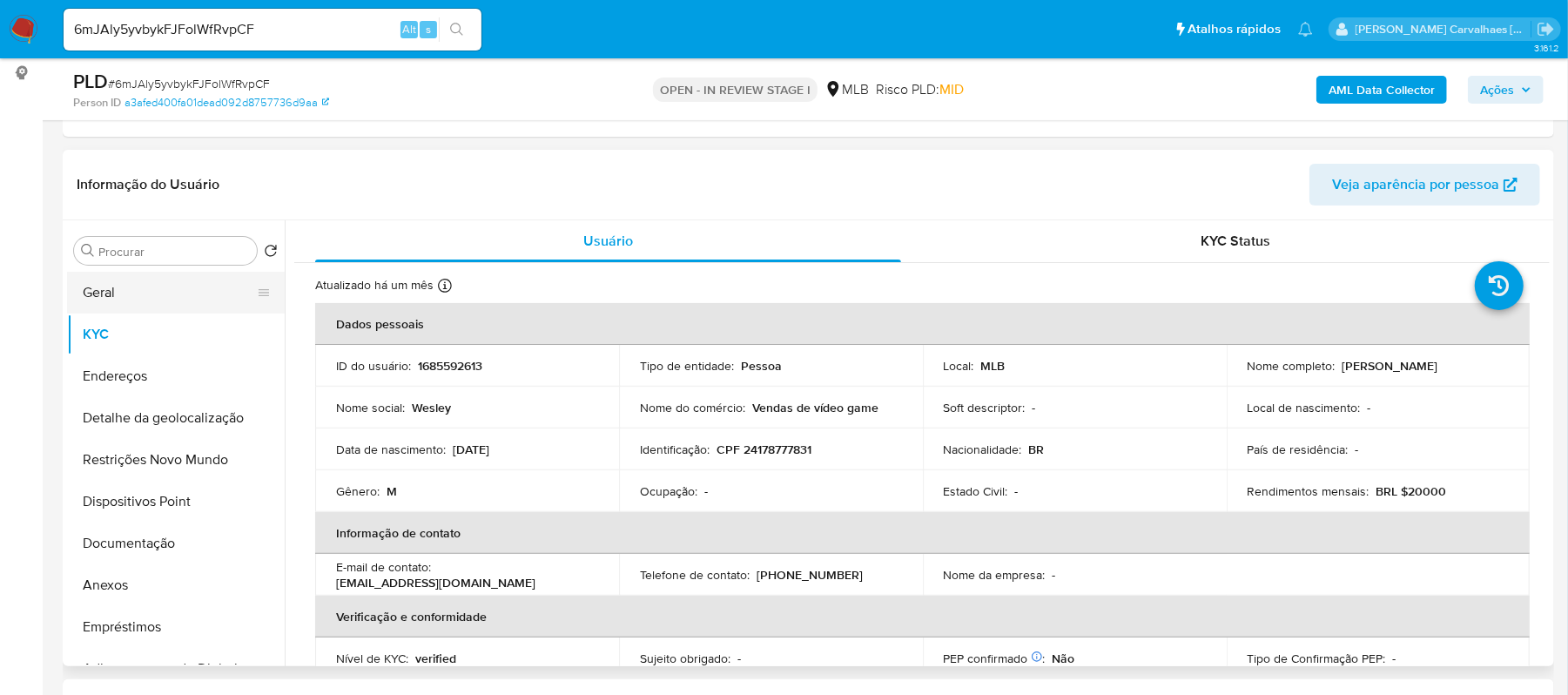
click at [166, 294] on button "Geral" at bounding box center [168, 293] width 204 height 42
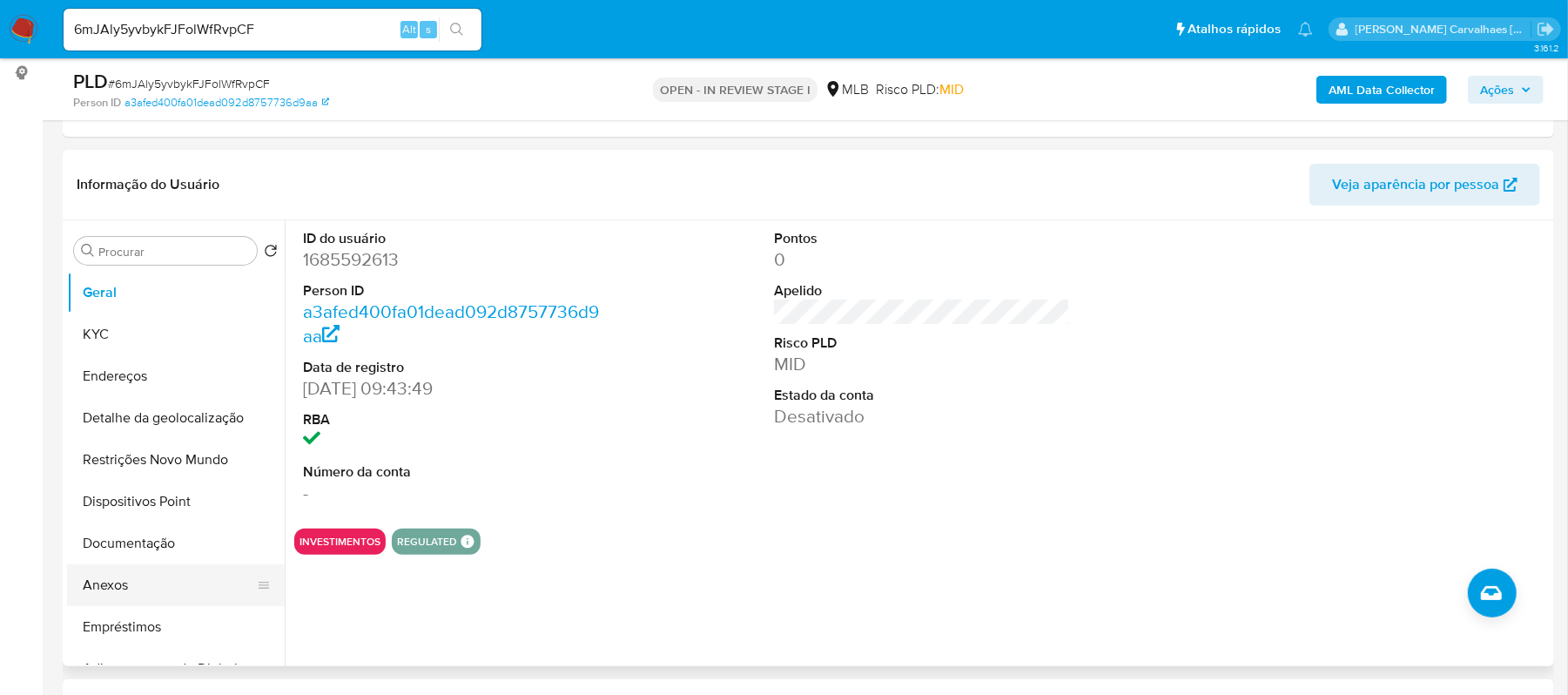
click at [111, 587] on button "Anexos" at bounding box center [168, 585] width 204 height 42
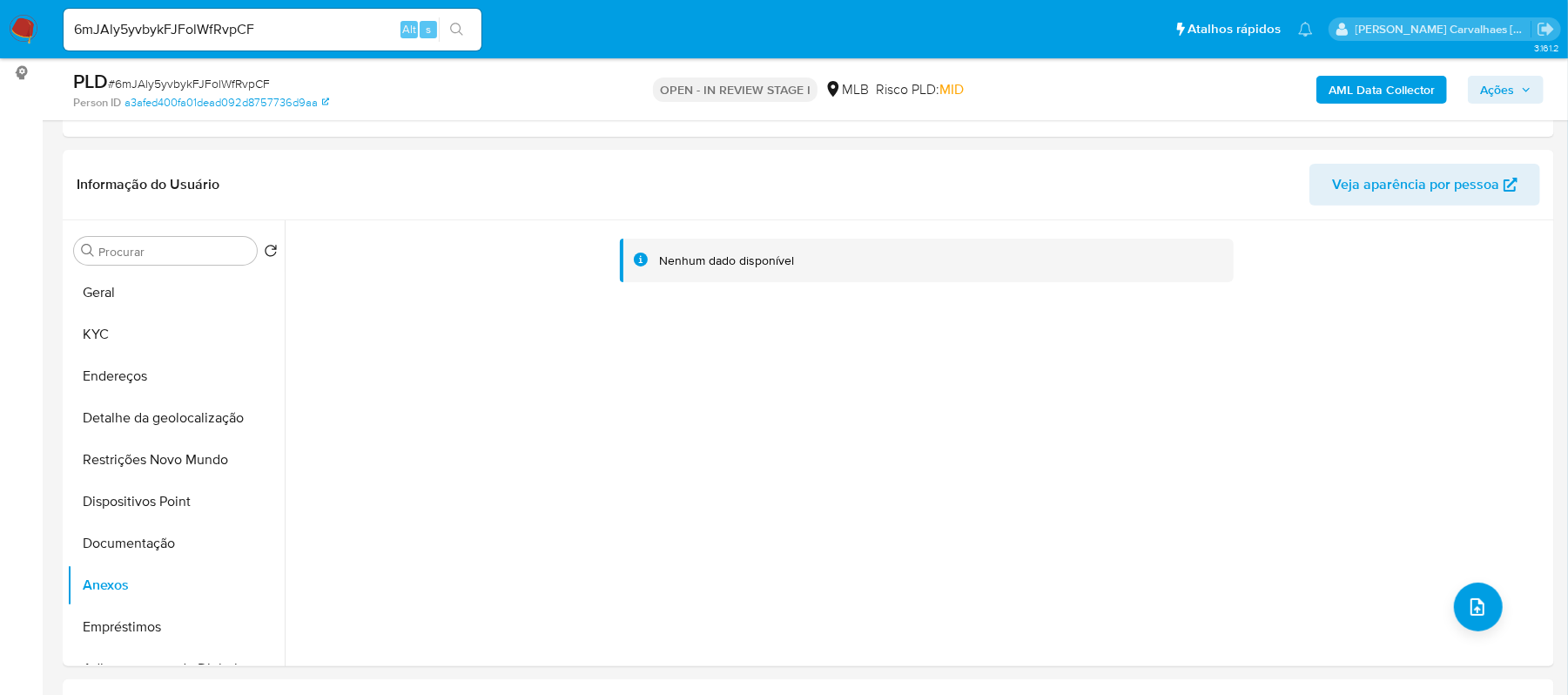
click at [1515, 81] on span "Ações" at bounding box center [1505, 90] width 52 height 24
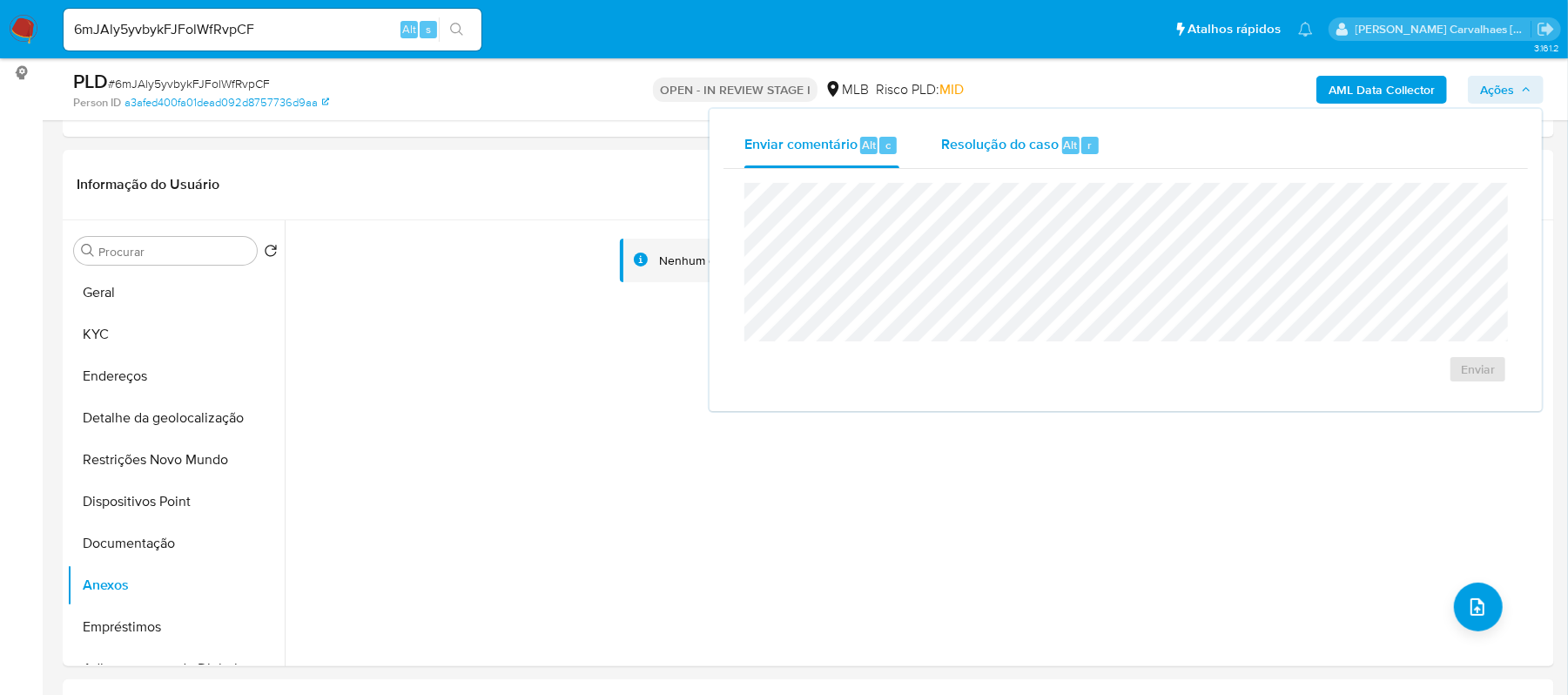
click at [1007, 129] on div "Resolução do caso Alt r" at bounding box center [1021, 146] width 159 height 45
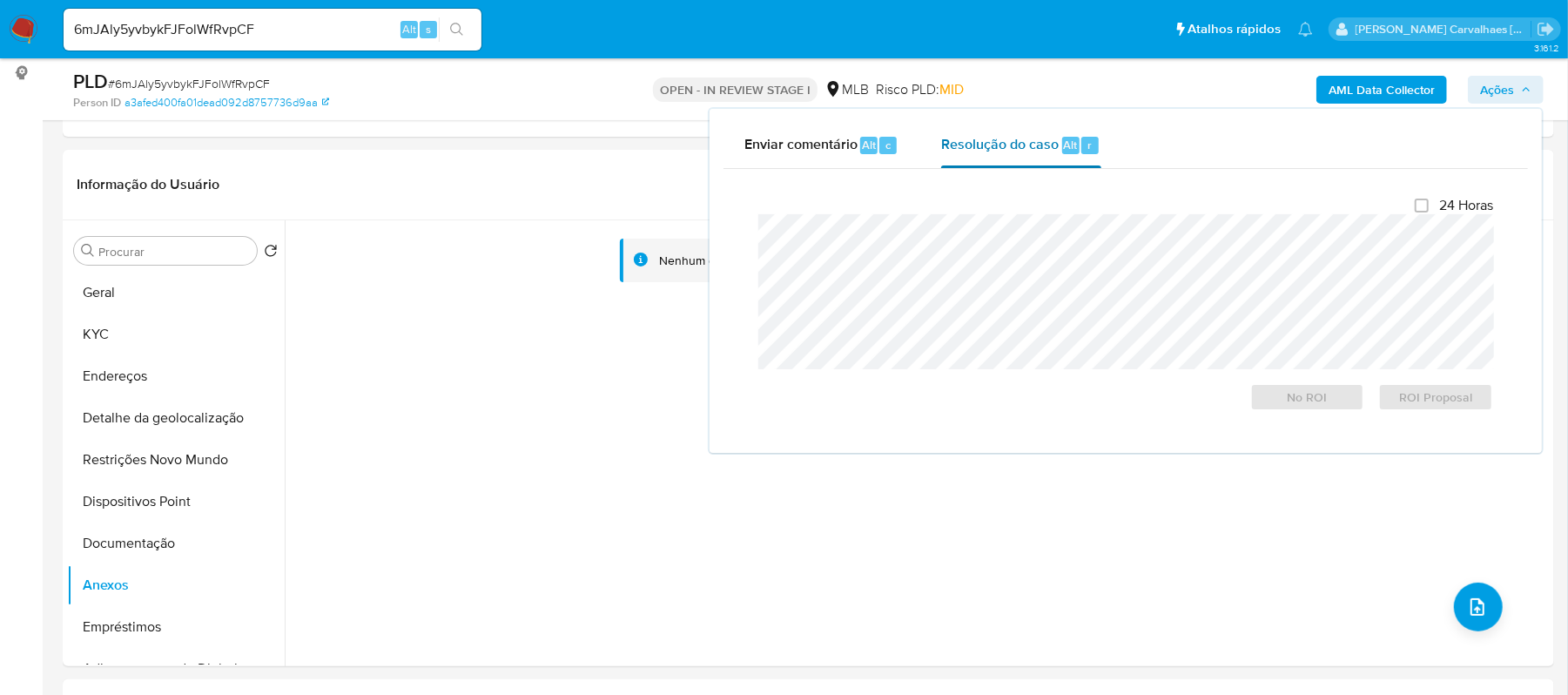
click at [1033, 148] on span "Resolução do caso" at bounding box center [1000, 144] width 118 height 20
click at [938, 683] on div "Contatos" at bounding box center [808, 702] width 1492 height 46
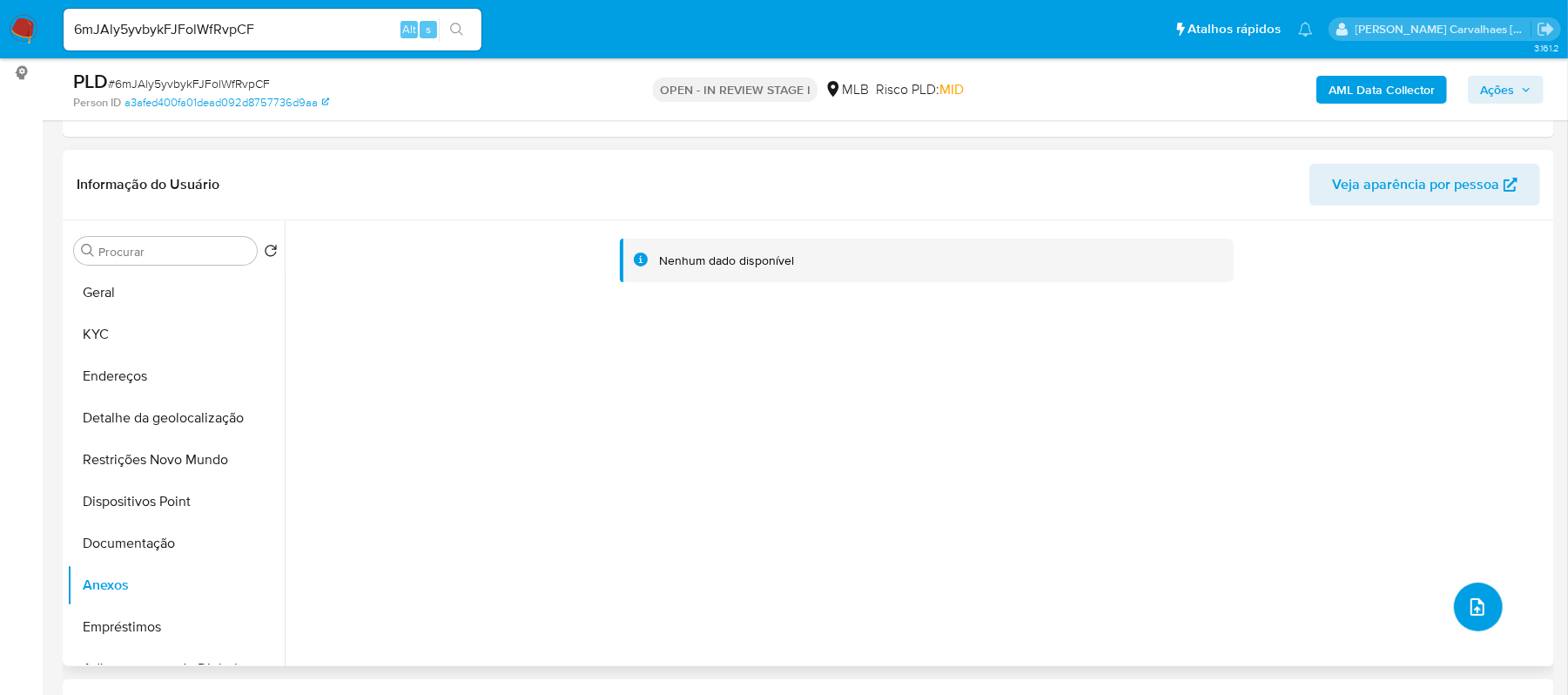
click at [1461, 603] on button "upload-file" at bounding box center [1478, 607] width 49 height 49
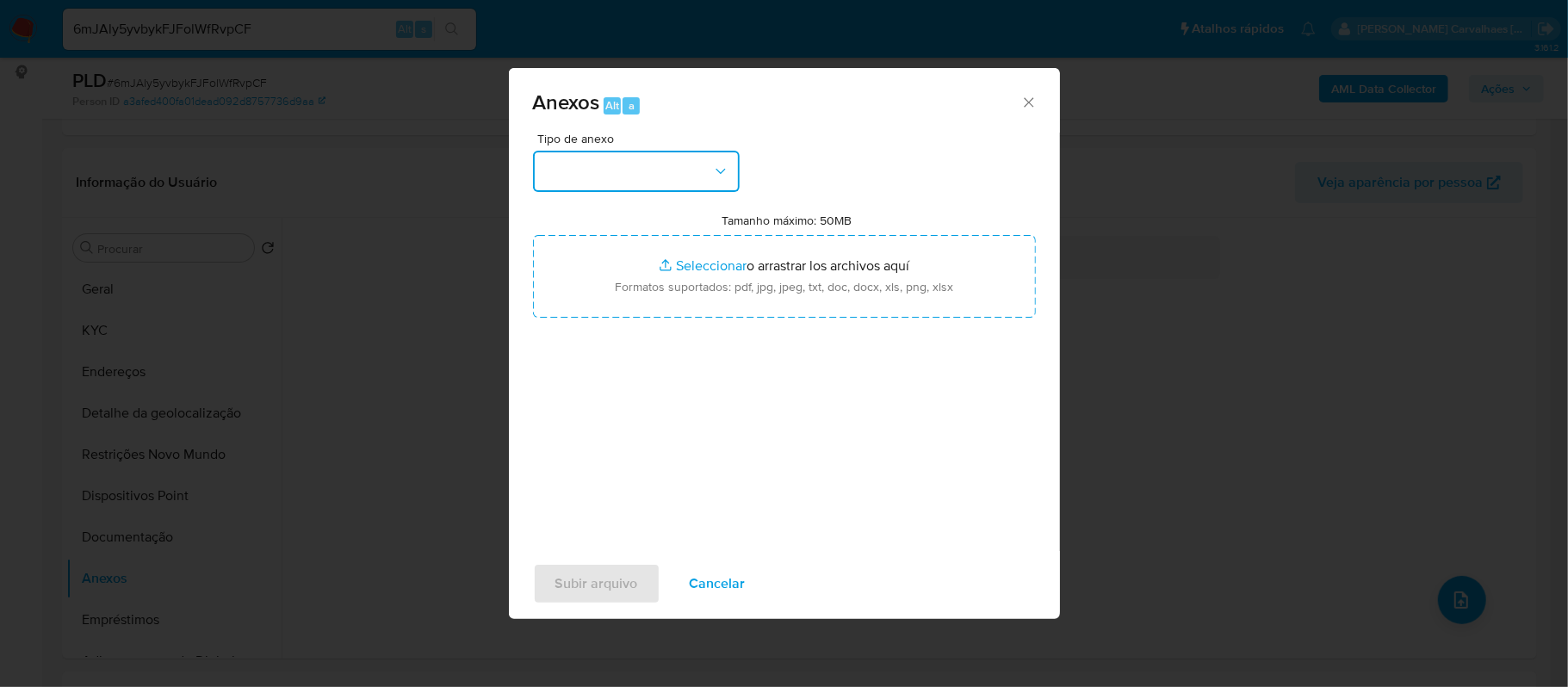
click at [711, 170] on button "button" at bounding box center [636, 171] width 207 height 41
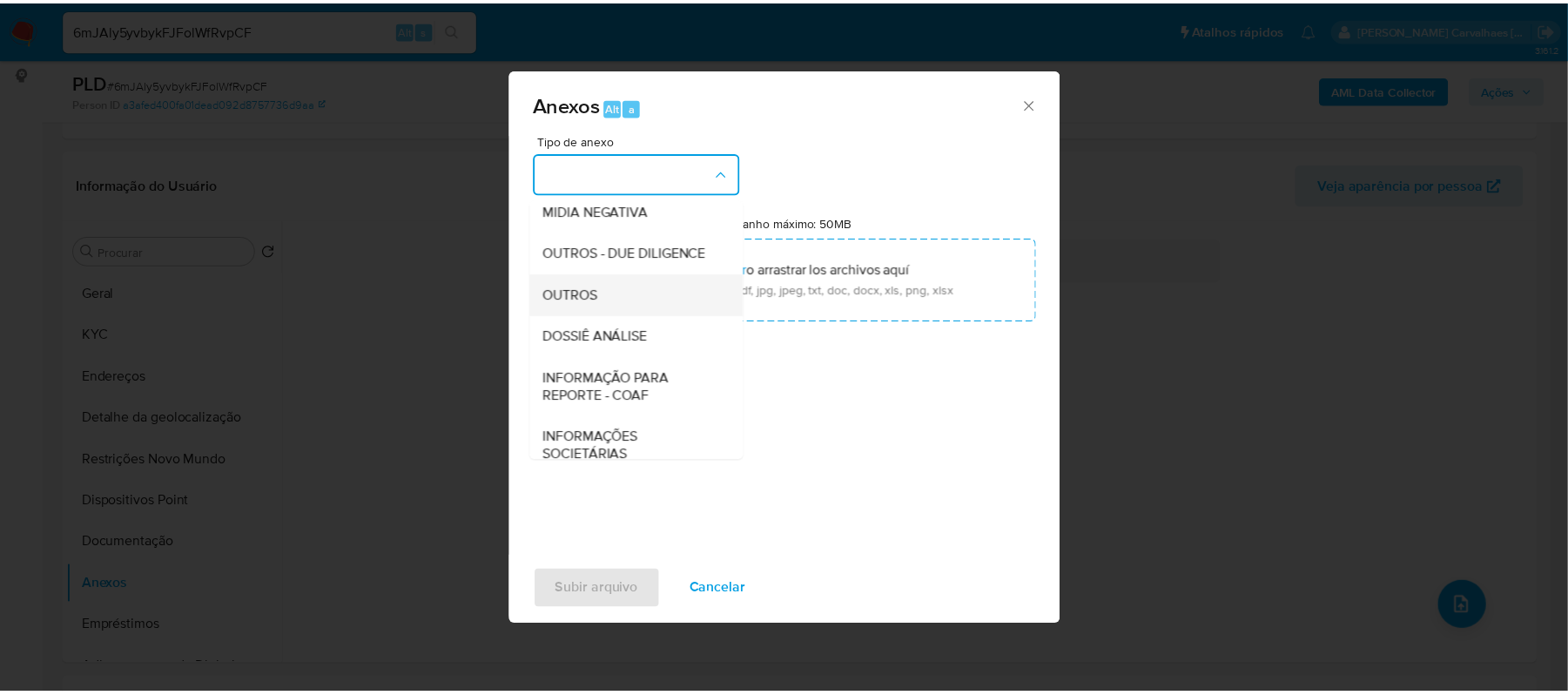
scroll to position [232, 0]
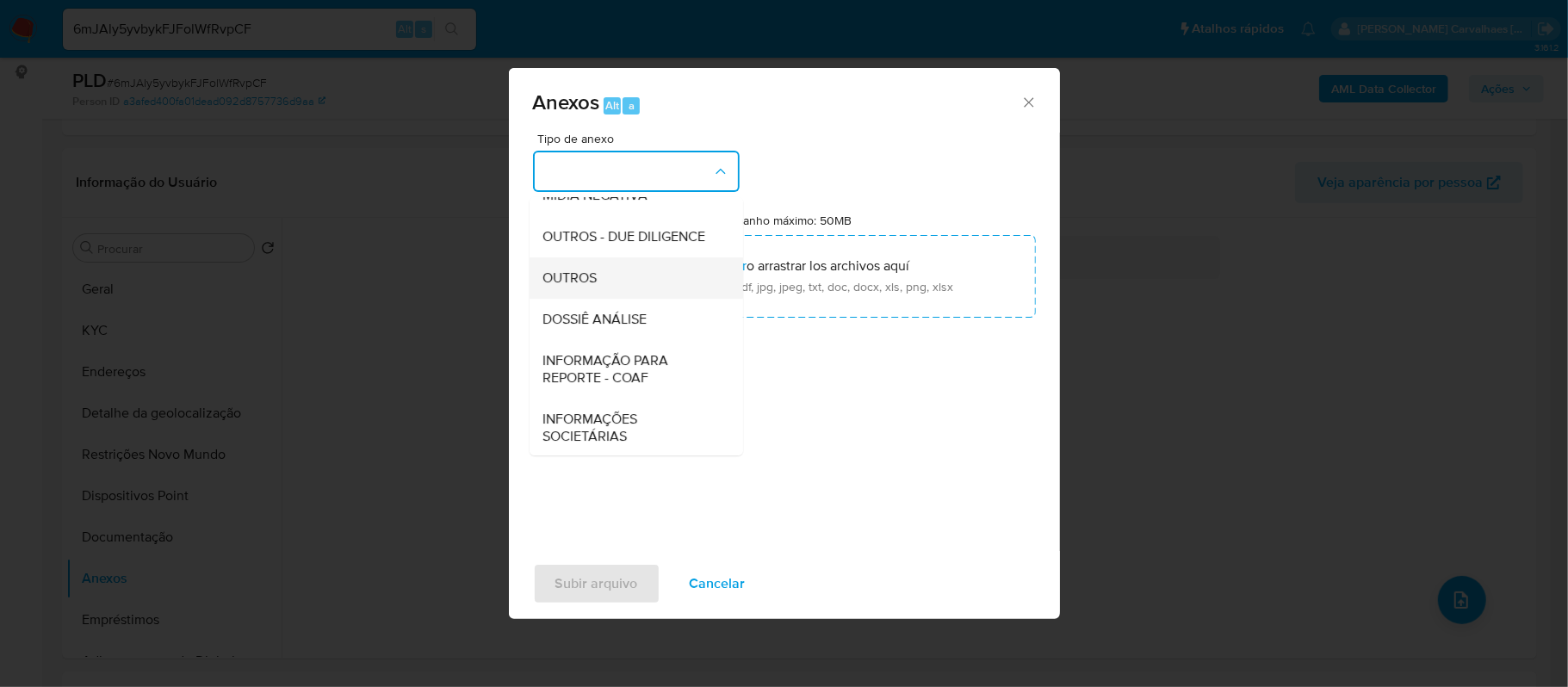
click at [611, 299] on div "OUTROS" at bounding box center [632, 278] width 176 height 41
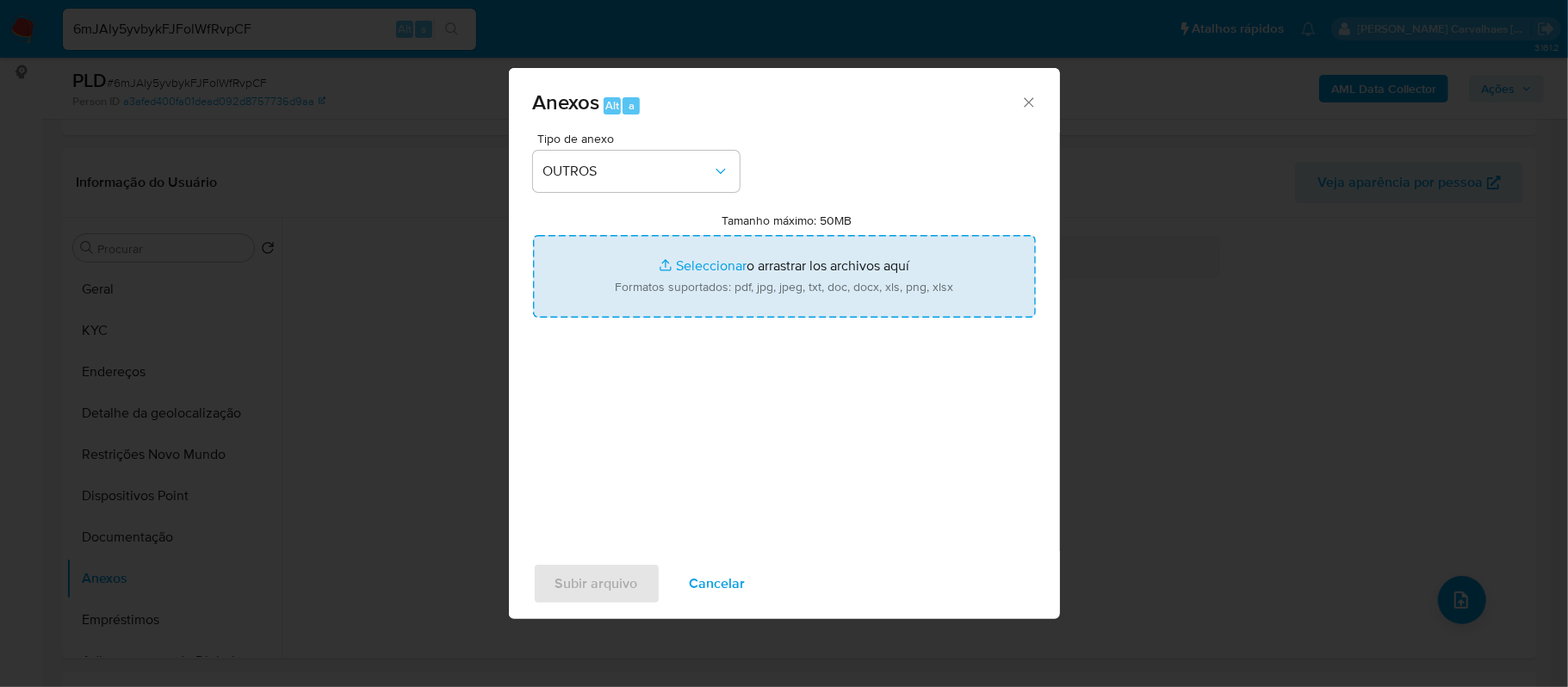
click at [704, 270] on input "Tamanho máximo: 50MB Seleccionar archivos" at bounding box center [784, 276] width 503 height 82
type input "C:\fakepath\SAR - xxxx - CPF 24178777831 - WESLEY DE SOUZA.pdf"
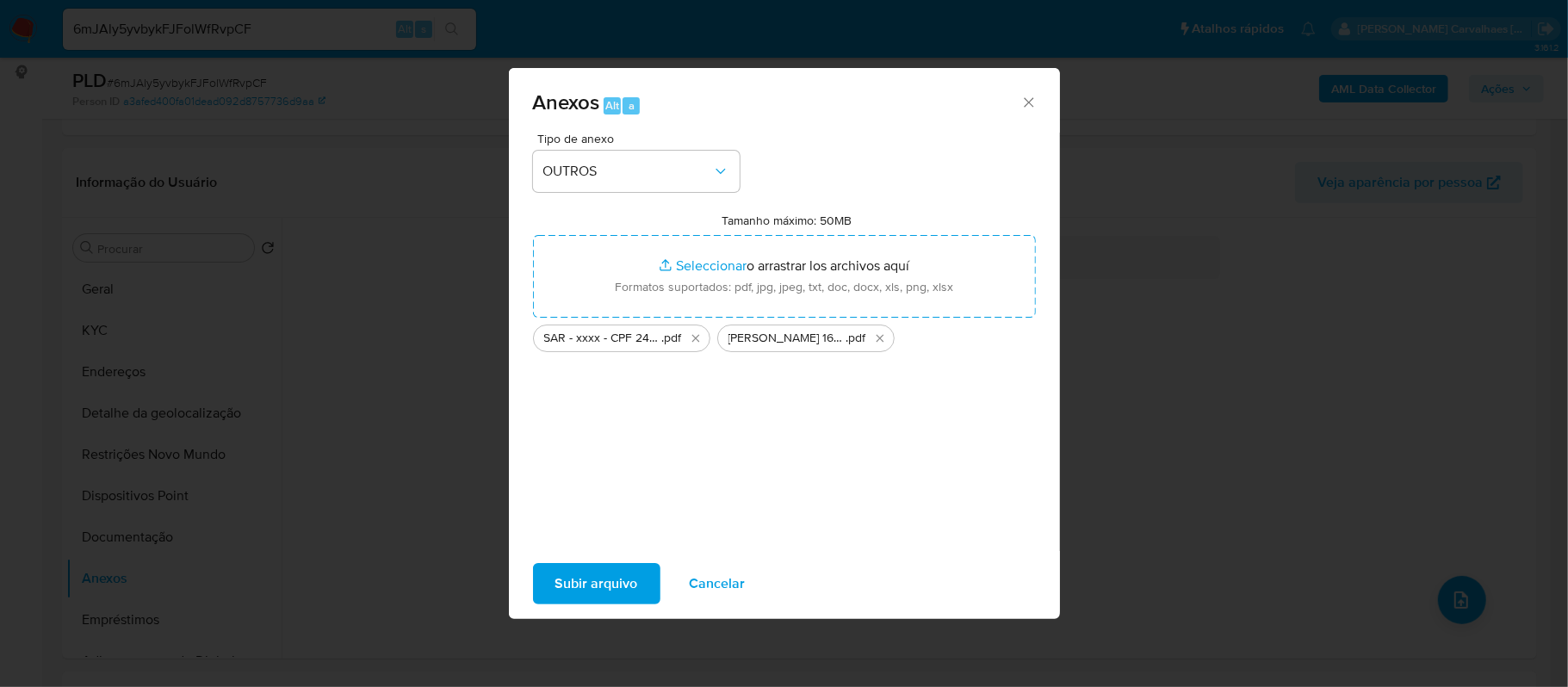
click at [603, 596] on span "Subir arquivo" at bounding box center [597, 584] width 82 height 38
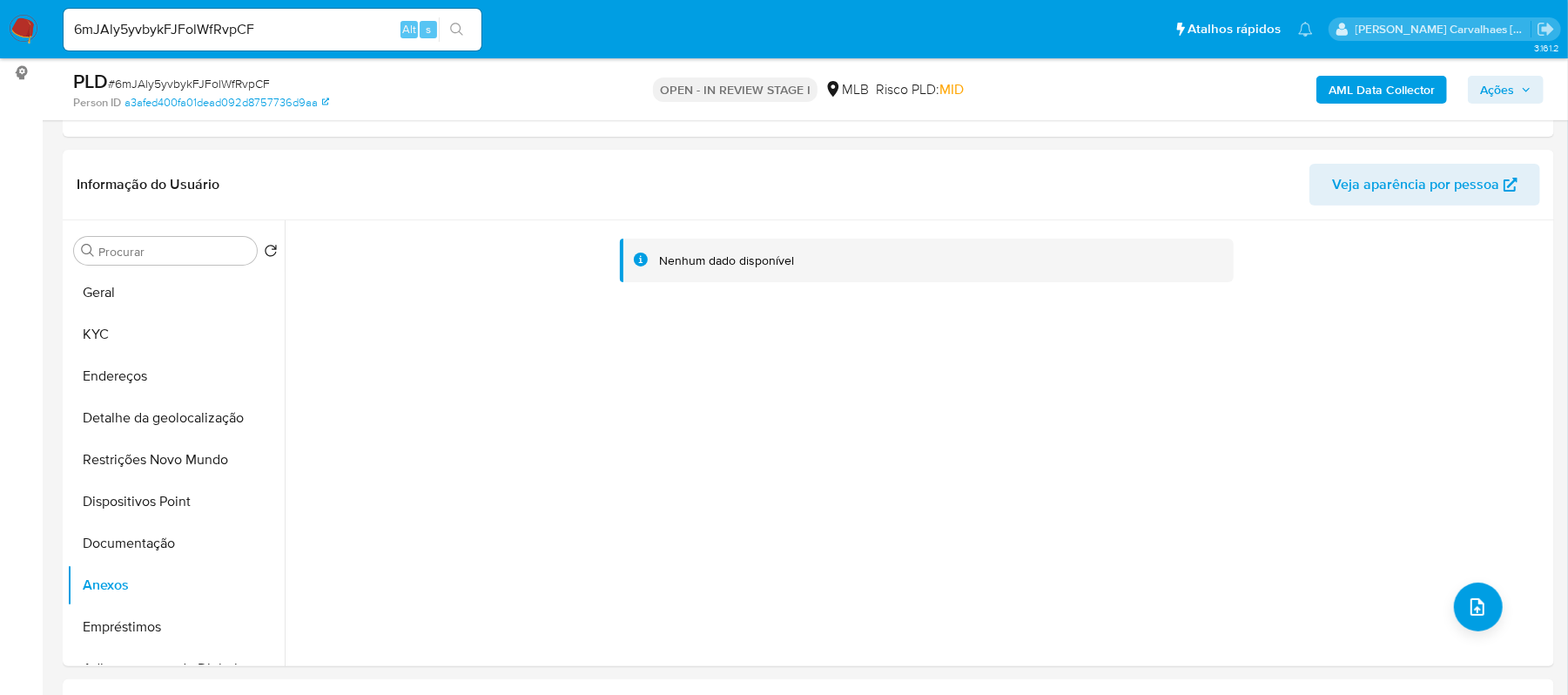
click at [1487, 82] on span "Ações" at bounding box center [1496, 90] width 34 height 28
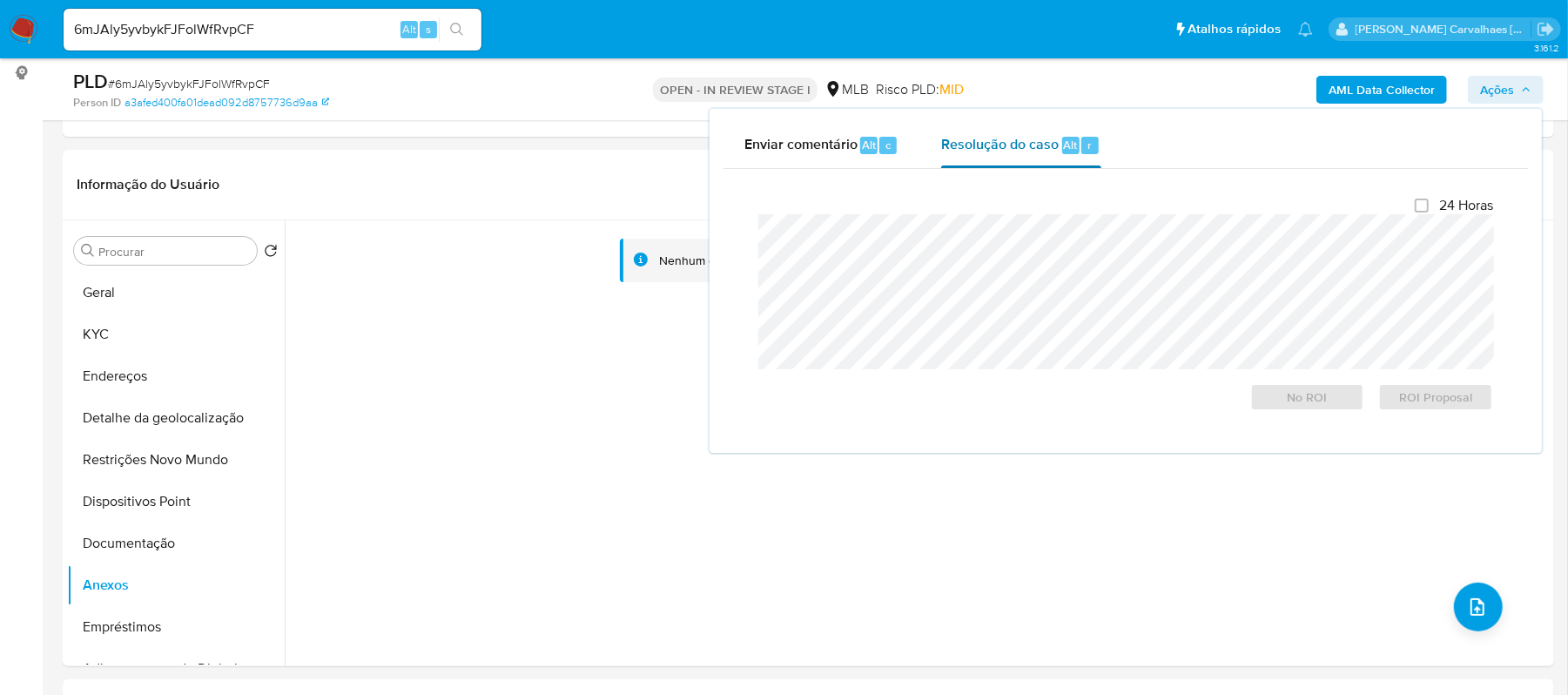
click at [1036, 161] on div "Resolução do caso Alt r" at bounding box center [1021, 146] width 159 height 45
click at [1405, 399] on span "ROI Proposal" at bounding box center [1436, 397] width 91 height 24
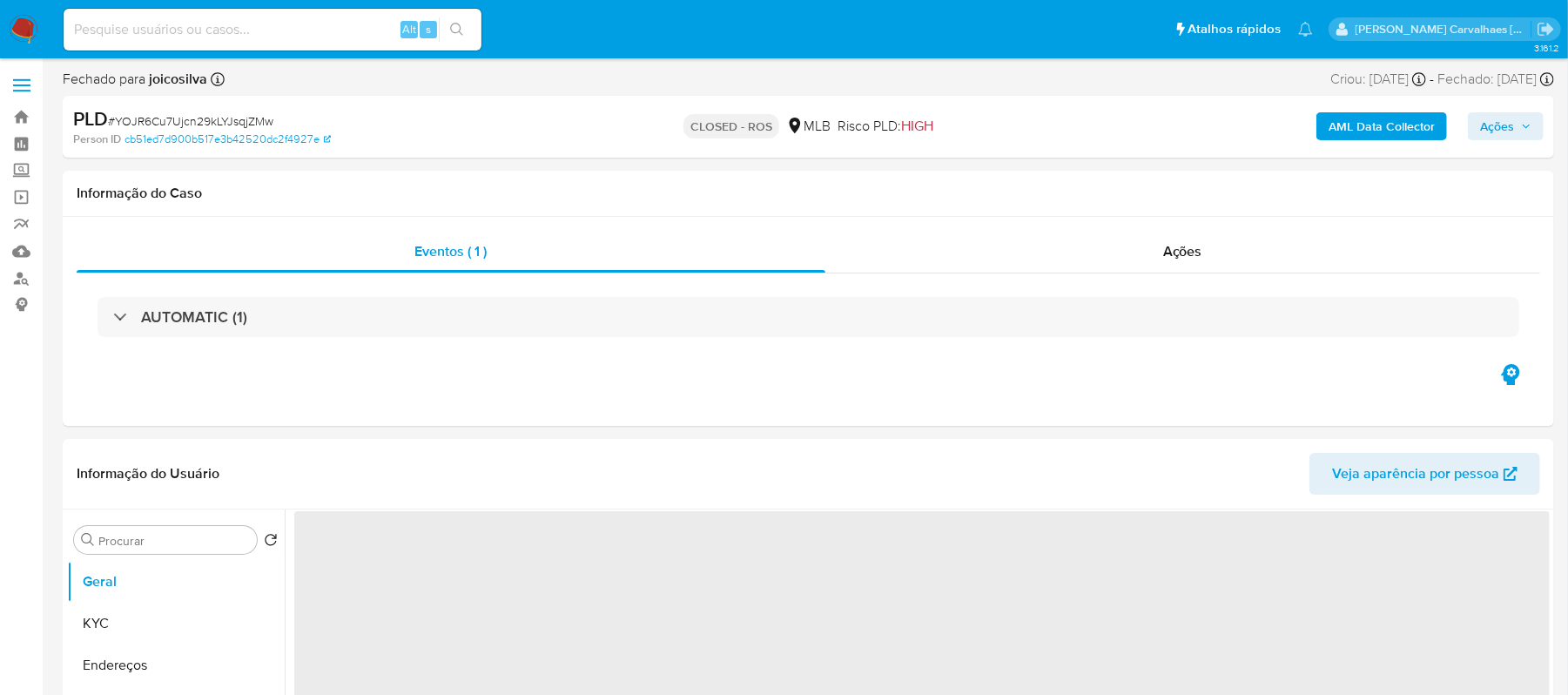
select select "10"
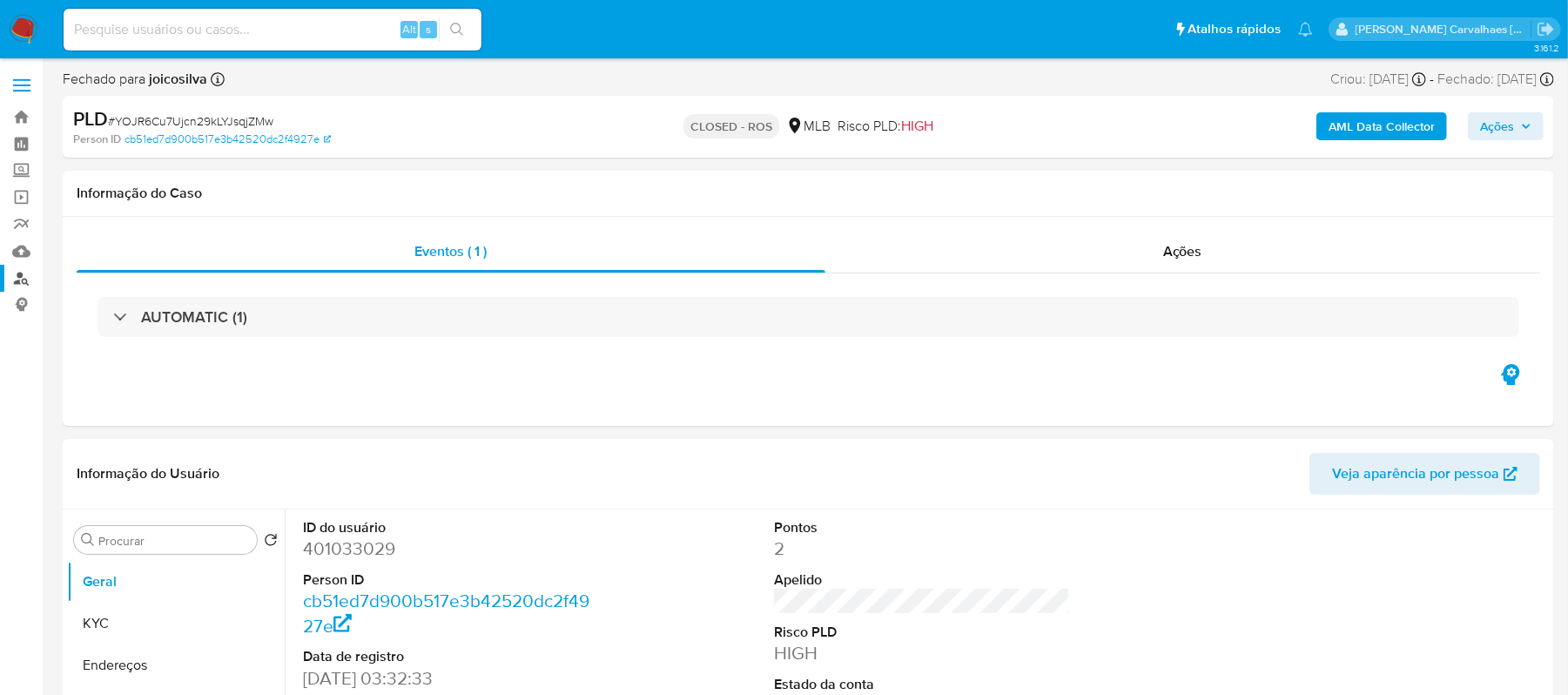
drag, startPoint x: 210, startPoint y: 26, endPoint x: 24, endPoint y: 280, distance: 314.8
click at [24, 280] on link "Localizador de pessoas" at bounding box center [103, 278] width 207 height 27
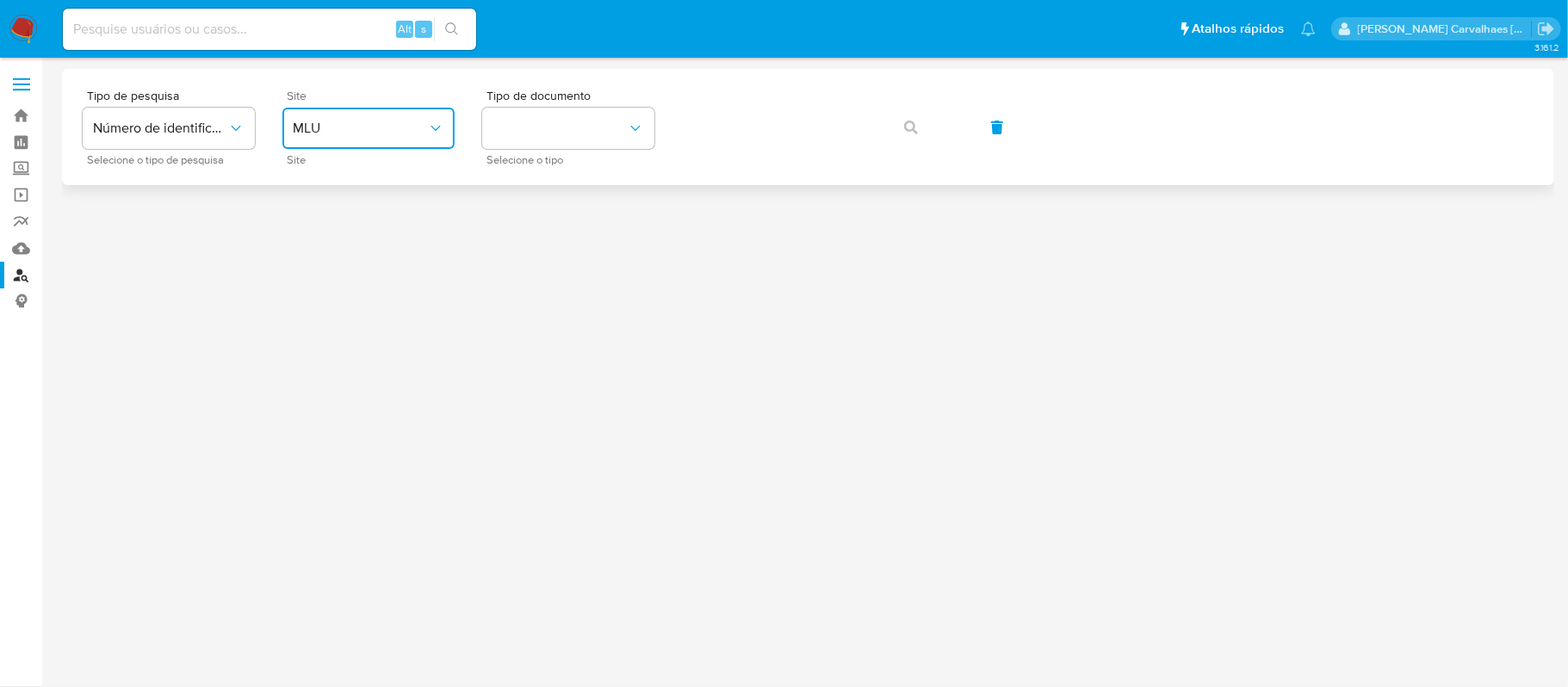
click at [420, 128] on span "MLU" at bounding box center [360, 128] width 134 height 17
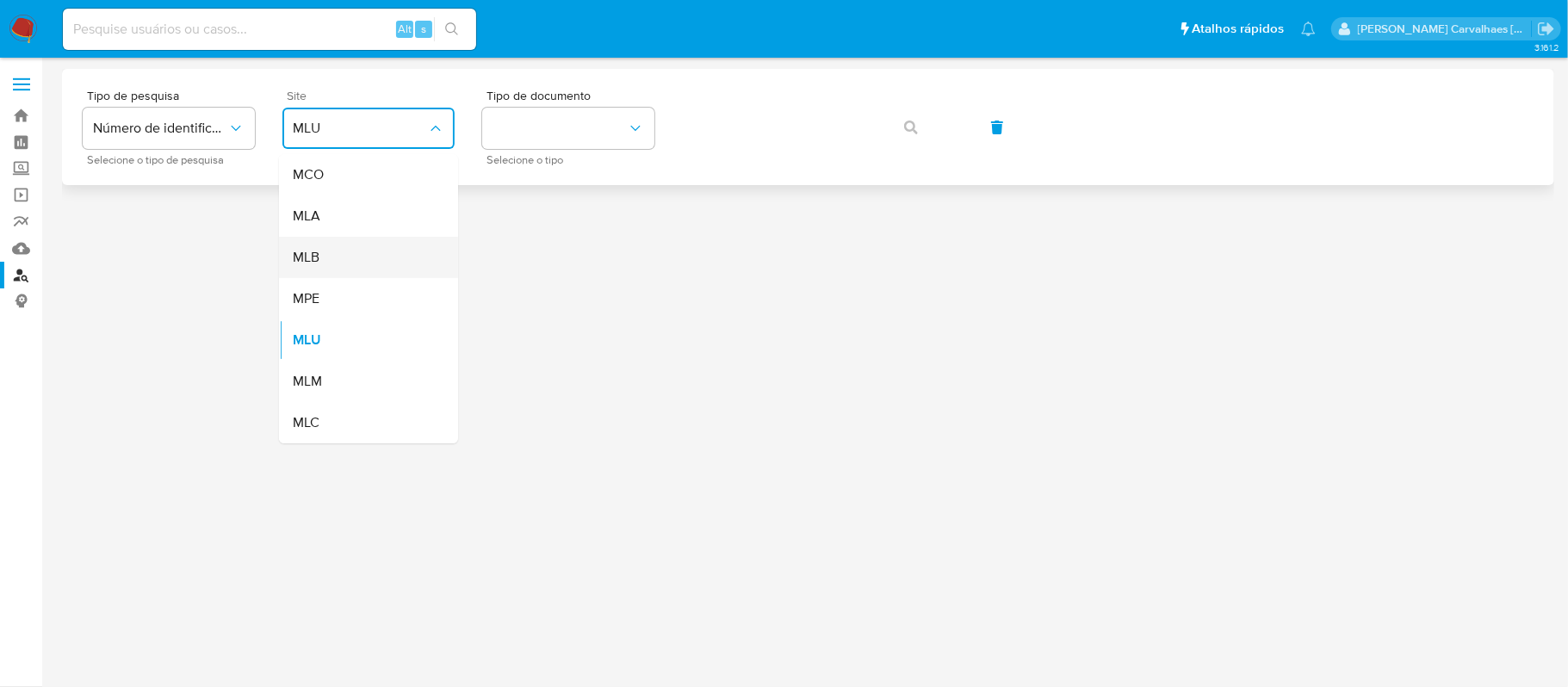
click at [375, 245] on div "MLB" at bounding box center [364, 257] width 142 height 41
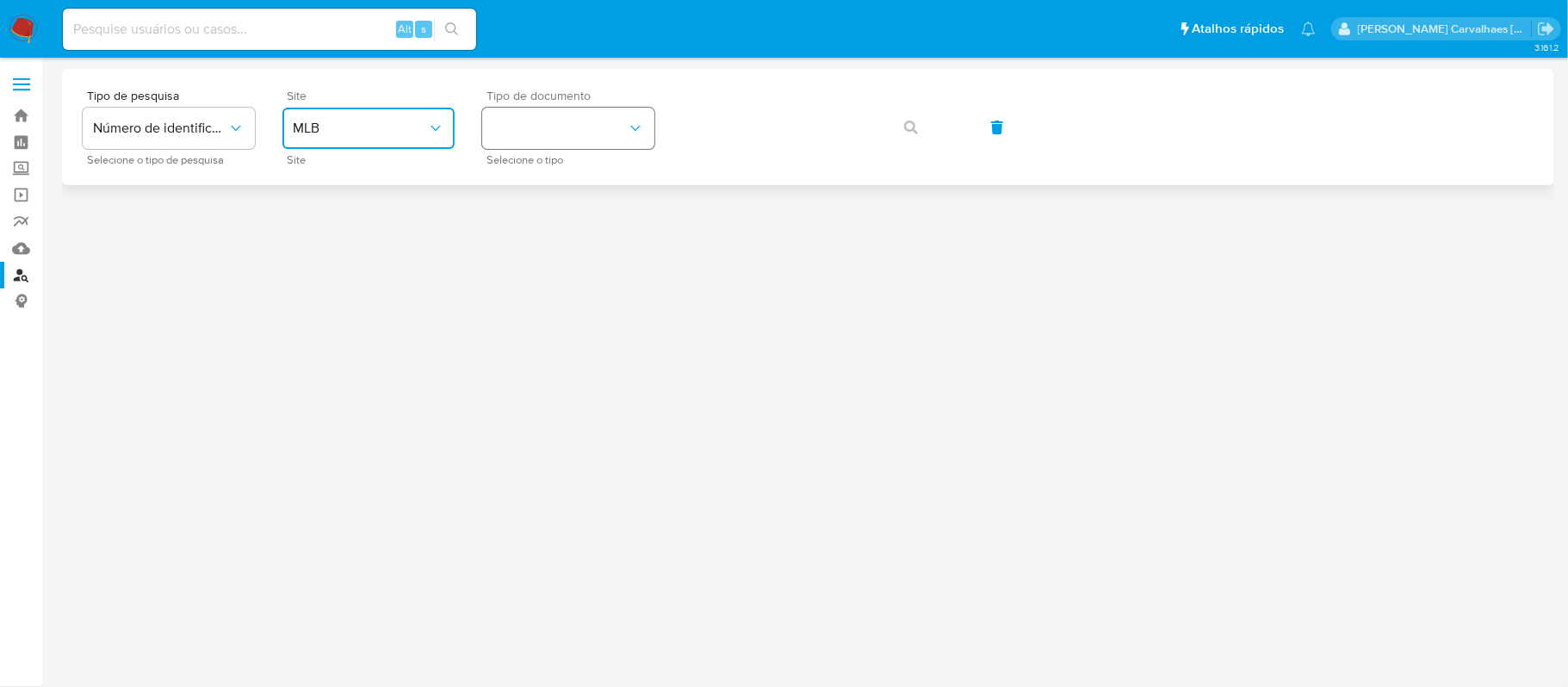
drag, startPoint x: 528, startPoint y: 128, endPoint x: 507, endPoint y: 139, distance: 23.7
click at [507, 139] on button "identificationType" at bounding box center [568, 128] width 172 height 41
click at [566, 228] on div "CPF CPF" at bounding box center [564, 241] width 142 height 58
click at [878, 112] on div "Tipo de pesquisa Número de identificação Selecione o tipo de pesquisa Site MLB …" at bounding box center [808, 127] width 1452 height 75
click at [900, 121] on button "button" at bounding box center [910, 127] width 58 height 41
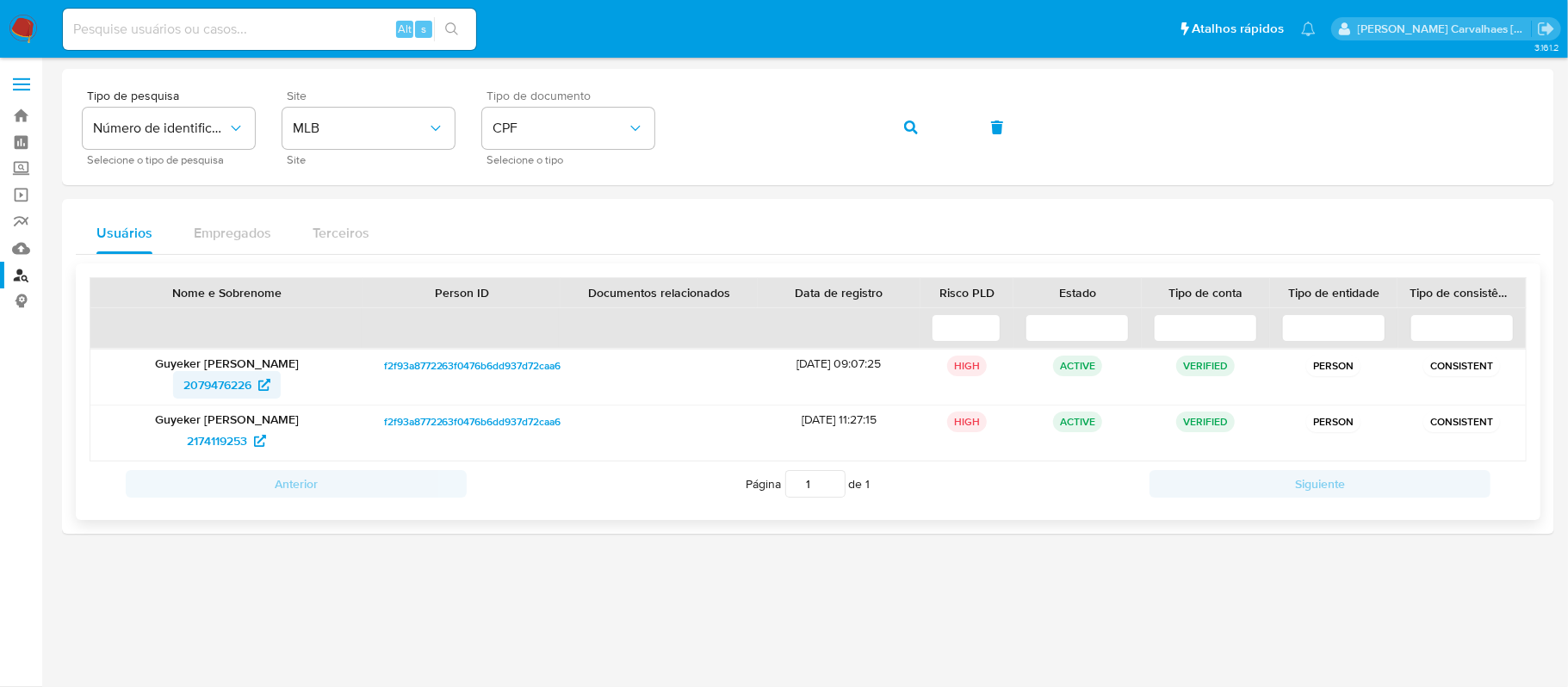
click at [228, 390] on span "2079476226" at bounding box center [218, 384] width 68 height 28
click at [673, 124] on div "Tipo de pesquisa Número de identificação Selecione o tipo de pesquisa Site MLB …" at bounding box center [808, 127] width 1452 height 75
click at [904, 134] on span "button" at bounding box center [910, 127] width 13 height 38
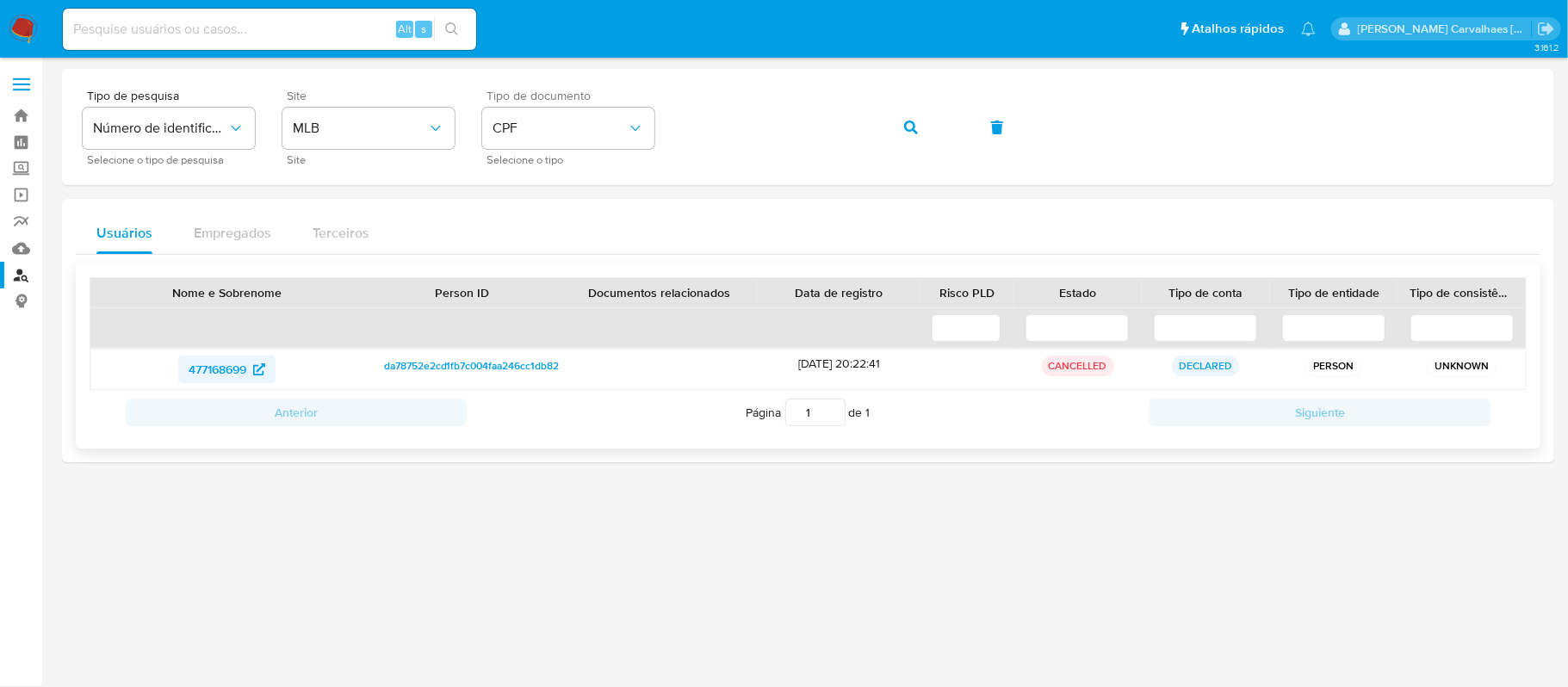
click at [249, 369] on span "477168699" at bounding box center [228, 369] width 77 height 28
click at [672, 127] on div "Tipo de pesquisa Número de identificação Selecione o tipo de pesquisa Site MLB …" at bounding box center [808, 127] width 1452 height 75
click at [917, 133] on icon "button" at bounding box center [910, 127] width 13 height 13
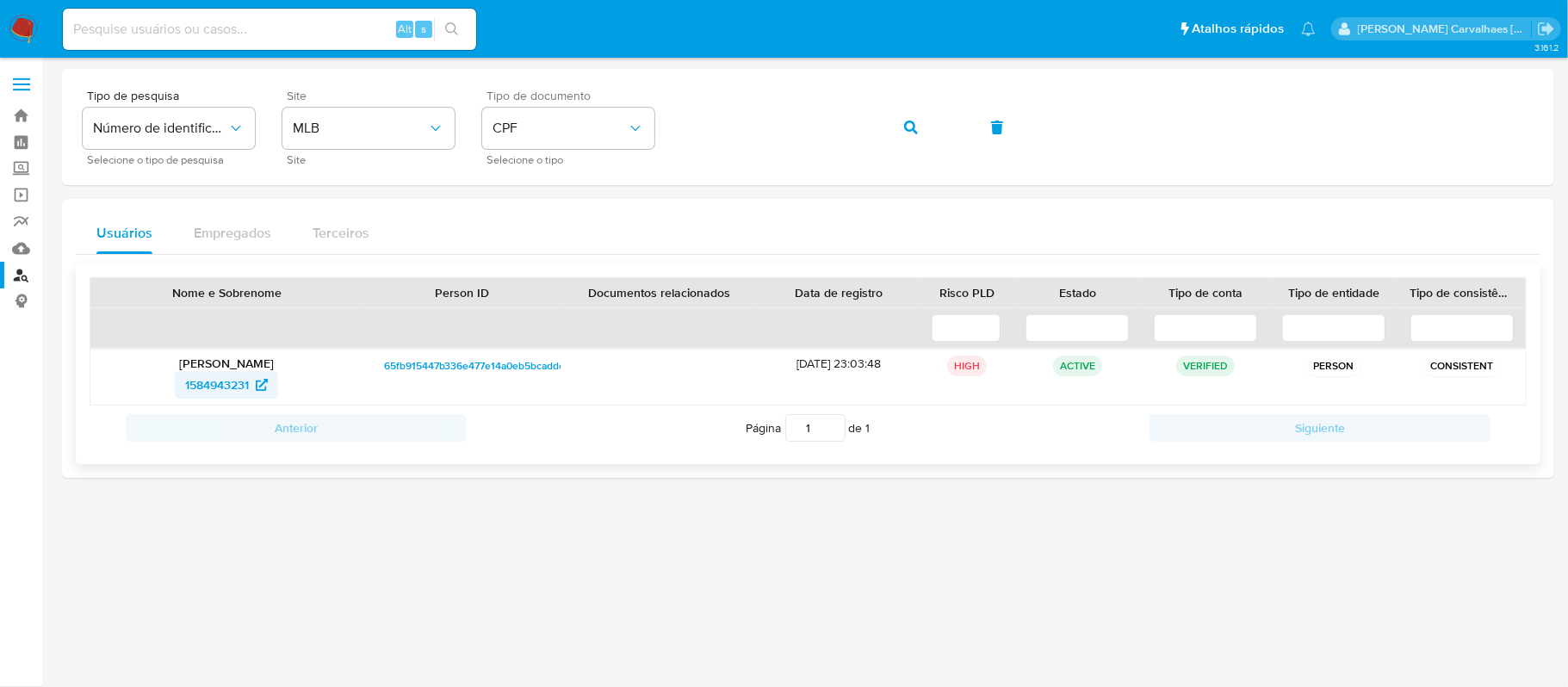
click at [222, 373] on span "1584943231" at bounding box center [217, 384] width 64 height 28
click at [676, 128] on div "Tipo de pesquisa Número de identificação Selecione o tipo de pesquisa Site MLB …" at bounding box center [808, 127] width 1452 height 75
click at [904, 128] on icon "button" at bounding box center [910, 127] width 13 height 13
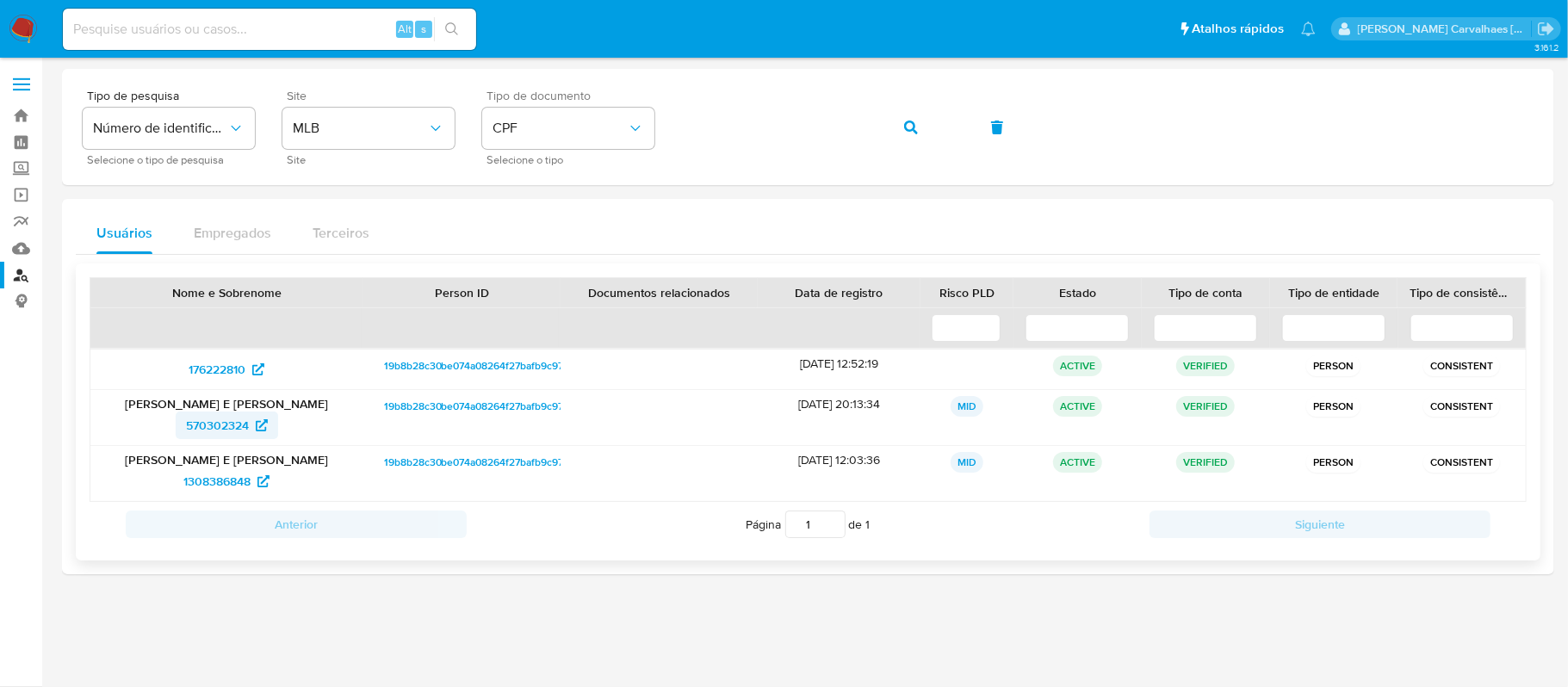
click at [222, 420] on span "570302324" at bounding box center [218, 425] width 63 height 28
click at [228, 479] on span "1308386848" at bounding box center [217, 481] width 67 height 28
click at [678, 125] on div "Tipo de pesquisa Número de identificação Selecione o tipo de pesquisa Site MLB …" at bounding box center [808, 127] width 1452 height 75
click at [910, 124] on icon "button" at bounding box center [910, 127] width 13 height 13
click at [232, 487] on span "1308386848" at bounding box center [217, 481] width 67 height 28
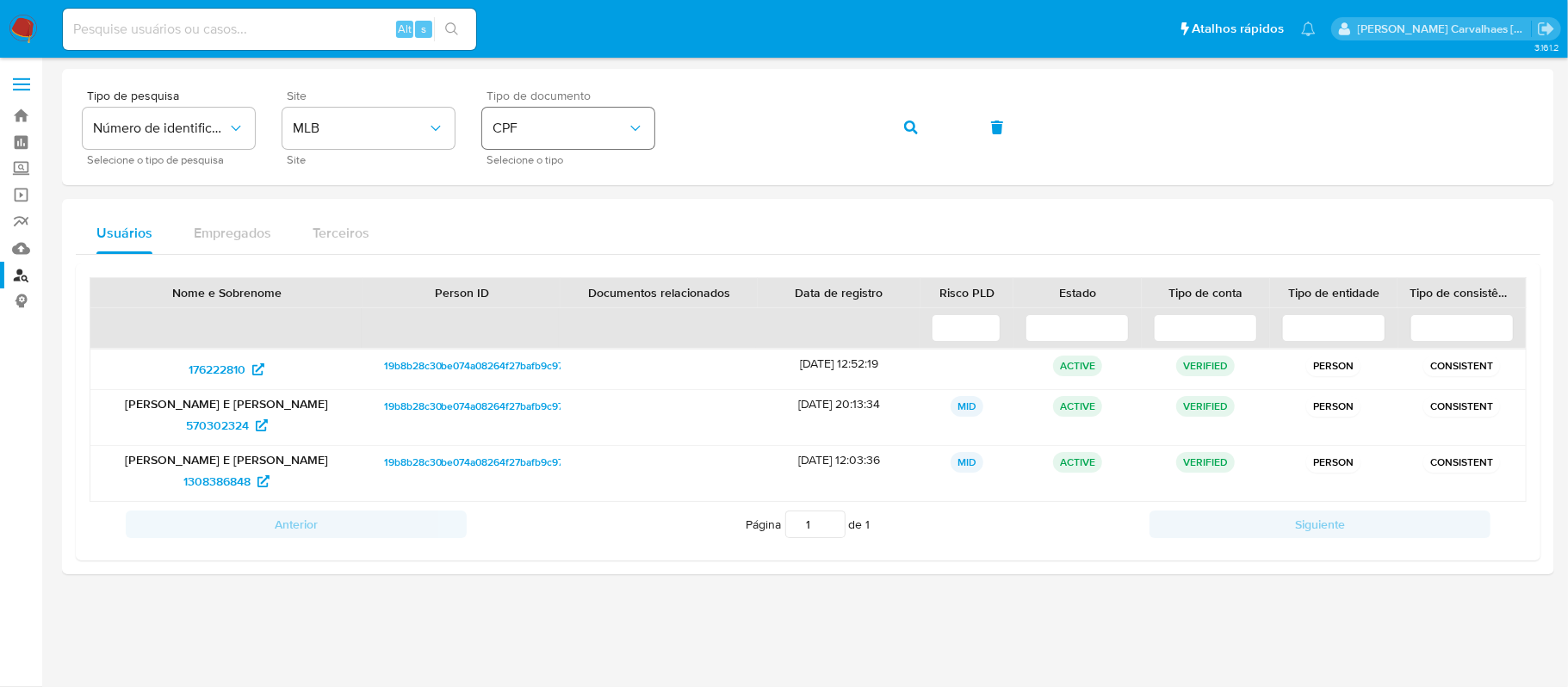
click at [611, 140] on div "Tipo de pesquisa Número de identificação Selecione o tipo de pesquisa Site MLB …" at bounding box center [808, 127] width 1452 height 75
click at [897, 127] on button "button" at bounding box center [910, 127] width 58 height 41
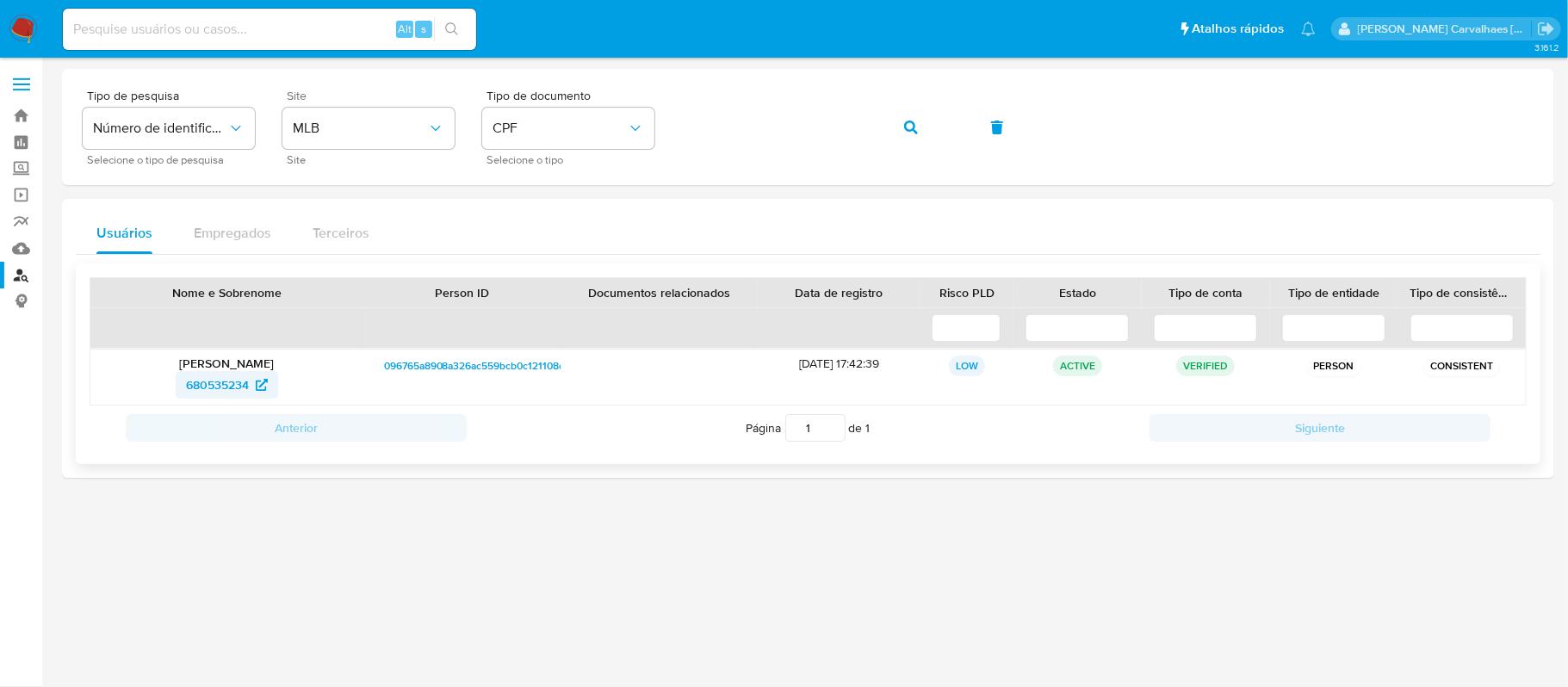
click at [249, 373] on span "680535234" at bounding box center [218, 384] width 63 height 28
click at [918, 122] on button "button" at bounding box center [910, 127] width 58 height 41
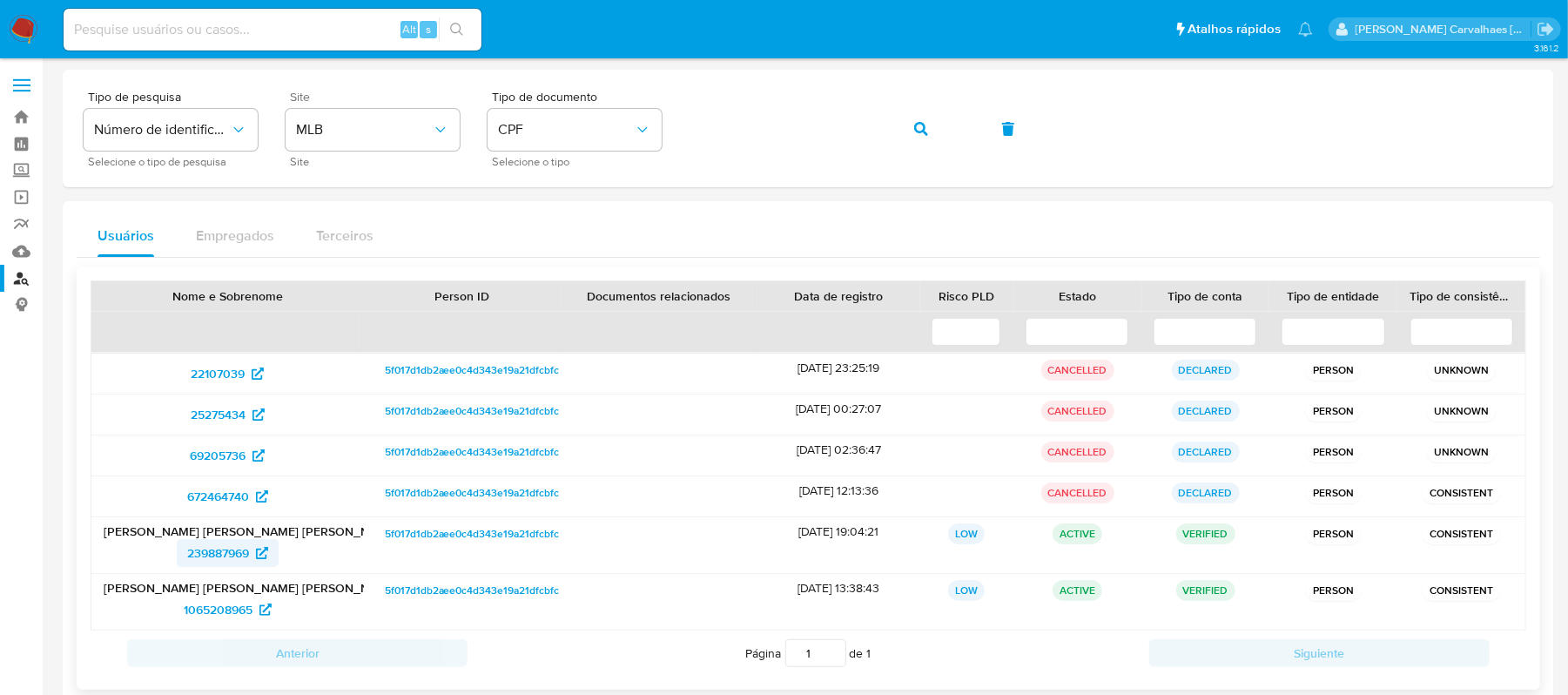
click at [227, 548] on span "239887969" at bounding box center [218, 553] width 62 height 28
click at [236, 603] on span "1065208965" at bounding box center [218, 609] width 69 height 28
click at [230, 368] on span "22107039" at bounding box center [218, 373] width 54 height 28
click at [590, 136] on span "CPF" at bounding box center [566, 130] width 136 height 17
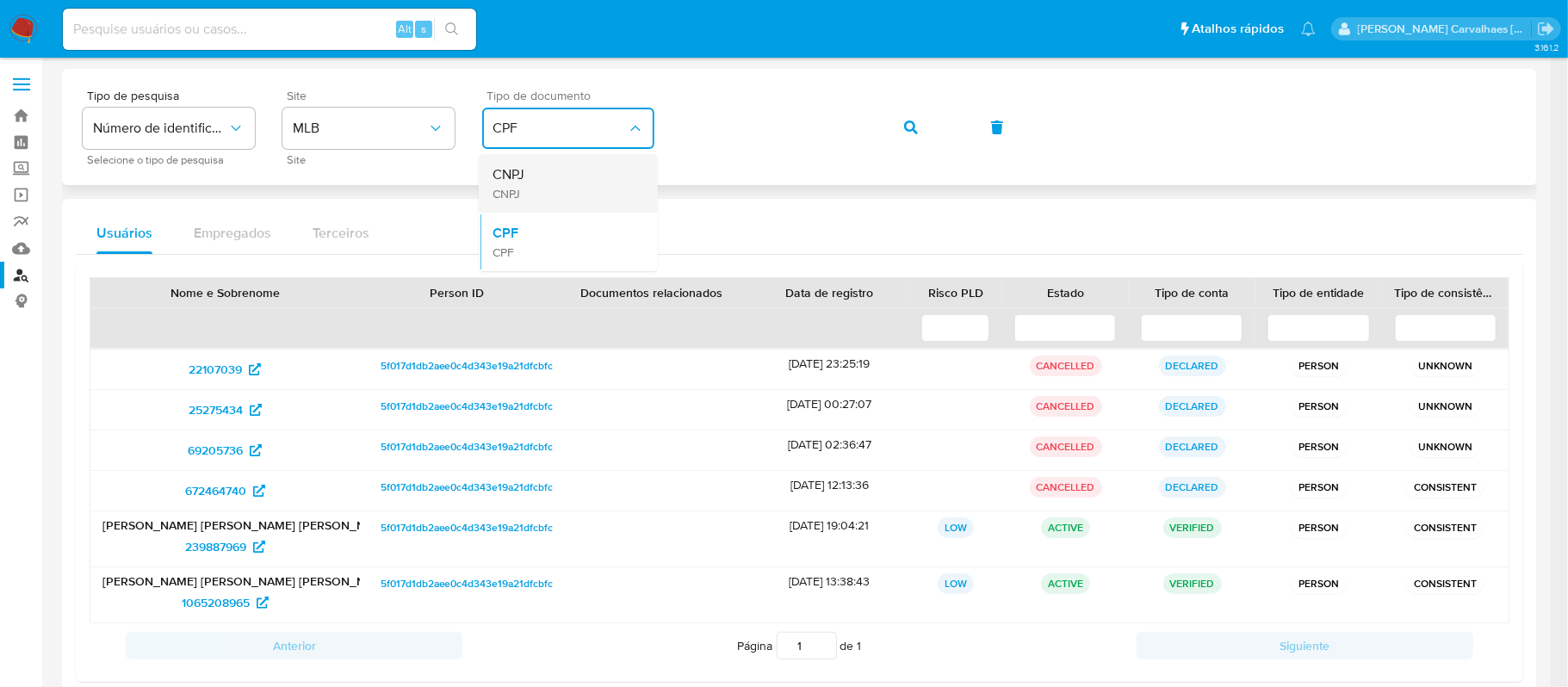
click at [580, 174] on div "CNPJ CNPJ" at bounding box center [564, 183] width 142 height 58
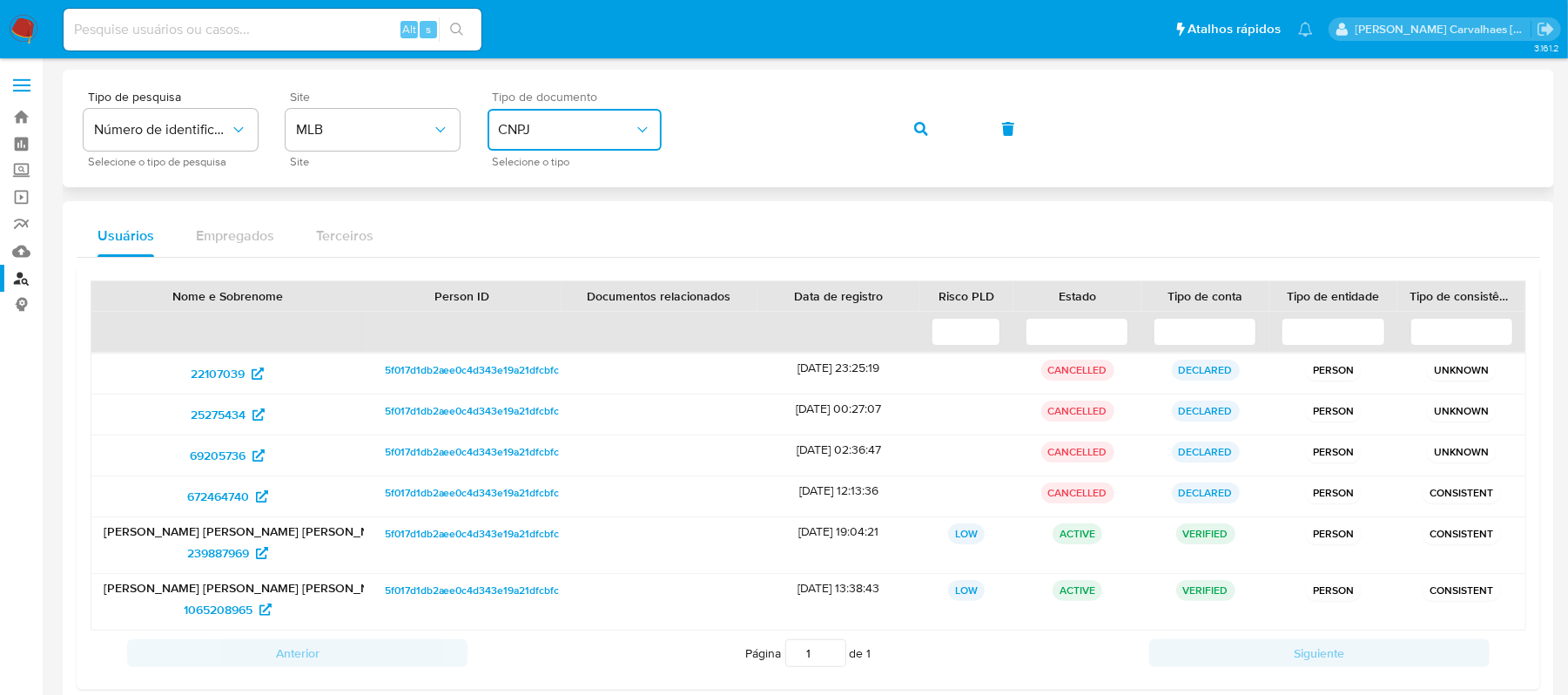
click at [660, 123] on div "Tipo de pesquisa Número de identificação Selecione o tipo de pesquisa Site MLB …" at bounding box center [808, 129] width 1449 height 76
click at [917, 117] on span "button" at bounding box center [920, 129] width 14 height 38
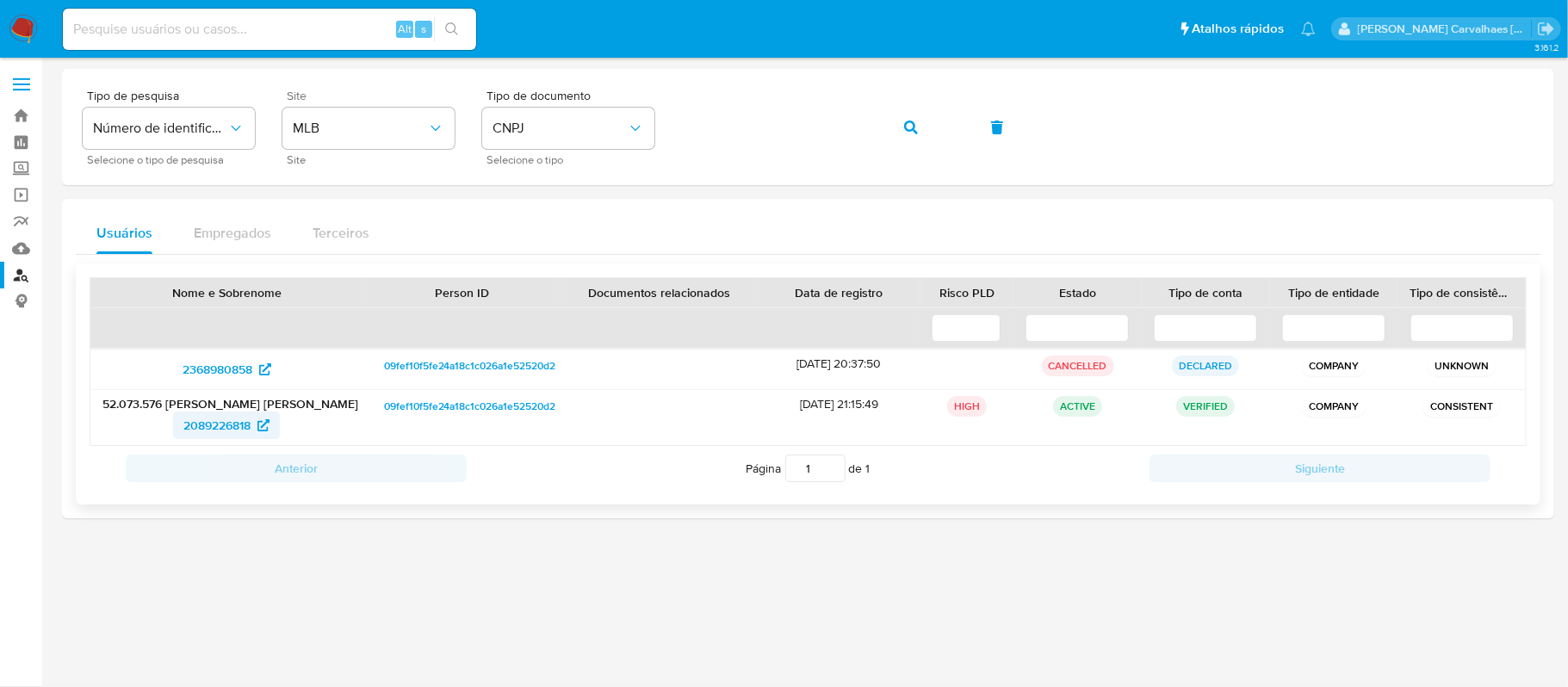
click at [215, 416] on span "2089226818" at bounding box center [217, 425] width 67 height 28
click at [629, 127] on icon "identificationType" at bounding box center [635, 128] width 17 height 17
drag, startPoint x: 553, startPoint y: 221, endPoint x: 655, endPoint y: 167, distance: 115.4
click at [555, 221] on div "CPF CPF" at bounding box center [564, 241] width 142 height 58
click at [669, 112] on div "Tipo de pesquisa Número de identificação Selecione o tipo de pesquisa Site MLB …" at bounding box center [808, 127] width 1452 height 75
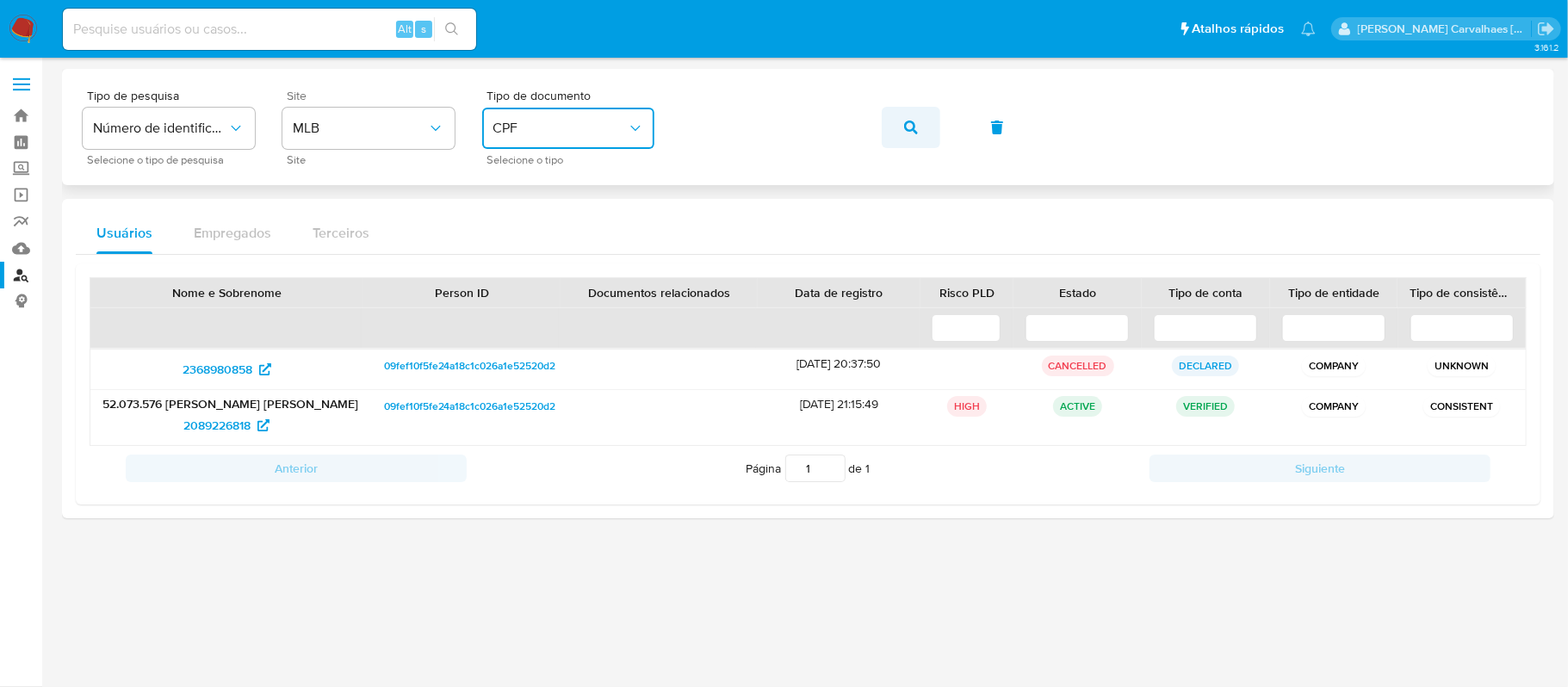
click at [908, 125] on icon "button" at bounding box center [910, 127] width 13 height 13
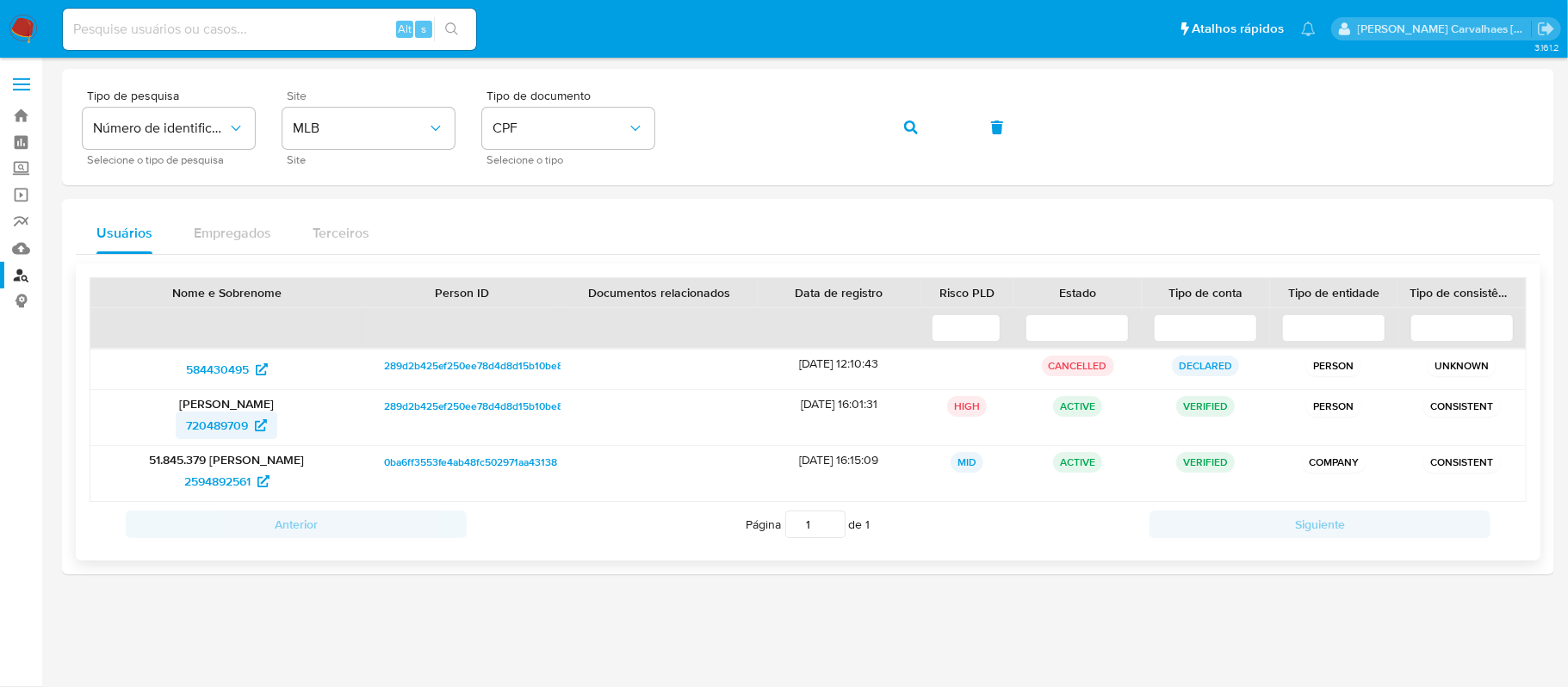
click at [215, 421] on span "720489709" at bounding box center [217, 425] width 62 height 28
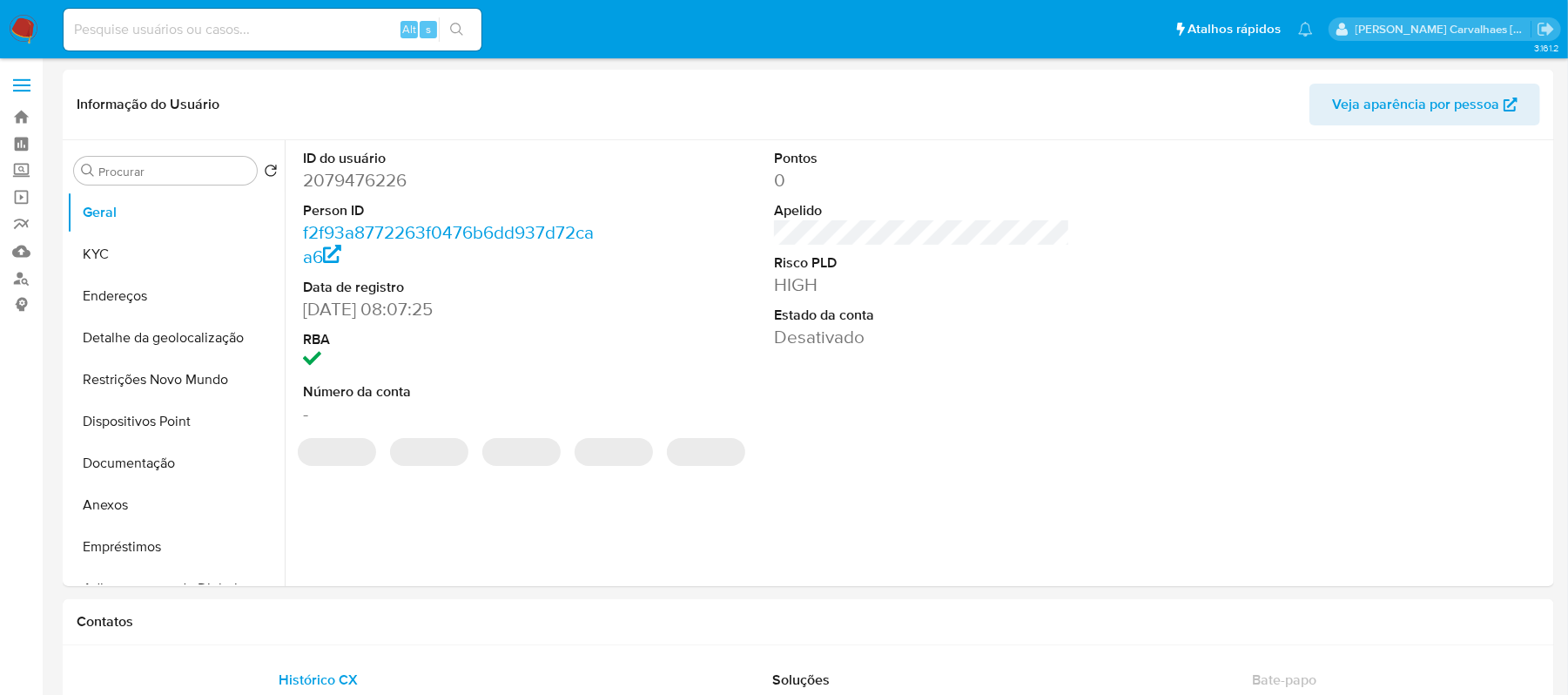
select select "10"
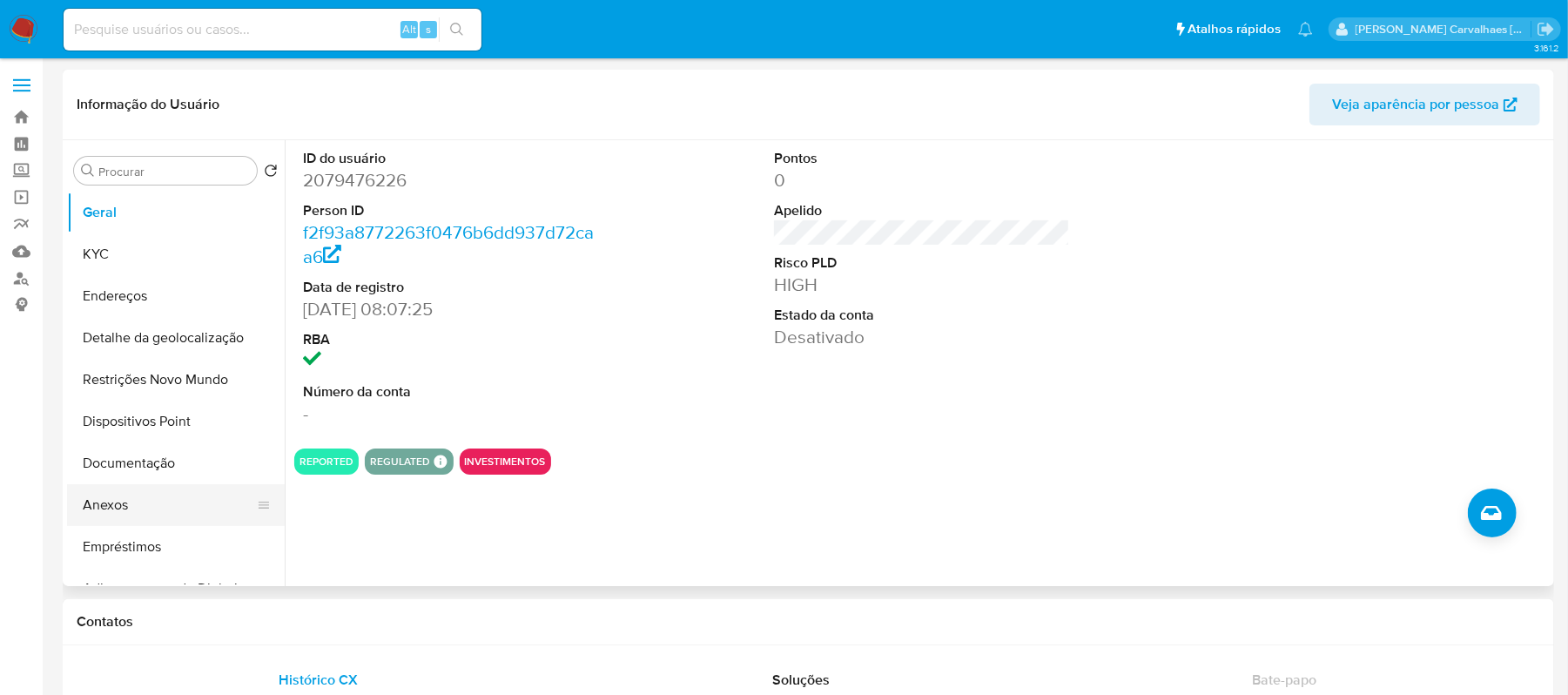
click at [111, 500] on button "Anexos" at bounding box center [168, 505] width 204 height 42
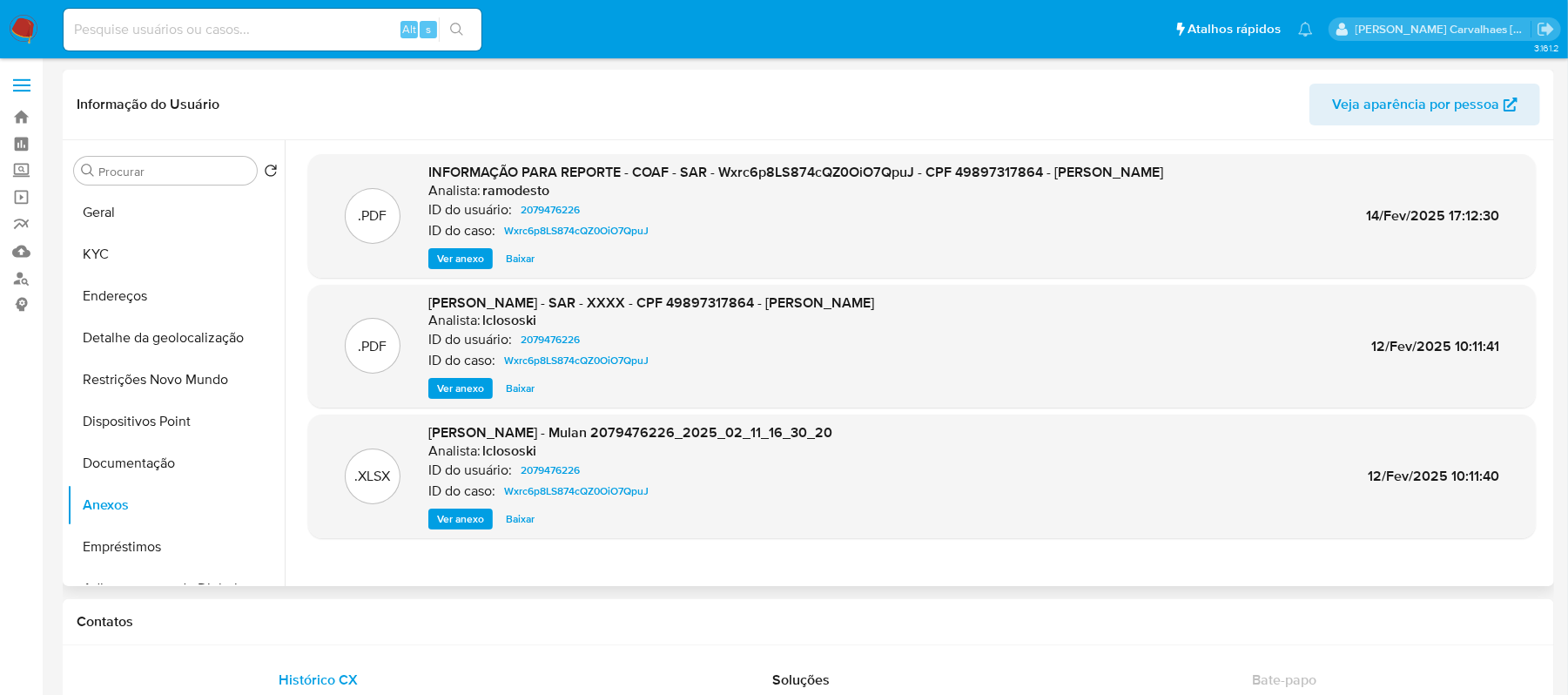
click at [449, 253] on span "Ver anexo" at bounding box center [461, 258] width 47 height 17
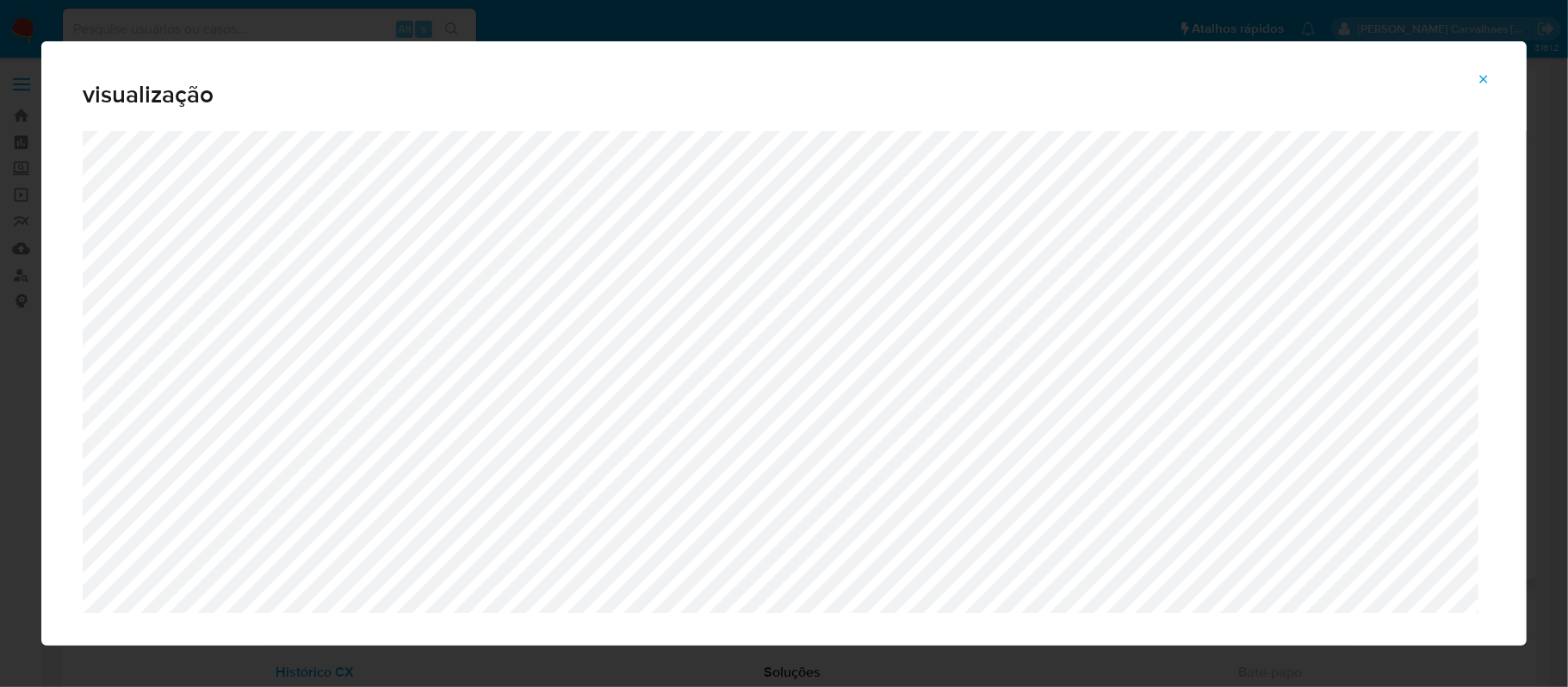
click at [1483, 84] on icon "Attachment preview" at bounding box center [1484, 79] width 13 height 13
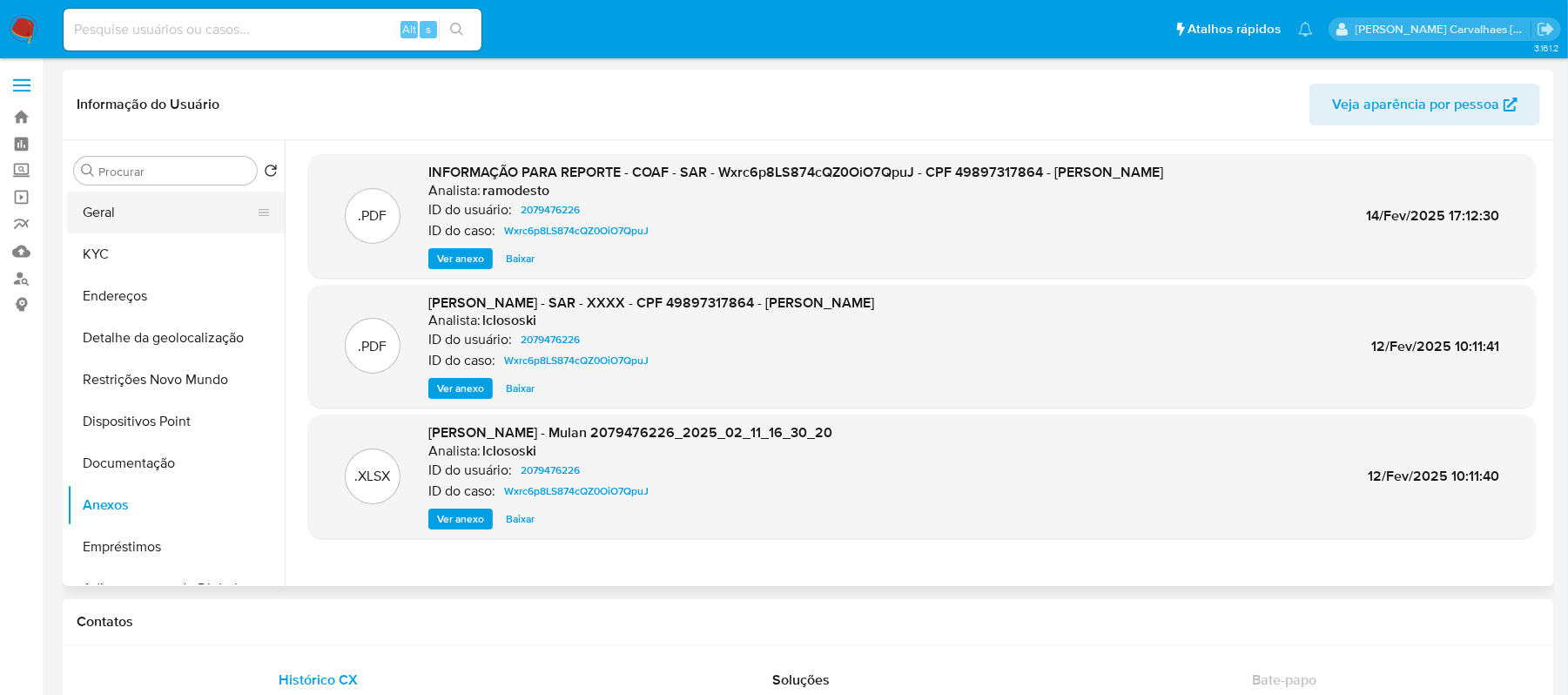
click at [133, 210] on button "Geral" at bounding box center [168, 212] width 204 height 42
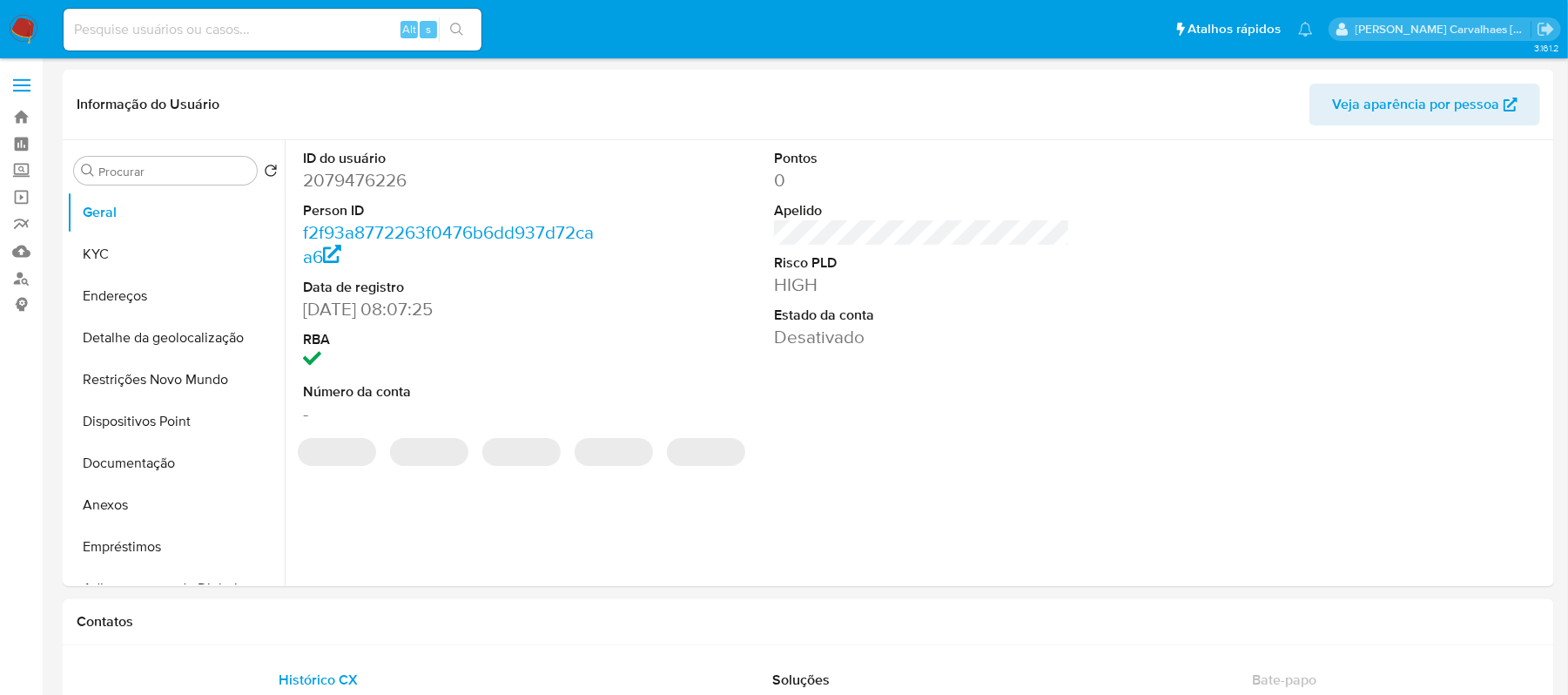
click at [536, 479] on div "ID do usuário 2079476226 Person ID f2f93a8772263f0476b6dd937d72caa6 Data de reg…" at bounding box center [917, 363] width 1265 height 446
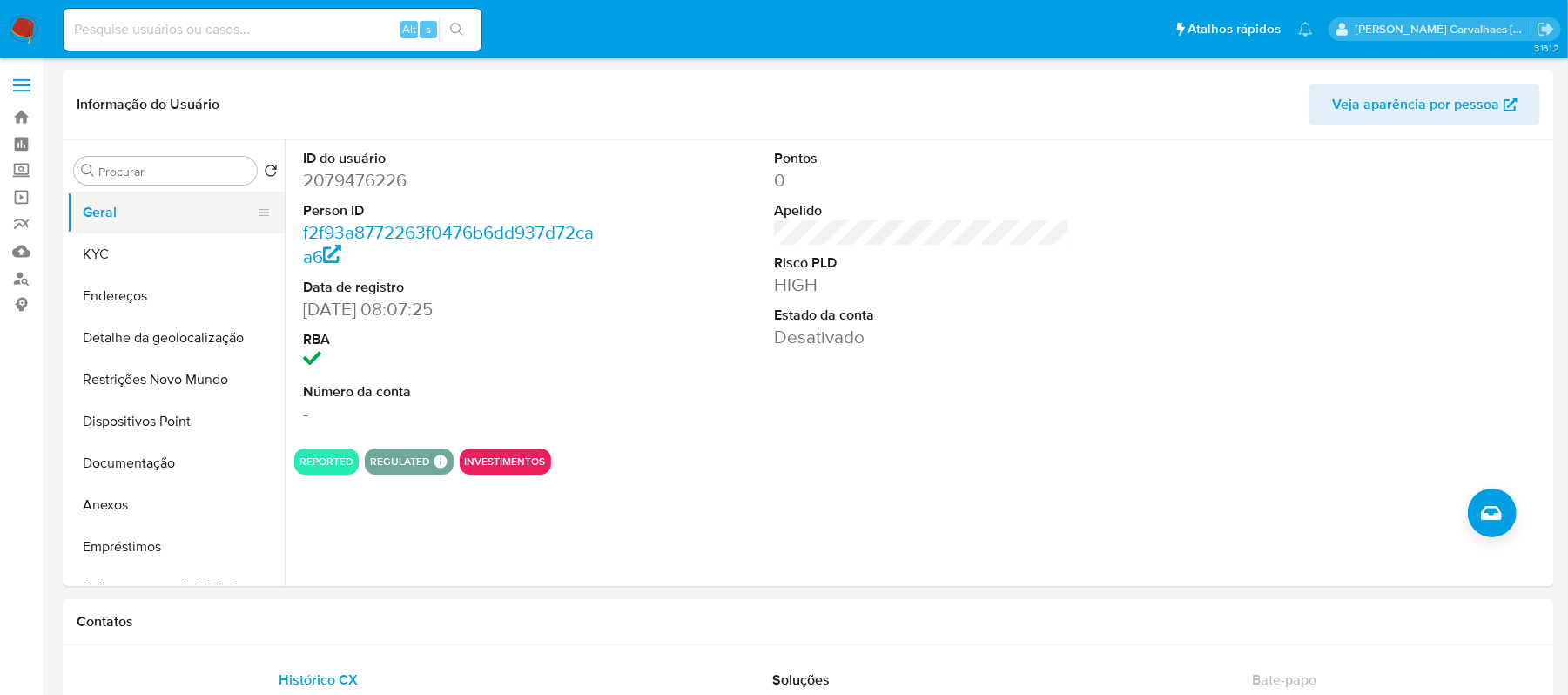
click at [111, 209] on button "Geral" at bounding box center [168, 212] width 204 height 42
click at [138, 258] on button "KYC" at bounding box center [168, 255] width 204 height 42
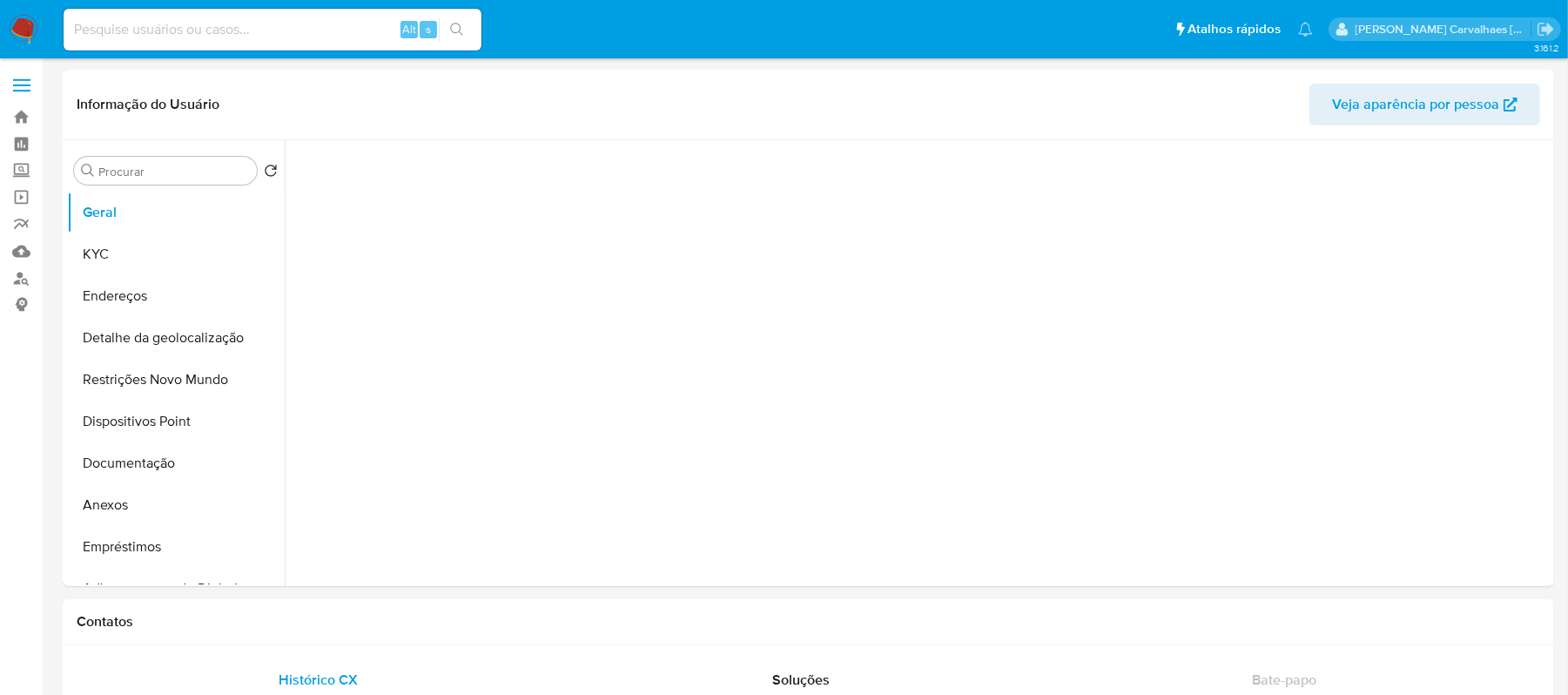
select select "10"
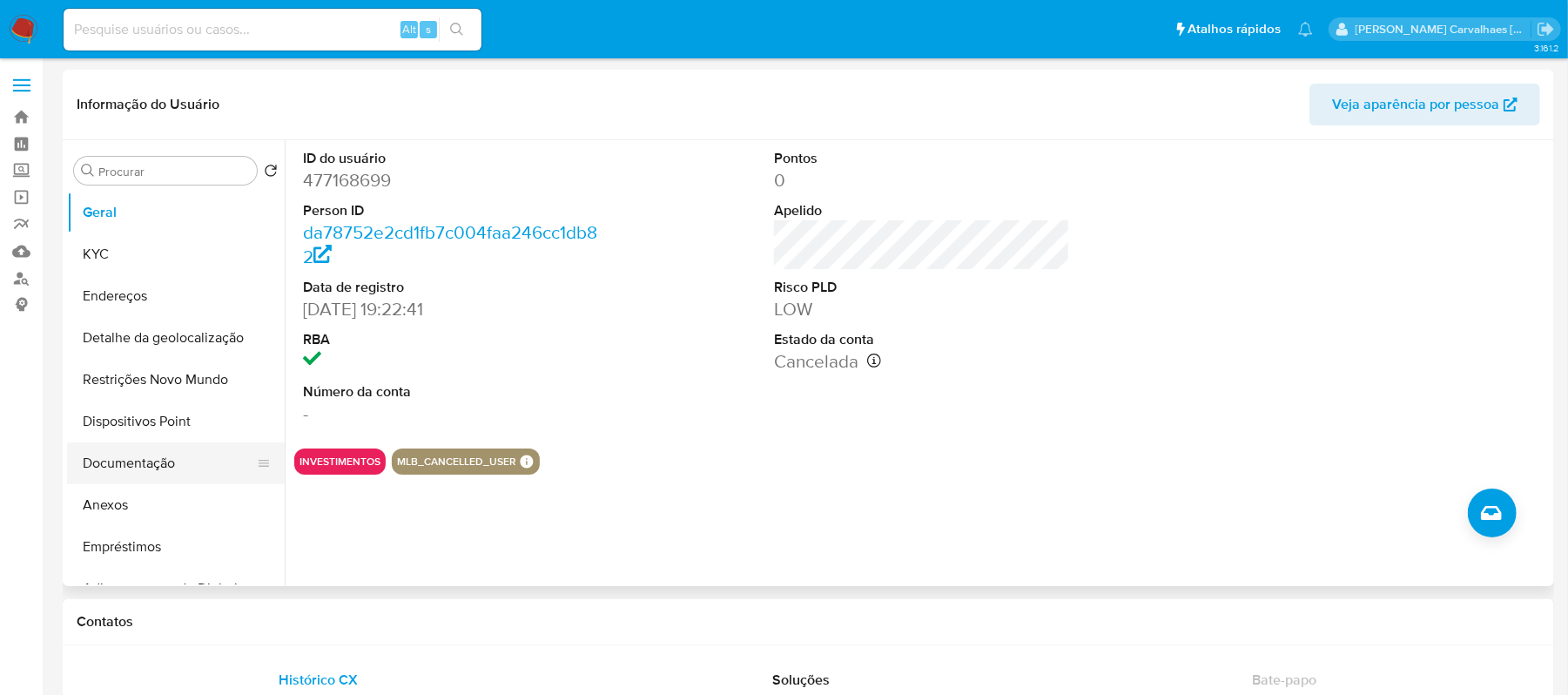
click at [155, 459] on button "Documentação" at bounding box center [168, 463] width 204 height 42
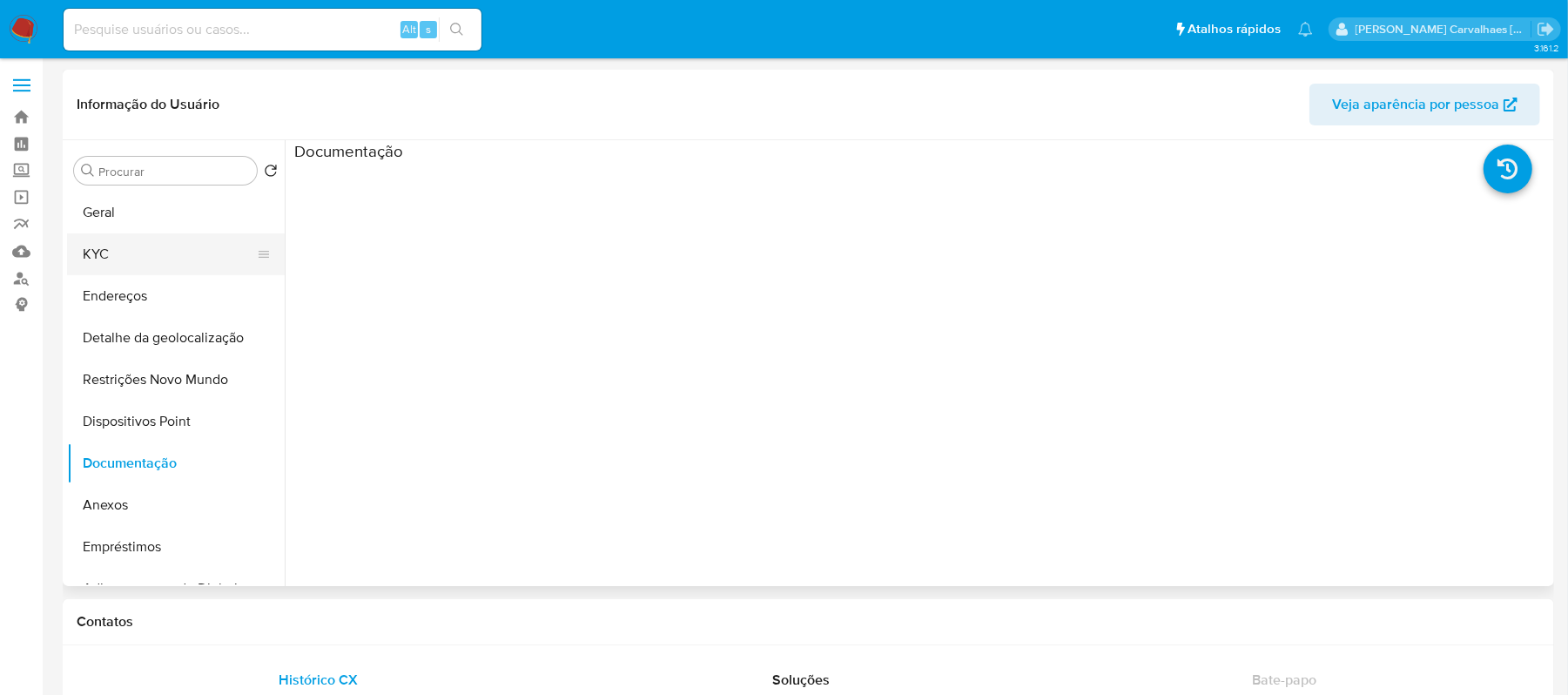
click at [123, 251] on button "KYC" at bounding box center [168, 255] width 204 height 42
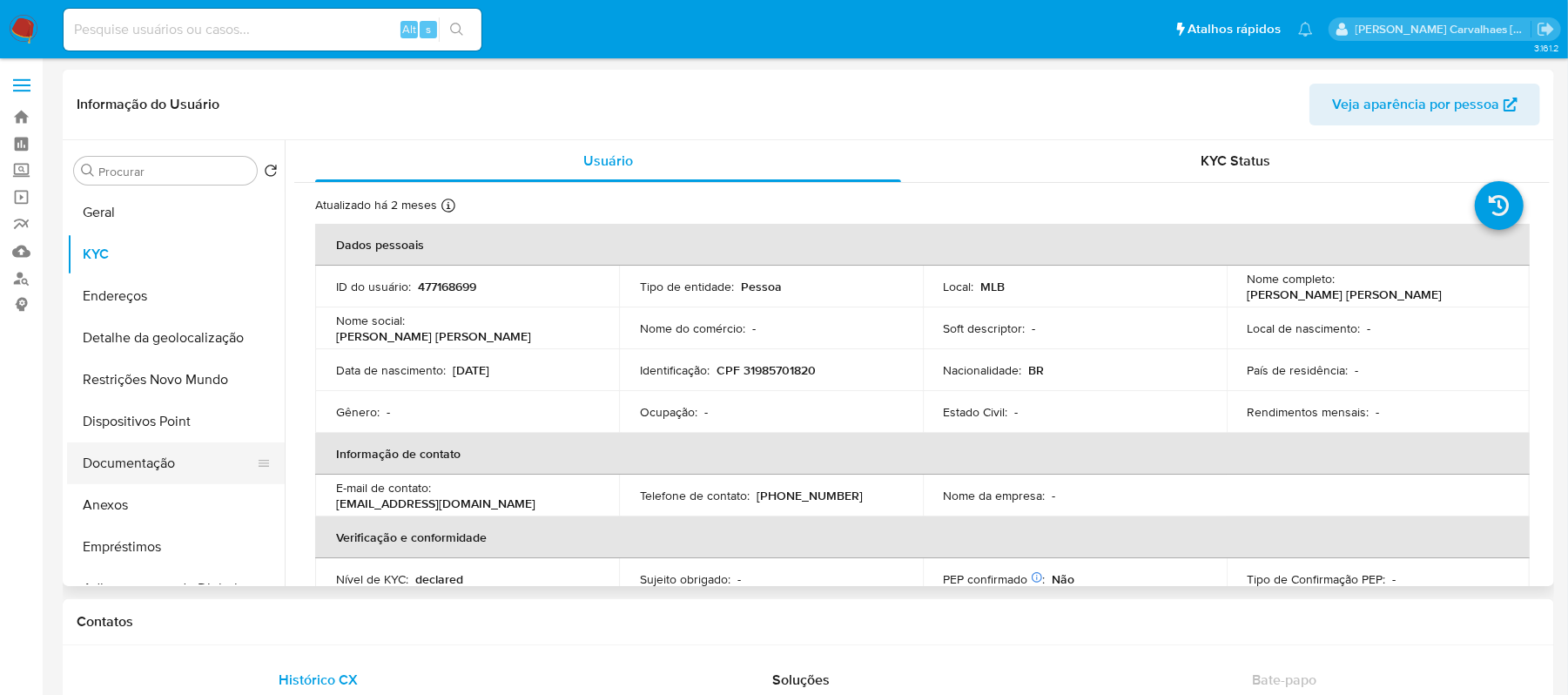
click at [148, 465] on button "Documentação" at bounding box center [168, 463] width 204 height 42
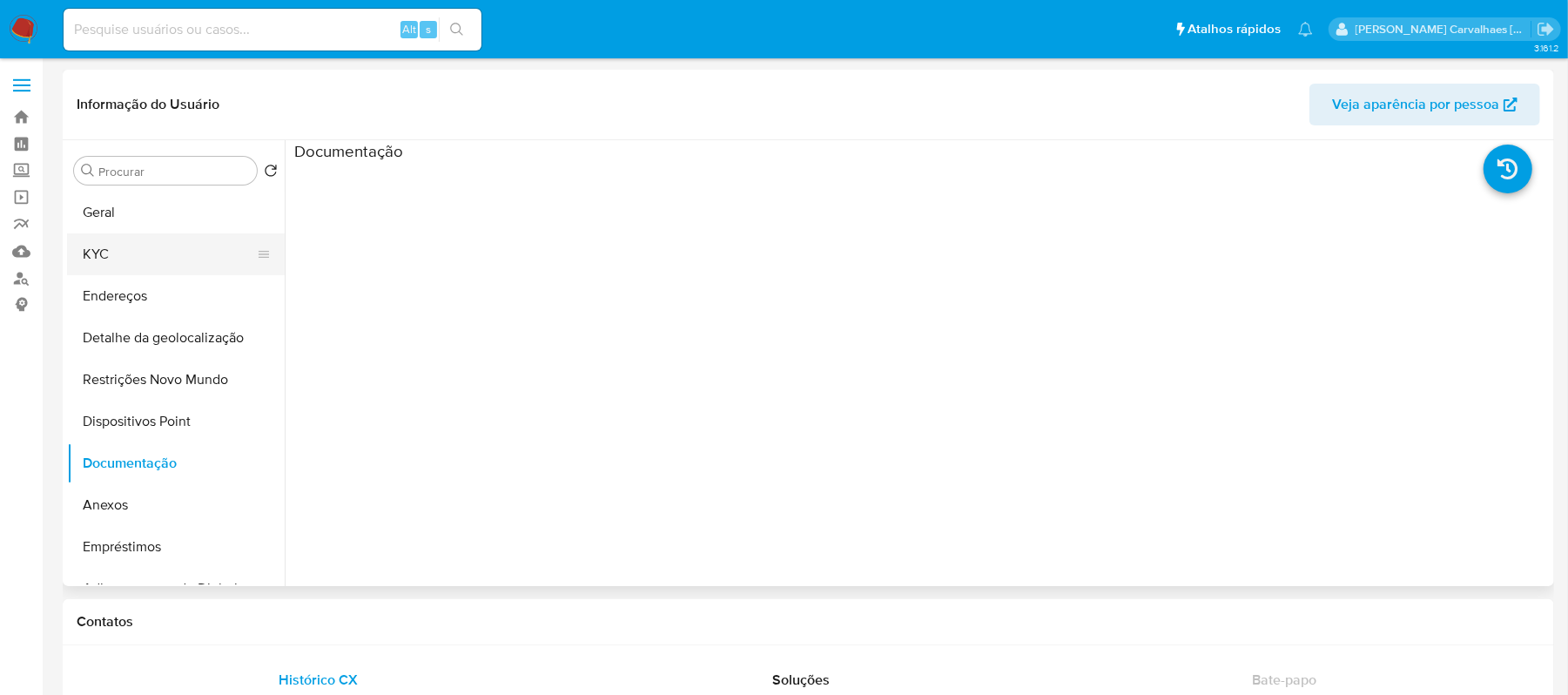
click at [138, 253] on button "KYC" at bounding box center [168, 255] width 204 height 42
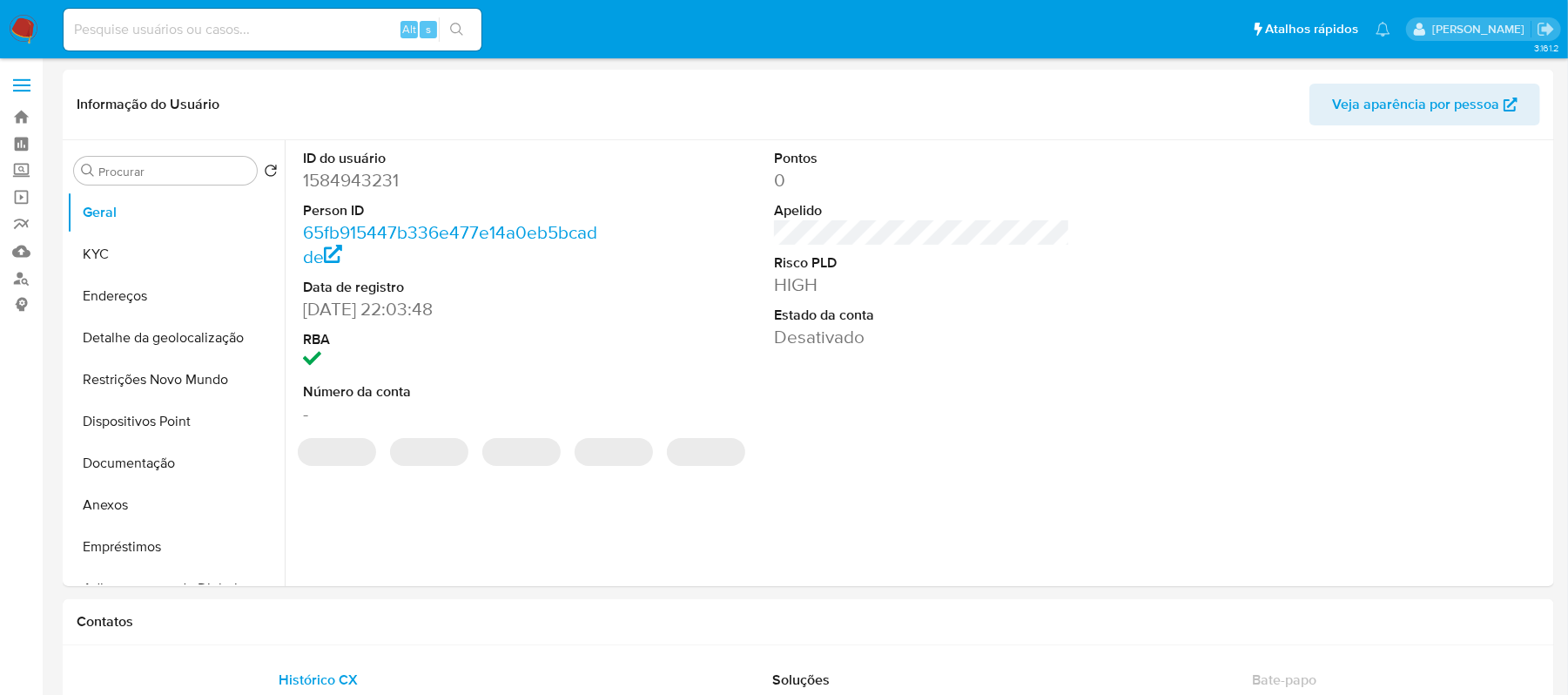
select select "10"
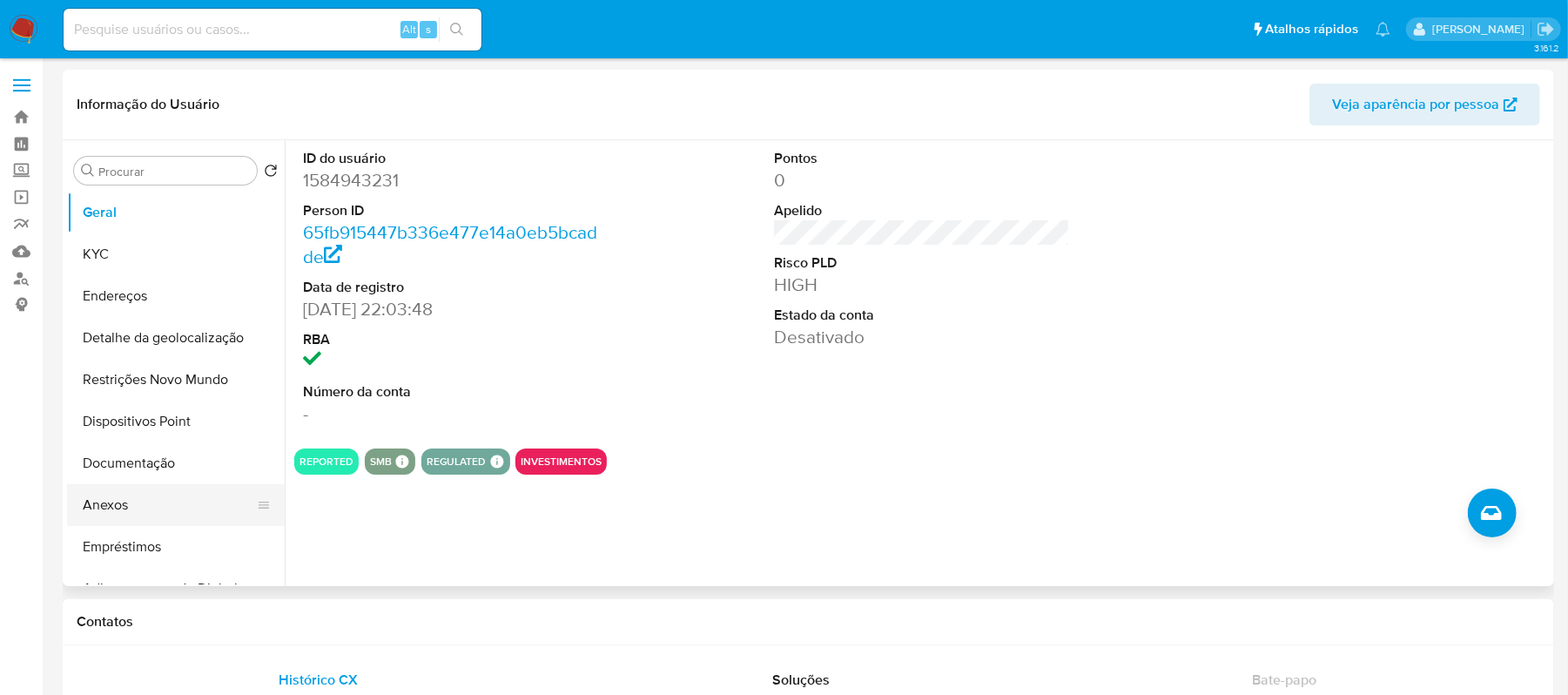
click at [157, 508] on button "Anexos" at bounding box center [168, 505] width 204 height 42
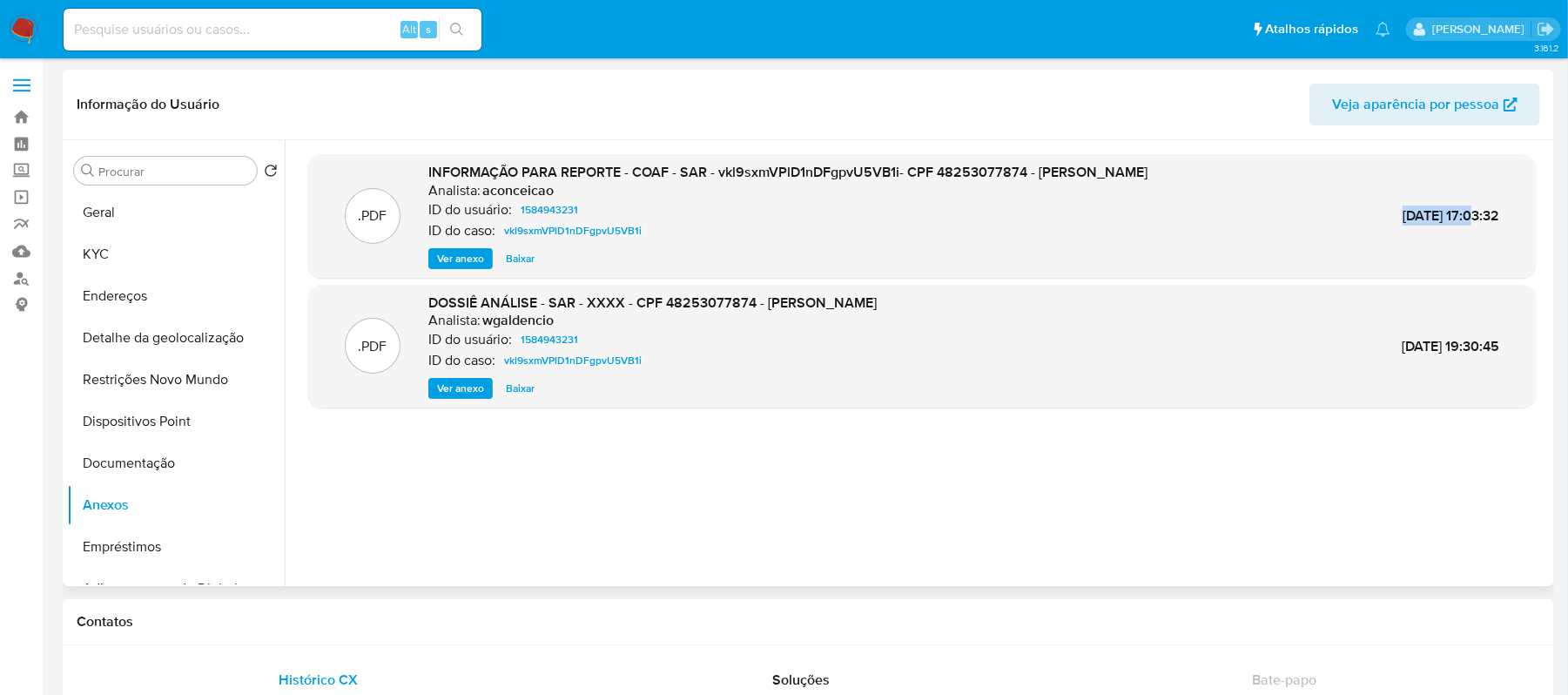
drag, startPoint x: 1357, startPoint y: 214, endPoint x: 1428, endPoint y: 217, distance: 71.1
click at [1429, 214] on span "10/Jun/2025 17:03:32" at bounding box center [1451, 216] width 97 height 20
drag, startPoint x: 1418, startPoint y: 220, endPoint x: 1426, endPoint y: 237, distance: 18.8
click at [1429, 241] on div ".PDF INFORMAÇÃO PARA REPORTE - COAF - SAR - vkl9sxmVPlD1nDFgpvU5VB1i- CPF 48253…" at bounding box center [922, 216] width 1210 height 106
drag, startPoint x: 1433, startPoint y: 210, endPoint x: 1356, endPoint y: 214, distance: 77.1
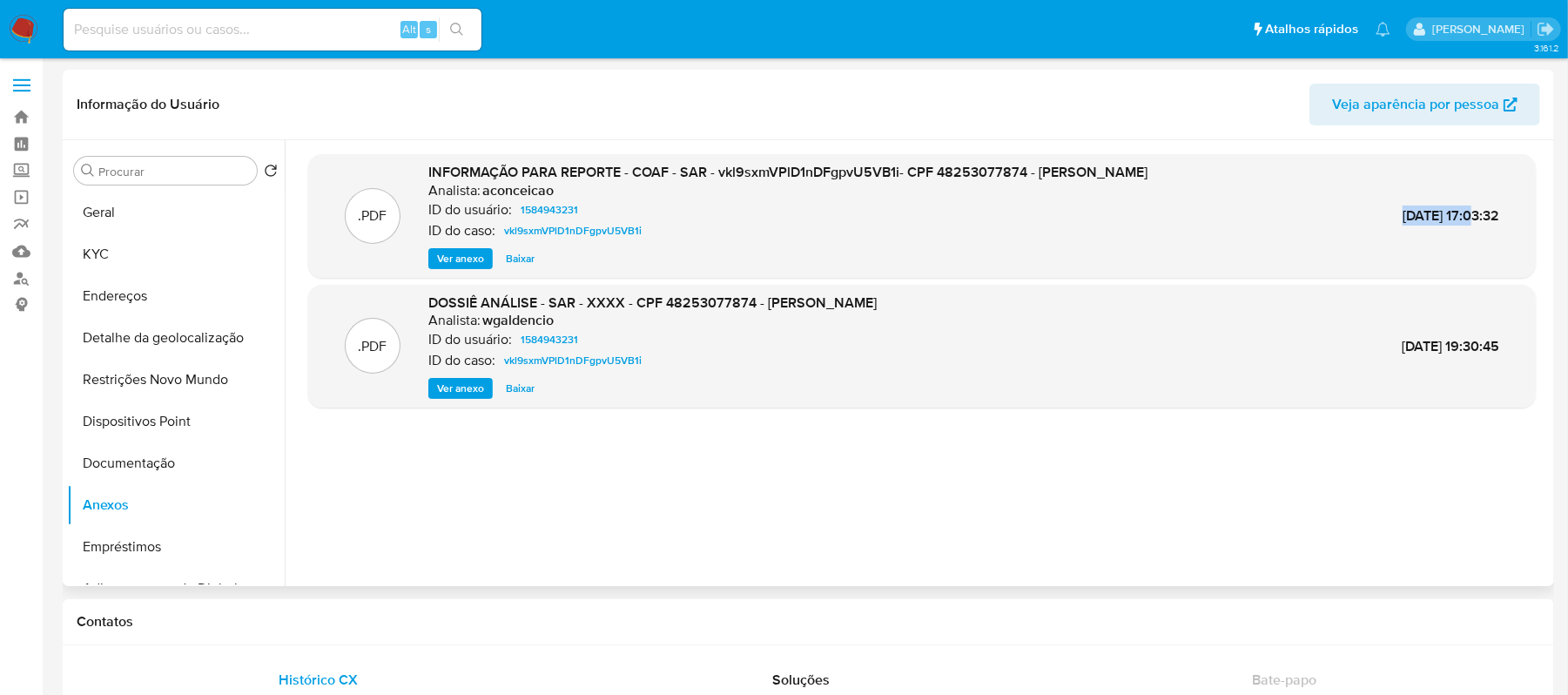
click at [1356, 214] on div ".PDF INFORMAÇÃO PARA REPORTE - COAF - SAR - vkl9sxmVPlD1nDFgpvU5VB1i- CPF 48253…" at bounding box center [922, 216] width 1210 height 106
copy span "10/Jun/2025"
click at [467, 250] on span "Ver anexo" at bounding box center [461, 258] width 47 height 17
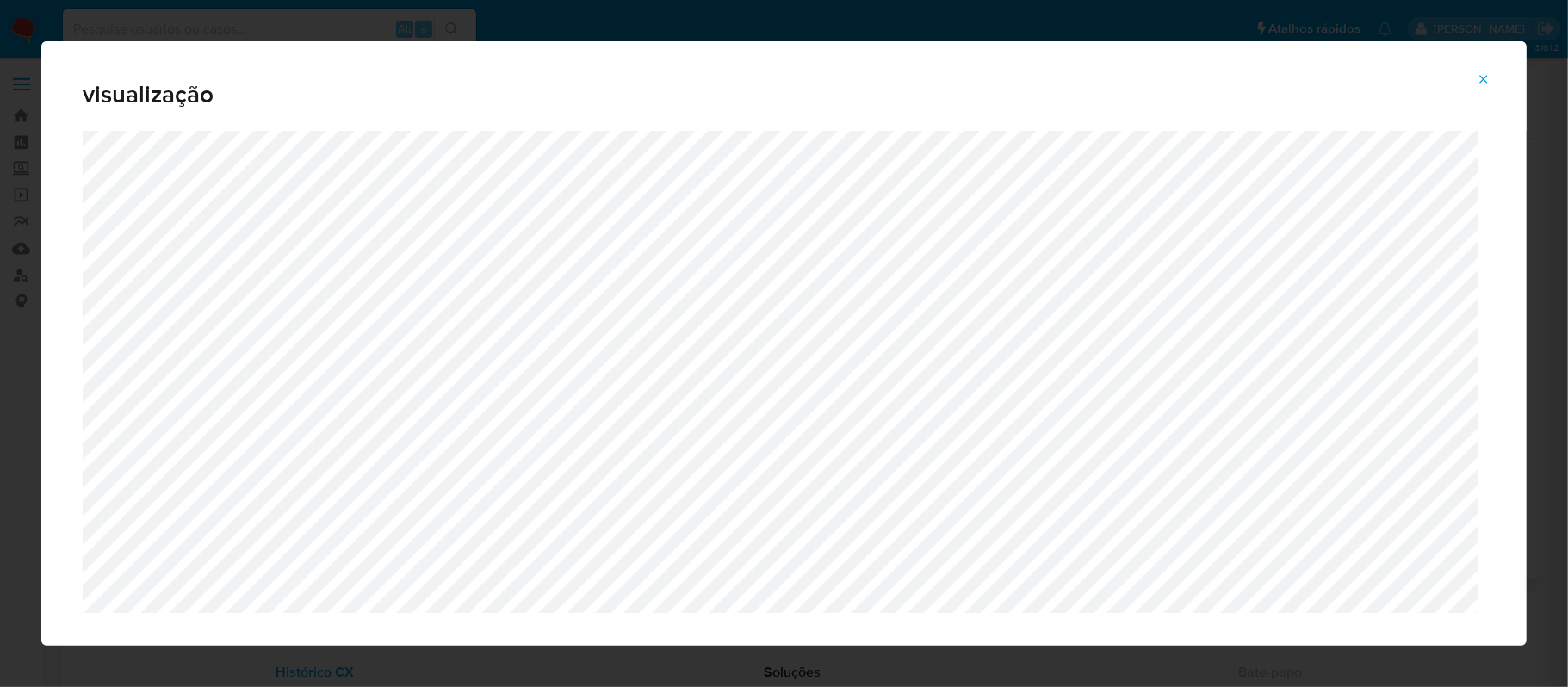
click at [1485, 80] on icon "Attachment preview" at bounding box center [1484, 79] width 13 height 13
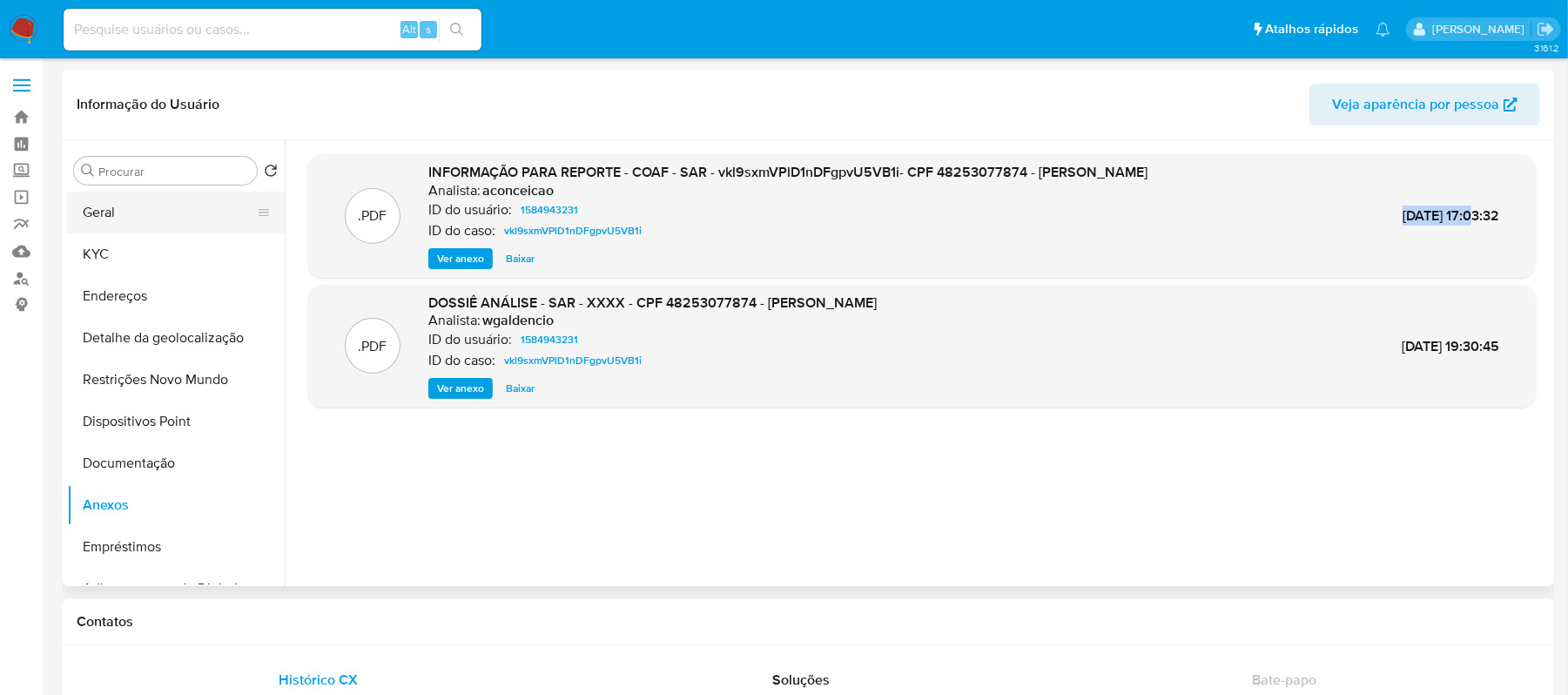
click at [106, 221] on button "Geral" at bounding box center [168, 212] width 204 height 42
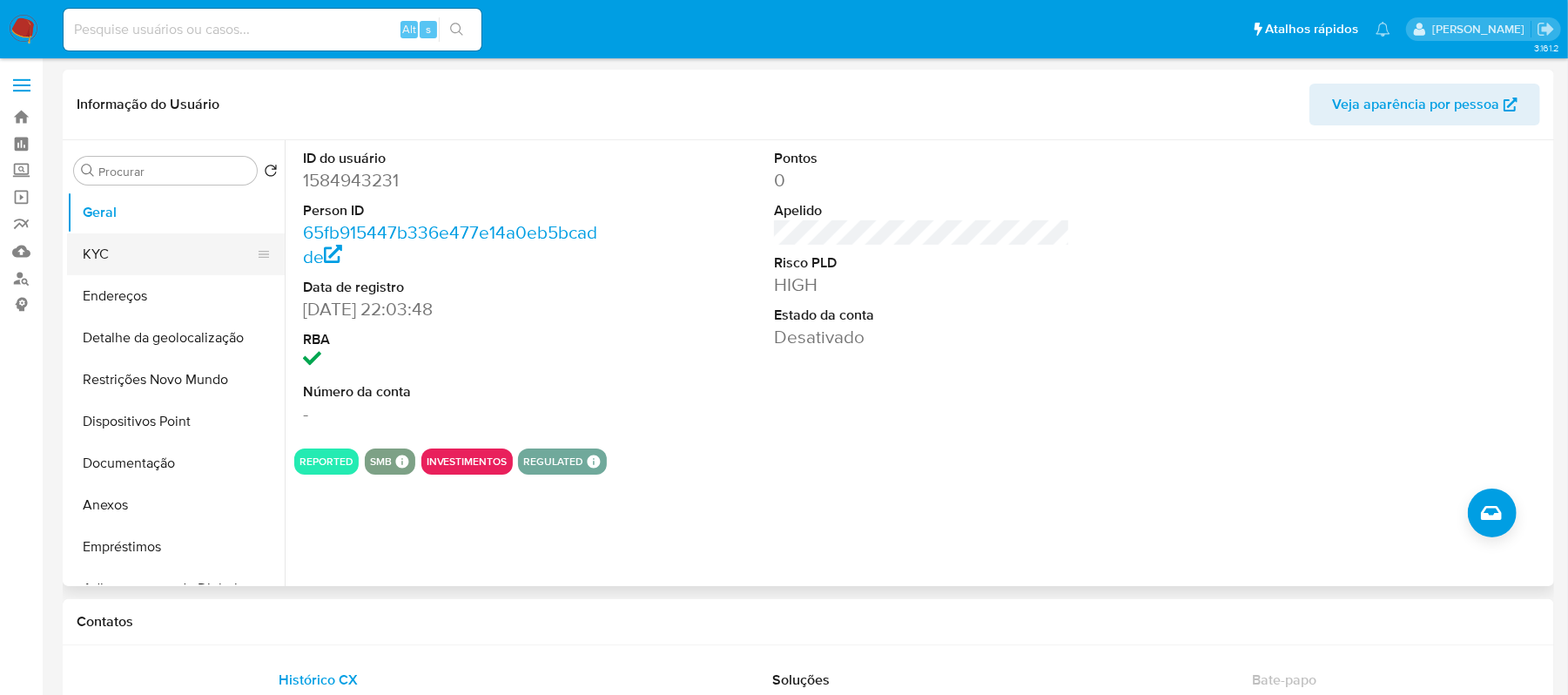
click at [106, 242] on button "KYC" at bounding box center [168, 255] width 204 height 42
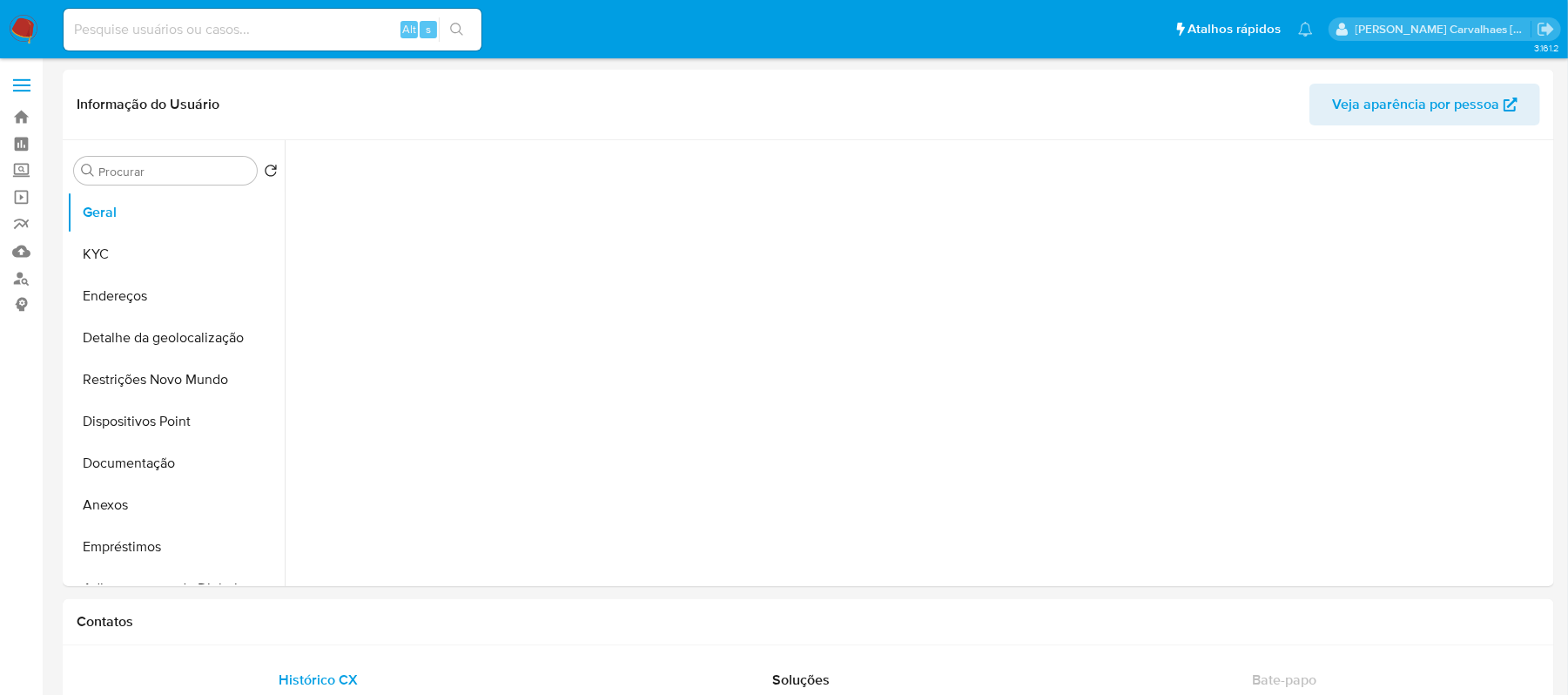
select select "10"
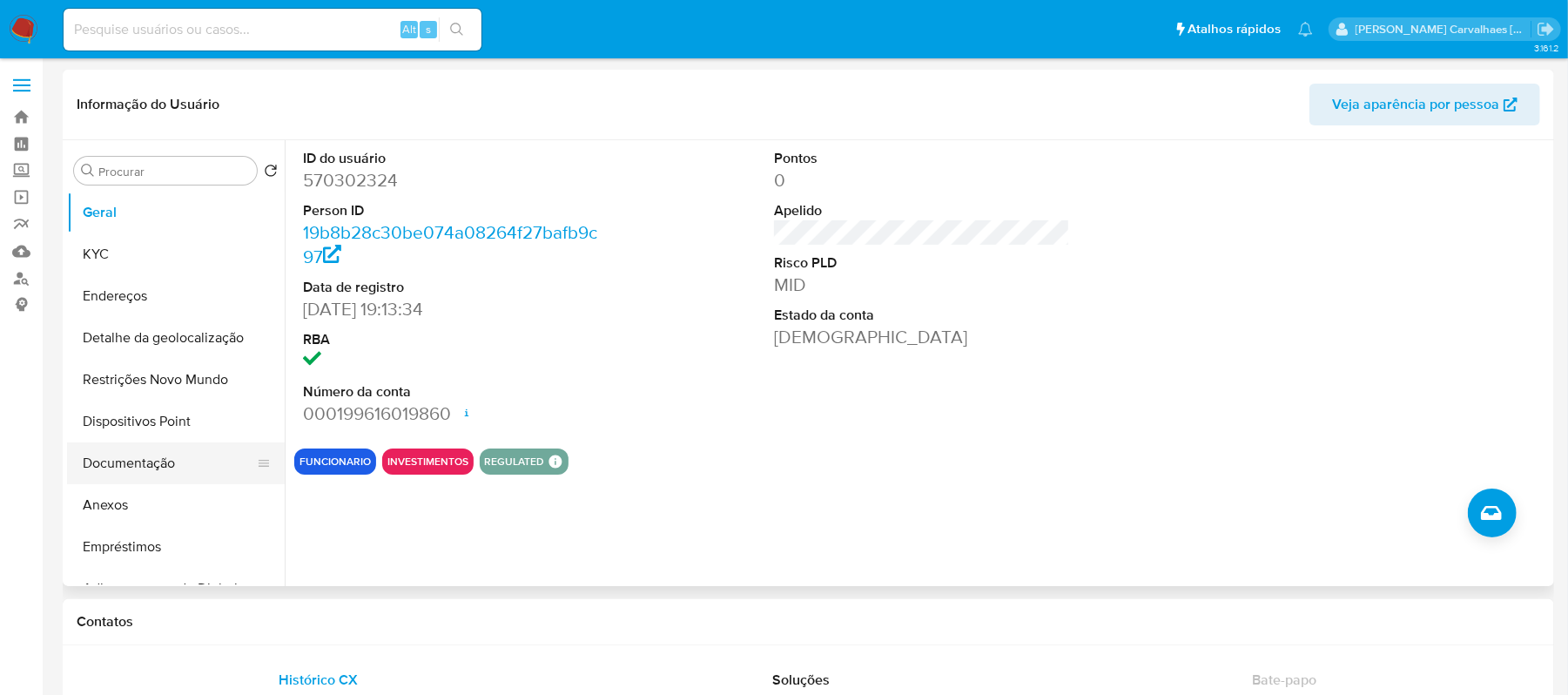
click at [130, 478] on button "Documentação" at bounding box center [168, 463] width 204 height 42
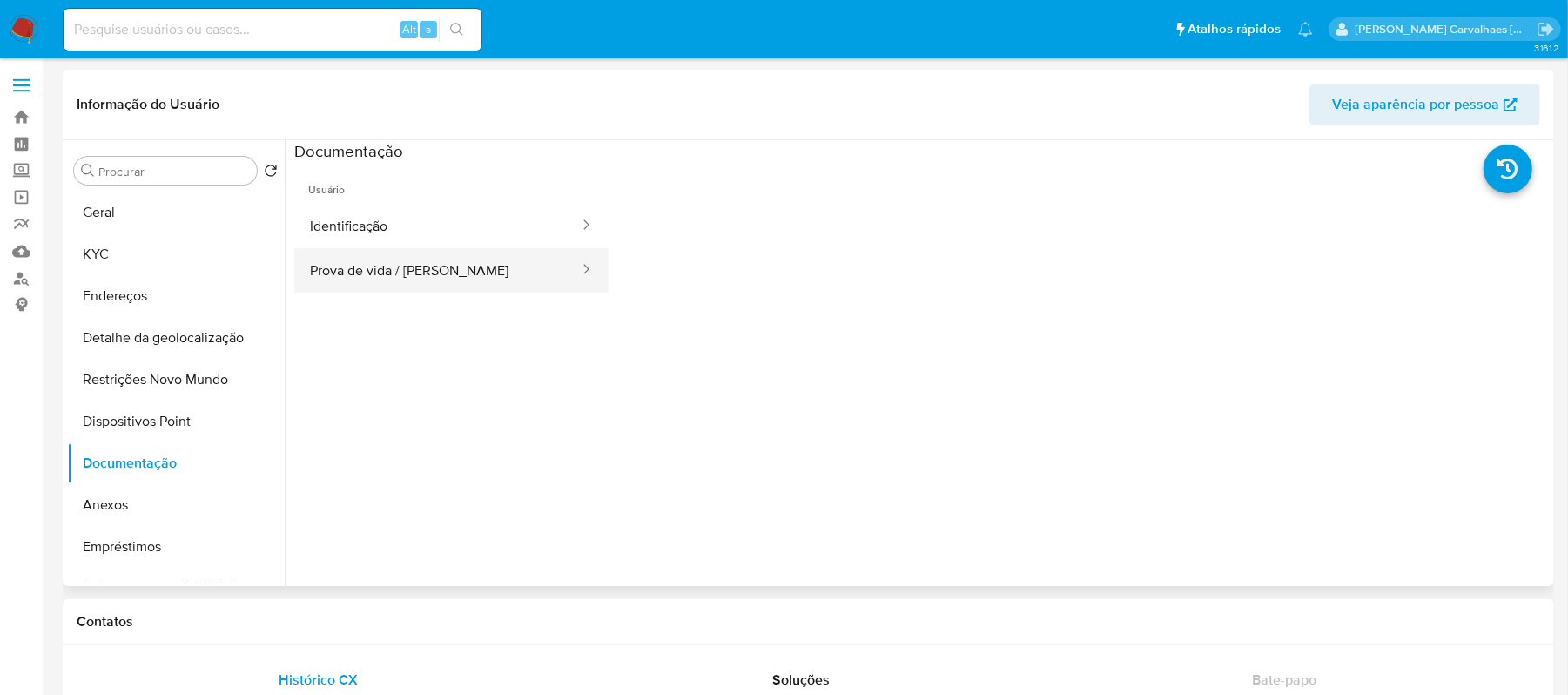
click at [429, 269] on button "Prova de vida / [PERSON_NAME]" at bounding box center [438, 270] width 286 height 44
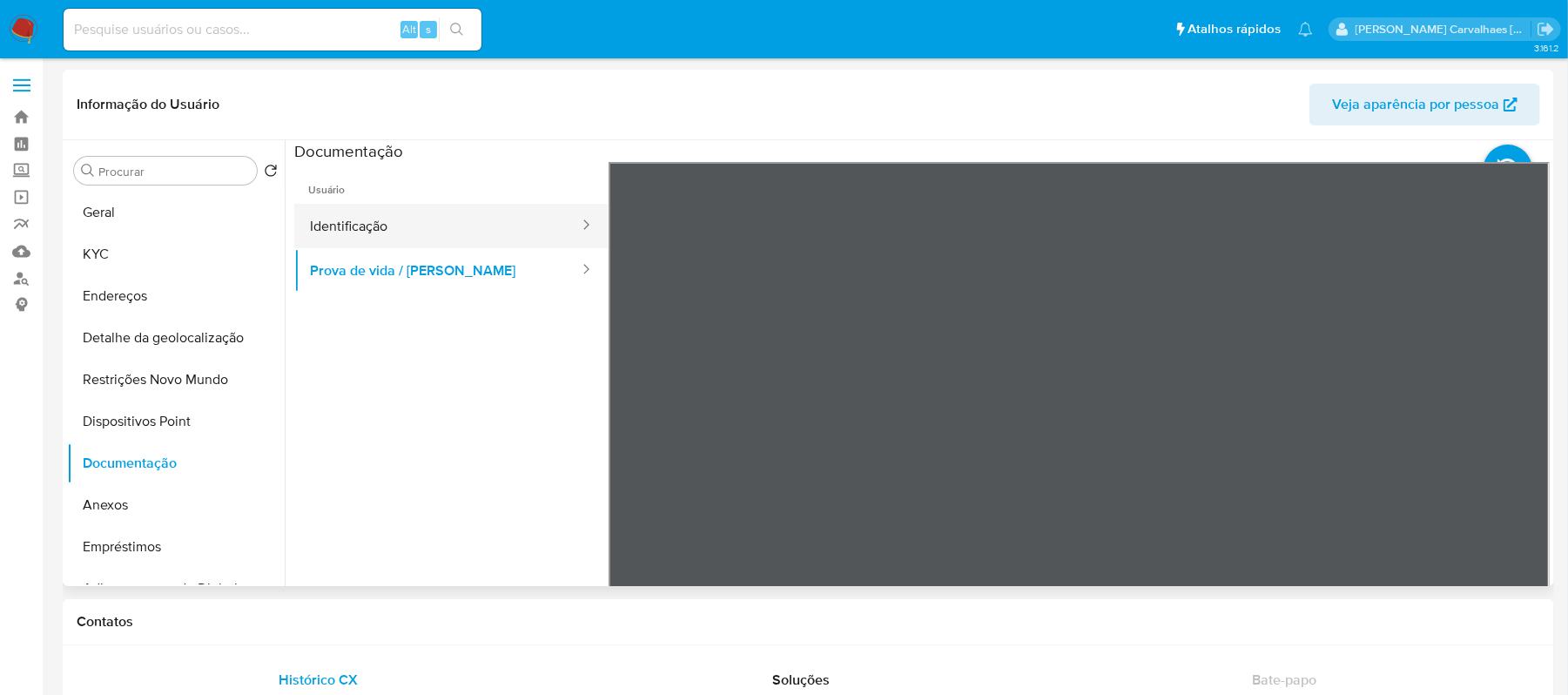
click at [444, 216] on button "Identificação" at bounding box center [438, 226] width 286 height 44
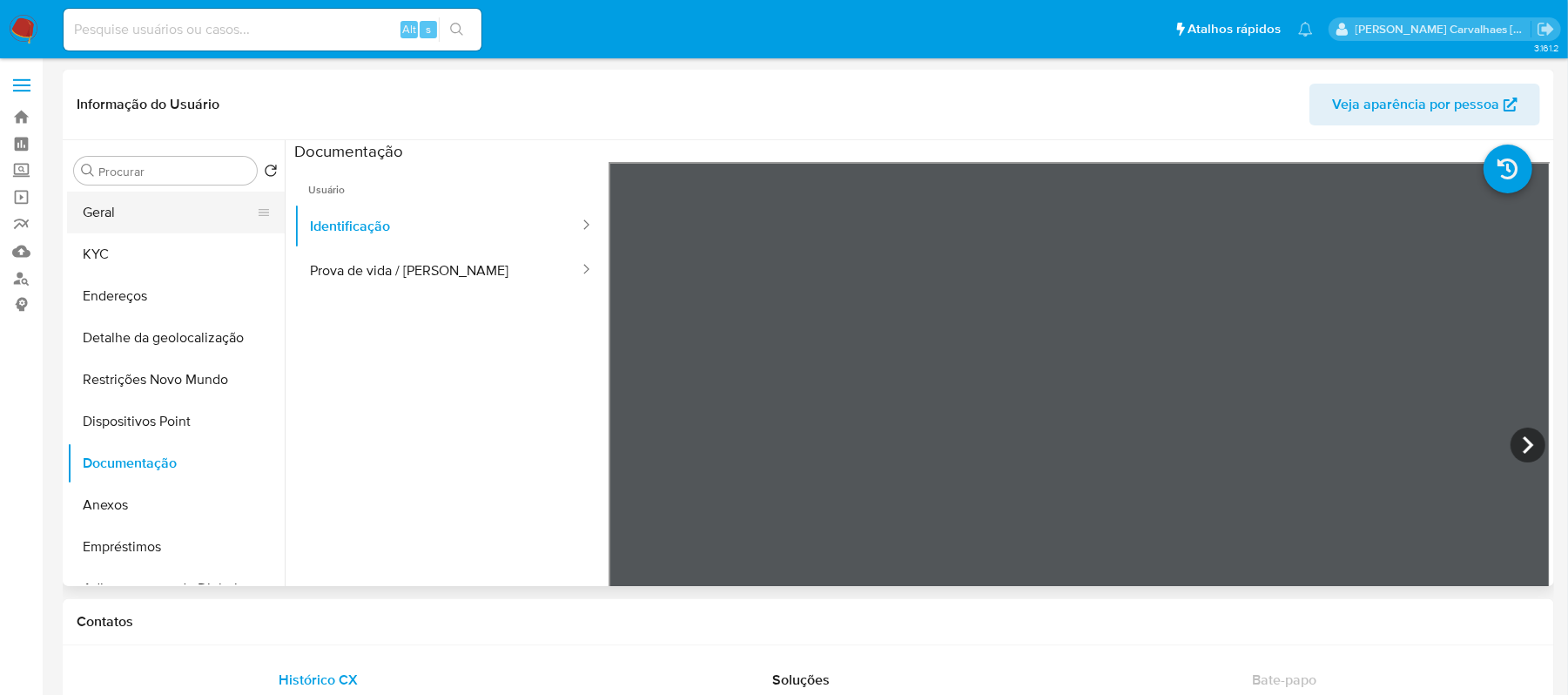
click at [191, 213] on button "Geral" at bounding box center [168, 212] width 204 height 42
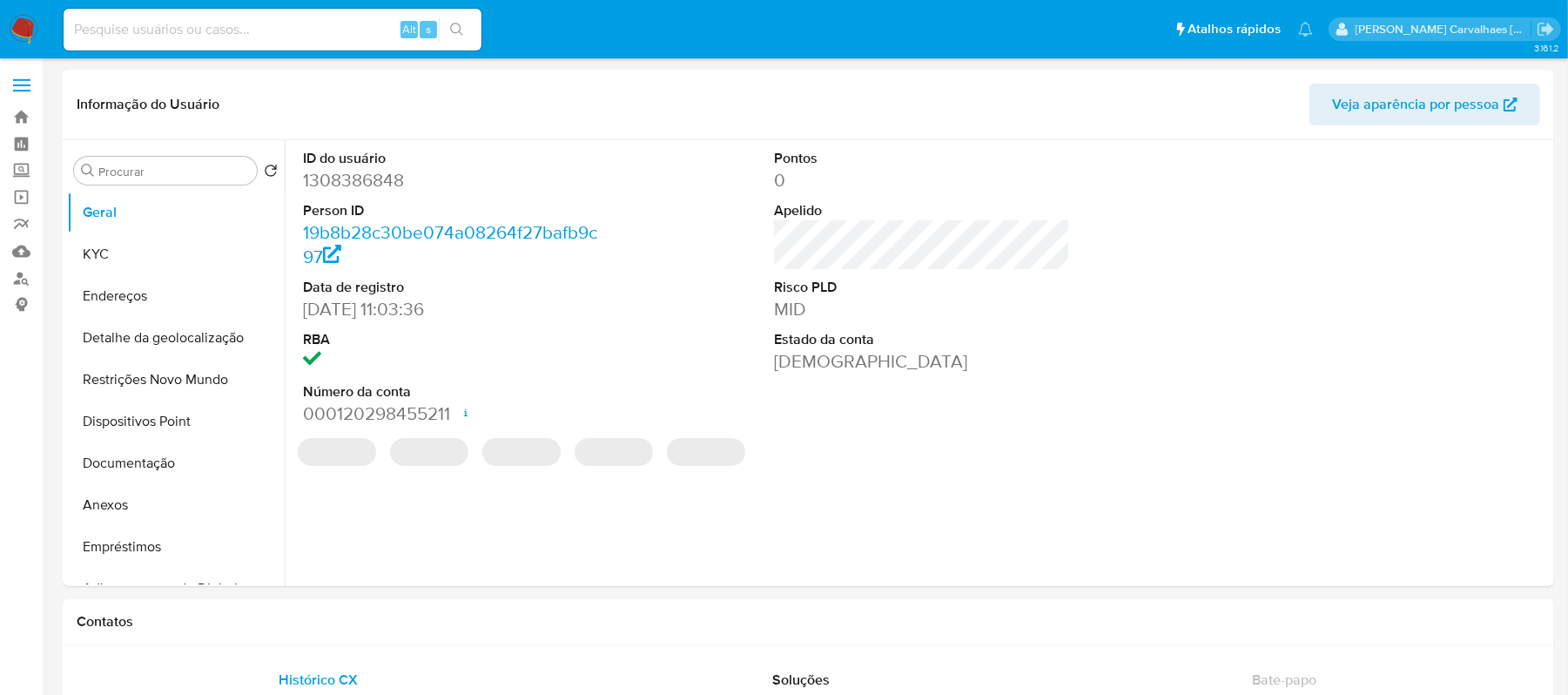
select select "10"
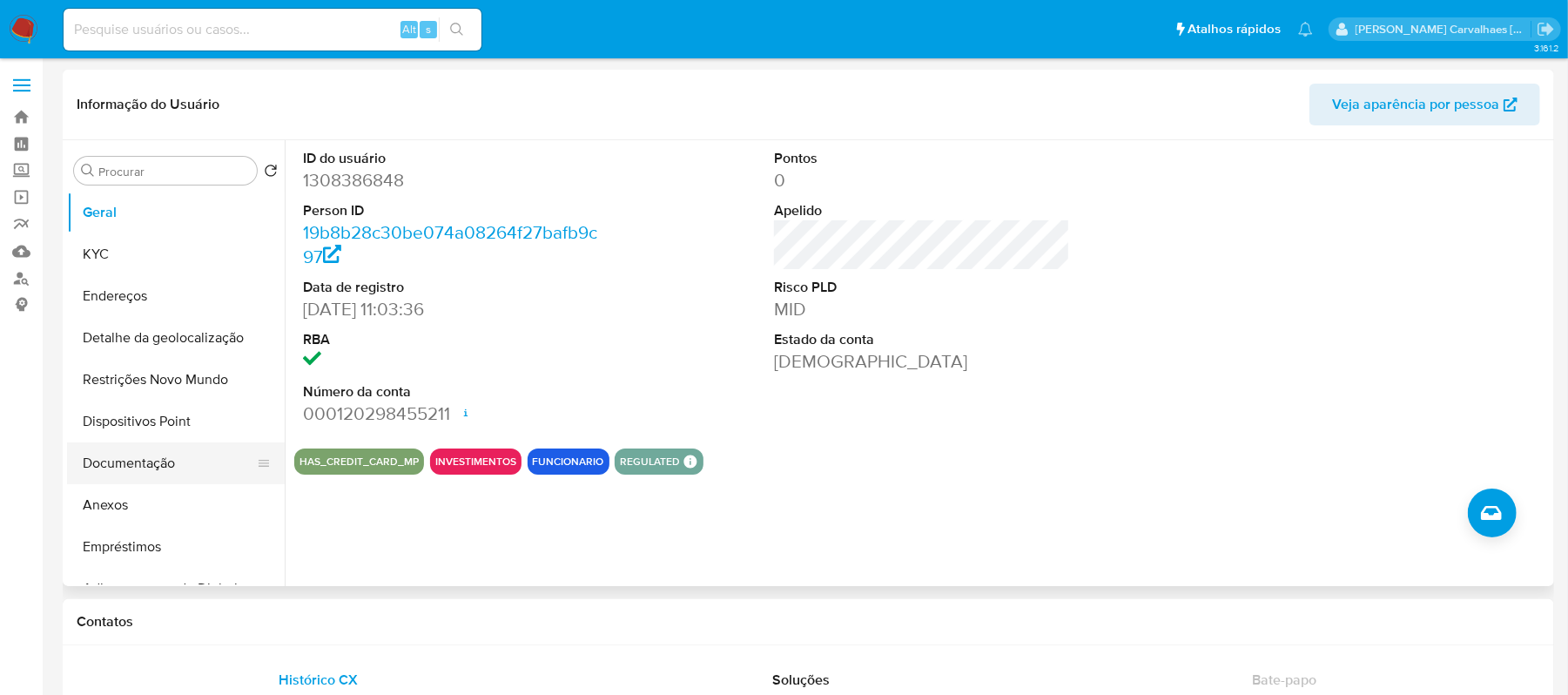
click at [161, 464] on button "Documentação" at bounding box center [168, 463] width 204 height 42
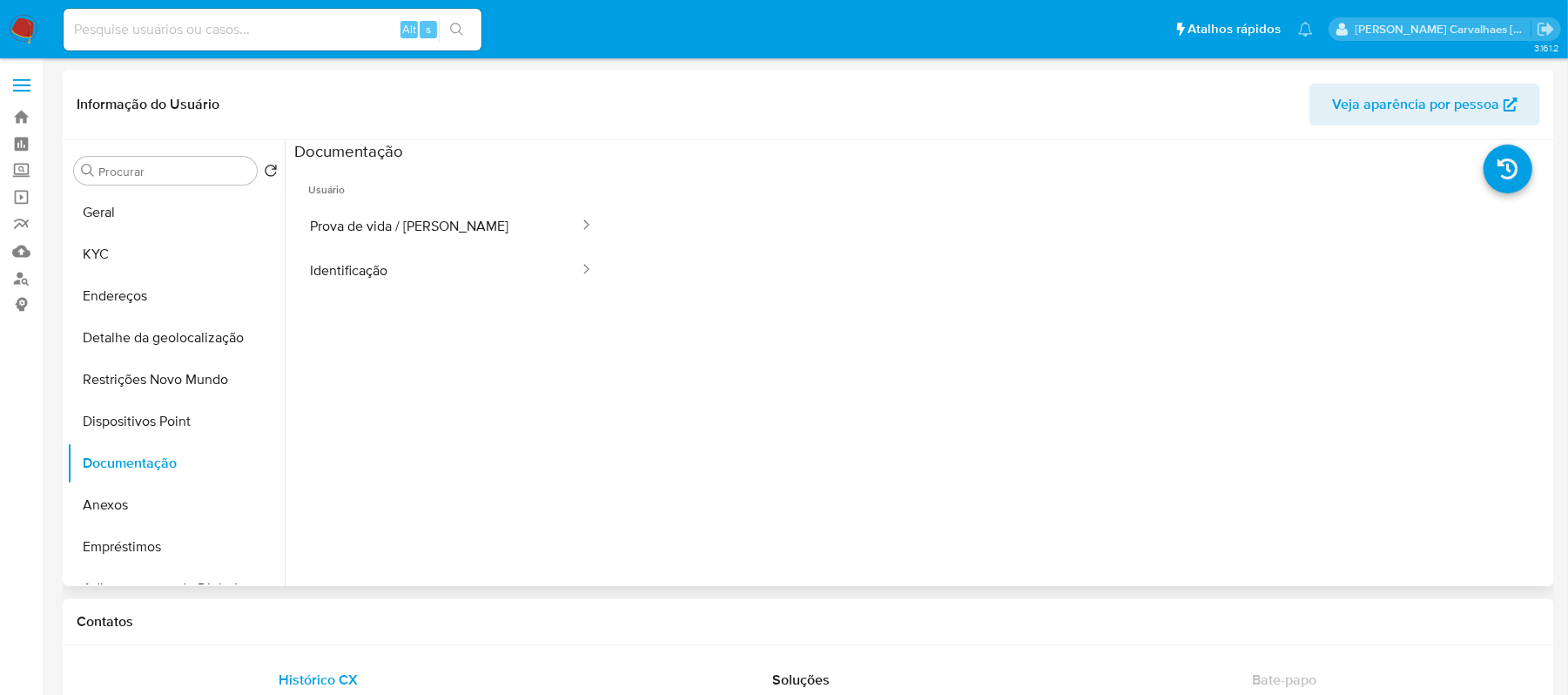
click at [446, 195] on span "Usuário" at bounding box center [451, 183] width 314 height 42
click at [454, 227] on button "Prova de vida / [PERSON_NAME]" at bounding box center [438, 226] width 286 height 44
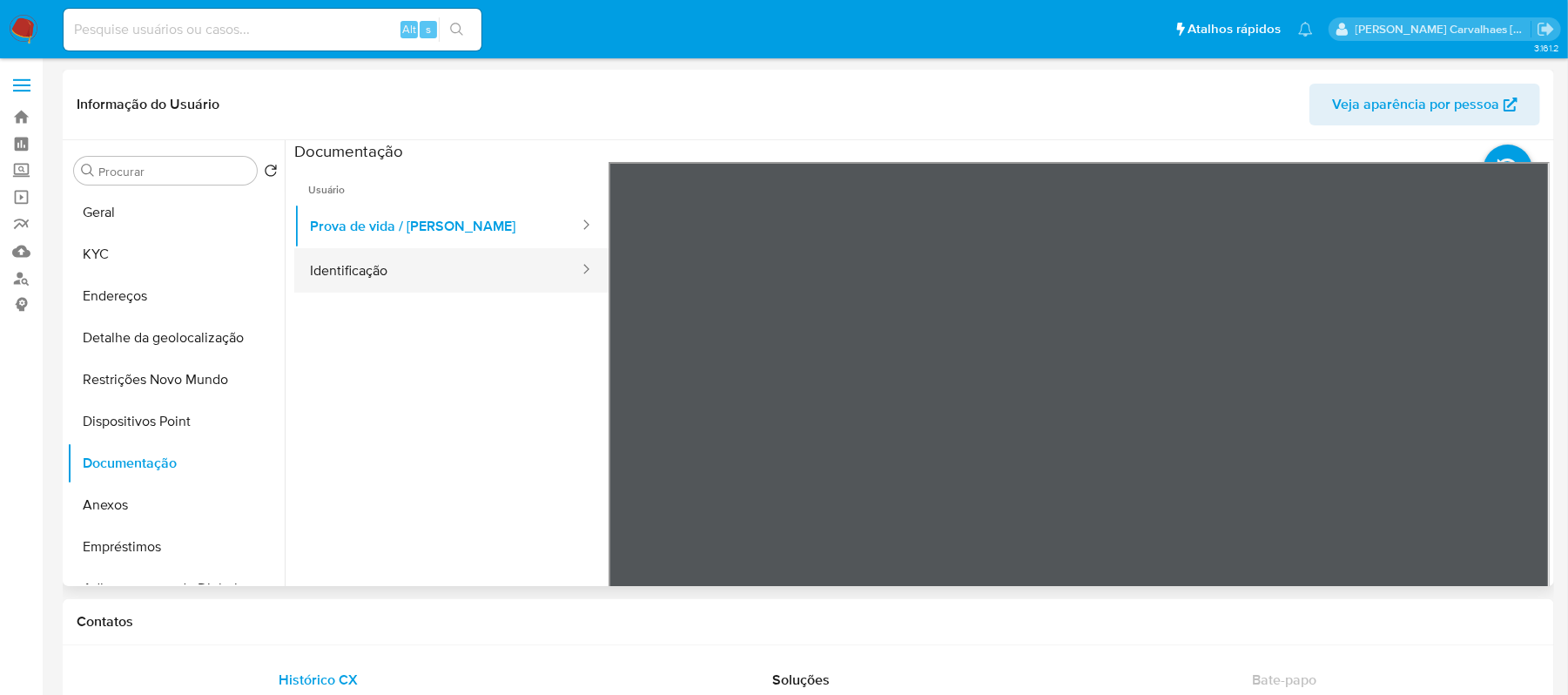
click at [479, 265] on button "Identificação" at bounding box center [438, 270] width 286 height 44
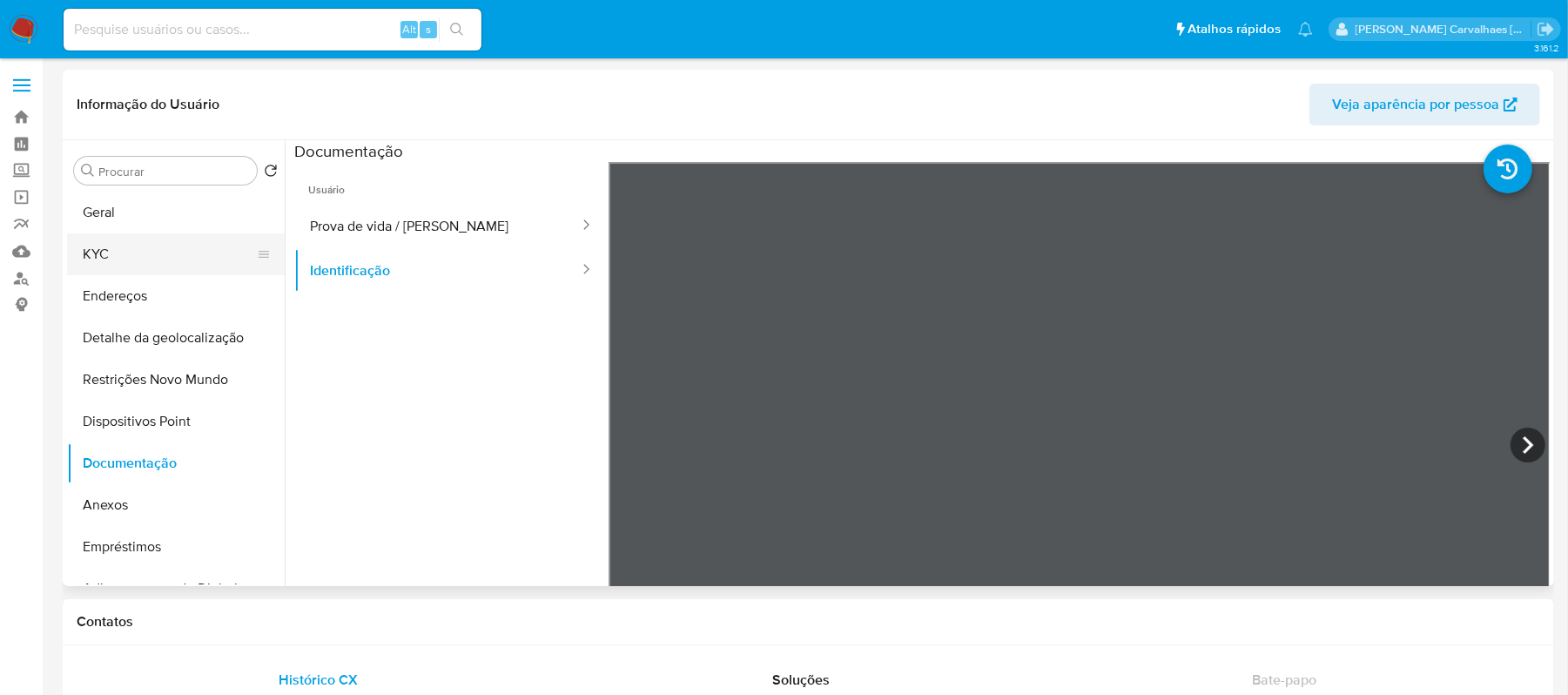
click at [176, 270] on button "KYC" at bounding box center [168, 255] width 204 height 42
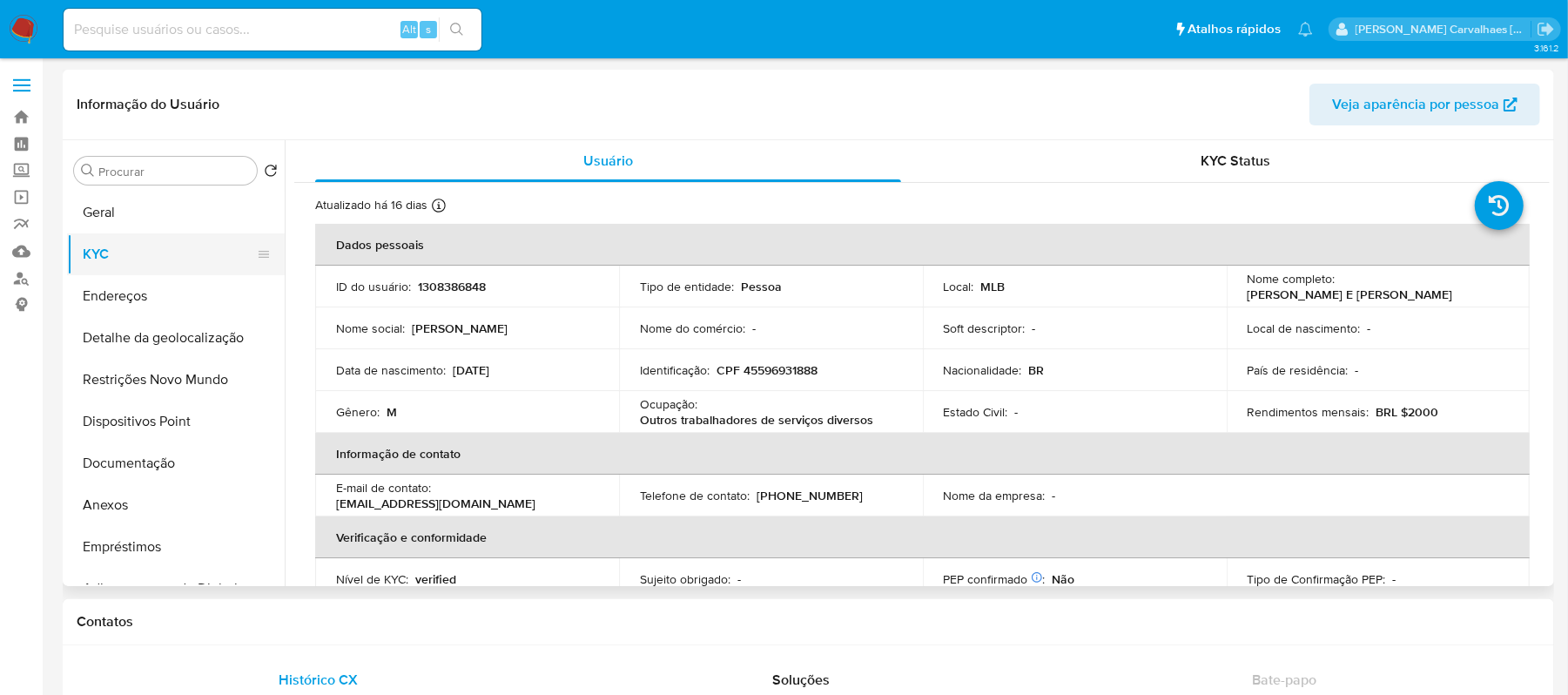
click at [87, 251] on button "KYC" at bounding box center [168, 255] width 204 height 42
click at [123, 223] on button "Geral" at bounding box center [168, 212] width 204 height 42
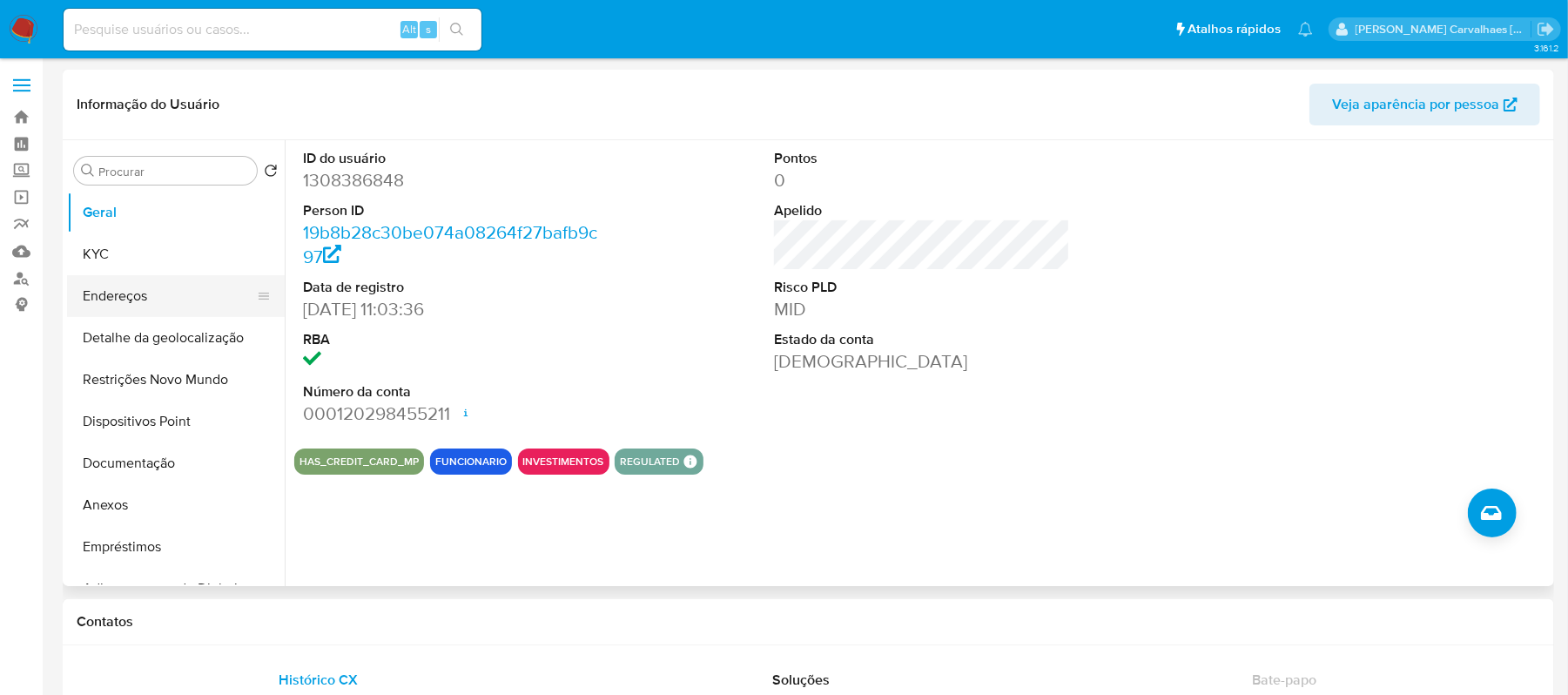
click at [145, 301] on button "Endereços" at bounding box center [168, 296] width 204 height 42
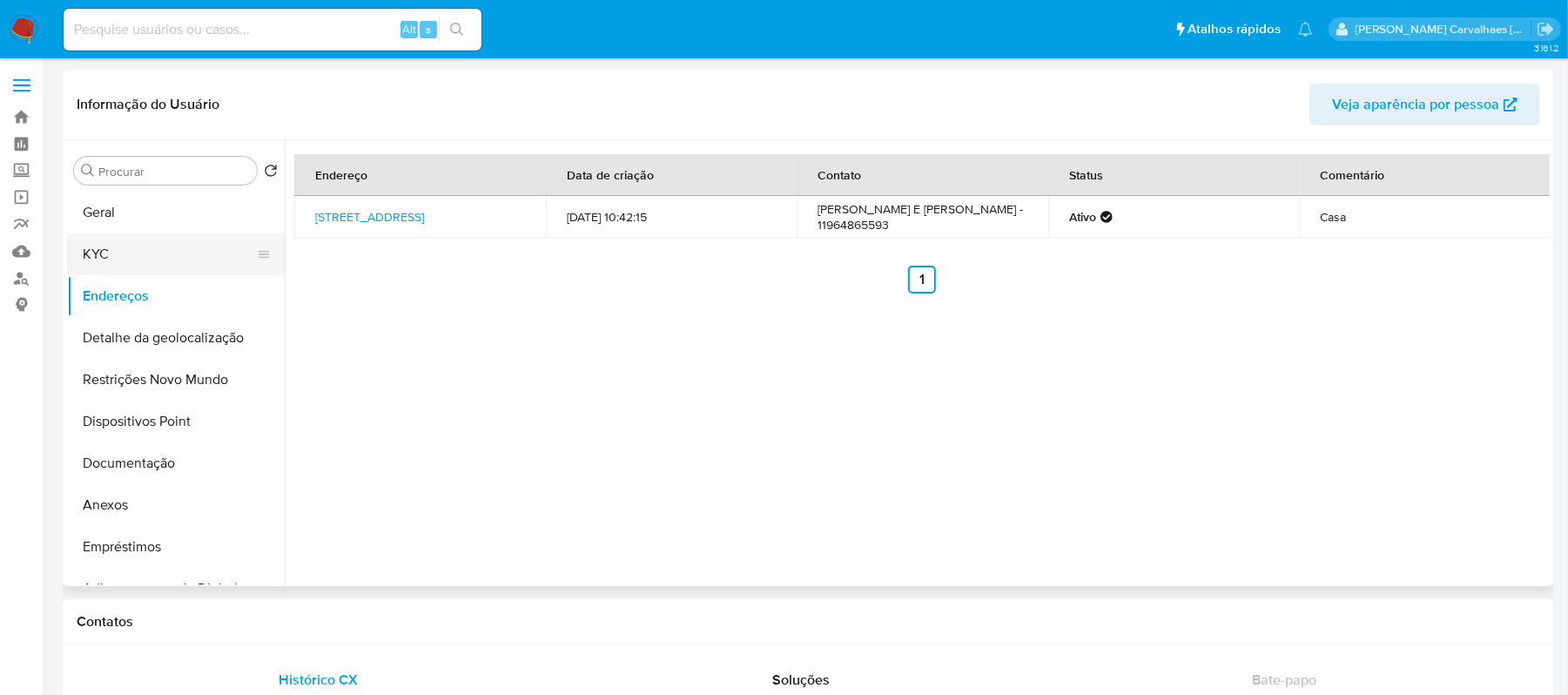
click at [111, 241] on button "KYC" at bounding box center [168, 255] width 204 height 42
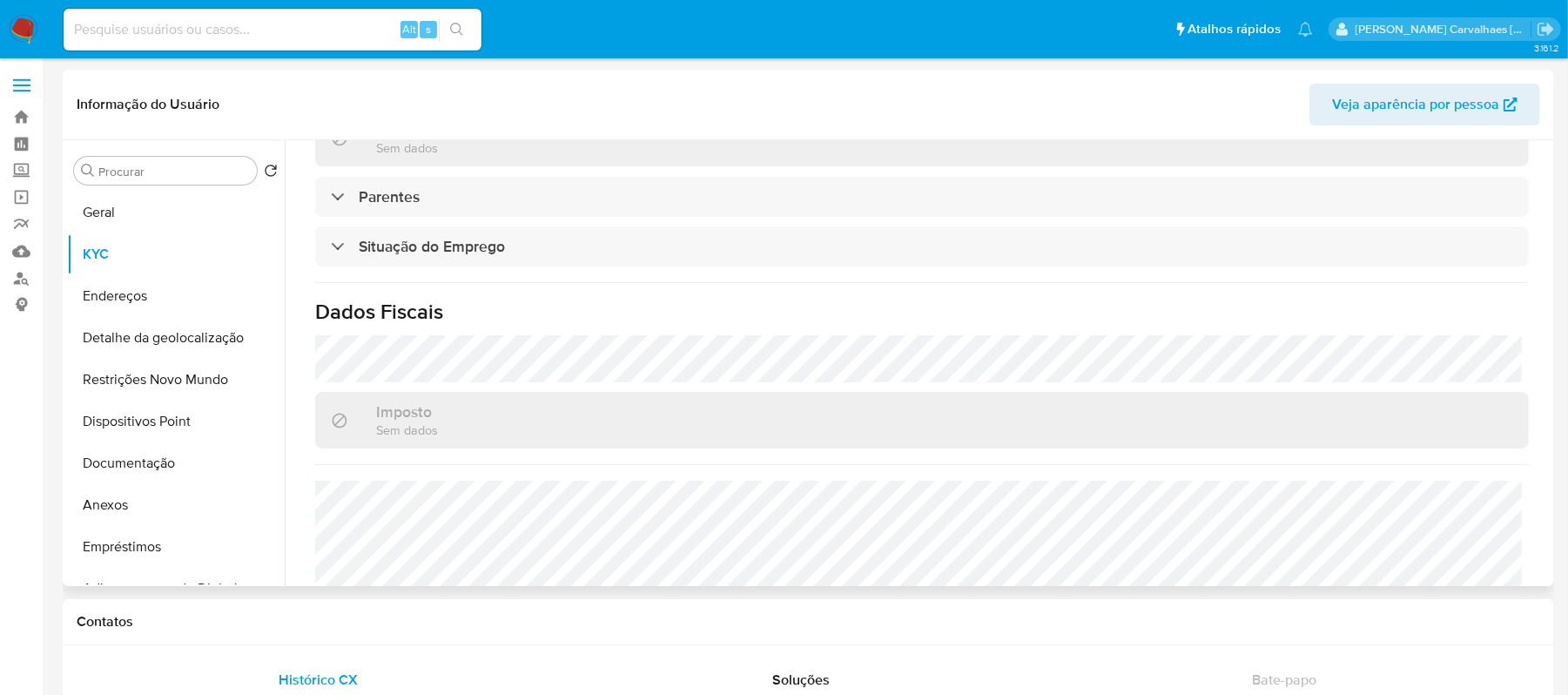
scroll to position [697, 0]
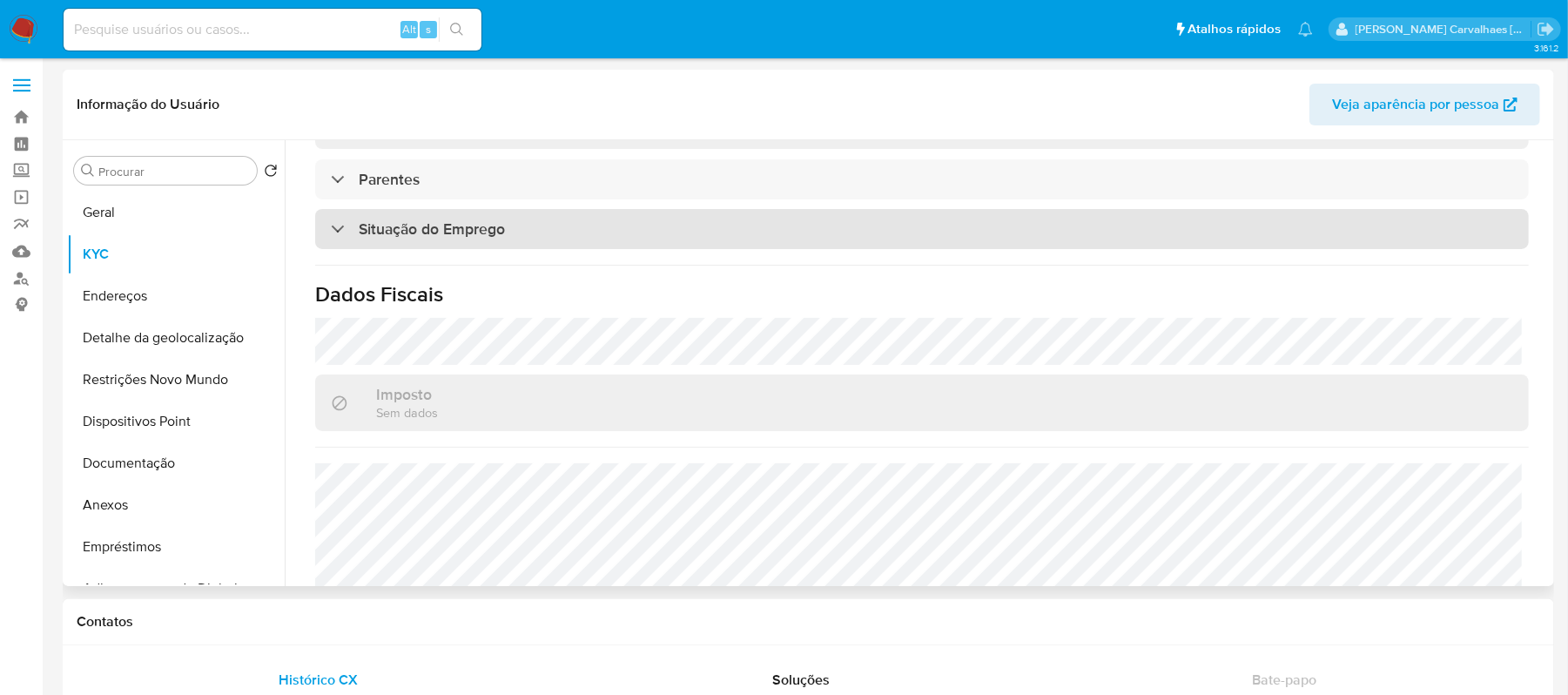
click at [489, 210] on div "Situação do Emprego" at bounding box center [922, 229] width 1214 height 40
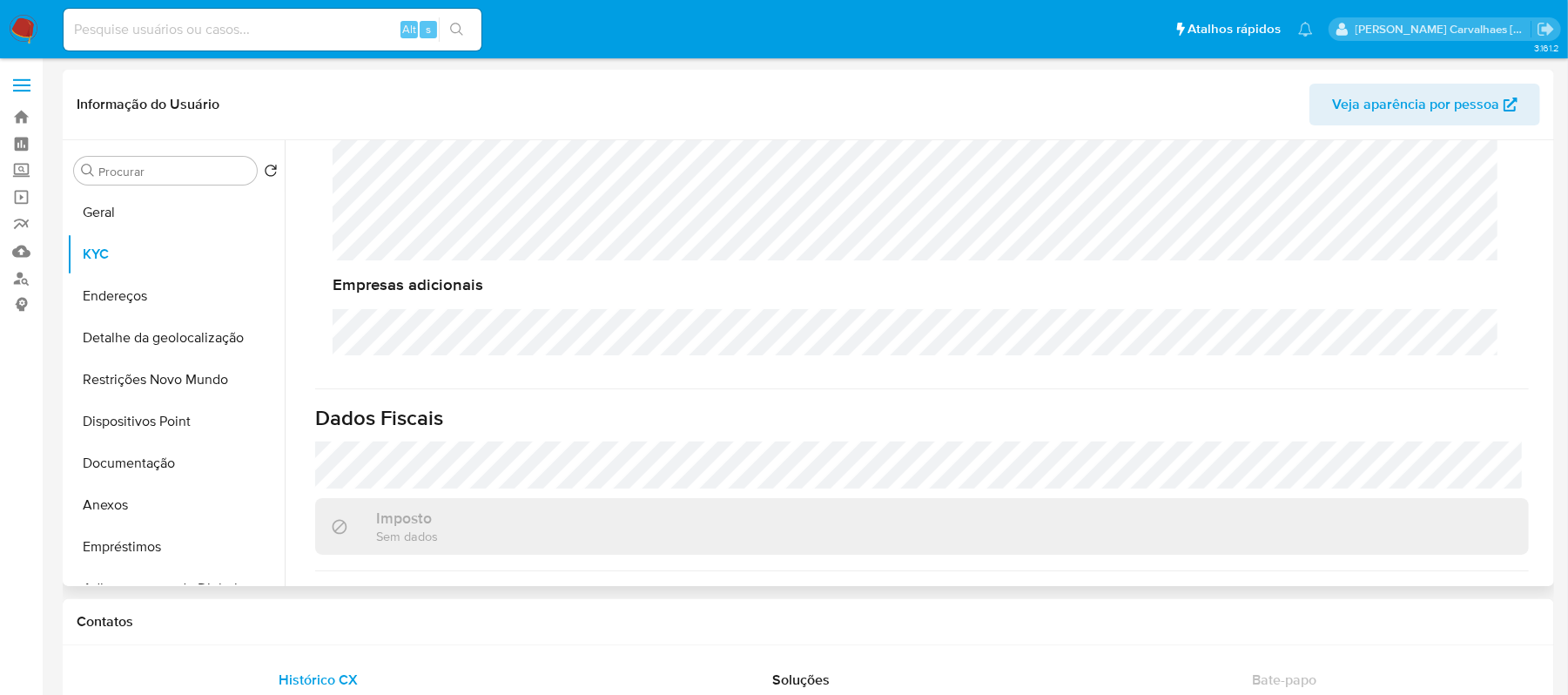
scroll to position [994, 0]
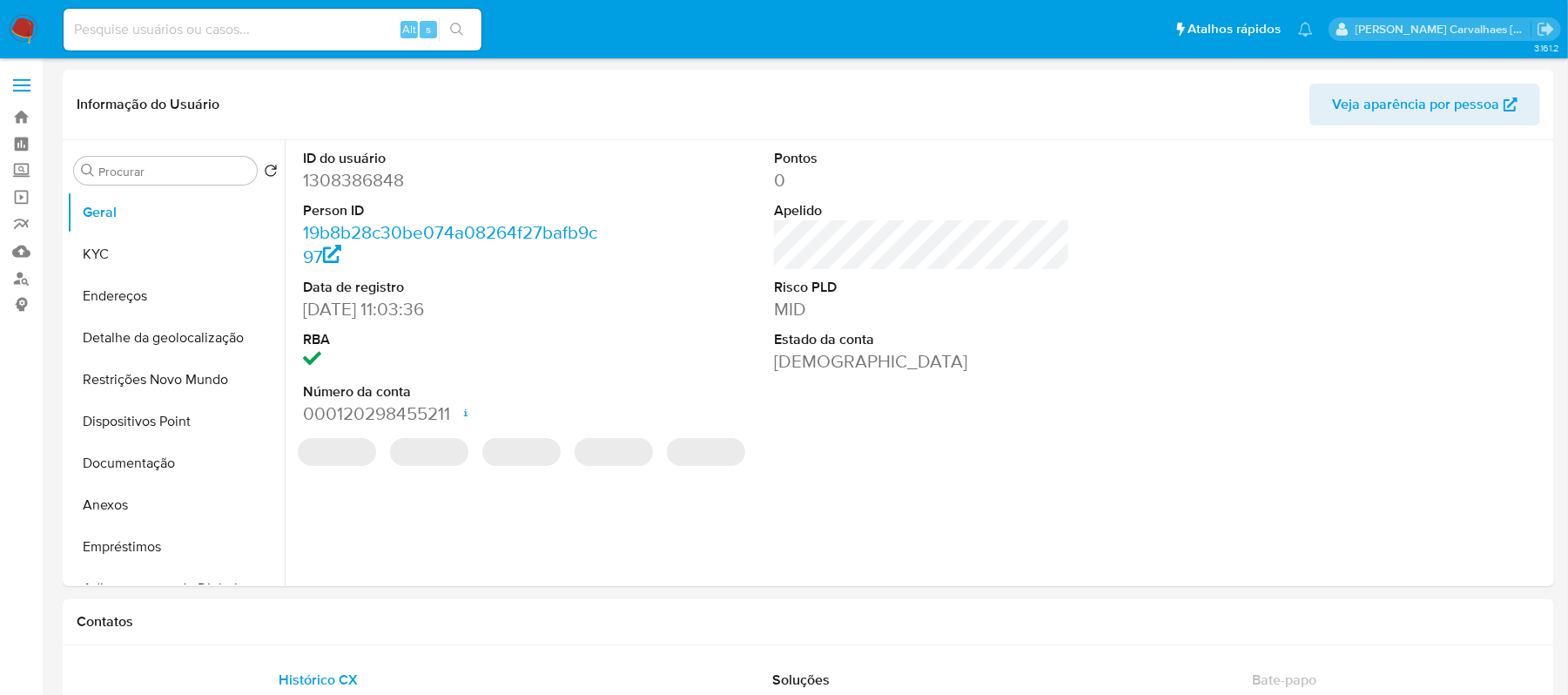
select select "10"
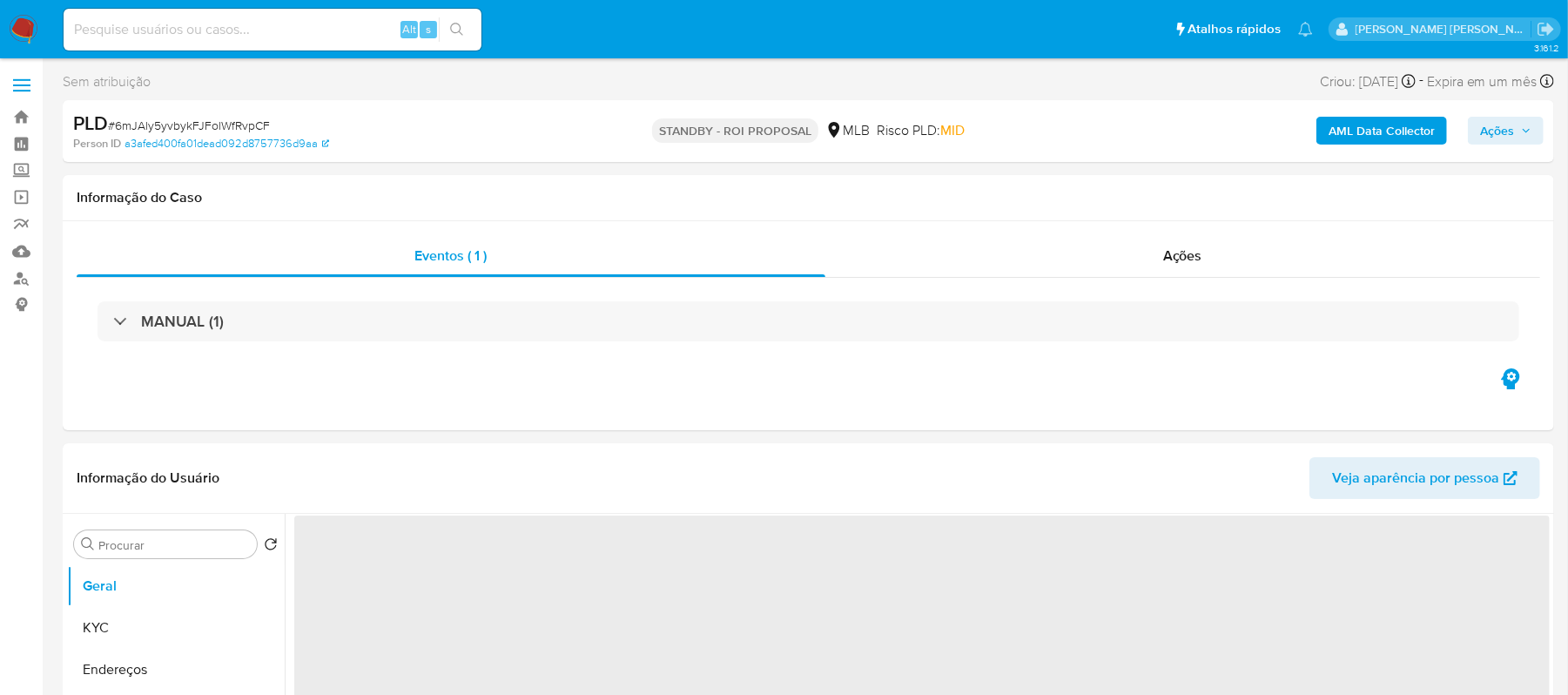
select select "10"
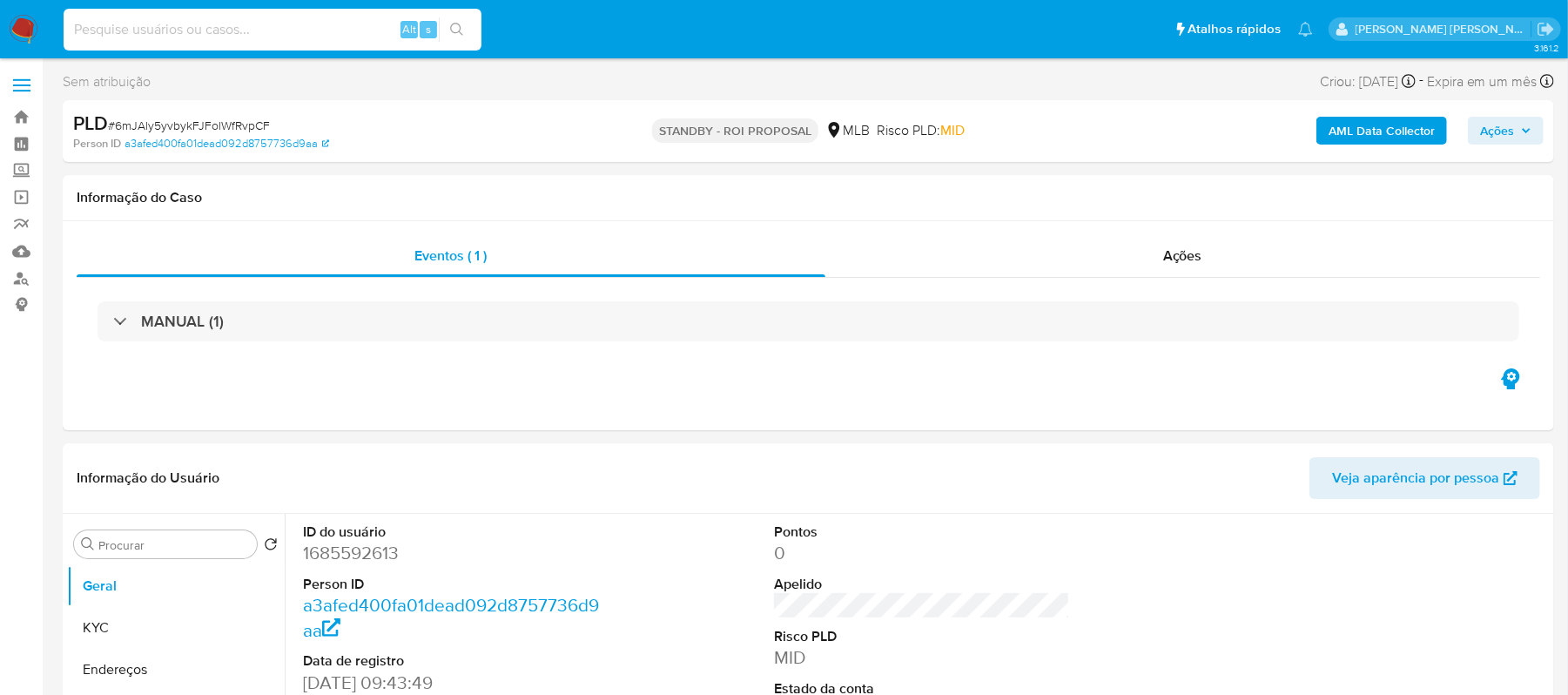
click at [291, 30] on input at bounding box center [272, 29] width 418 height 23
paste input "38h7oRzk2ifPhDCecKwGxGWp"
type input "38h7oRzk2ifPhDCecKwGxGWp"
click at [460, 33] on icon "search-icon" at bounding box center [457, 29] width 13 height 13
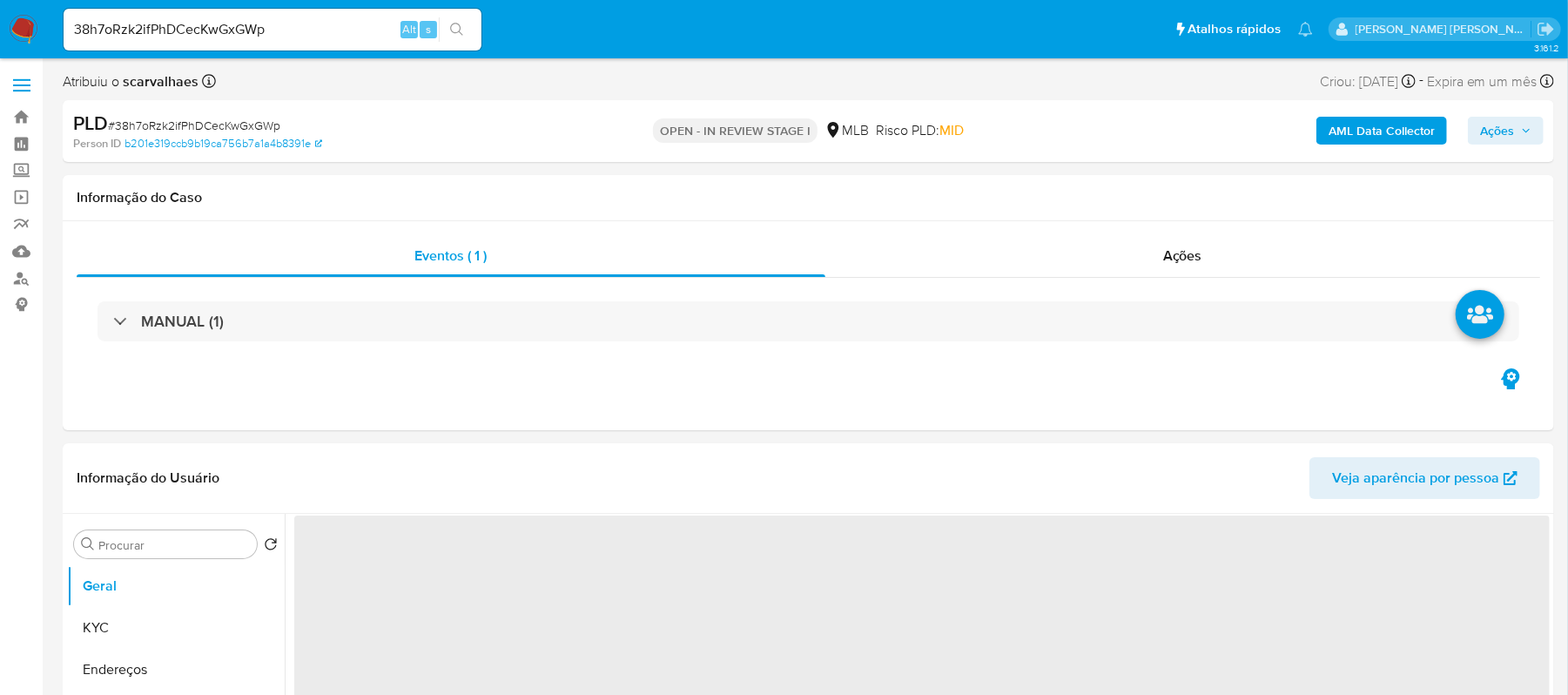
select select "10"
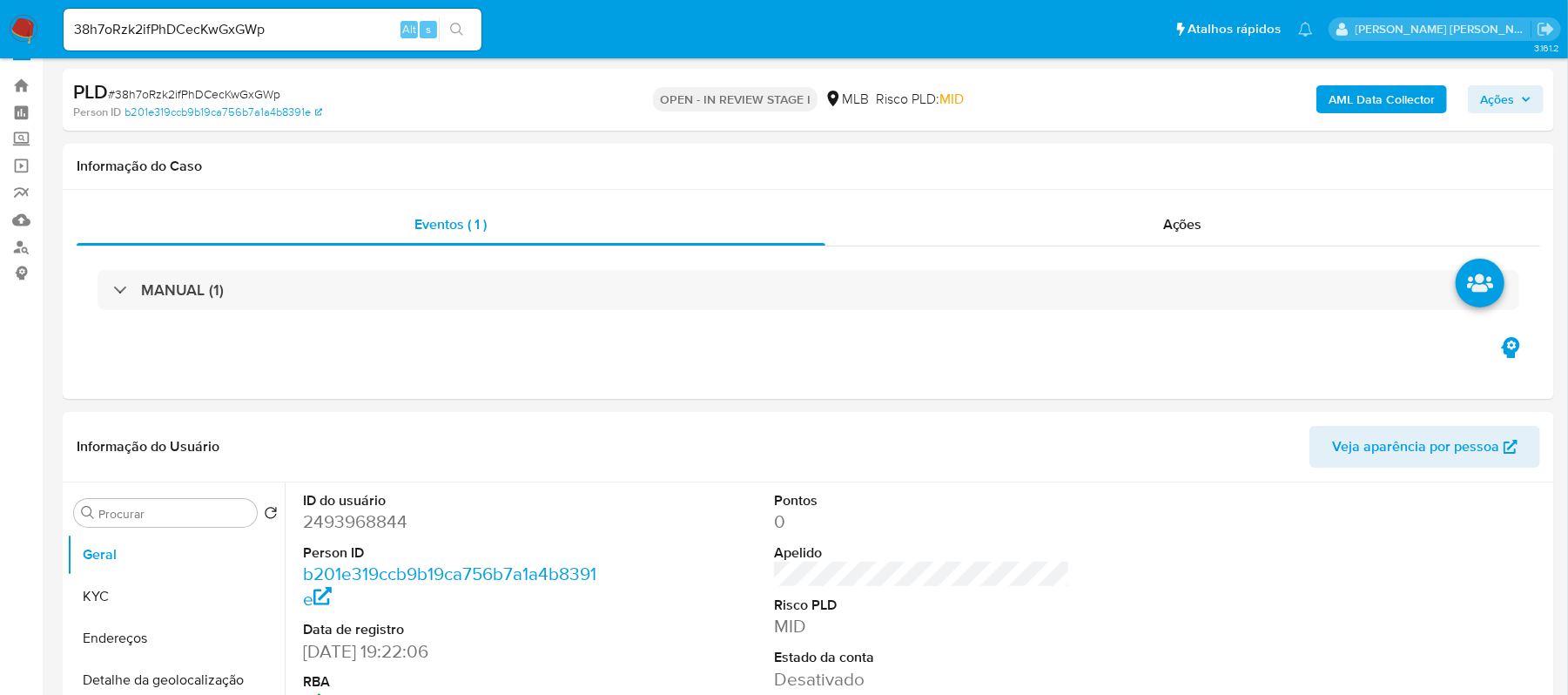
scroll to position [232, 0]
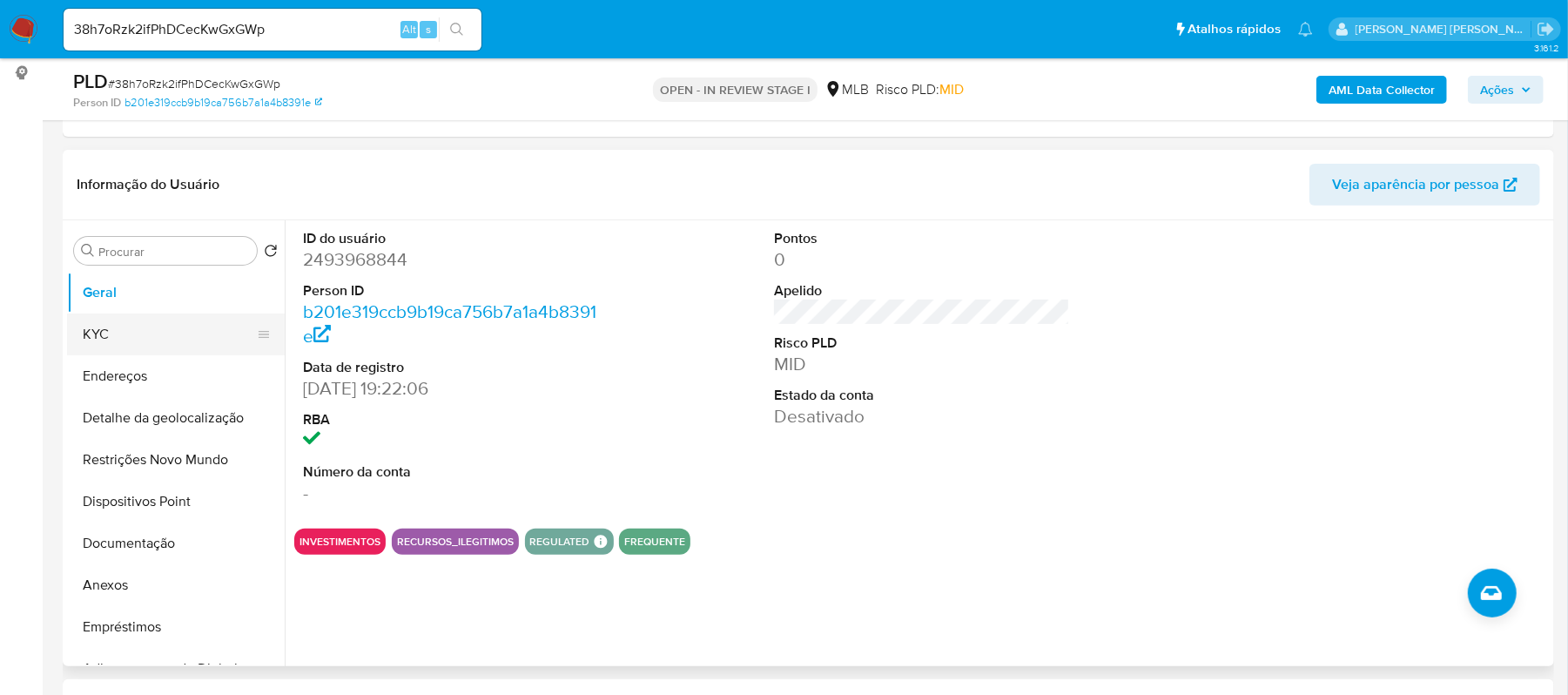
drag, startPoint x: 123, startPoint y: 343, endPoint x: 268, endPoint y: 339, distance: 145.1
click at [123, 343] on button "KYC" at bounding box center [168, 334] width 204 height 42
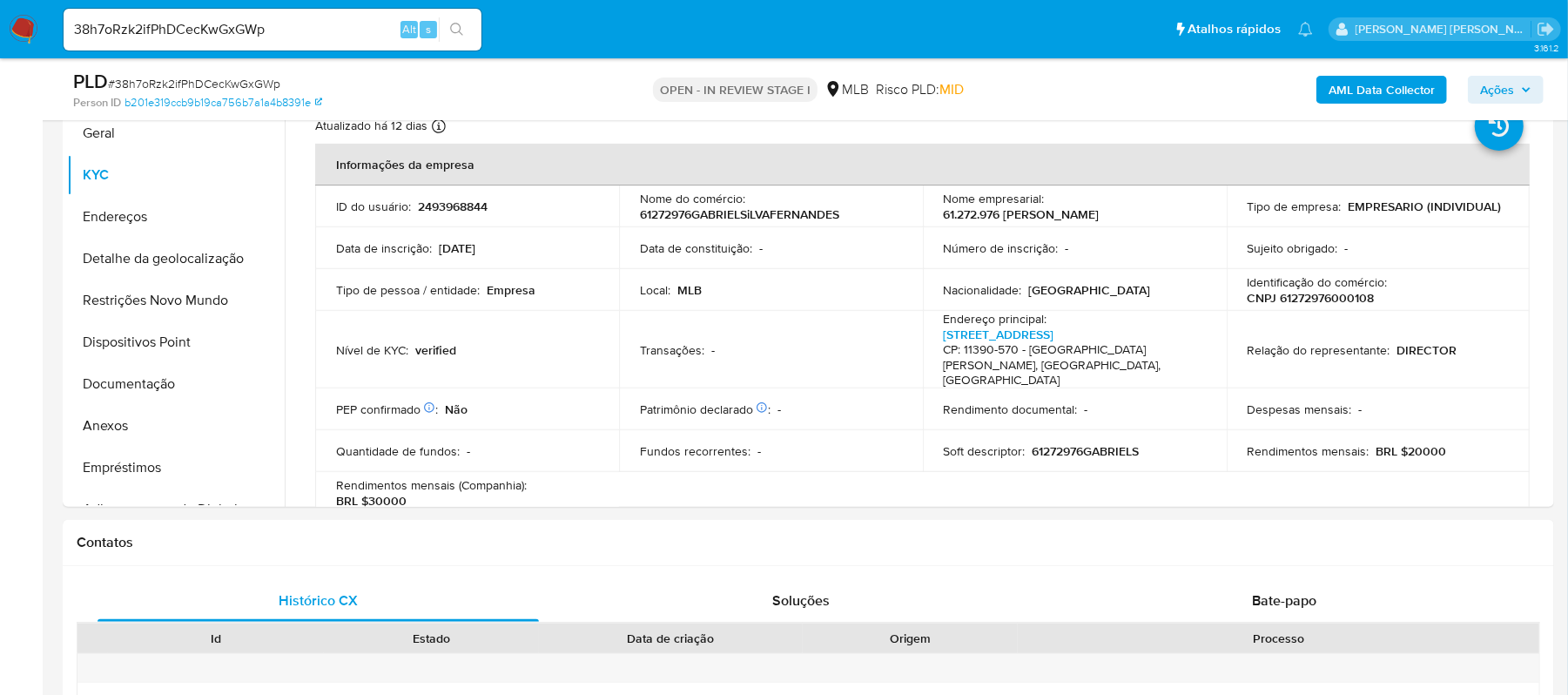
scroll to position [397, 0]
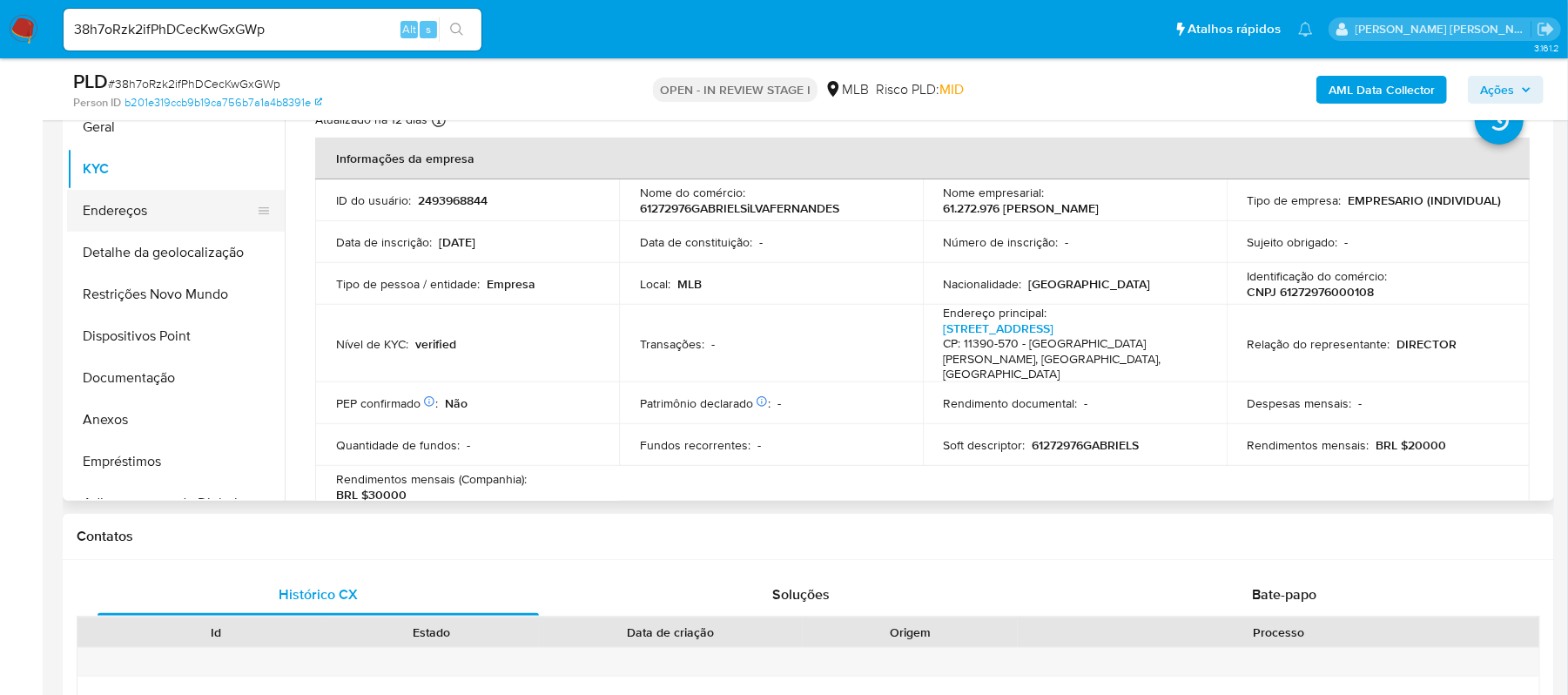
click at [182, 202] on button "Endereços" at bounding box center [168, 211] width 204 height 42
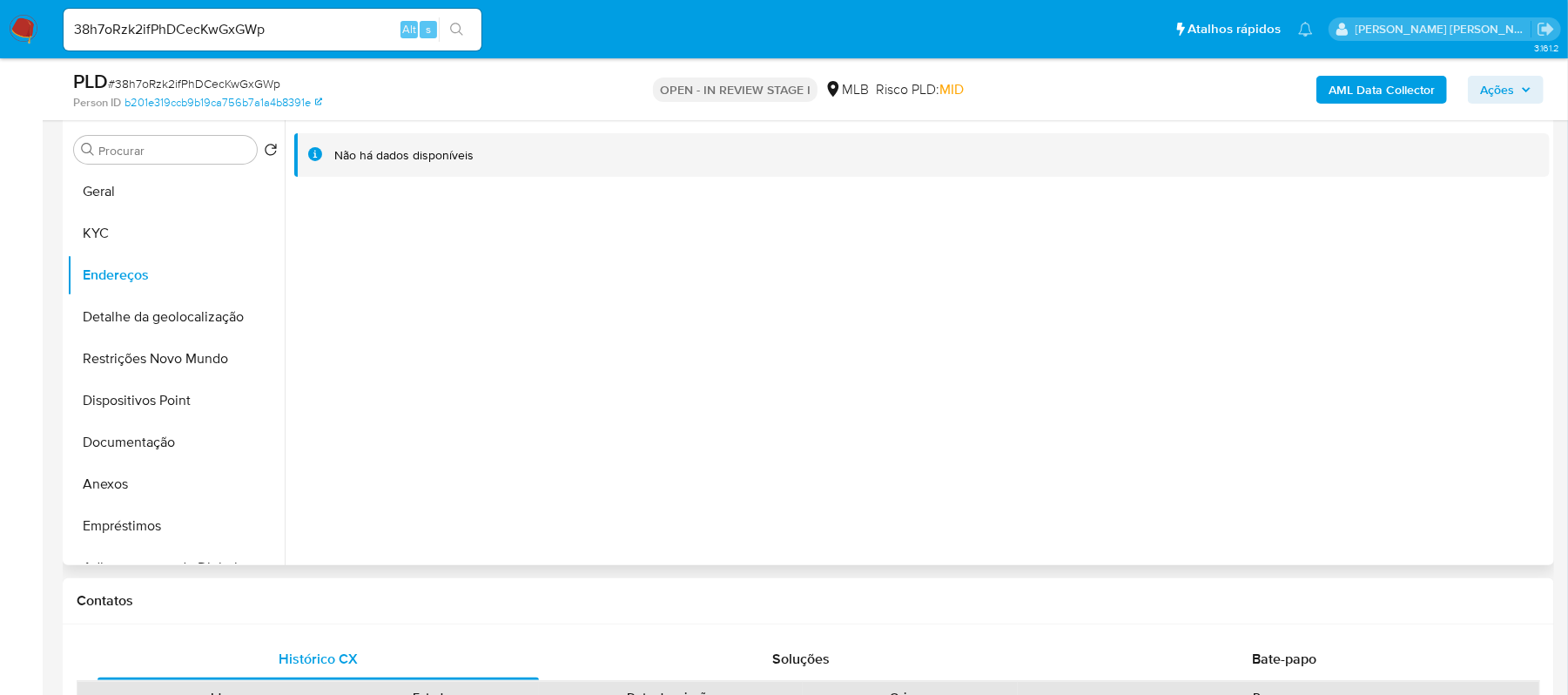
scroll to position [281, 0]
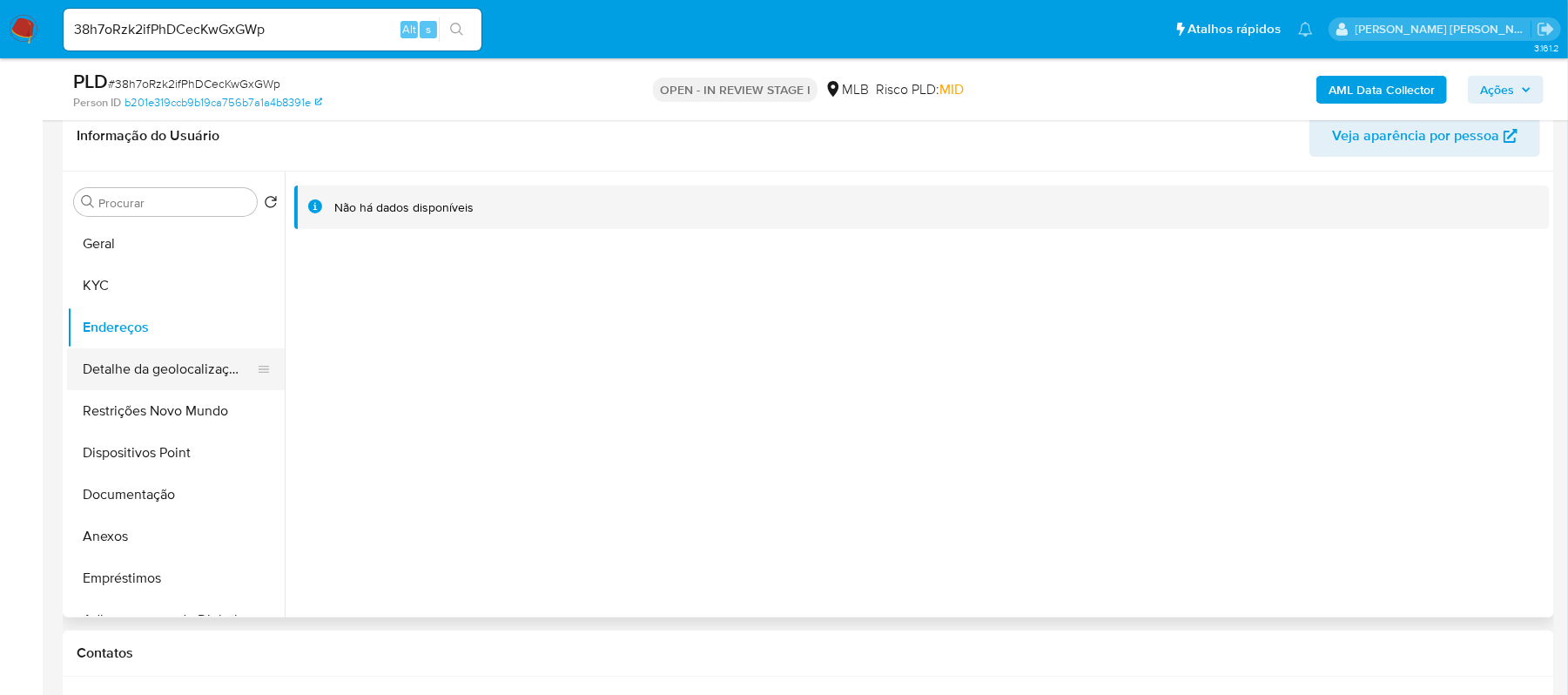
click at [197, 373] on button "Detalhe da geolocalização" at bounding box center [168, 369] width 204 height 42
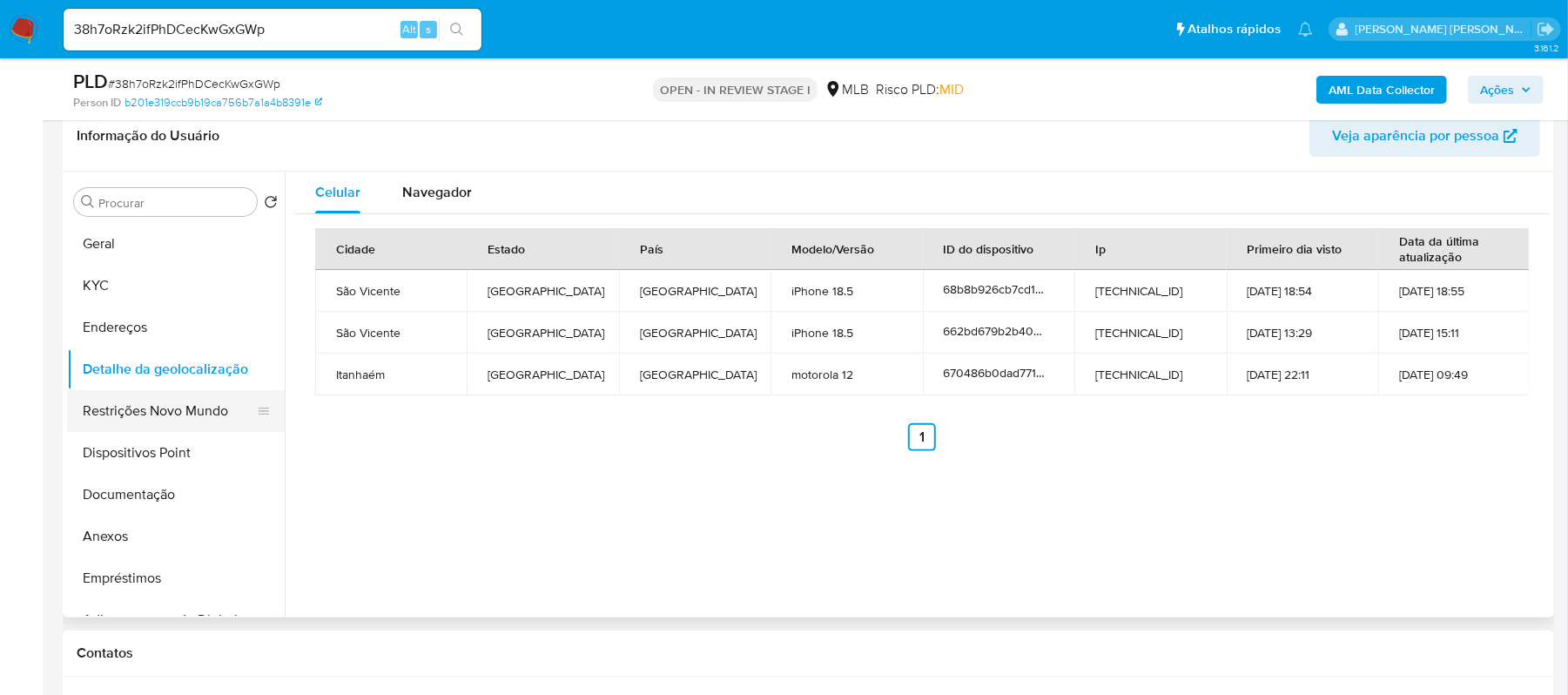
click at [190, 404] on button "Restrições Novo Mundo" at bounding box center [168, 411] width 204 height 42
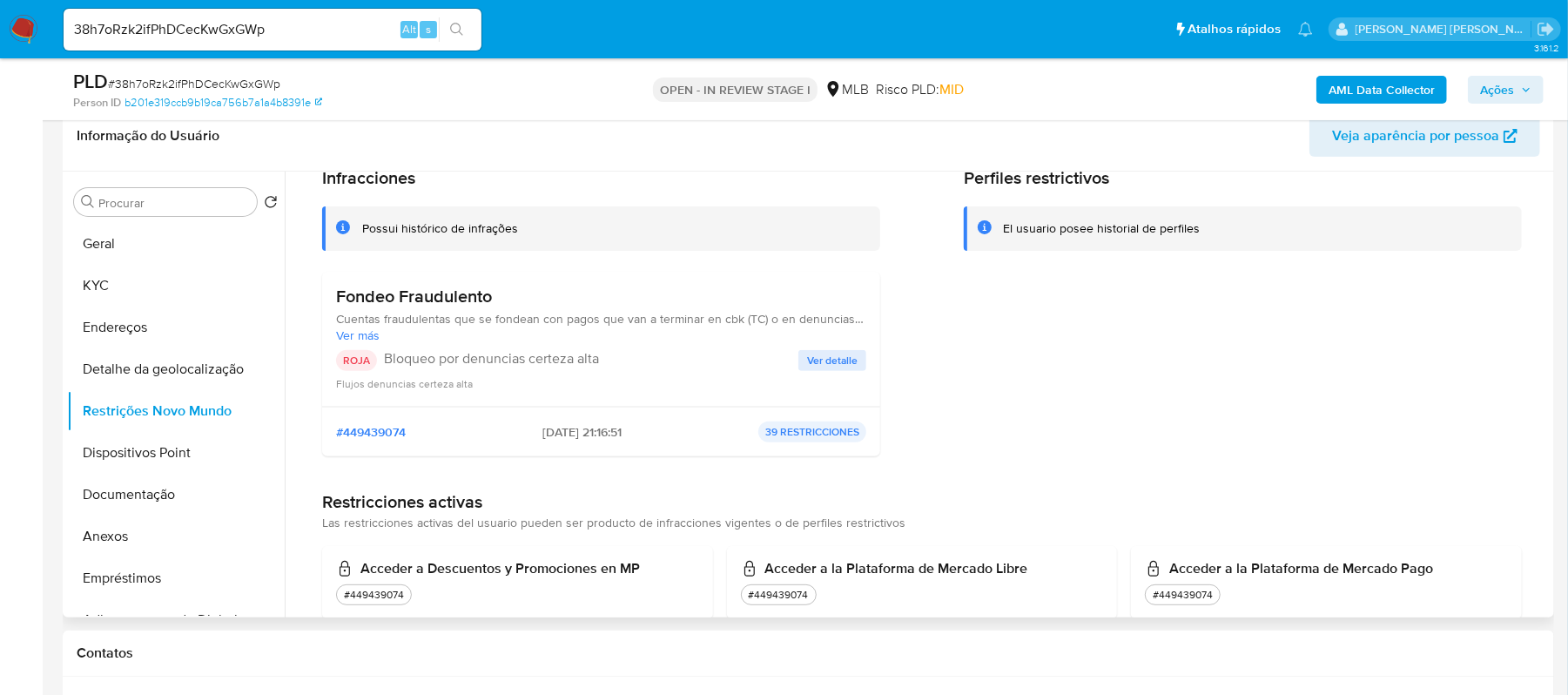
scroll to position [116, 0]
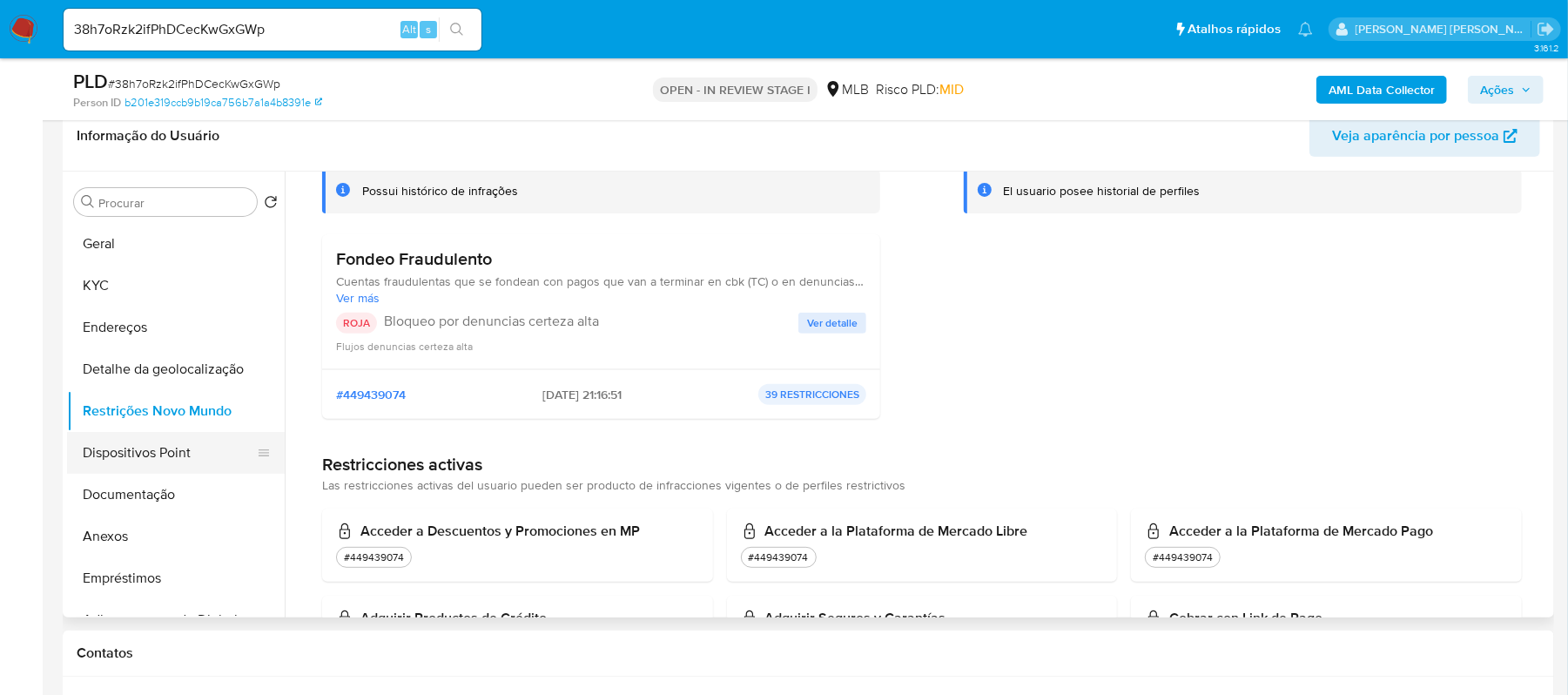
click at [160, 450] on button "Dispositivos Point" at bounding box center [168, 453] width 204 height 42
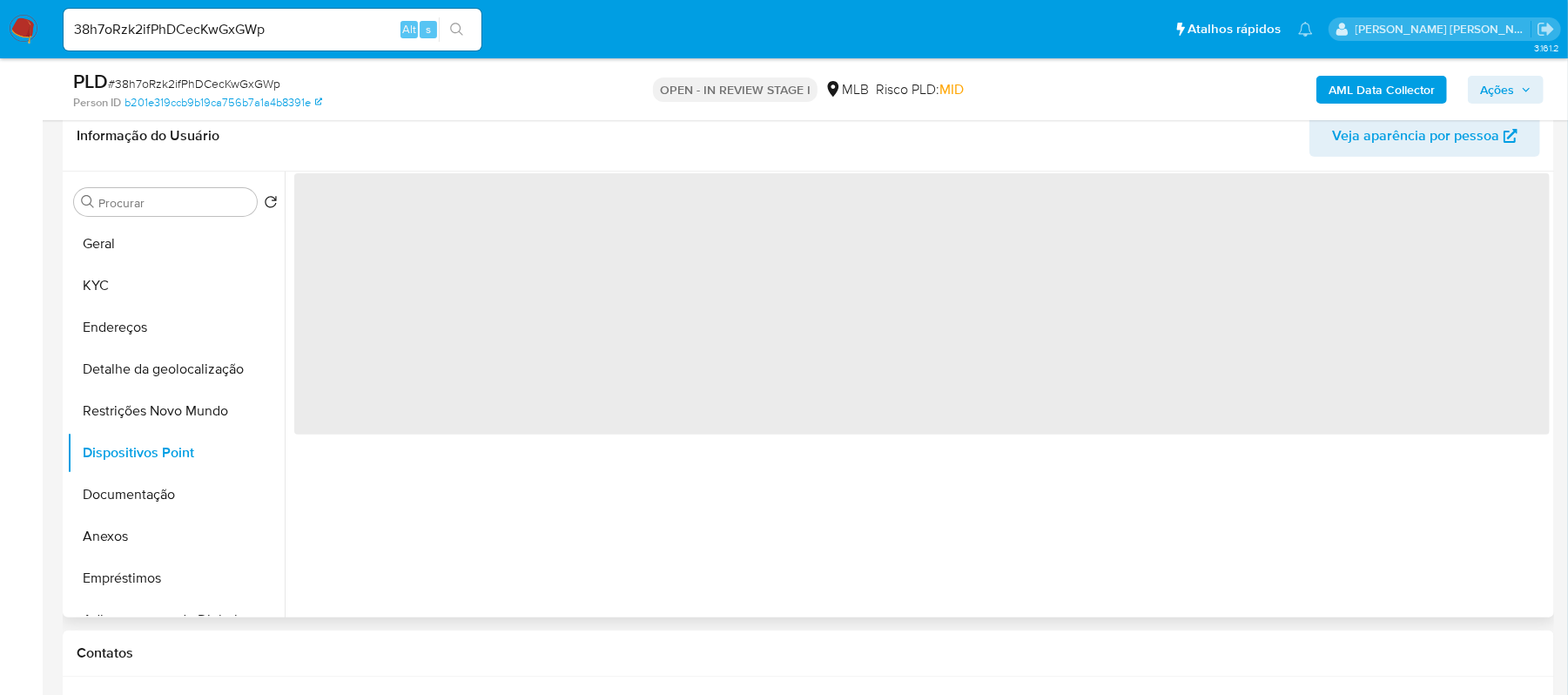
scroll to position [0, 0]
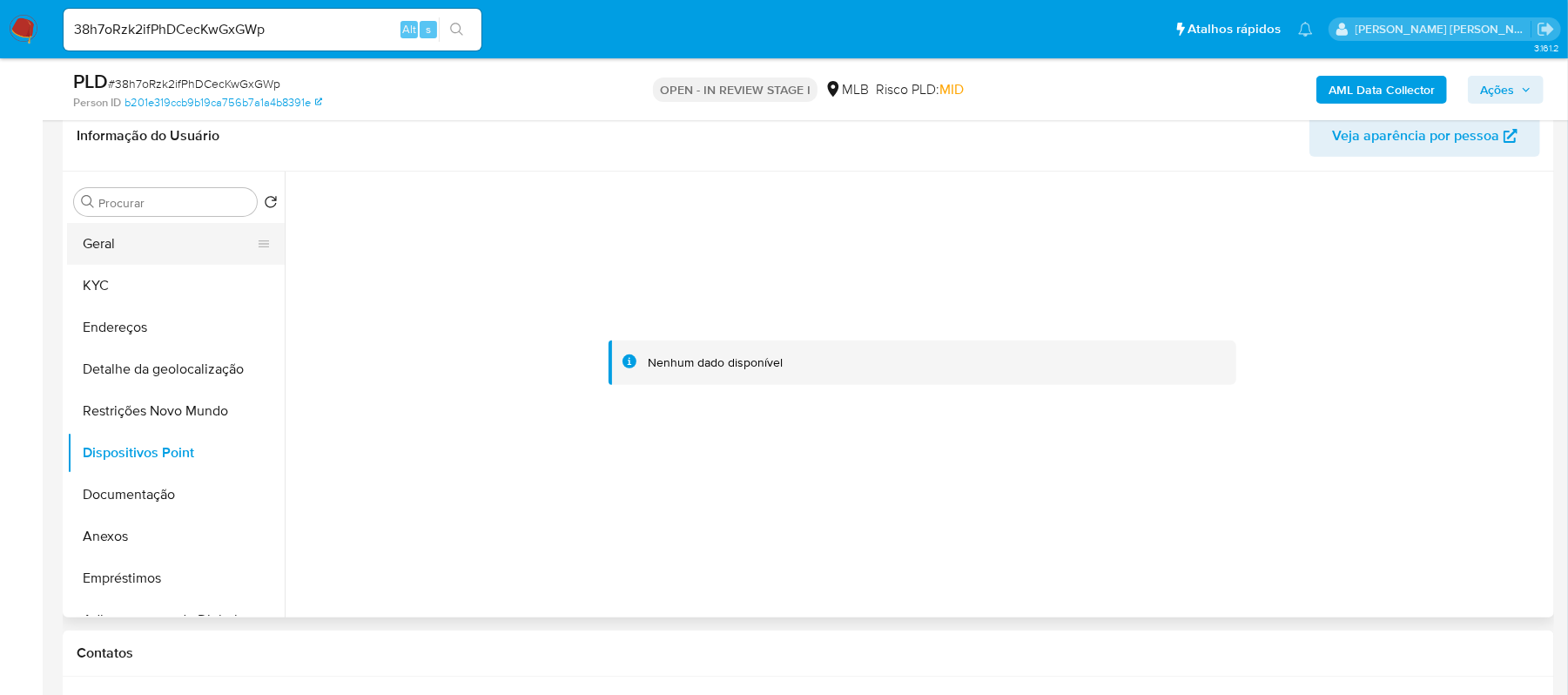
click at [101, 251] on button "Geral" at bounding box center [168, 244] width 204 height 42
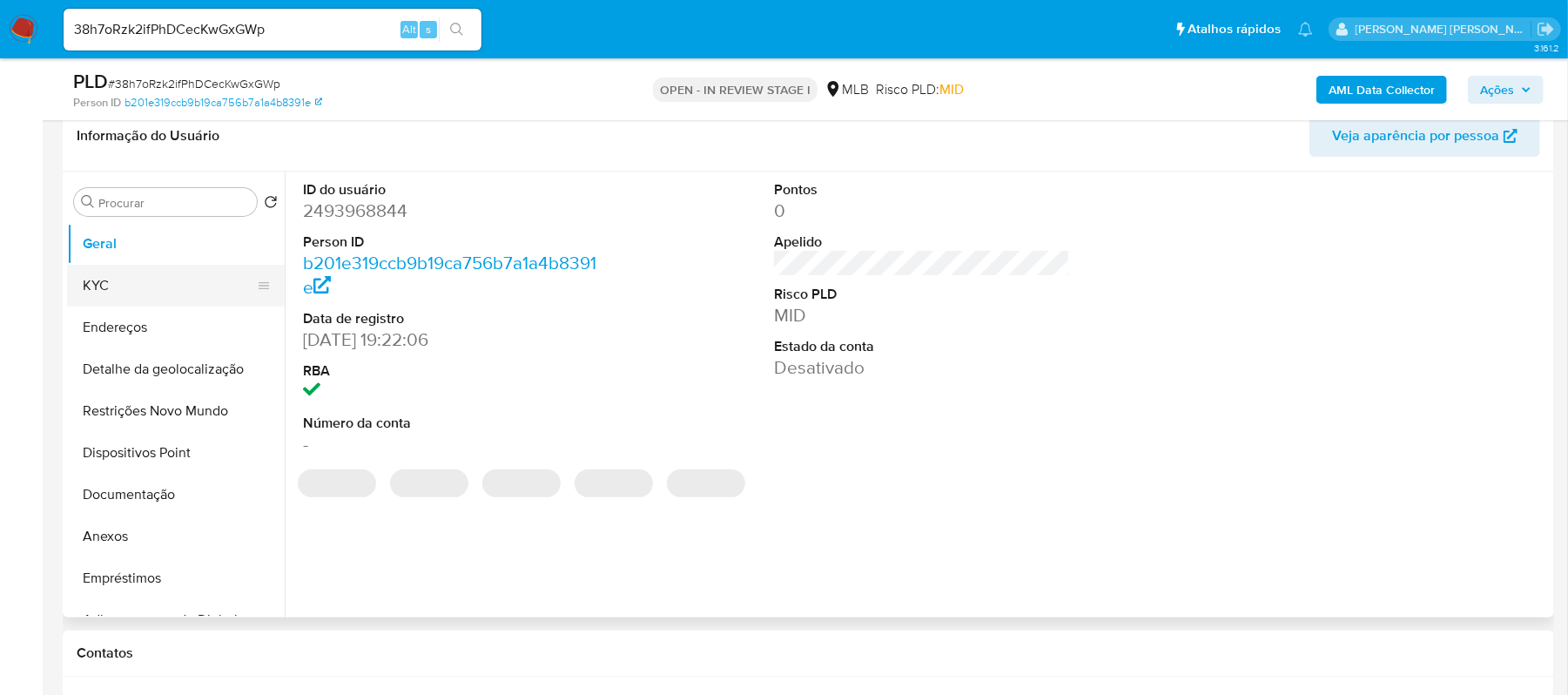
click at [115, 290] on button "KYC" at bounding box center [168, 285] width 204 height 42
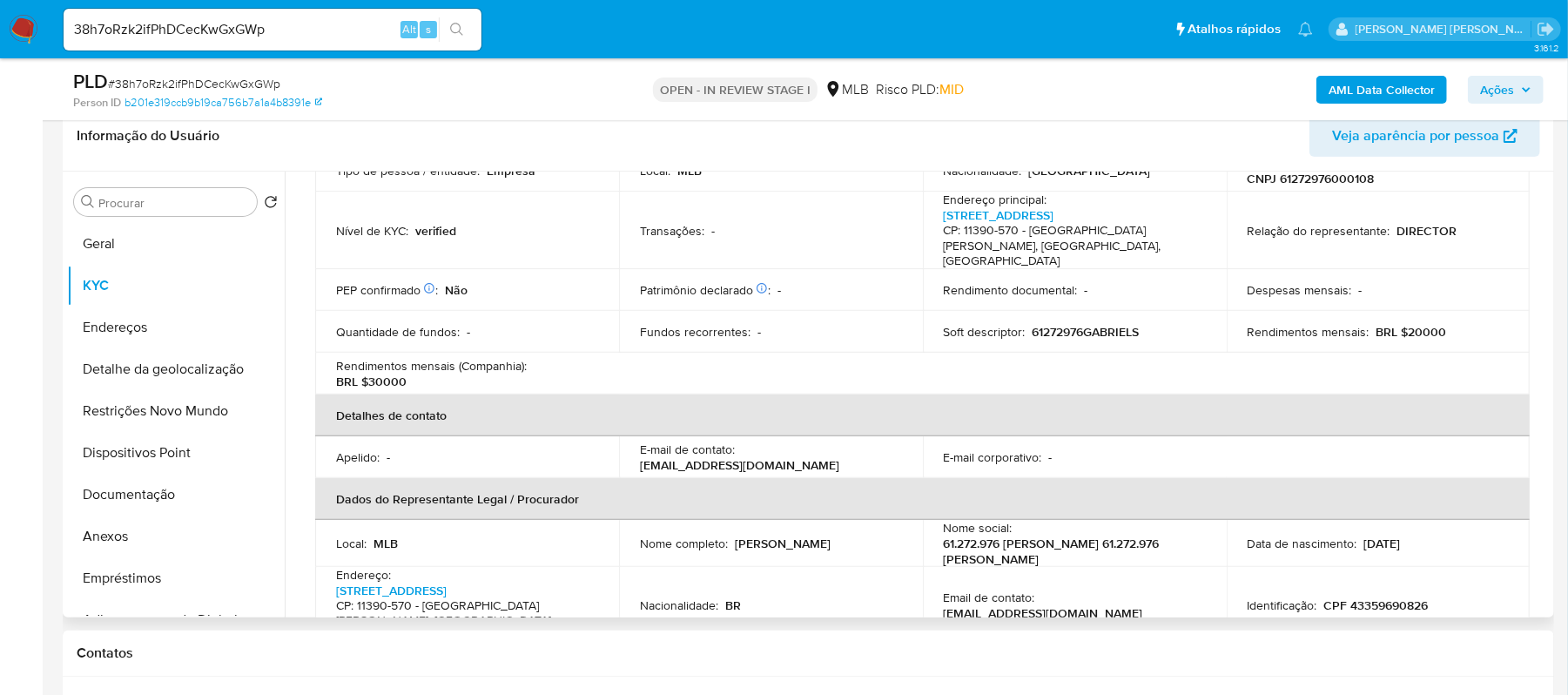
scroll to position [232, 0]
click at [447, 584] on link "Rua Mecanizada Nove Mil Novecentos E Noventa E Quatro 290, Catiapoa" at bounding box center [391, 588] width 111 height 17
click at [158, 408] on button "Restrições Novo Mundo" at bounding box center [168, 411] width 204 height 42
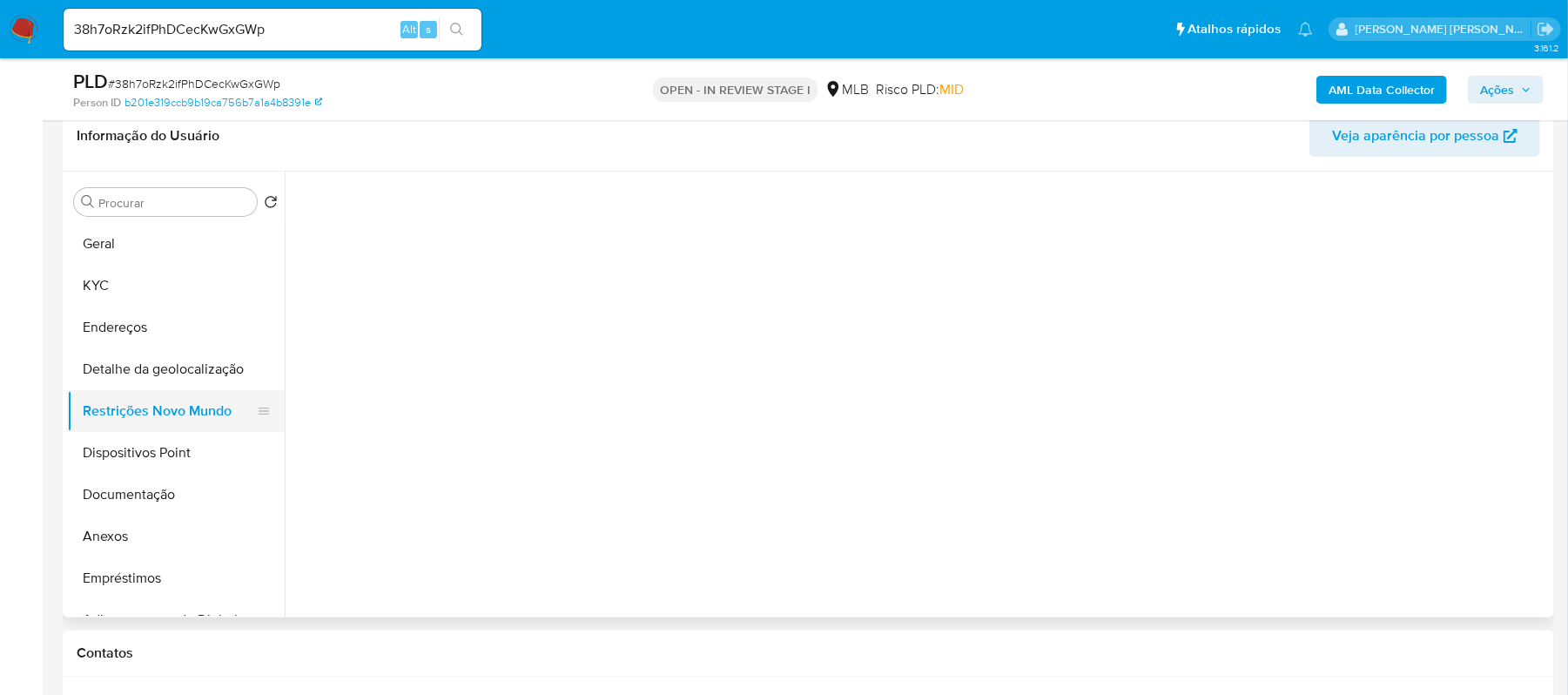
scroll to position [0, 0]
click at [153, 502] on button "Documentação" at bounding box center [168, 495] width 204 height 42
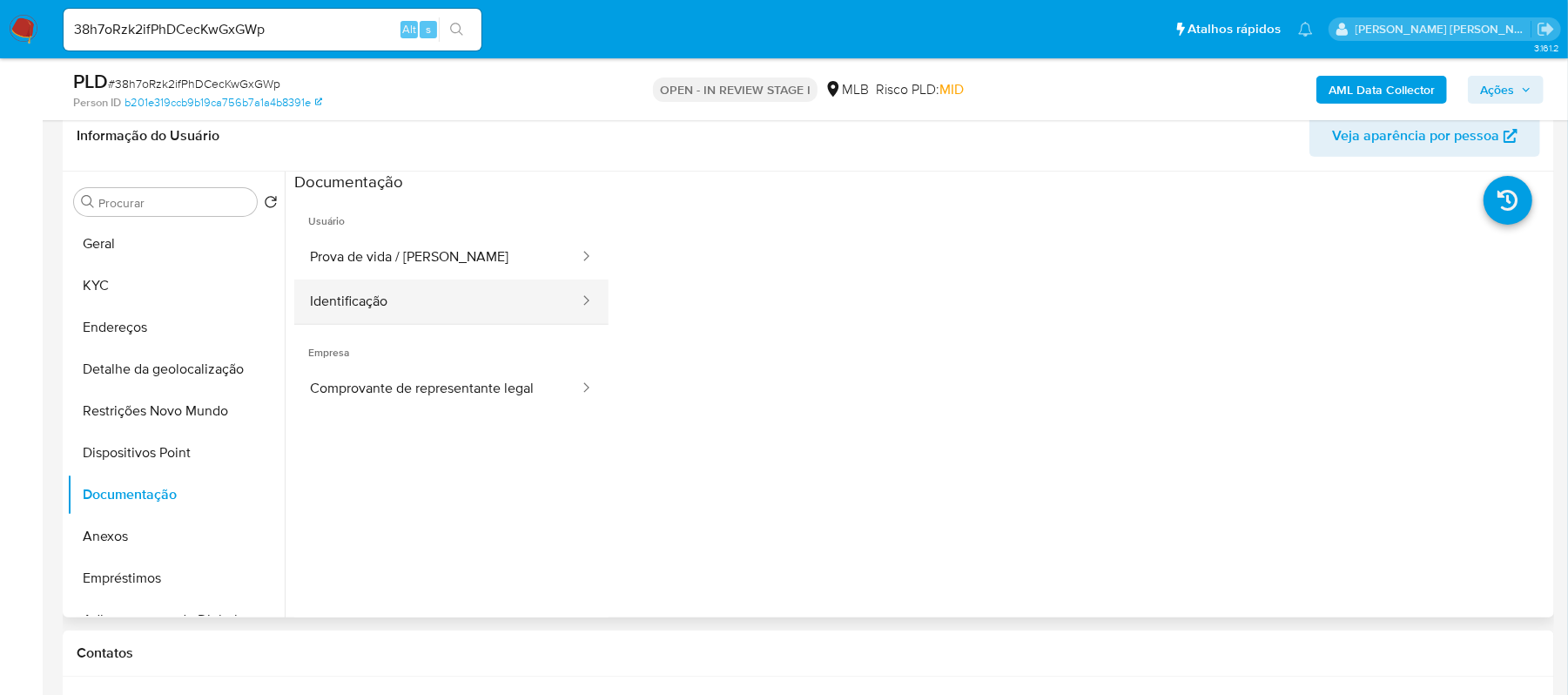
click at [398, 318] on button "Identificação" at bounding box center [438, 302] width 286 height 44
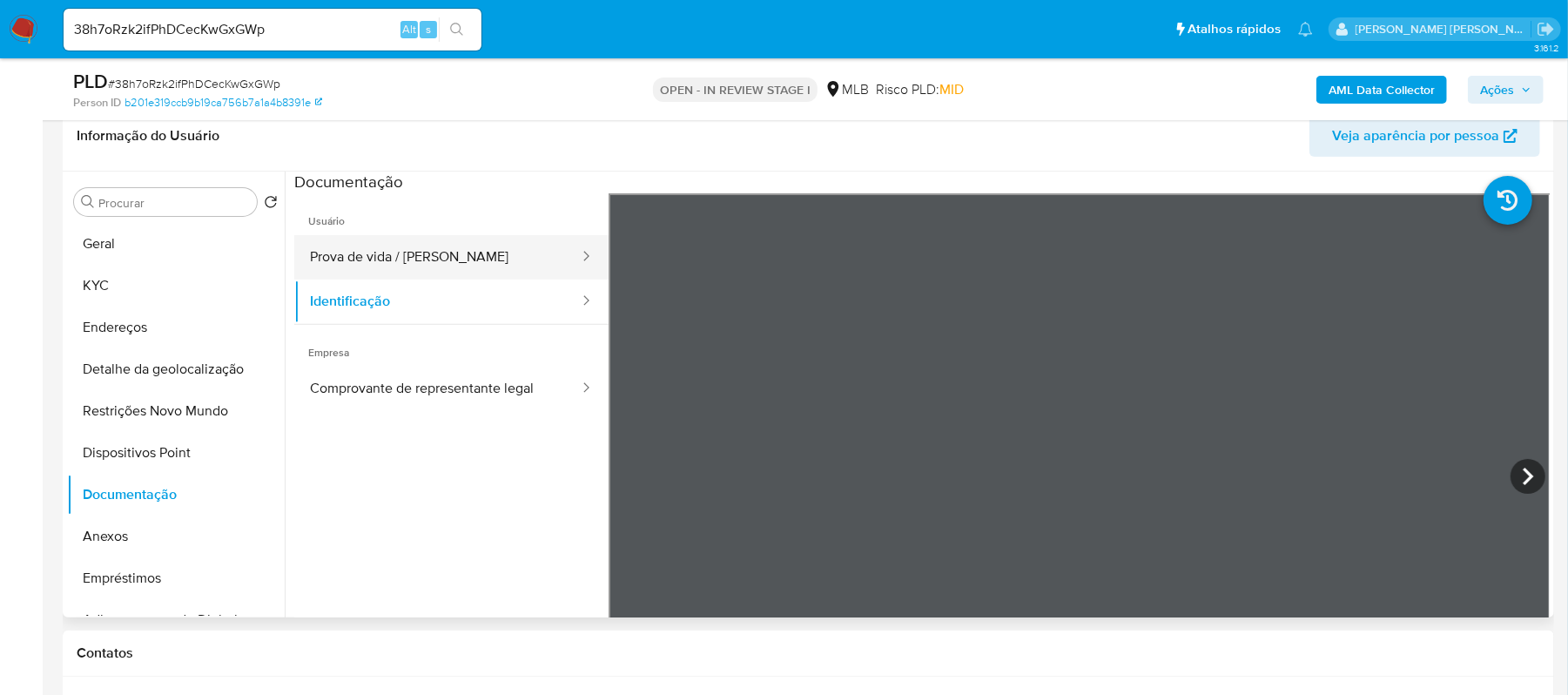
click at [478, 265] on button "Prova de vida / Selfie" at bounding box center [438, 257] width 286 height 44
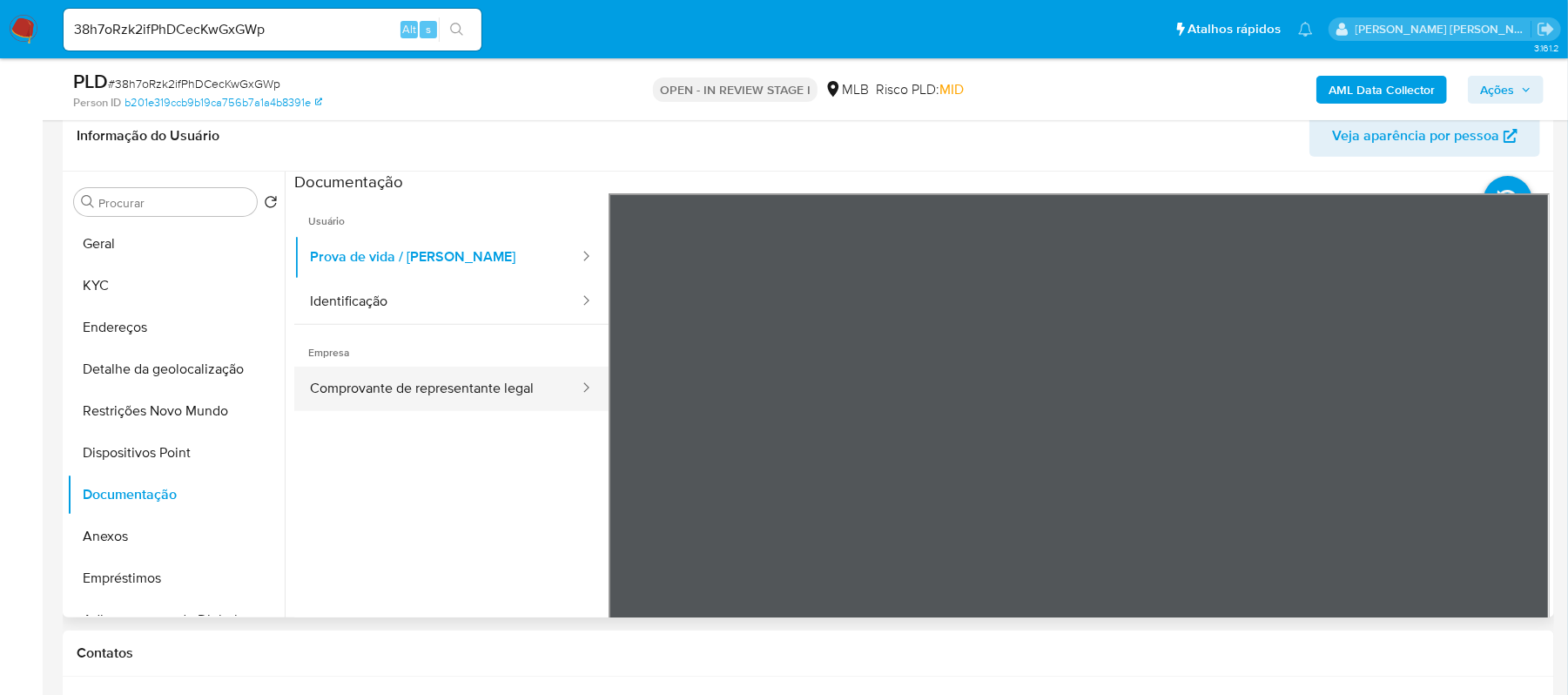
click at [457, 385] on button "Comprovante de representante legal" at bounding box center [438, 389] width 286 height 44
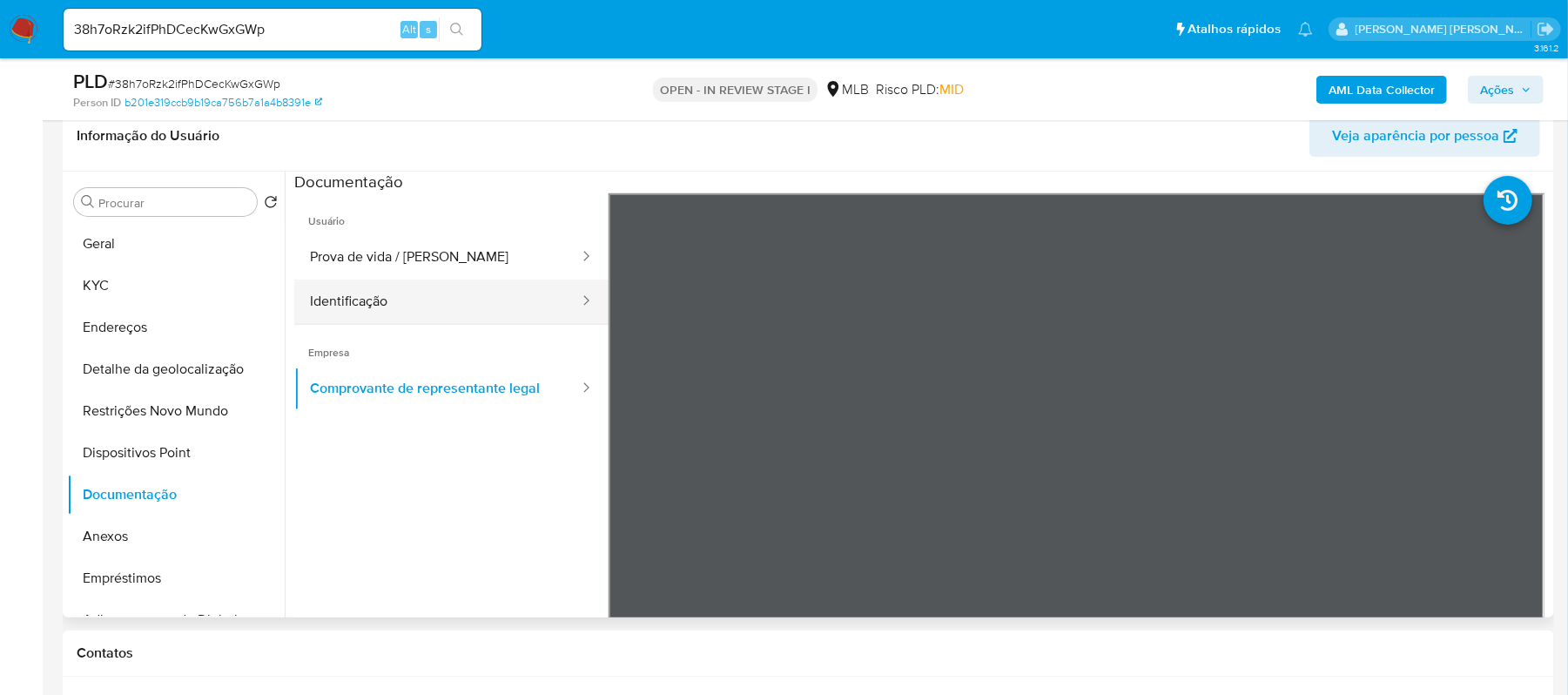
click at [421, 304] on button "Identificação" at bounding box center [438, 302] width 286 height 44
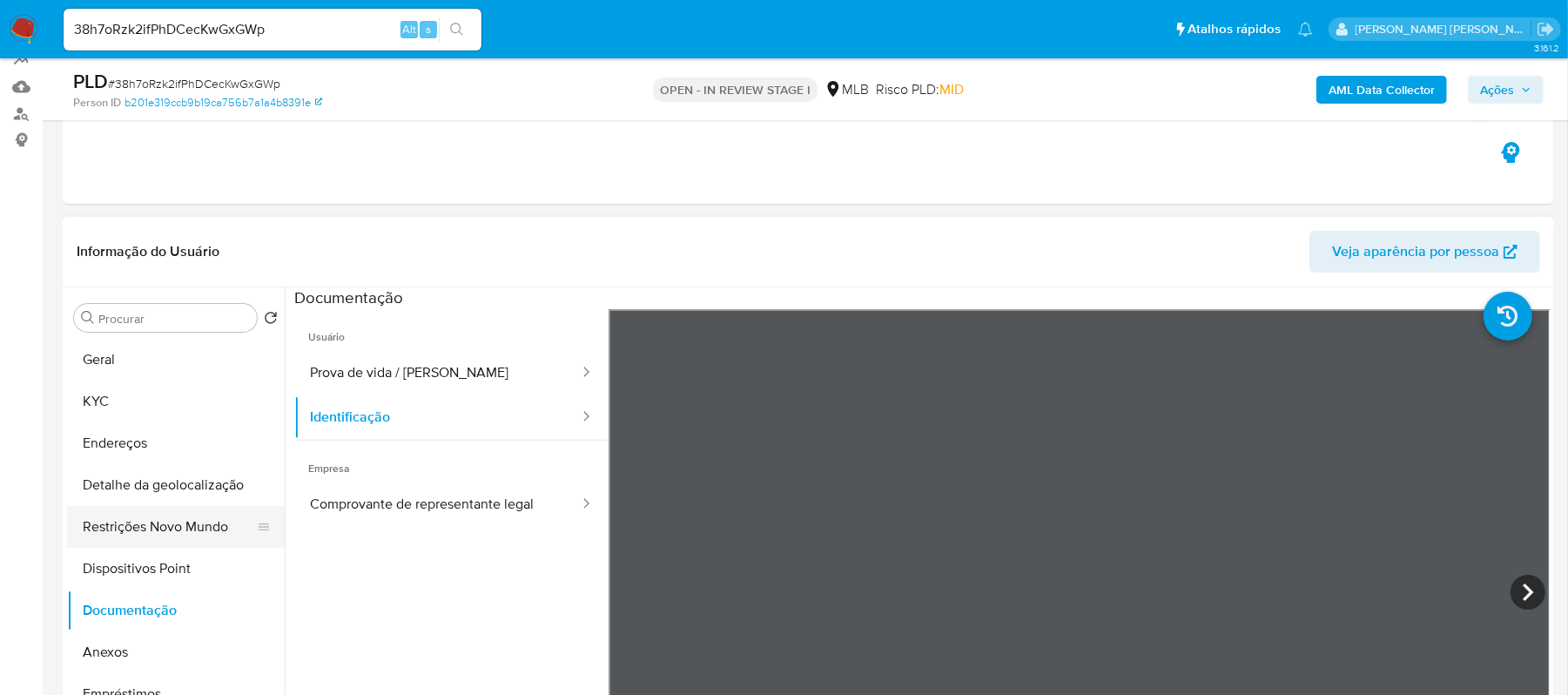
click at [211, 513] on button "Restrições Novo Mundo" at bounding box center [168, 526] width 204 height 42
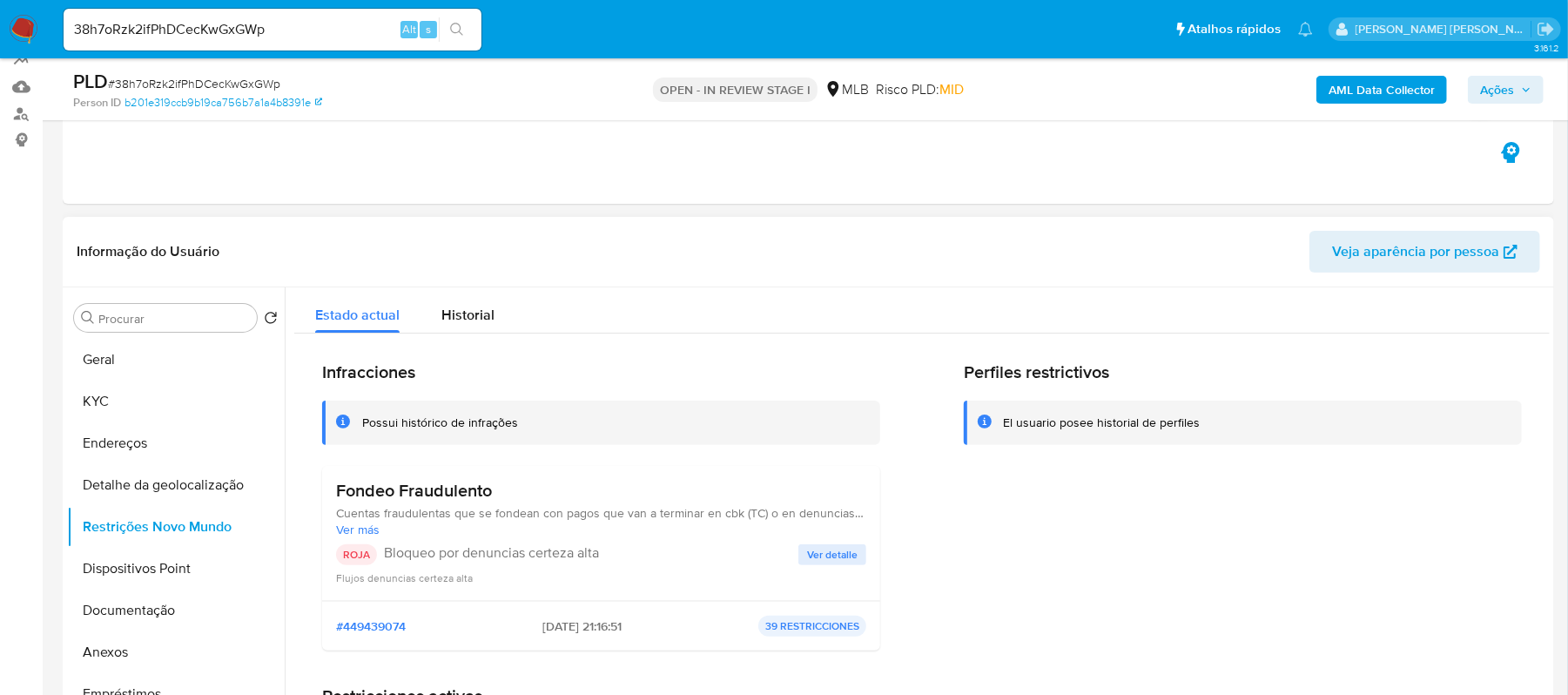
click at [812, 558] on span "Ver detalle" at bounding box center [832, 555] width 51 height 17
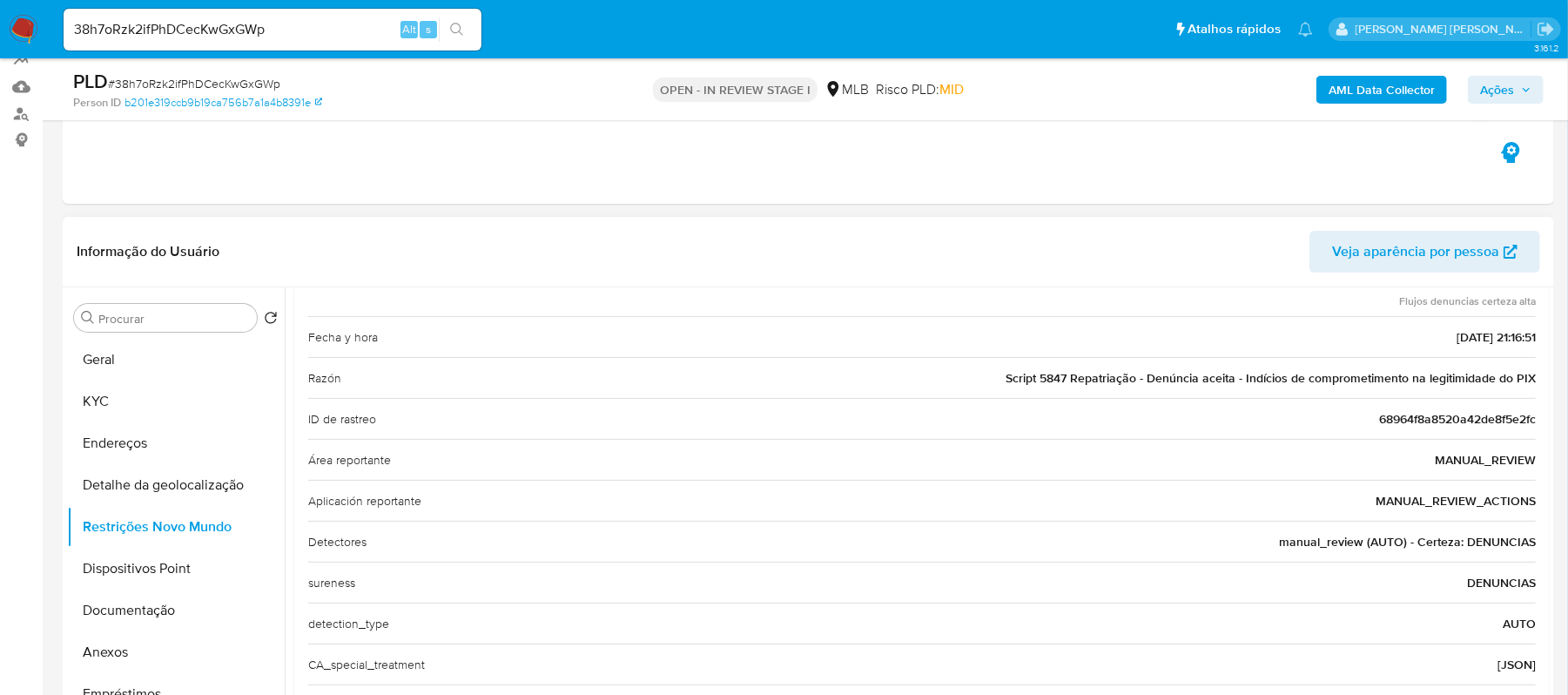
scroll to position [232, 0]
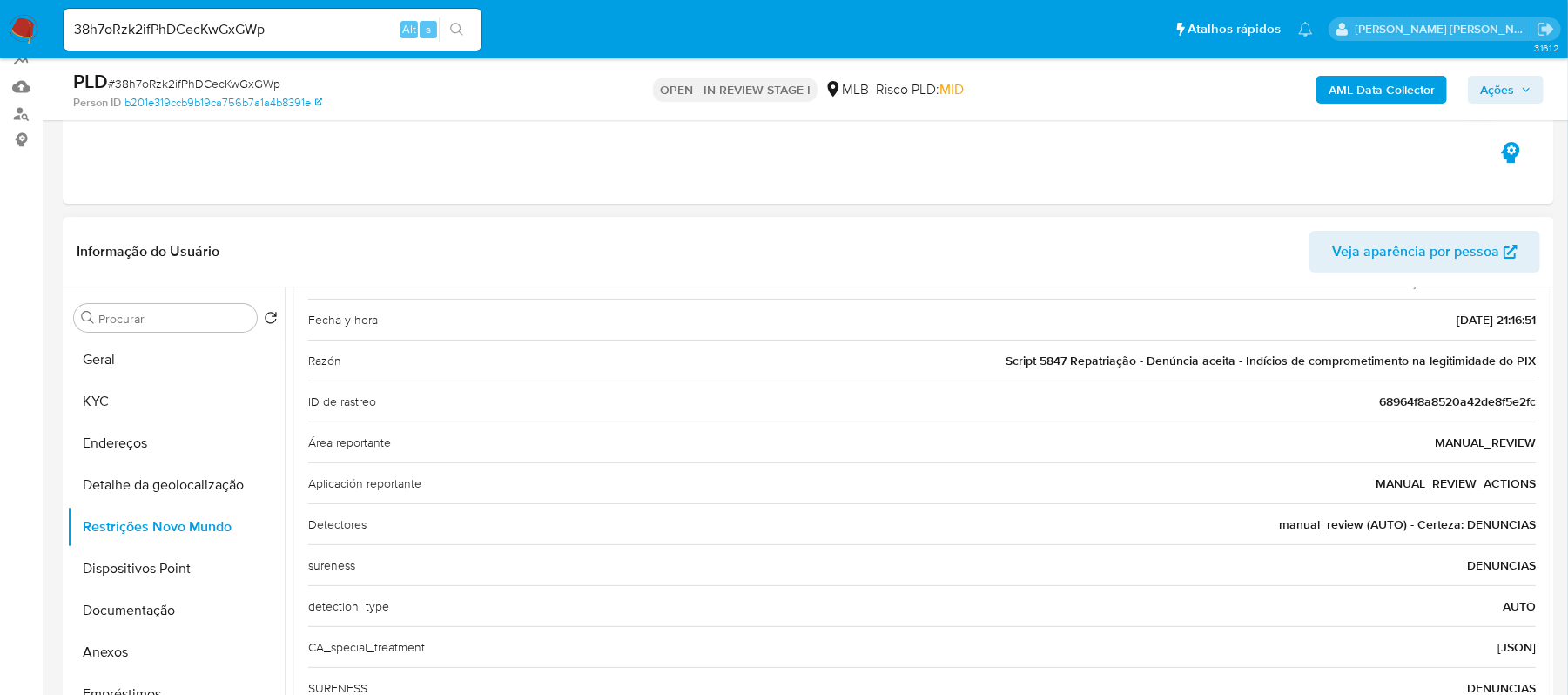
drag, startPoint x: 999, startPoint y: 357, endPoint x: 1531, endPoint y: 360, distance: 532.0
click at [1531, 360] on div "Casuística Fondeo Fraudulento Cuentas fraudulentas que se fondean con pagos que…" at bounding box center [922, 456] width 1255 height 613
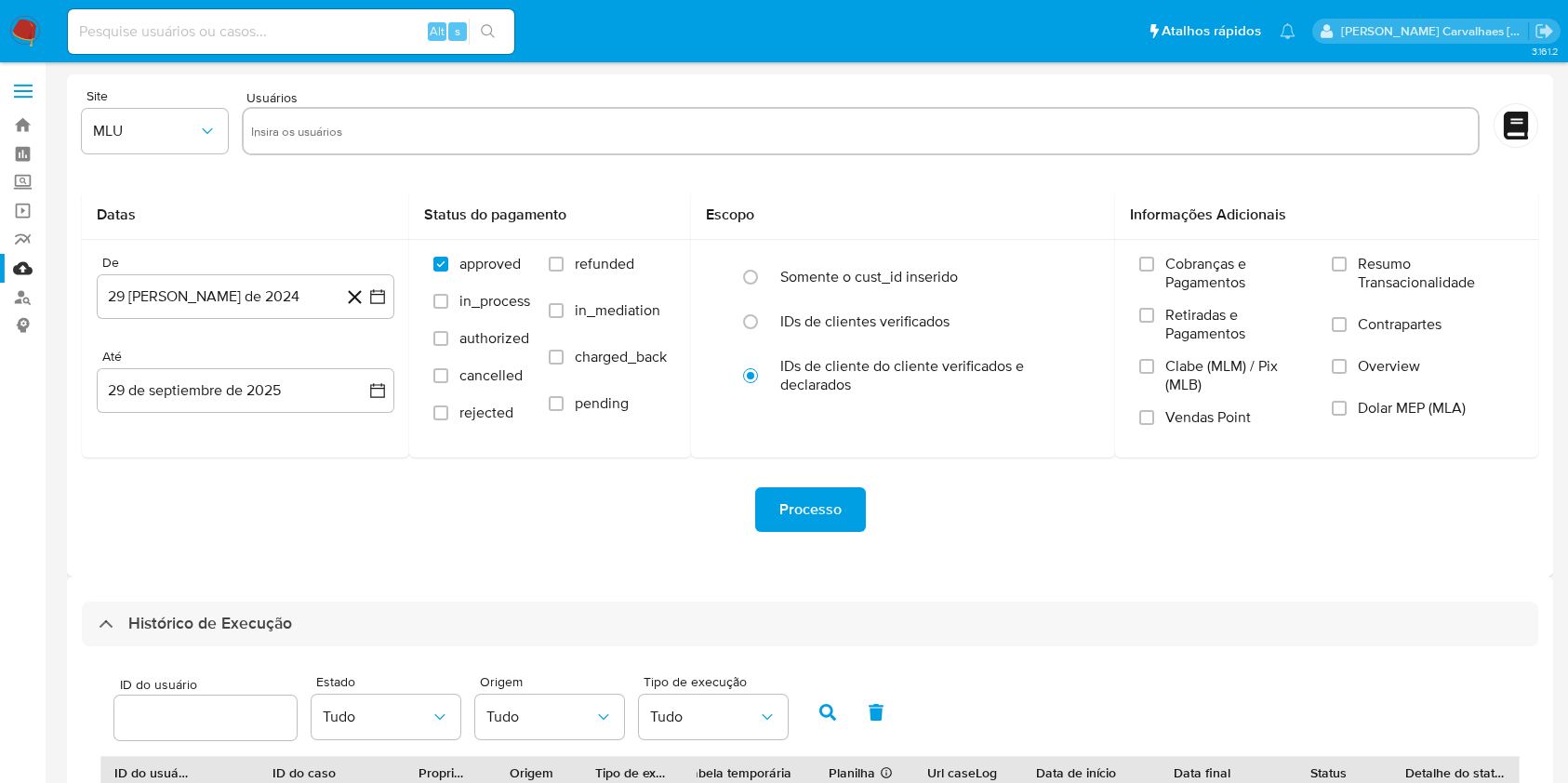
select select "10"
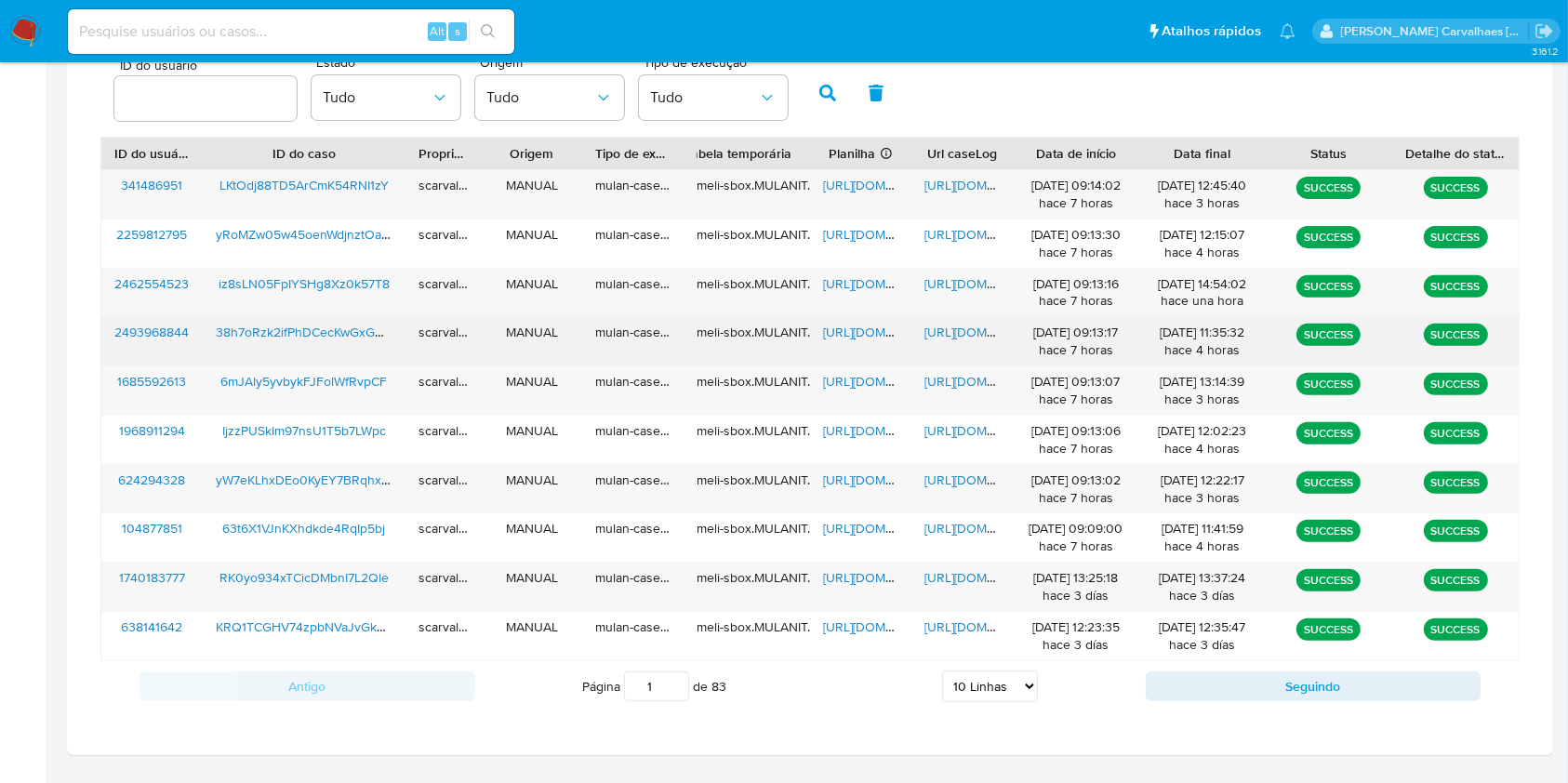
click at [981, 328] on span "https://docs.google.com/document/d/1E70JGSS0BSN94aH3ZmpG_RUGWjK6unZZ-jB7QlX6Pyk…" at bounding box center [988, 332] width 129 height 18
click at [846, 333] on span "https://docs.google.com/spreadsheets/d/1t7I0YfcIYJsRlR7D2NBSQ-_KAuzV8OICaJR4smL…" at bounding box center [887, 332] width 129 height 18
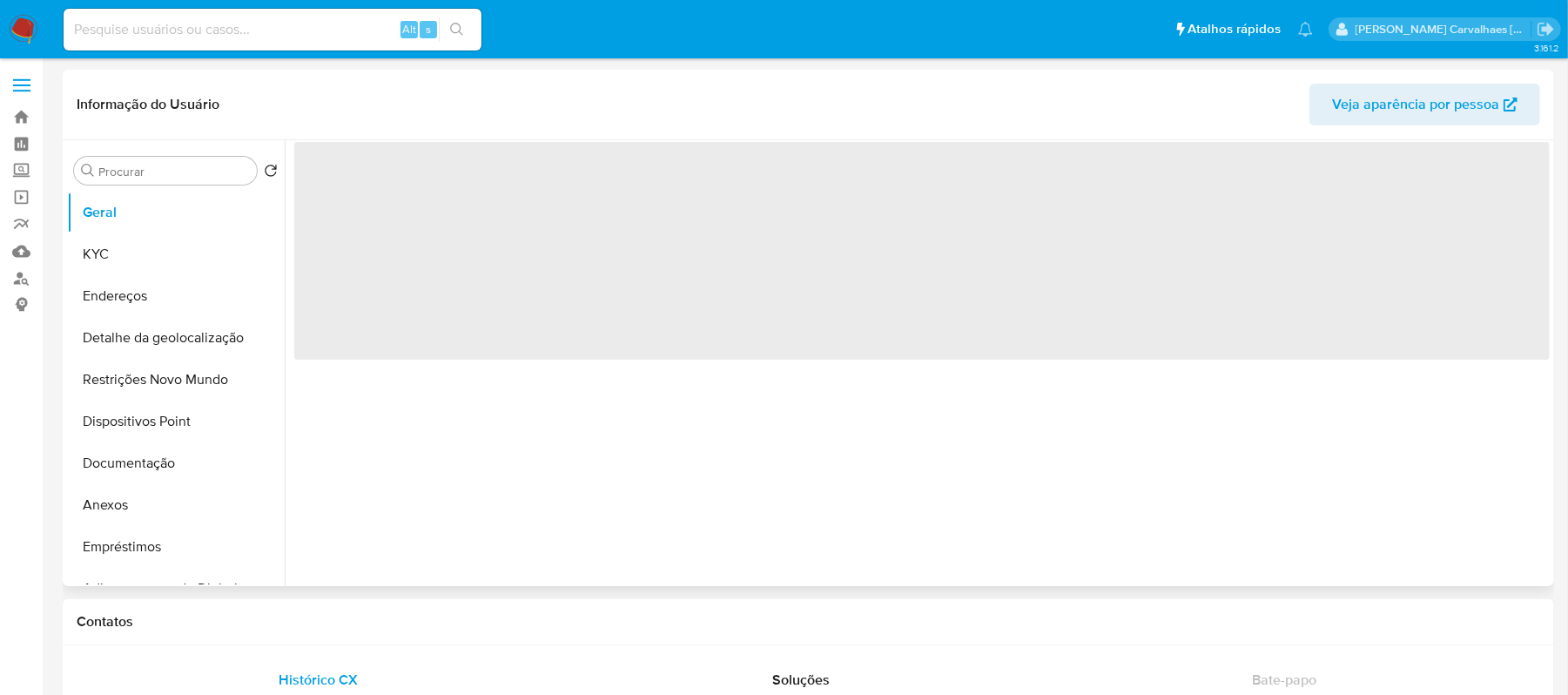
select select "10"
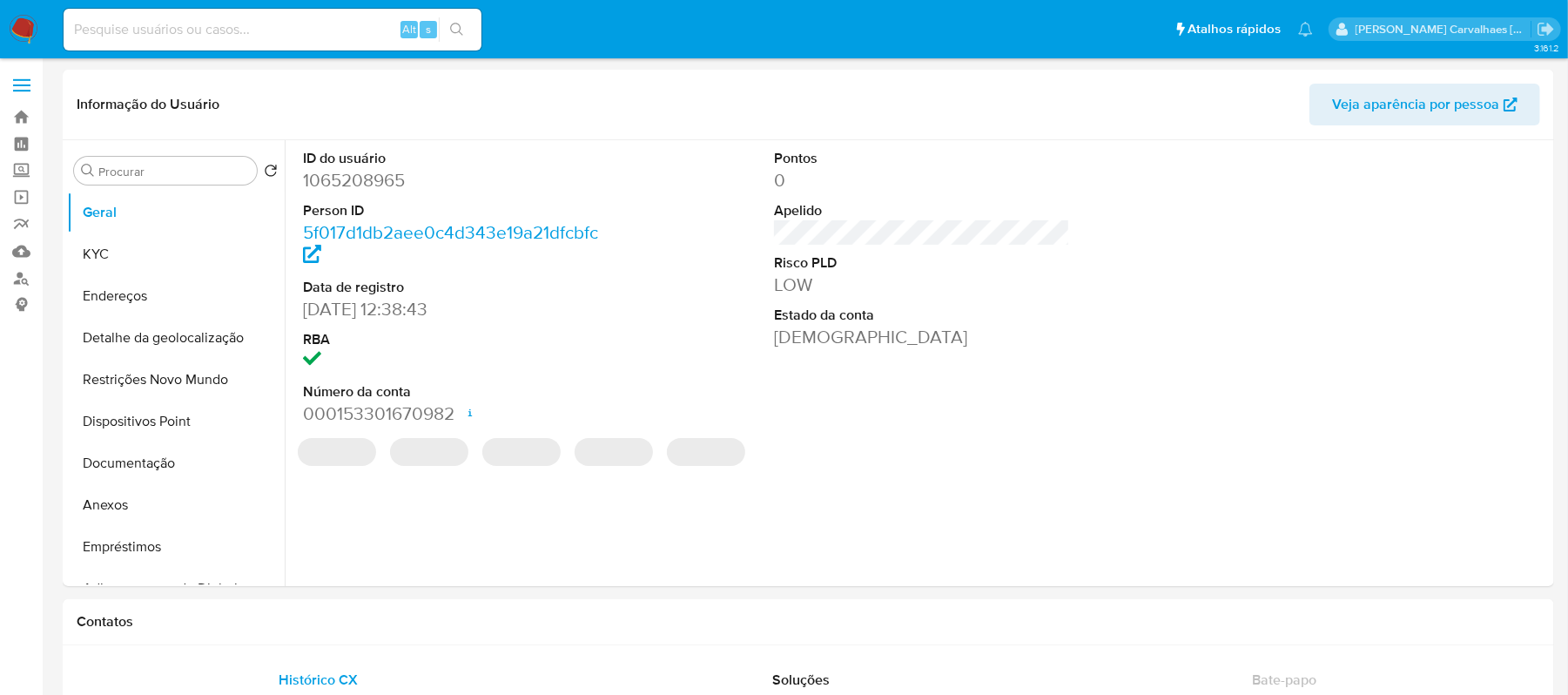
select select "10"
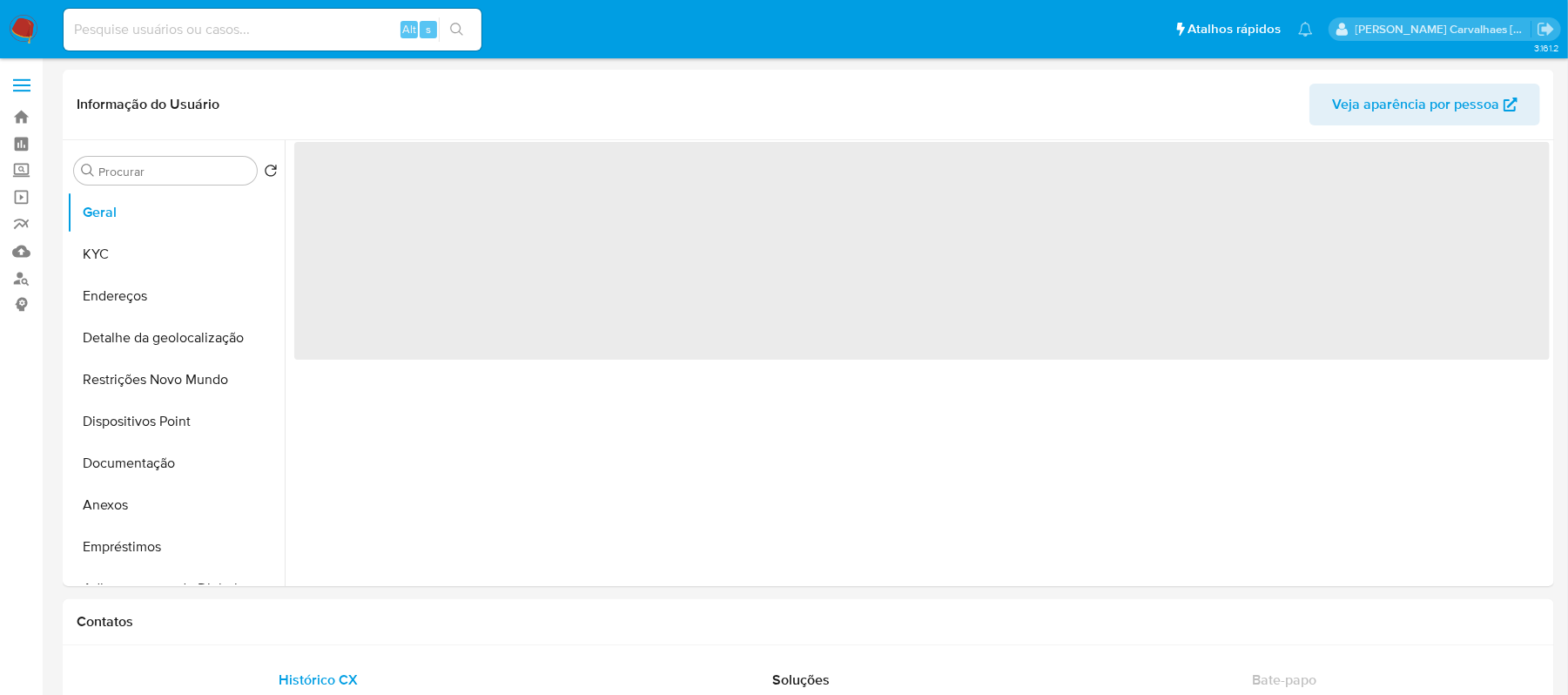
select select "10"
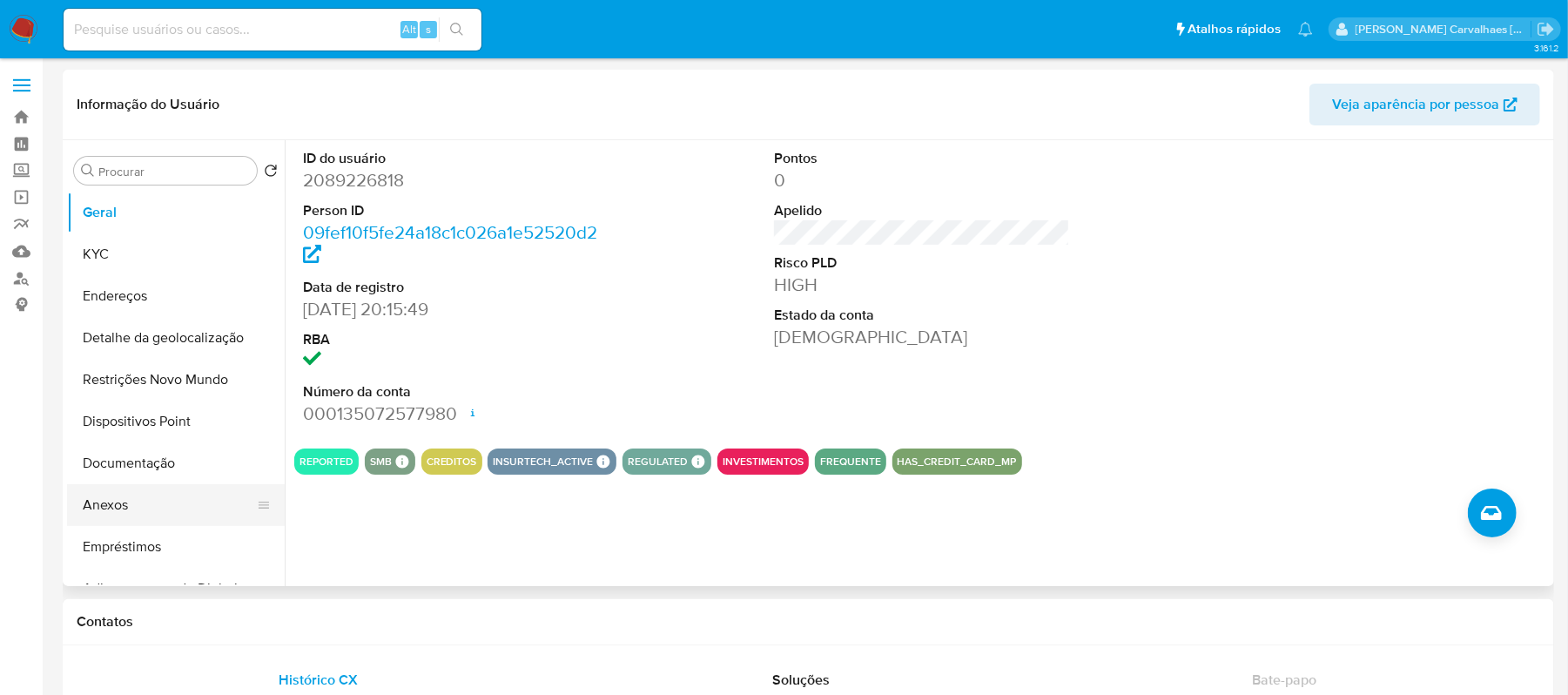
click at [137, 500] on button "Anexos" at bounding box center [168, 505] width 204 height 42
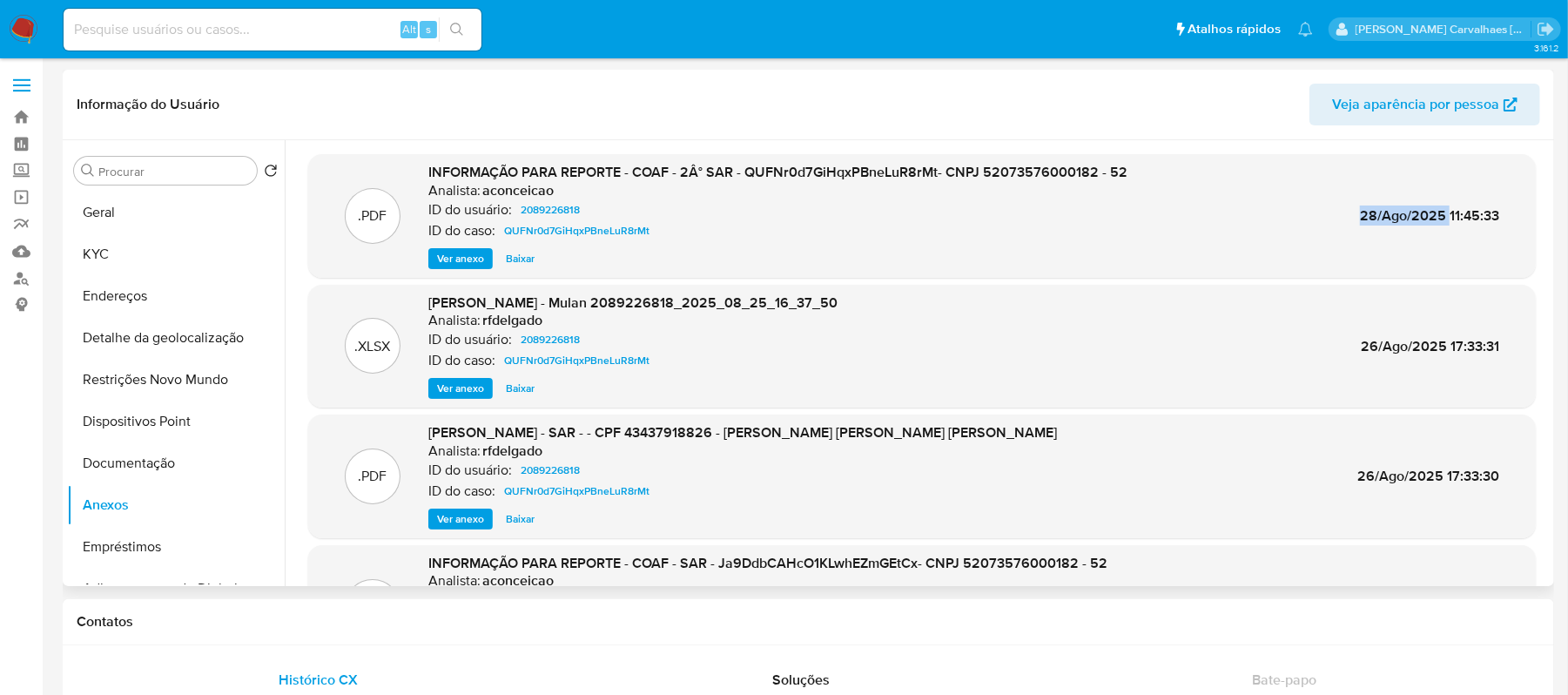
drag, startPoint x: 1357, startPoint y: 217, endPoint x: 1444, endPoint y: 217, distance: 87.0
click at [1444, 217] on span "28/Ago/2025 11:45:33" at bounding box center [1429, 216] width 139 height 20
copy span "28/Ago/2025"
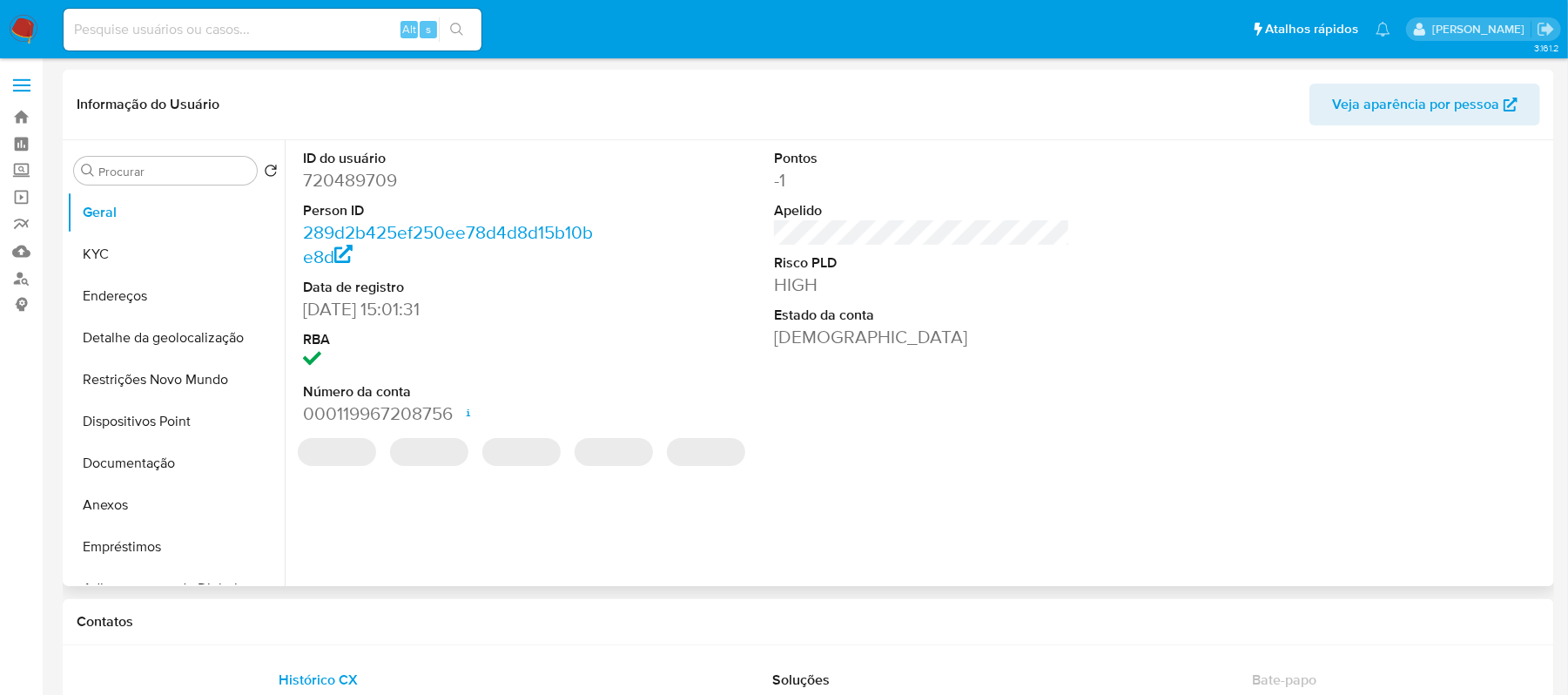
select select "10"
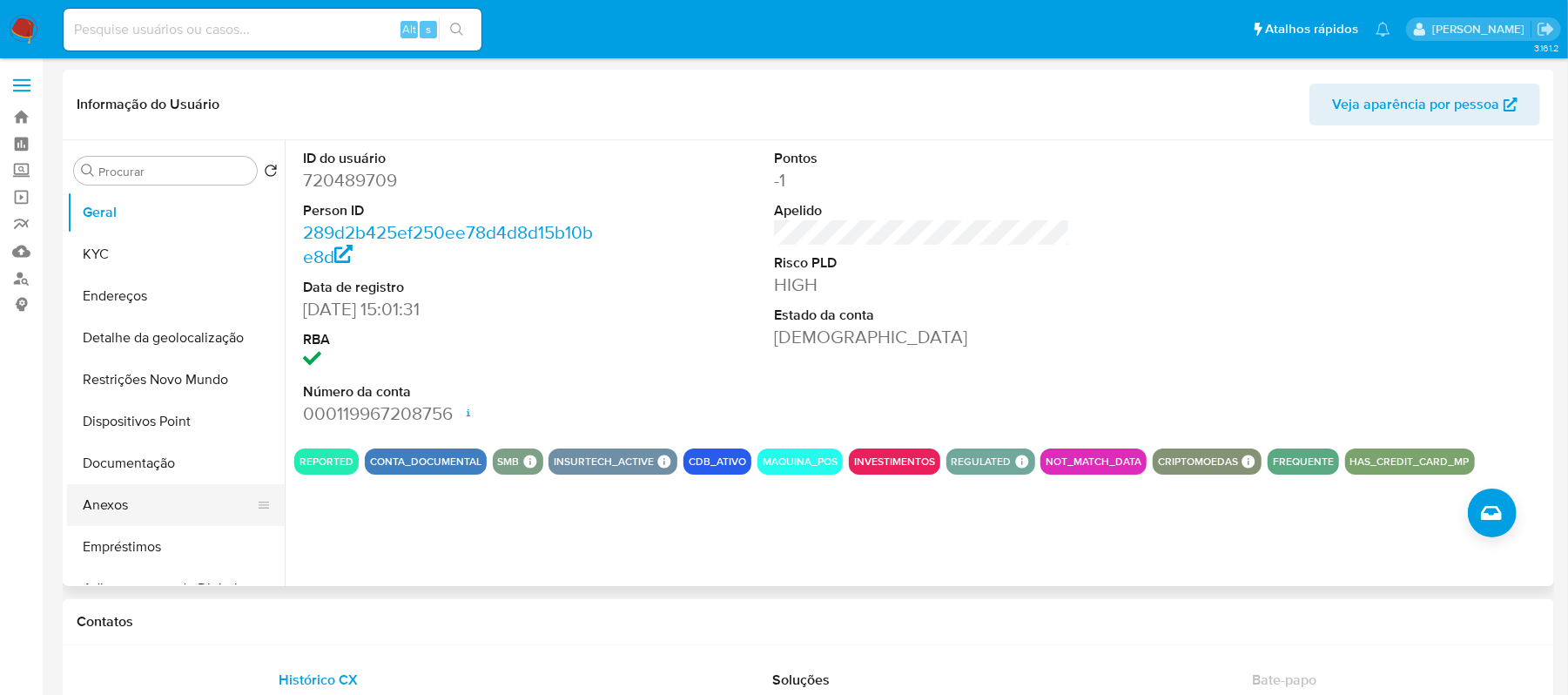
click at [122, 498] on button "Anexos" at bounding box center [168, 505] width 204 height 42
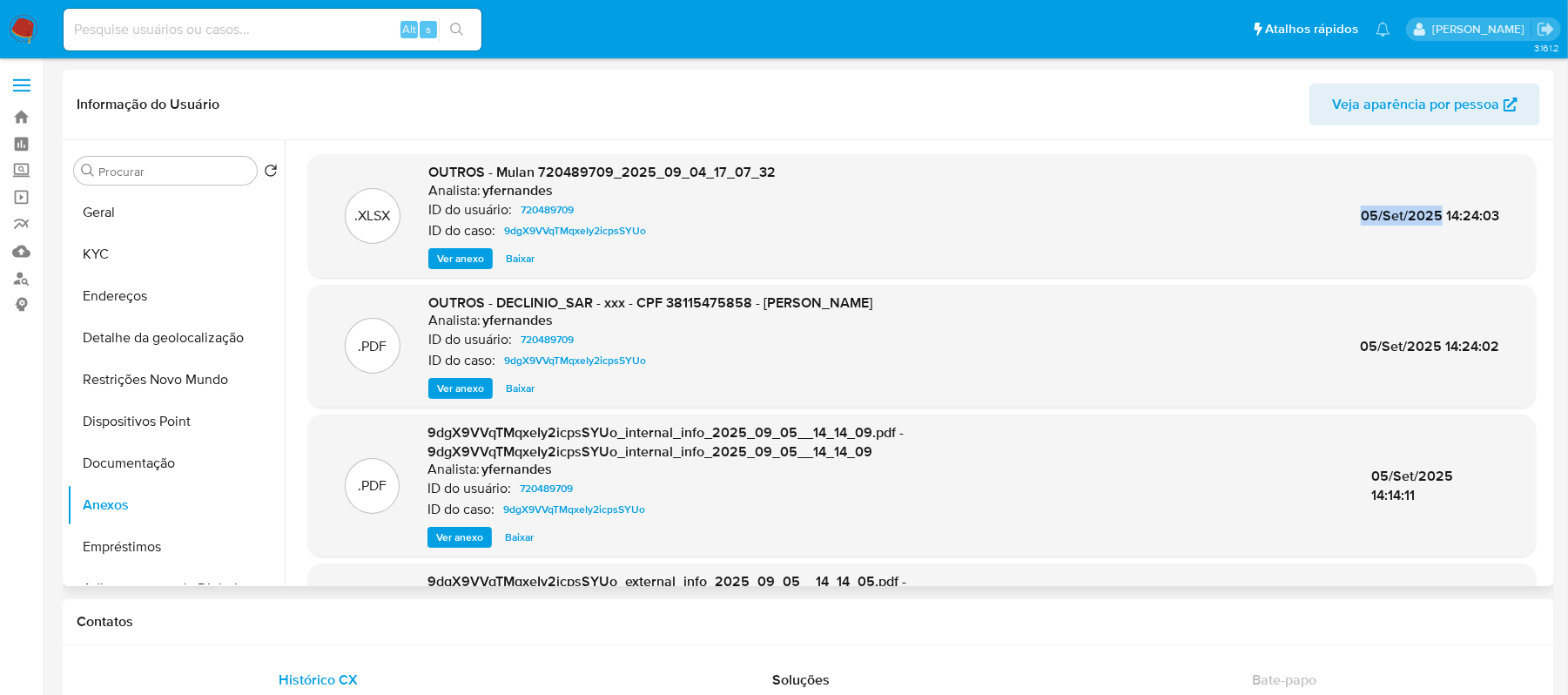
drag, startPoint x: 1357, startPoint y: 211, endPoint x: 1437, endPoint y: 213, distance: 80.0
click at [1437, 213] on span "05/Set/2025 14:24:03" at bounding box center [1429, 216] width 139 height 20
copy span "05/Set/2025"
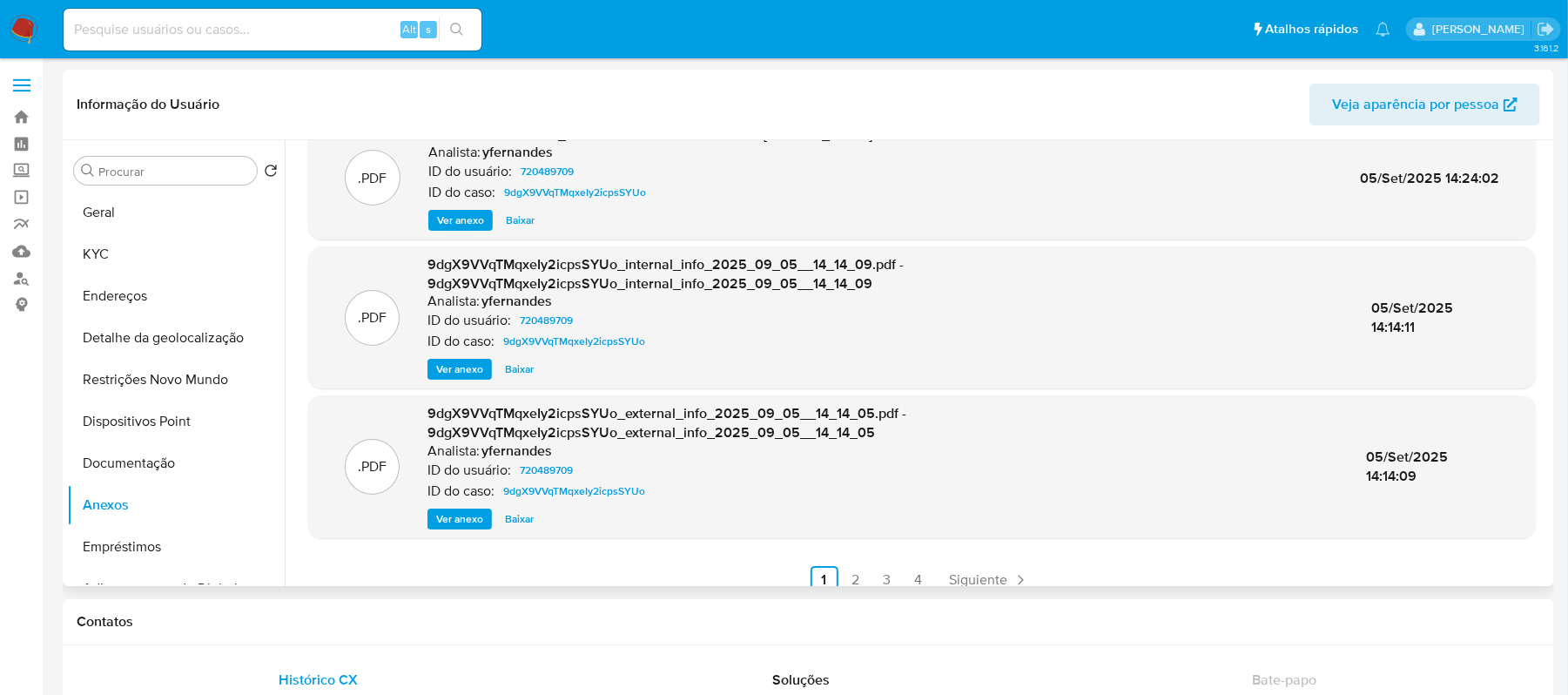
scroll to position [185, 0]
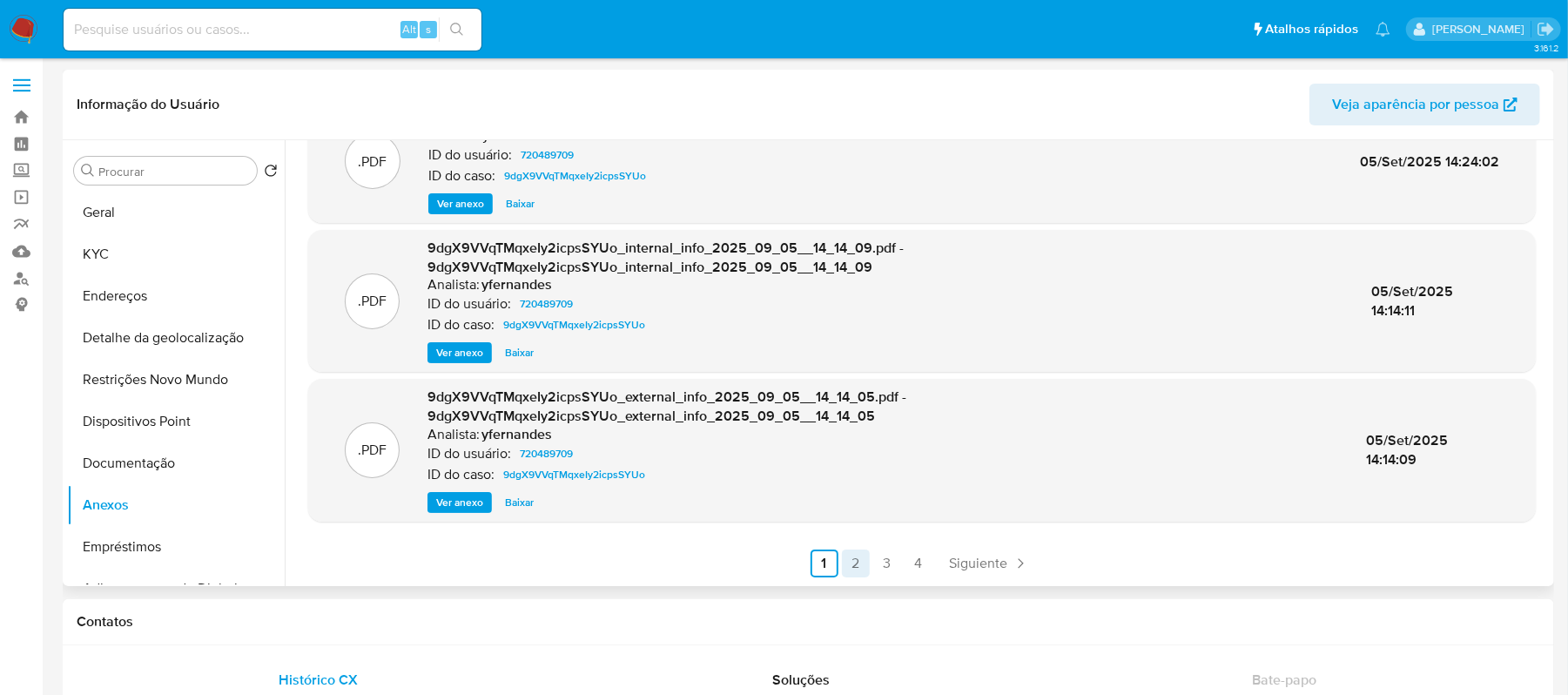
click at [853, 570] on link "2" at bounding box center [856, 564] width 28 height 28
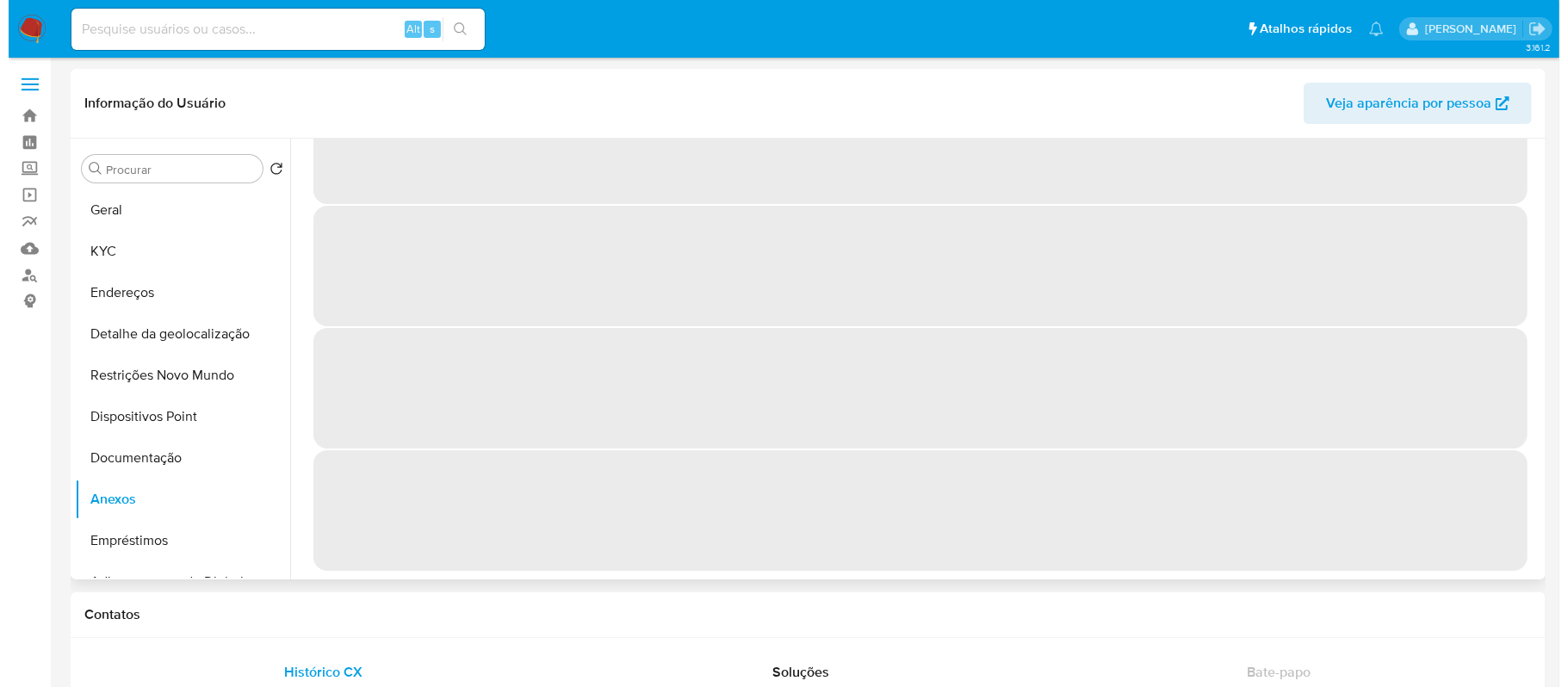
scroll to position [0, 0]
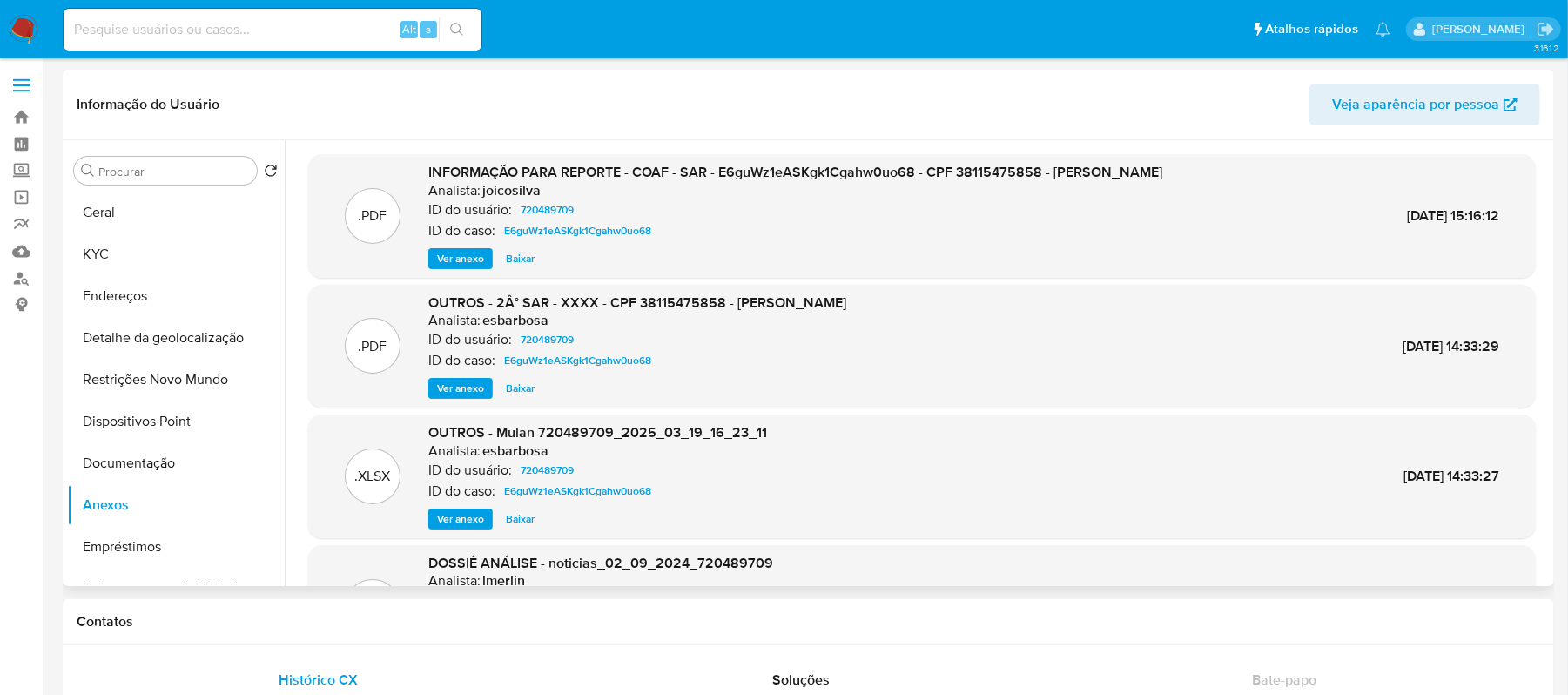
click at [455, 392] on span "Ver anexo" at bounding box center [461, 388] width 47 height 17
